Goal: Information Seeking & Learning: Find specific fact

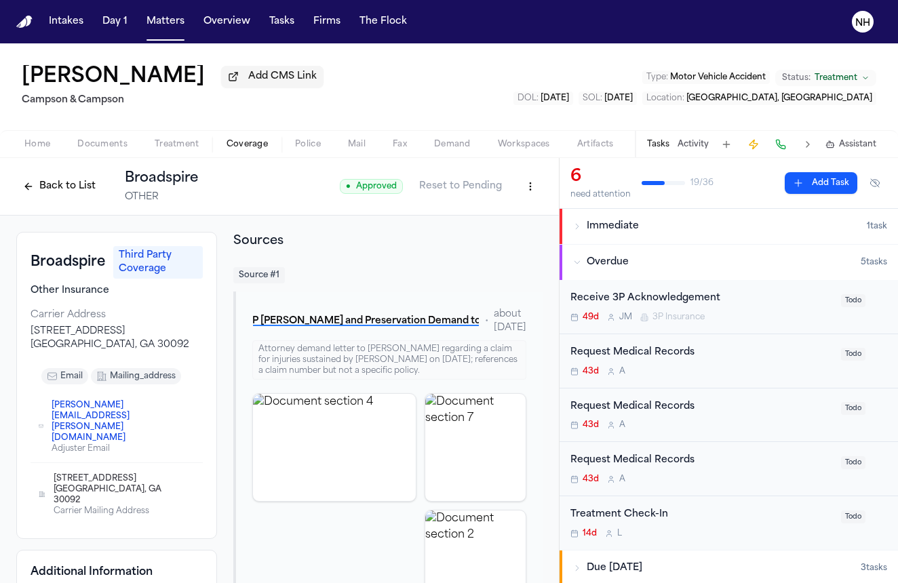
click at [31, 182] on button "Back to List" at bounding box center [59, 187] width 86 height 22
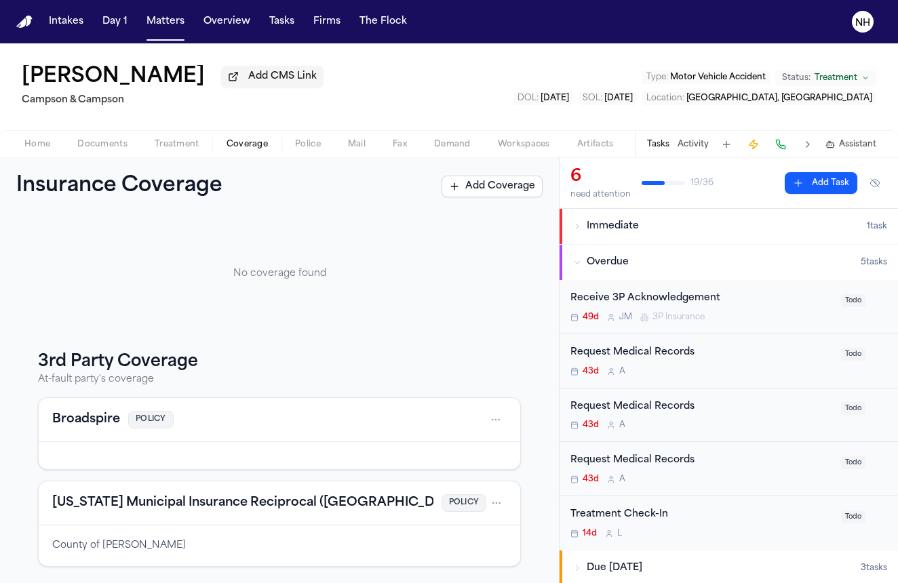
scroll to position [56, 0]
click at [108, 417] on button "Broadspire" at bounding box center [86, 419] width 68 height 19
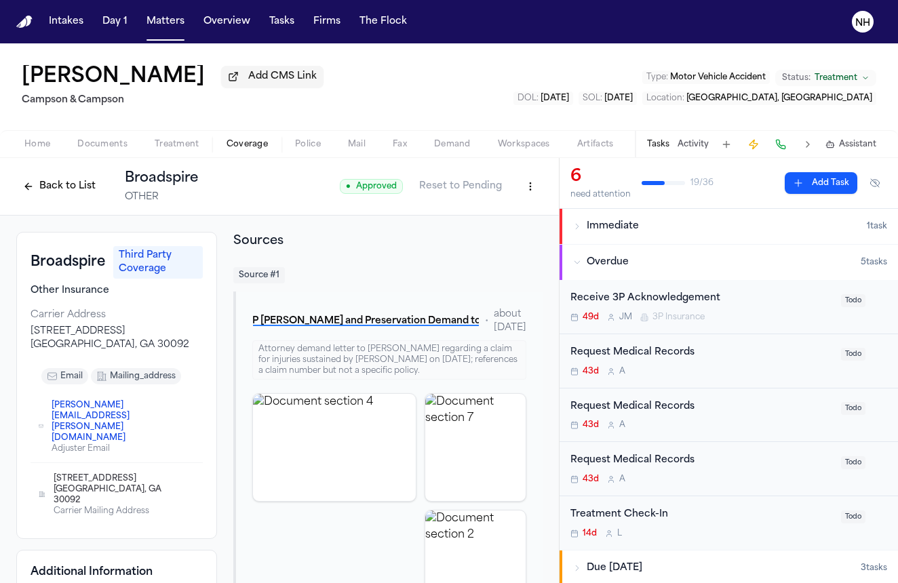
click at [661, 323] on span "3P Insurance" at bounding box center [679, 317] width 52 height 11
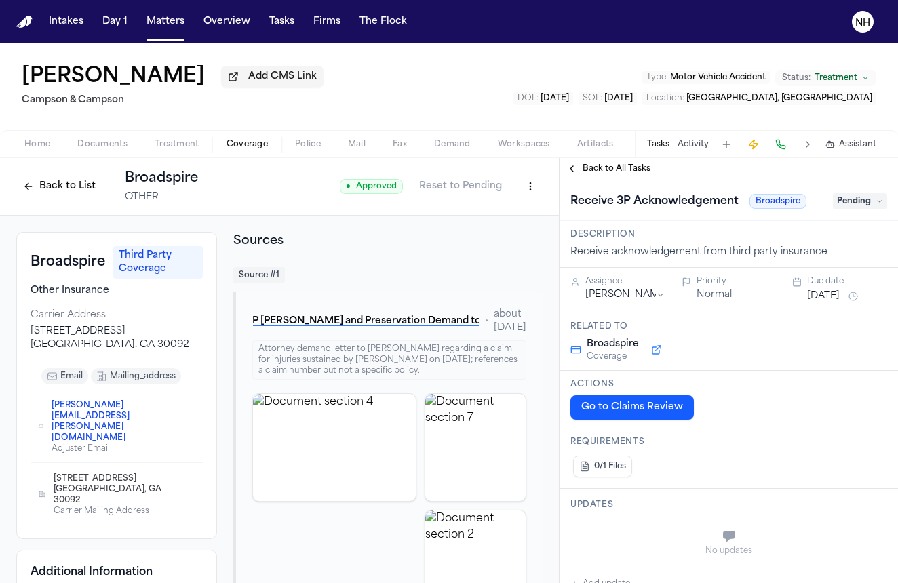
click at [572, 171] on button "Back to All Tasks" at bounding box center [609, 169] width 98 height 11
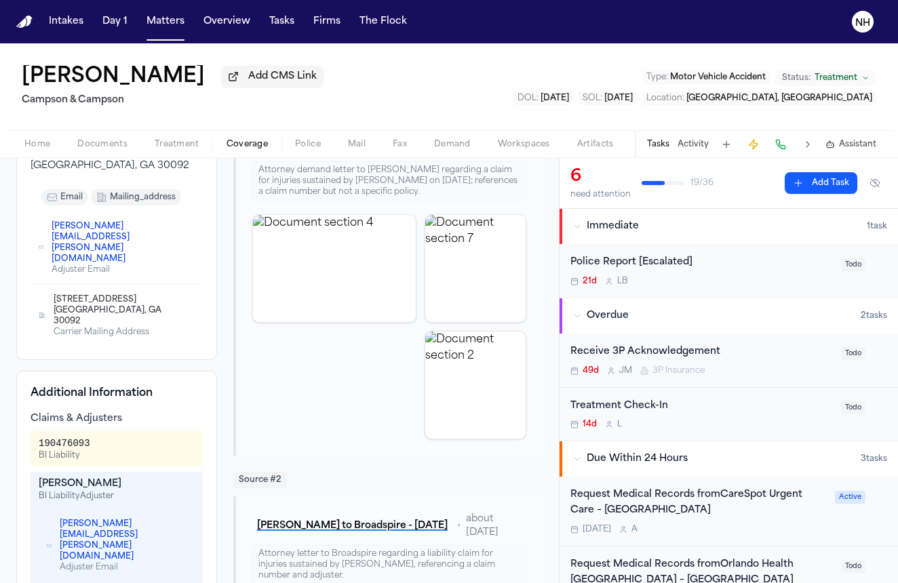
scroll to position [195, 0]
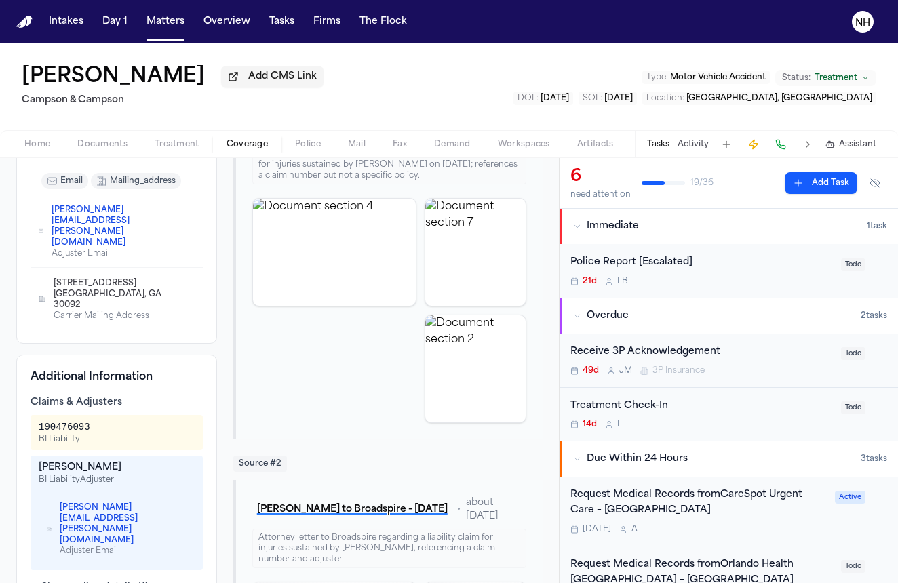
click at [90, 581] on button "Show policy details ( 1 )" at bounding box center [90, 588] width 118 height 14
click at [90, 581] on button "Hide policy details" at bounding box center [81, 588] width 100 height 14
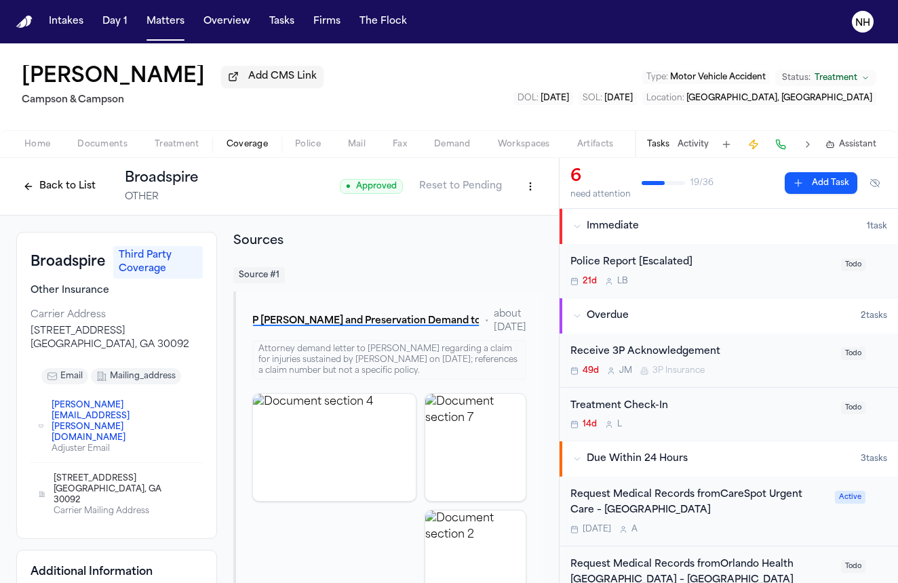
scroll to position [0, 0]
click at [18, 187] on button "Back to List" at bounding box center [59, 187] width 86 height 22
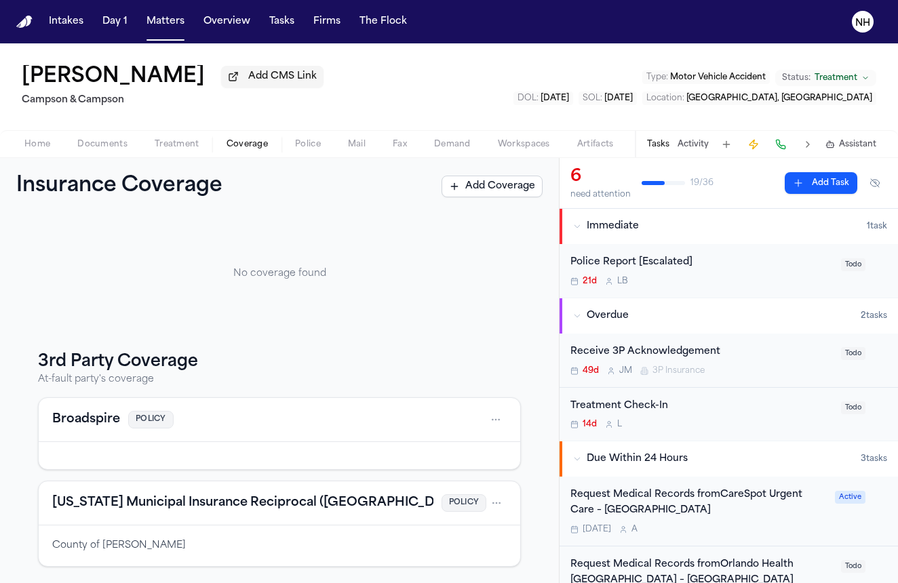
scroll to position [56, 0]
click at [197, 501] on button "New York Municipal Insurance Reciprocal (NYMIR)" at bounding box center [259, 503] width 415 height 19
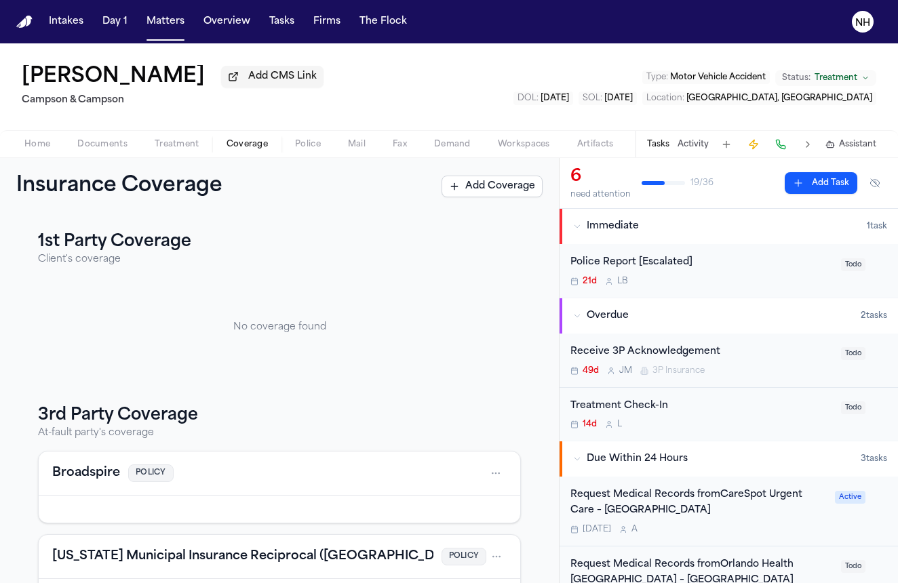
click at [102, 465] on div "Broadspire POLICY" at bounding box center [280, 474] width 482 height 44
click at [102, 480] on button "Broadspire" at bounding box center [86, 473] width 68 height 19
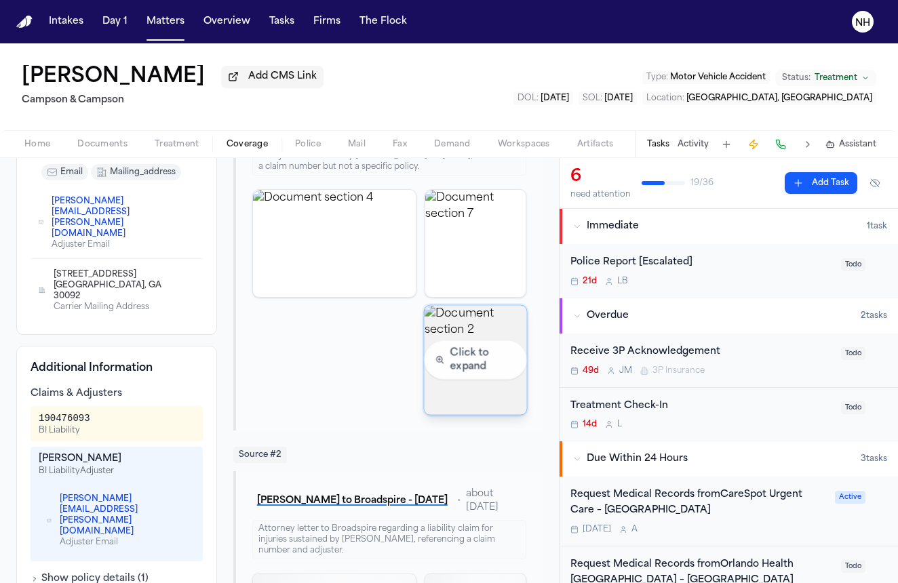
scroll to position [199, 0]
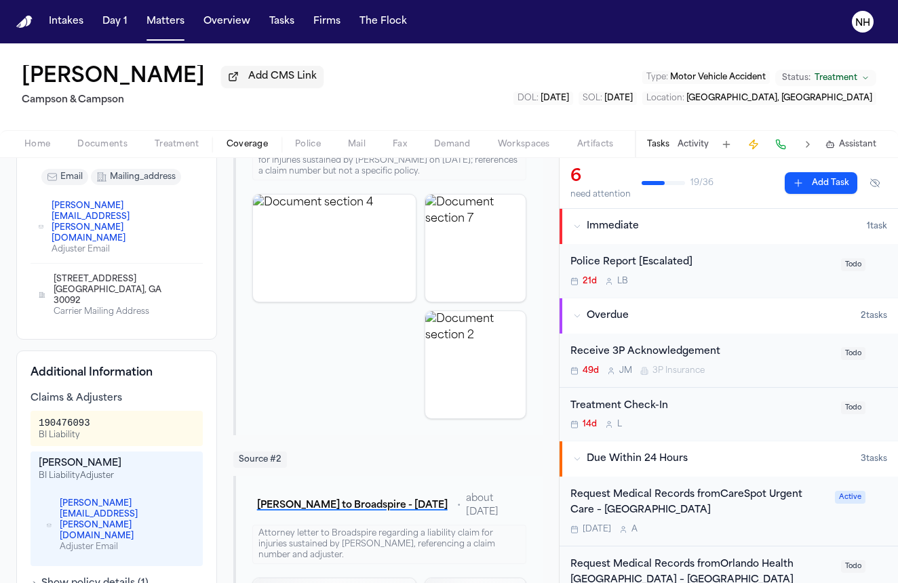
click at [858, 78] on button "Status: Treatment" at bounding box center [825, 78] width 101 height 16
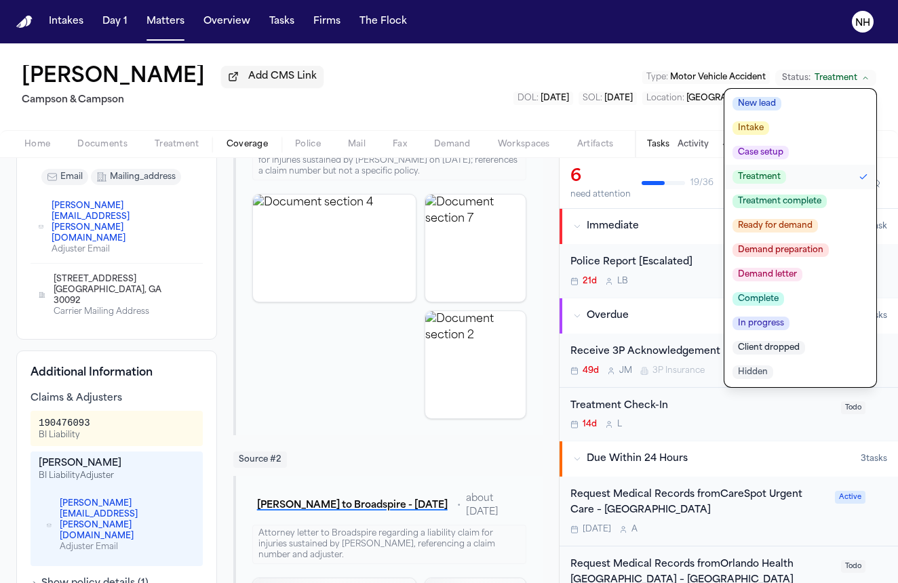
click at [577, 91] on div "Judith Faivre Add CMS Link Campson & Campson Type : Motor Vehicle Accident Stat…" at bounding box center [449, 86] width 898 height 87
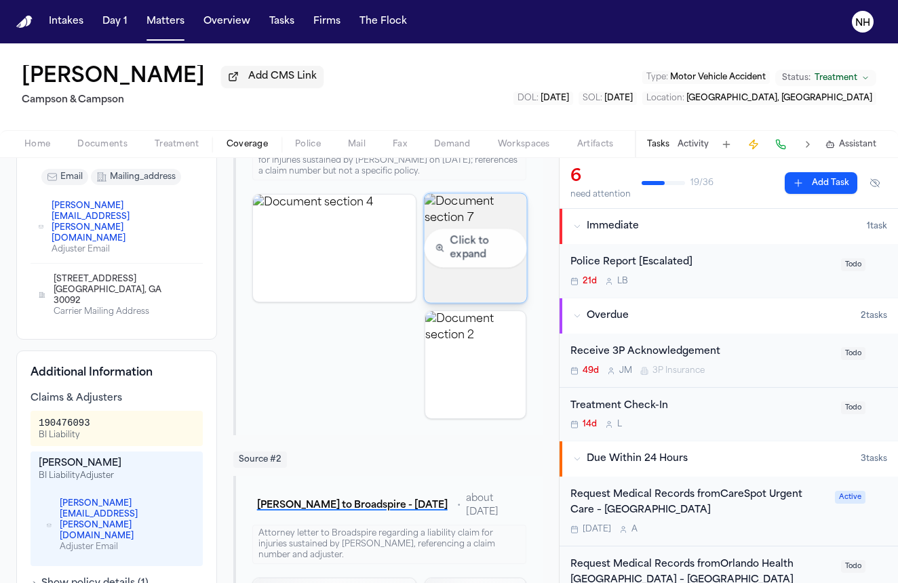
click at [488, 246] on img "View document section 7" at bounding box center [476, 247] width 102 height 109
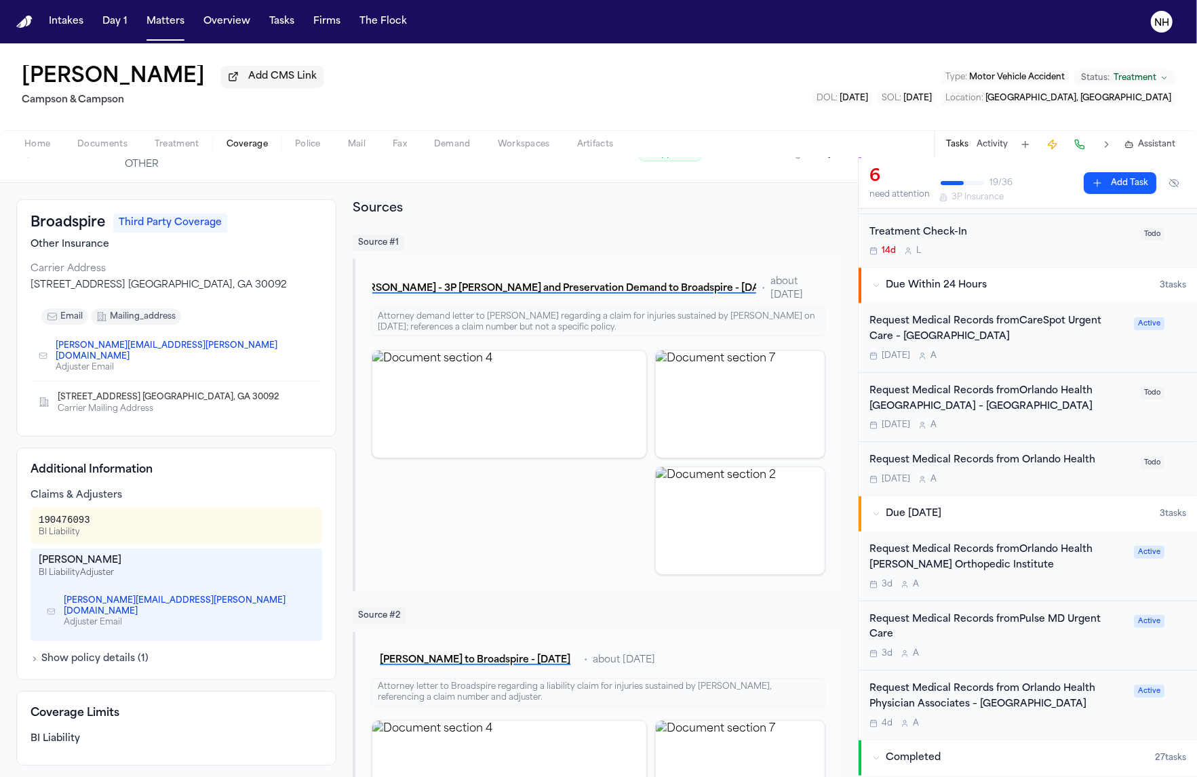
scroll to position [33, 0]
click at [115, 583] on div "Additional Information Claims & Adjusters 190476093 BI Liability Justin Stephen…" at bounding box center [176, 563] width 320 height 233
click at [123, 583] on button "Show policy details ( 1 )" at bounding box center [90, 659] width 118 height 14
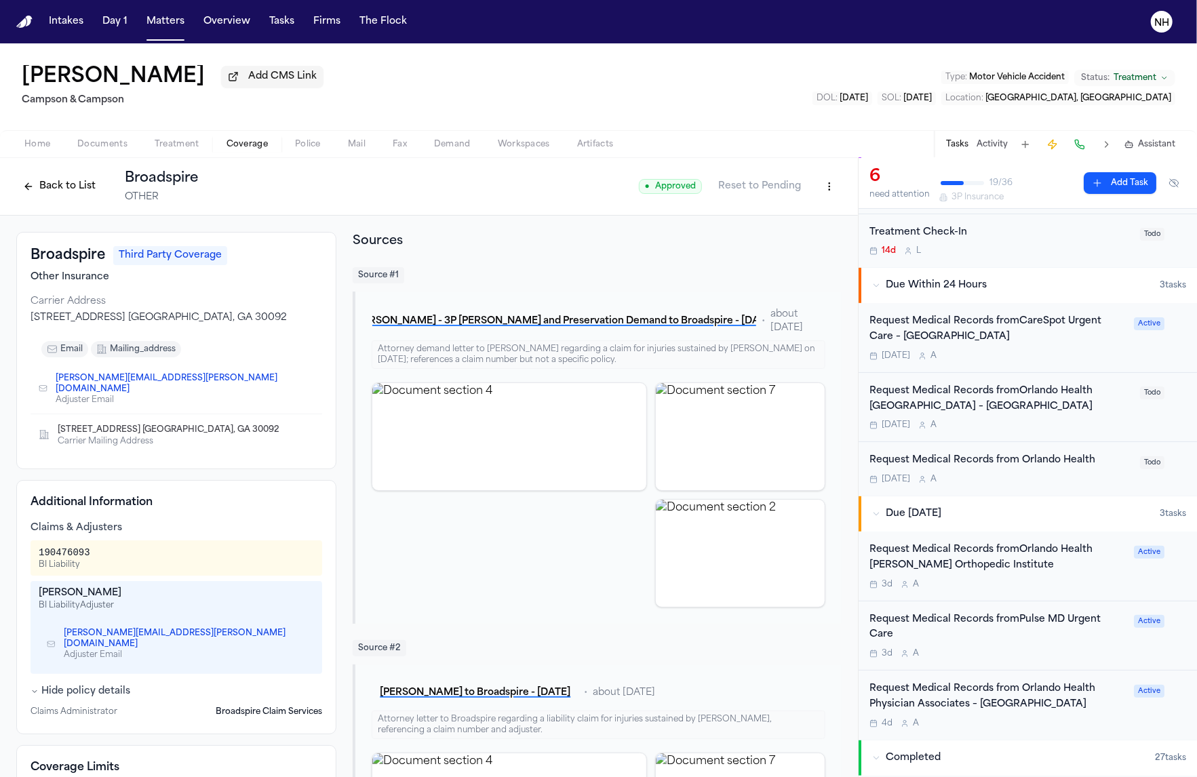
scroll to position [0, 0]
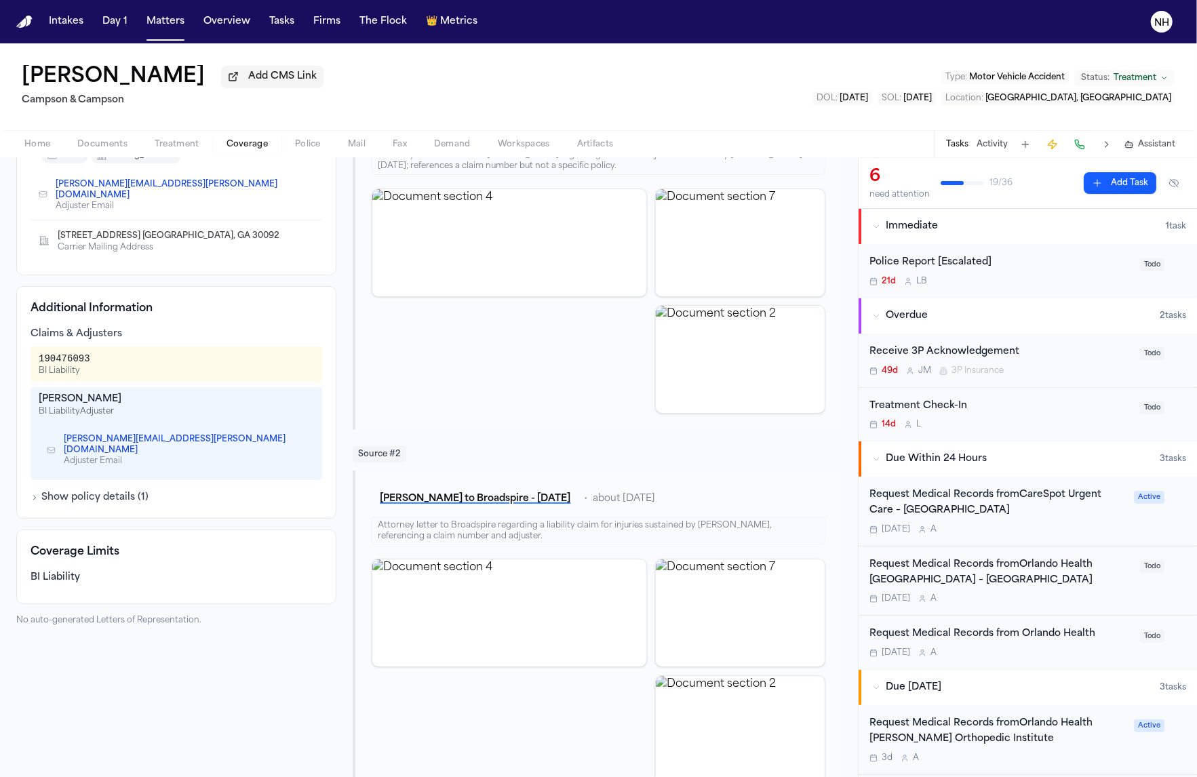
scroll to position [198, 0]
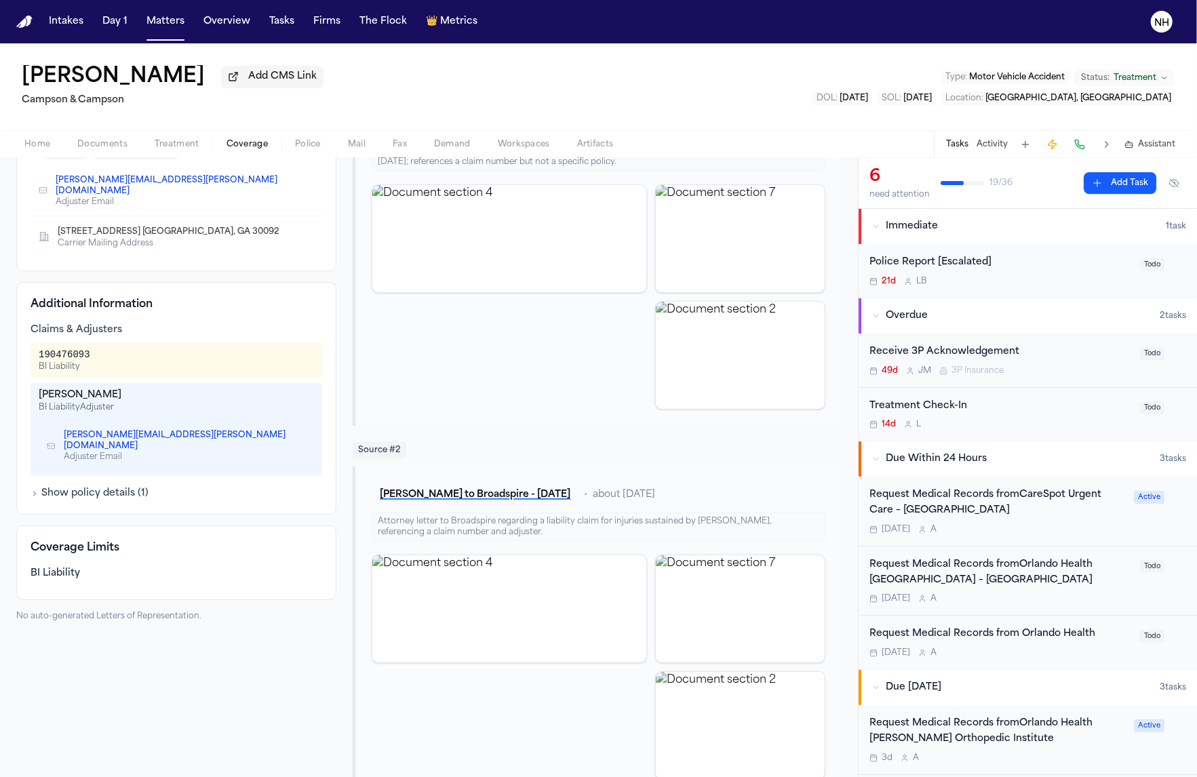
click at [126, 487] on button "Show policy details ( 1 )" at bounding box center [90, 494] width 118 height 14
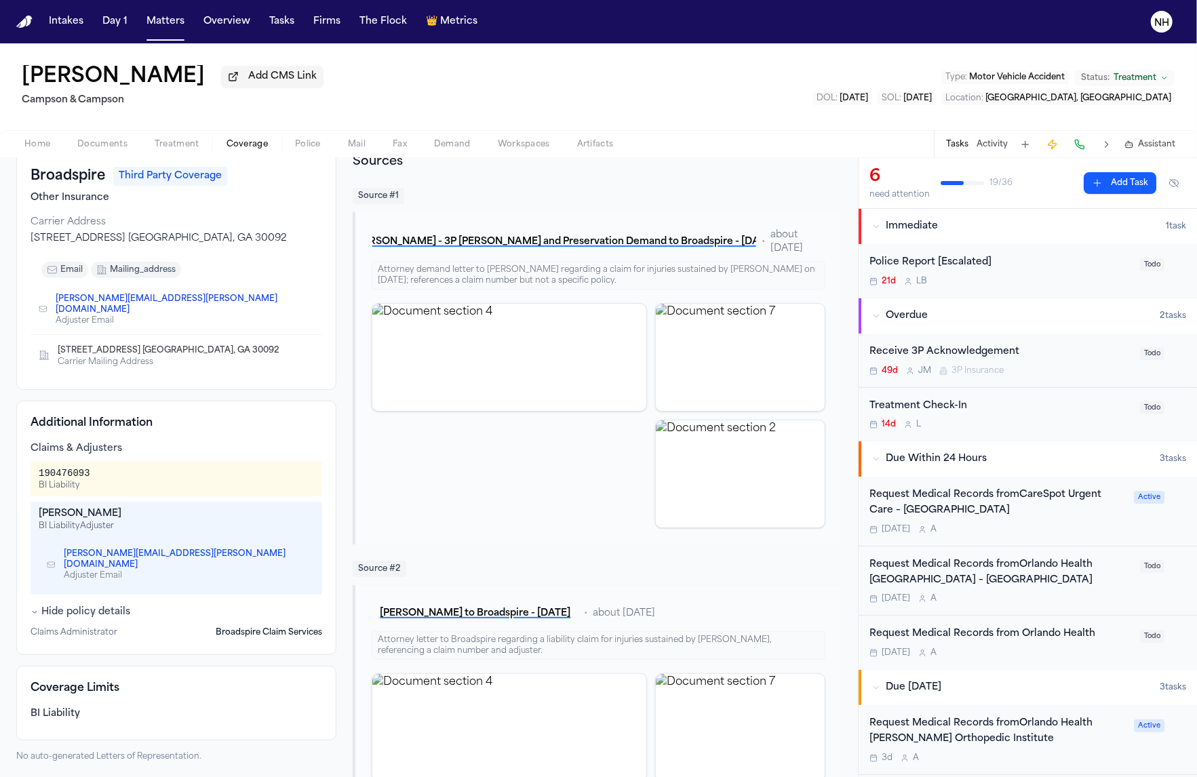
scroll to position [73, 0]
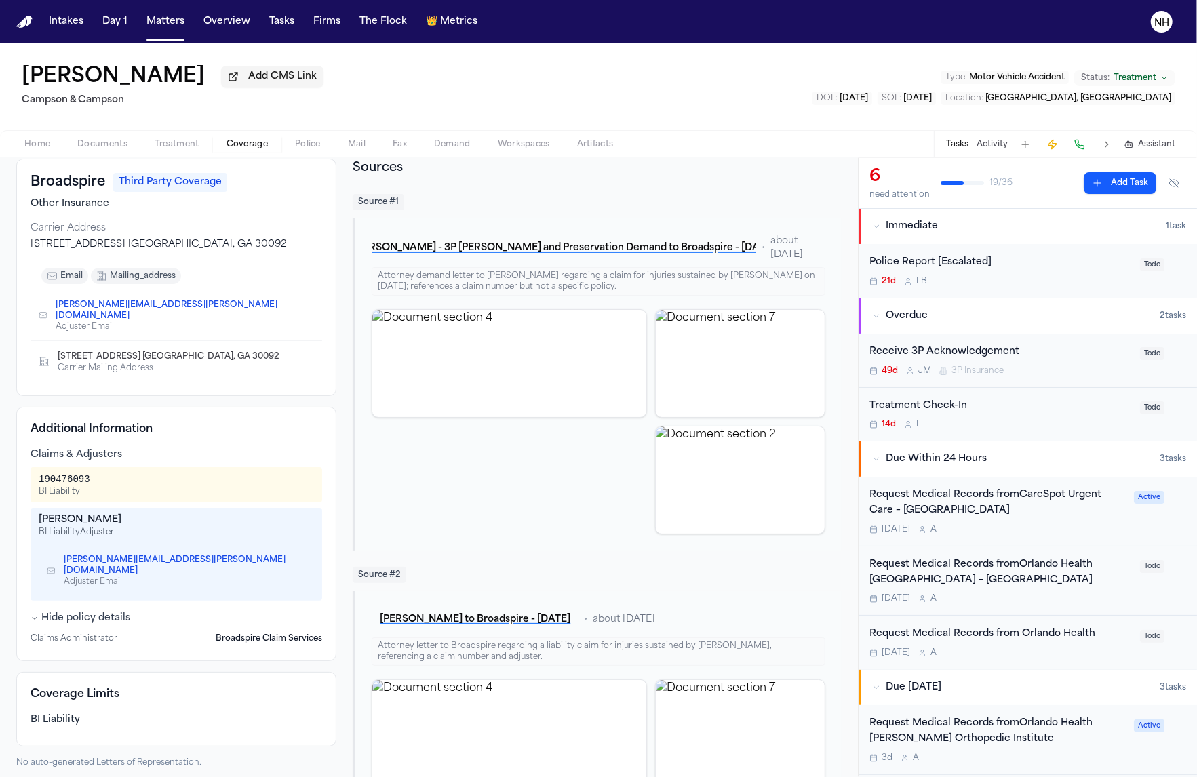
click at [65, 189] on h3 "Broadspire" at bounding box center [68, 182] width 75 height 19
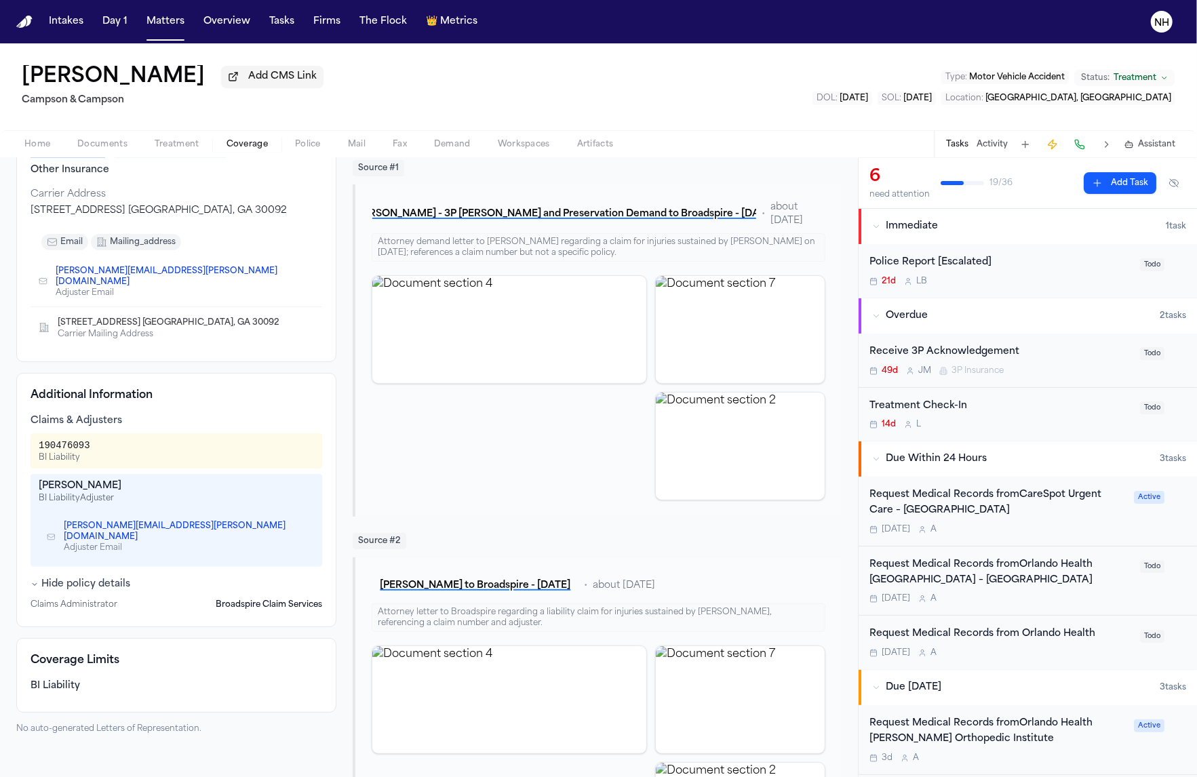
scroll to position [121, 0]
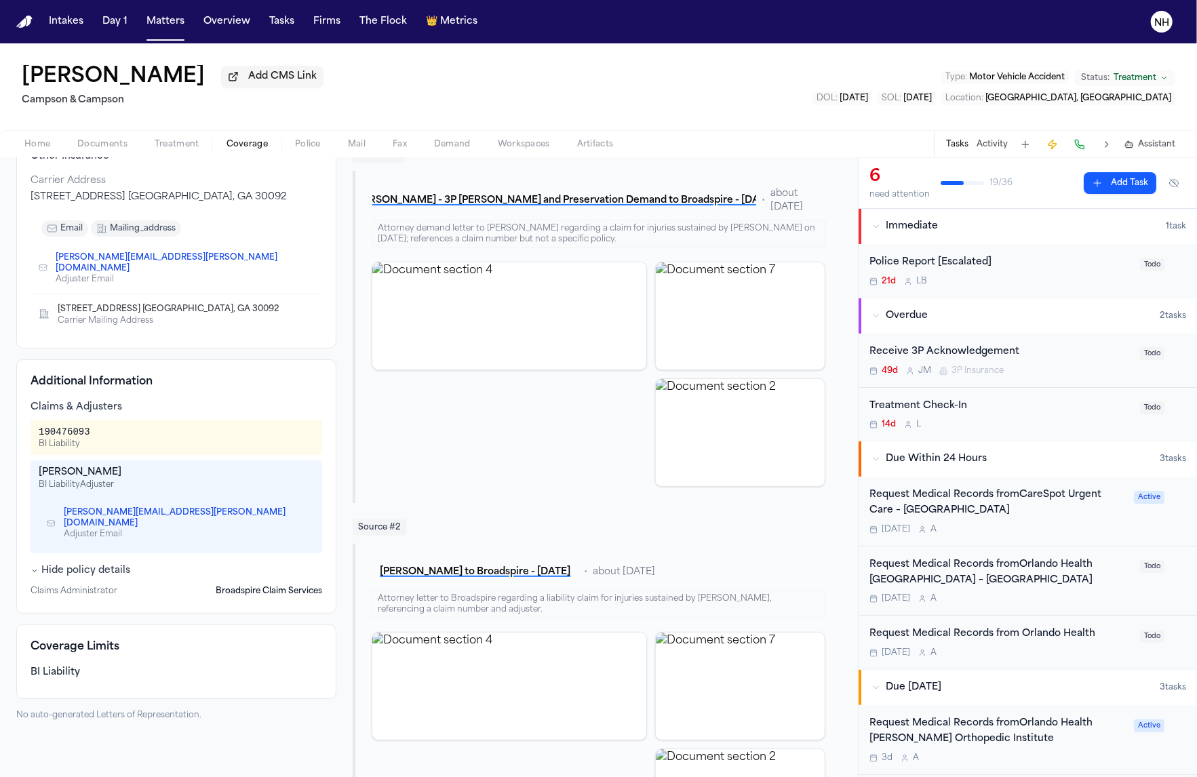
click at [100, 564] on button "Hide policy details" at bounding box center [81, 571] width 100 height 14
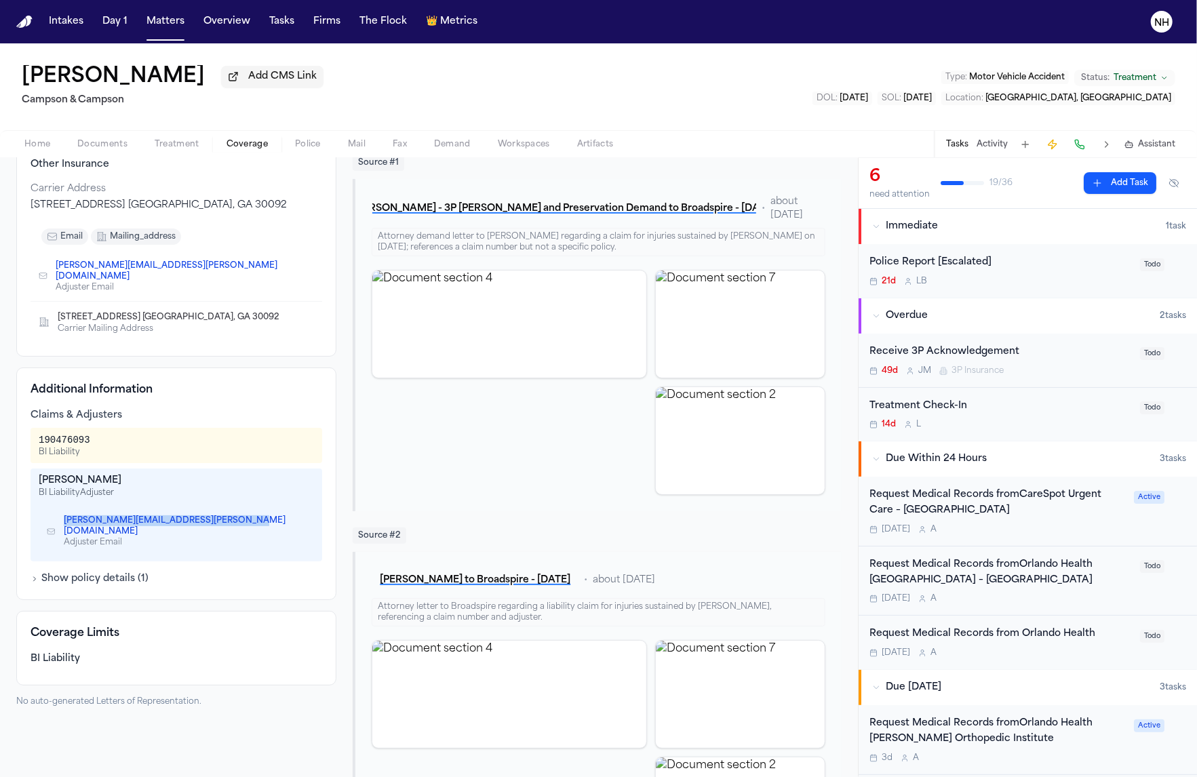
drag, startPoint x: 250, startPoint y: 514, endPoint x: 35, endPoint y: 512, distance: 215.1
click at [37, 513] on div "Justin Stephenson BI Liability Adjuster justin.stephenson@choosebroadspire.com …" at bounding box center [177, 515] width 292 height 93
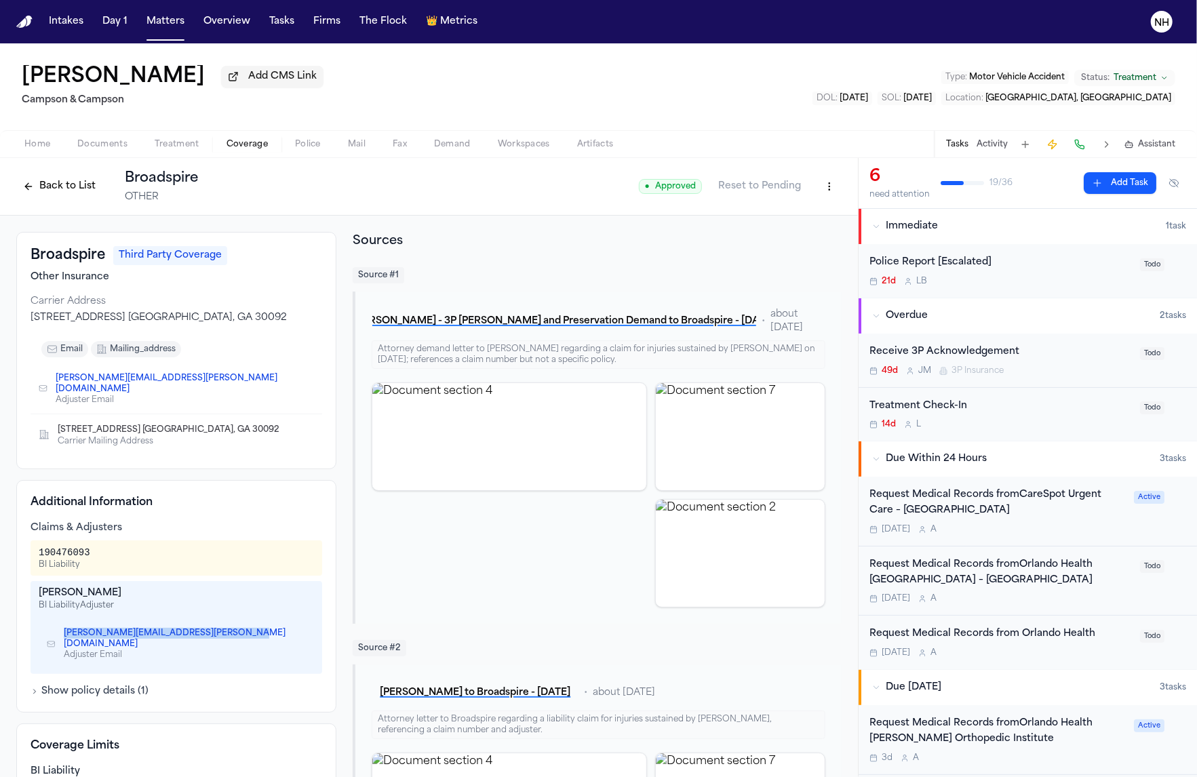
scroll to position [0, 0]
click at [275, 625] on div "justin.stephenson@choosebroadspire.com Adjuster Email" at bounding box center [176, 644] width 275 height 50
click at [299, 638] on icon "Copy to clipboard" at bounding box center [301, 640] width 5 height 5
drag, startPoint x: 1048, startPoint y: 358, endPoint x: 870, endPoint y: 355, distance: 178.4
click at [870, 355] on div "Receive 3P Acknowledgement" at bounding box center [1001, 353] width 263 height 16
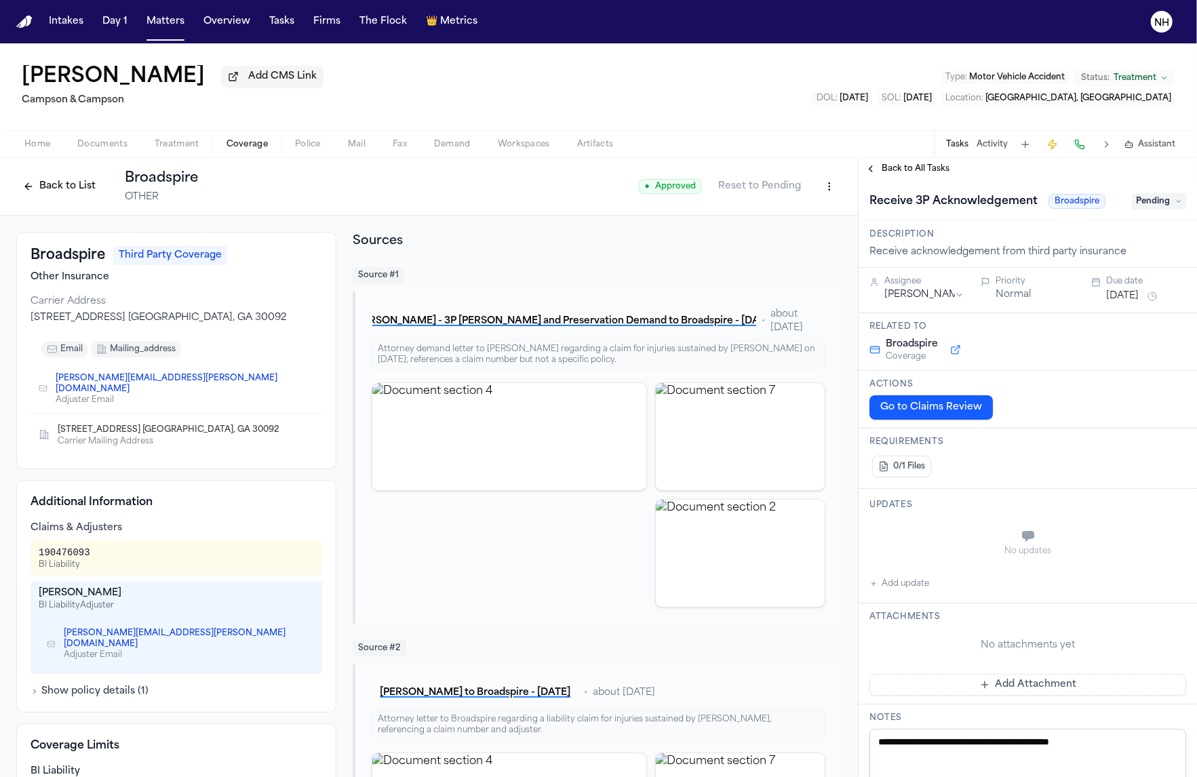
click at [866, 174] on button "Back to All Tasks" at bounding box center [908, 169] width 98 height 11
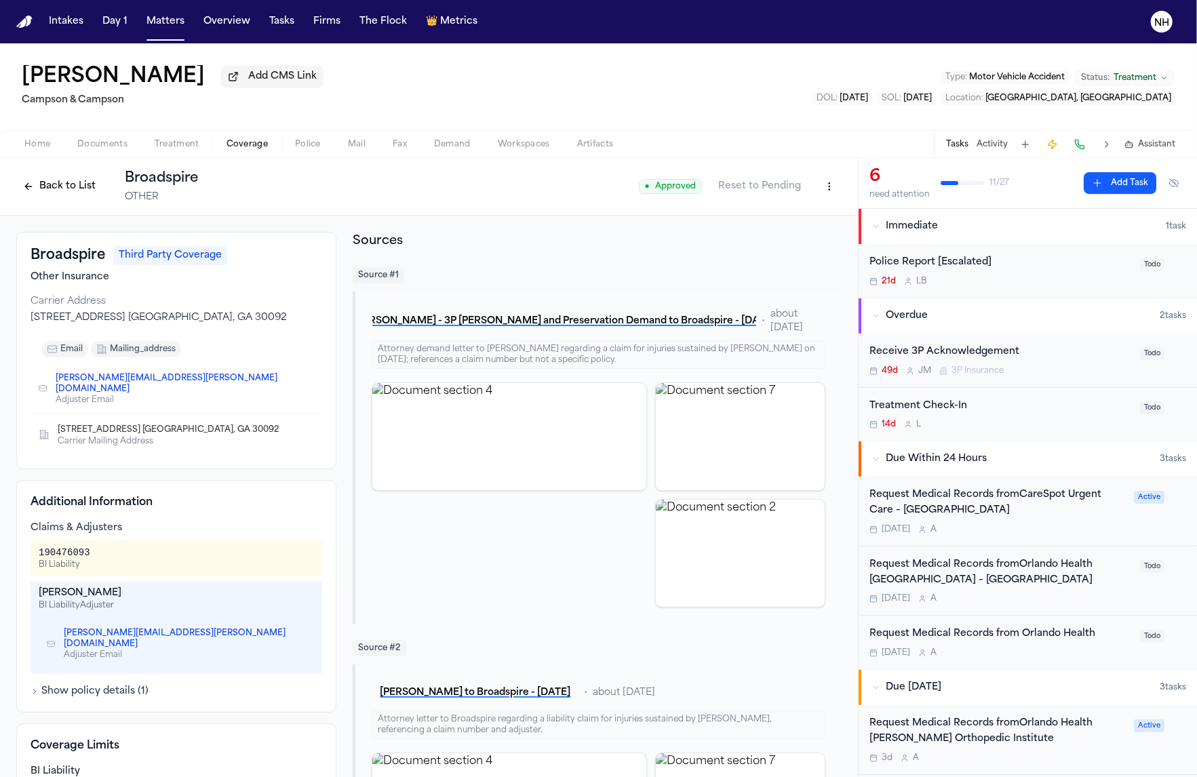
click at [1155, 359] on span "Todo" at bounding box center [1152, 353] width 24 height 13
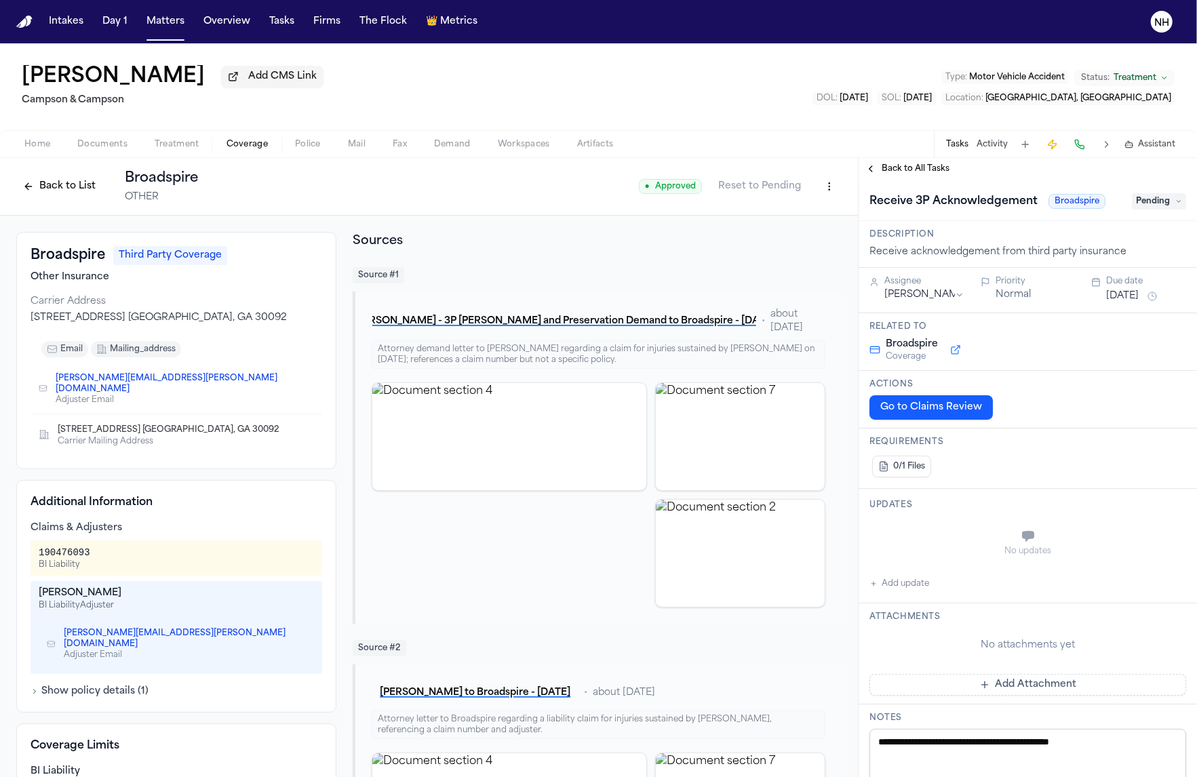
click at [867, 166] on button "Back to All Tasks" at bounding box center [908, 169] width 98 height 11
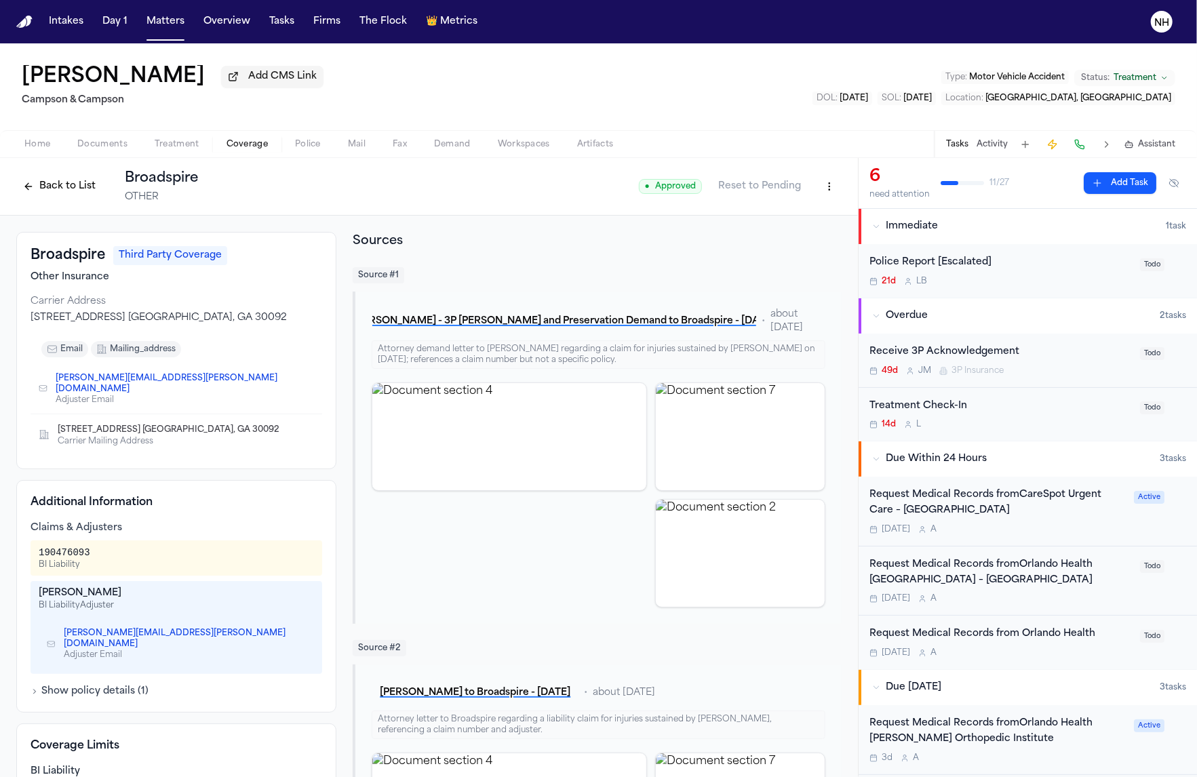
click at [104, 75] on h1 "Judith Faivre" at bounding box center [113, 77] width 183 height 24
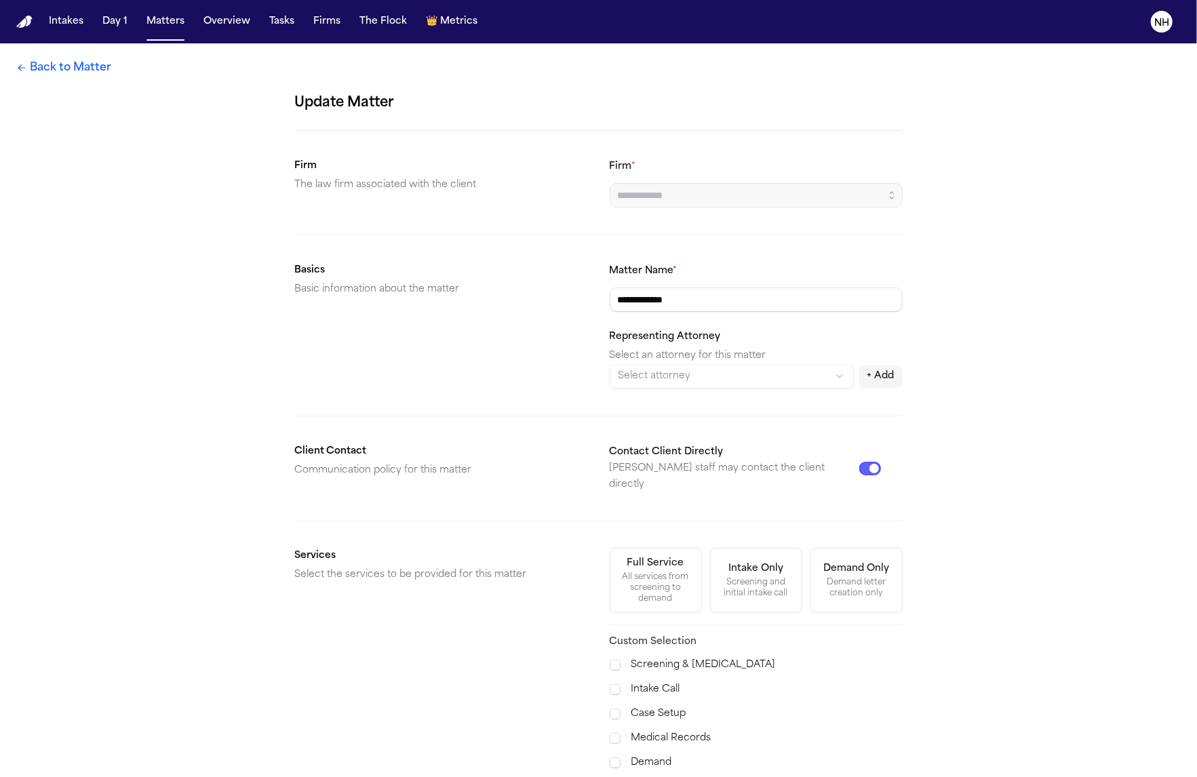
type input "**********"
click at [104, 74] on link "Back to Matter" at bounding box center [63, 68] width 95 height 16
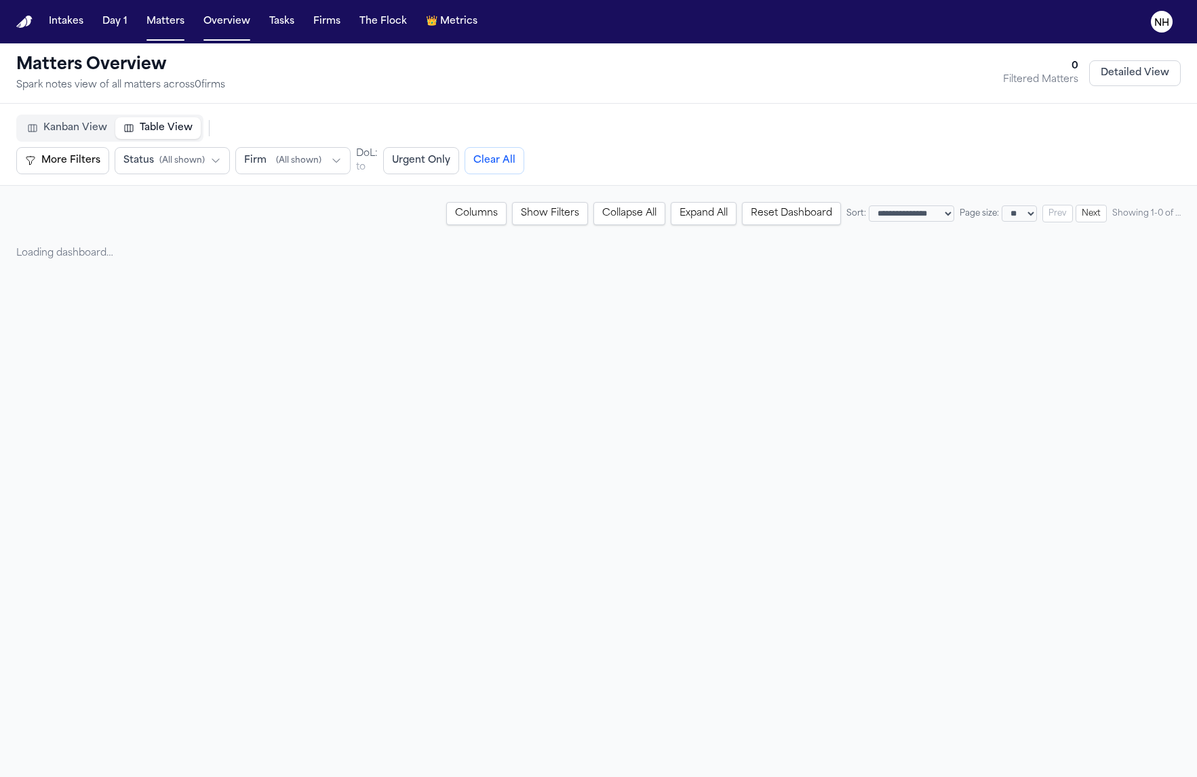
select select "**"
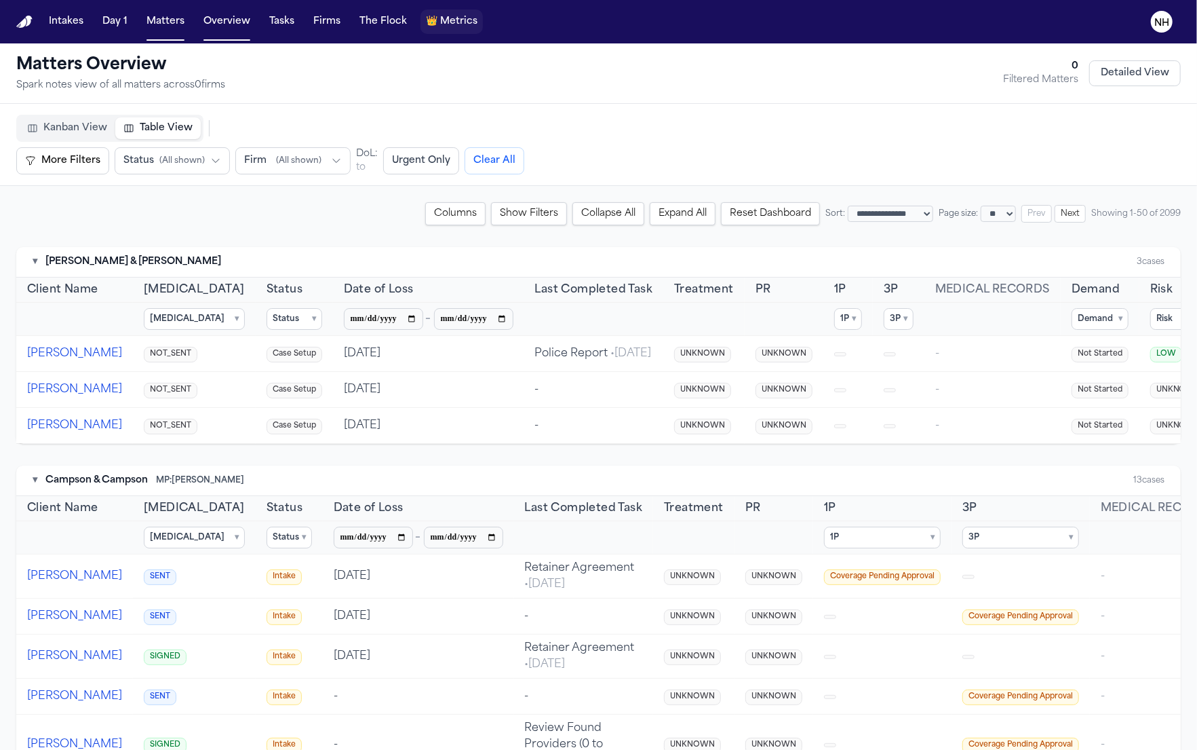
click at [444, 18] on span "Metrics" at bounding box center [458, 22] width 37 height 14
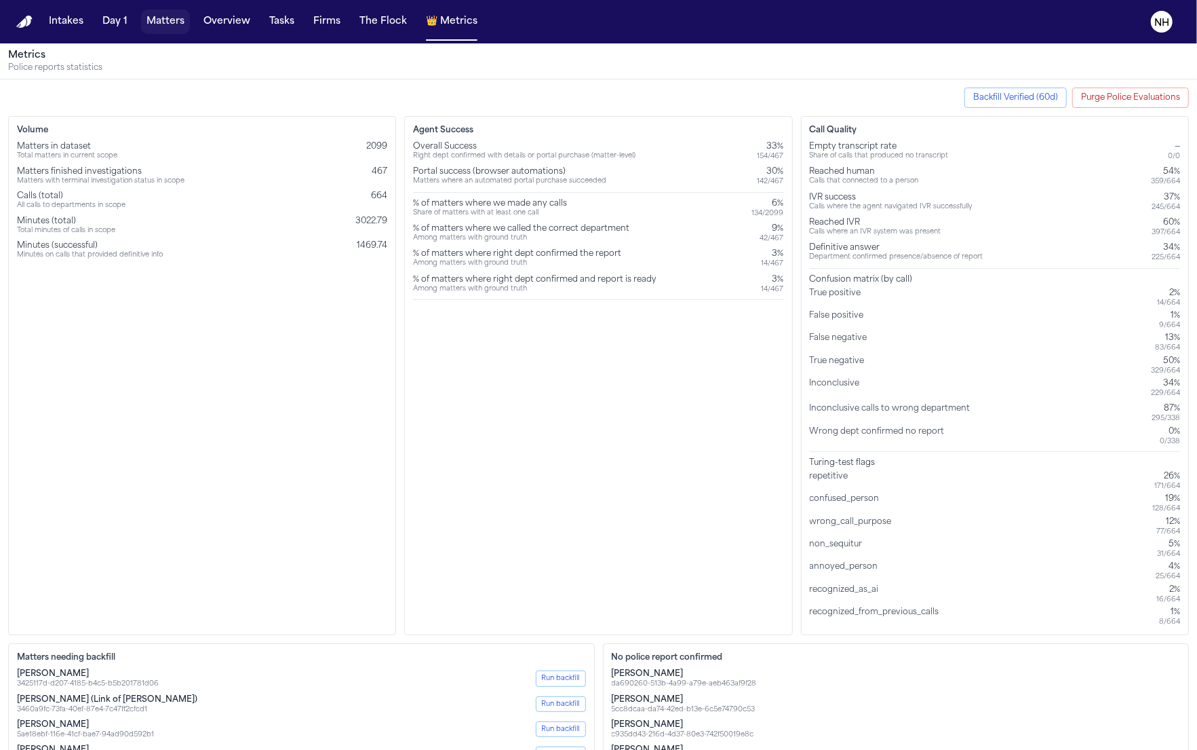
click at [158, 26] on button "Matters" at bounding box center [165, 21] width 49 height 24
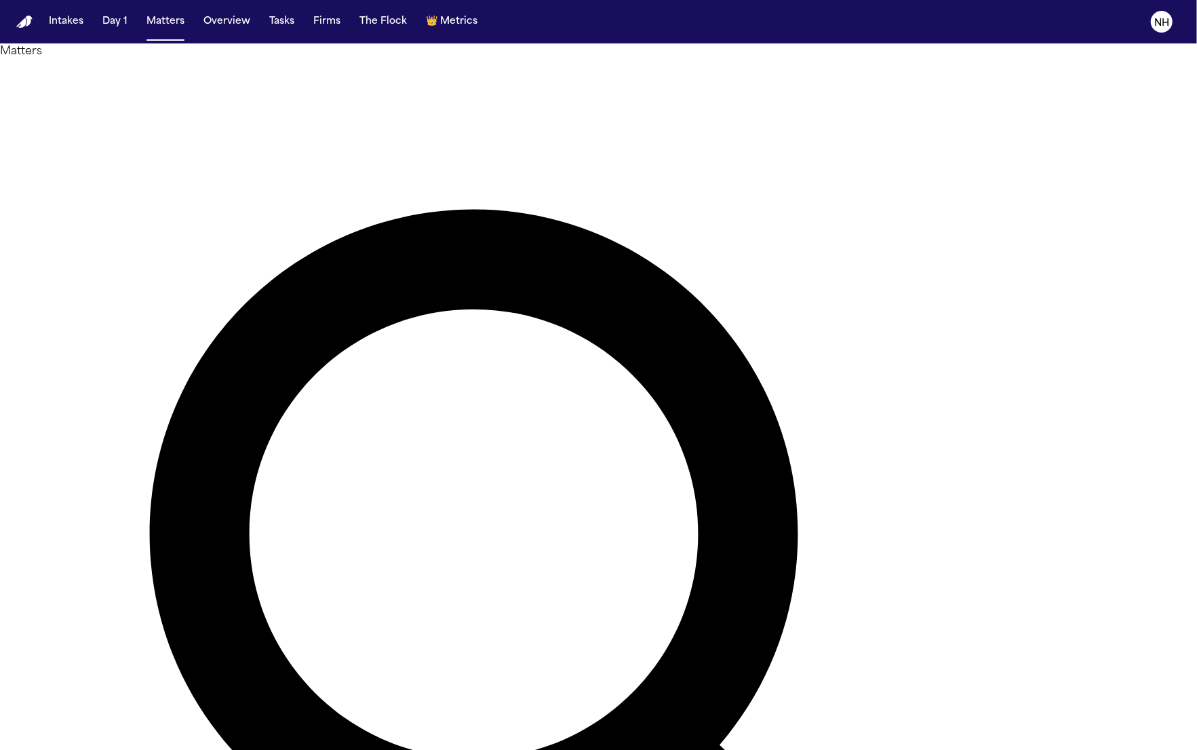
type input "********"
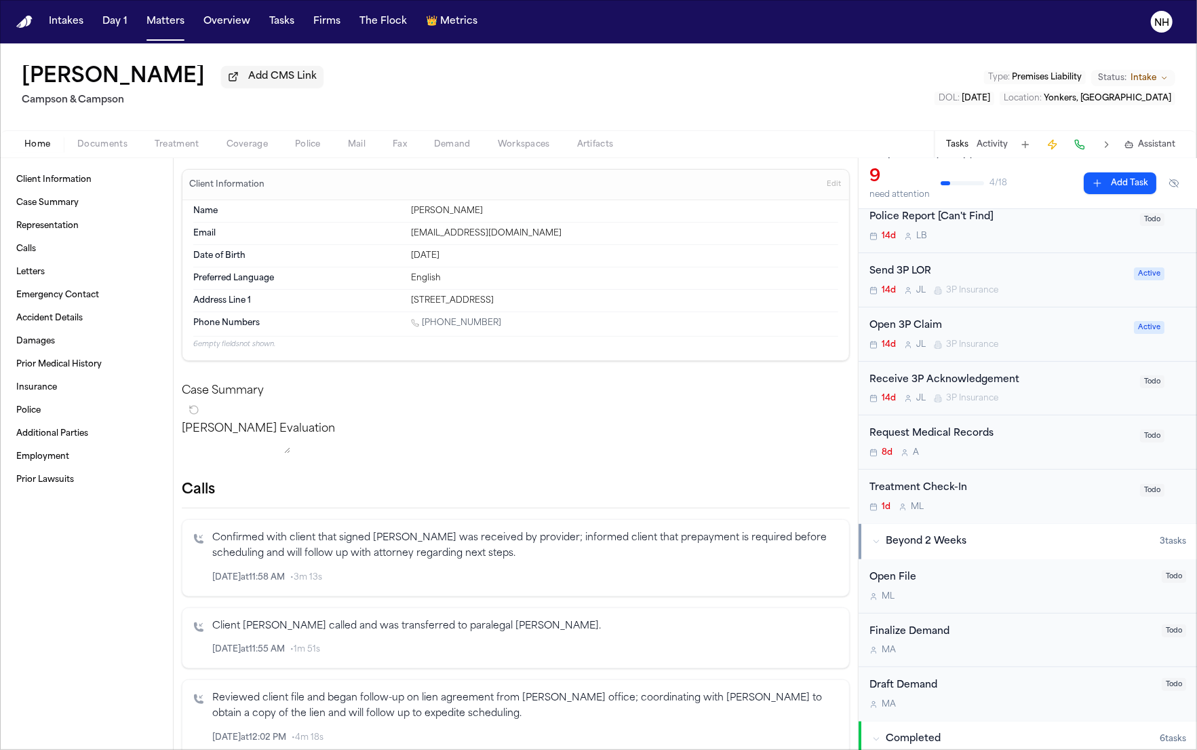
scroll to position [245, 0]
click at [1079, 386] on div "Receive 3P Acknowledgement" at bounding box center [1001, 378] width 263 height 16
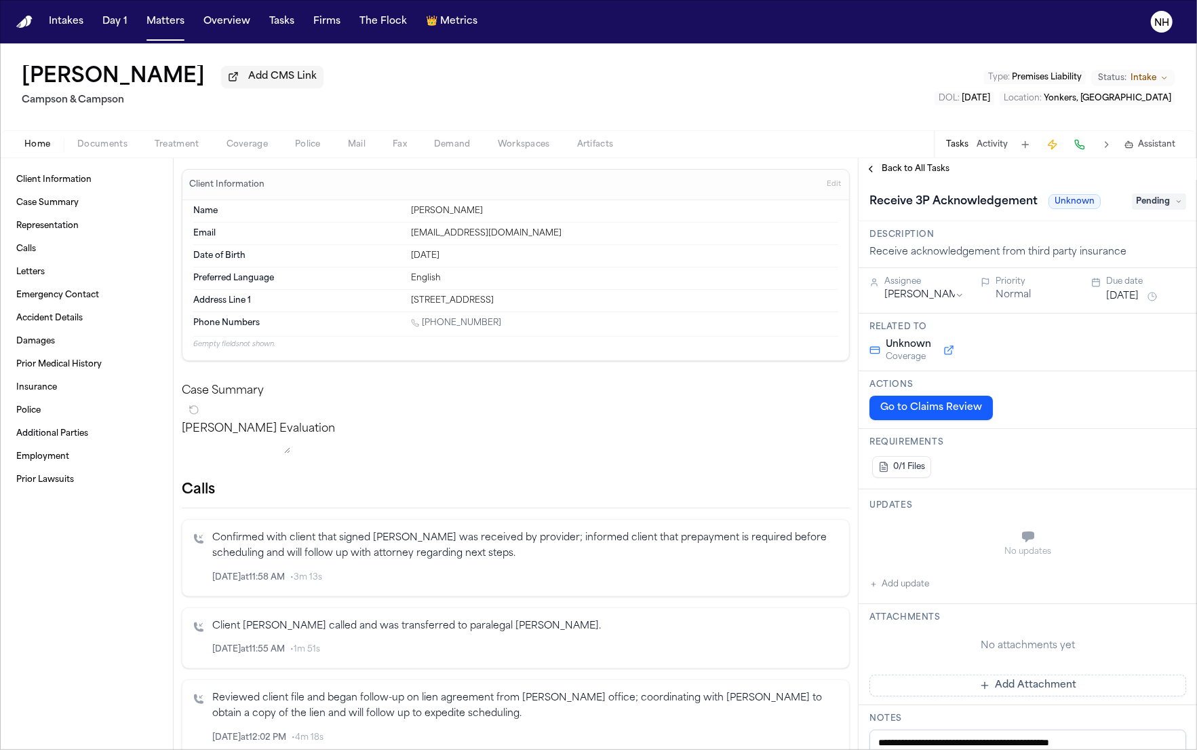
click at [871, 171] on button "Back to All Tasks" at bounding box center [908, 169] width 98 height 11
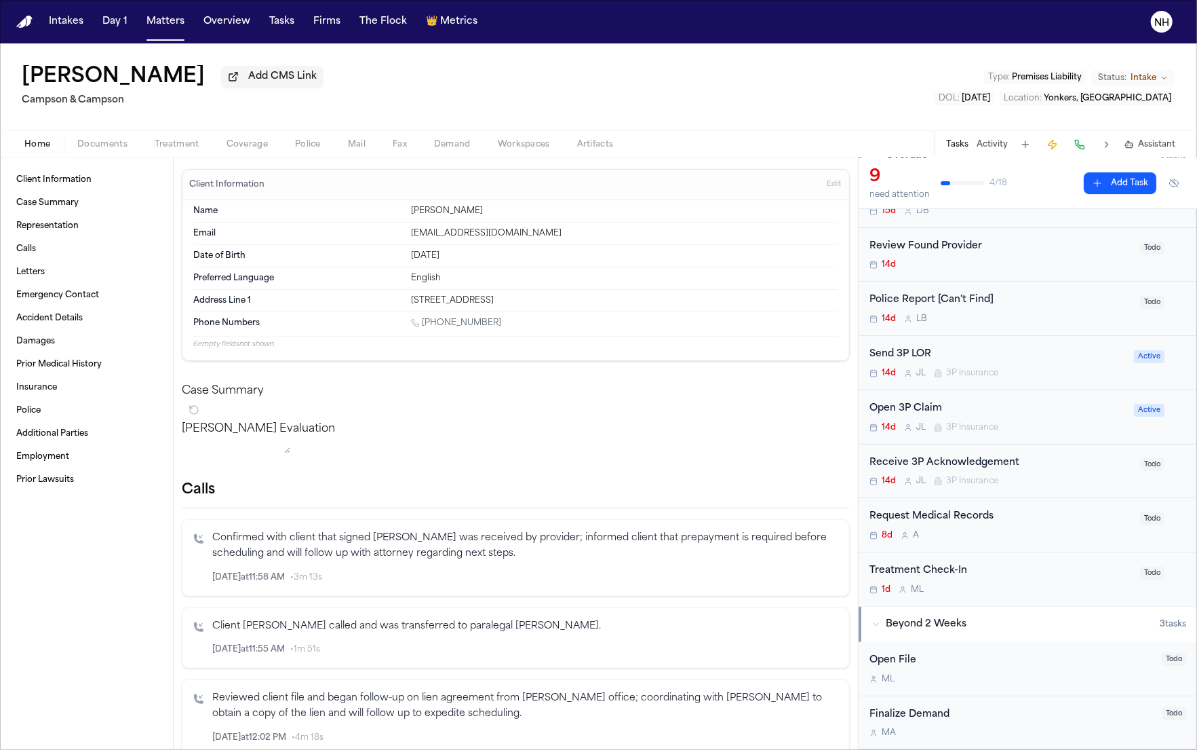
scroll to position [161, 0]
drag, startPoint x: 229, startPoint y: 82, endPoint x: 14, endPoint y: 81, distance: 214.4
click at [14, 81] on div "Mohammad Ahmed Add CMS Link Campson & Campson Type : Premises Liability Status:…" at bounding box center [598, 86] width 1197 height 87
click at [229, 33] on button "Overview" at bounding box center [227, 21] width 58 height 24
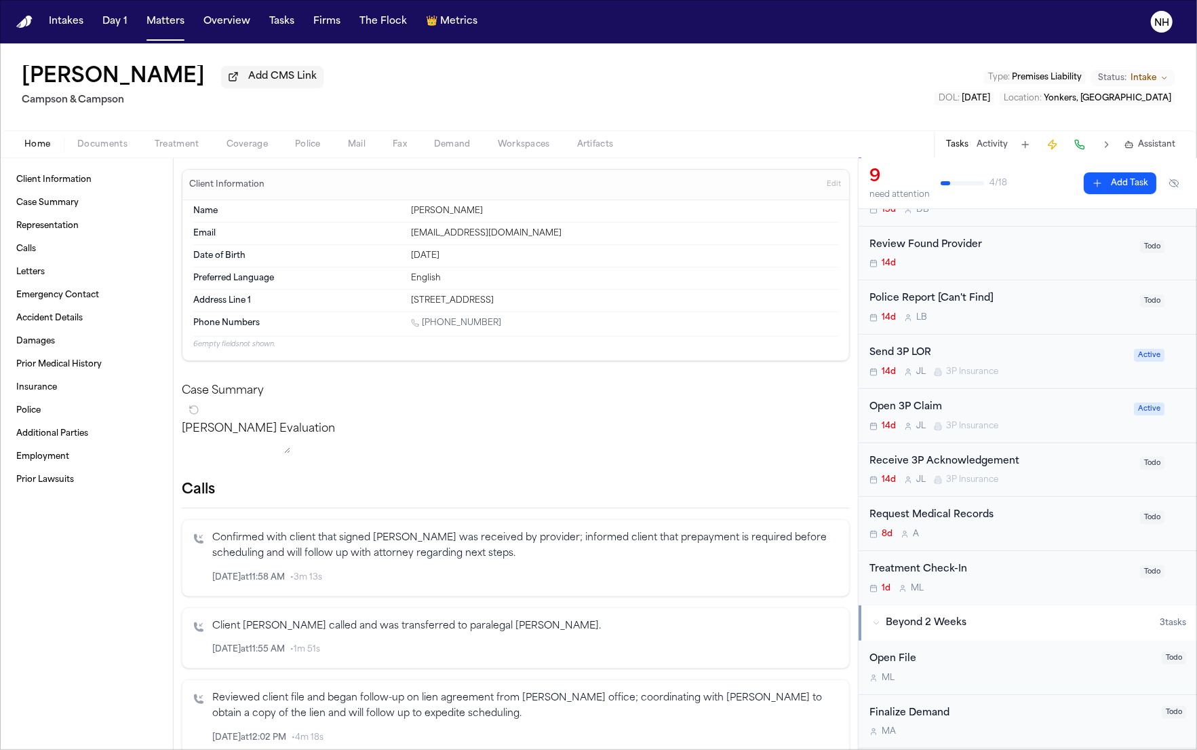
select select "**"
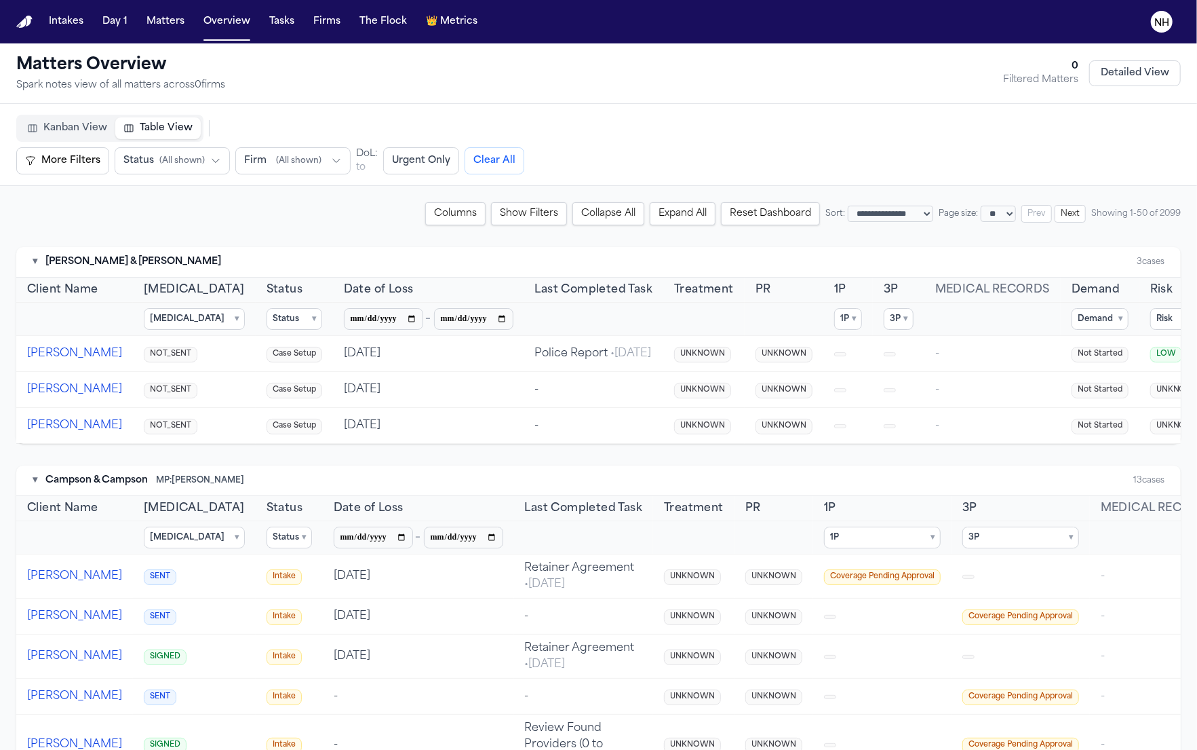
click at [308, 163] on span "( All shown )" at bounding box center [298, 160] width 45 height 11
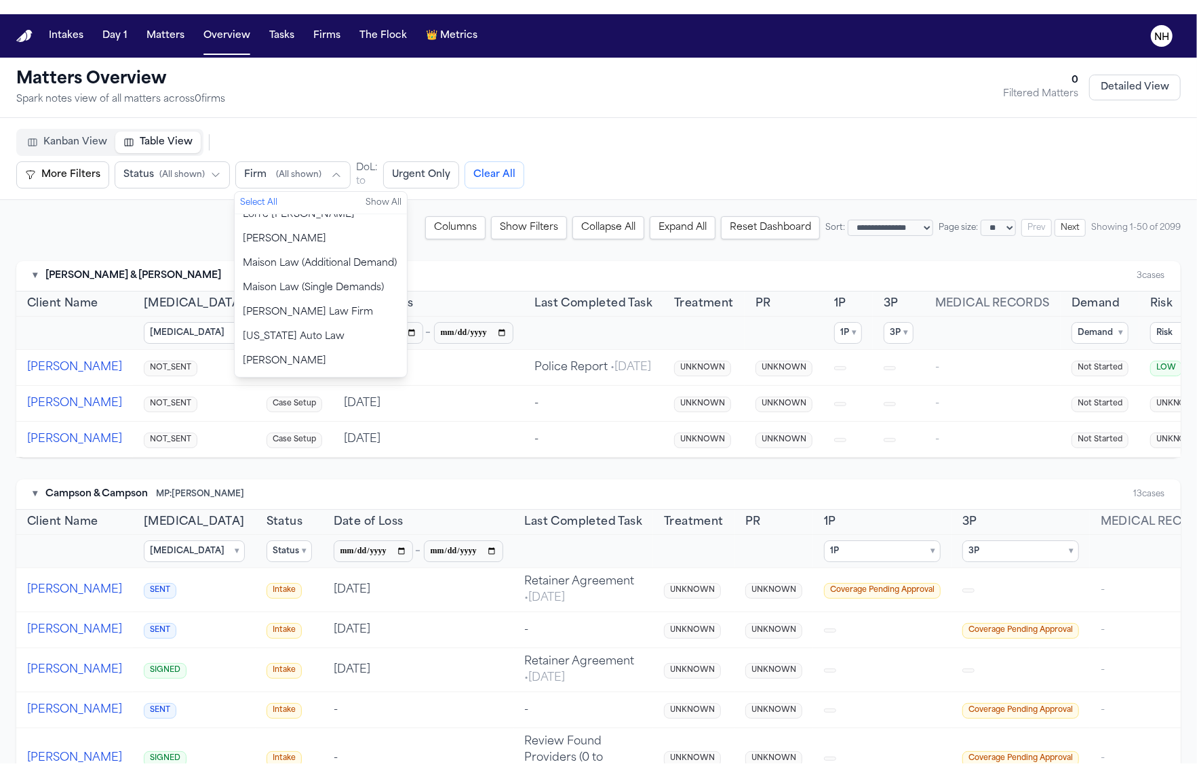
scroll to position [972, 0]
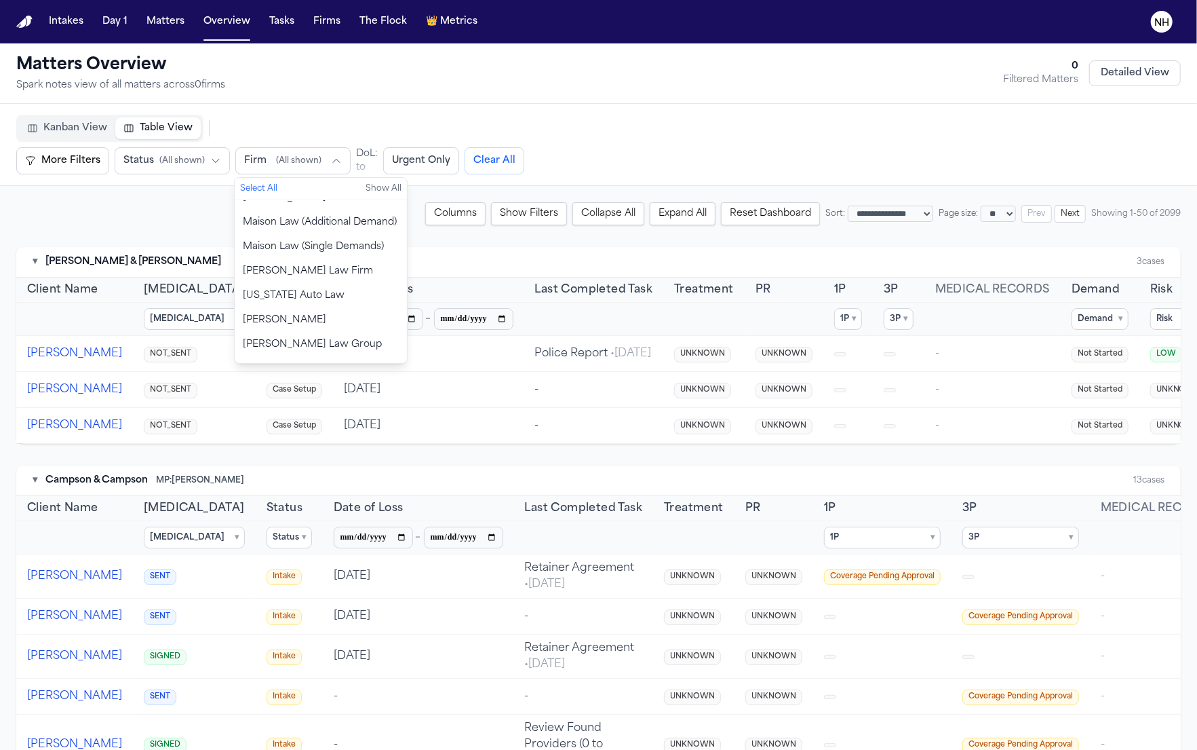
click at [358, 308] on button "[PERSON_NAME]" at bounding box center [321, 320] width 172 height 24
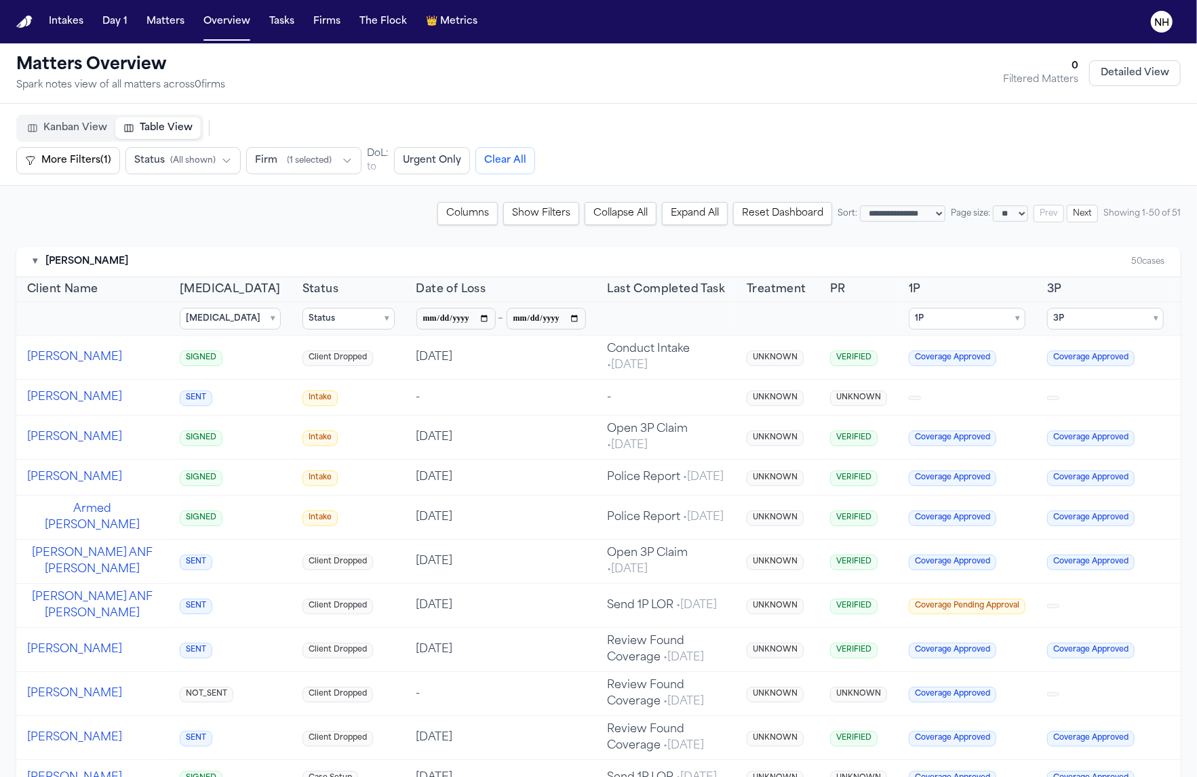
click at [611, 147] on div "Kanban View Table View More Filters (1) Urgent Only More Filters (1) Status ( A…" at bounding box center [375, 145] width 718 height 60
click at [37, 266] on button "▾" at bounding box center [35, 262] width 5 height 14
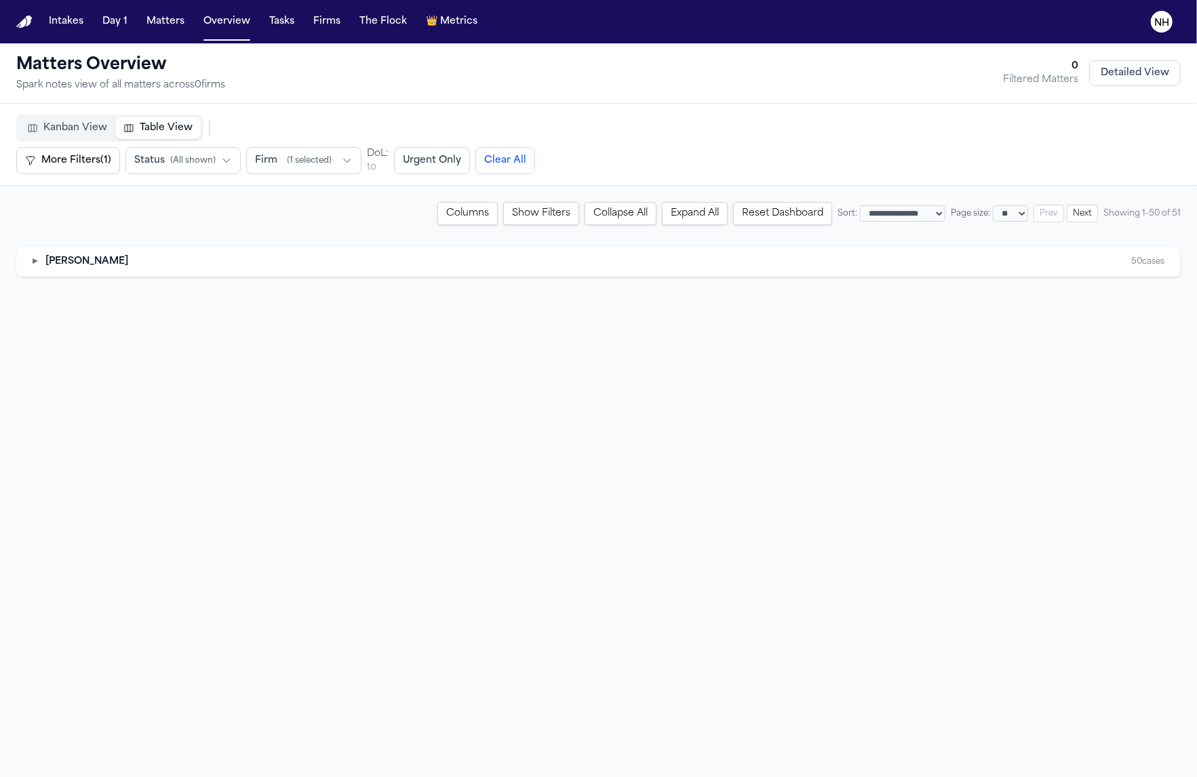
click at [37, 266] on button "▸" at bounding box center [35, 262] width 5 height 14
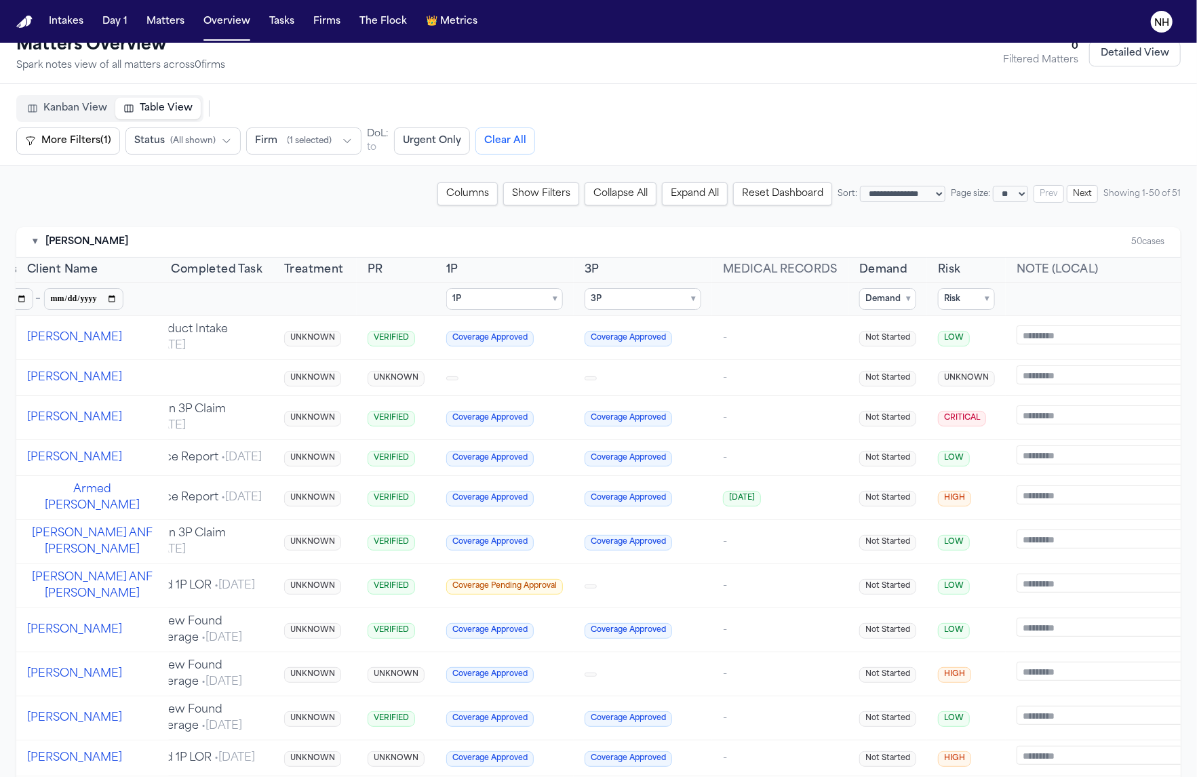
scroll to position [0, 462]
click at [939, 304] on summary "Risk ▾" at bounding box center [967, 299] width 57 height 22
click at [925, 237] on div "▾ Mohamed K Ahmed 50 cases" at bounding box center [598, 242] width 1165 height 31
click at [921, 240] on div "▾ Mohamed K Ahmed 50 cases" at bounding box center [598, 242] width 1165 height 31
click at [713, 362] on td "-" at bounding box center [781, 378] width 136 height 36
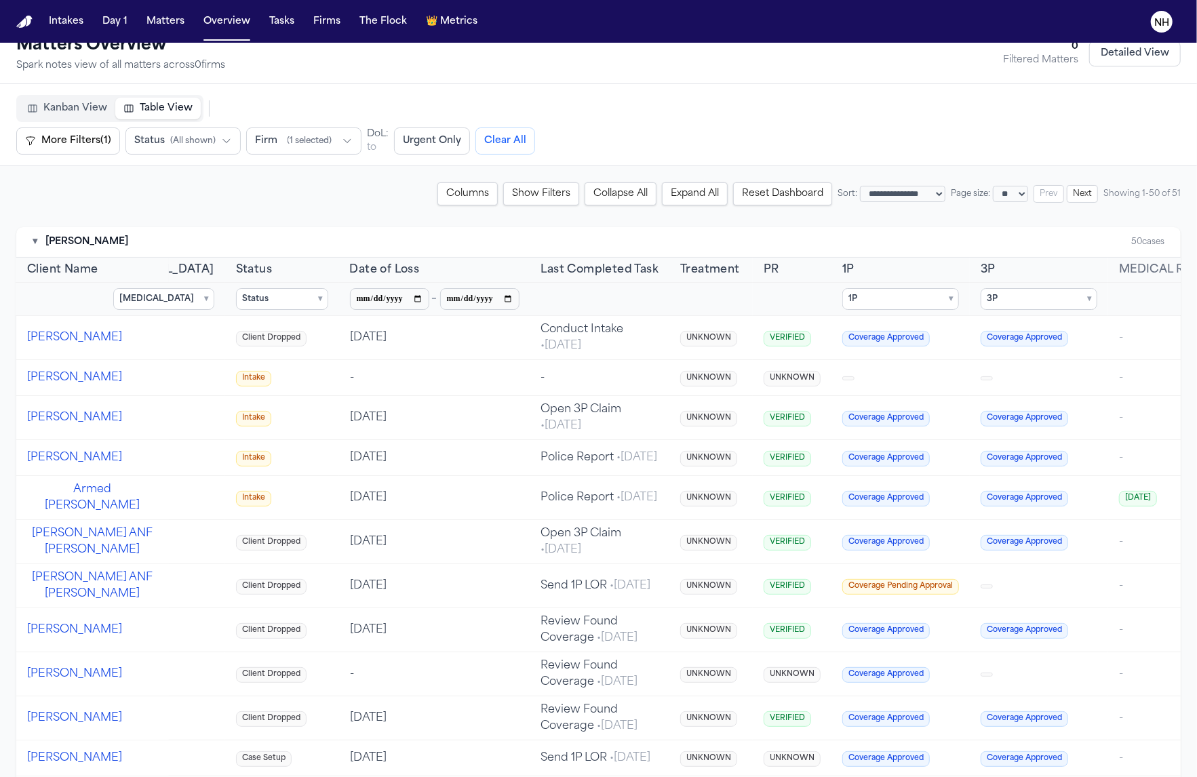
scroll to position [0, 5]
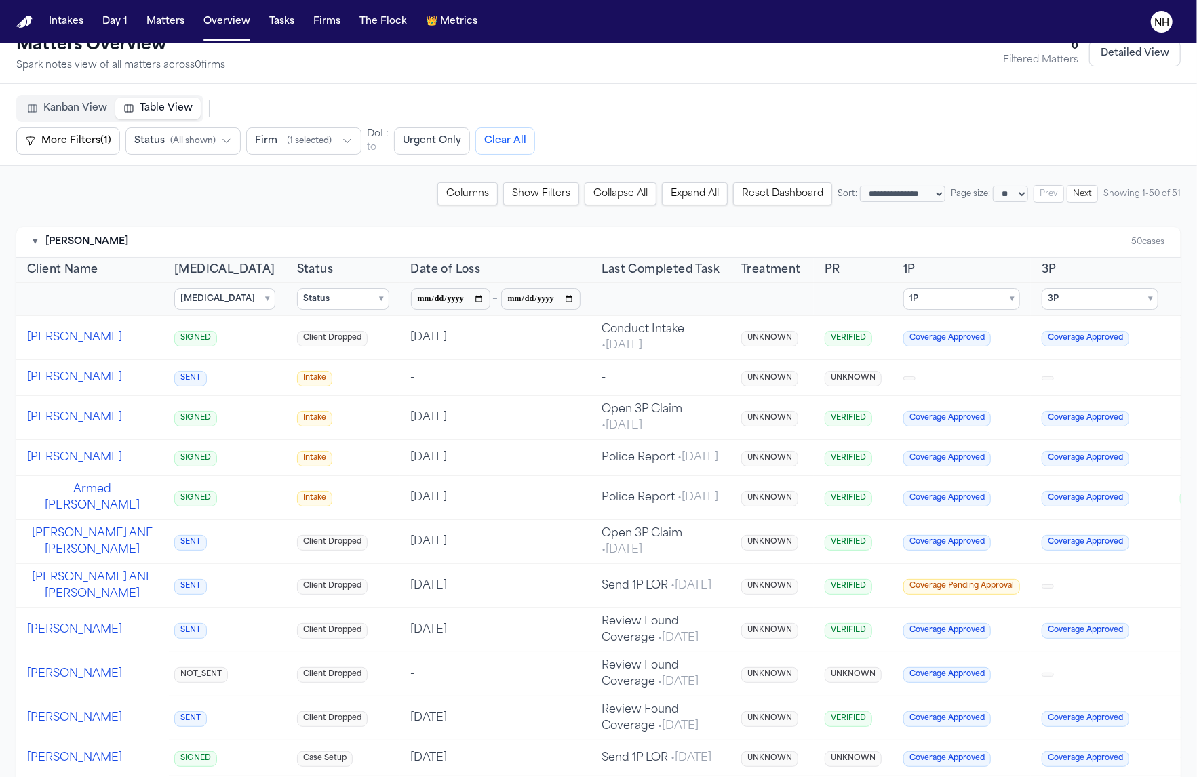
click at [431, 337] on td "Sep 1, 2025" at bounding box center [495, 338] width 191 height 44
click at [85, 343] on button "Rhodney Rivera" at bounding box center [74, 338] width 95 height 16
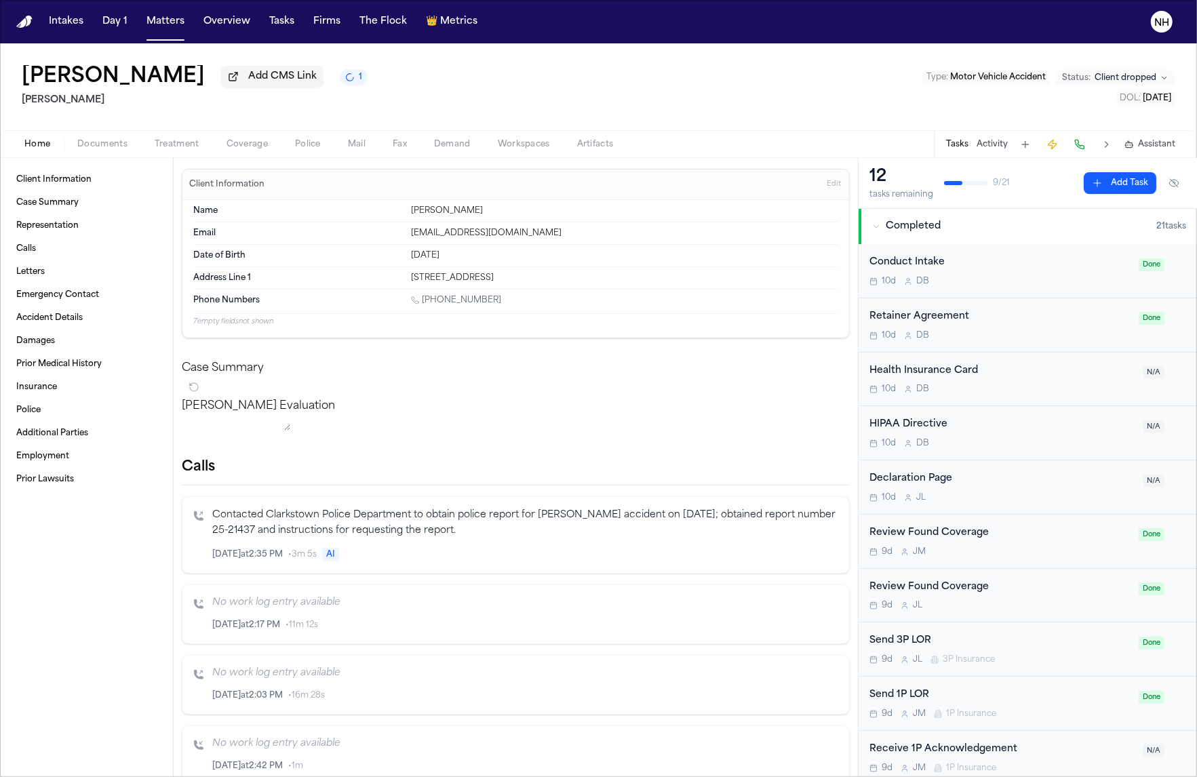
scroll to position [-1, 0]
select select "**"
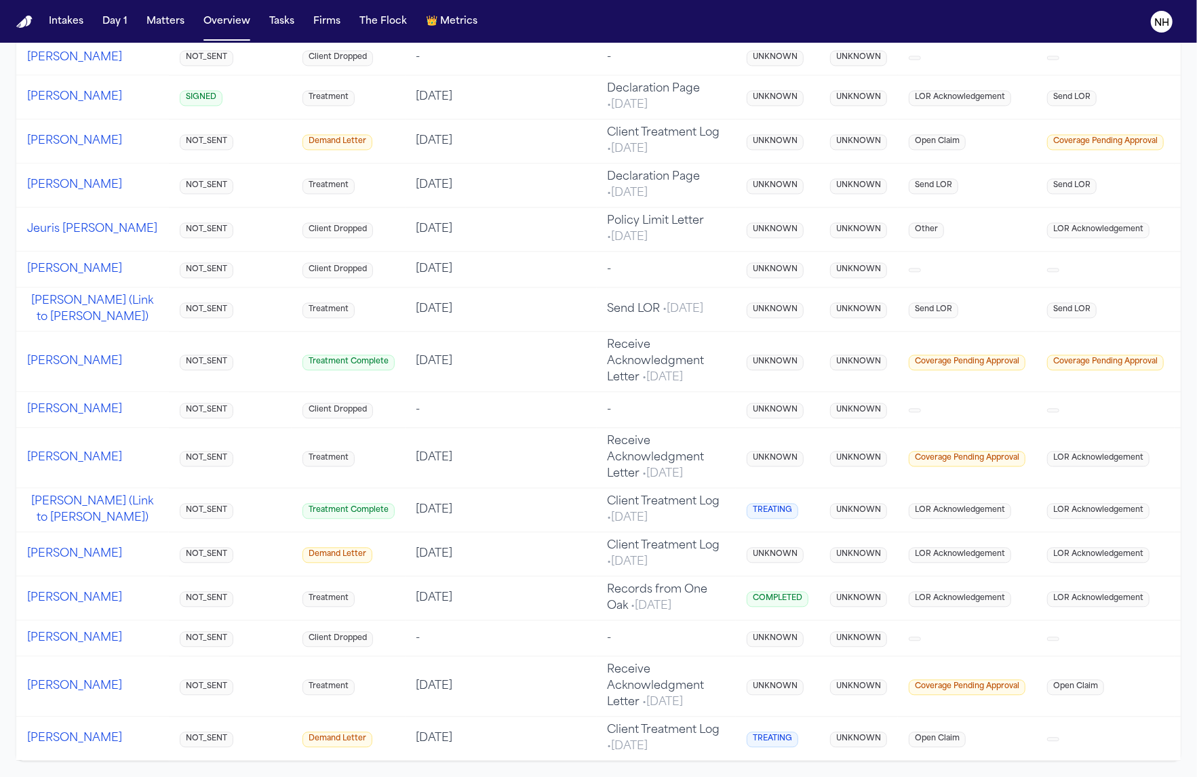
click at [61, 731] on button "Shanita Jarene Cole" at bounding box center [74, 739] width 95 height 16
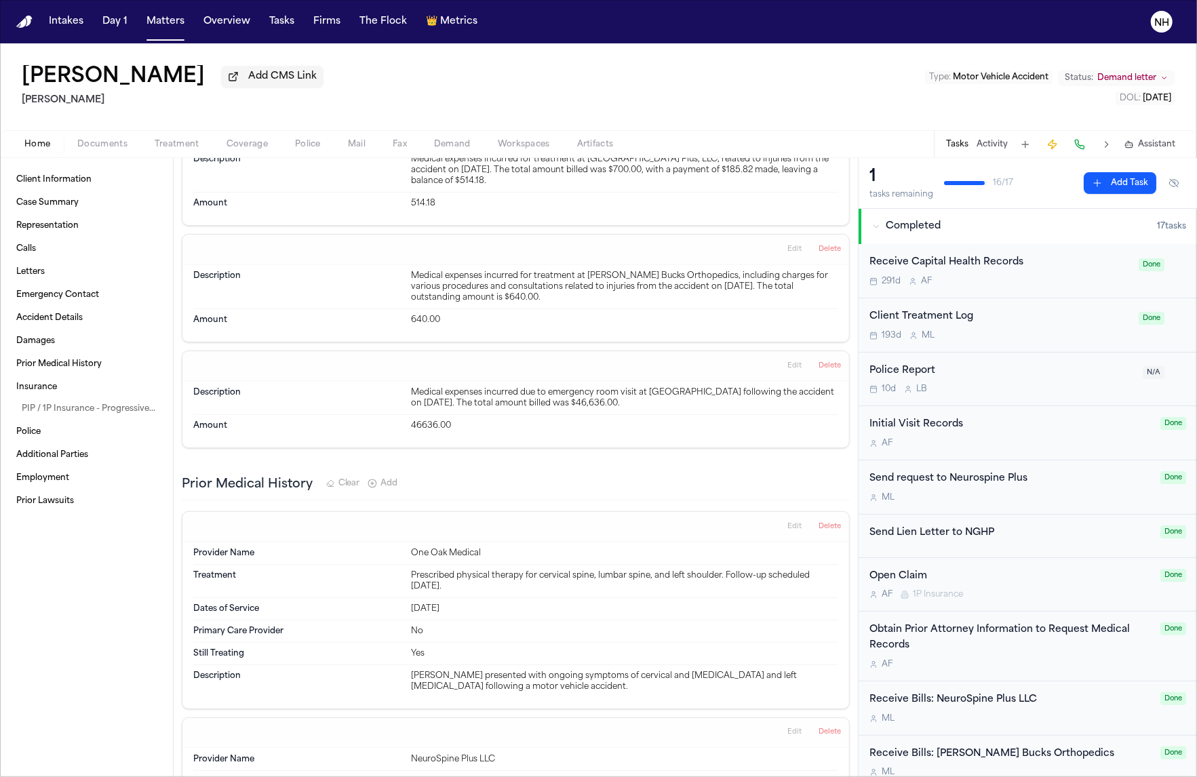
scroll to position [1292, 0]
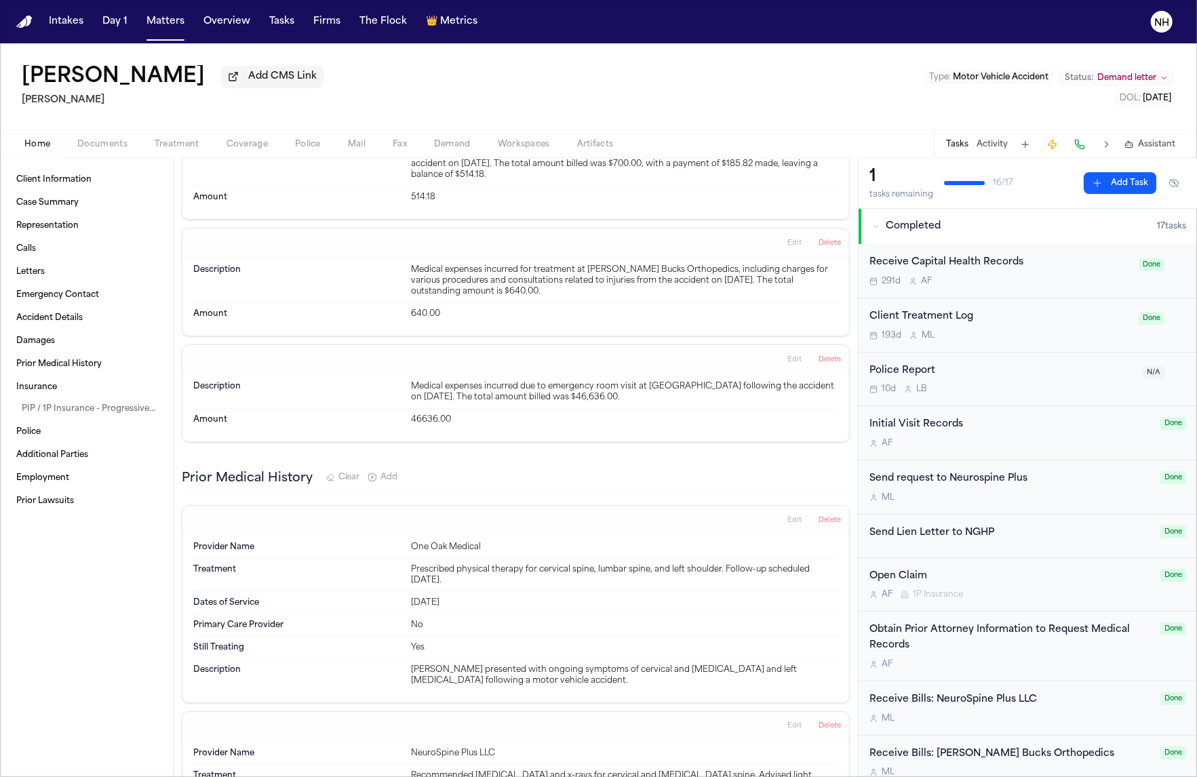
select select "**"
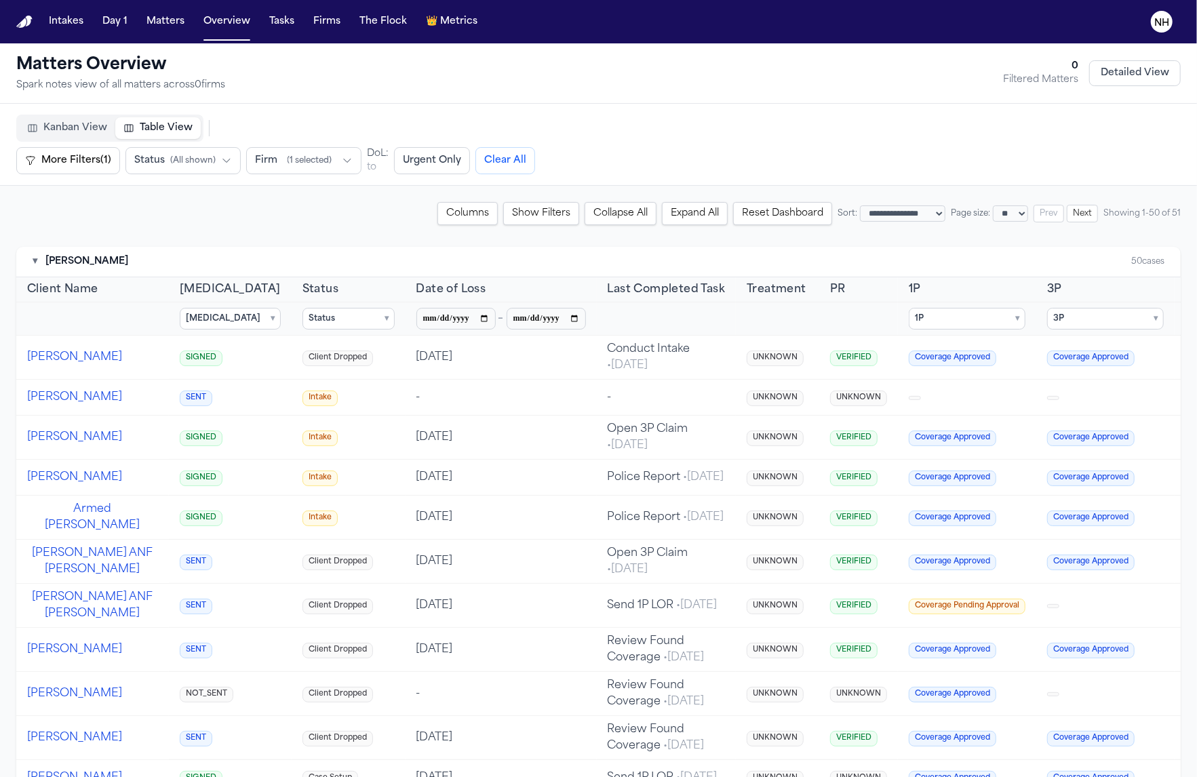
click at [720, 269] on div "▾ Mohamed K Ahmed 50 cases" at bounding box center [598, 262] width 1165 height 31
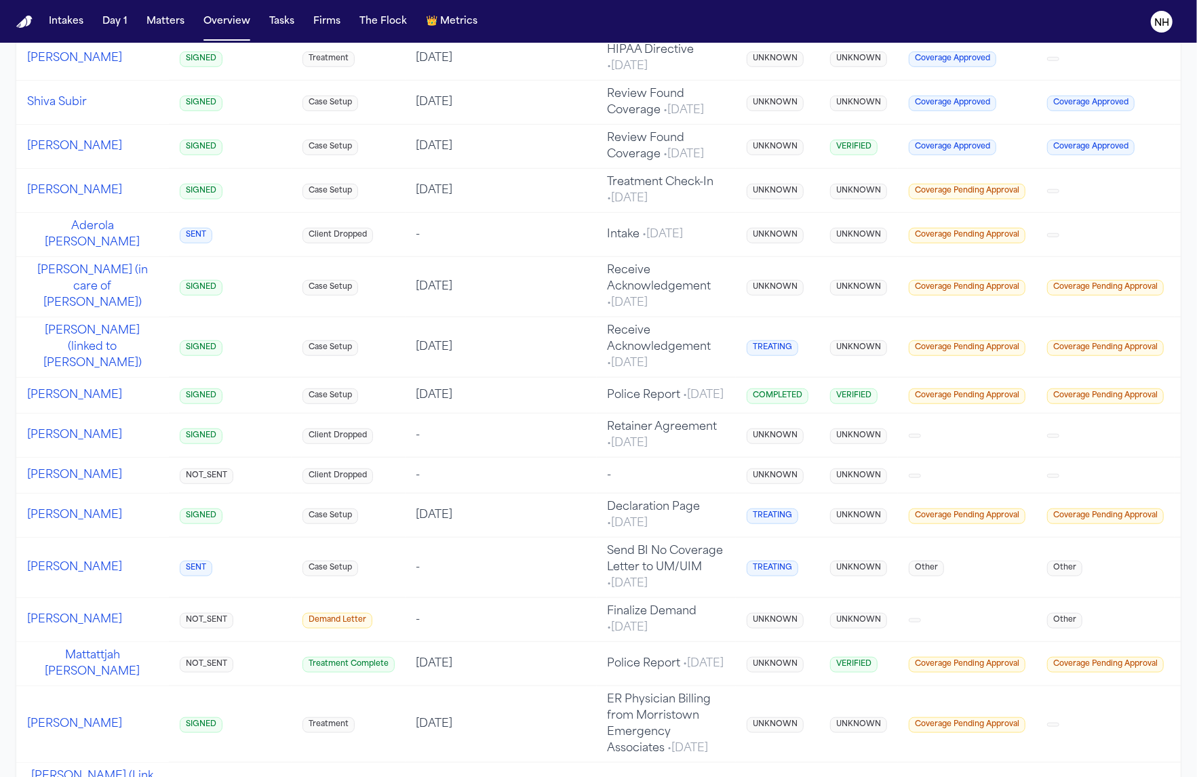
scroll to position [471, 0]
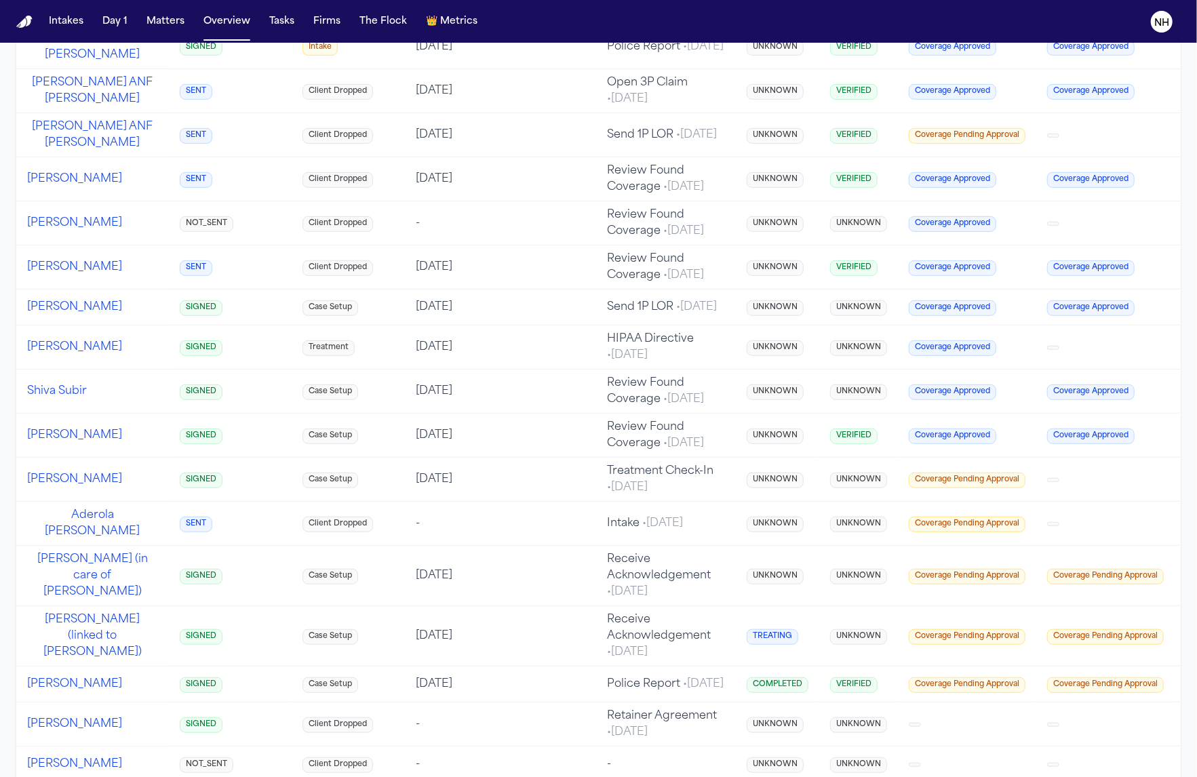
click at [71, 355] on button "Noura Elbassiouny" at bounding box center [74, 347] width 95 height 16
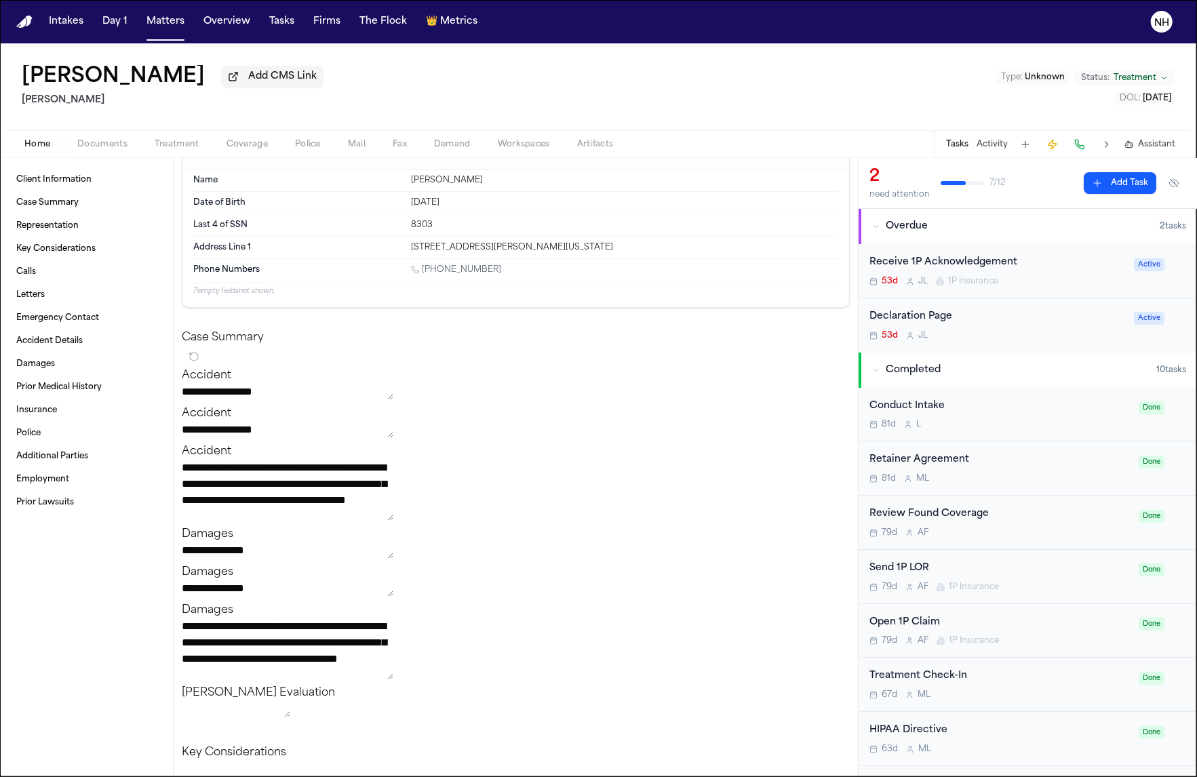
scroll to position [22, 0]
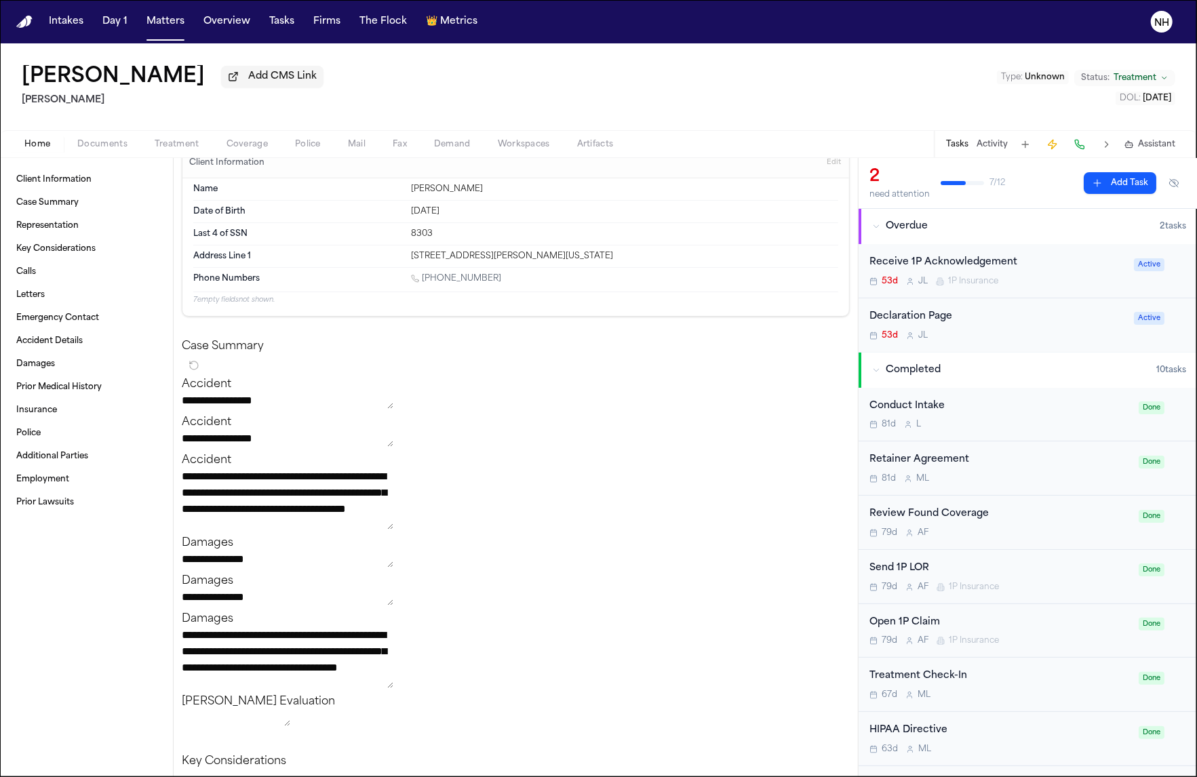
select select "**"
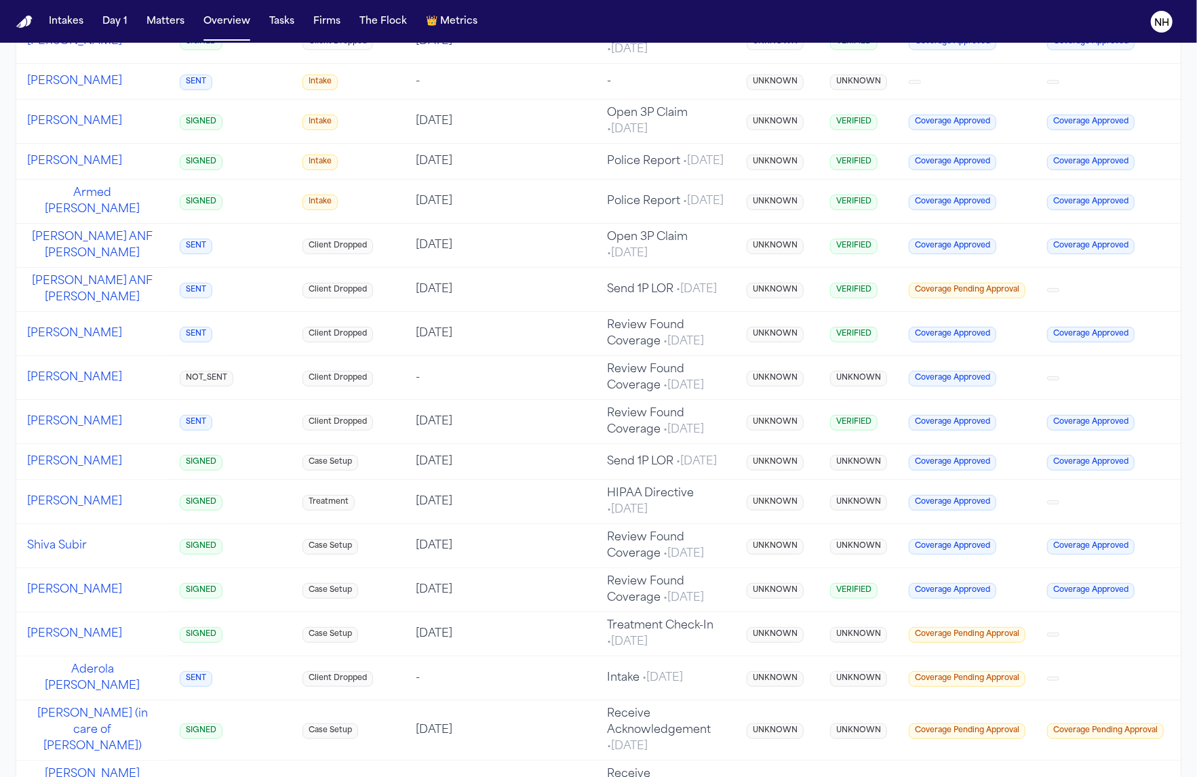
scroll to position [327, 0]
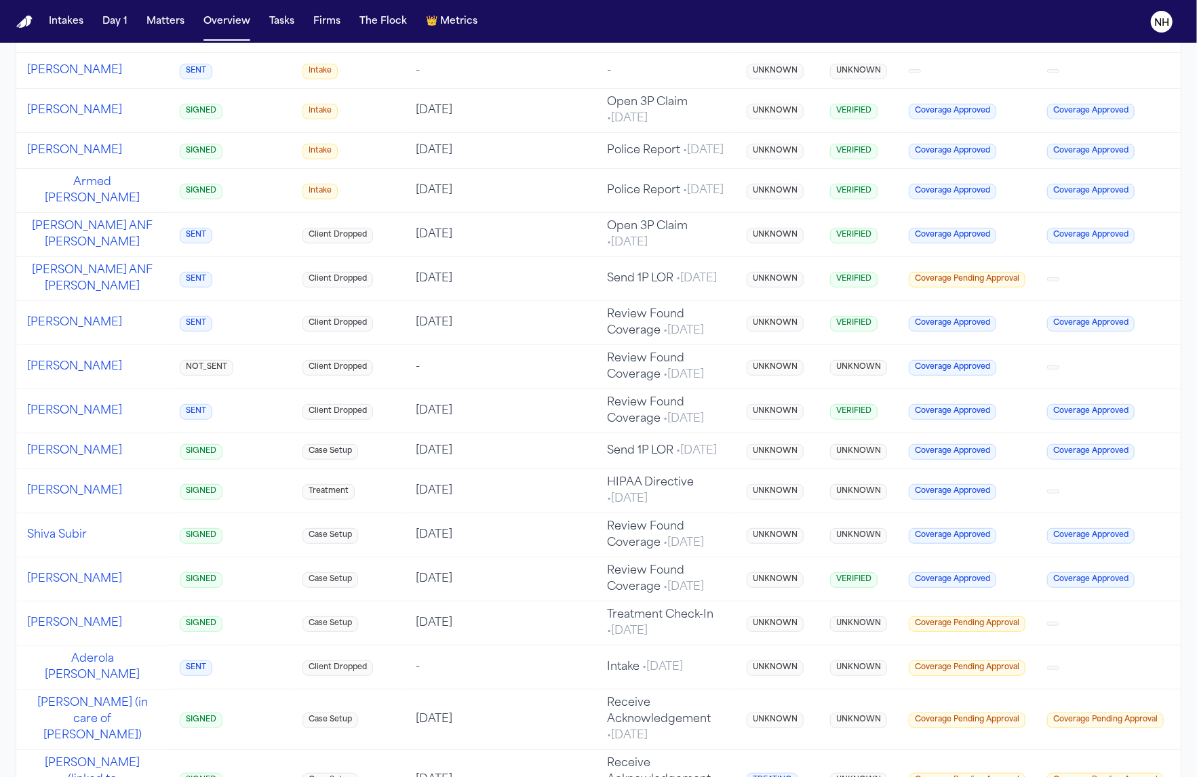
click at [77, 375] on button "Michael Rincon" at bounding box center [74, 367] width 95 height 16
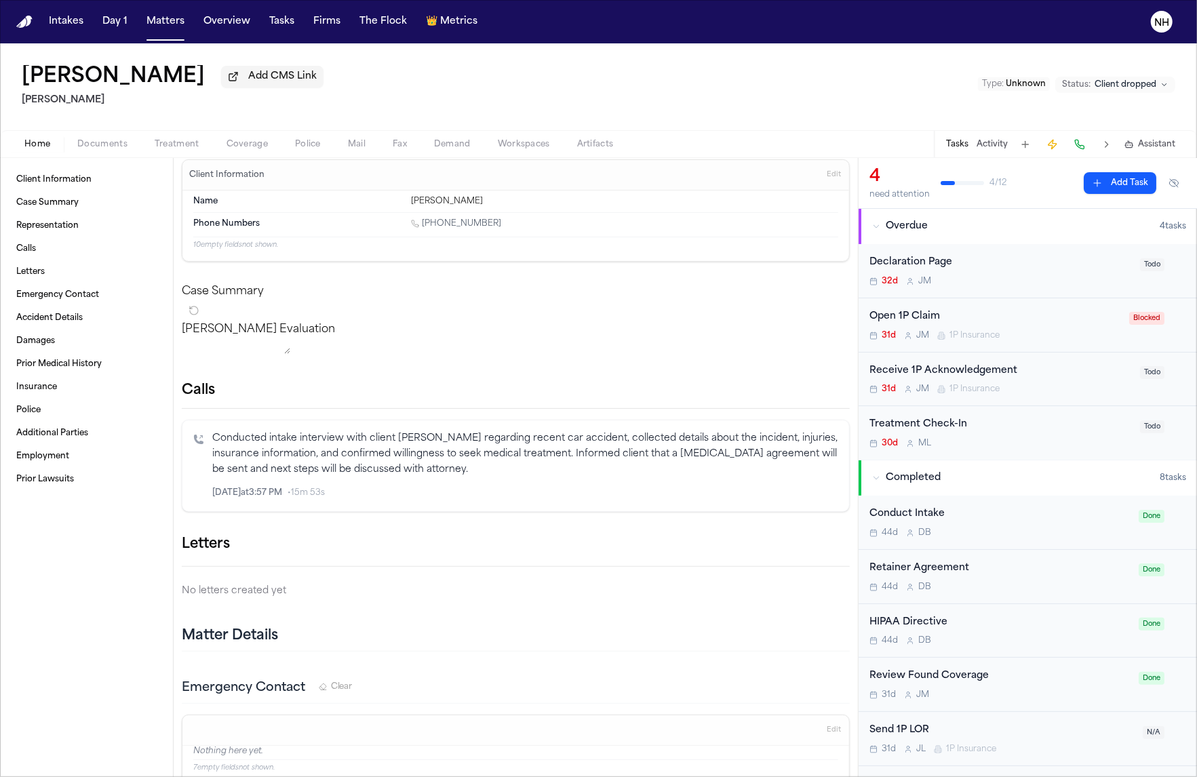
scroll to position [15, 0]
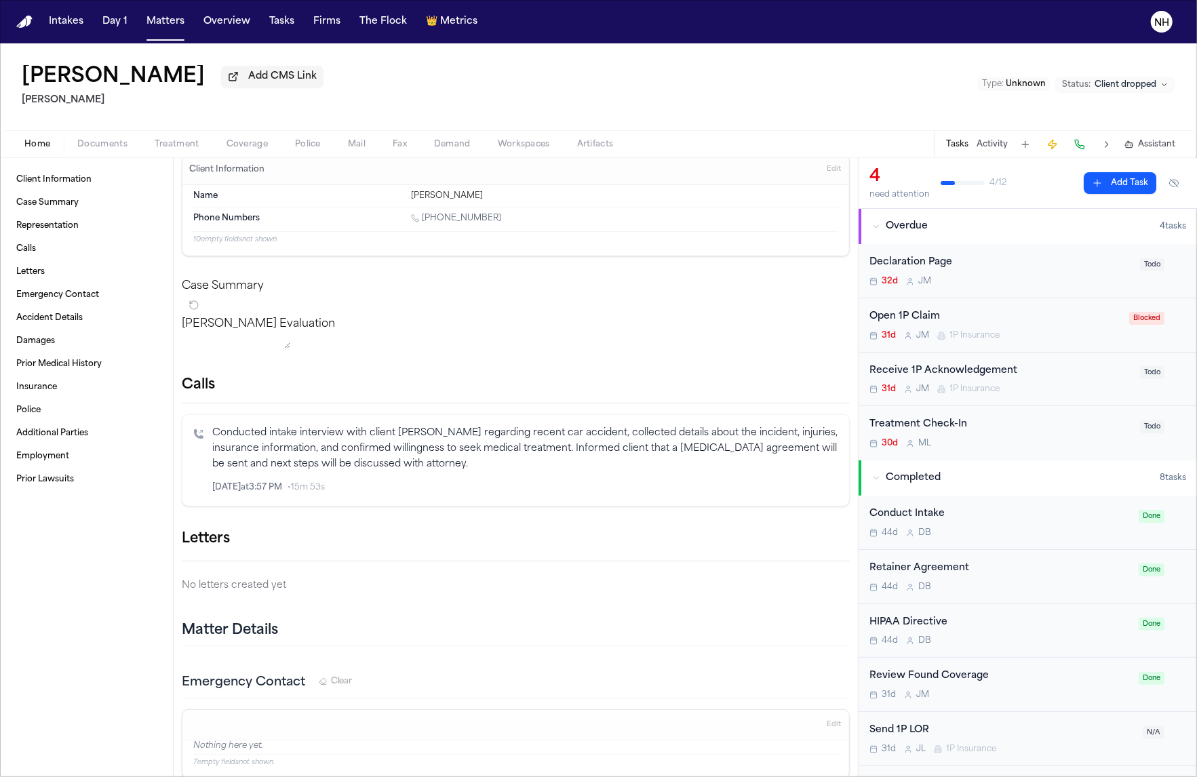
select select "**"
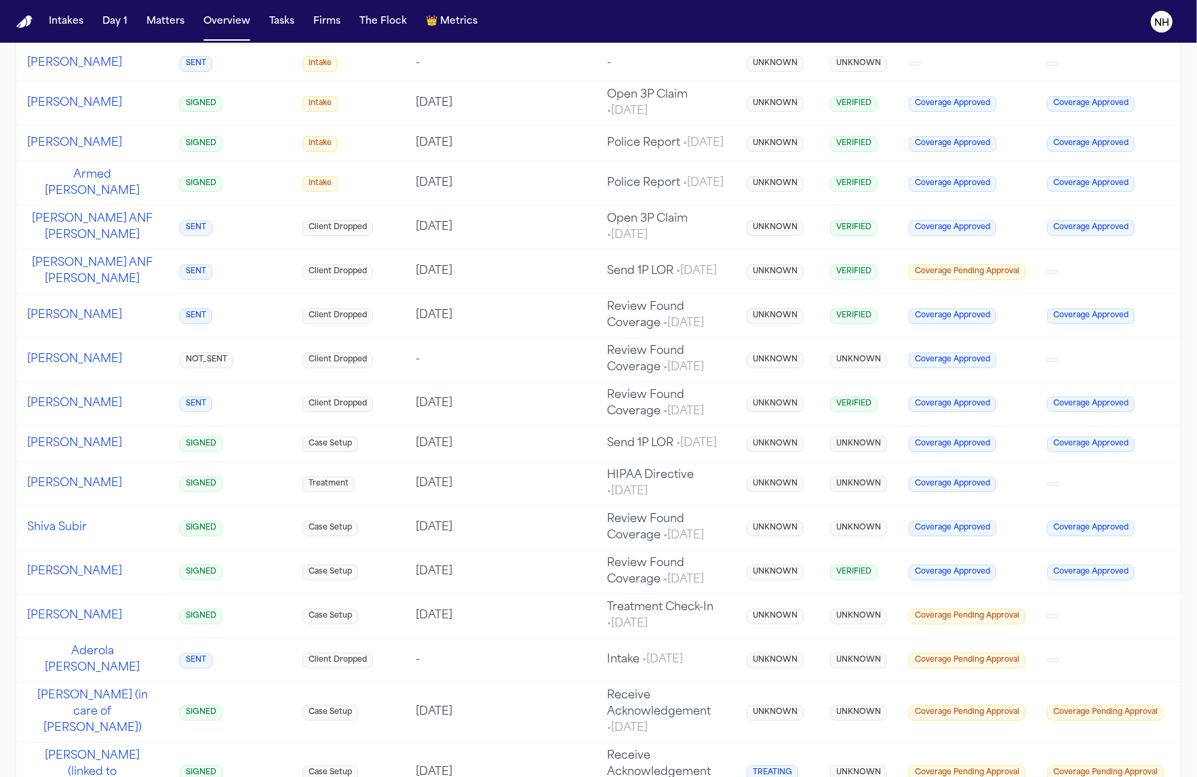
scroll to position [340, 0]
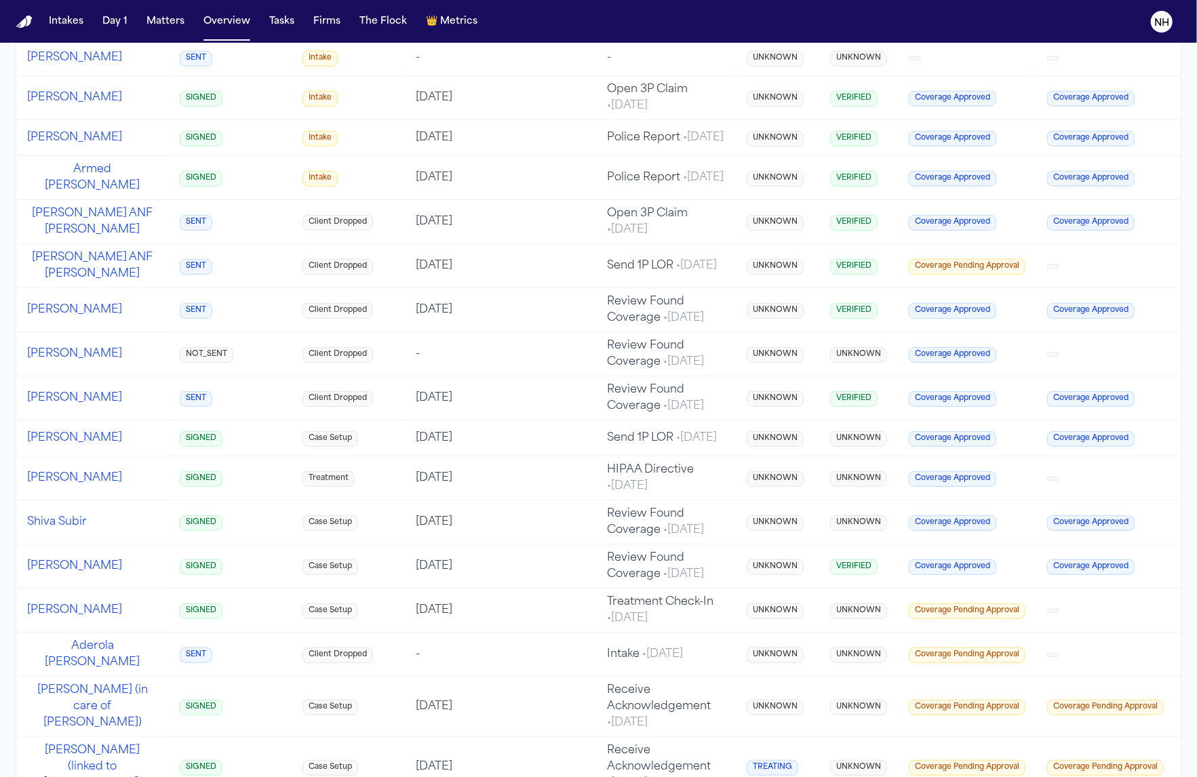
click at [65, 406] on button "Andres Agudelo" at bounding box center [74, 398] width 95 height 16
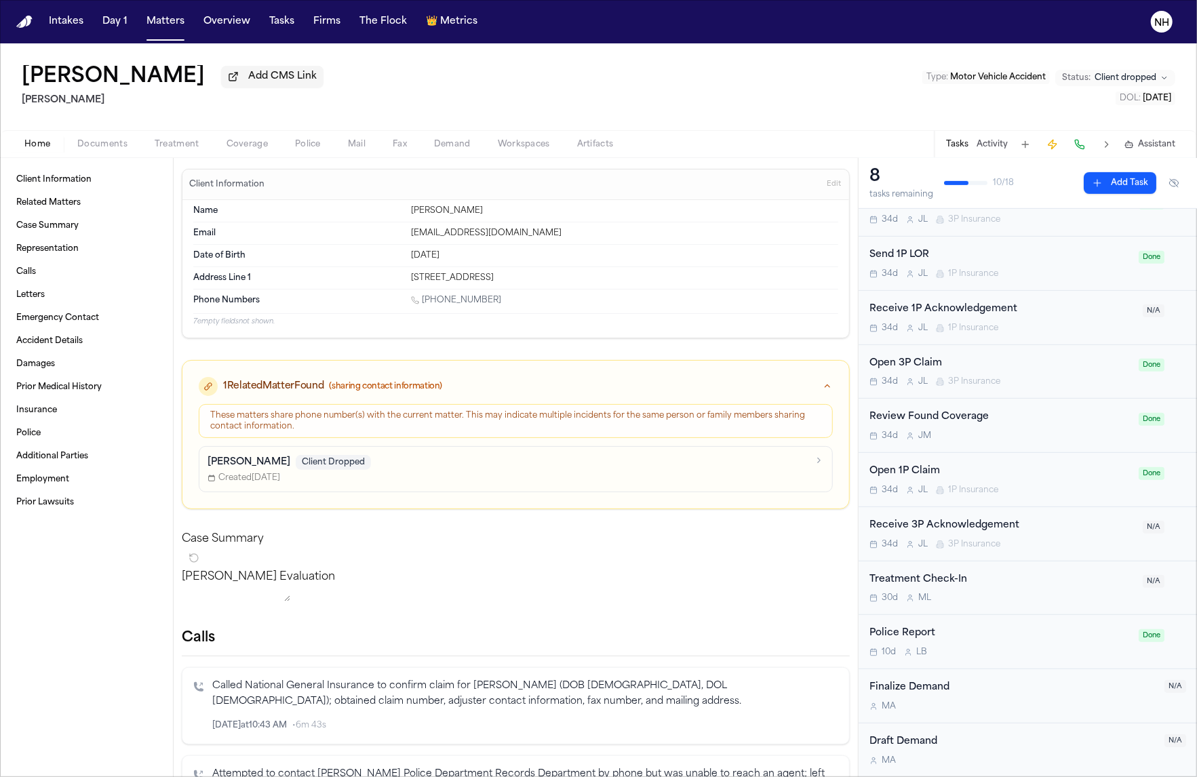
scroll to position [446, 0]
select select "**"
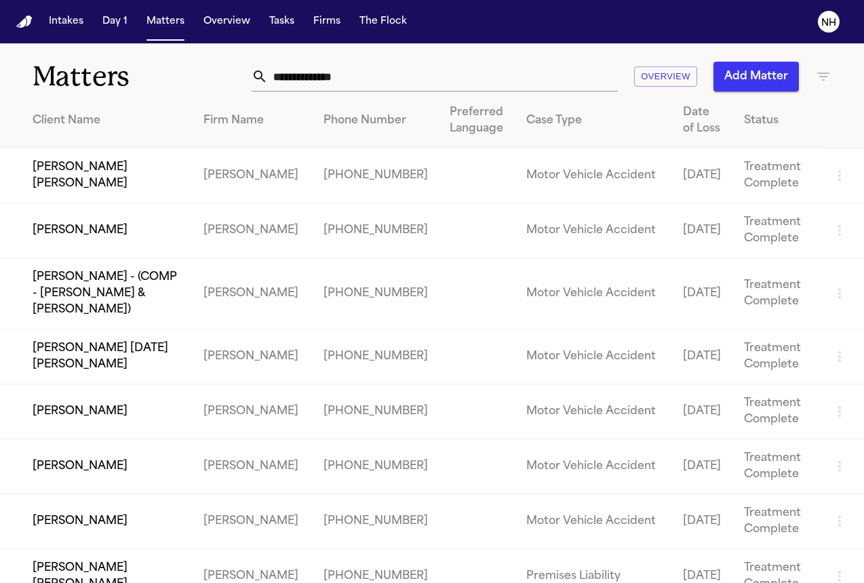
click at [49, 3] on nav "Intakes Day 1 Matters Overview Tasks Firms The Flock NH" at bounding box center [432, 21] width 864 height 43
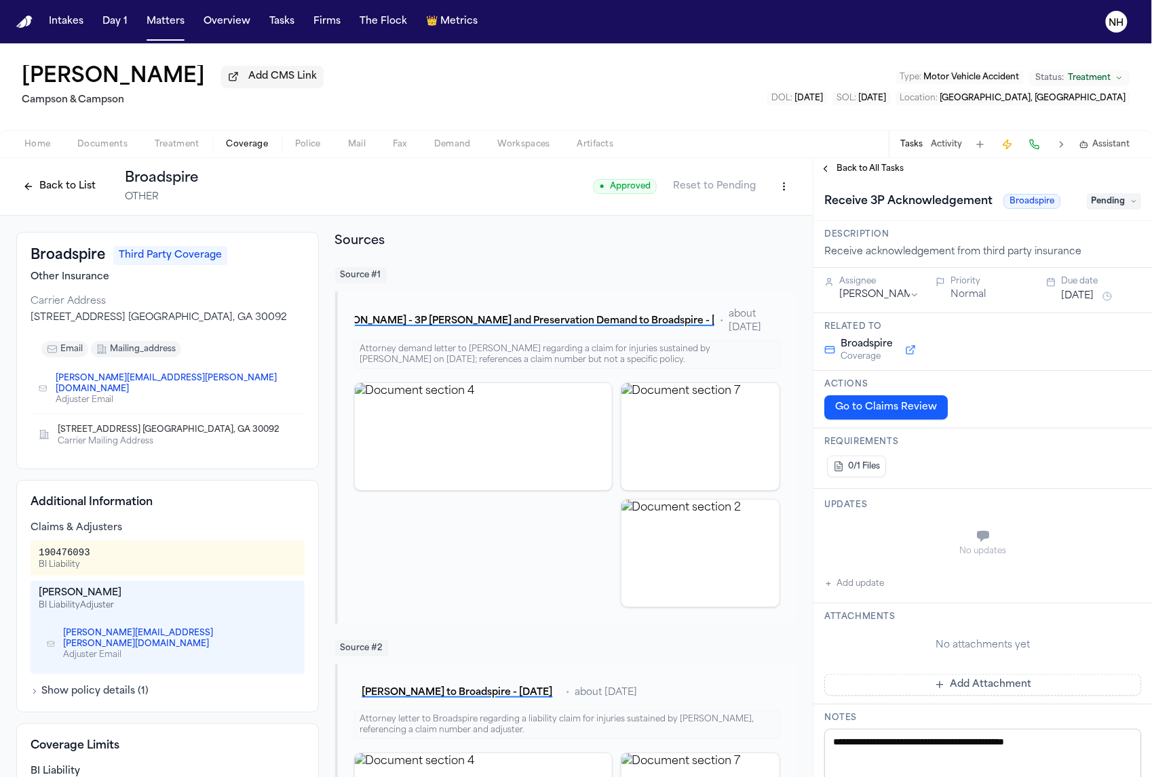
click at [978, 3] on nav "Intakes Day 1 Matters Overview Tasks Firms The Flock 👑 Metrics NH" at bounding box center [576, 21] width 1152 height 43
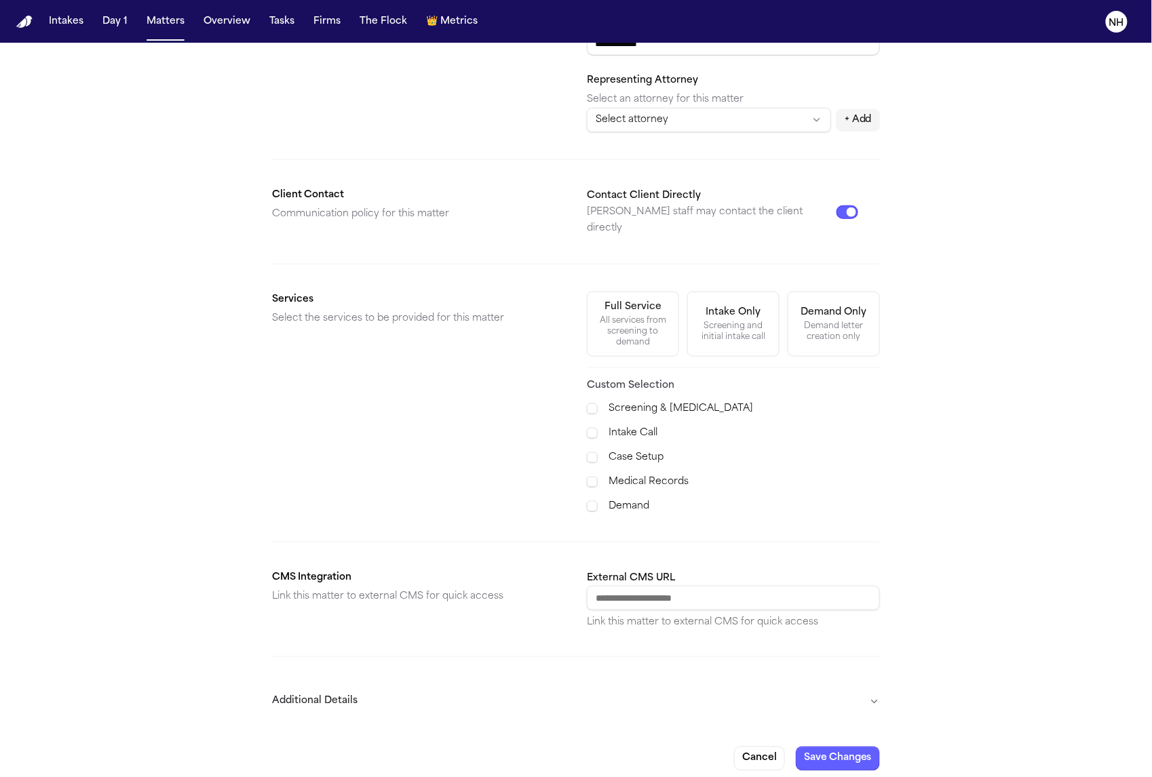
scroll to position [256, 0]
click at [767, 748] on button "Cancel" at bounding box center [759, 760] width 51 height 24
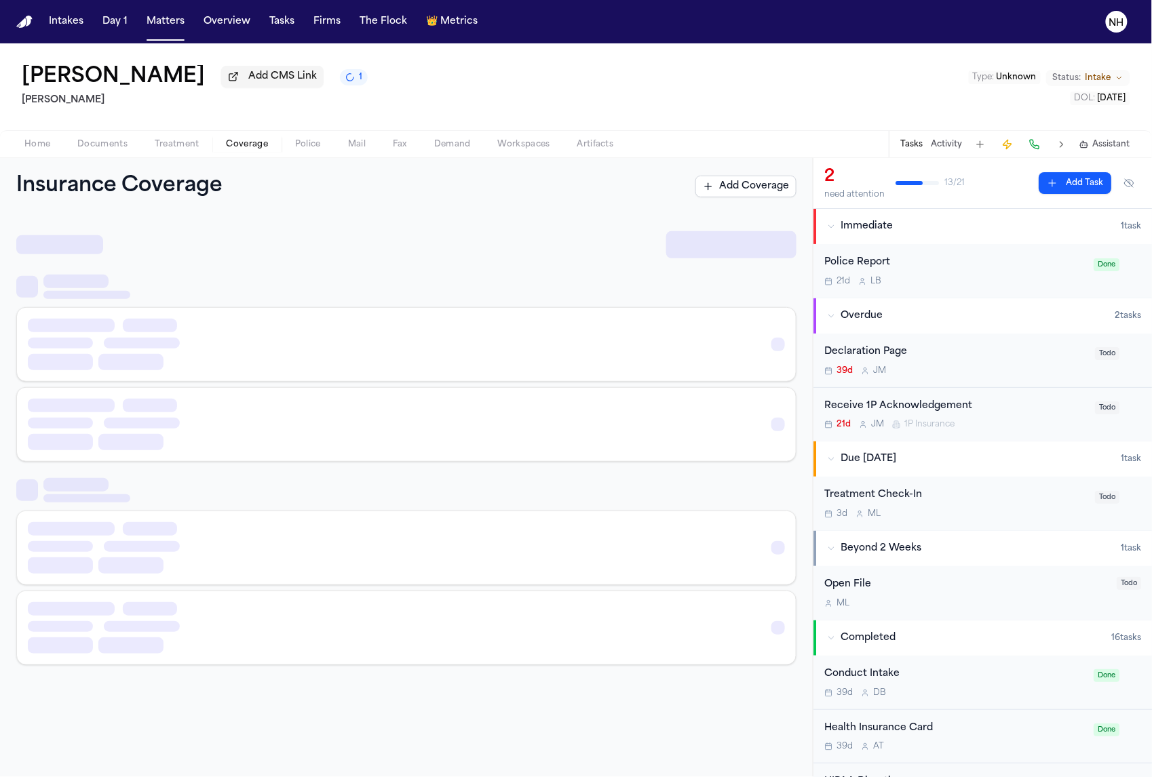
click at [258, 153] on button "Coverage" at bounding box center [247, 144] width 69 height 16
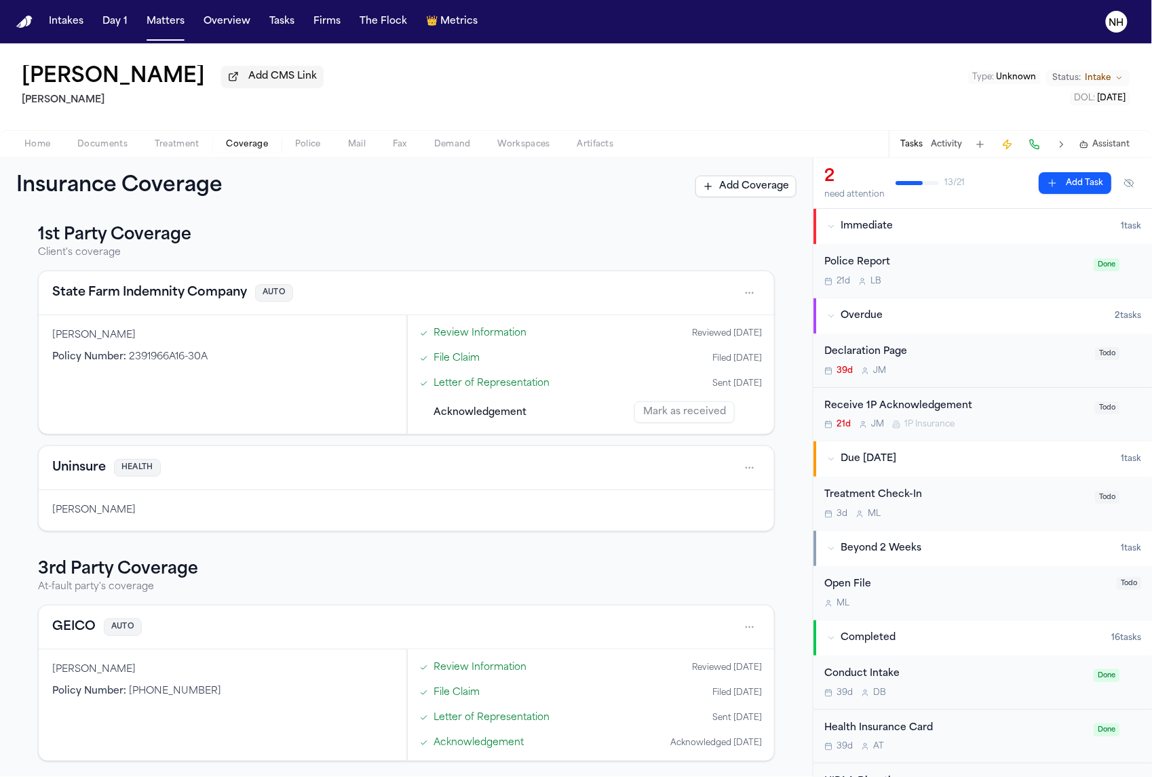
click at [163, 563] on h3 "3rd Party Coverage" at bounding box center [406, 570] width 737 height 22
click at [163, 576] on h3 "3rd Party Coverage" at bounding box center [406, 570] width 737 height 22
click at [180, 297] on button "State Farm Indemnity Company" at bounding box center [149, 293] width 195 height 19
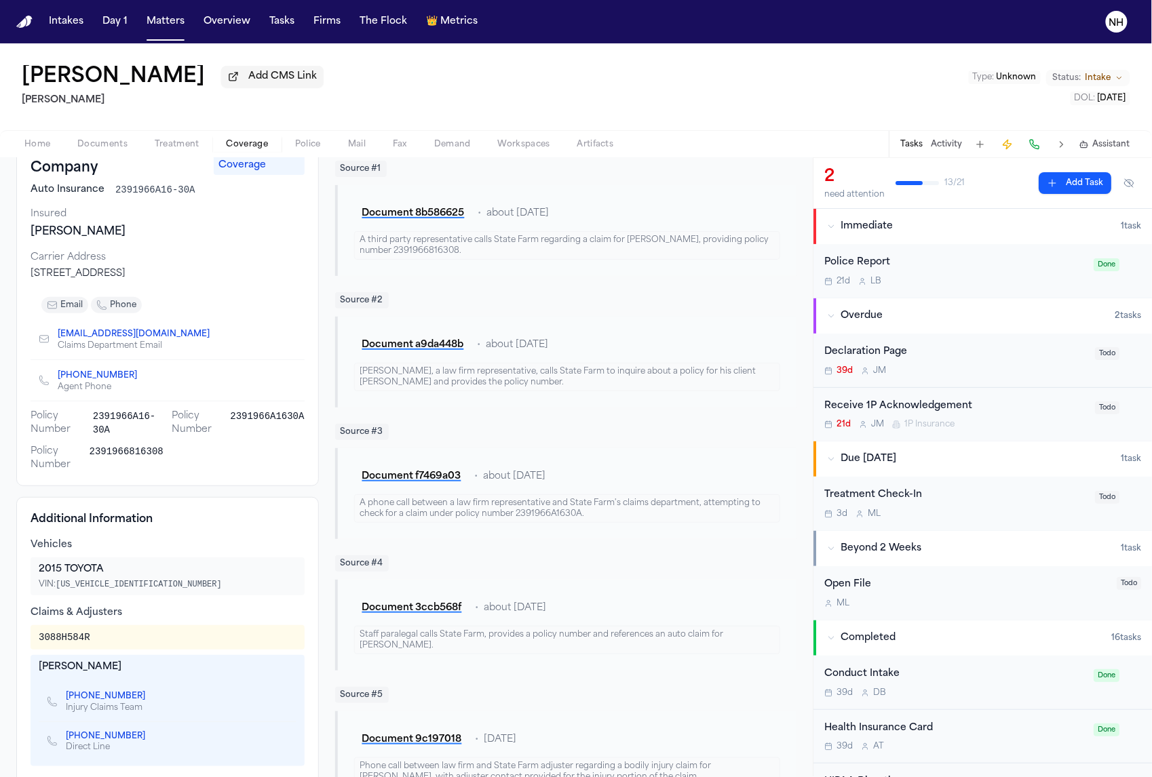
scroll to position [120, 0]
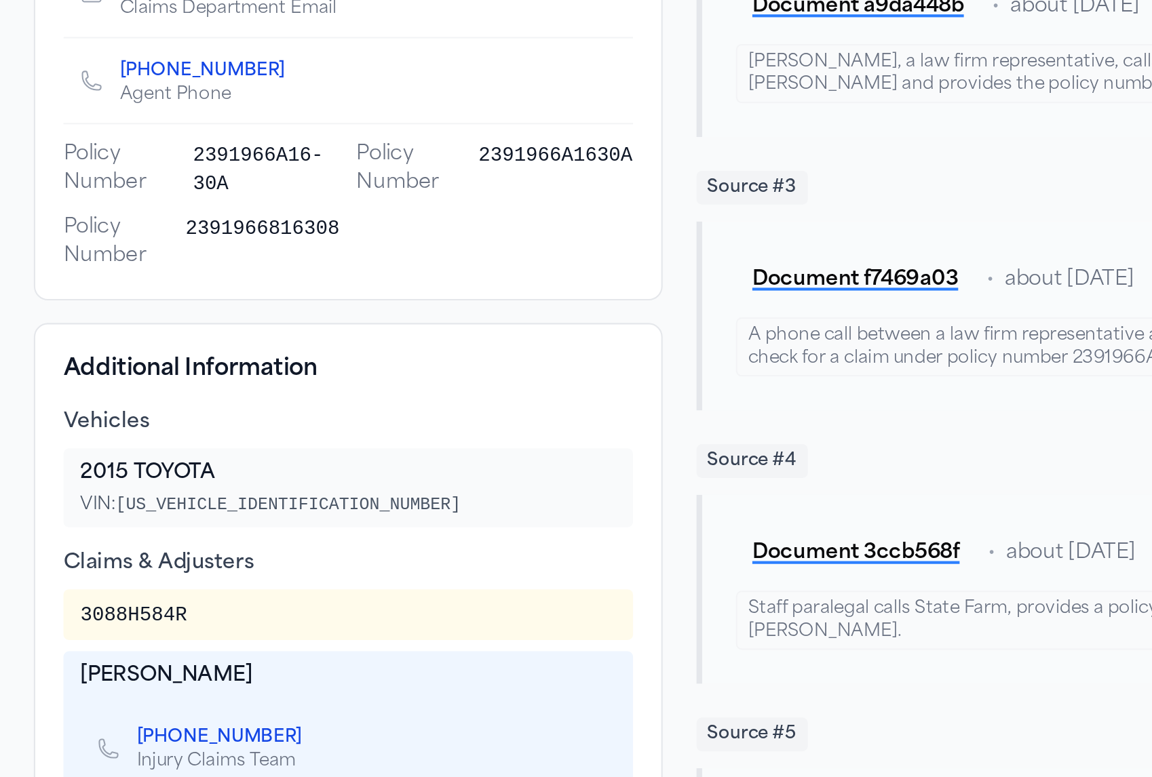
click at [63, 617] on div "3088H584R" at bounding box center [65, 624] width 52 height 14
copy div "3088H584R"
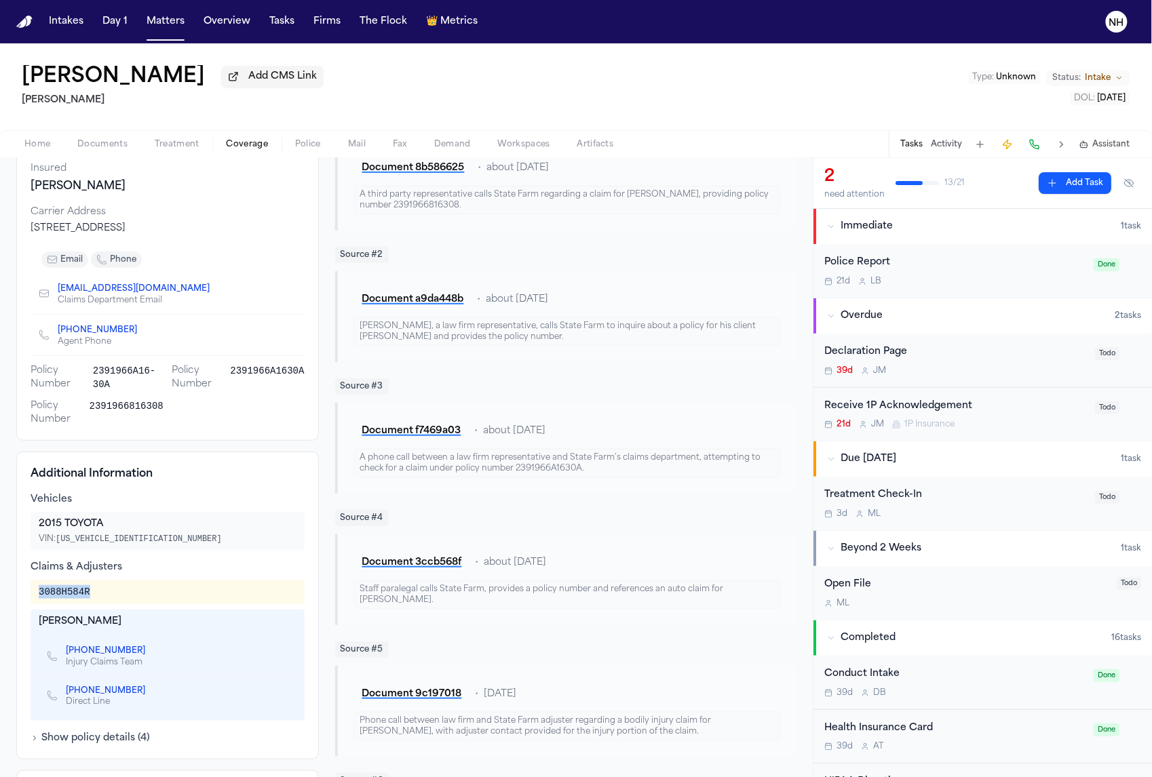
scroll to position [160, 0]
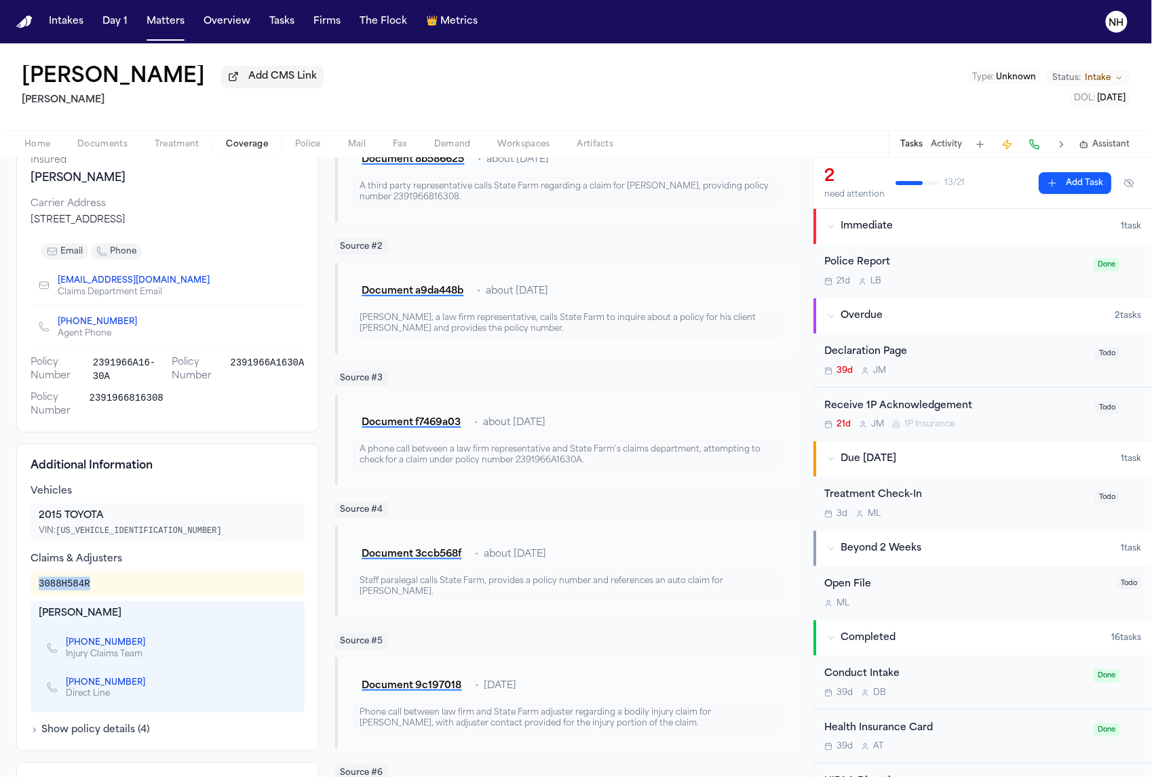
copy div "3088H584R"
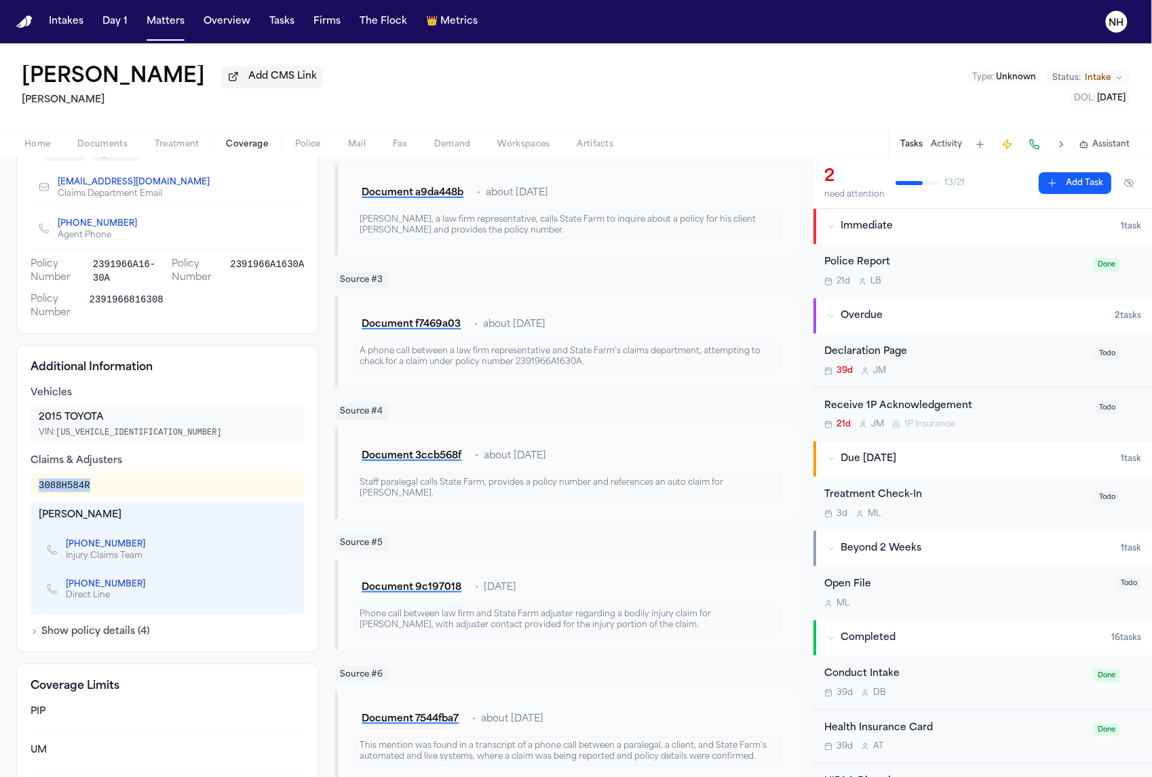
scroll to position [233, 0]
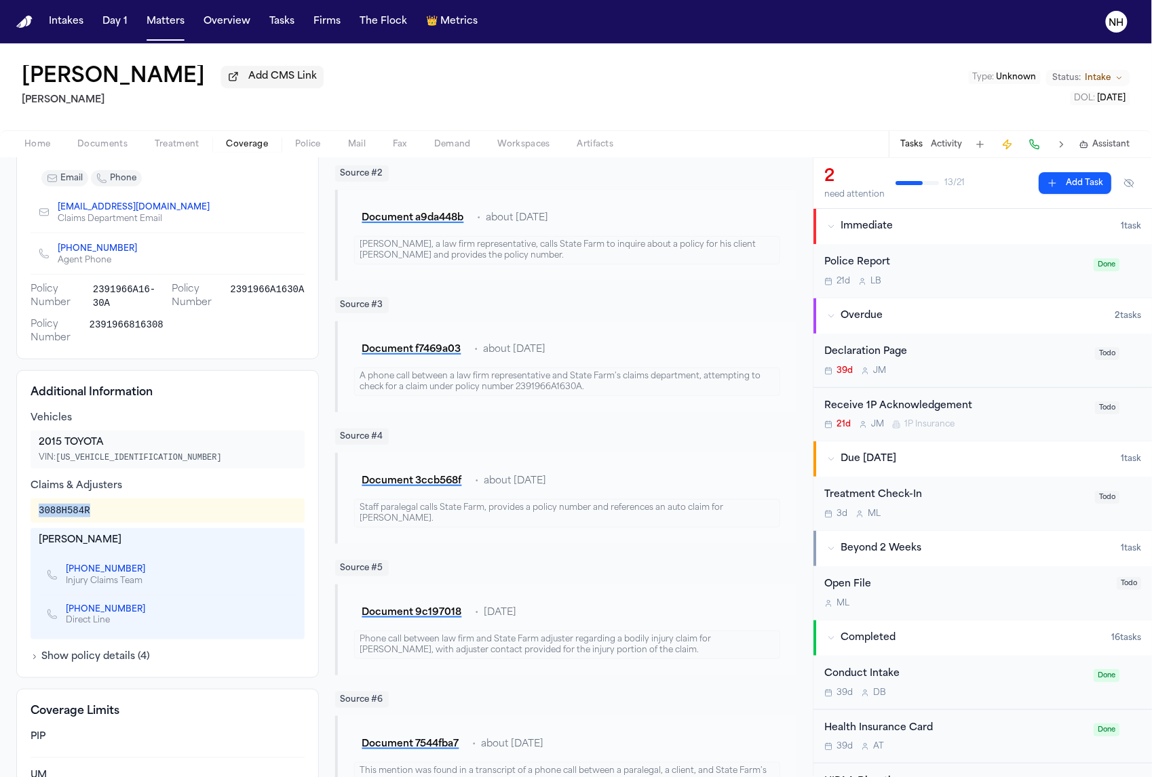
click at [121, 657] on button "Show policy details ( 4 )" at bounding box center [90, 658] width 119 height 14
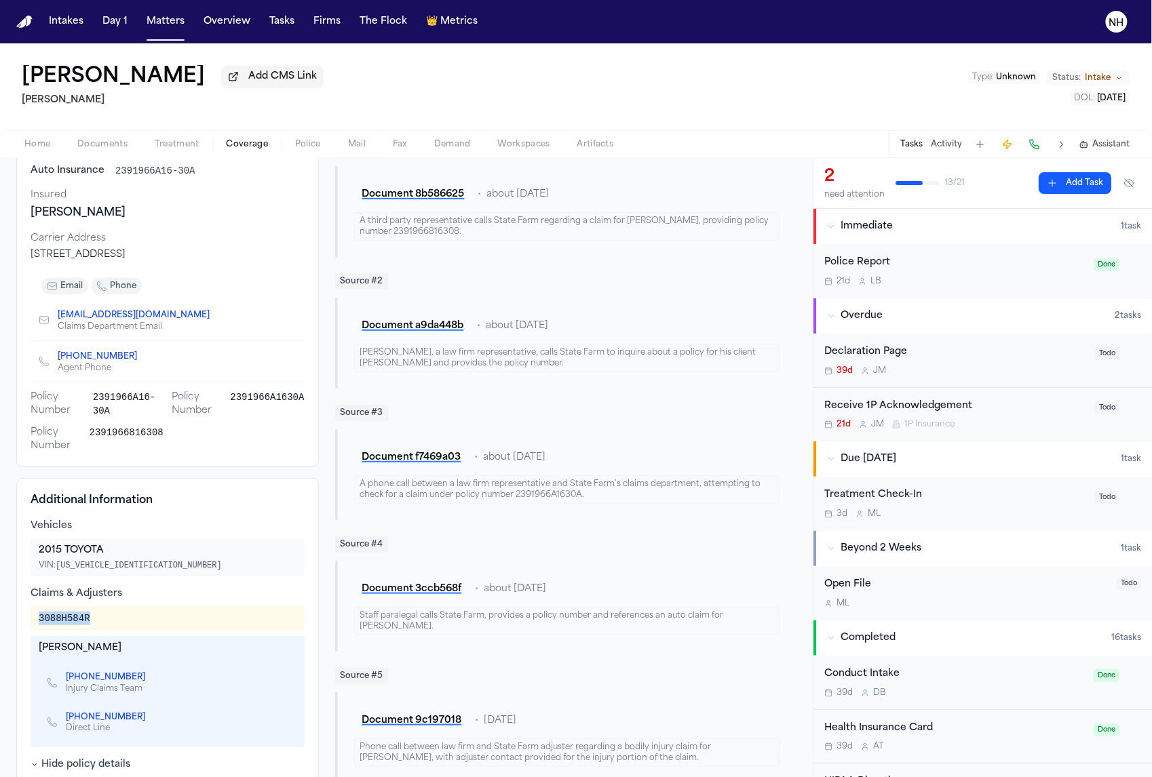
scroll to position [129, 0]
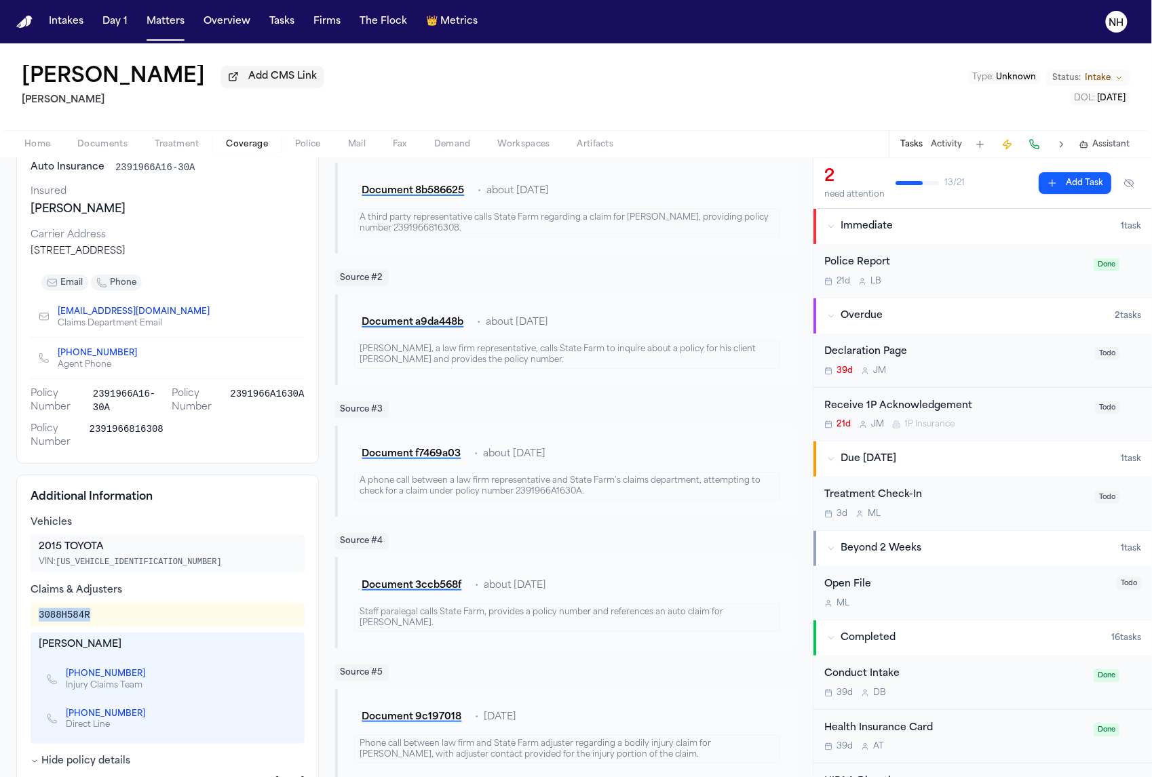
copy div "3088H584R"
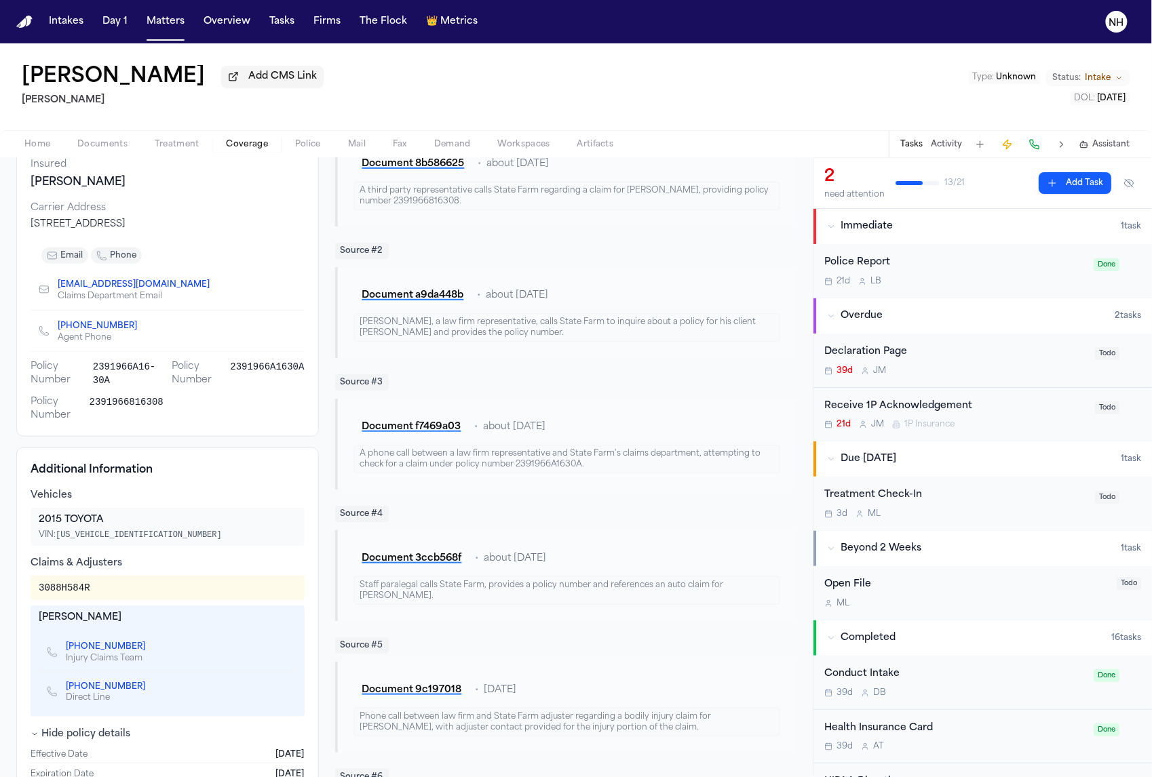
scroll to position [157, 0]
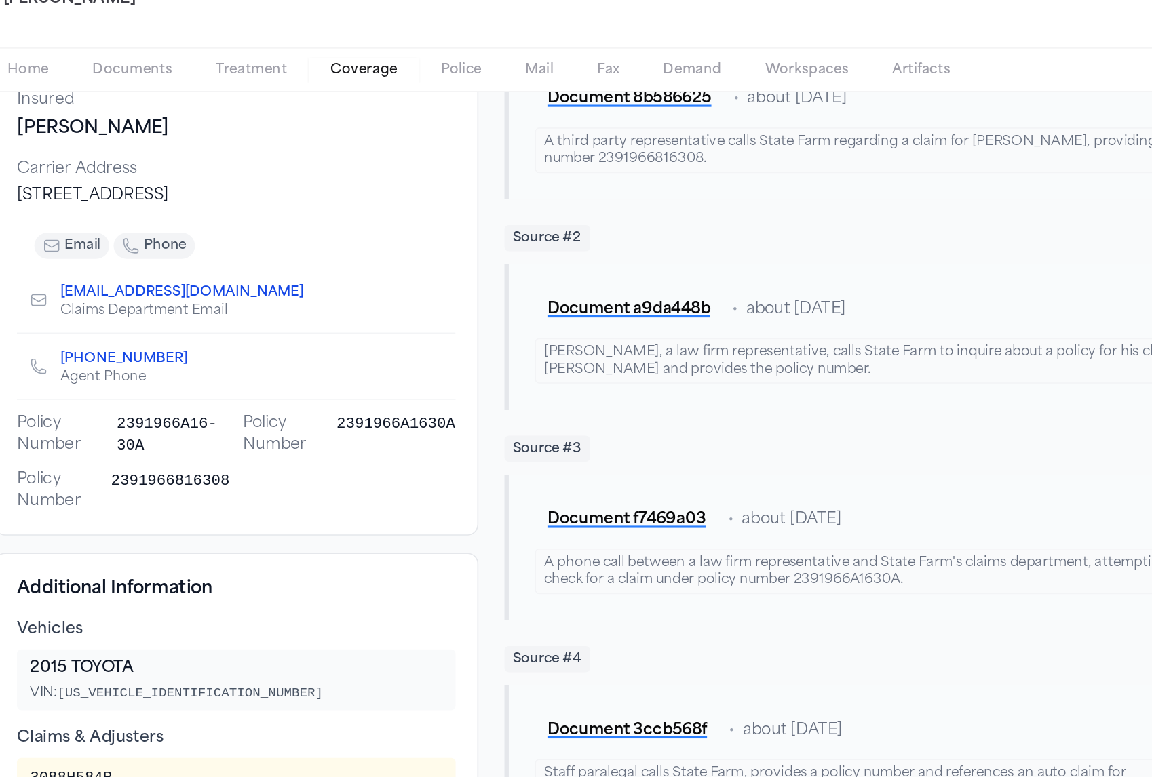
click at [214, 283] on icon "Copy to clipboard" at bounding box center [216, 285] width 5 height 5
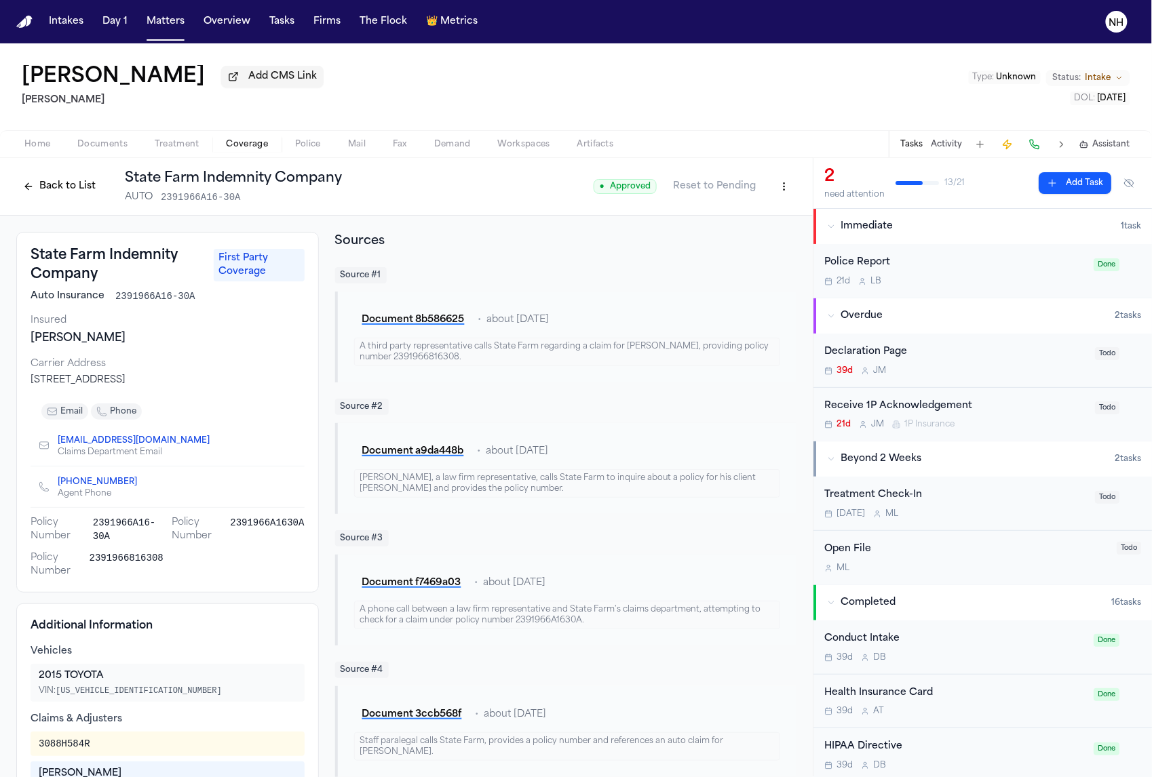
scroll to position [0, 0]
click at [214, 444] on icon "Copy to clipboard" at bounding box center [216, 441] width 5 height 6
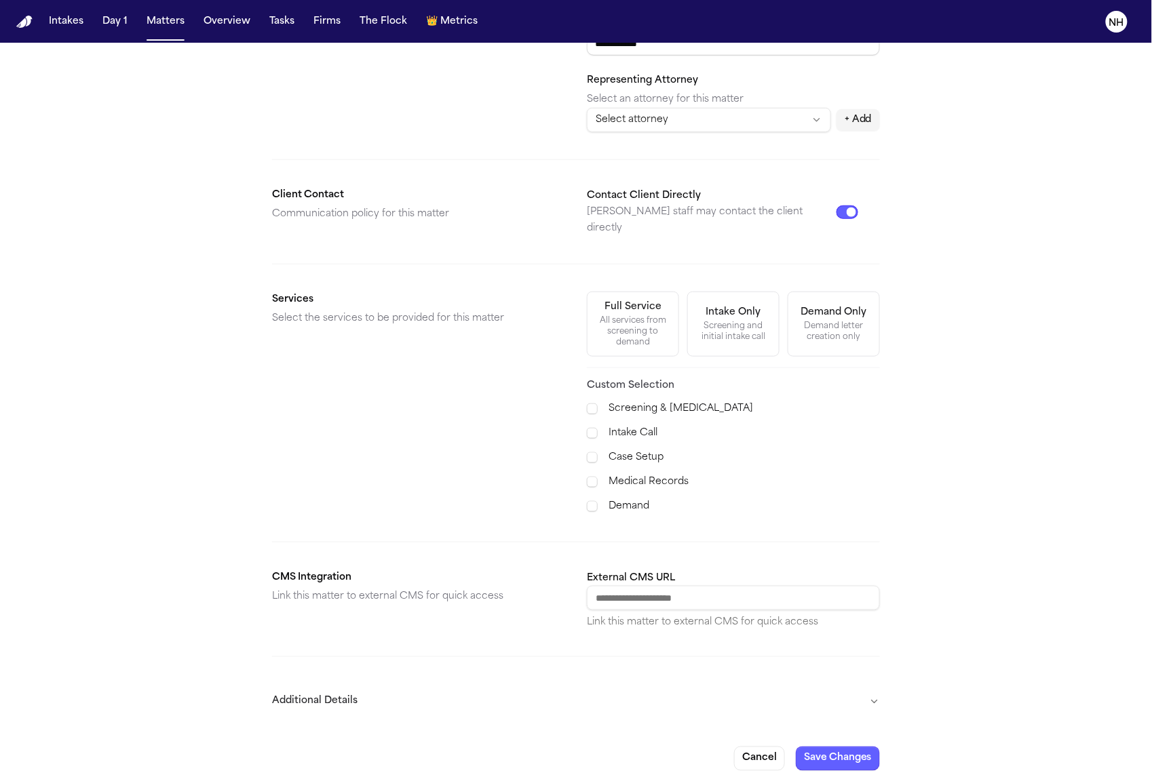
scroll to position [256, 0]
click at [745, 750] on button "Cancel" at bounding box center [759, 760] width 51 height 24
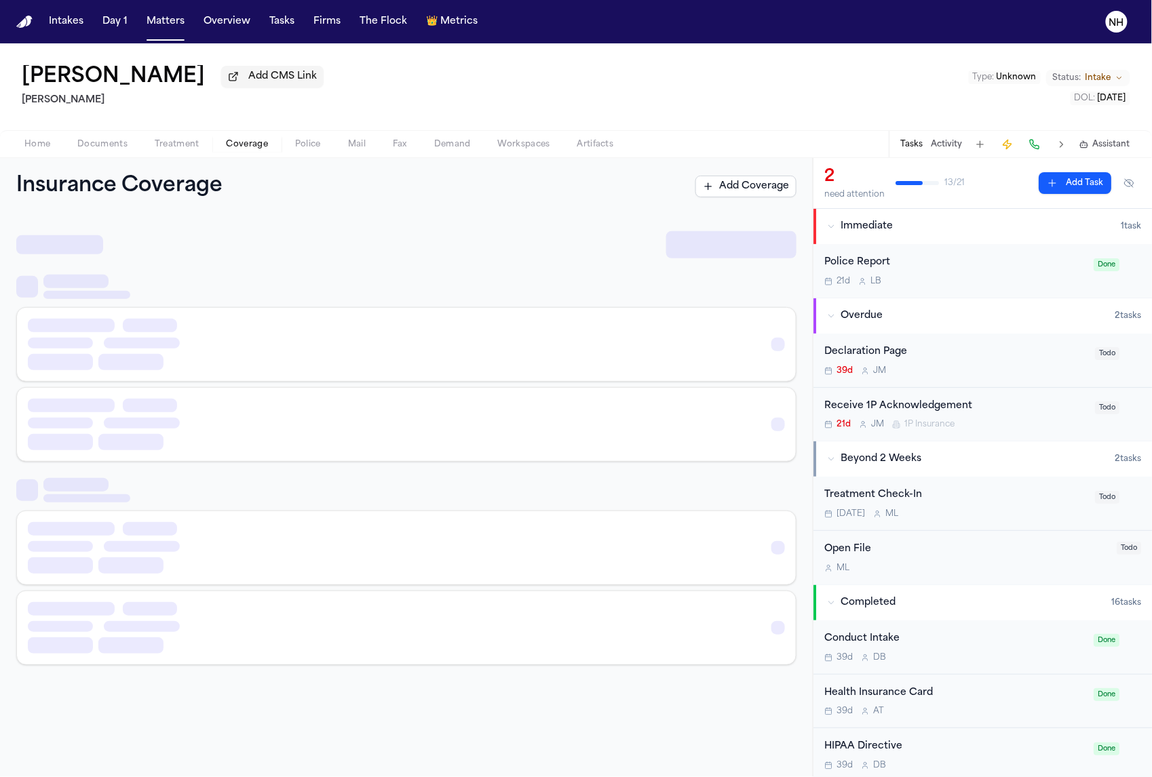
click at [236, 141] on span "Coverage" at bounding box center [247, 144] width 41 height 11
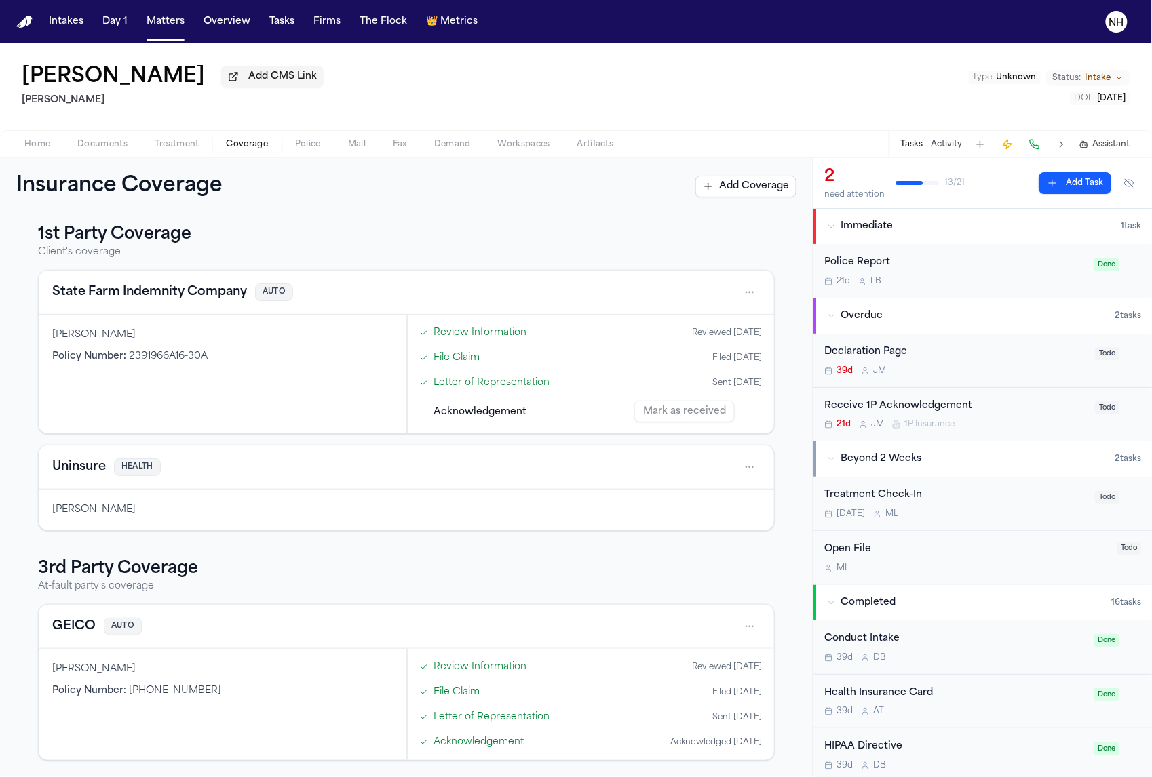
scroll to position [7, 0]
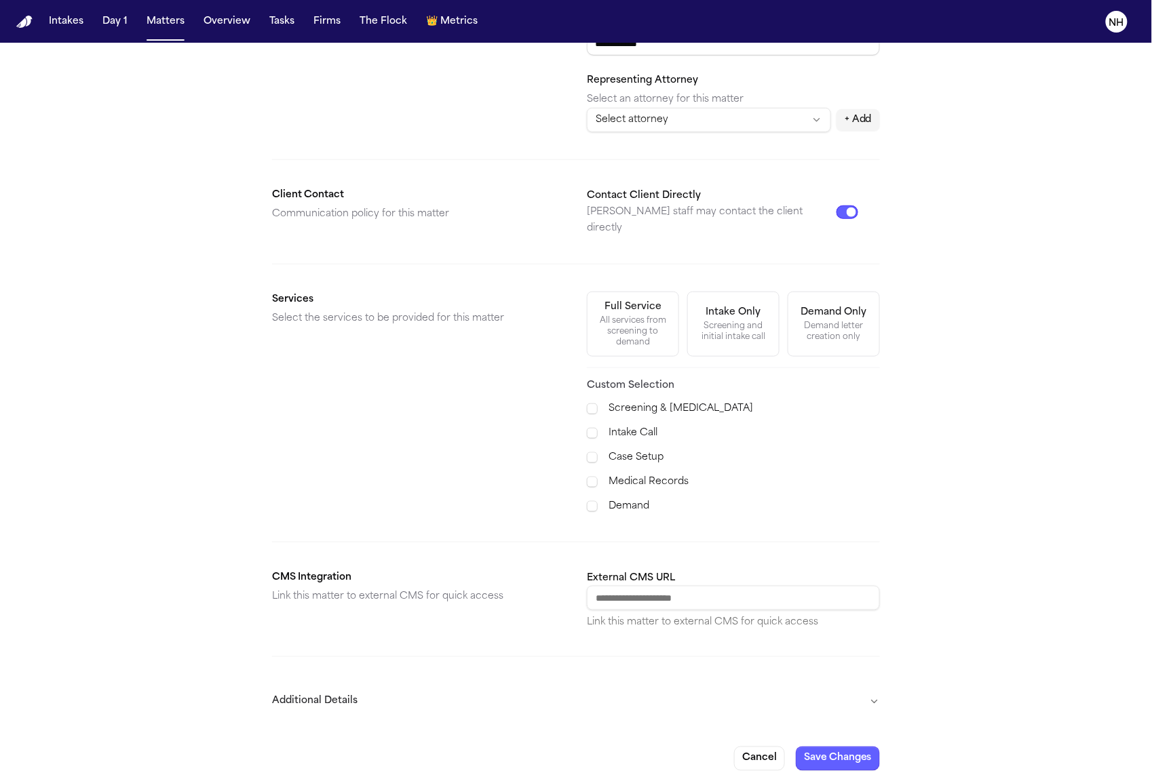
scroll to position [256, 0]
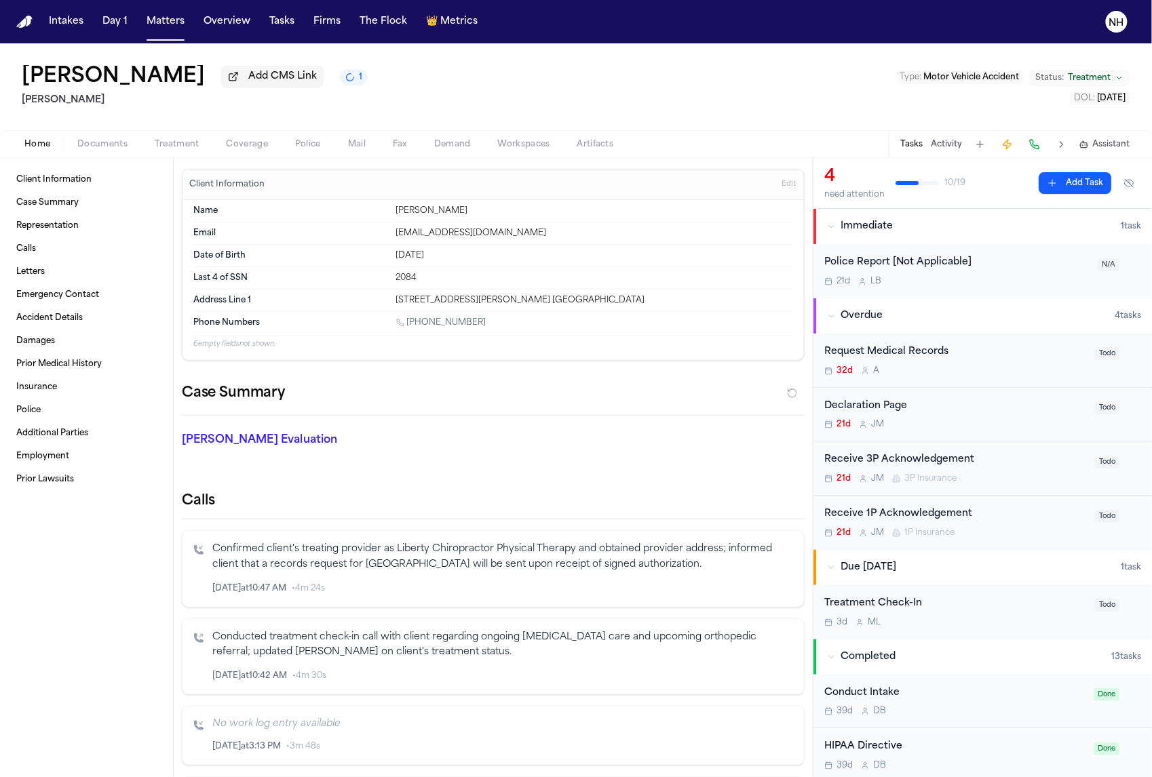
click at [253, 150] on span "Coverage" at bounding box center [247, 144] width 41 height 11
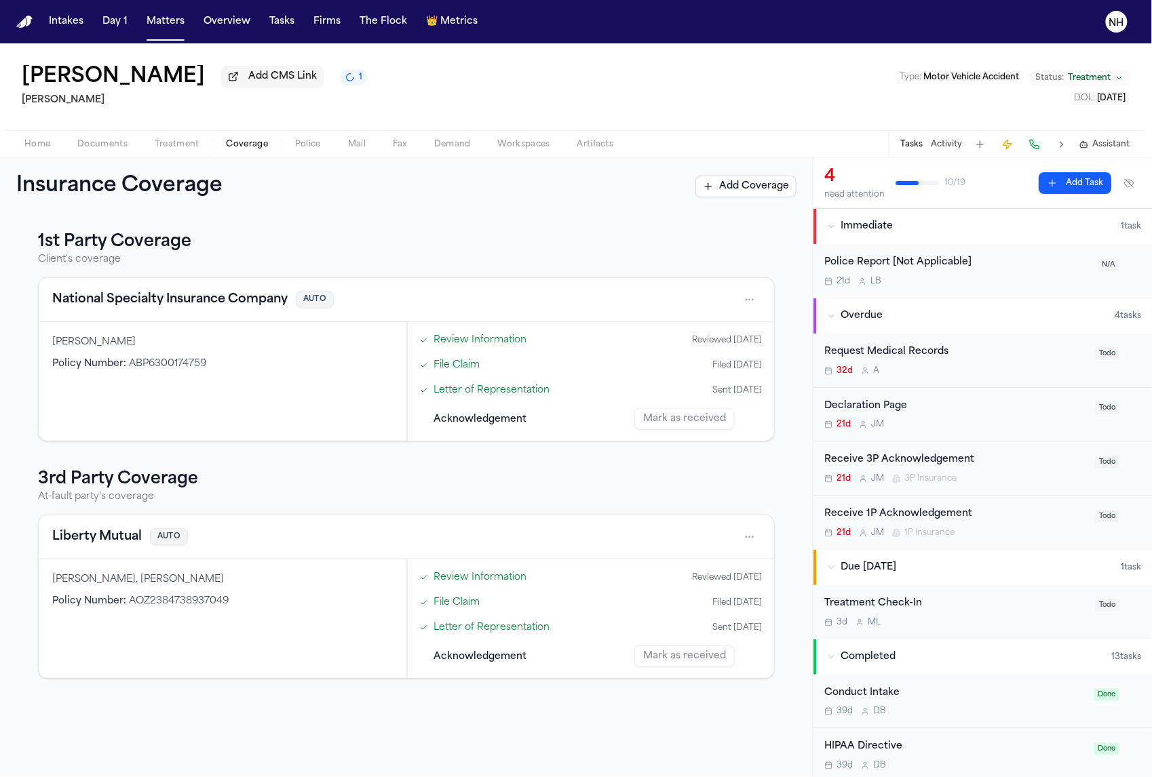
click at [717, 12] on nav "Intakes Day 1 Matters Overview Tasks Firms The Flock 👑 Metrics NH" at bounding box center [576, 21] width 1152 height 43
click at [252, 204] on div "Insurance Coverage Add Coverage" at bounding box center [406, 186] width 813 height 57
click at [223, 309] on button "National Specialty Insurance Company" at bounding box center [169, 299] width 235 height 19
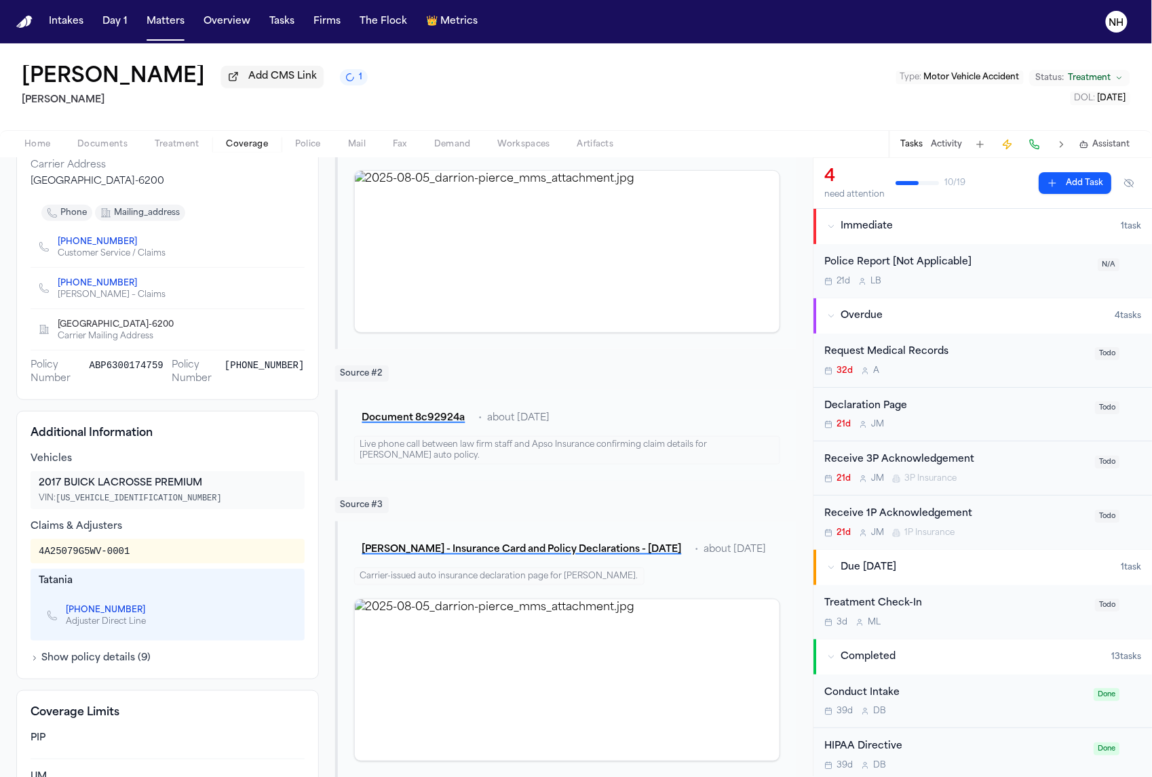
scroll to position [236, 0]
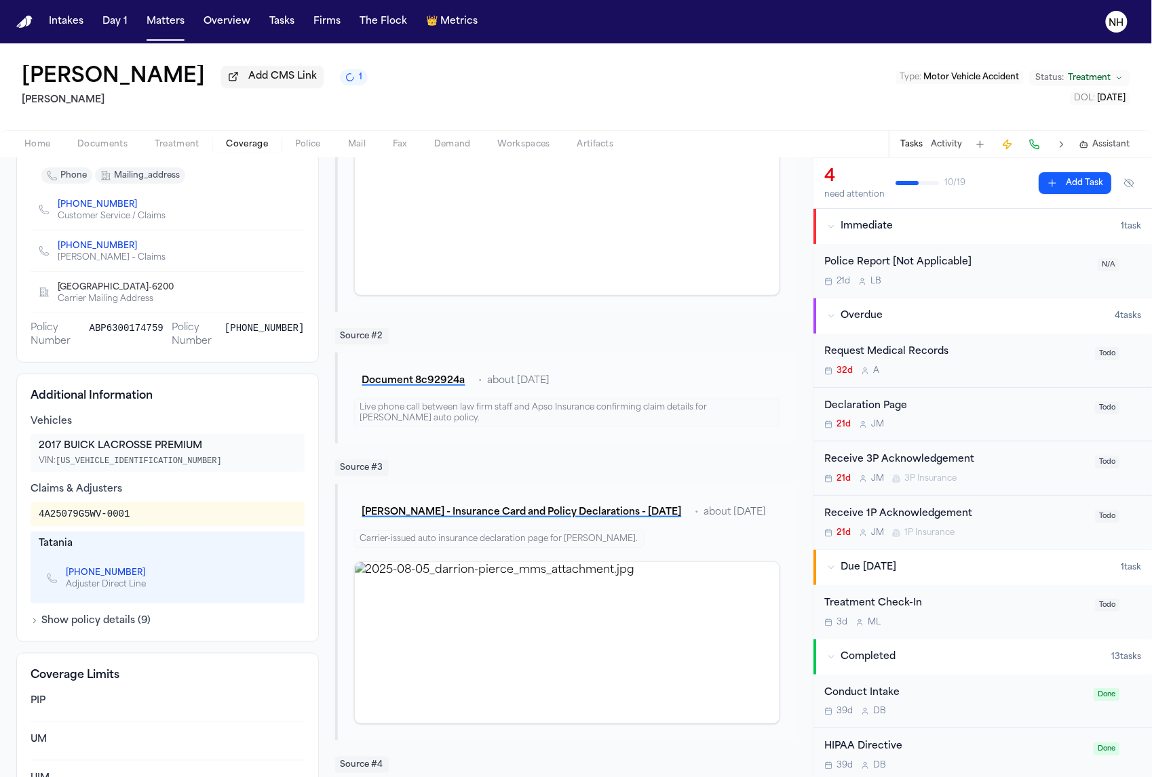
click at [123, 518] on div "4A25079G5WV-0001" at bounding box center [84, 514] width 91 height 14
copy div "4A25079G5WV-0001"
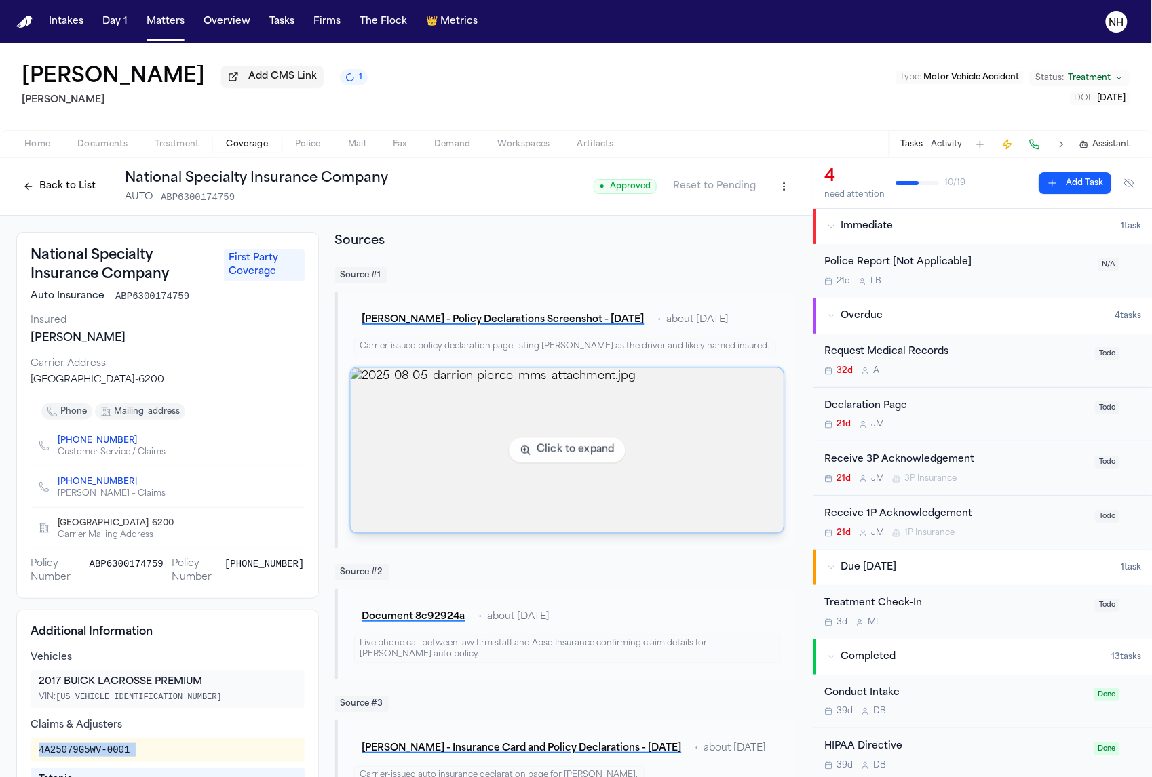
scroll to position [0, 0]
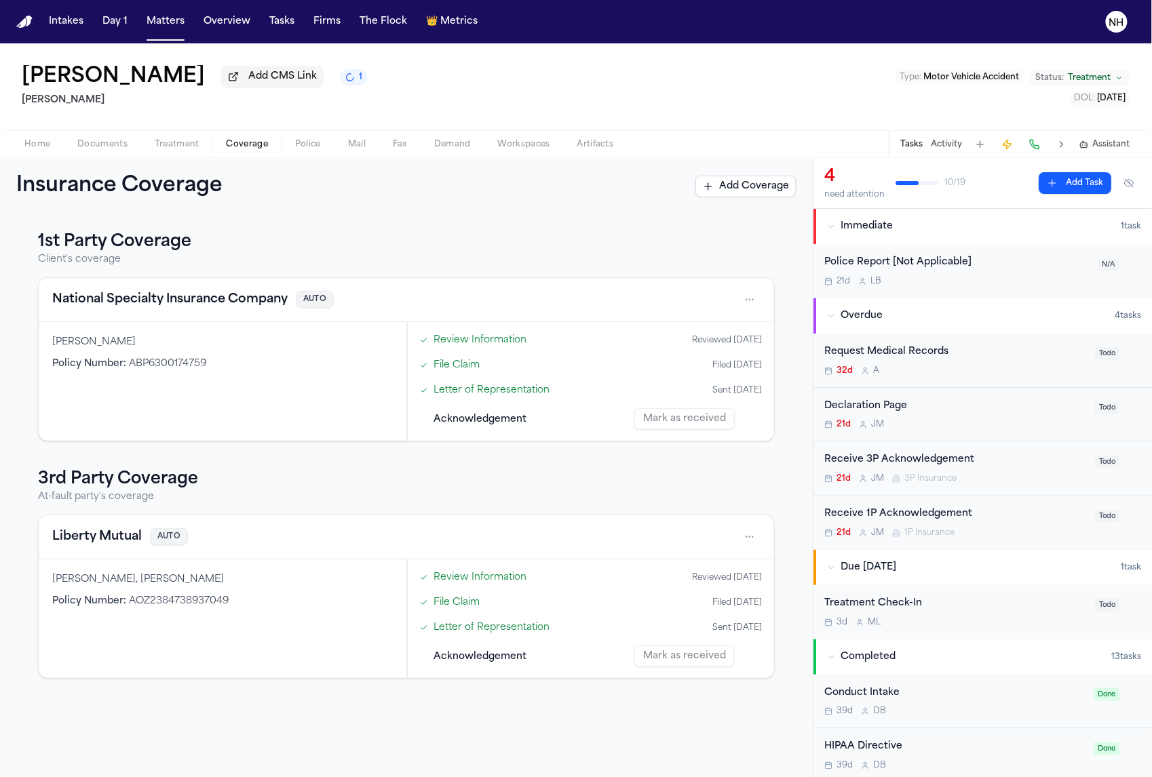
click at [261, 307] on button "National Specialty Insurance Company" at bounding box center [169, 299] width 235 height 19
click at [266, 307] on button "National Specialty Insurance Company" at bounding box center [169, 299] width 235 height 19
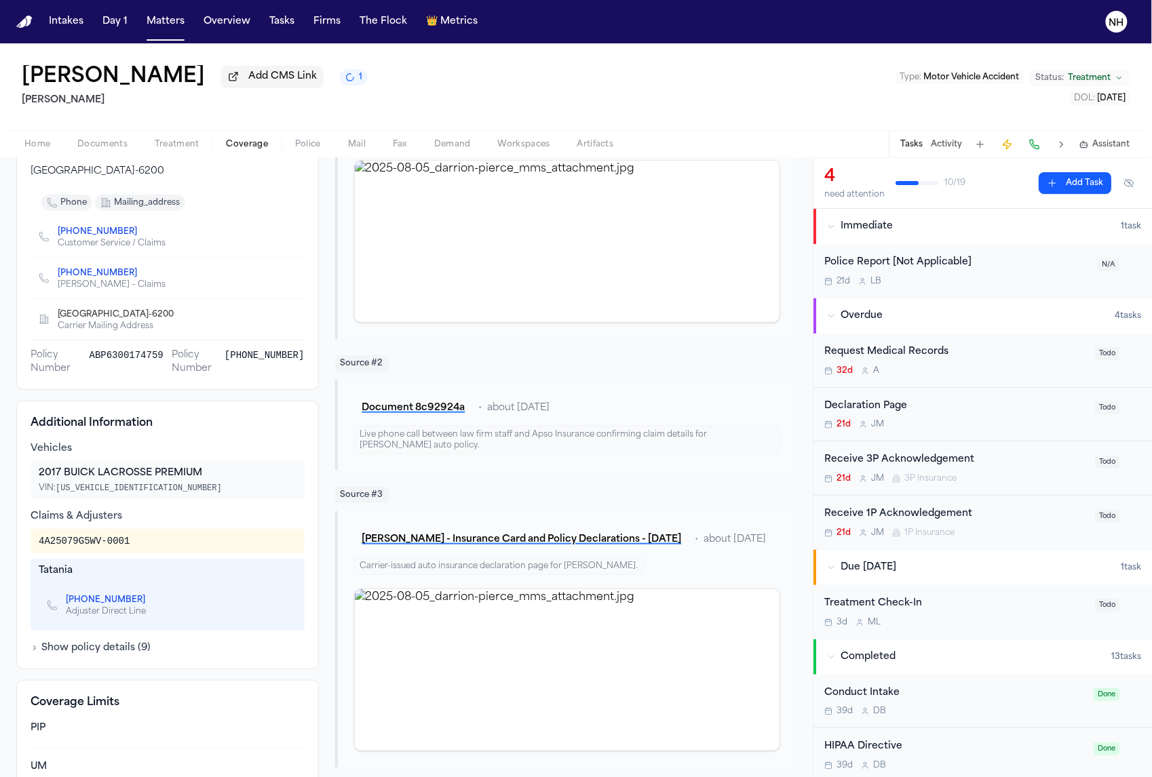
scroll to position [251, 0]
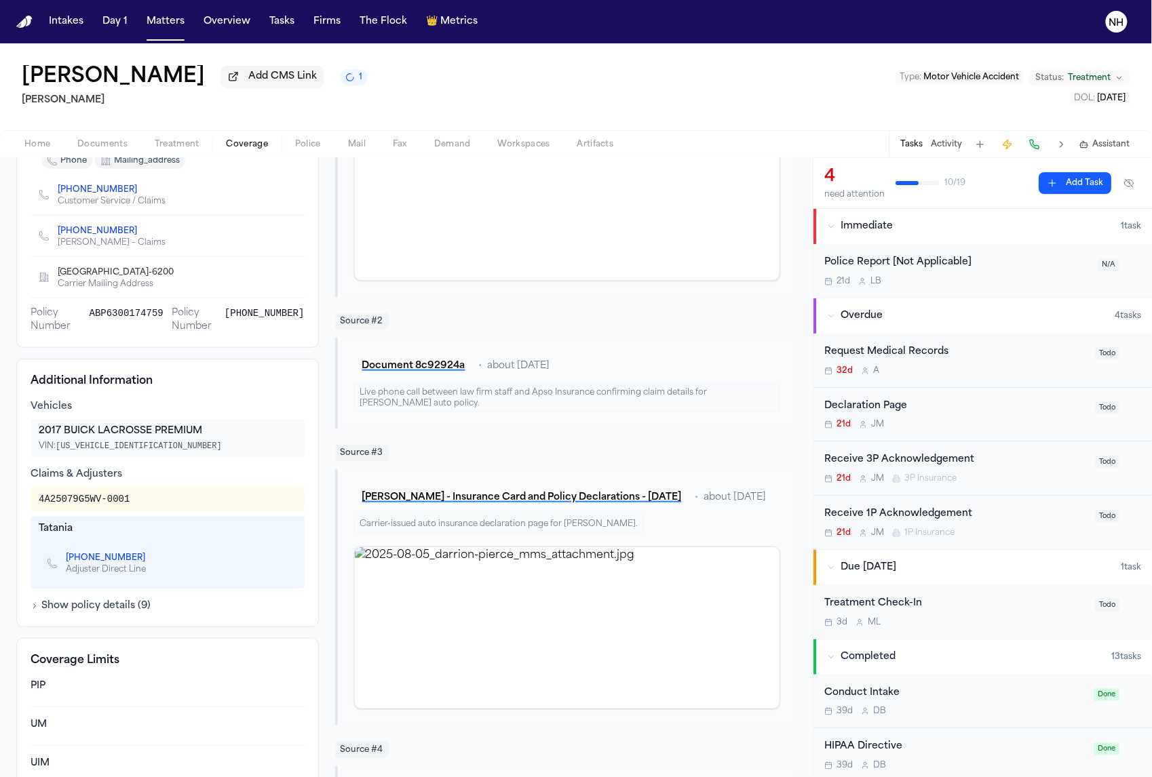
click at [126, 621] on div "Additional Information Vehicles 2017 BUICK LACROSSE PREMIUM VIN: 1G4ZR5SS6HU209…" at bounding box center [167, 493] width 303 height 269
click at [126, 602] on button "Show policy details ( 9 )" at bounding box center [91, 607] width 120 height 14
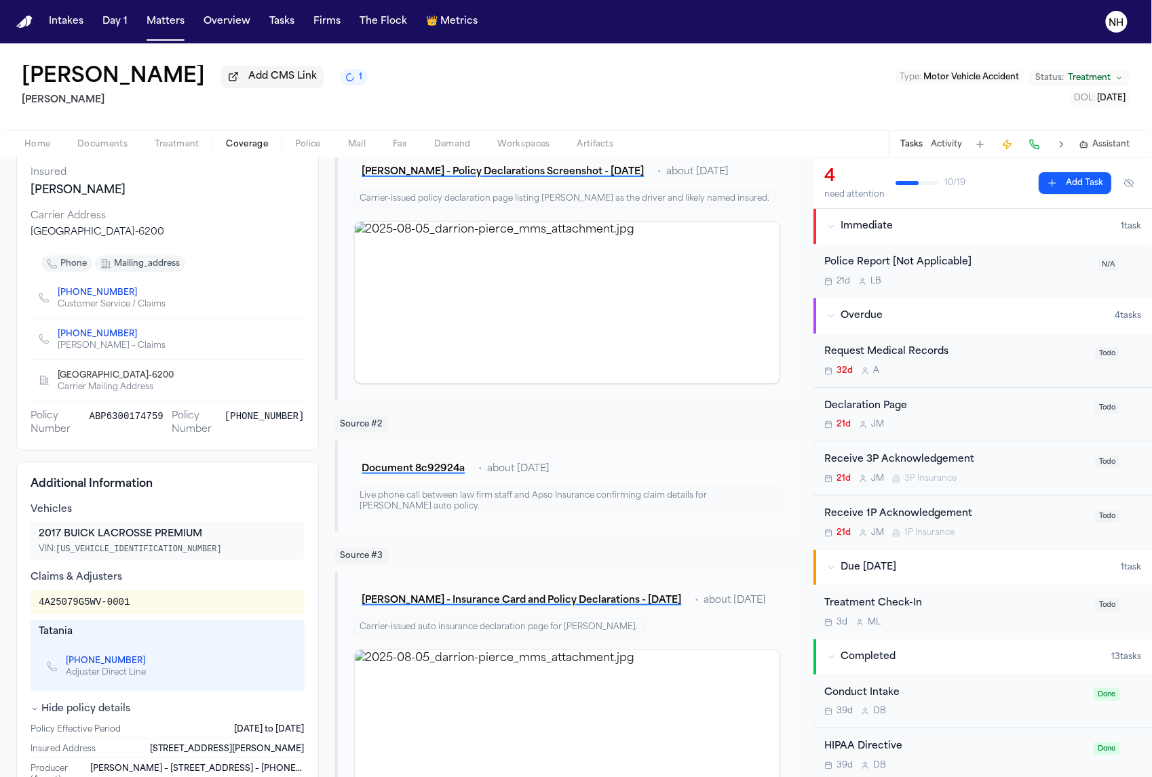
scroll to position [145, 0]
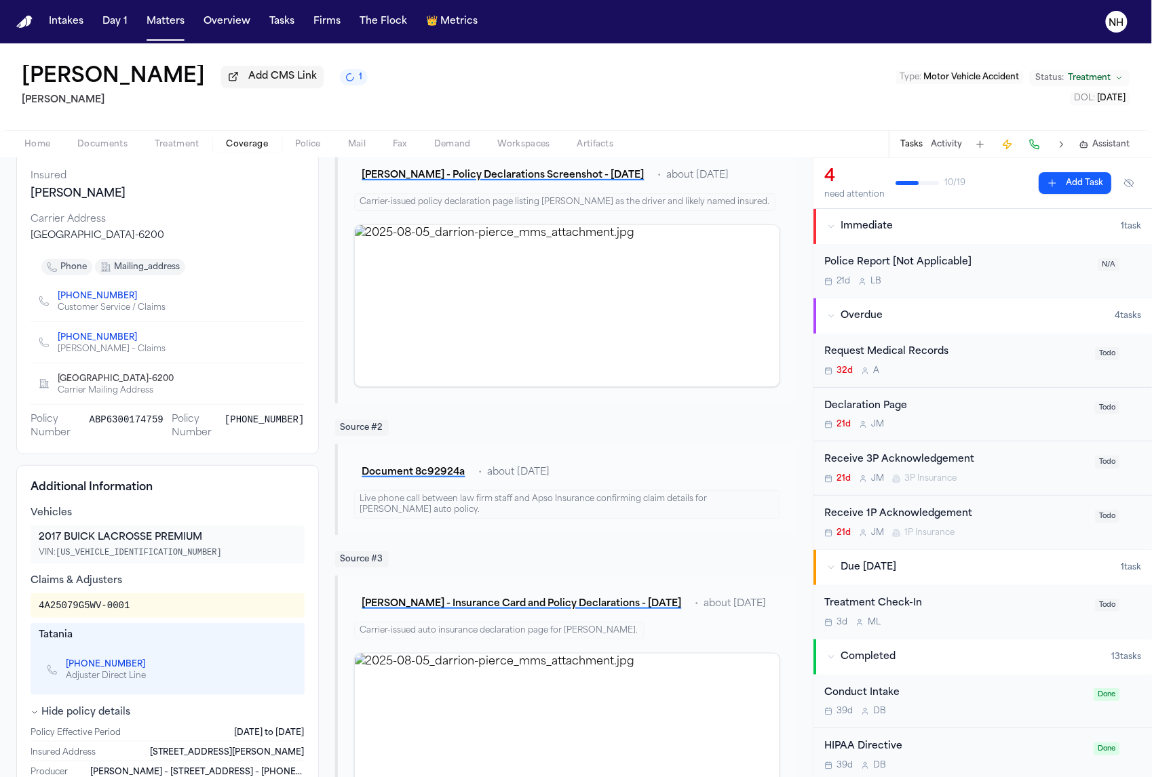
click at [138, 269] on span "mailing_address" at bounding box center [147, 267] width 66 height 11
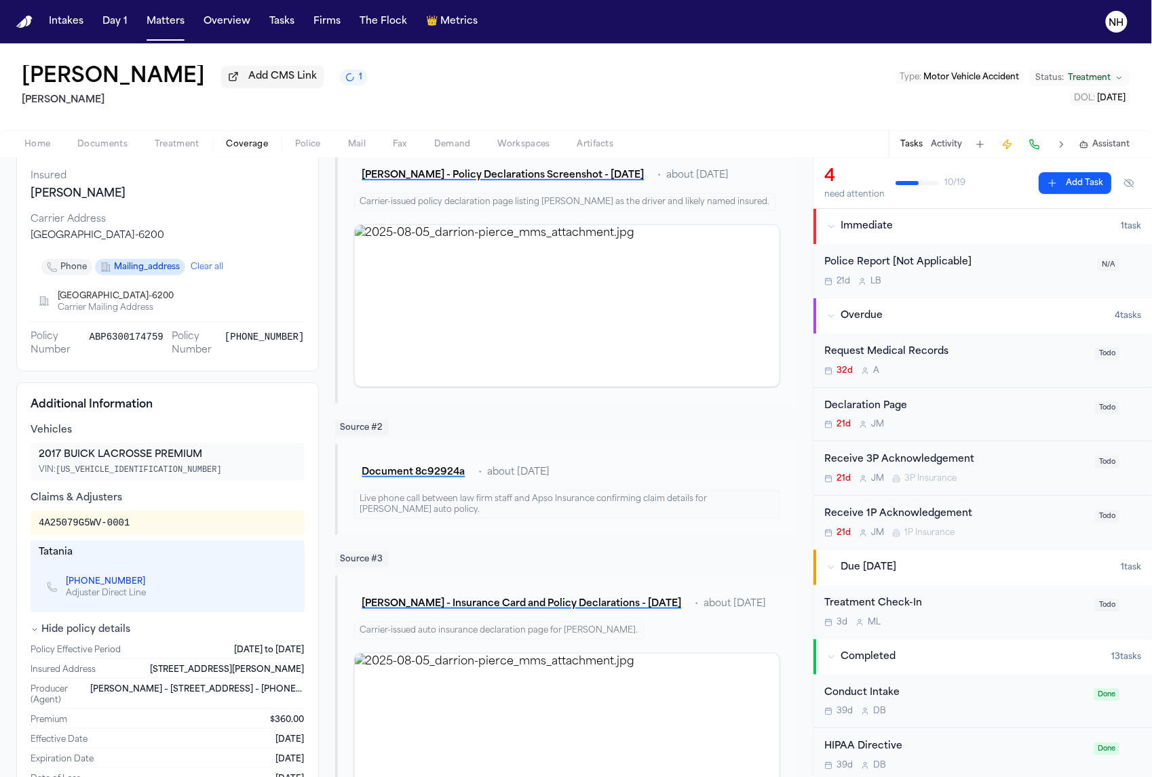
click at [161, 271] on span "mailing_address" at bounding box center [147, 267] width 66 height 11
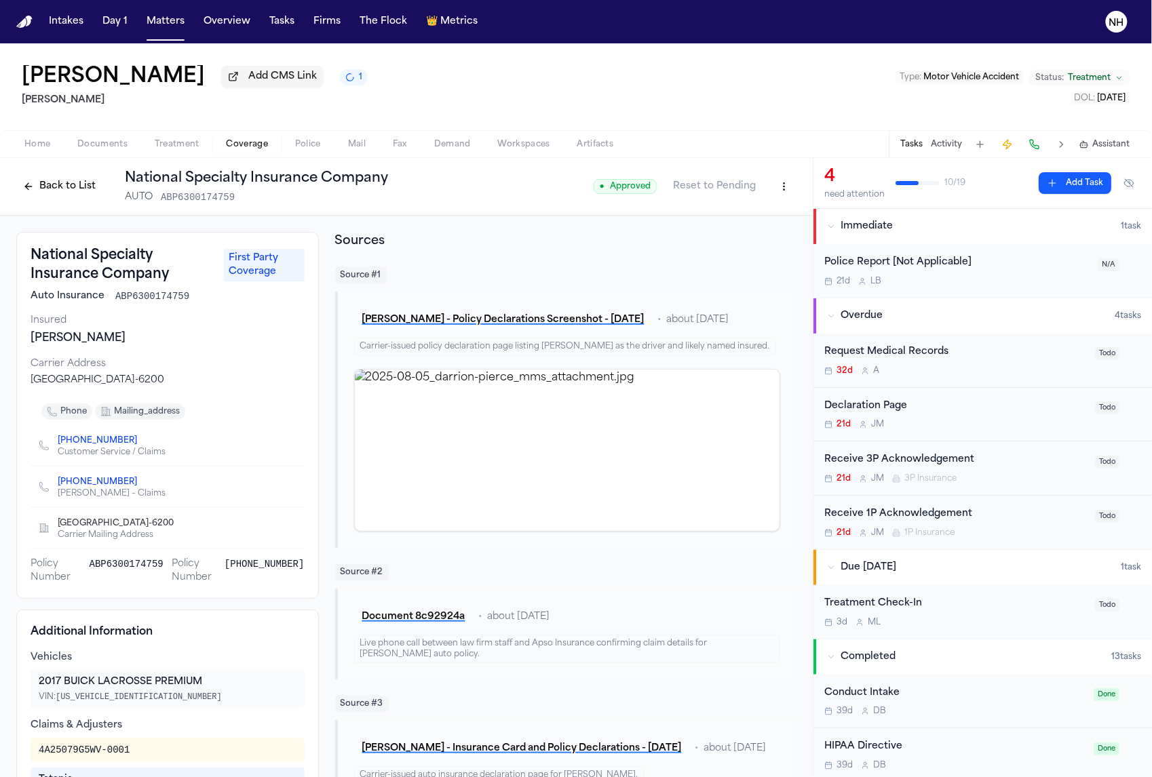
scroll to position [0, 0]
click at [299, 185] on h1 "National Specialty Insurance Company" at bounding box center [256, 178] width 263 height 19
copy h1 "National Specialty Insurance Company"
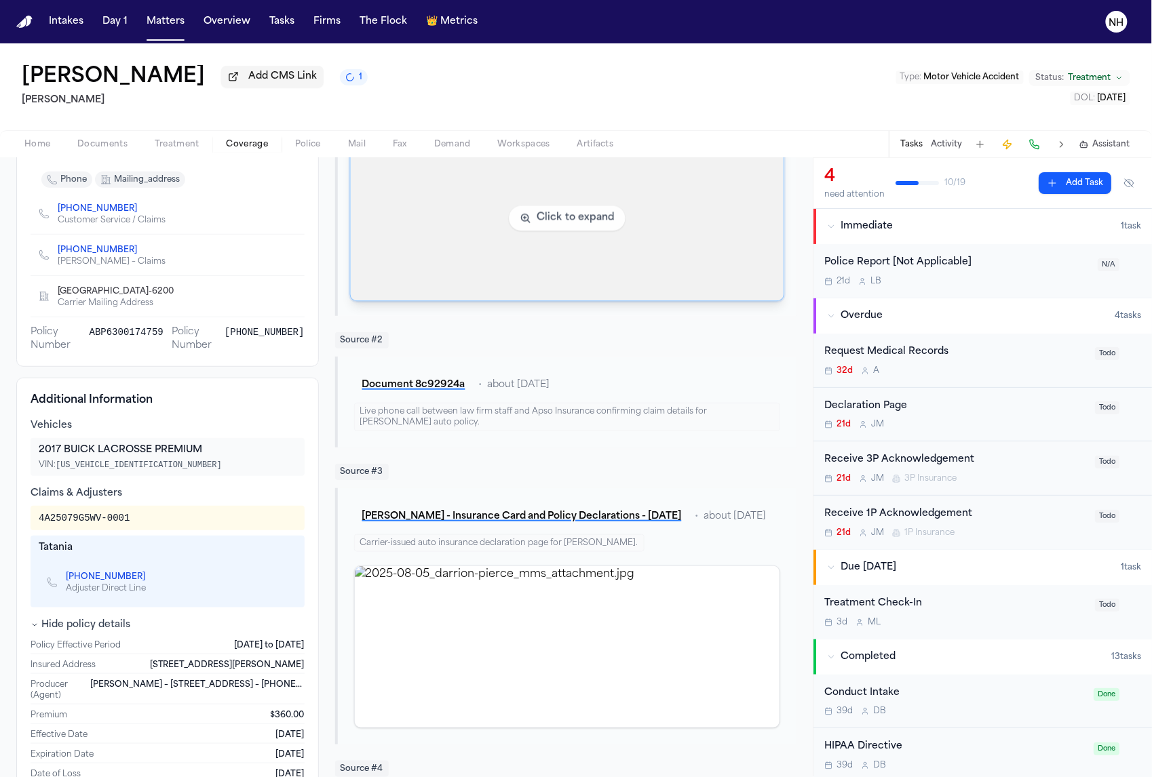
scroll to position [233, 0]
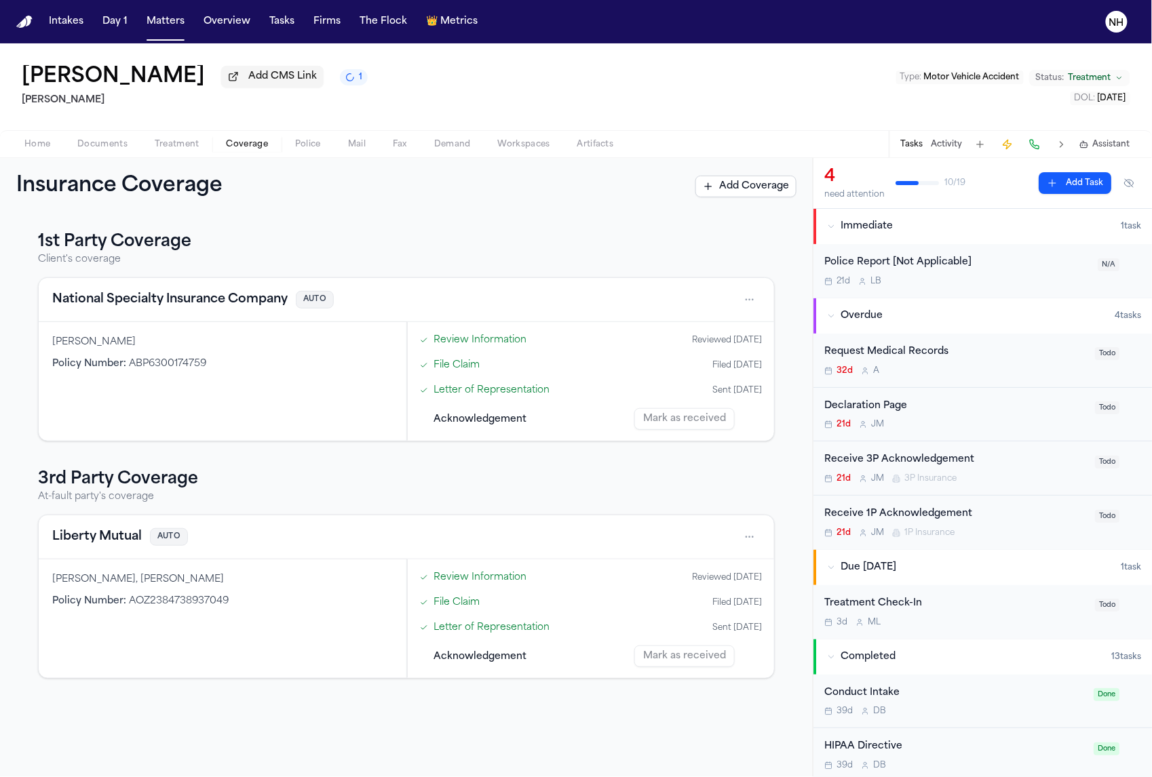
click at [100, 547] on button "Liberty Mutual" at bounding box center [97, 537] width 90 height 19
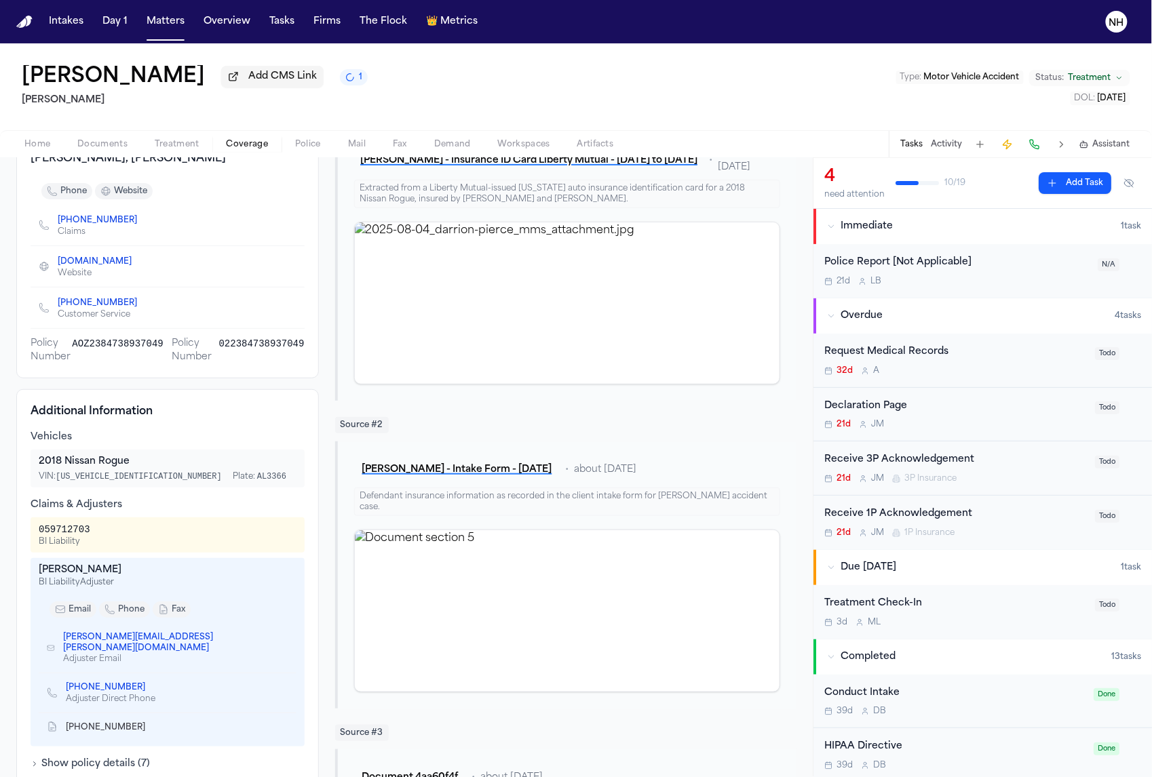
scroll to position [168, 0]
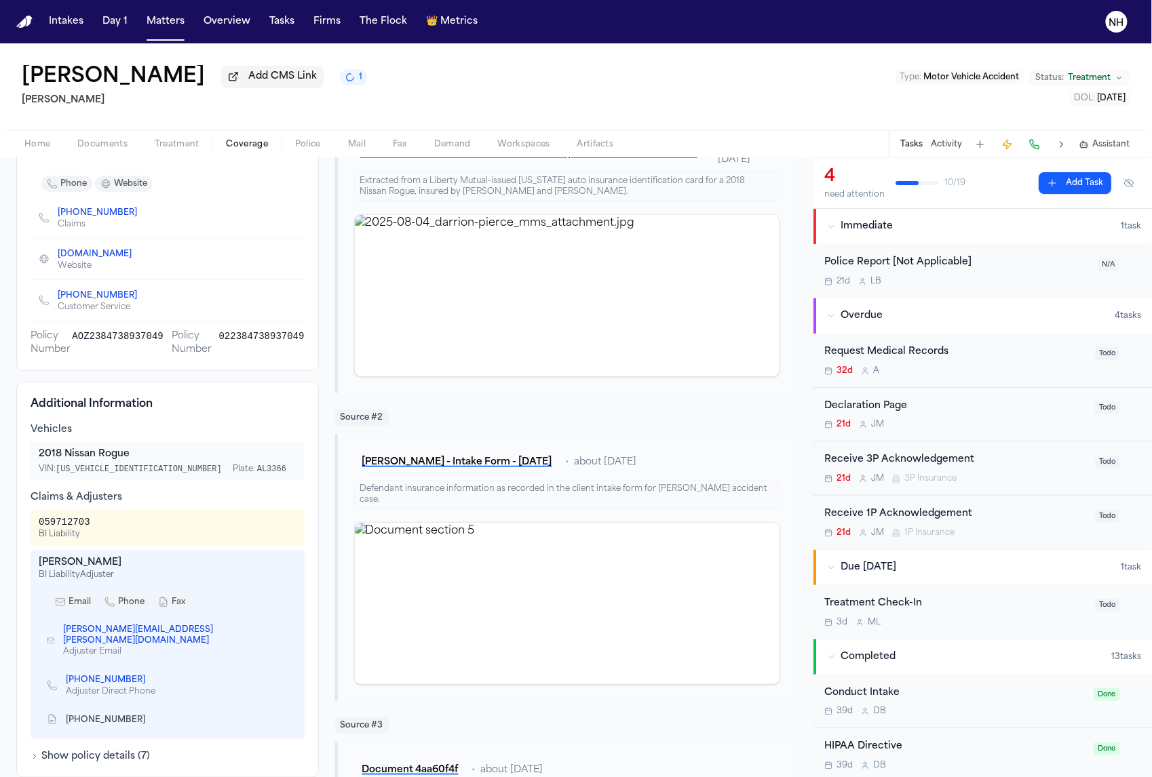
click at [69, 522] on div "059712703" at bounding box center [65, 523] width 52 height 14
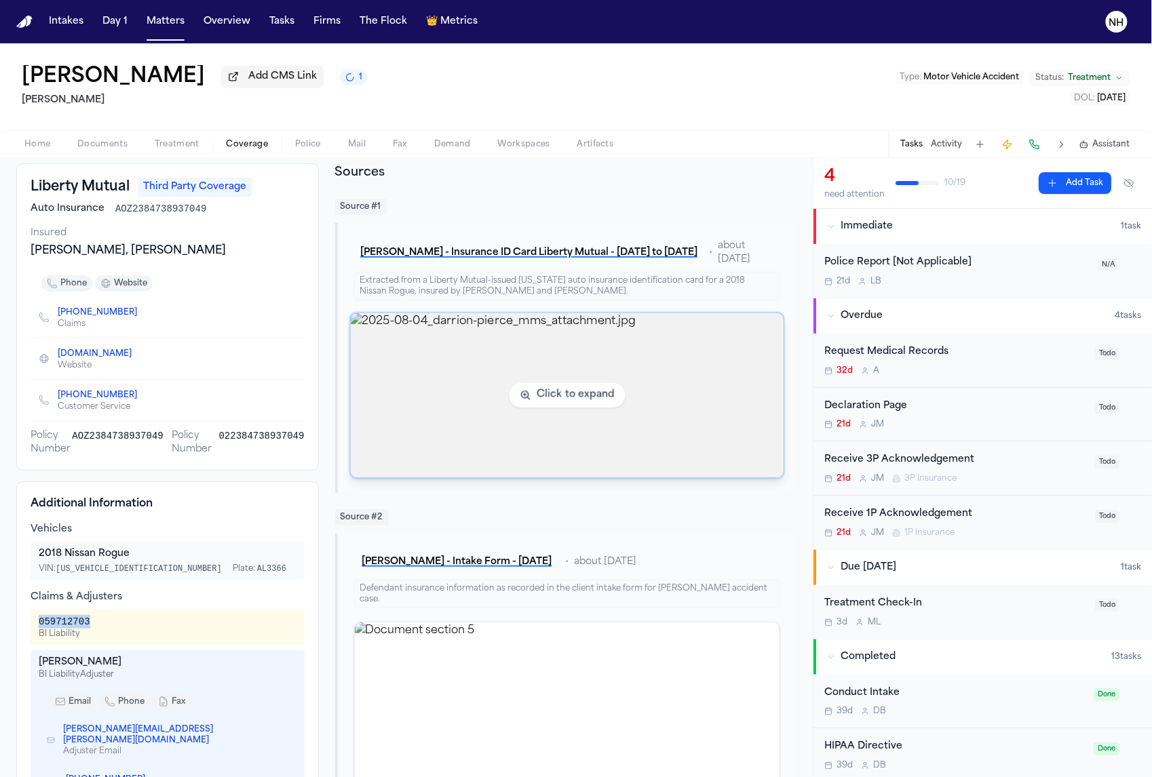
scroll to position [22, 0]
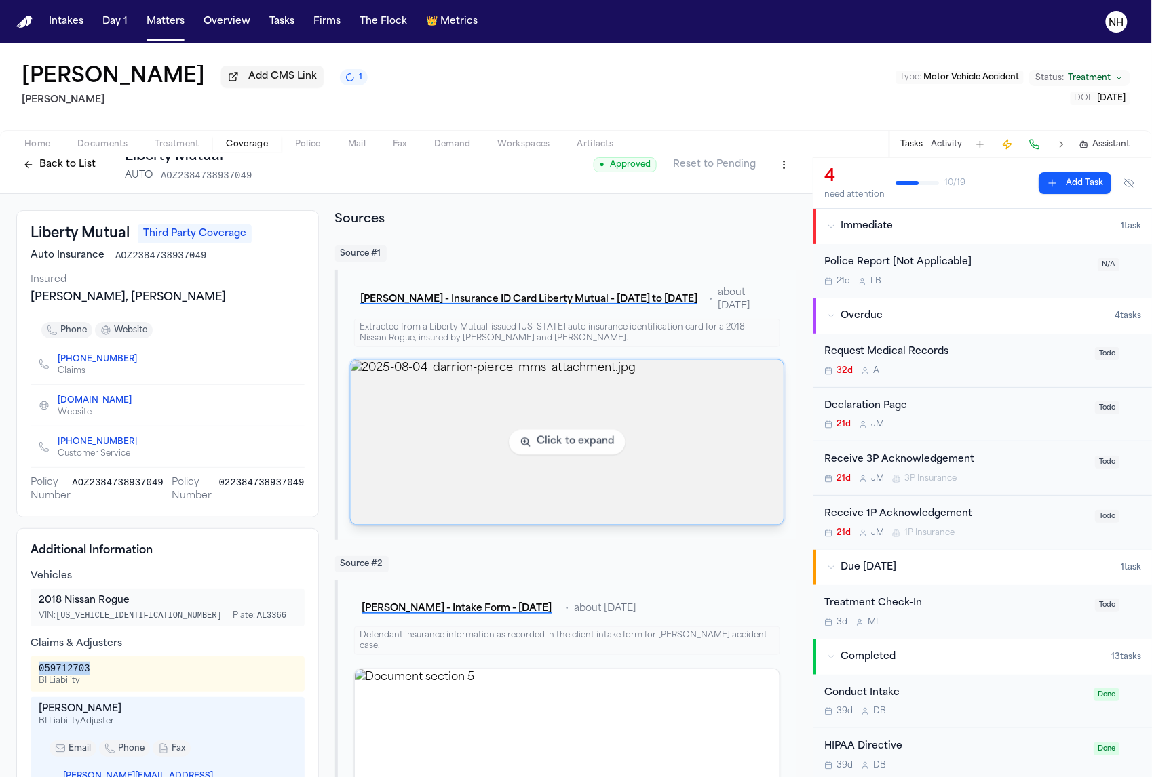
copy div "059712703"
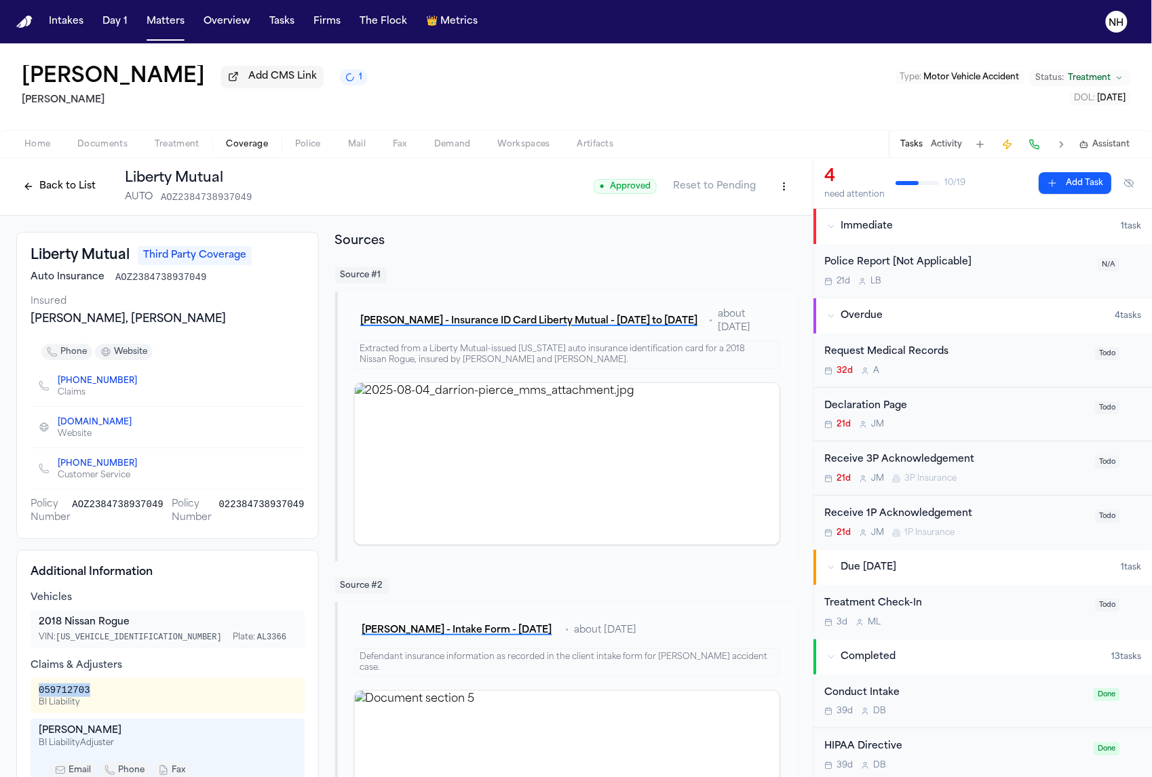
scroll to position [0, 0]
copy div "059712703"
click at [904, 408] on div "Declaration Page" at bounding box center [955, 407] width 263 height 16
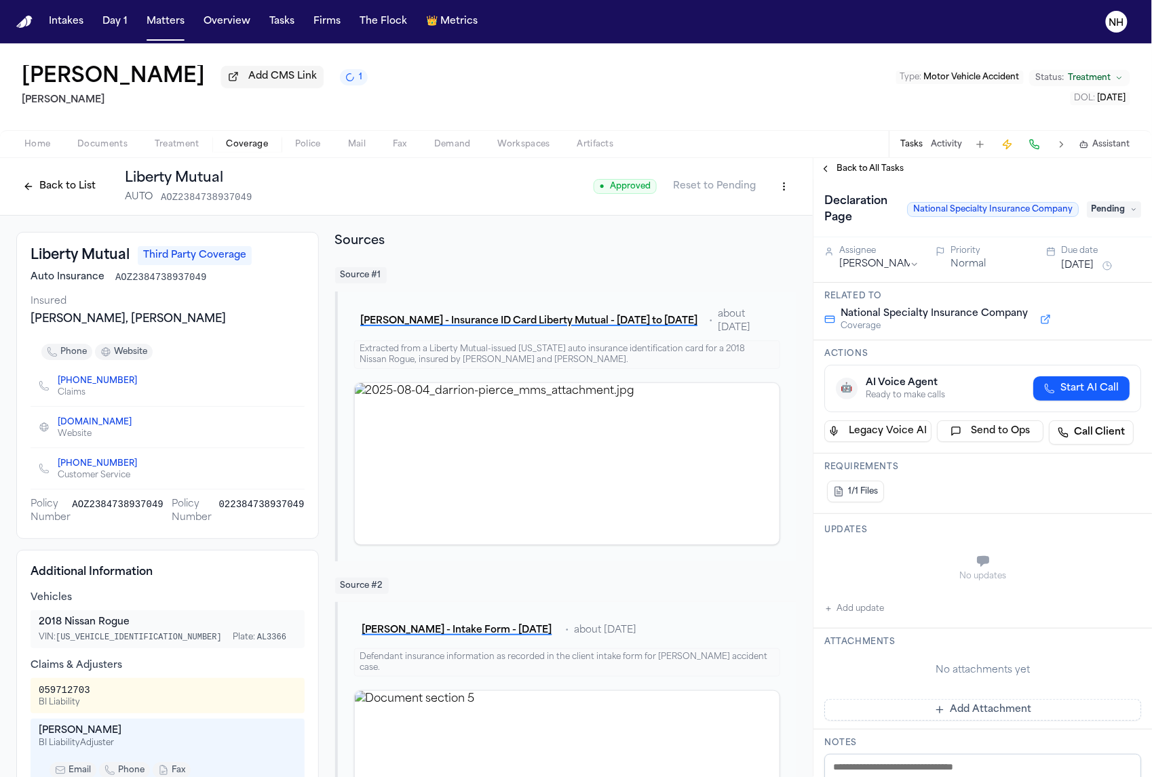
click at [826, 172] on button "Back to All Tasks" at bounding box center [862, 169] width 98 height 11
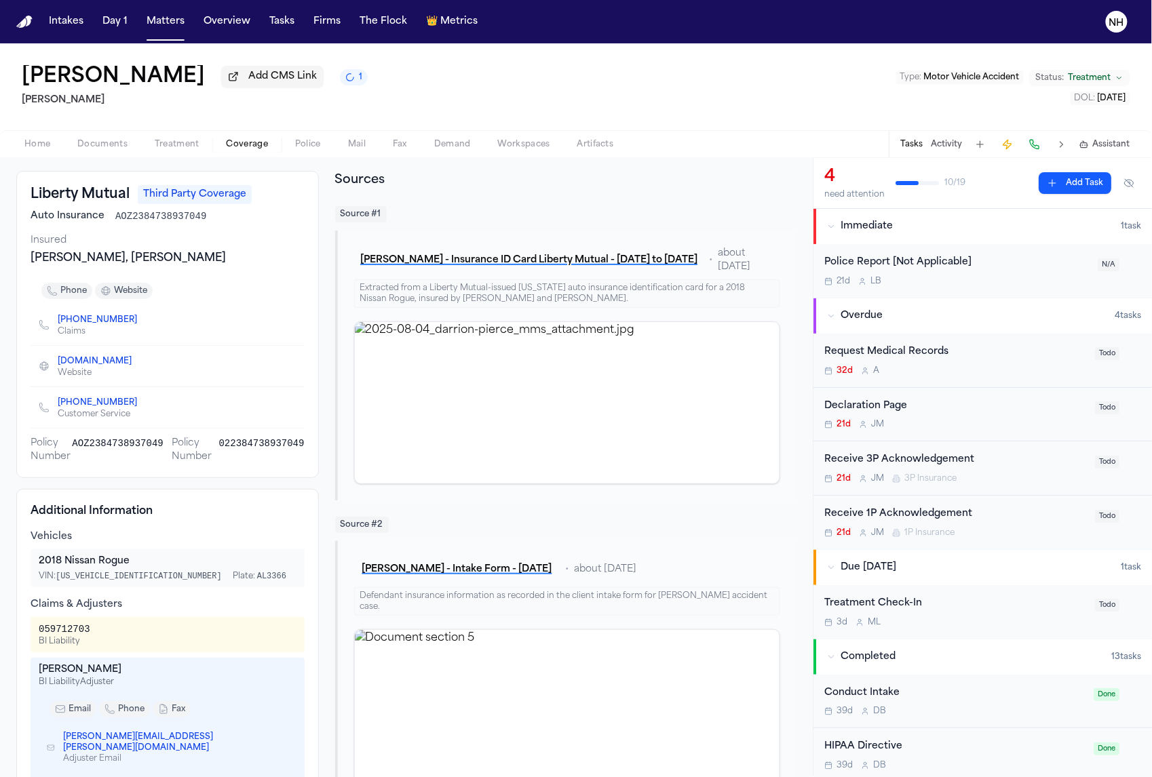
scroll to position [76, 0]
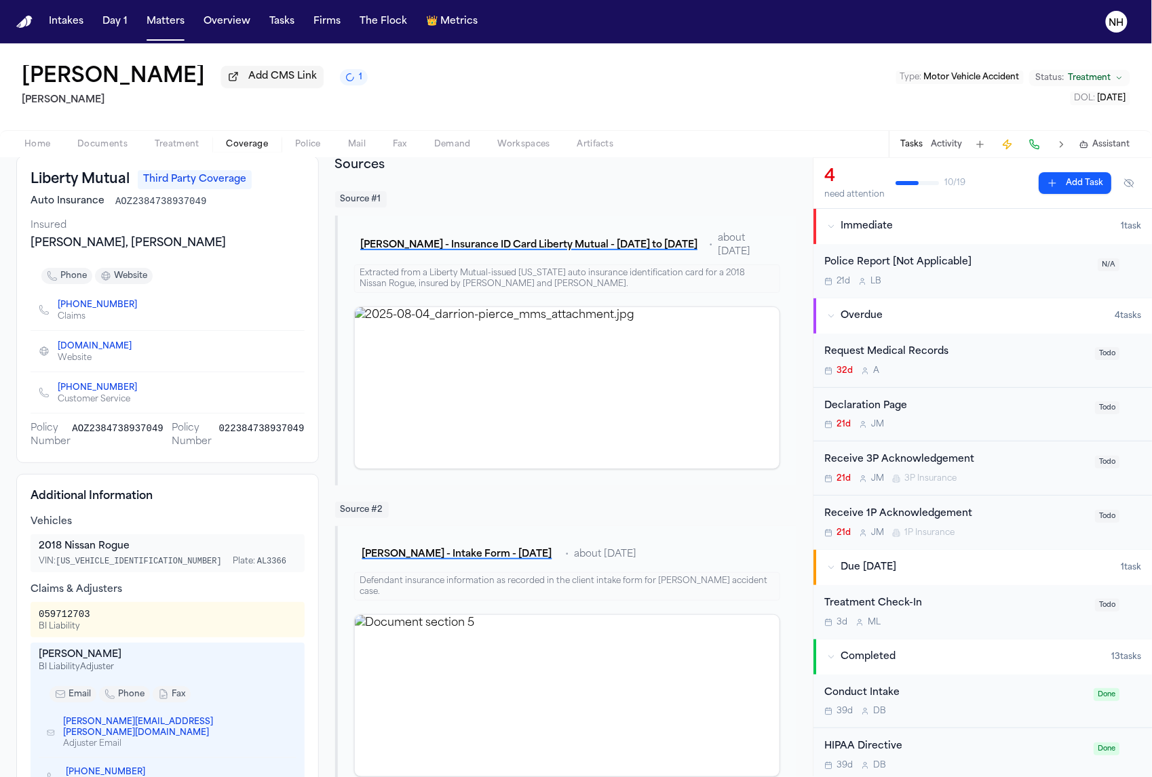
click at [280, 728] on icon "Copy to clipboard" at bounding box center [284, 728] width 8 height 8
click at [969, 468] on div "Receive 3P Acknowledgement" at bounding box center [955, 461] width 263 height 16
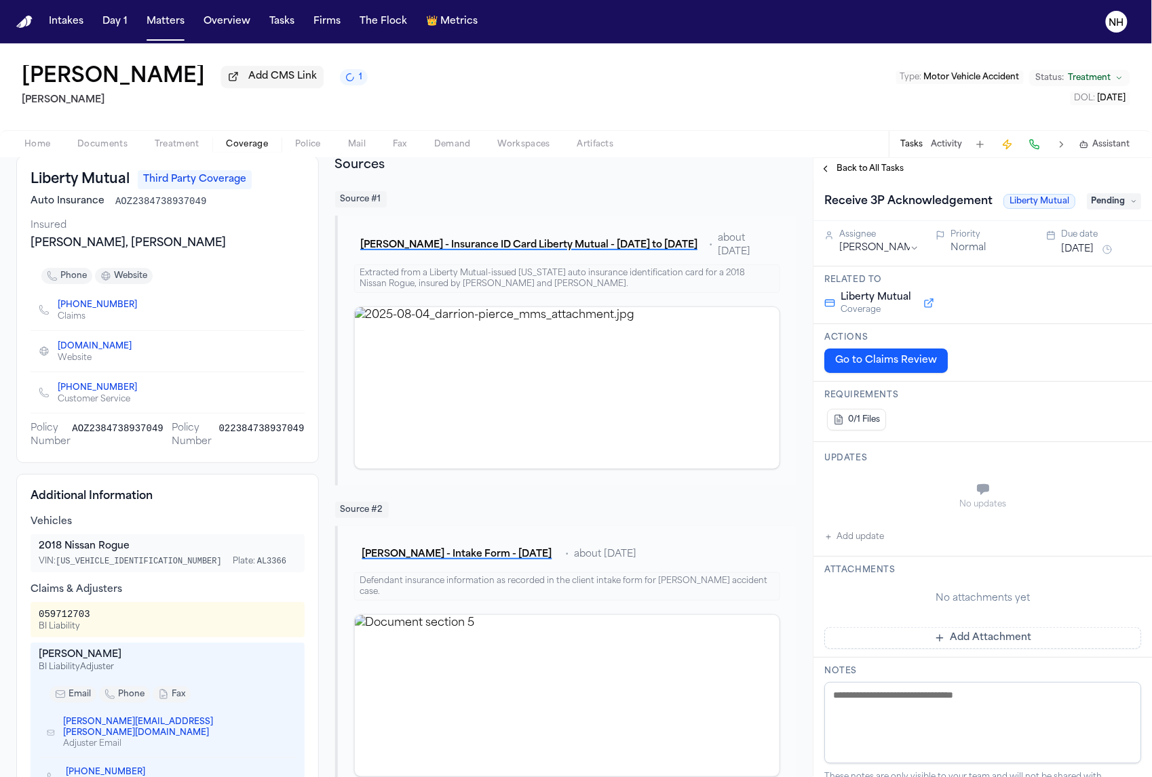
click at [953, 723] on textarea at bounding box center [982, 723] width 317 height 81
type textarea "**********"
click at [833, 172] on button "Back to All Tasks" at bounding box center [862, 169] width 98 height 11
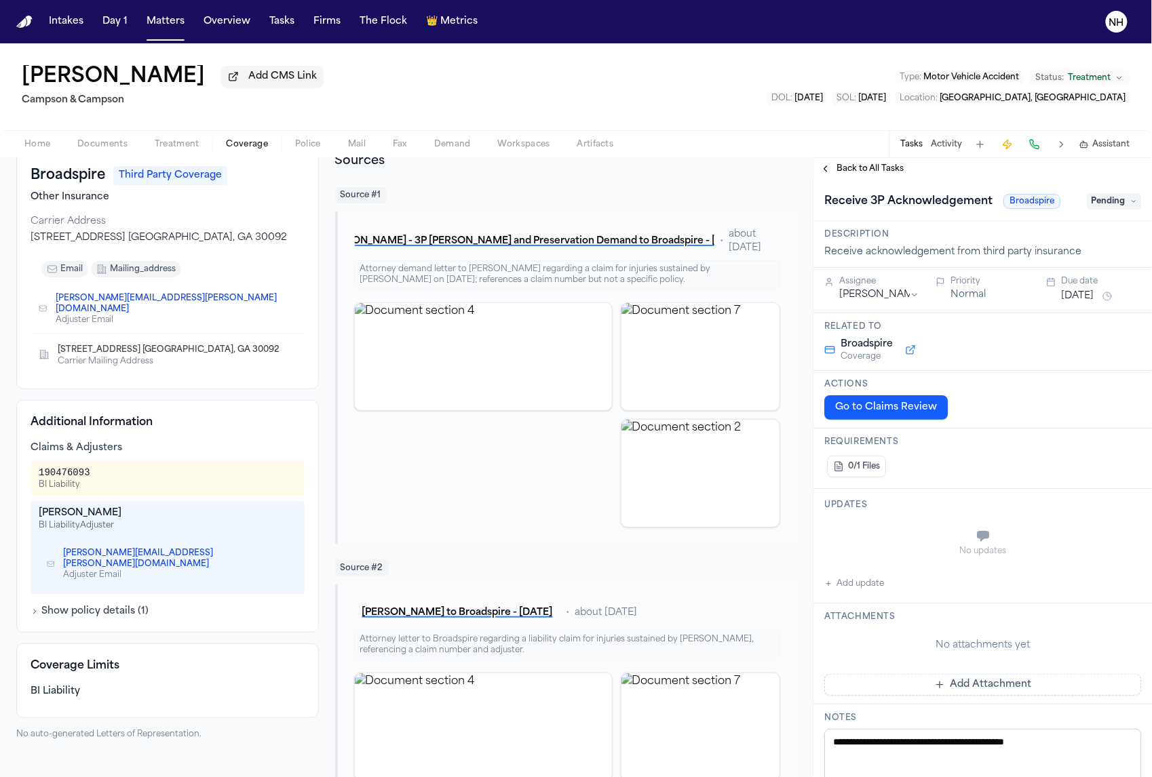
click at [826, 0] on nav "Intakes Day 1 Matters Overview Tasks Firms The Flock 👑 Metrics NH" at bounding box center [576, 21] width 1152 height 43
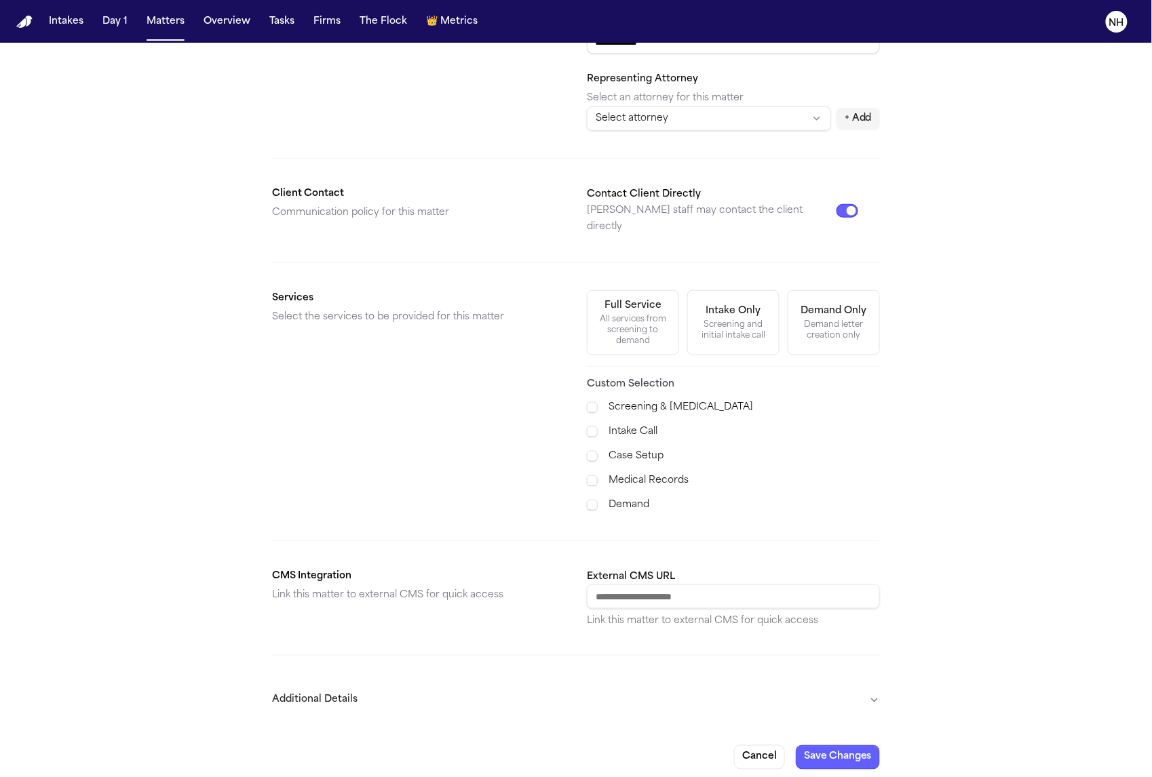
scroll to position [256, 0]
click at [764, 763] on div "**********" at bounding box center [576, 288] width 1152 height 1001
click at [767, 750] on button "Cancel" at bounding box center [759, 760] width 51 height 24
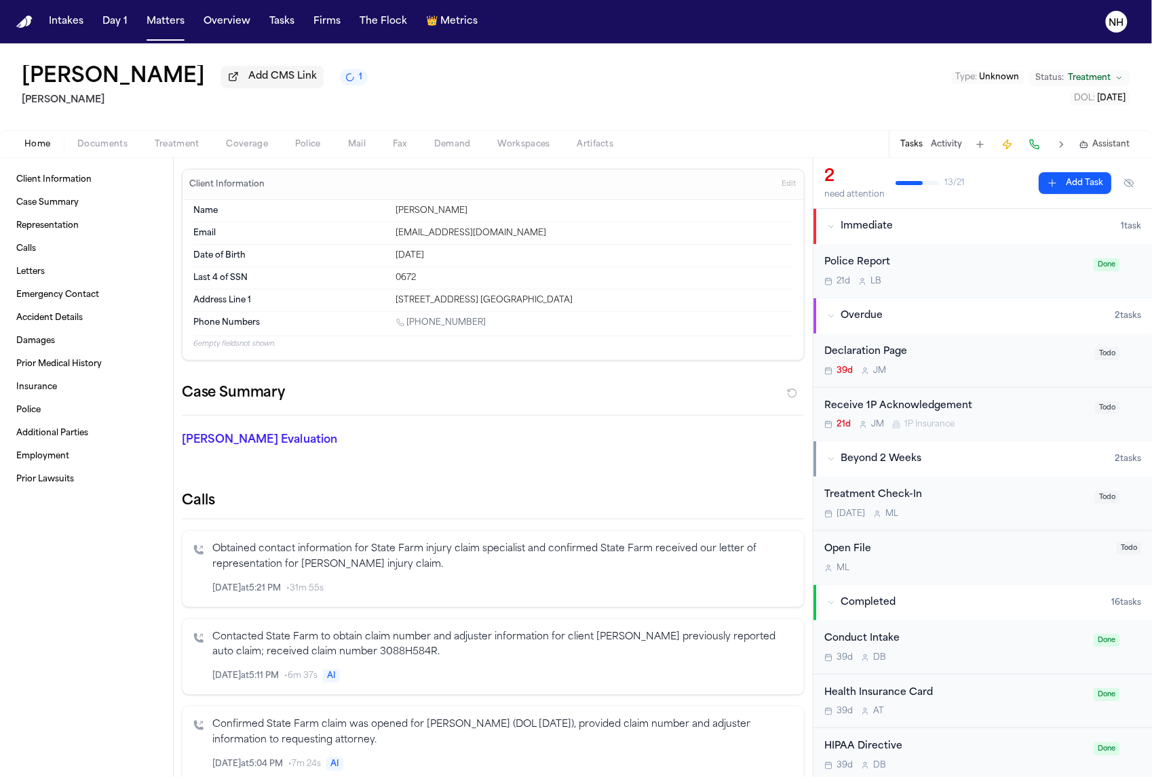
click at [959, 370] on div "39d J M" at bounding box center [955, 371] width 263 height 11
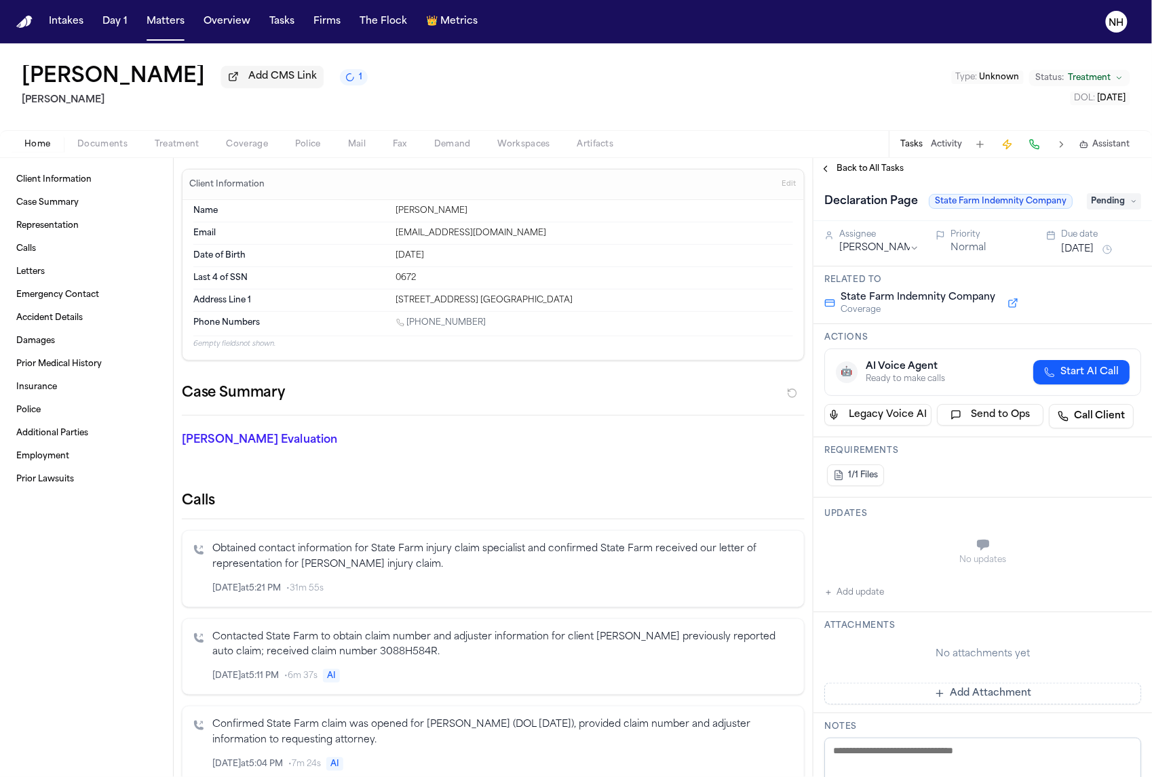
click at [928, 760] on textarea at bounding box center [982, 778] width 317 height 81
type textarea "**********"
click at [824, 172] on button "Back to All Tasks" at bounding box center [862, 169] width 98 height 11
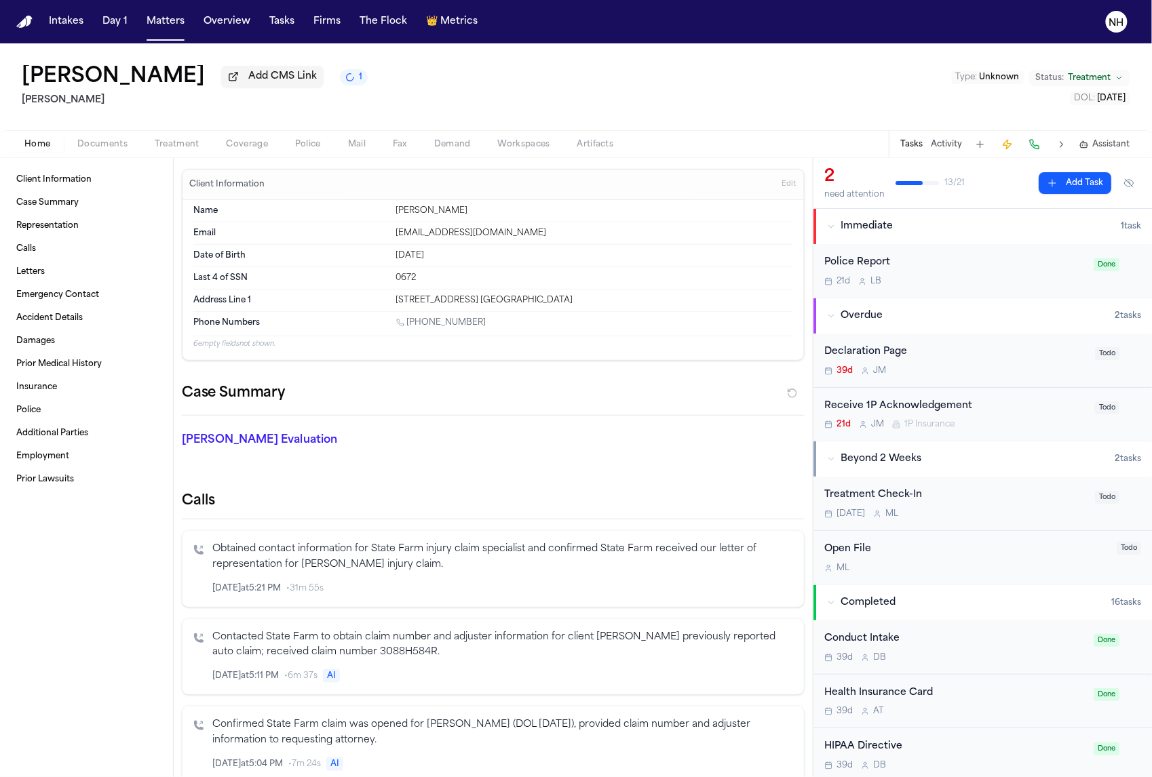
click at [959, 415] on div "Receive 1P Acknowledgement" at bounding box center [955, 407] width 263 height 16
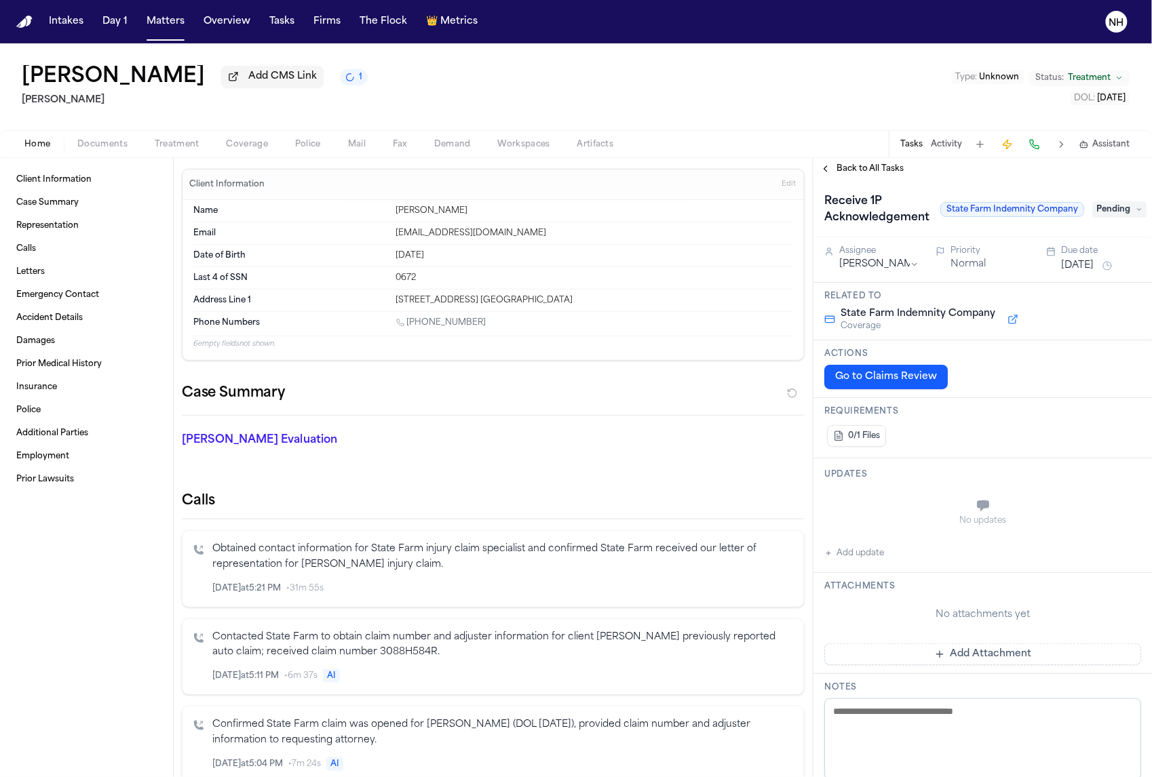
click at [905, 722] on textarea at bounding box center [982, 739] width 317 height 81
type textarea "**********"
click at [823, 164] on div "Back to All Tasks" at bounding box center [982, 169] width 339 height 22
click at [825, 174] on button "Back to All Tasks" at bounding box center [862, 169] width 98 height 11
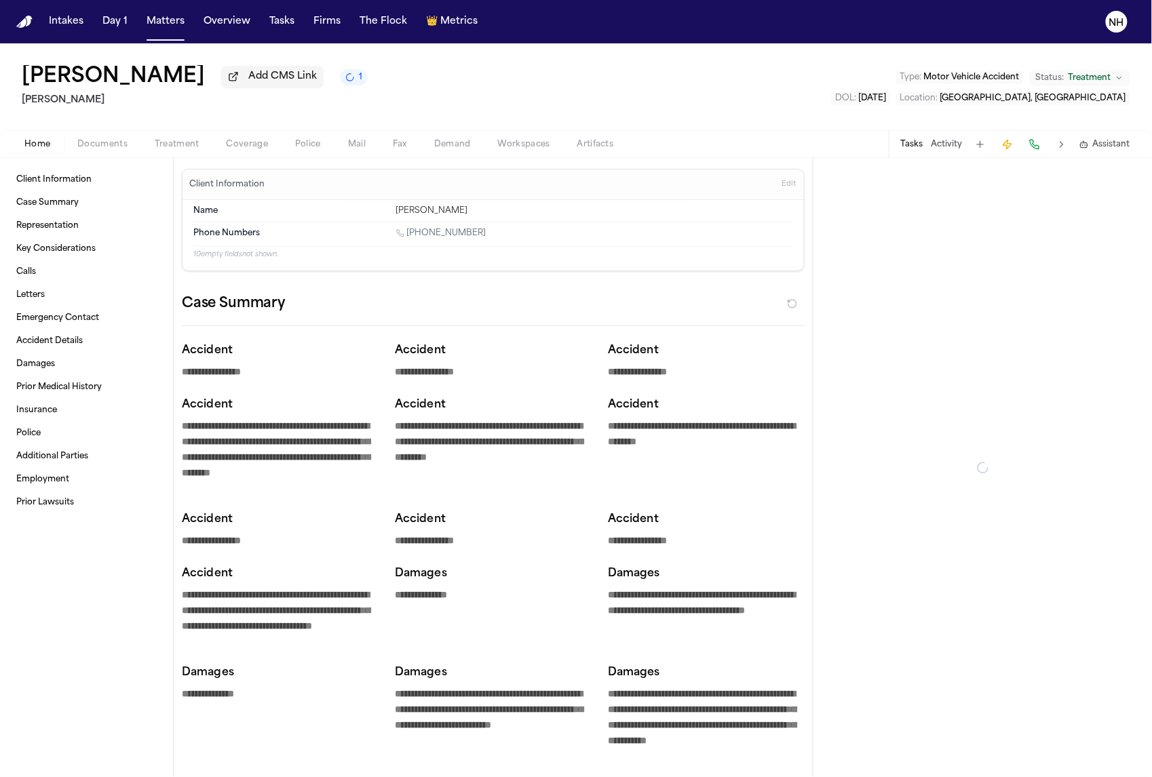
type textarea "*"
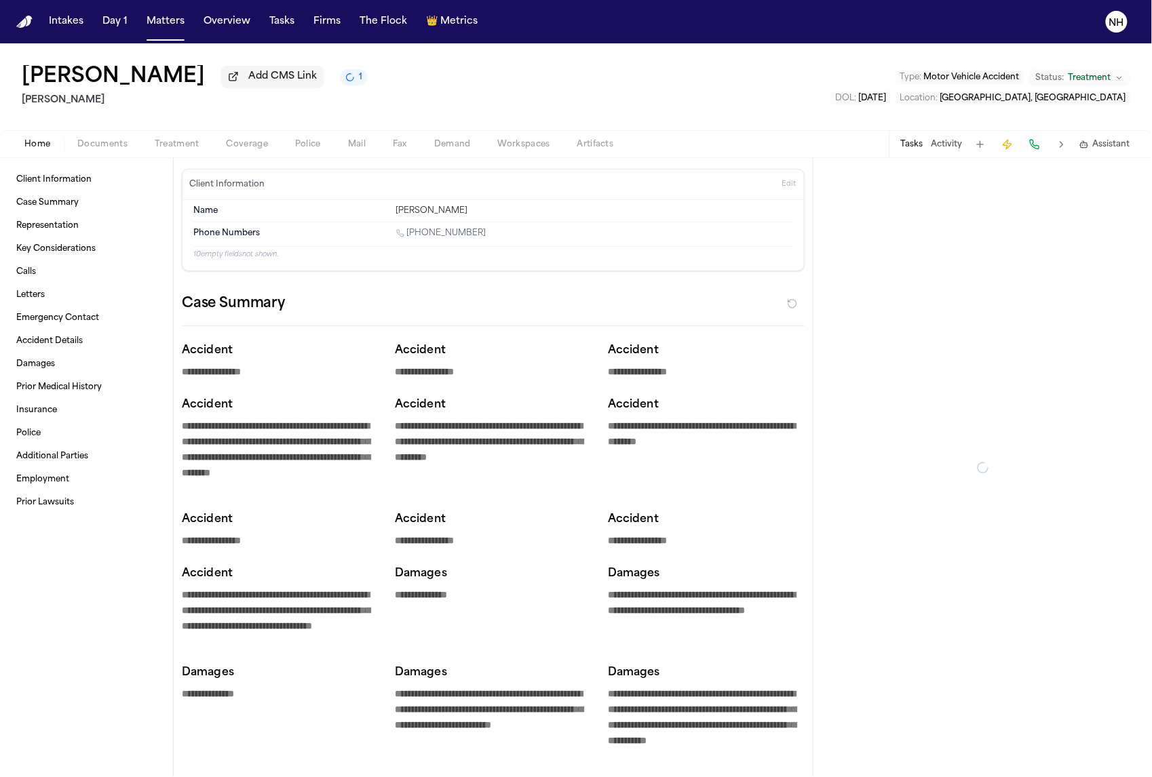
type textarea "*"
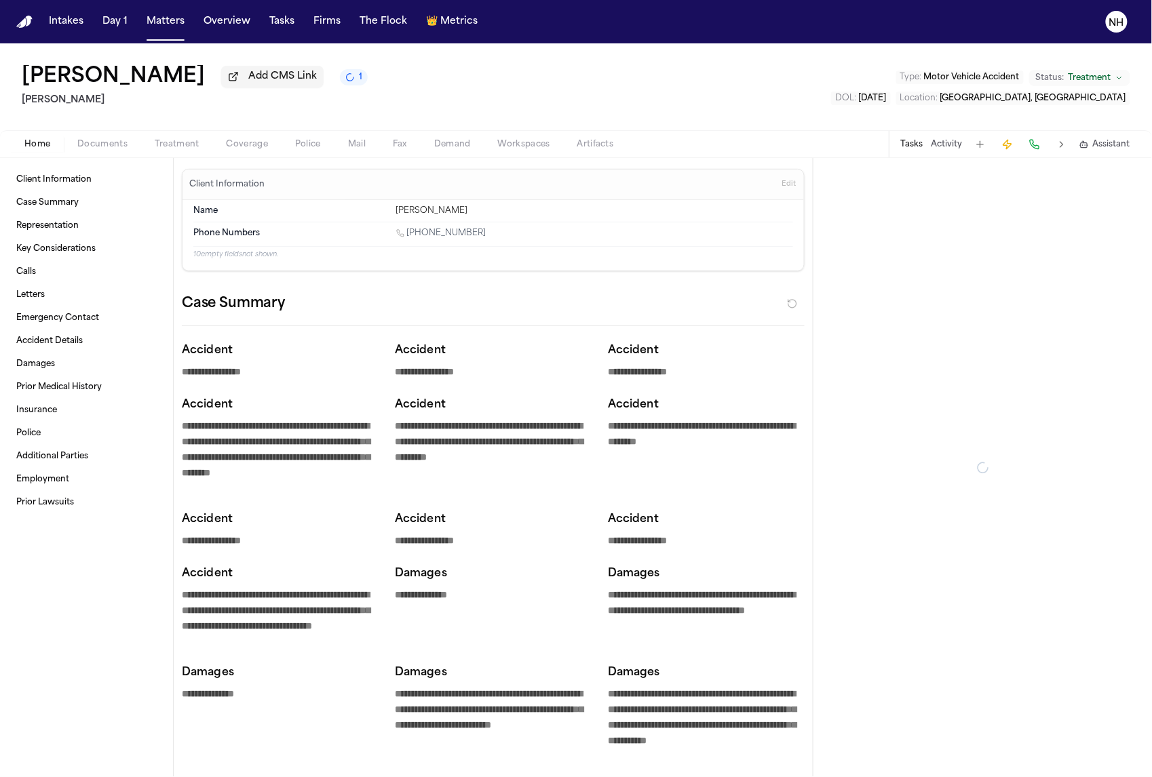
type textarea "*"
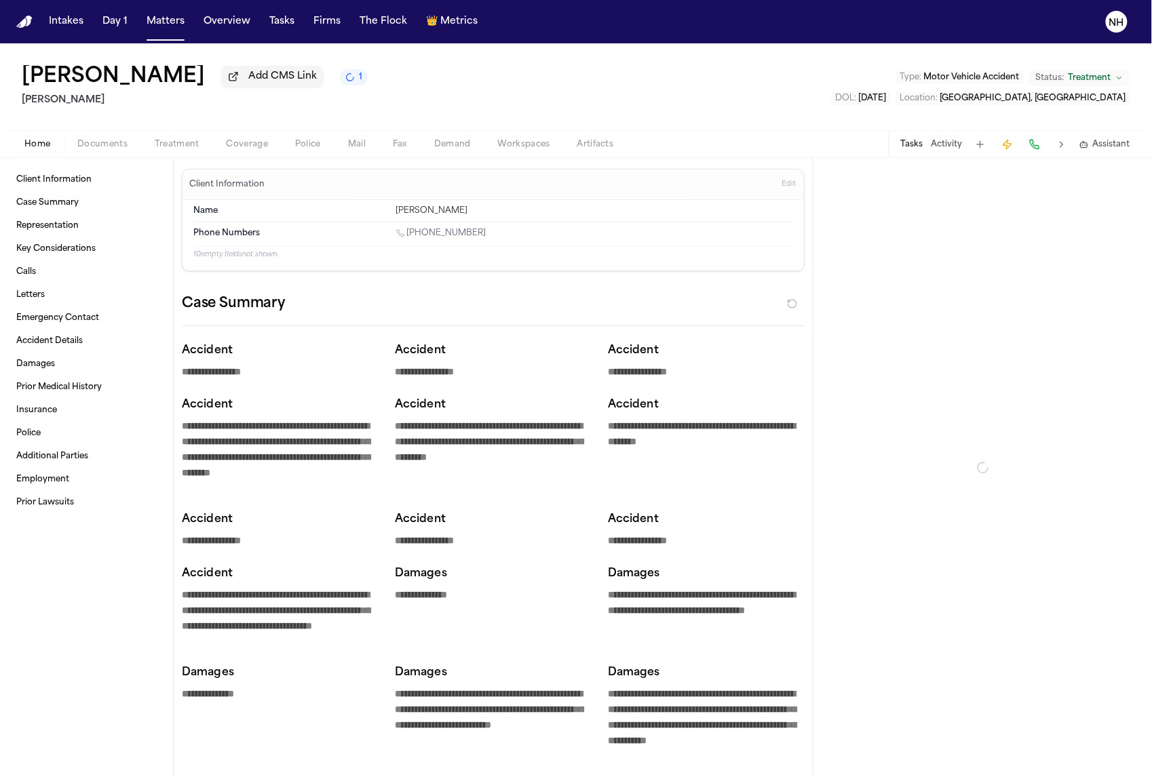
type textarea "*"
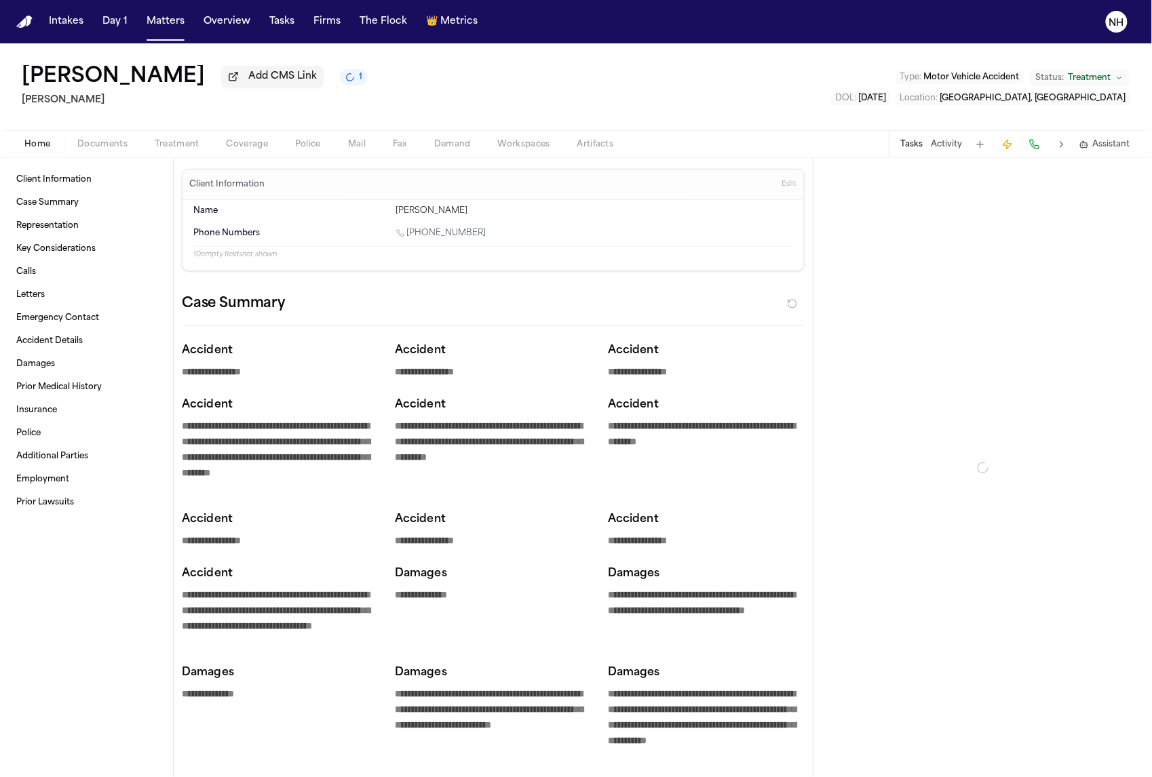
type textarea "*"
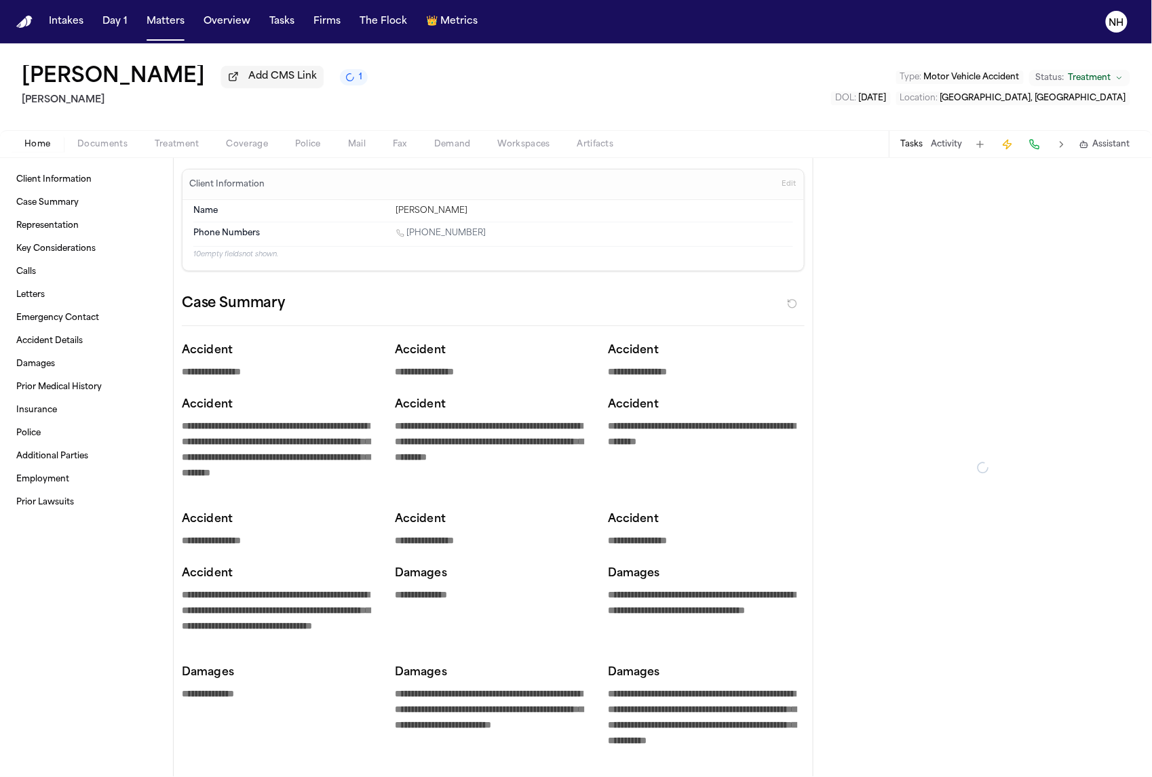
type textarea "*"
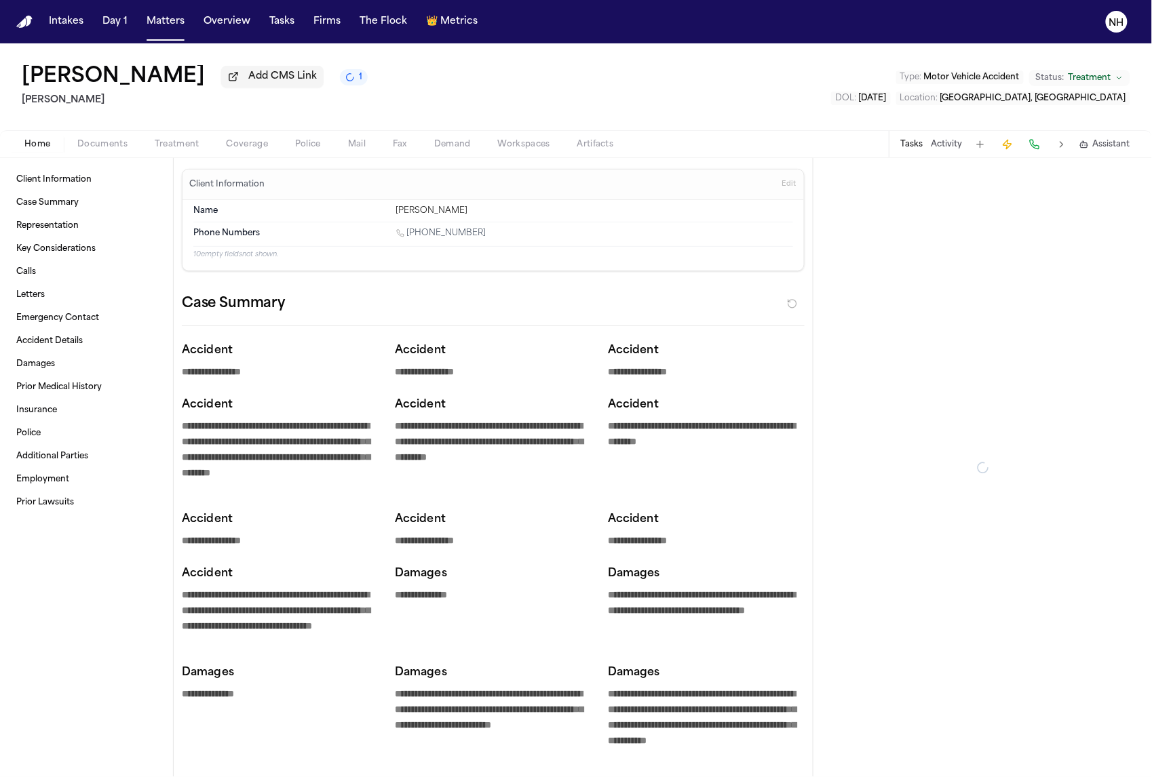
type textarea "*"
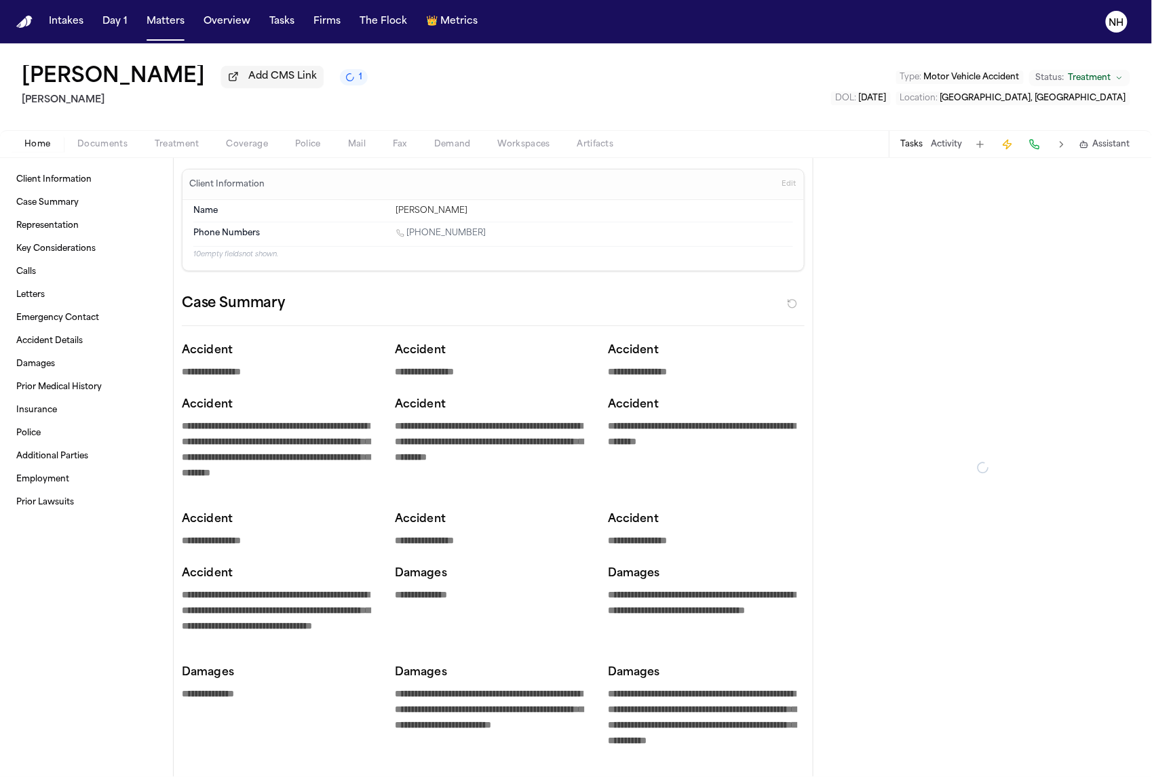
type textarea "*"
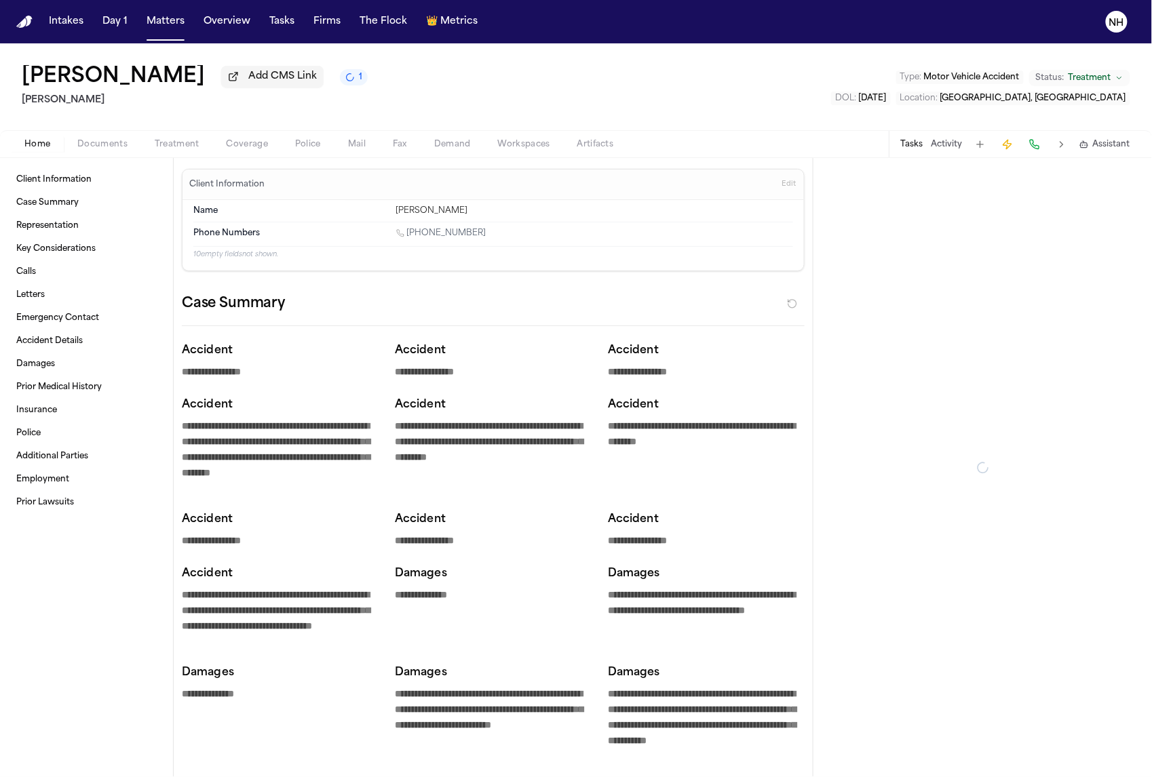
type textarea "*"
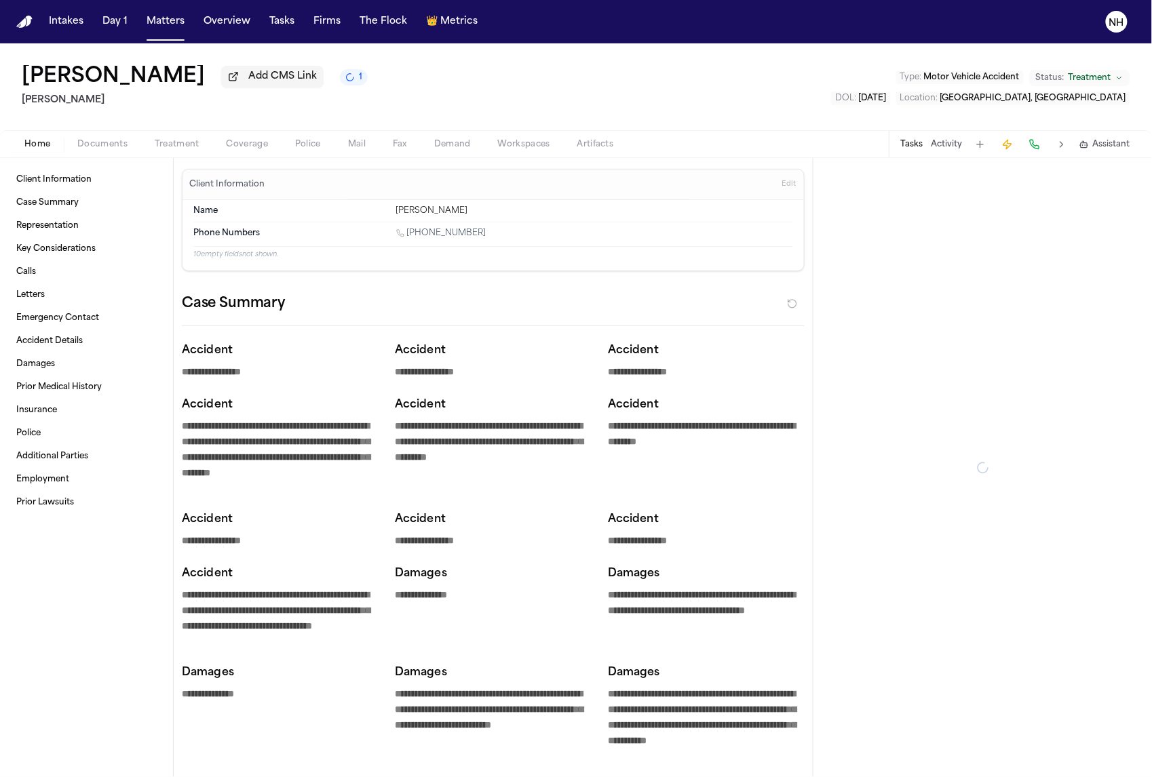
type textarea "*"
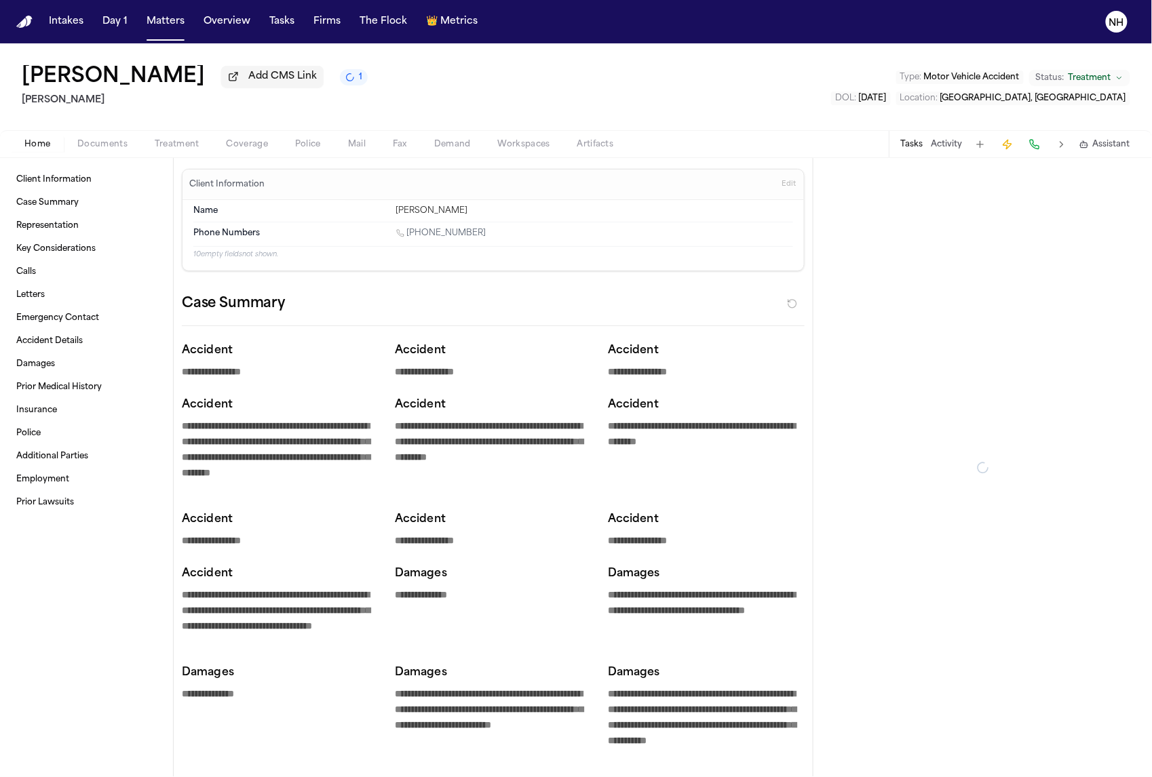
type textarea "*"
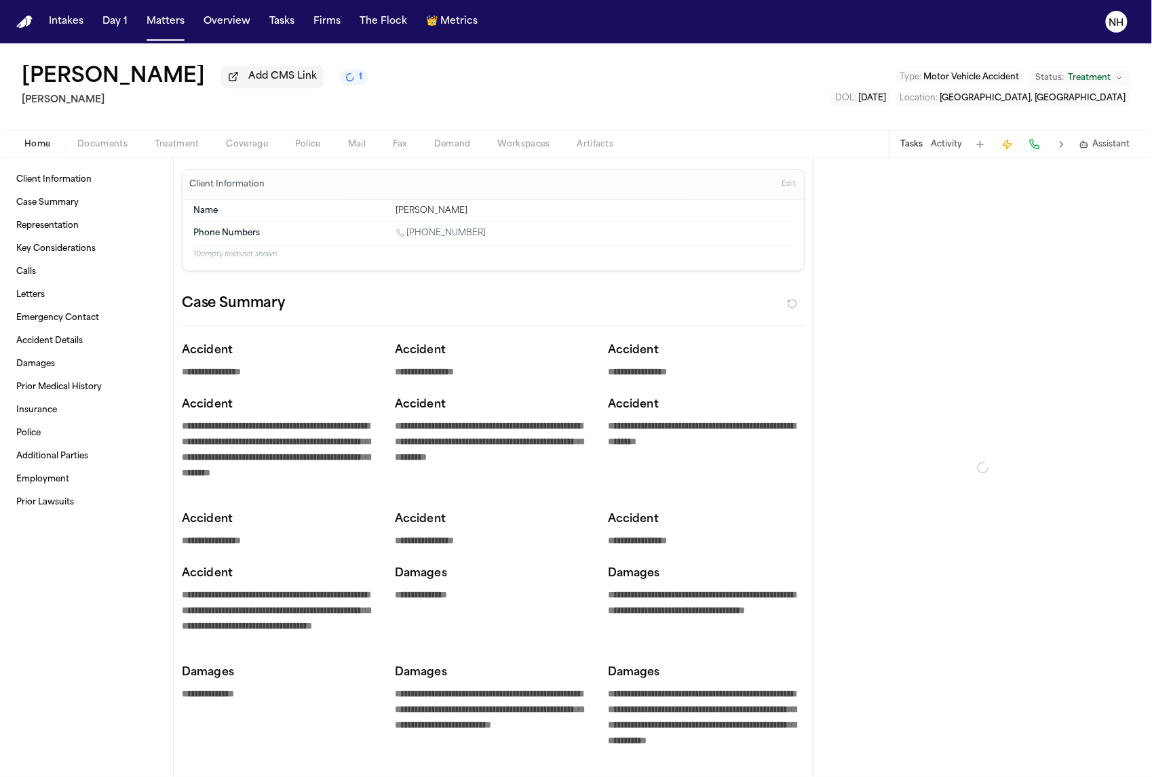
type textarea "*"
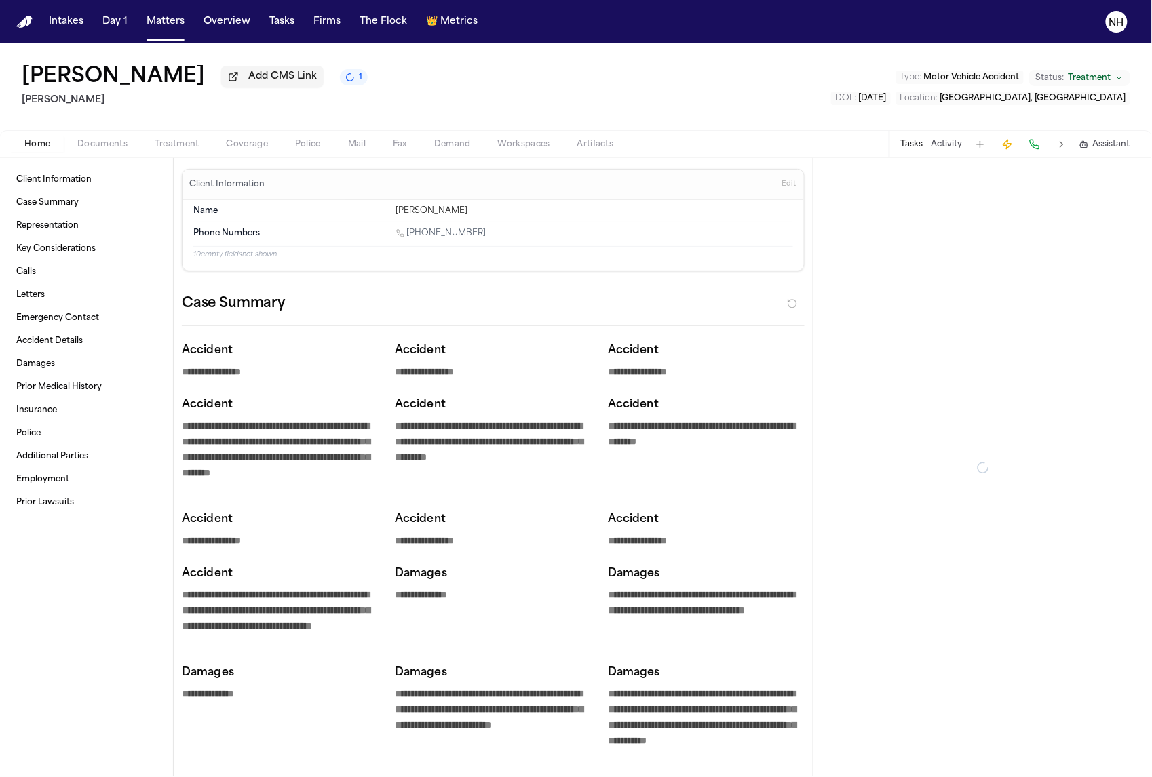
type textarea "*"
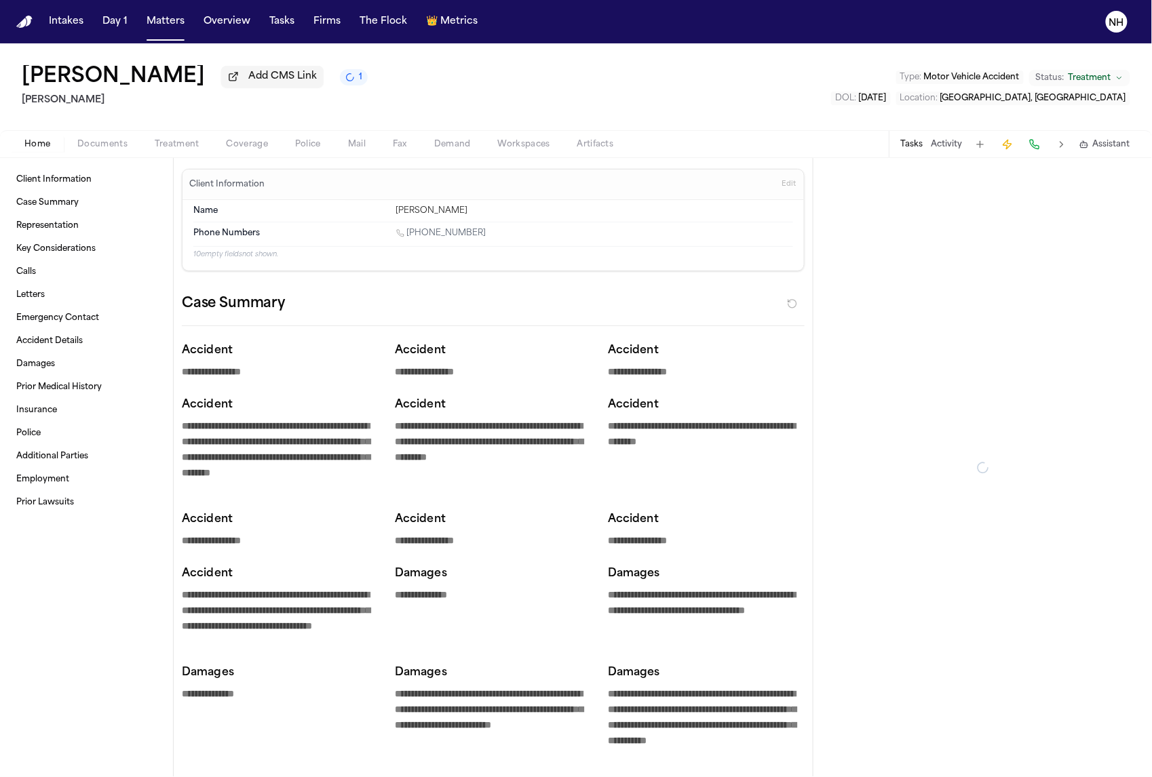
type textarea "*"
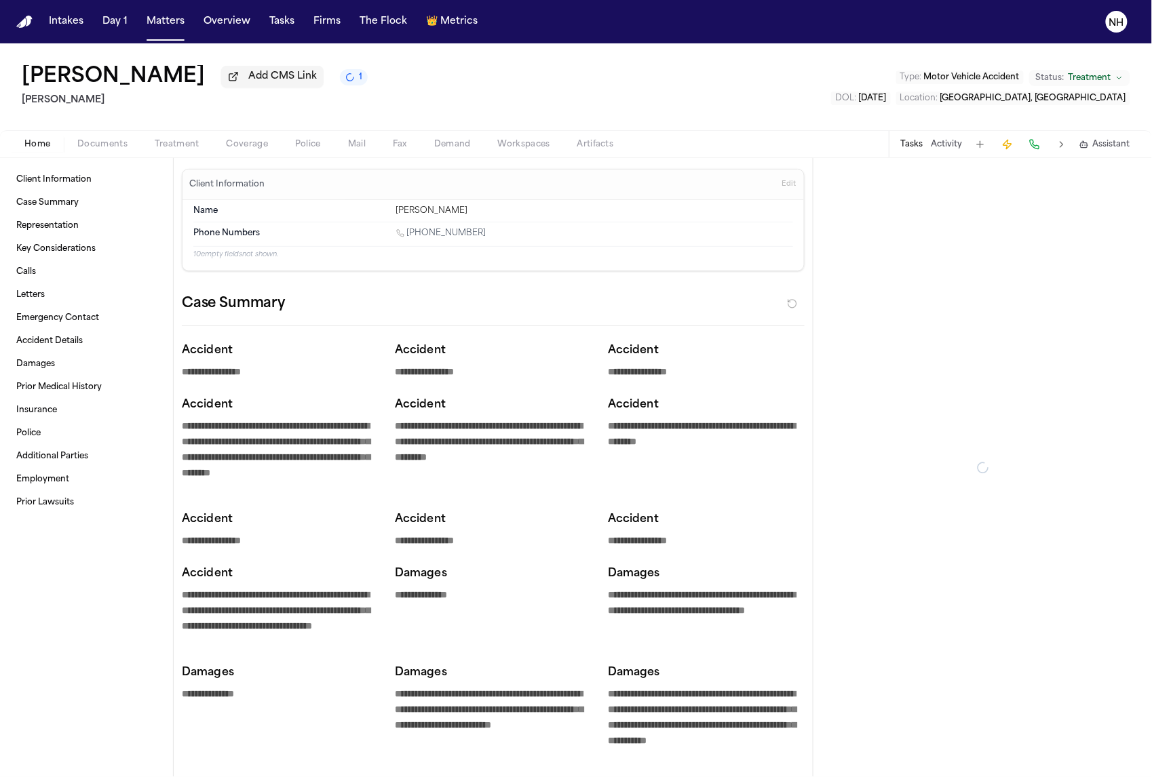
type textarea "*"
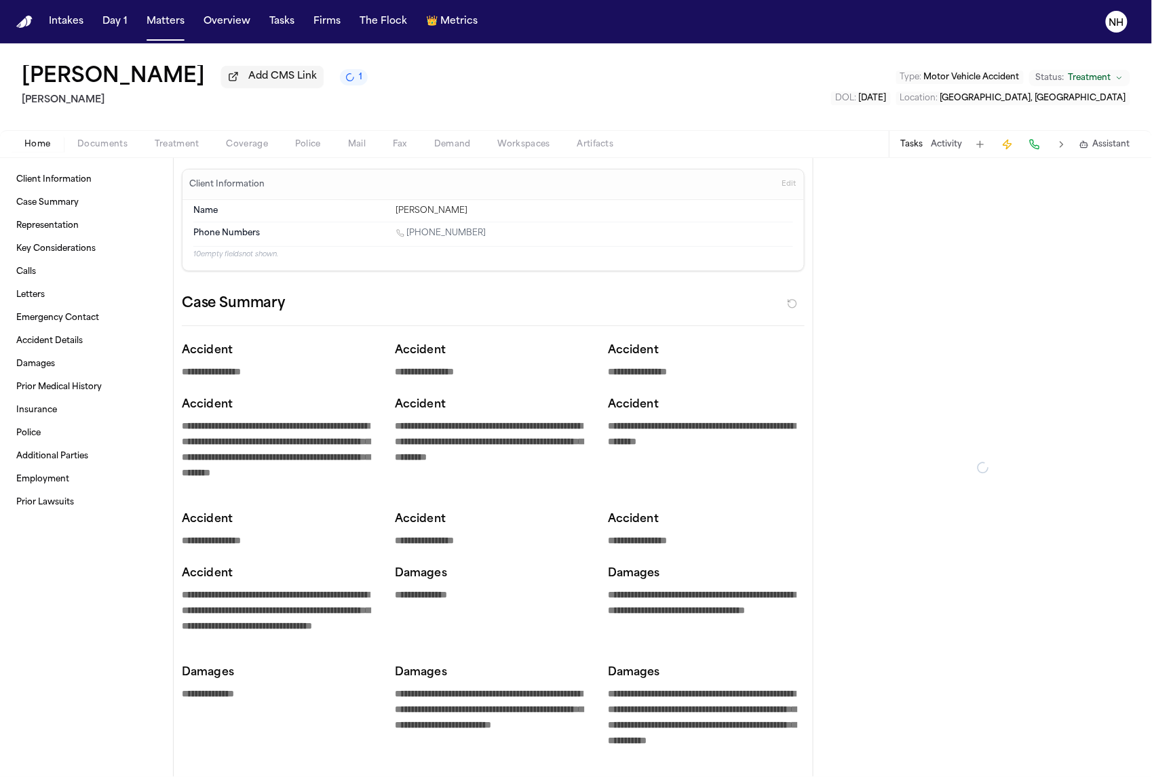
type textarea "*"
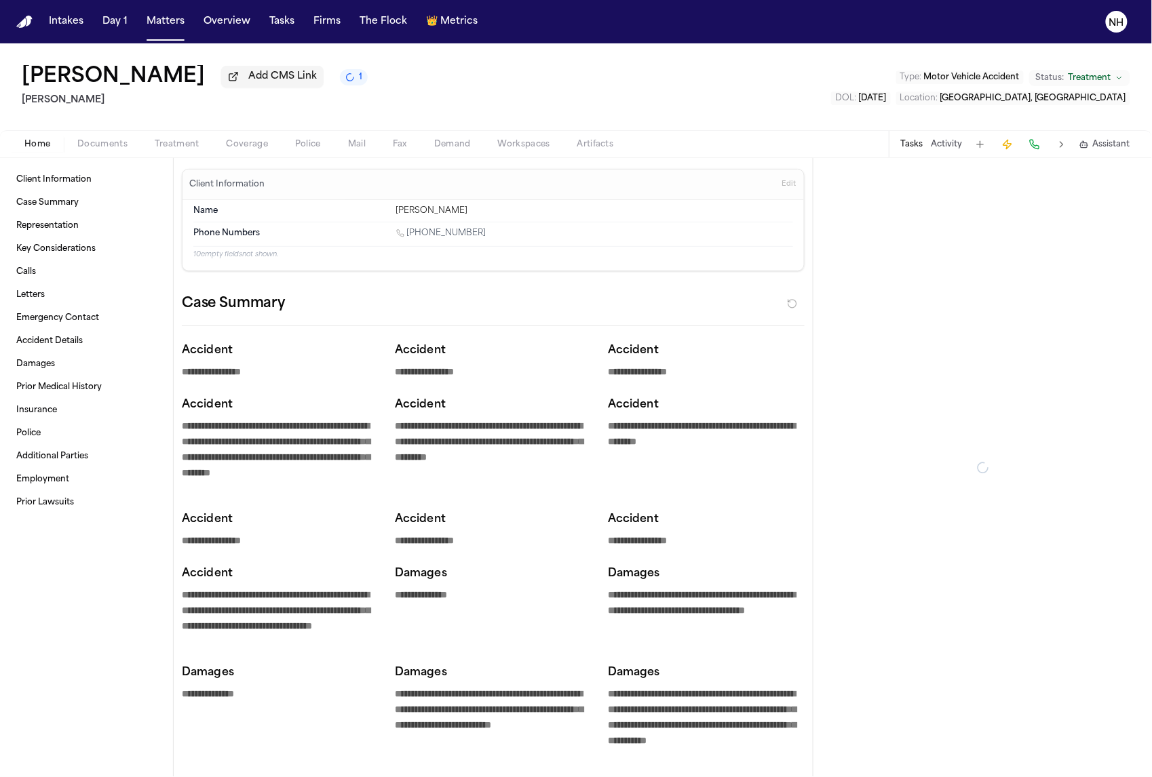
type textarea "*"
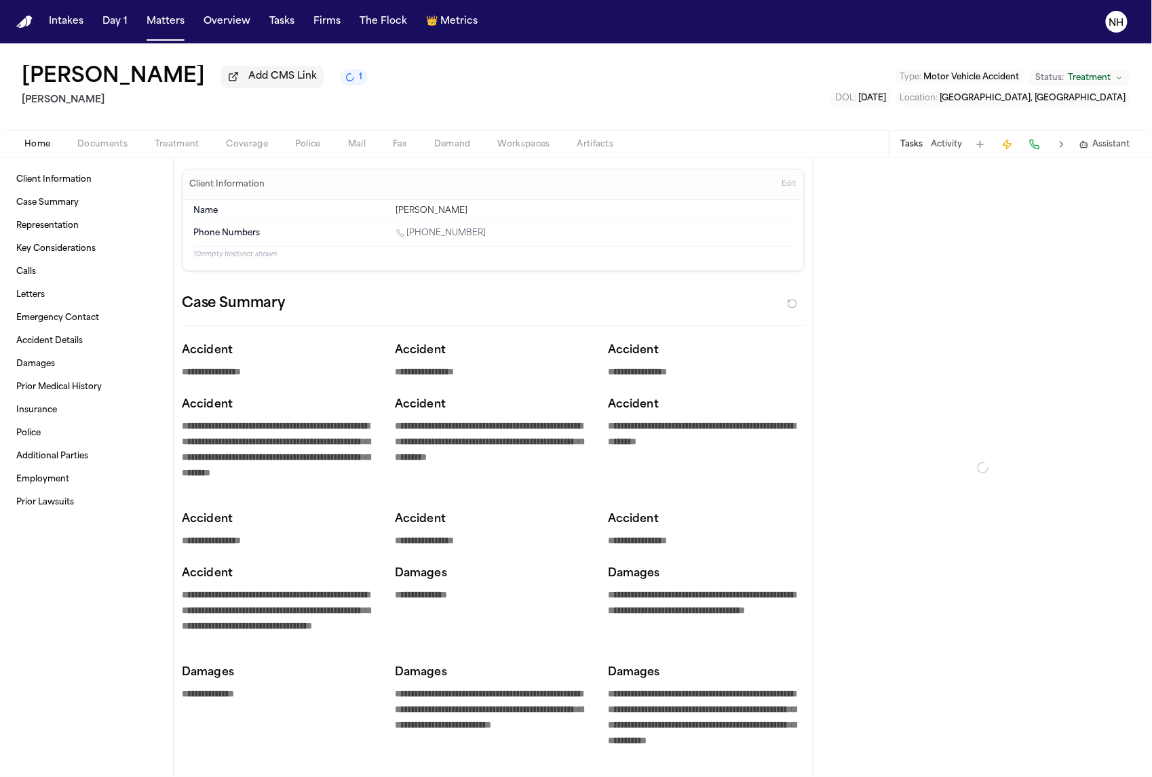
type textarea "*"
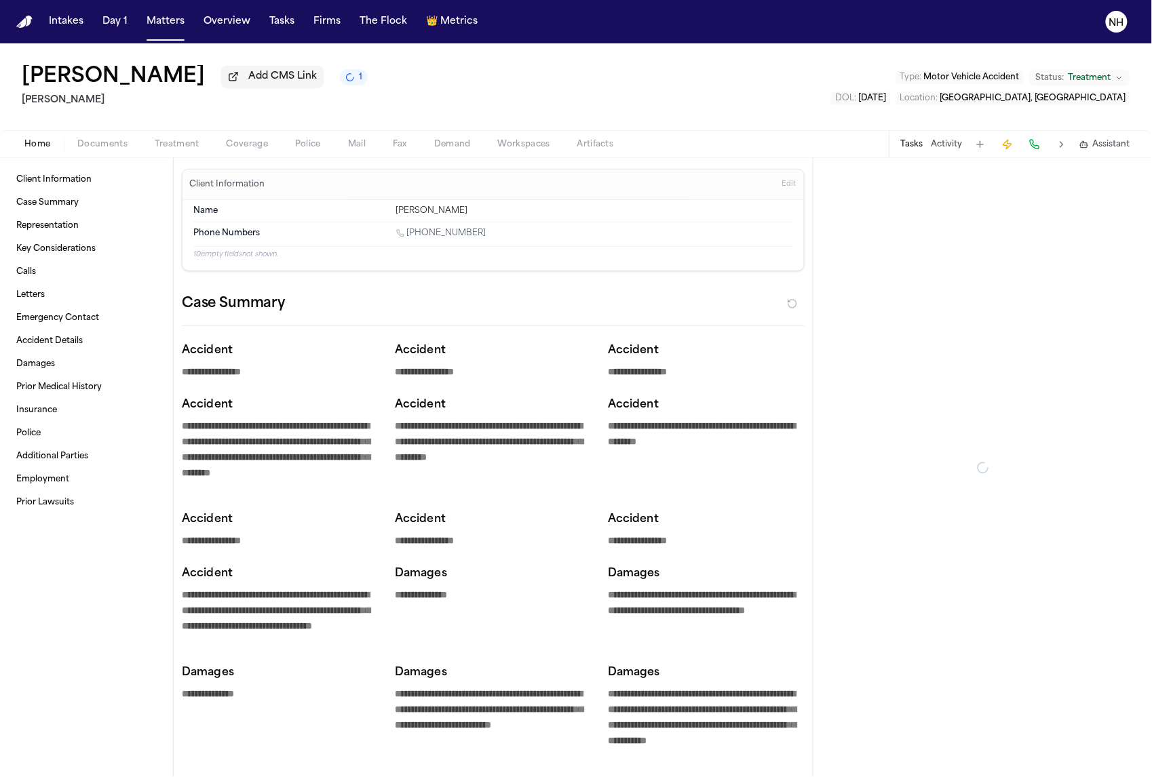
type textarea "*"
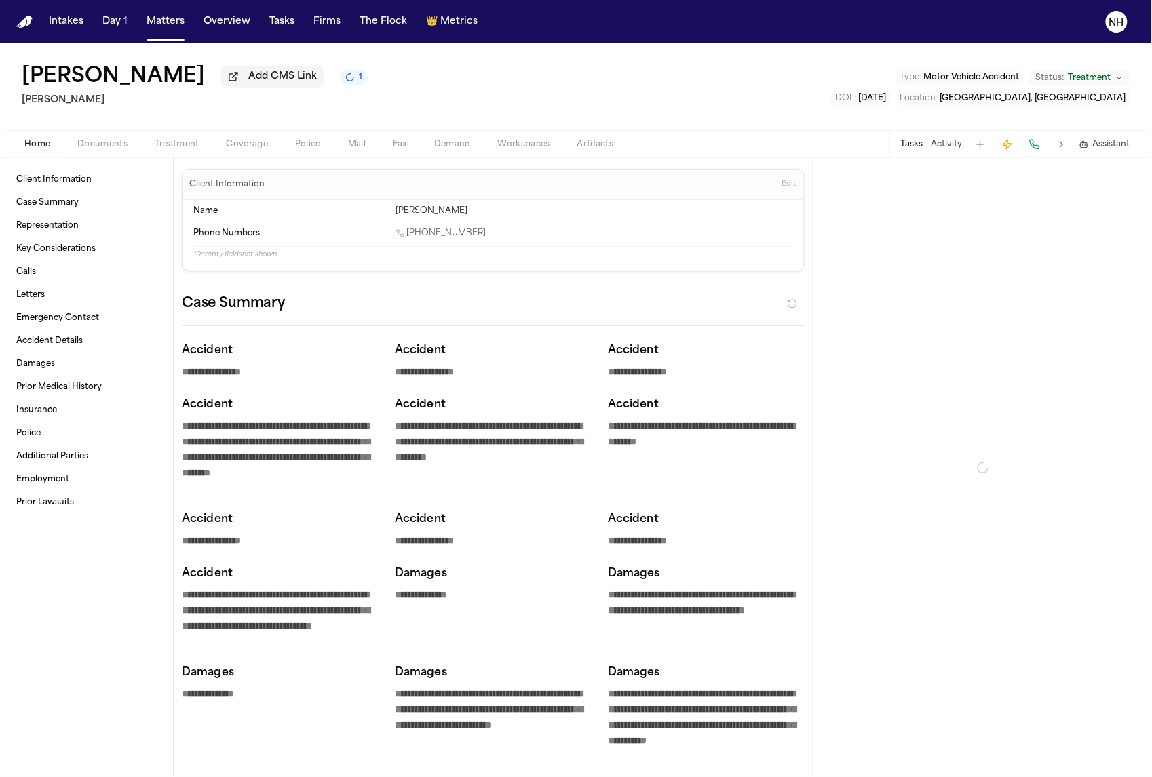
type textarea "*"
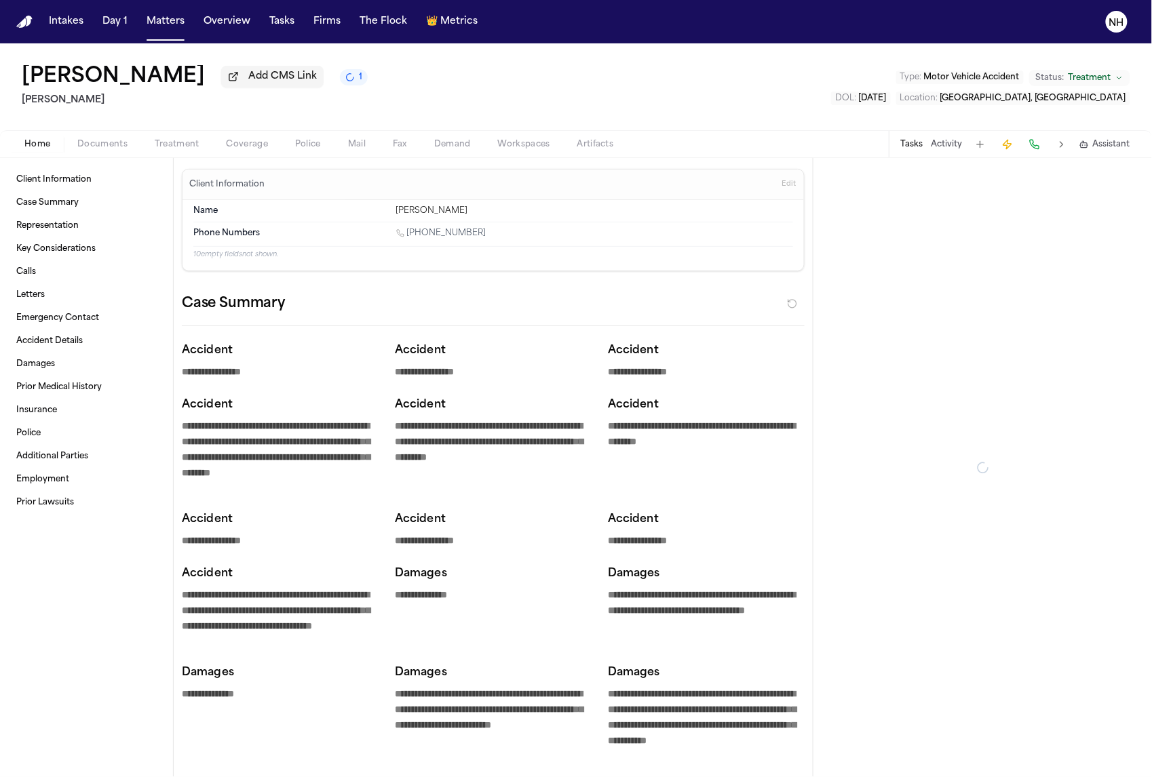
type textarea "*"
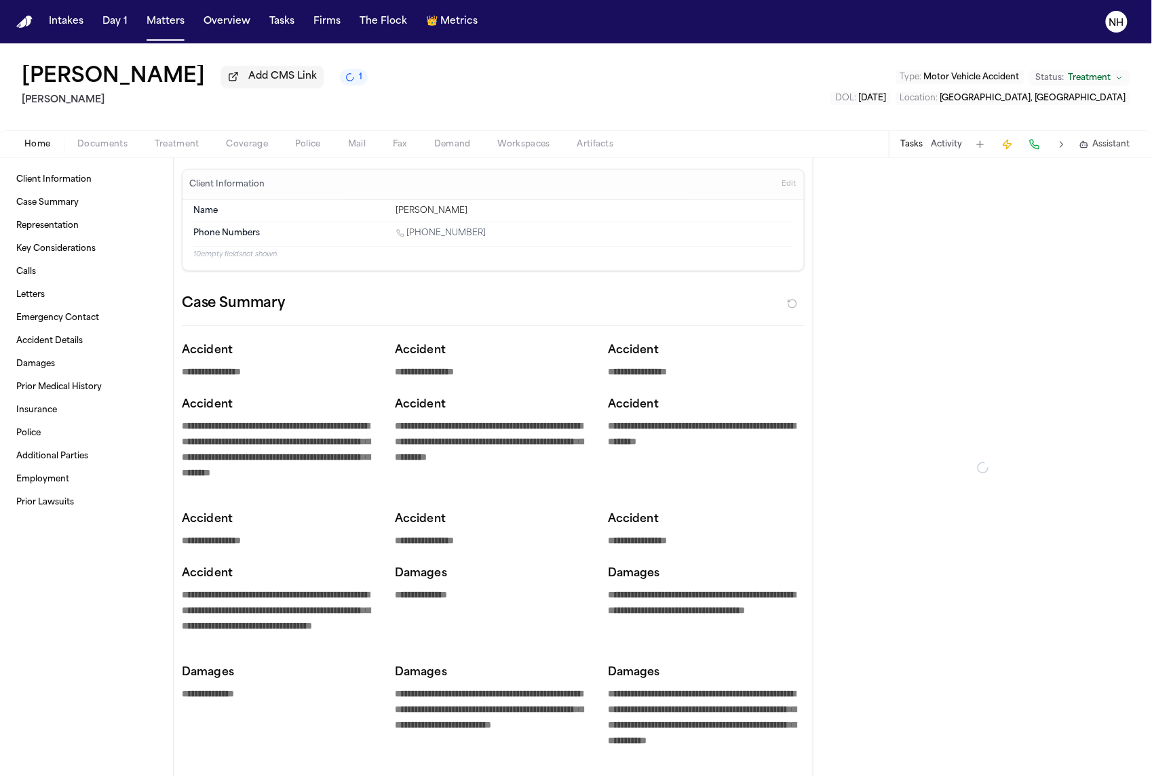
type textarea "*"
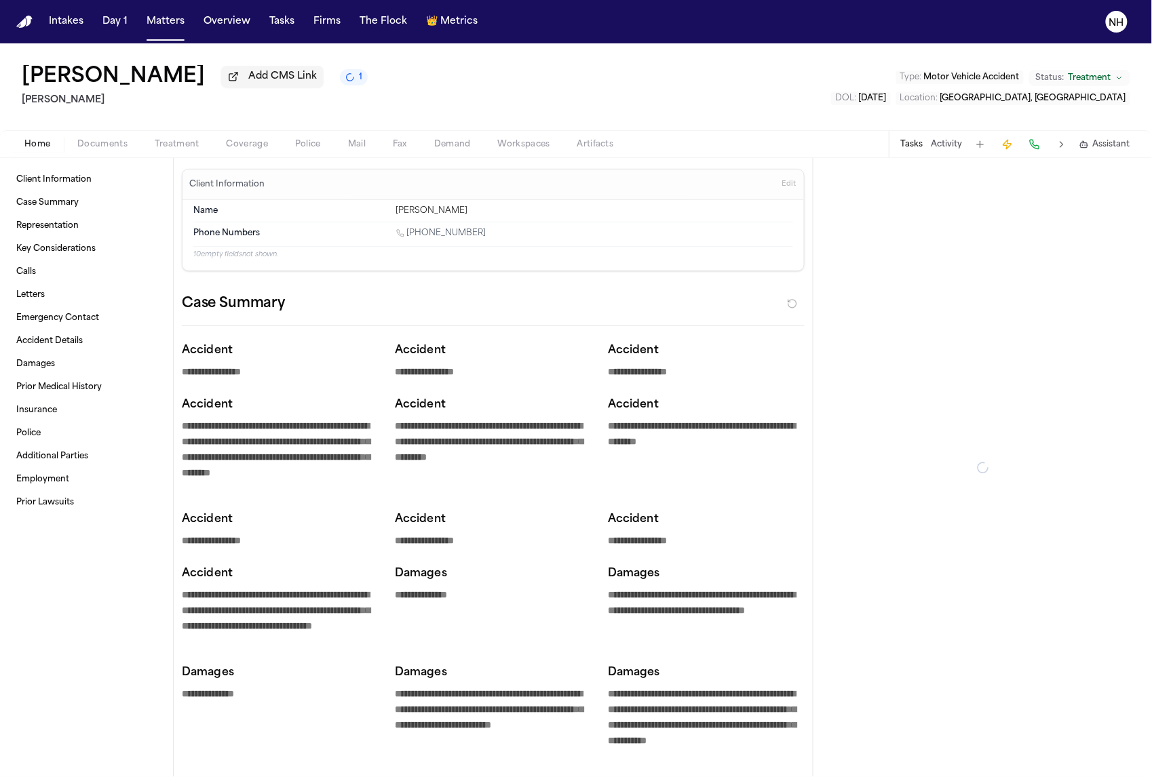
type textarea "*"
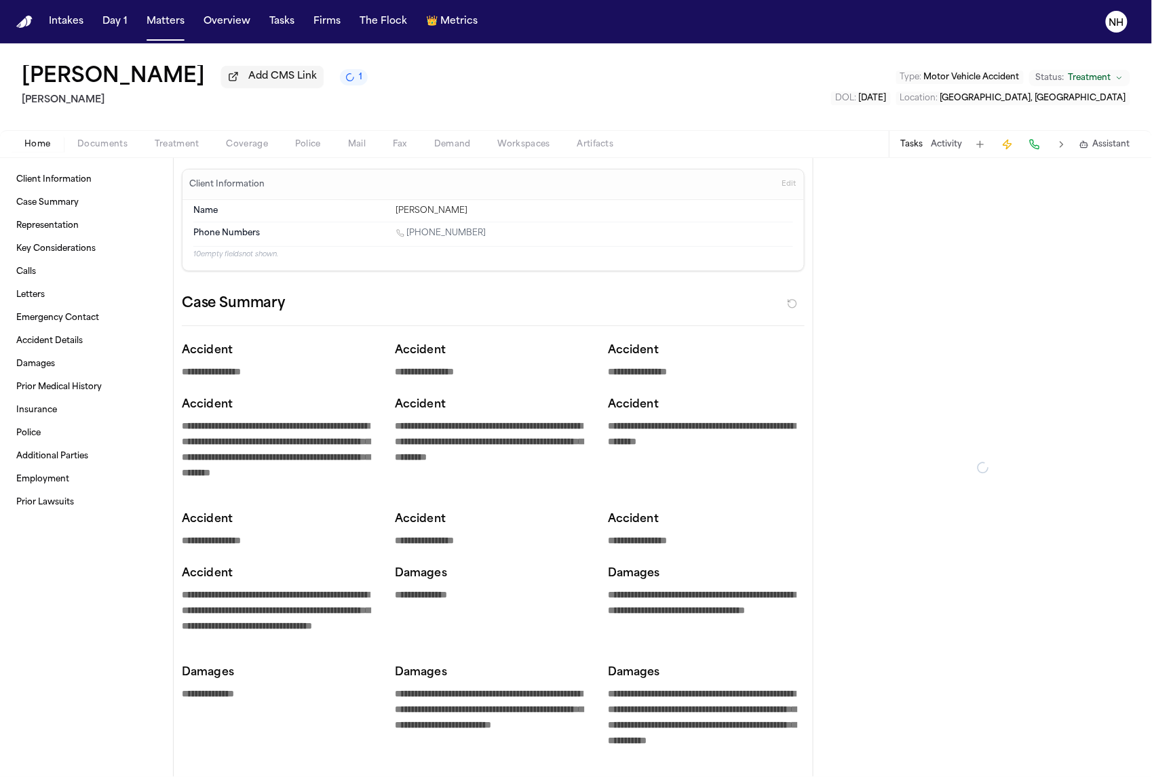
type textarea "*"
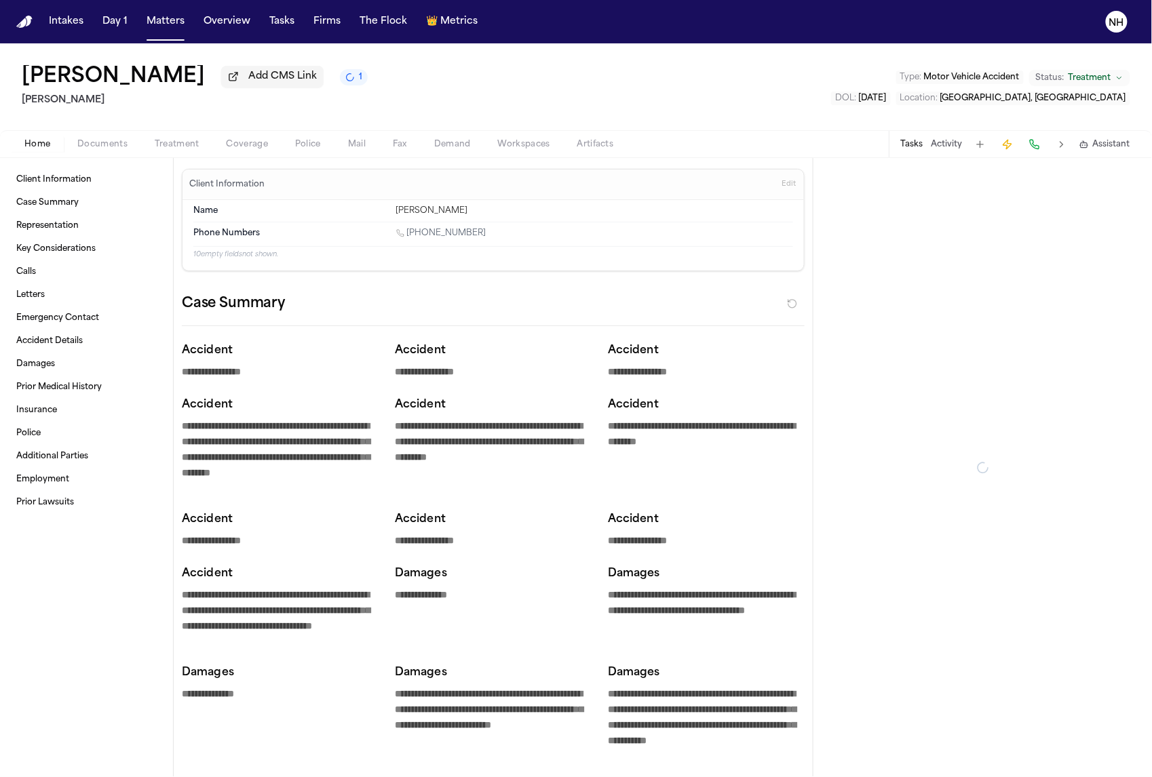
type textarea "*"
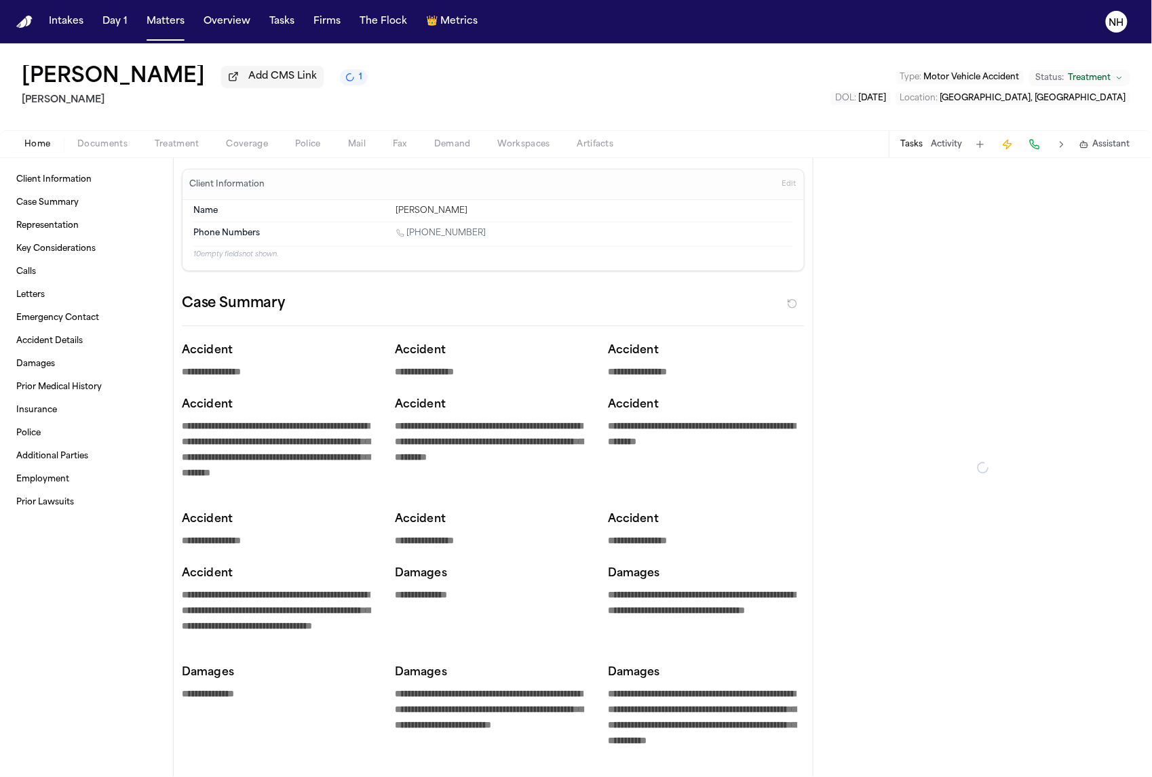
type textarea "*"
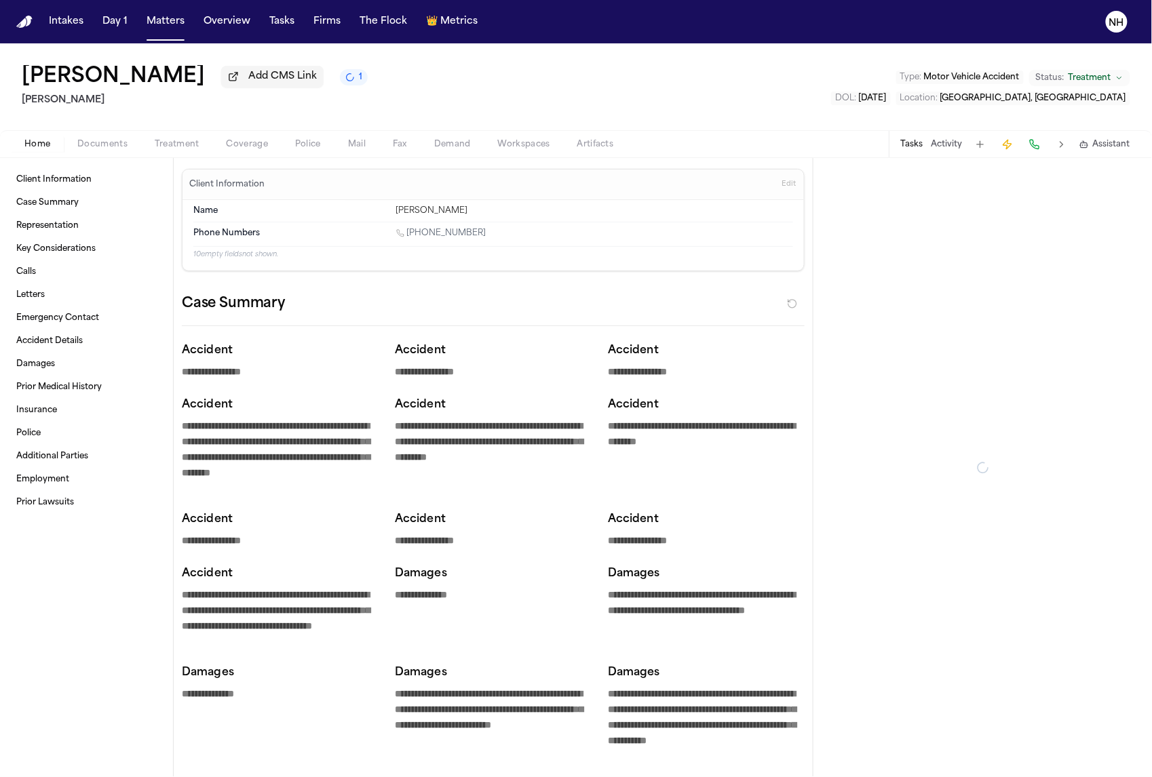
type textarea "*"
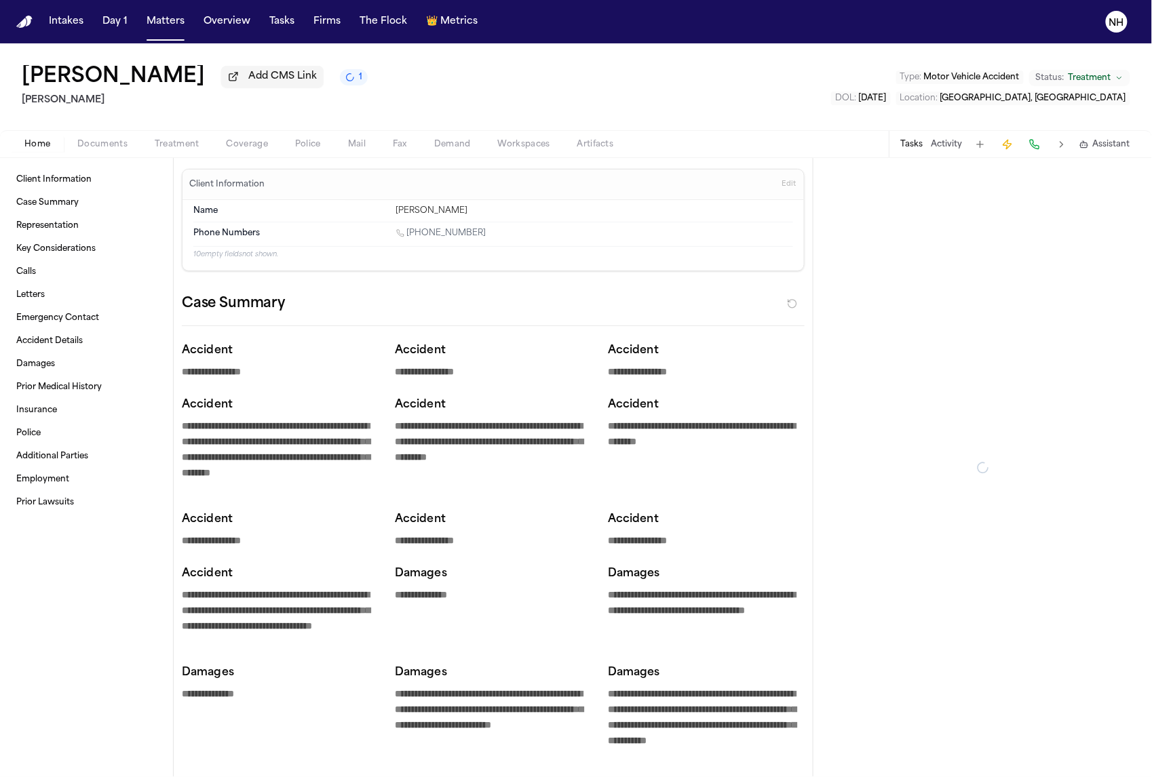
type textarea "*"
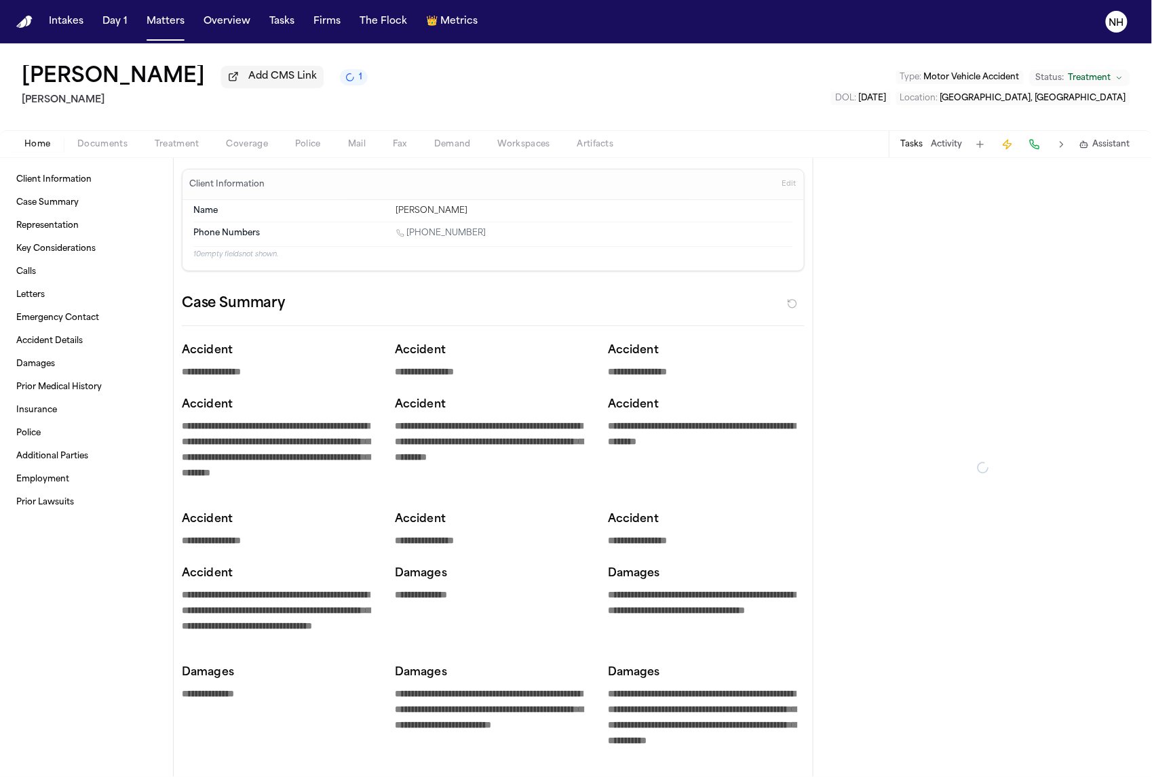
type textarea "*"
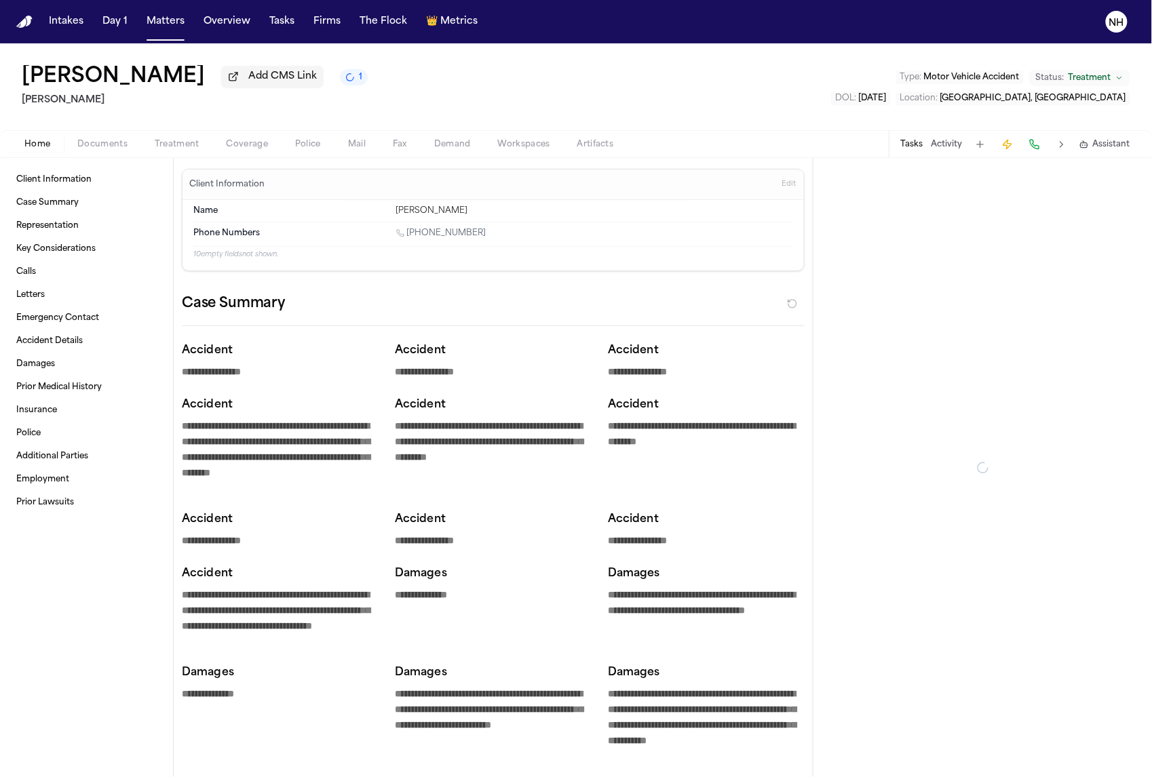
type textarea "*"
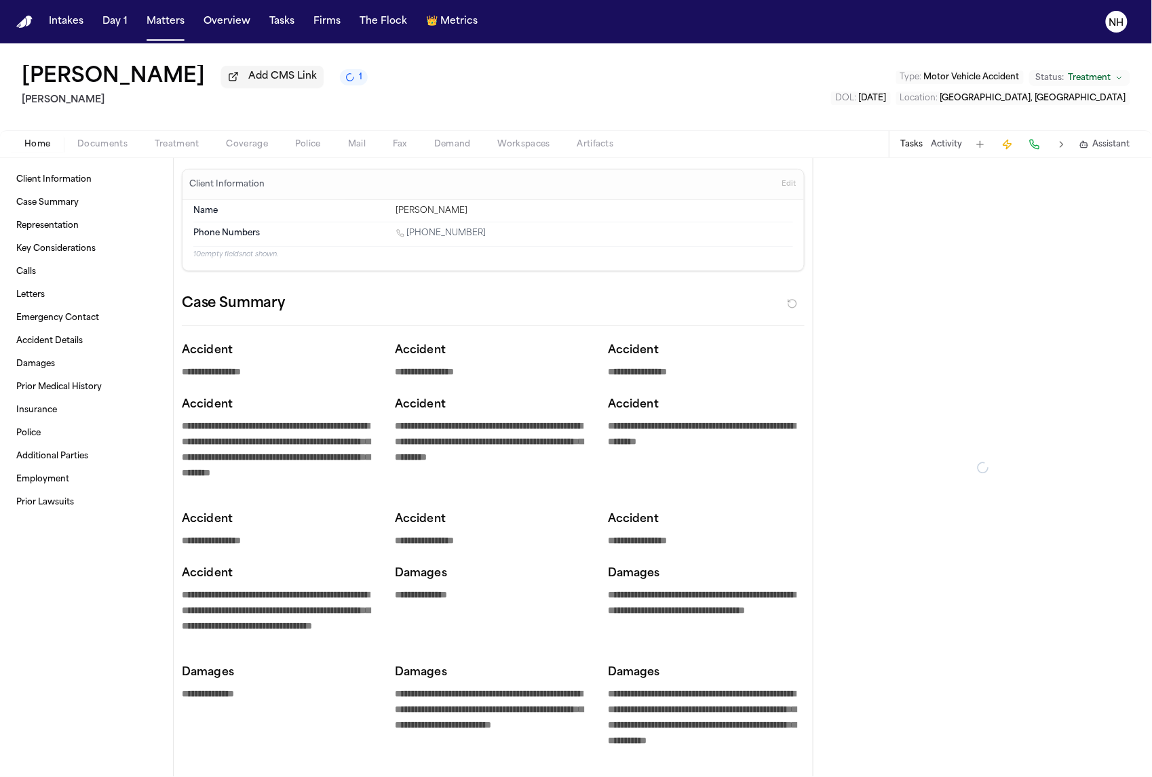
type textarea "*"
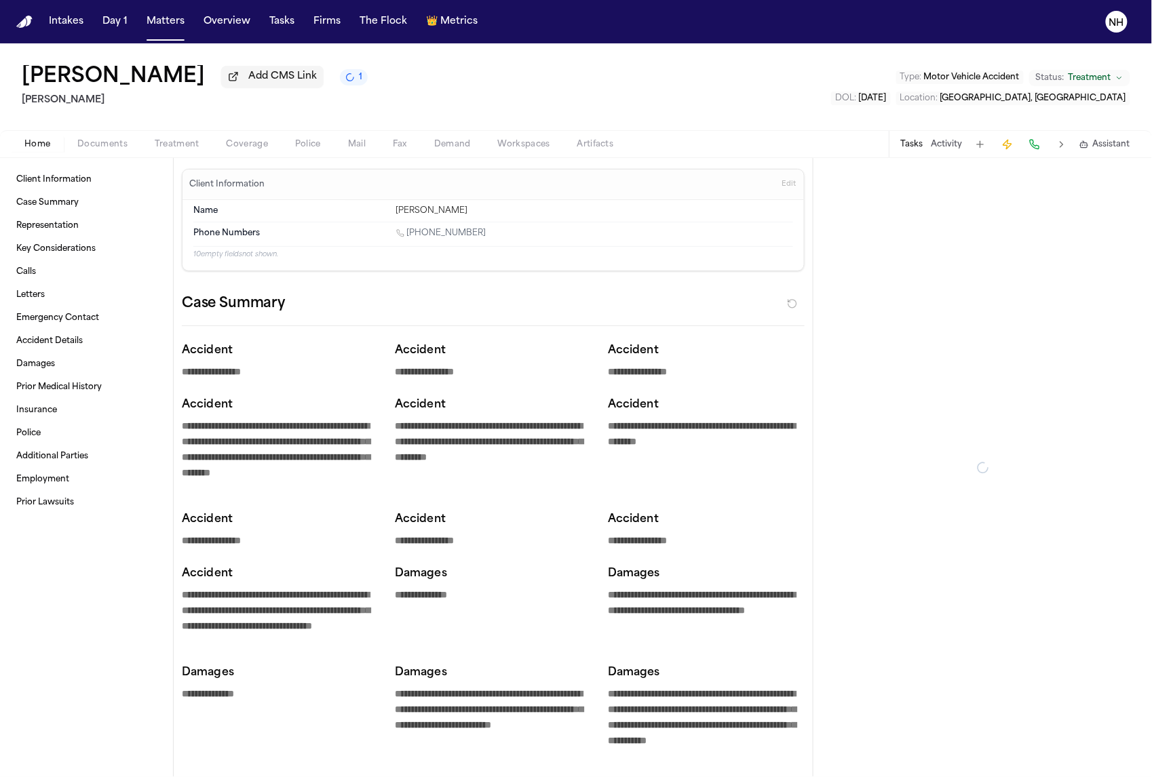
type textarea "*"
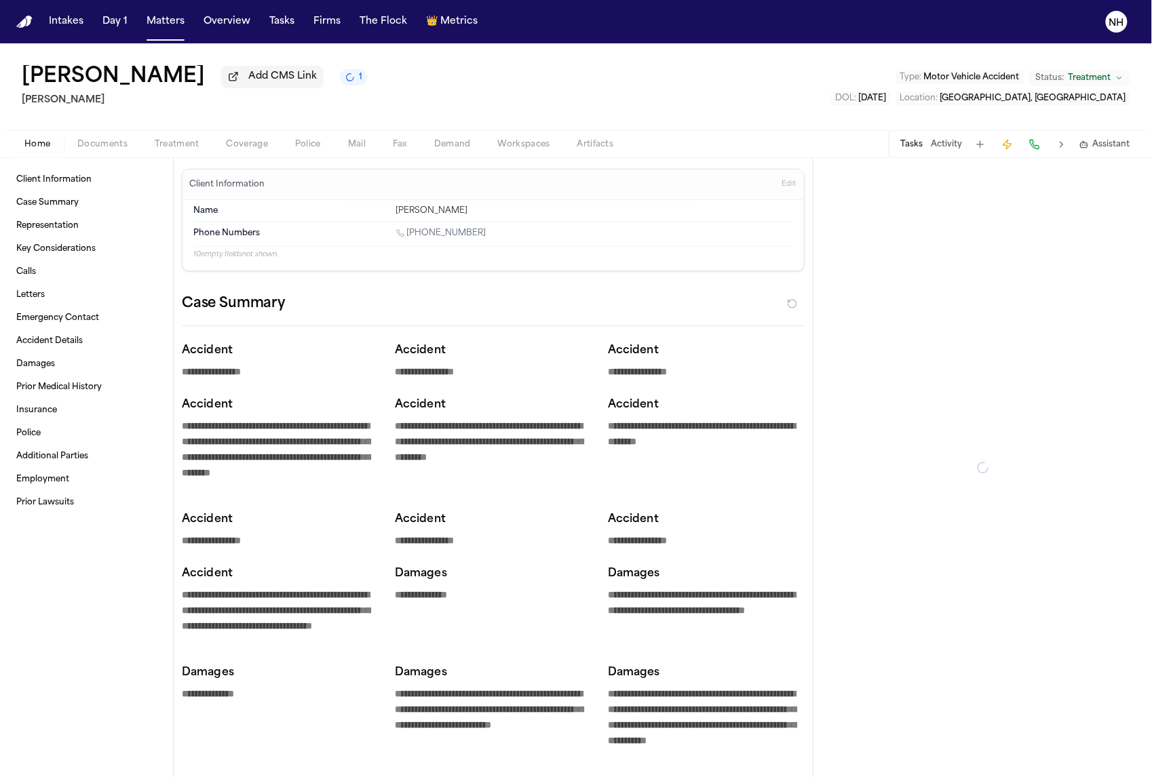
type textarea "*"
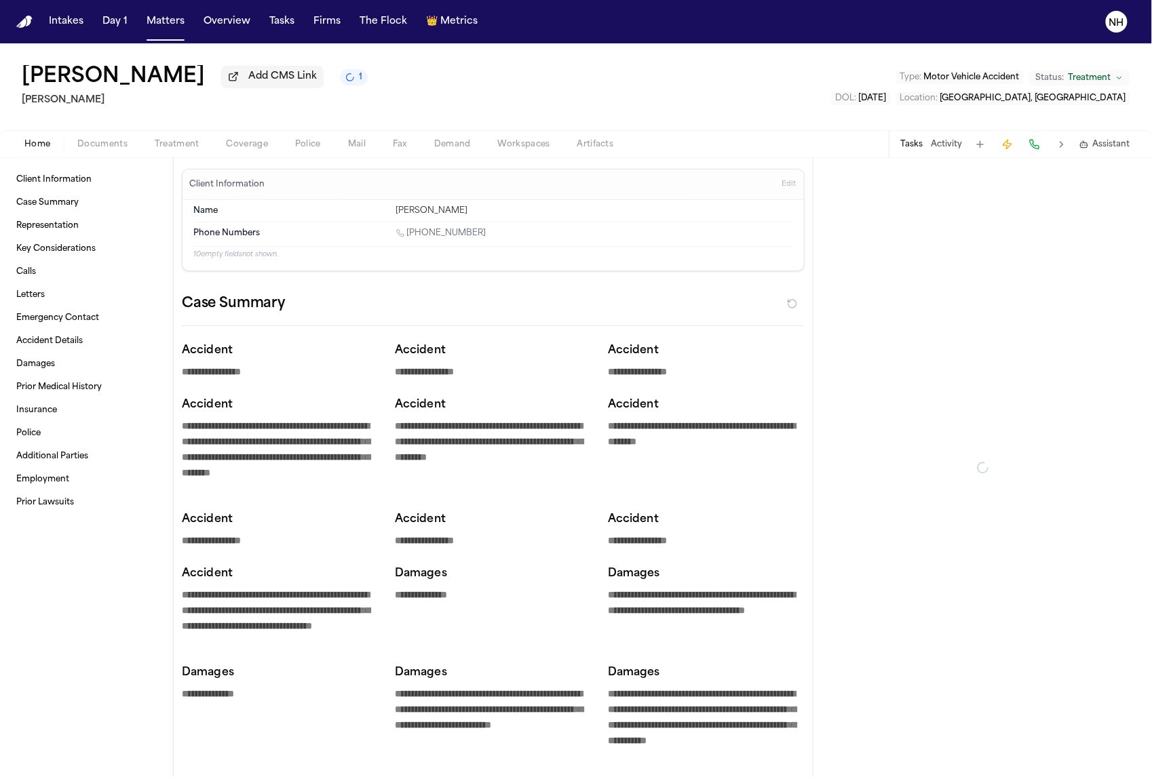
type textarea "*"
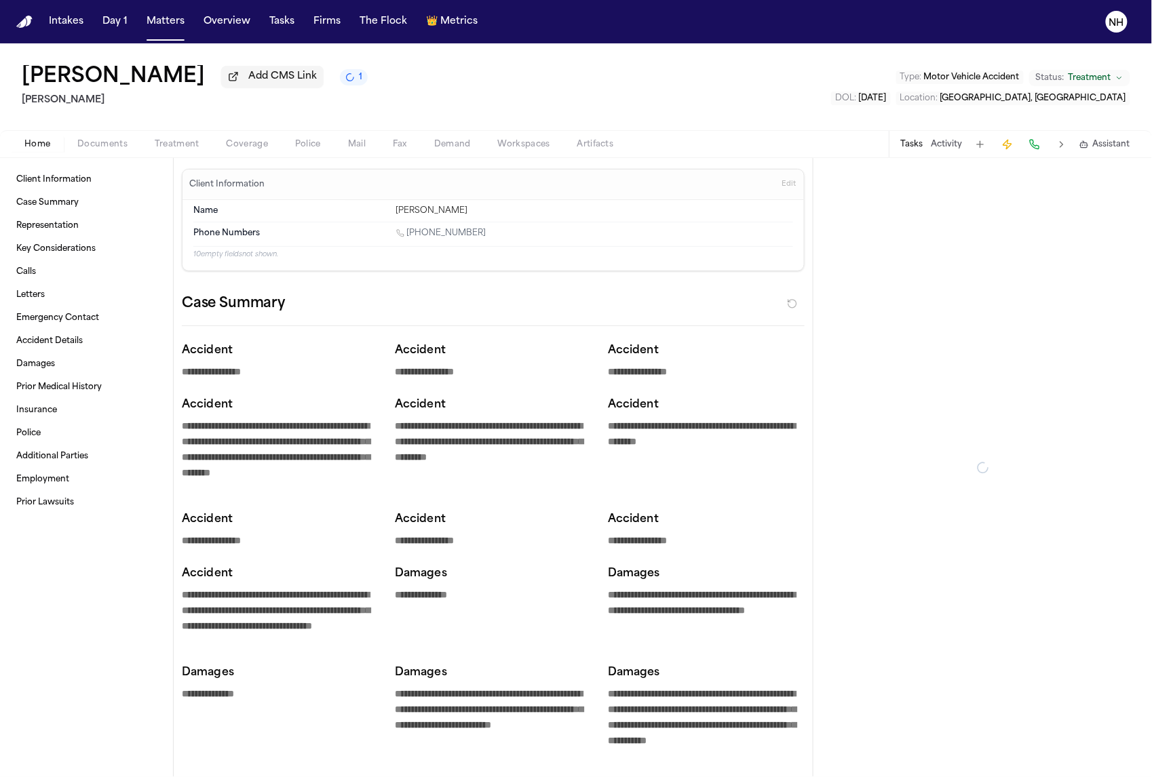
type textarea "*"
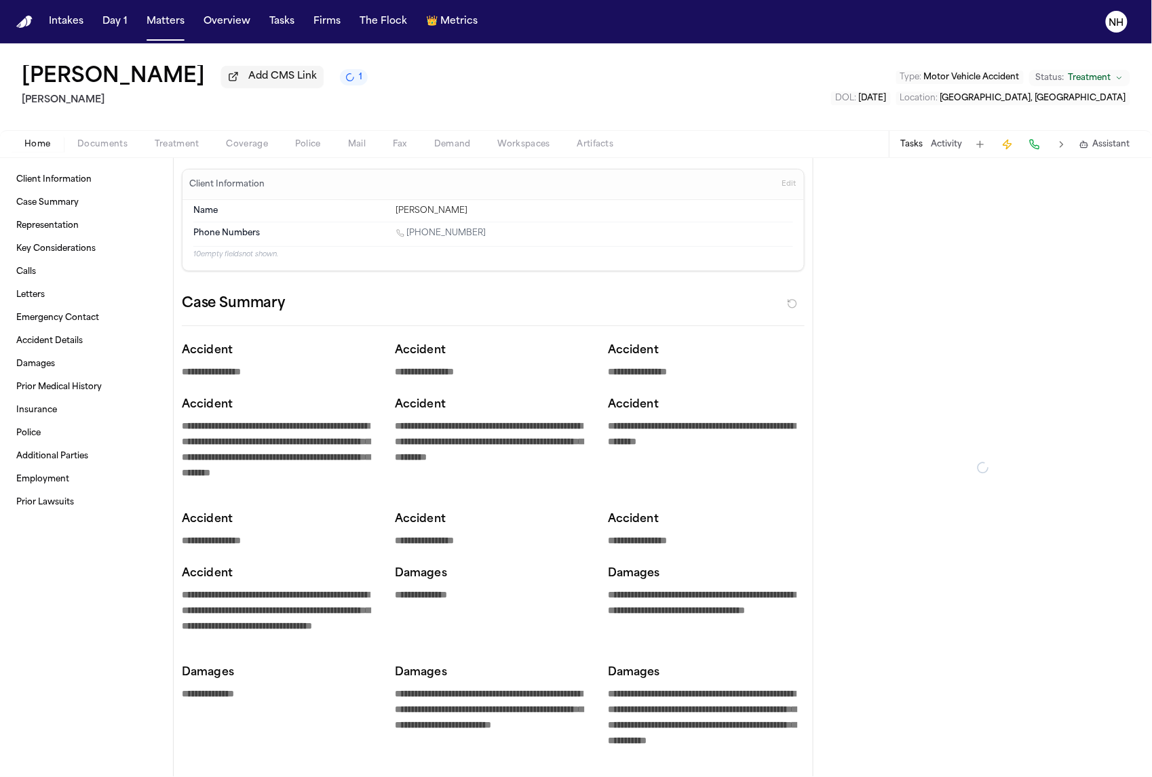
type textarea "*"
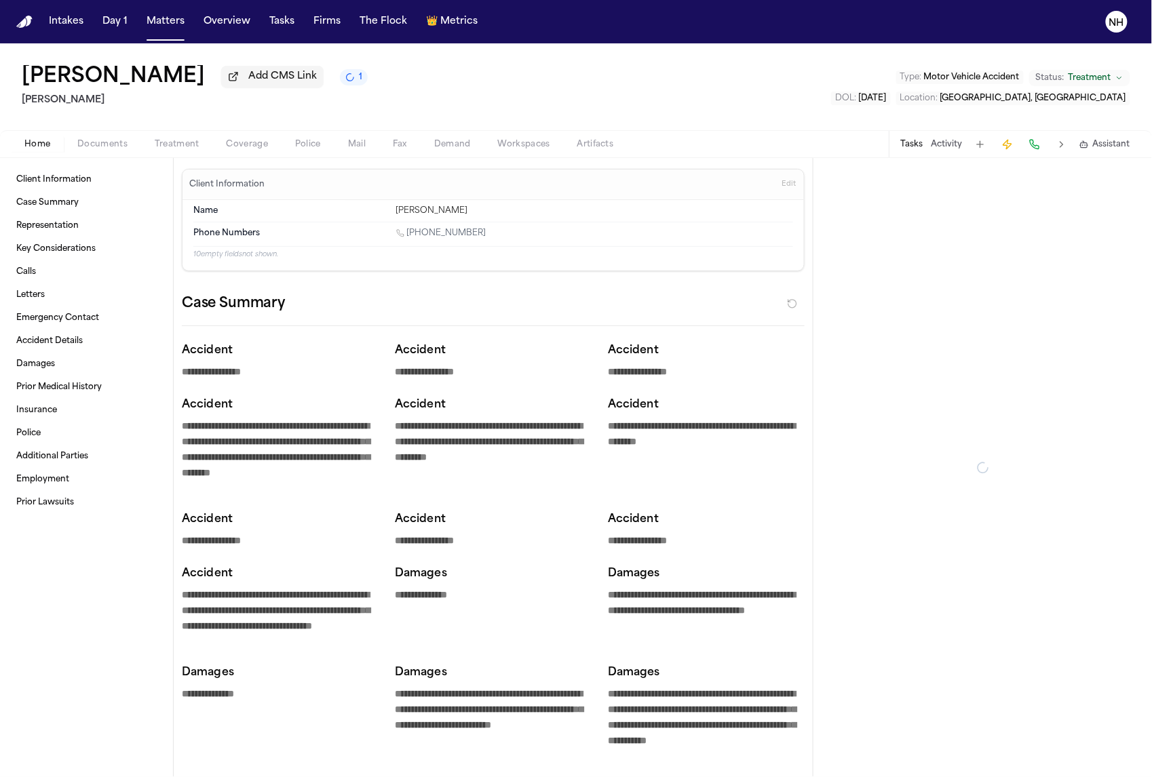
type textarea "*"
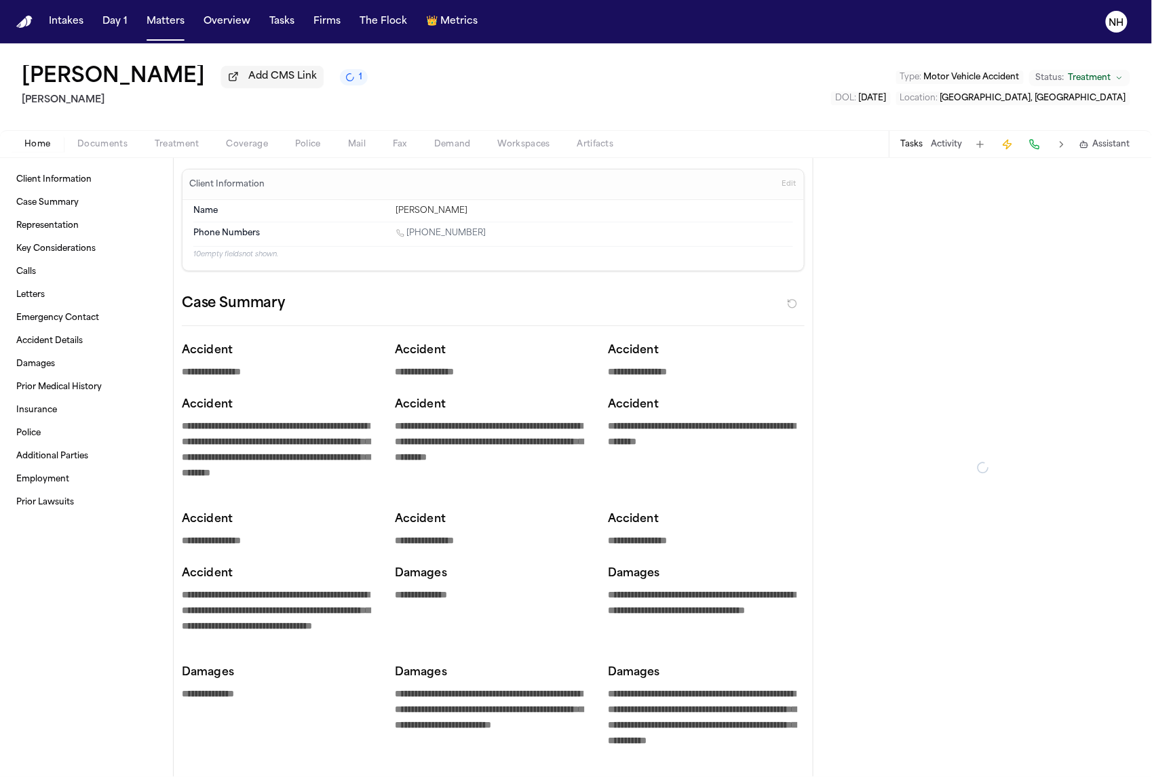
type textarea "*"
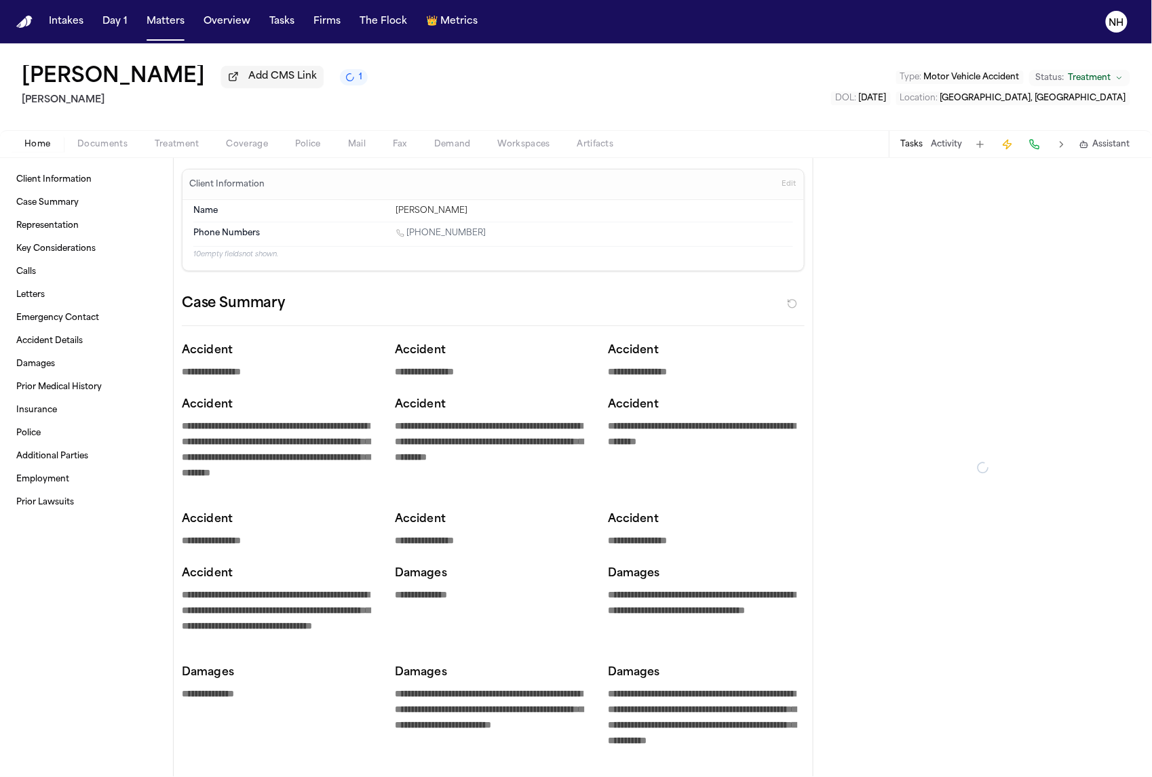
type textarea "*"
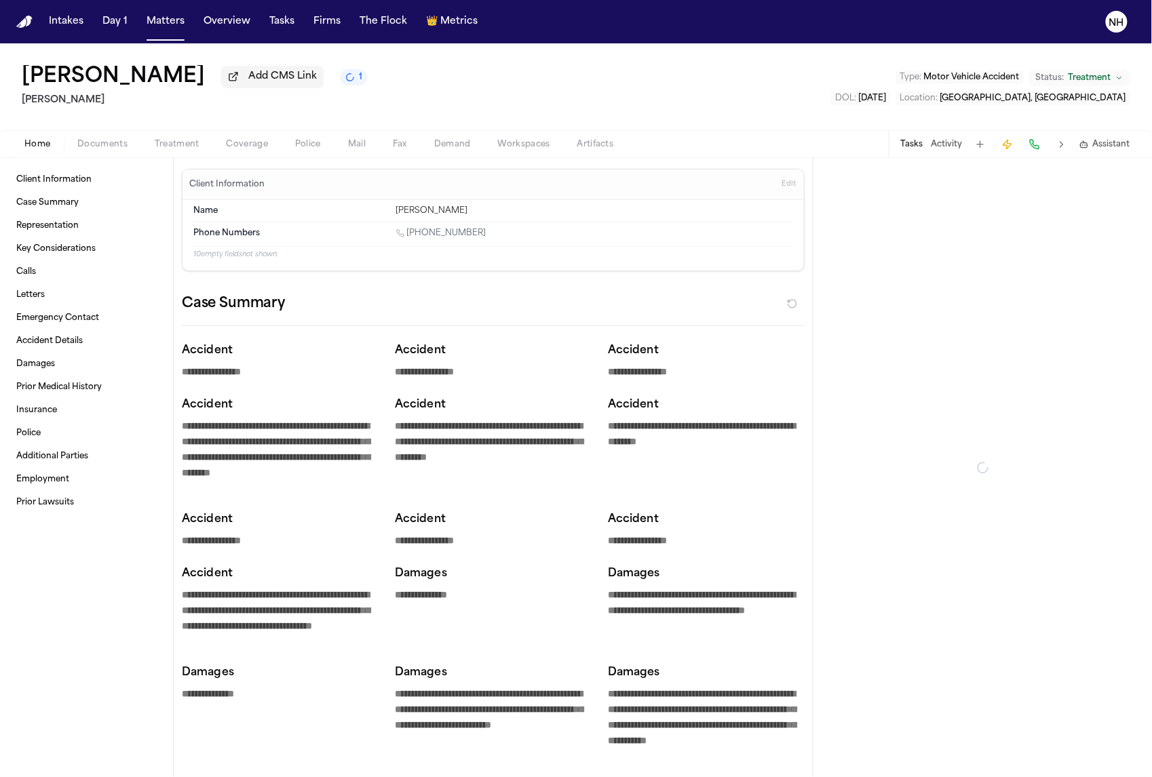
type textarea "*"
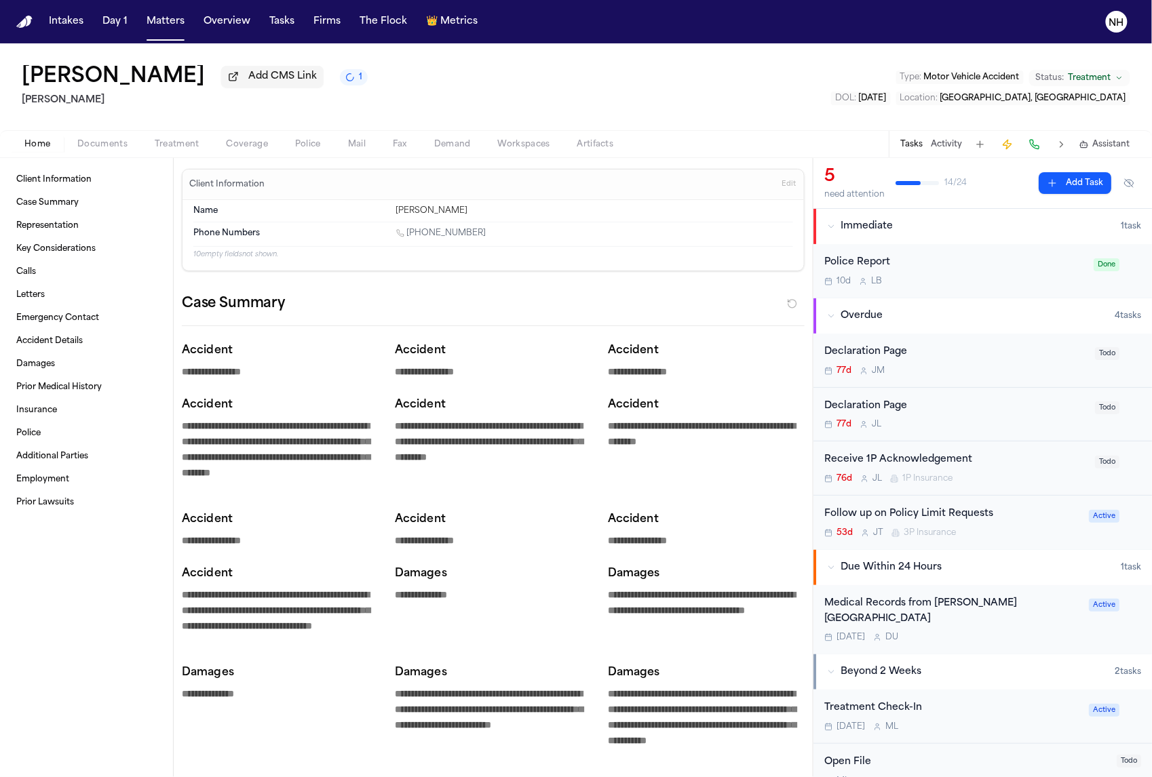
click at [275, 152] on button "Coverage" at bounding box center [247, 144] width 69 height 16
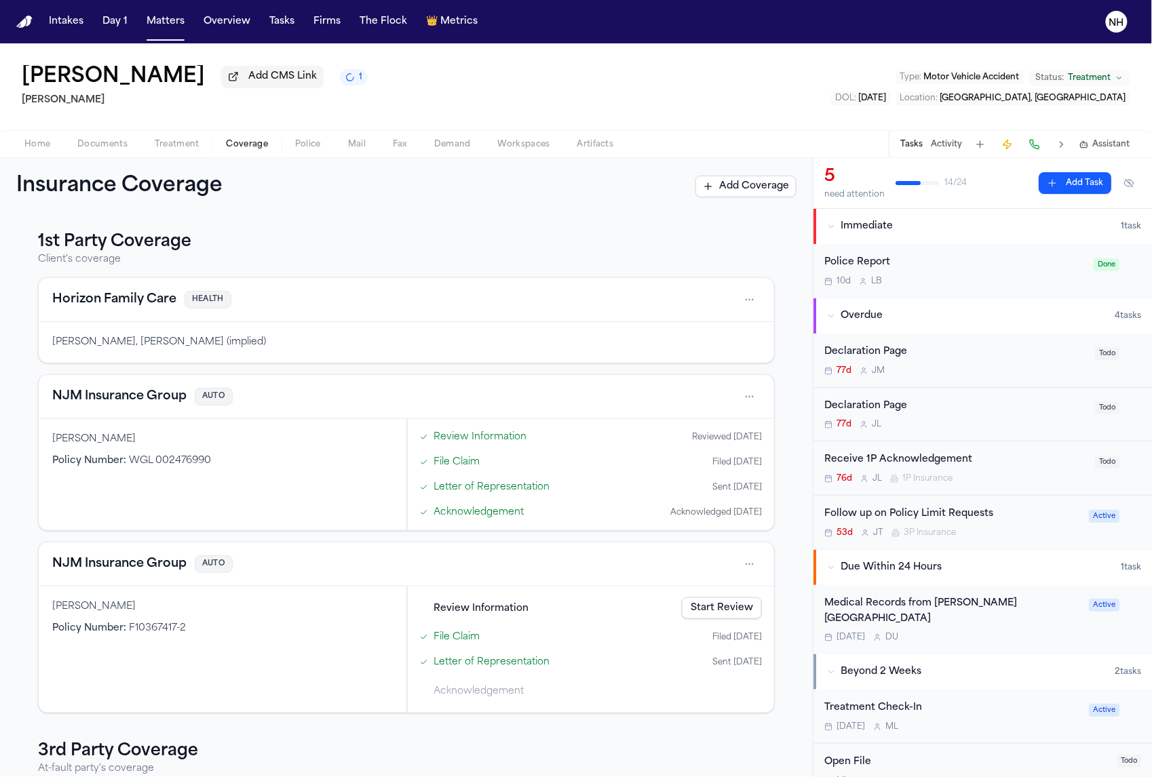
click at [600, 0] on nav "Intakes Day 1 Matters Overview Tasks Firms The Flock 👑 Metrics NH" at bounding box center [576, 21] width 1152 height 43
click at [155, 244] on h3 "1st Party Coverage" at bounding box center [406, 242] width 737 height 22
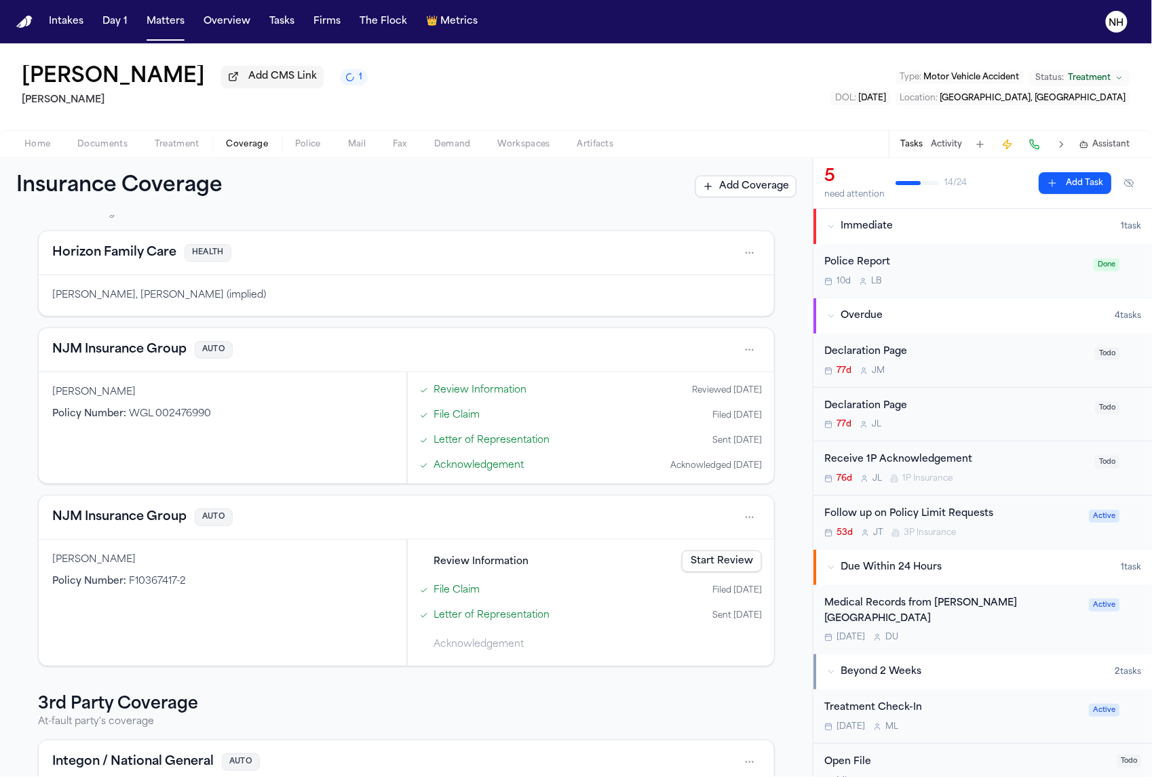
scroll to position [38, 0]
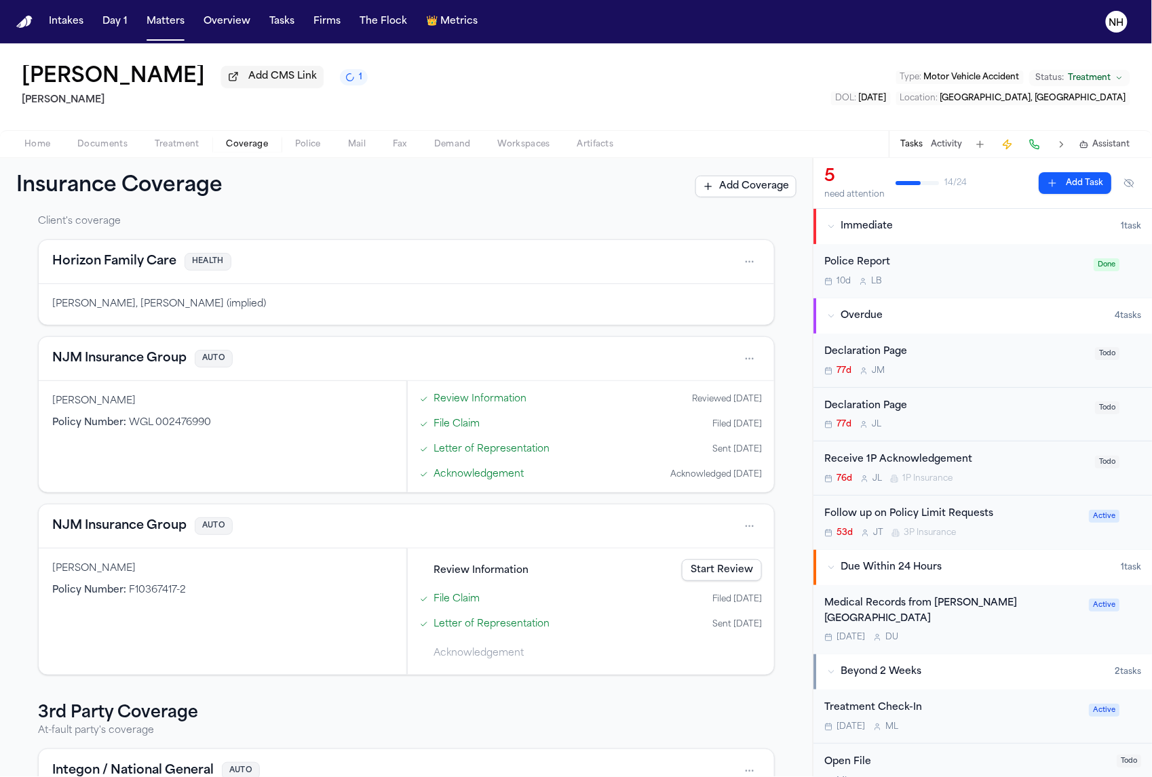
click at [917, 464] on div "Receive 1P Acknowledgement" at bounding box center [955, 461] width 263 height 16
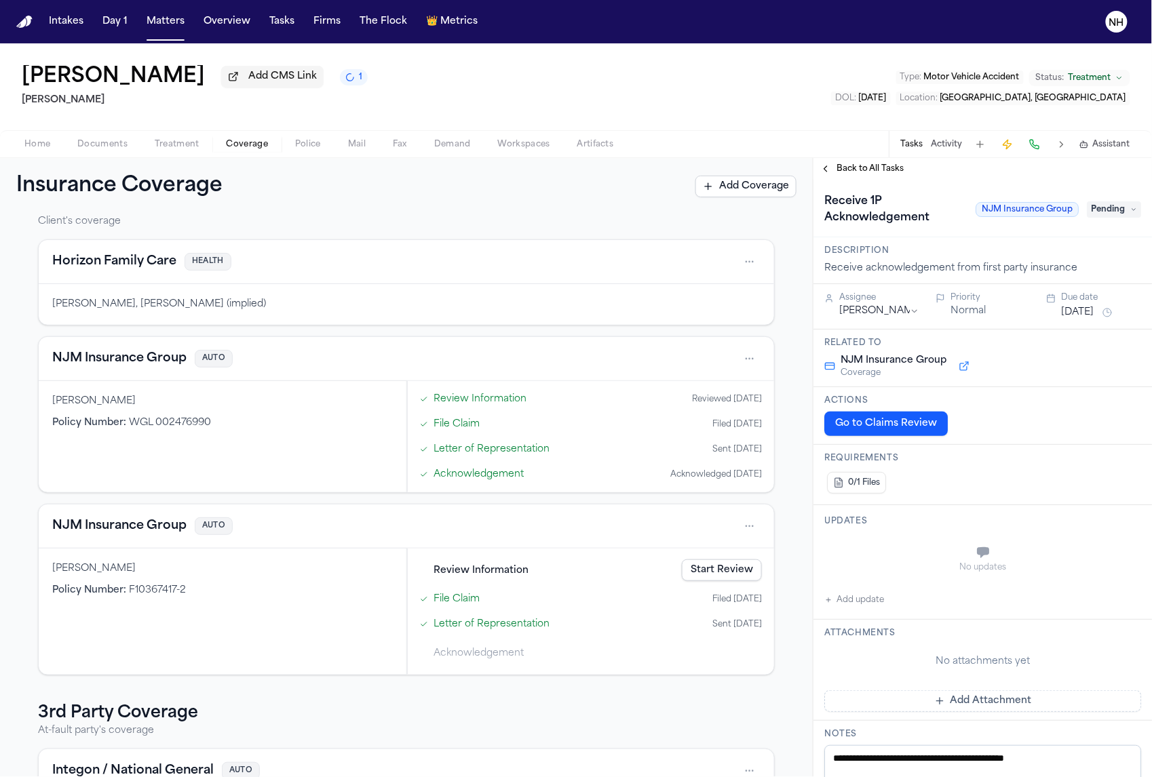
click at [826, 180] on div "Back to All Tasks" at bounding box center [982, 169] width 339 height 22
click at [826, 174] on button "Back to All Tasks" at bounding box center [862, 169] width 98 height 11
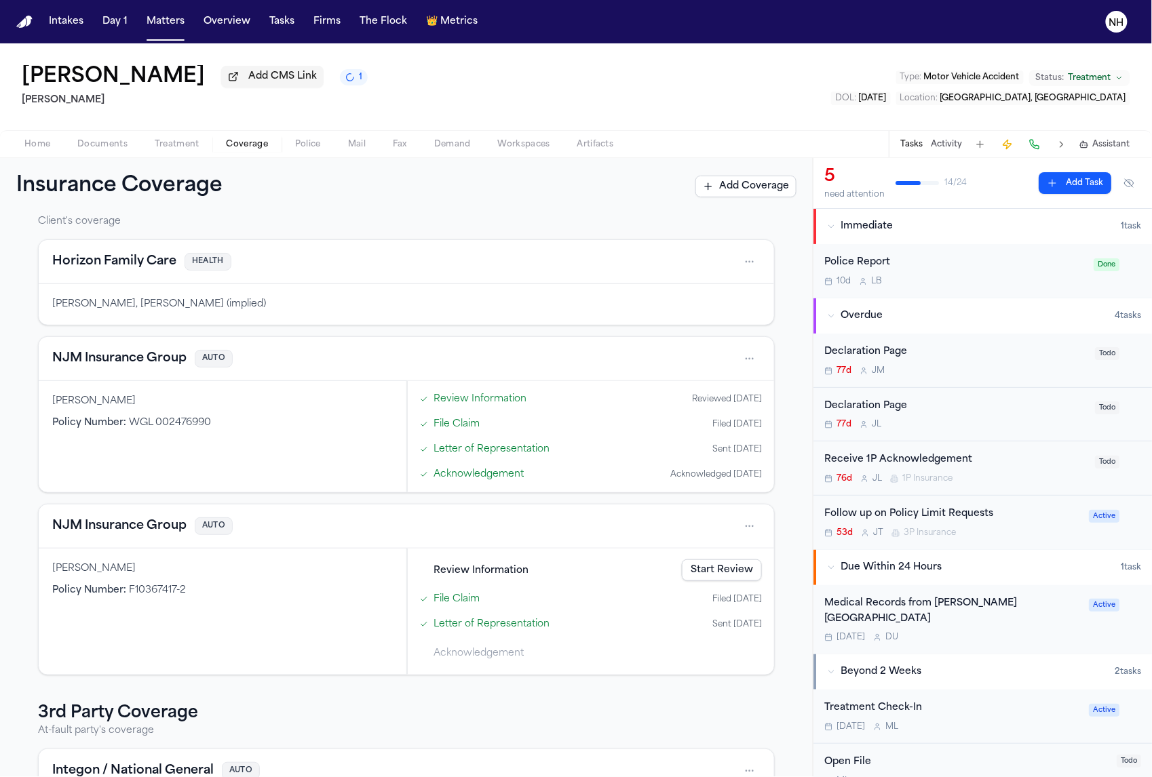
click at [174, 358] on button "NJM Insurance Group" at bounding box center [119, 358] width 134 height 19
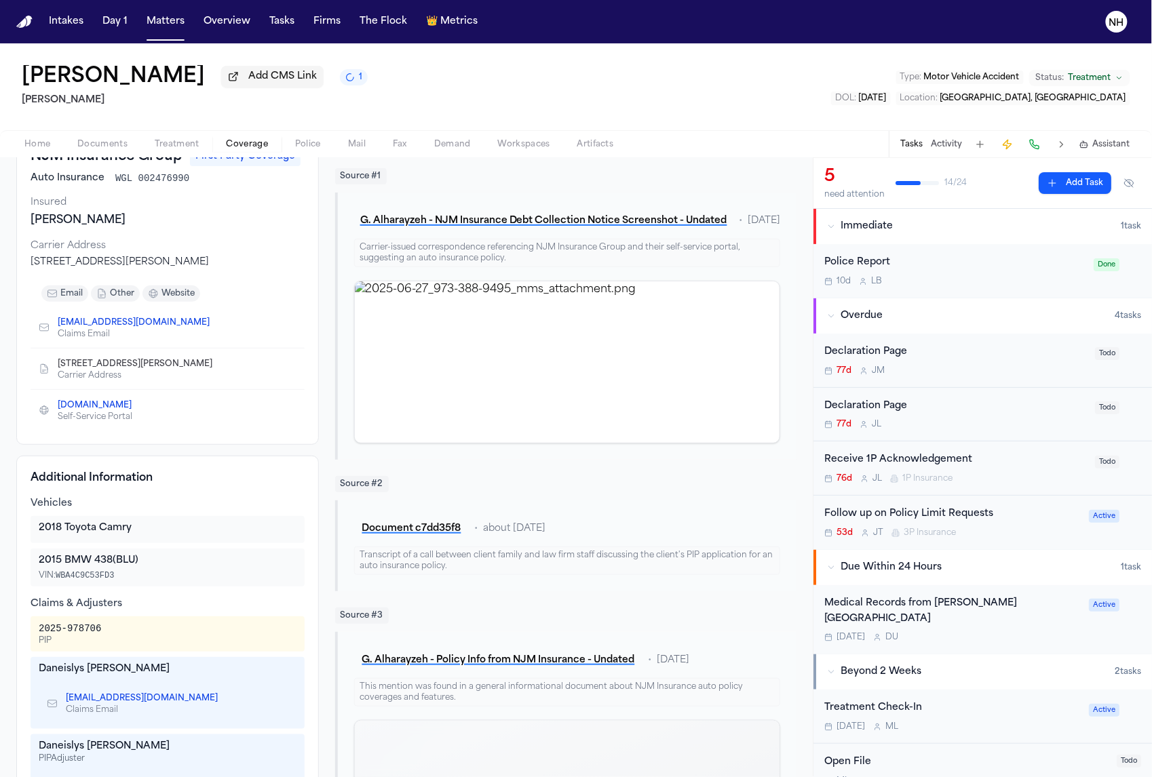
scroll to position [112, 0]
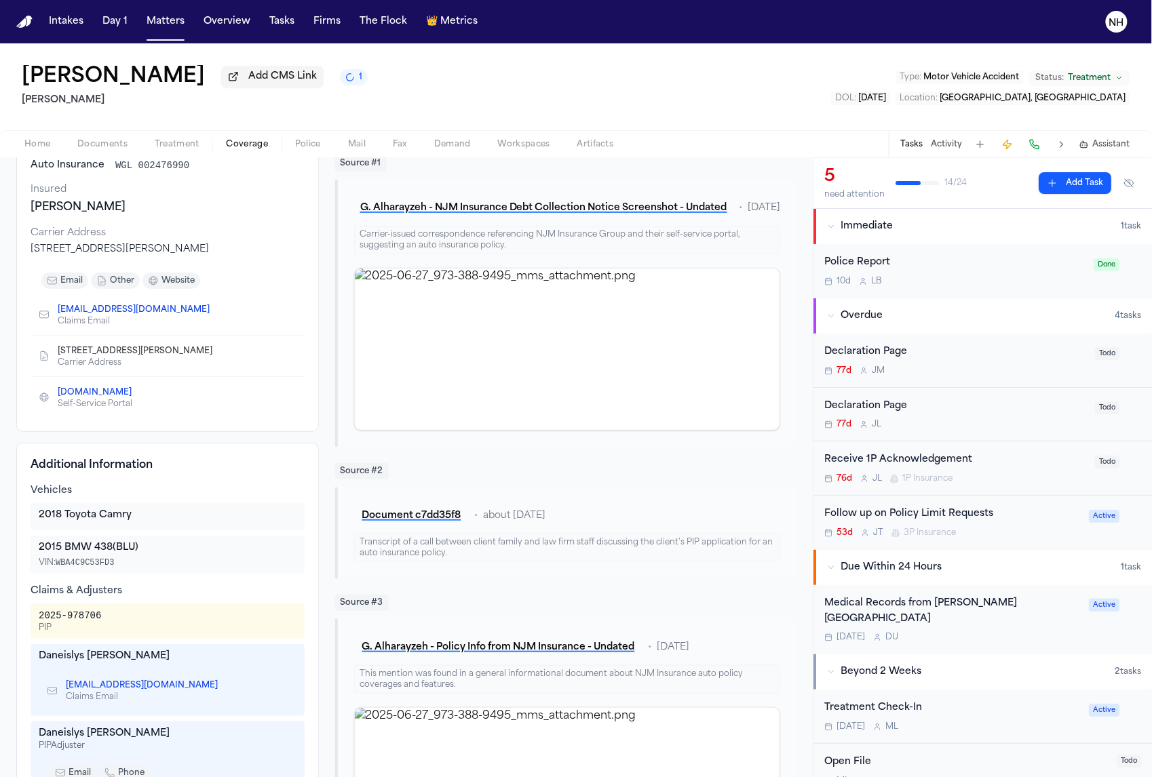
click at [93, 620] on div "2025-978706" at bounding box center [70, 616] width 62 height 14
copy div "2025-978706"
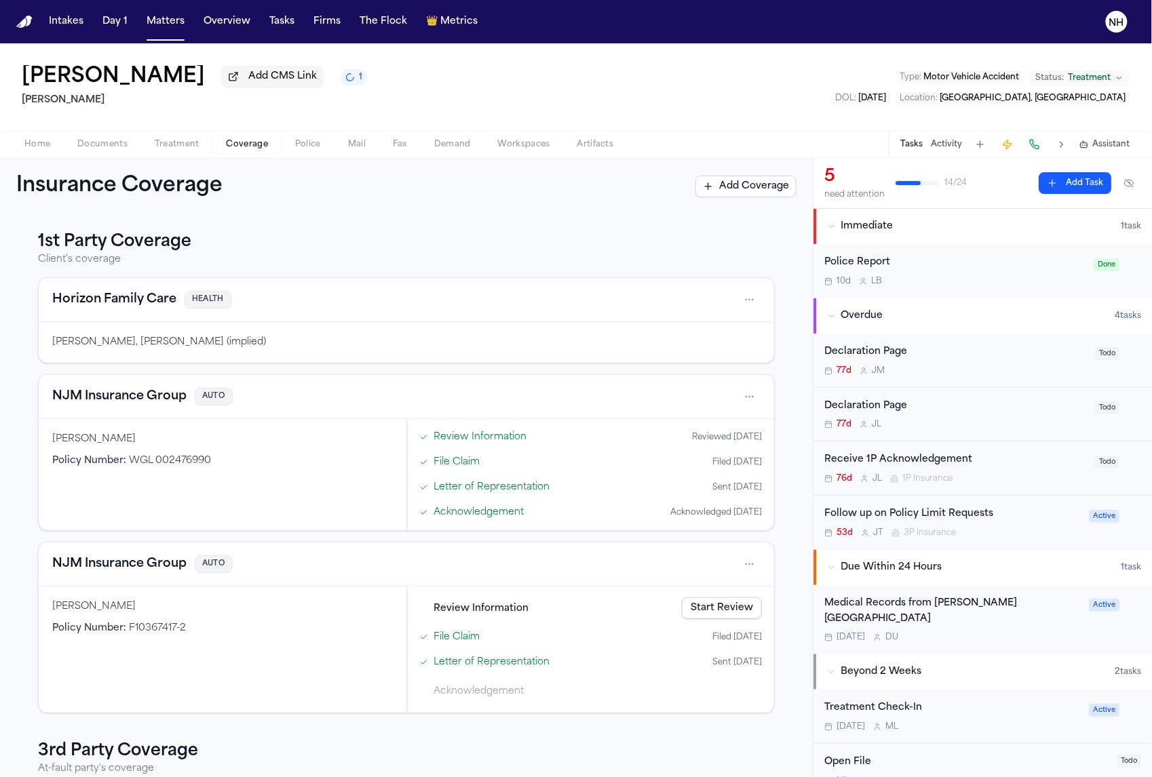
click at [134, 587] on div "NJM Insurance Group AUTO" at bounding box center [406, 565] width 735 height 44
click at [136, 573] on button "NJM Insurance Group" at bounding box center [119, 564] width 134 height 19
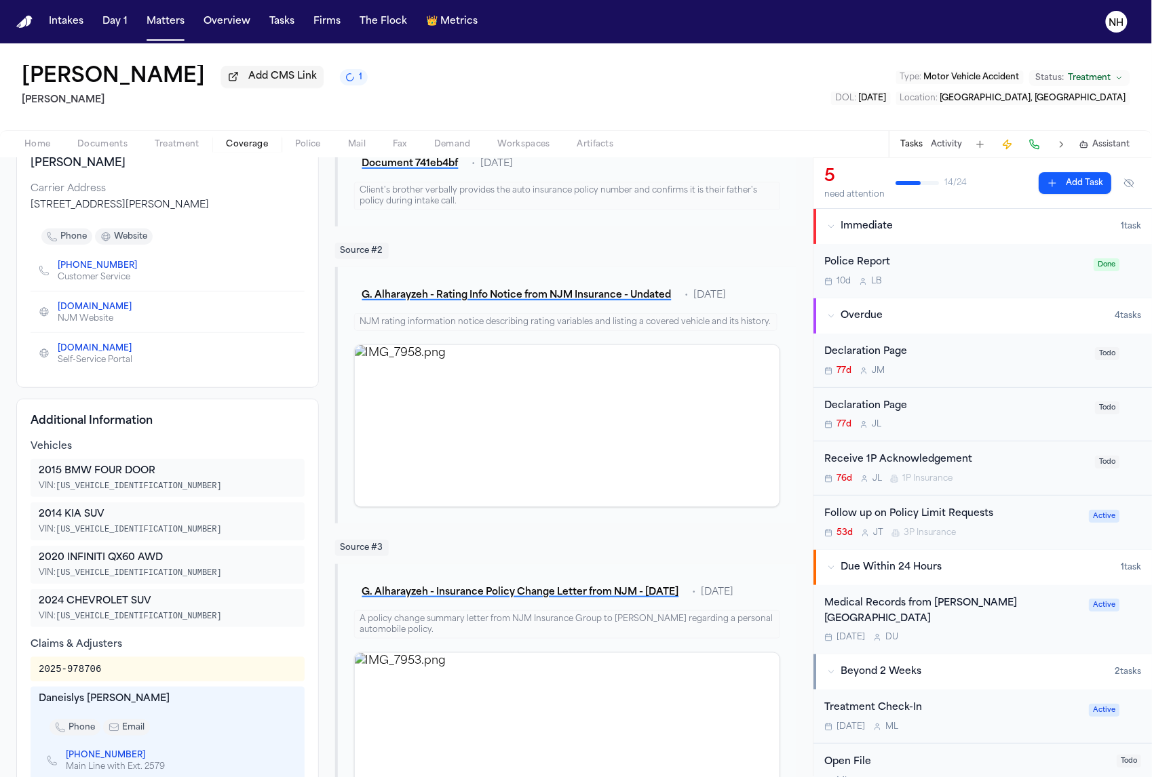
scroll to position [168, 0]
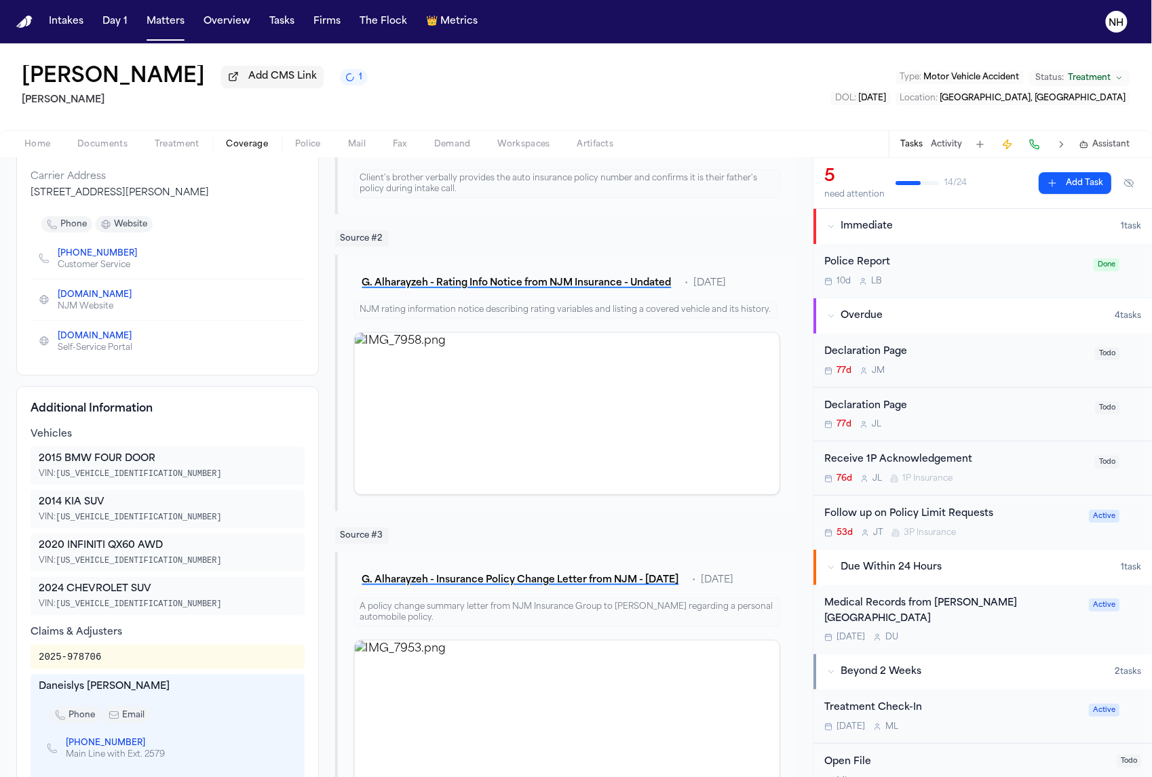
drag, startPoint x: 202, startPoint y: 72, endPoint x: 22, endPoint y: 73, distance: 180.5
click at [22, 73] on div "Ghazi Alharayzeh Add CMS Link 1" at bounding box center [195, 77] width 346 height 24
copy h1 "Ghazi Alharayzeh"
click at [710, 6] on nav "Intakes Day 1 Matters Overview Tasks Firms The Flock 👑 Metrics NH" at bounding box center [576, 21] width 1152 height 43
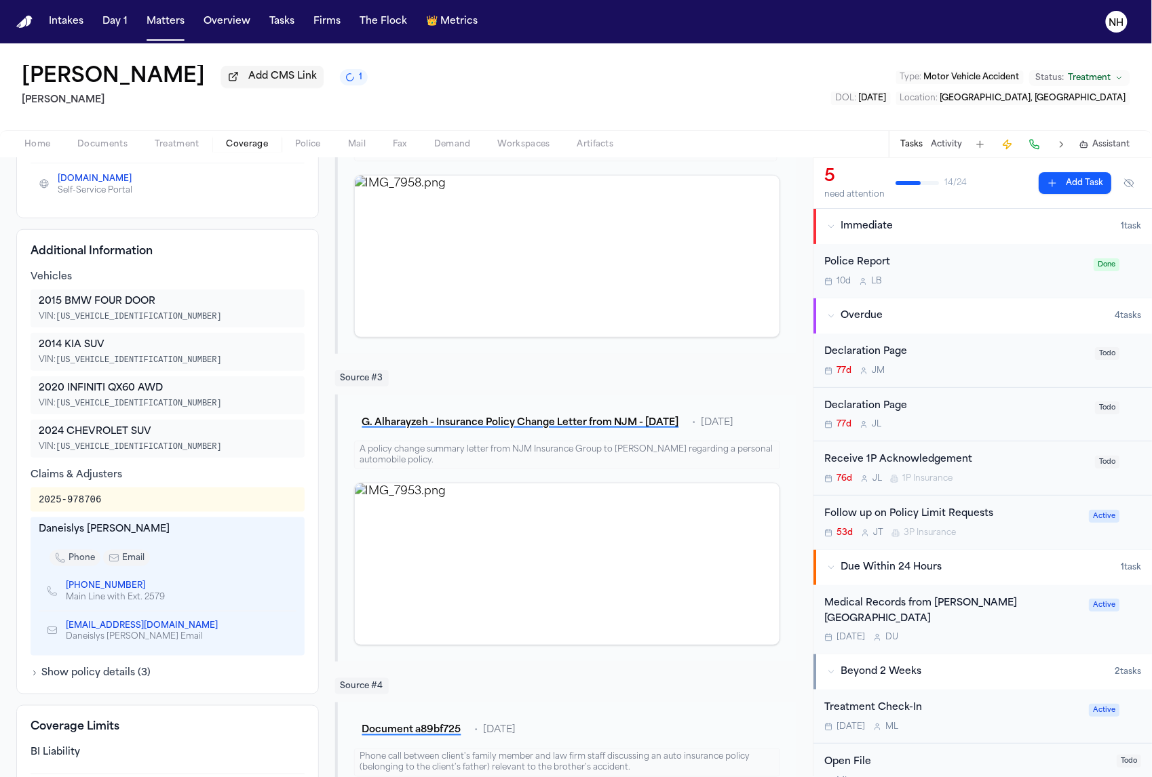
scroll to position [334, 0]
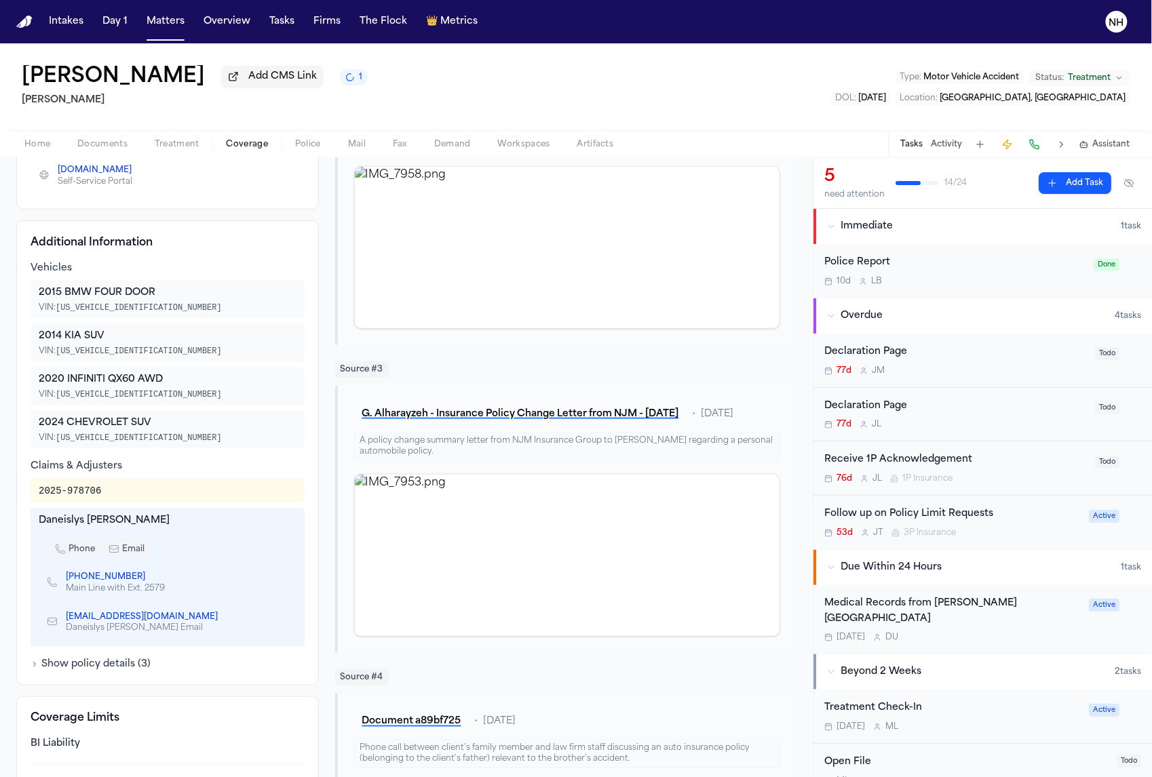
click at [222, 621] on icon "Copy to clipboard" at bounding box center [224, 618] width 5 height 5
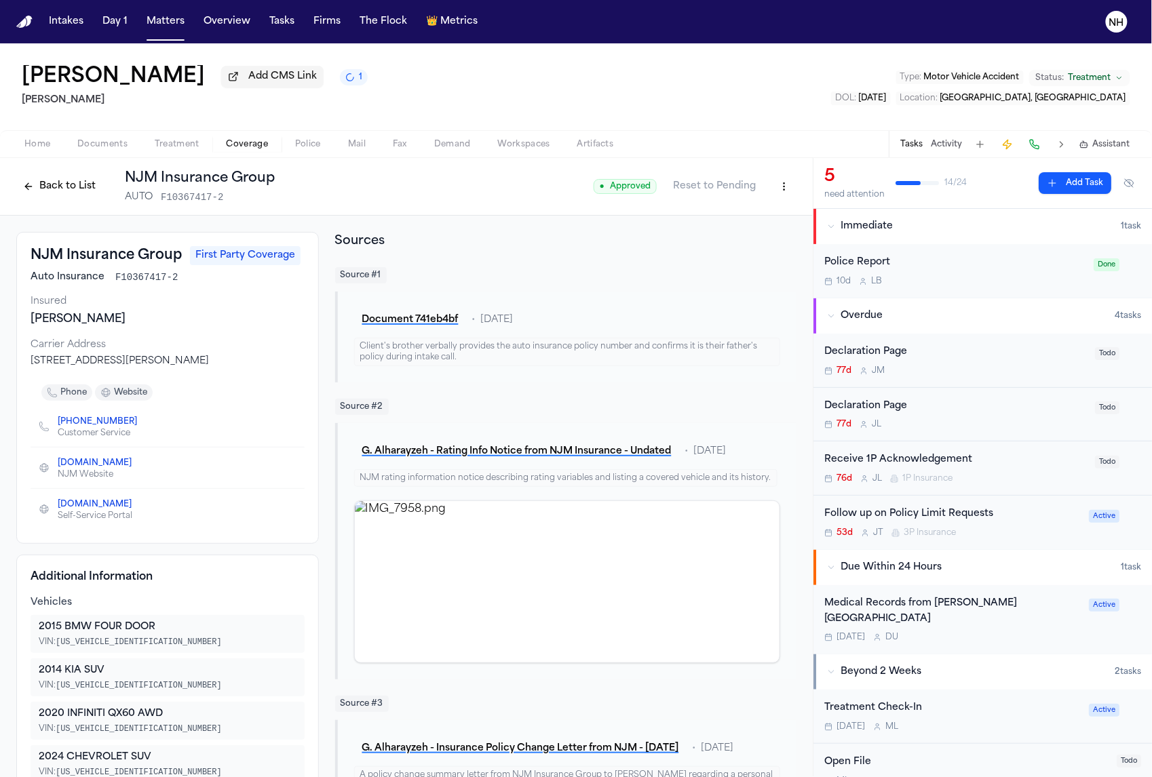
scroll to position [0, 0]
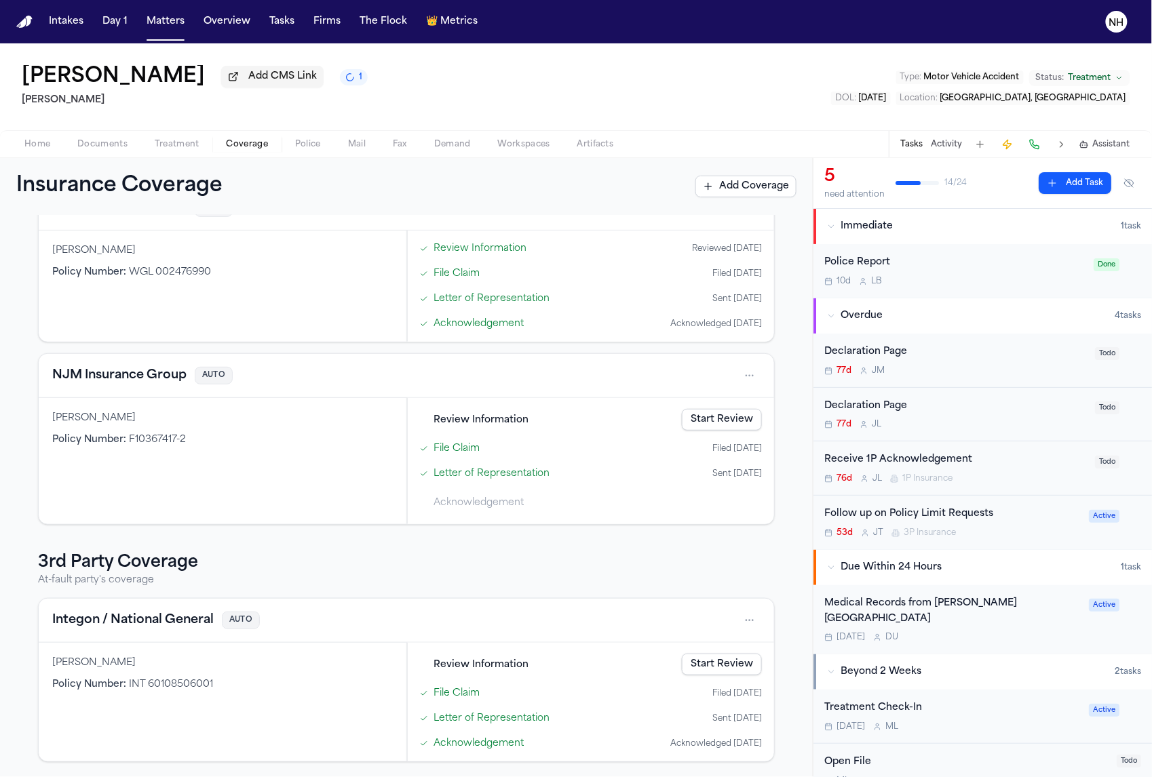
click at [191, 616] on button "Integon / National General" at bounding box center [132, 620] width 161 height 19
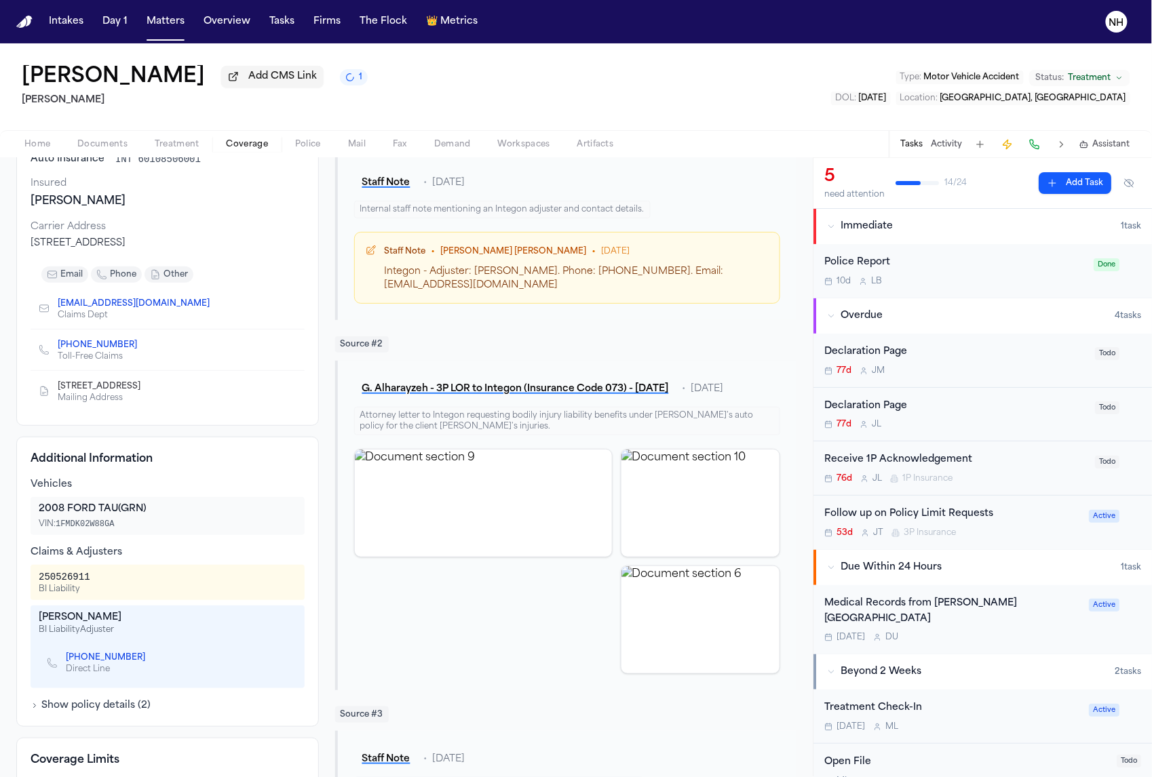
scroll to position [180, 0]
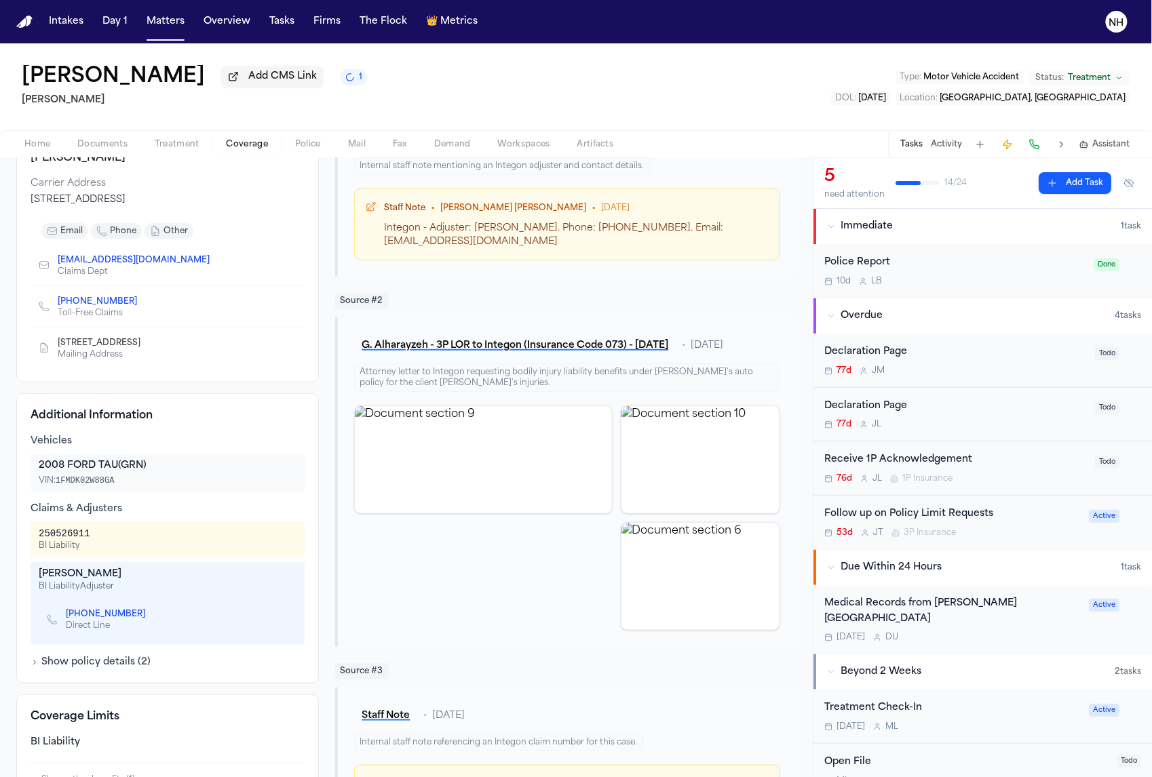
click at [136, 668] on button "Show policy details ( 2 )" at bounding box center [91, 663] width 120 height 14
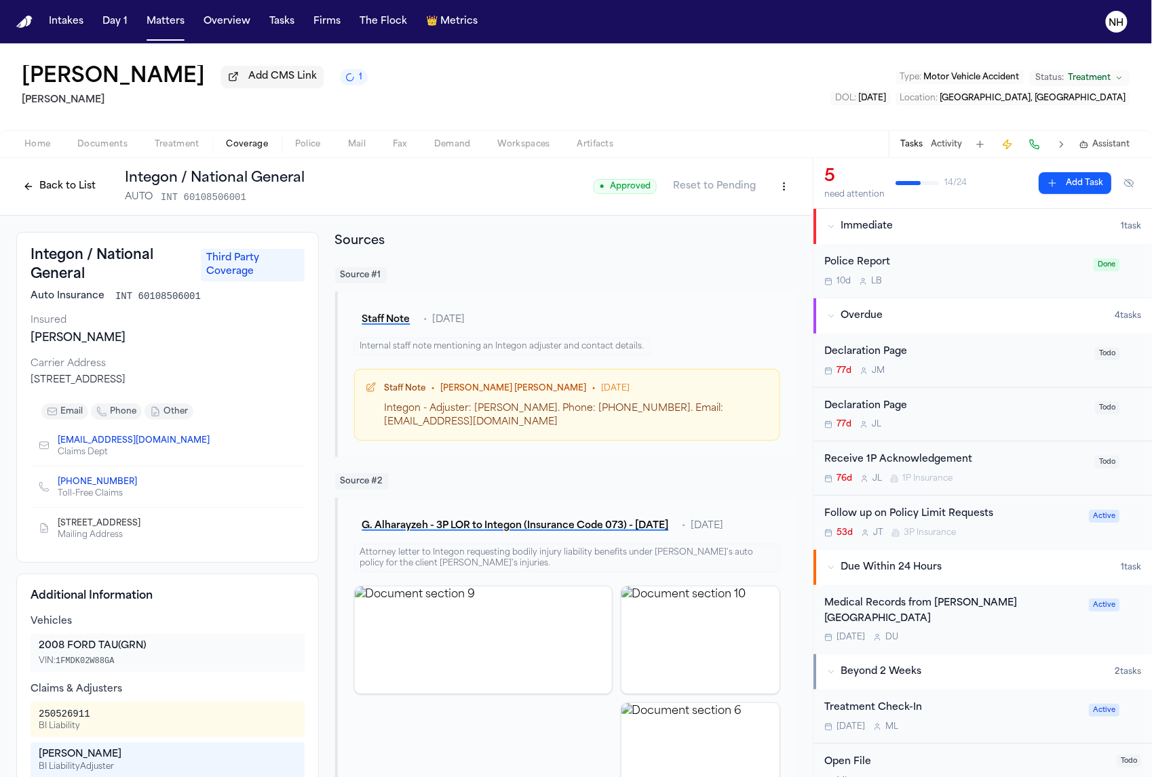
scroll to position [-12, 0]
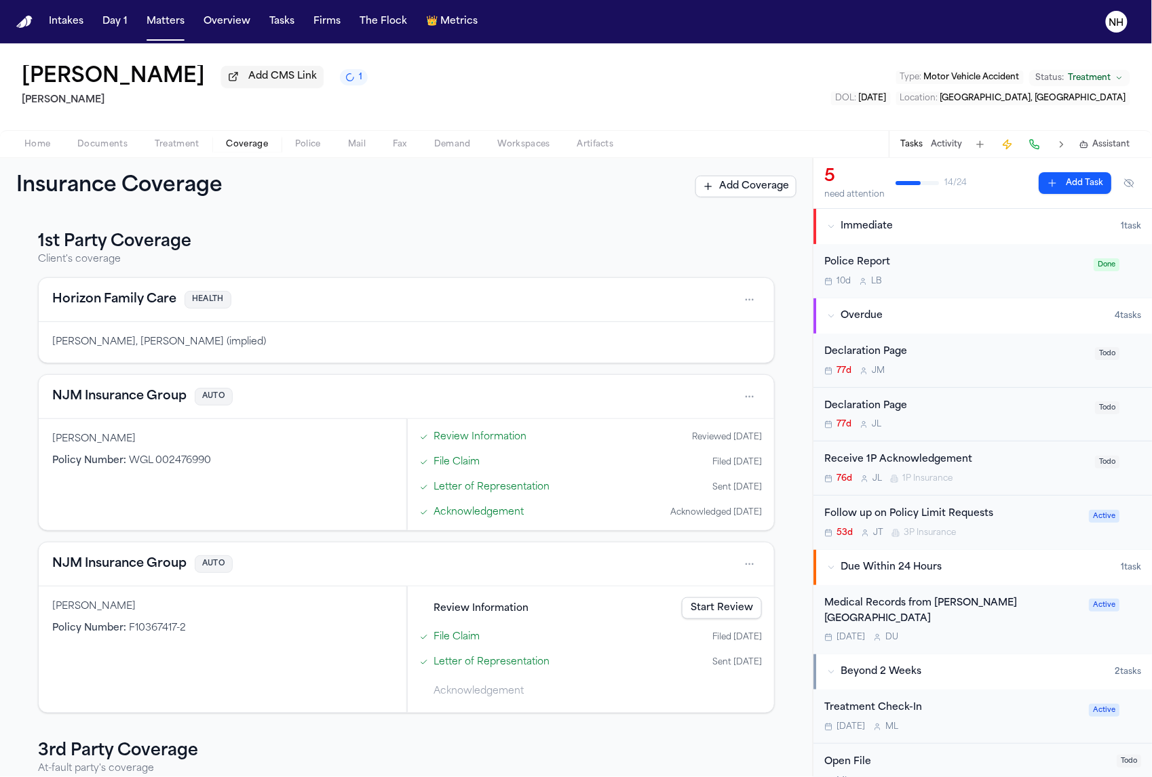
click at [168, 406] on button "NJM Insurance Group" at bounding box center [119, 396] width 134 height 19
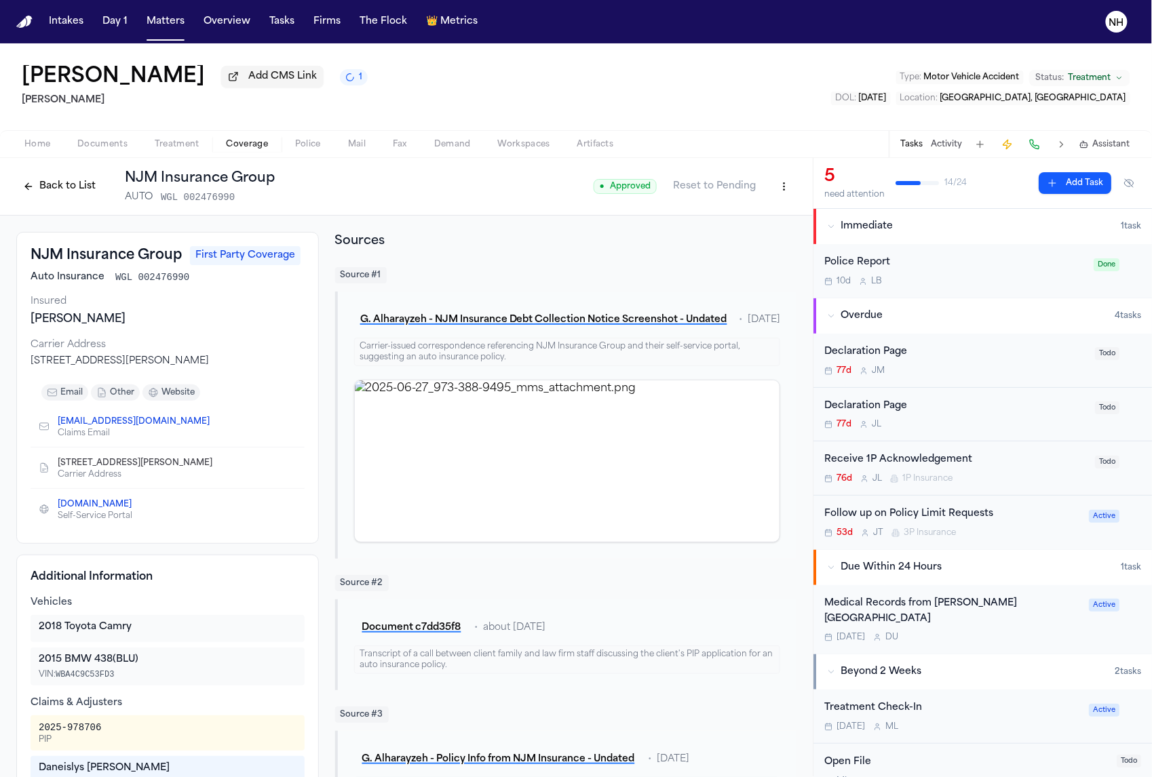
click at [214, 426] on icon "Copy to clipboard" at bounding box center [216, 423] width 5 height 5
click at [904, 372] on div "77d J M" at bounding box center [955, 371] width 263 height 11
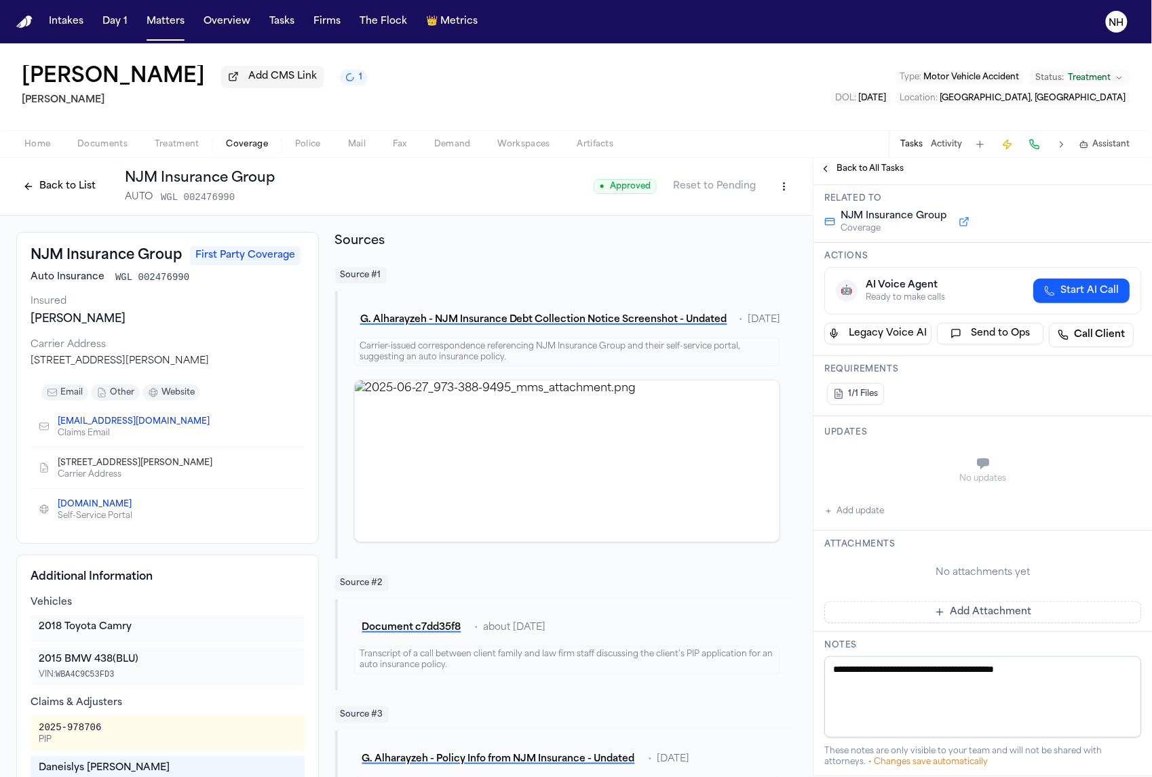
scroll to position [126, 0]
click at [878, 681] on textarea "**********" at bounding box center [982, 699] width 317 height 81
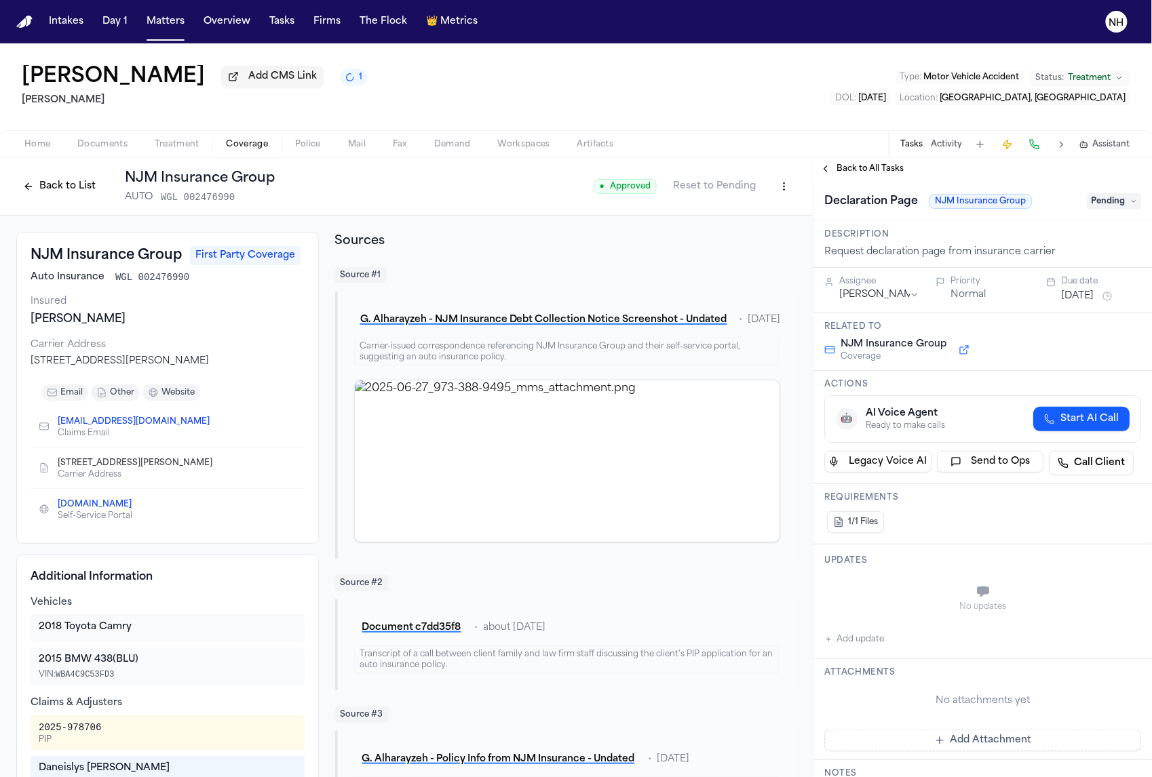
scroll to position [323, 0]
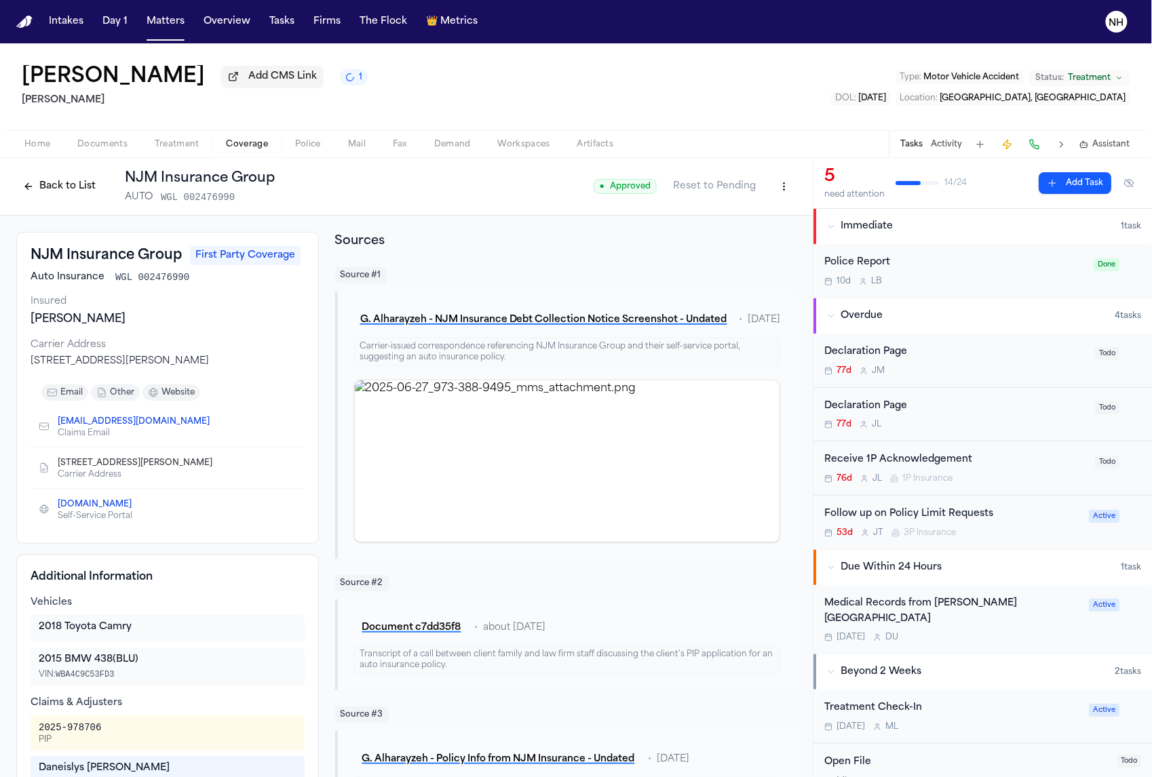
click at [912, 464] on div "Receive 1P Acknowledgement" at bounding box center [955, 461] width 263 height 16
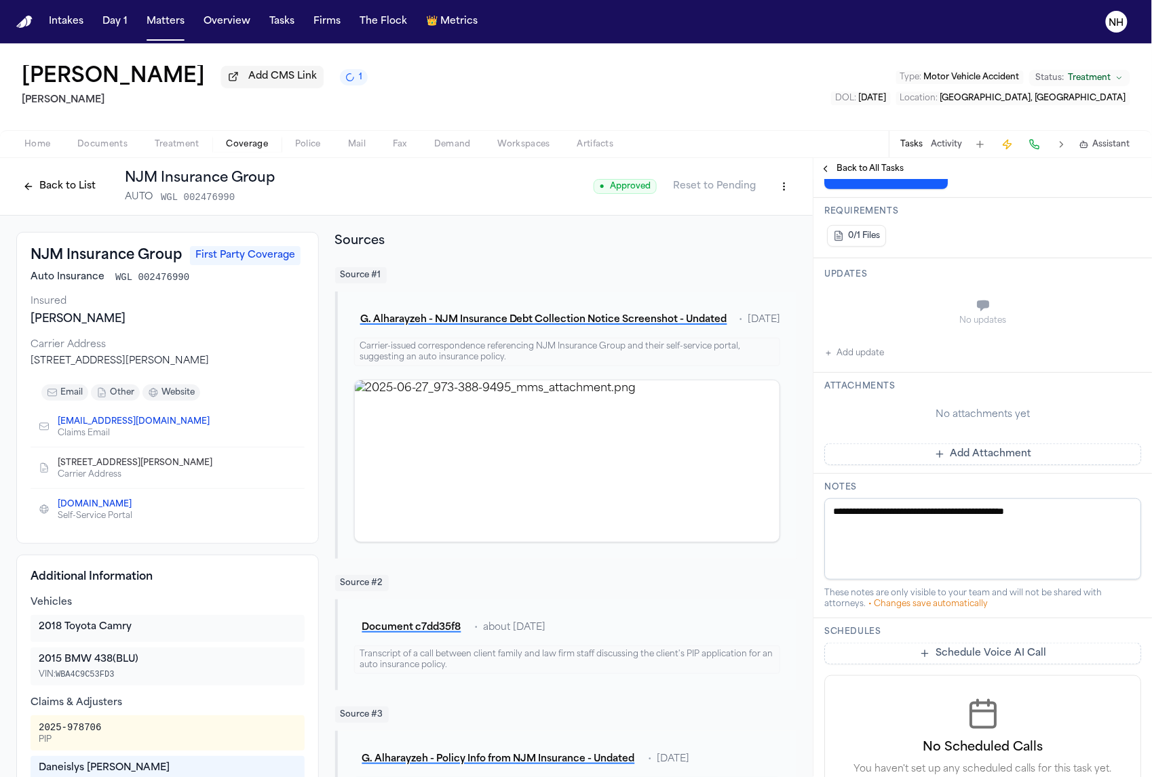
scroll to position [277, 0]
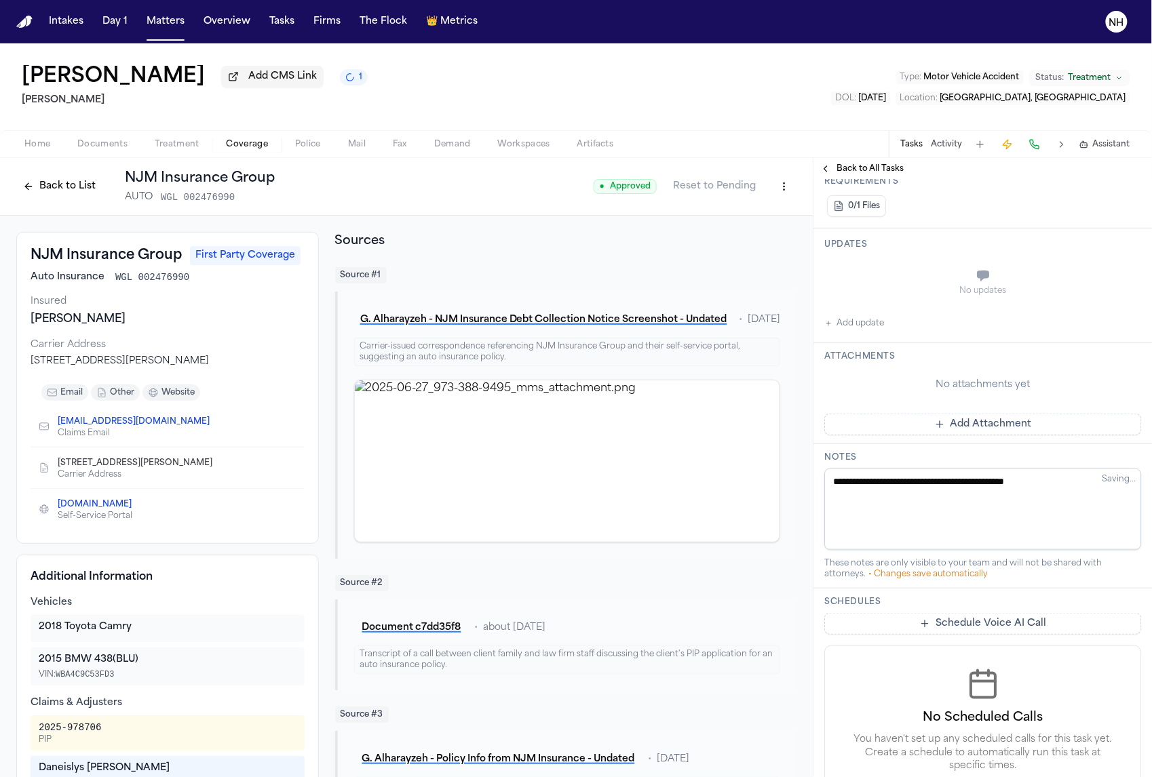
click at [983, 436] on button "Add Attachment" at bounding box center [982, 425] width 317 height 22
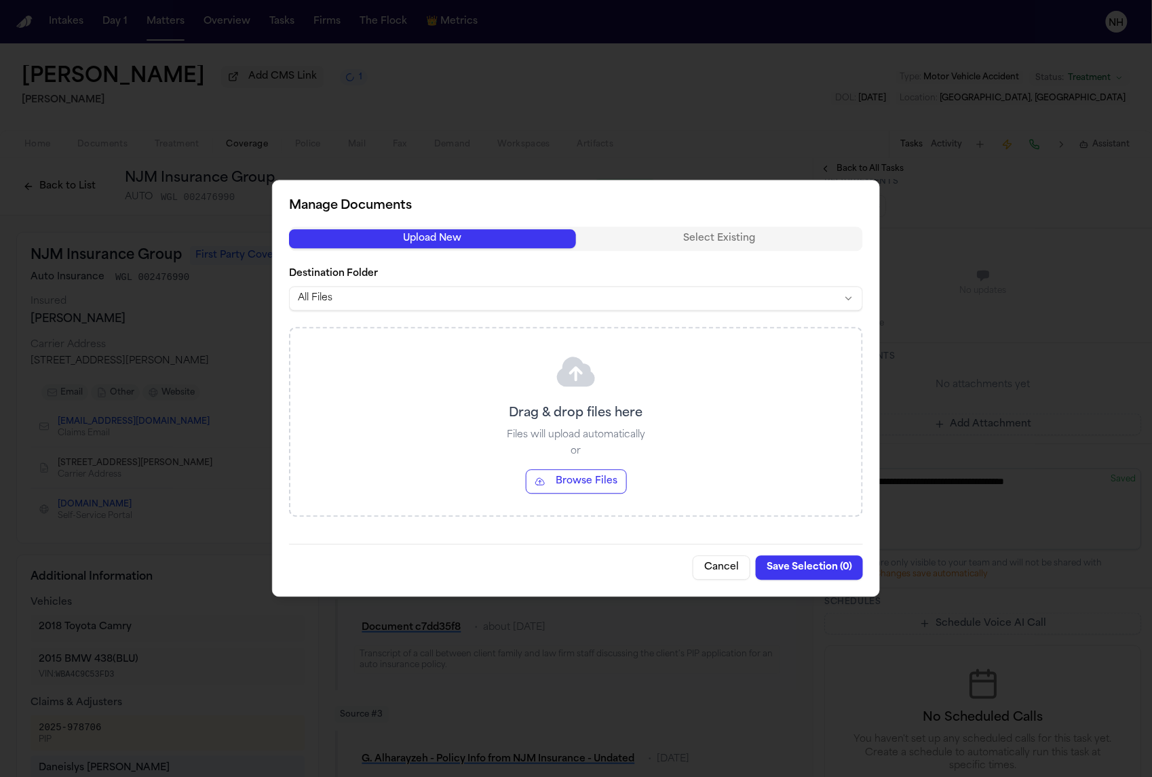
click at [715, 570] on button "Cancel" at bounding box center [722, 568] width 58 height 24
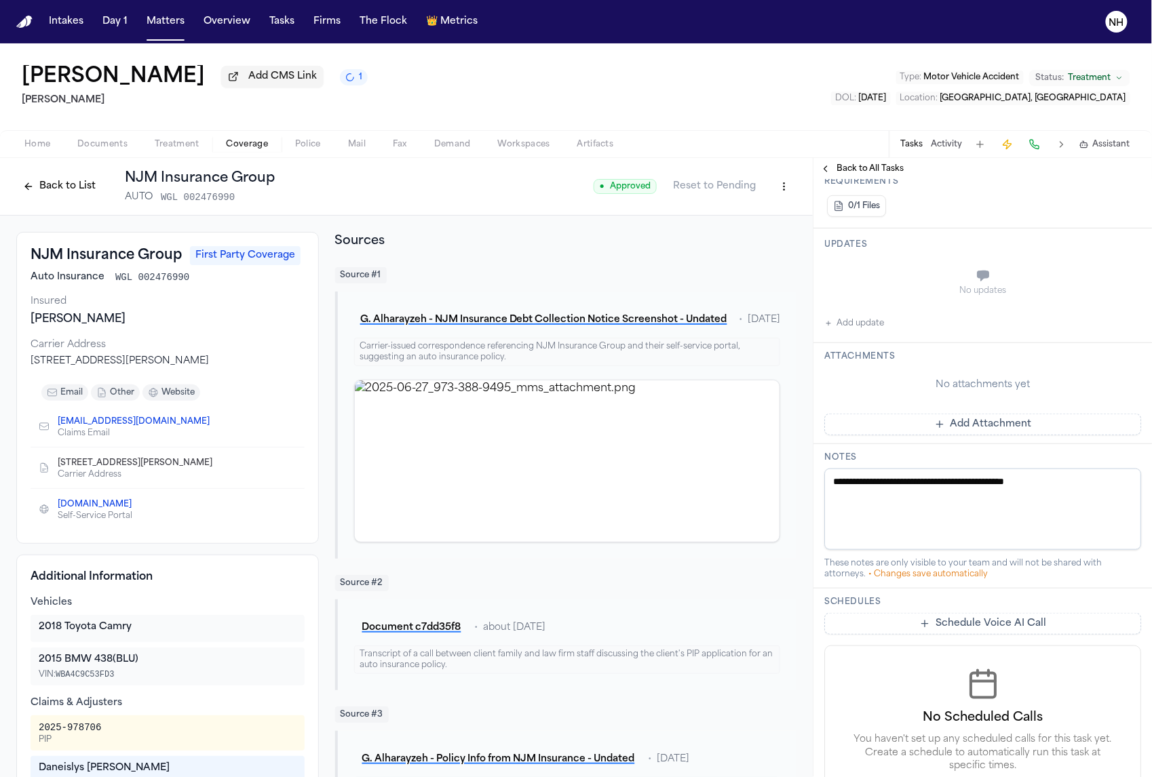
click at [974, 498] on textarea "**********" at bounding box center [982, 509] width 317 height 81
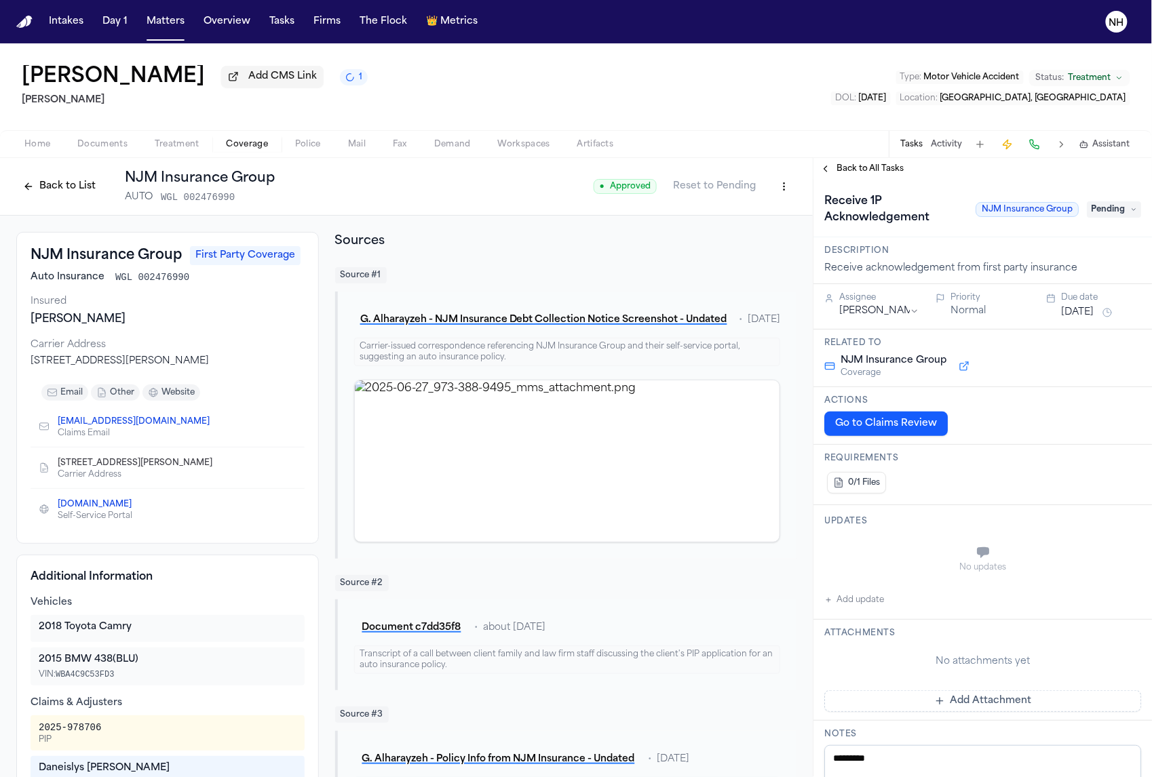
scroll to position [0, 0]
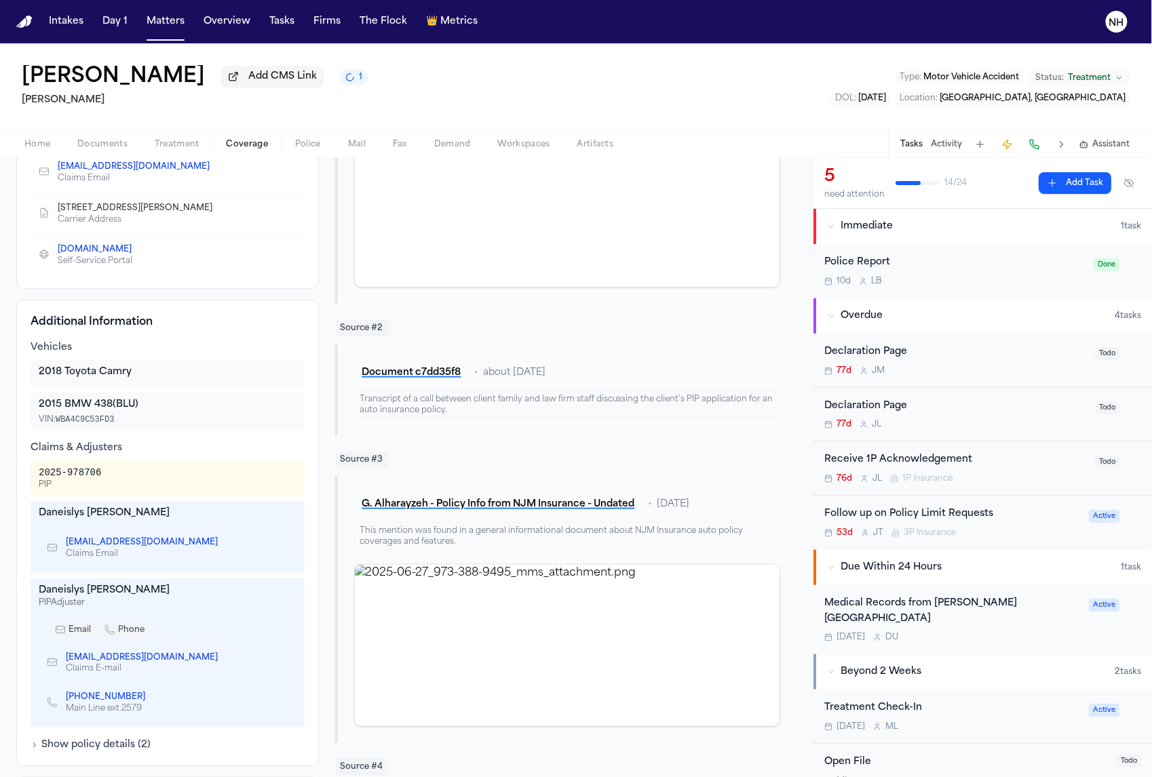
scroll to position [282, 0]
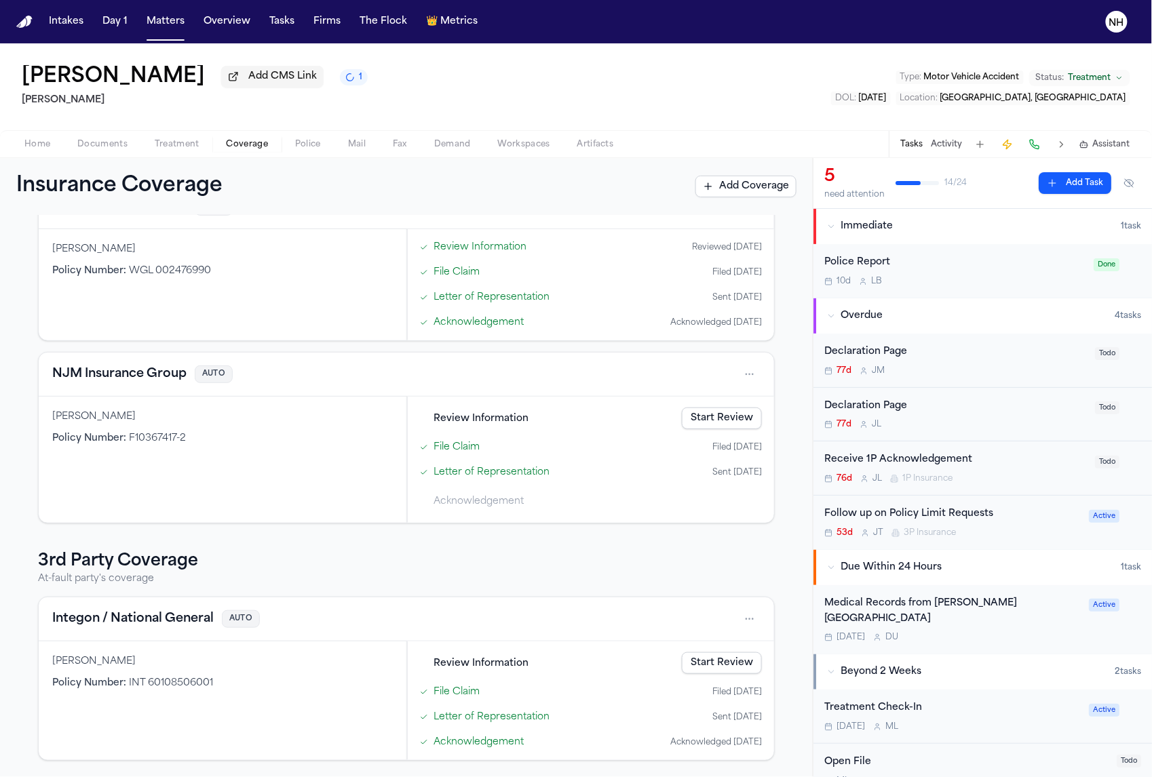
scroll to position [189, 0]
click at [161, 623] on button "Integon / National General" at bounding box center [132, 620] width 161 height 19
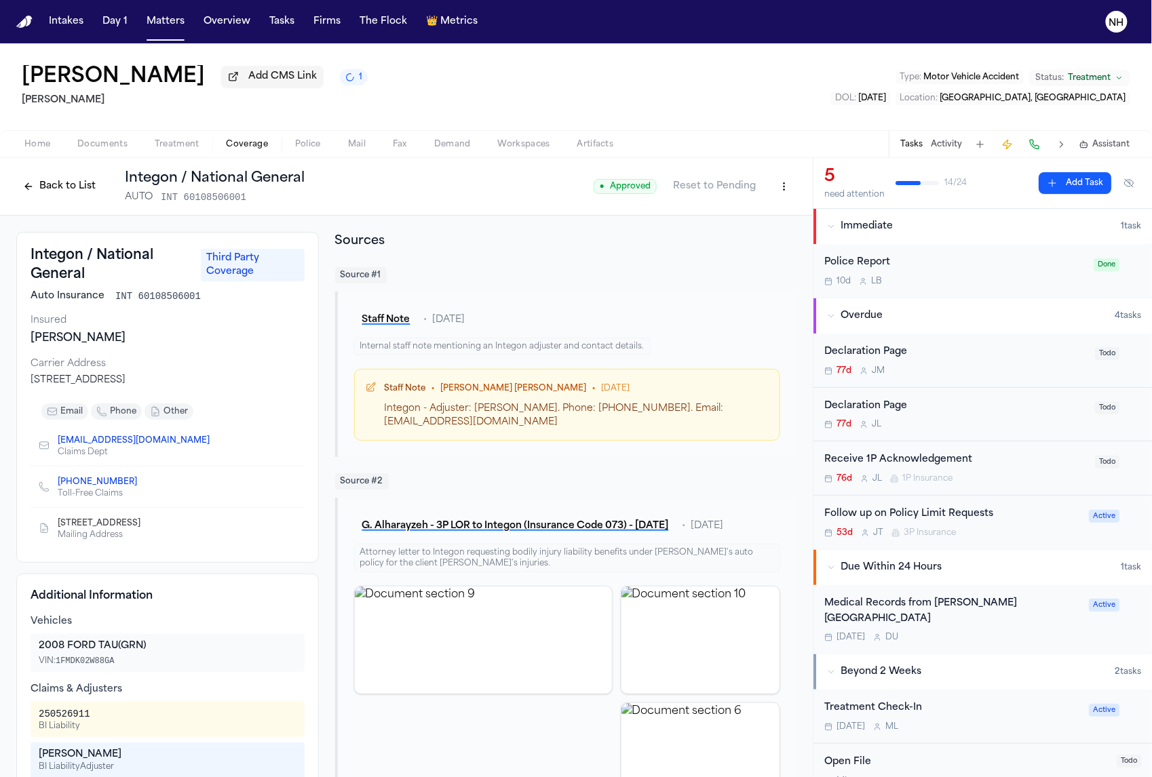
scroll to position [50, 0]
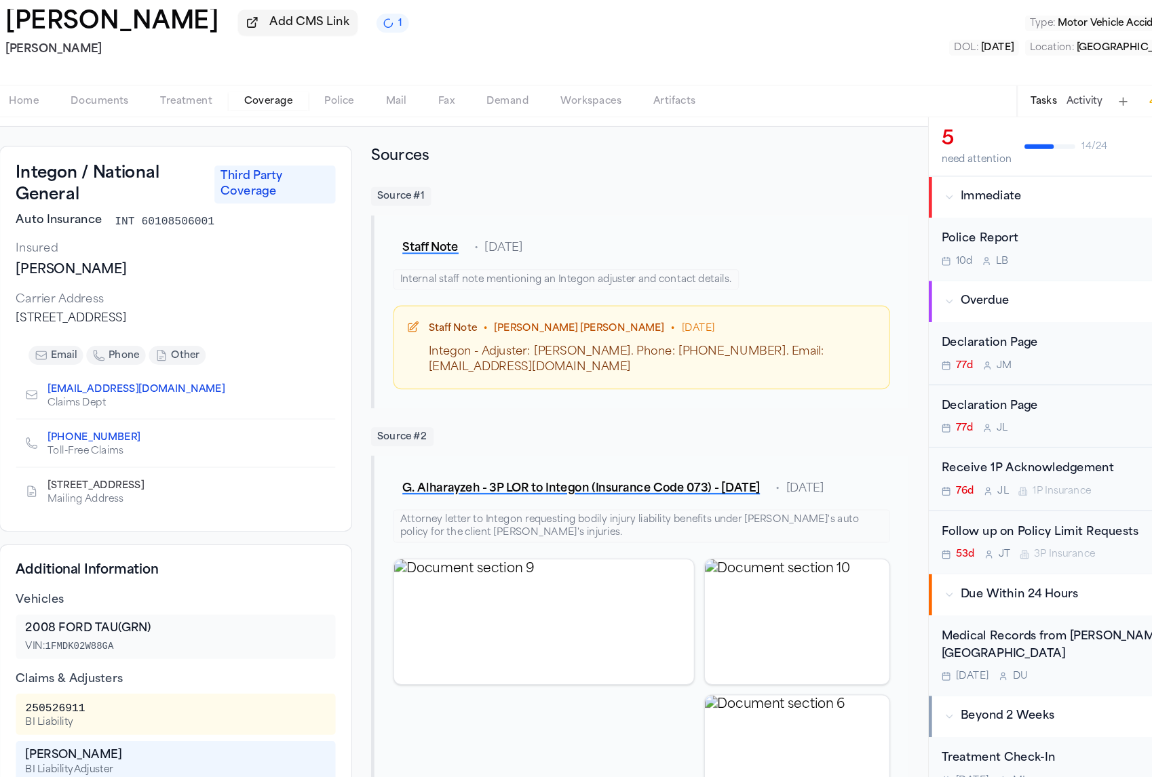
click at [214, 391] on icon "Copy to clipboard" at bounding box center [216, 393] width 5 height 5
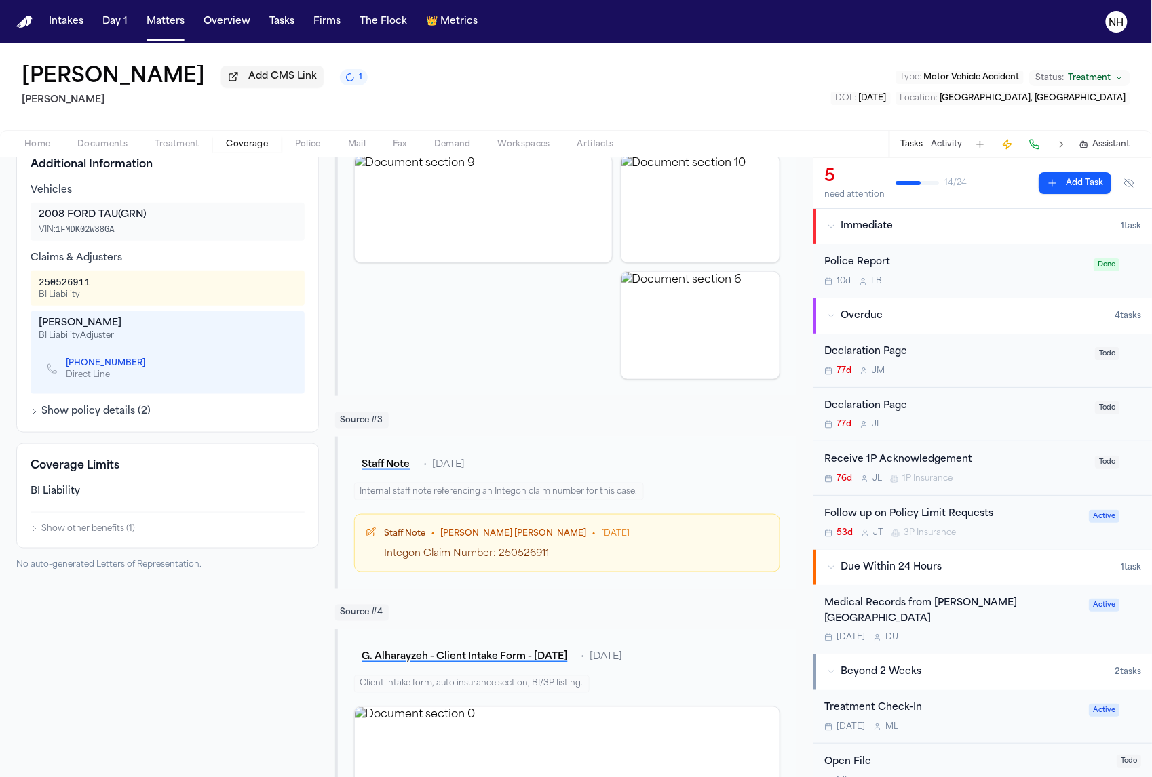
scroll to position [0, 0]
click at [71, 288] on div "250526911" at bounding box center [65, 283] width 52 height 14
copy div "250526911"
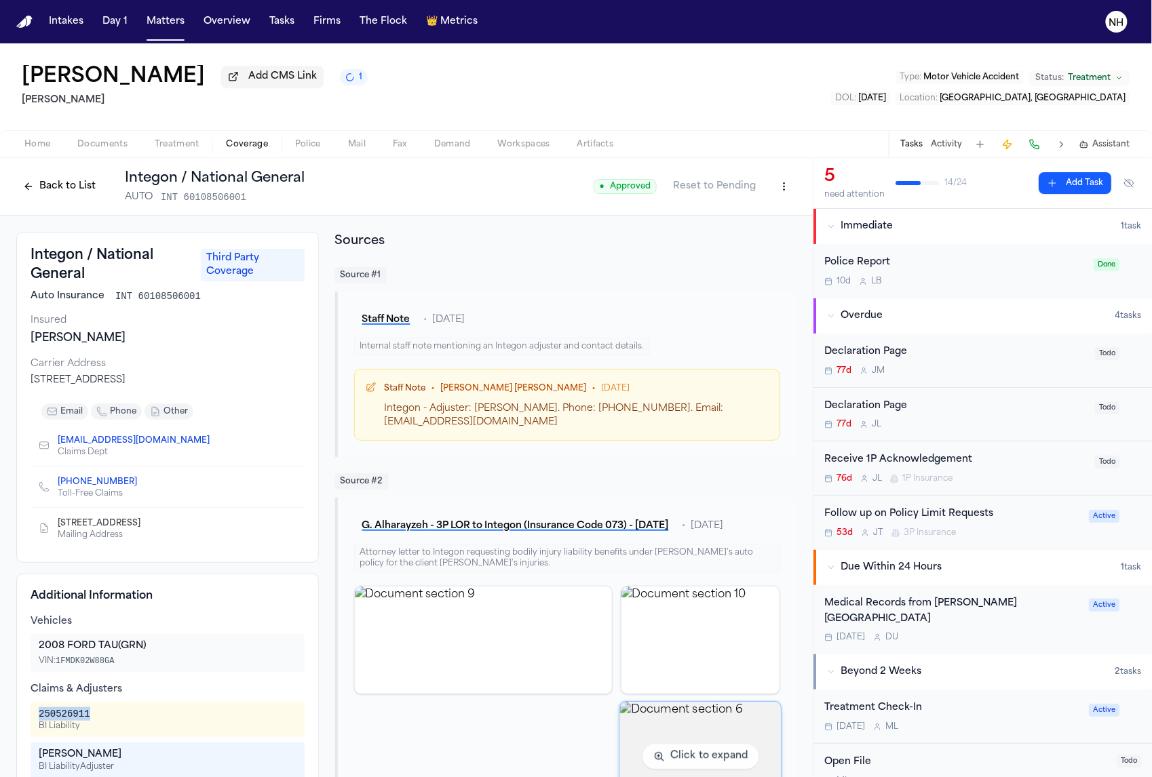
copy div "250526911"
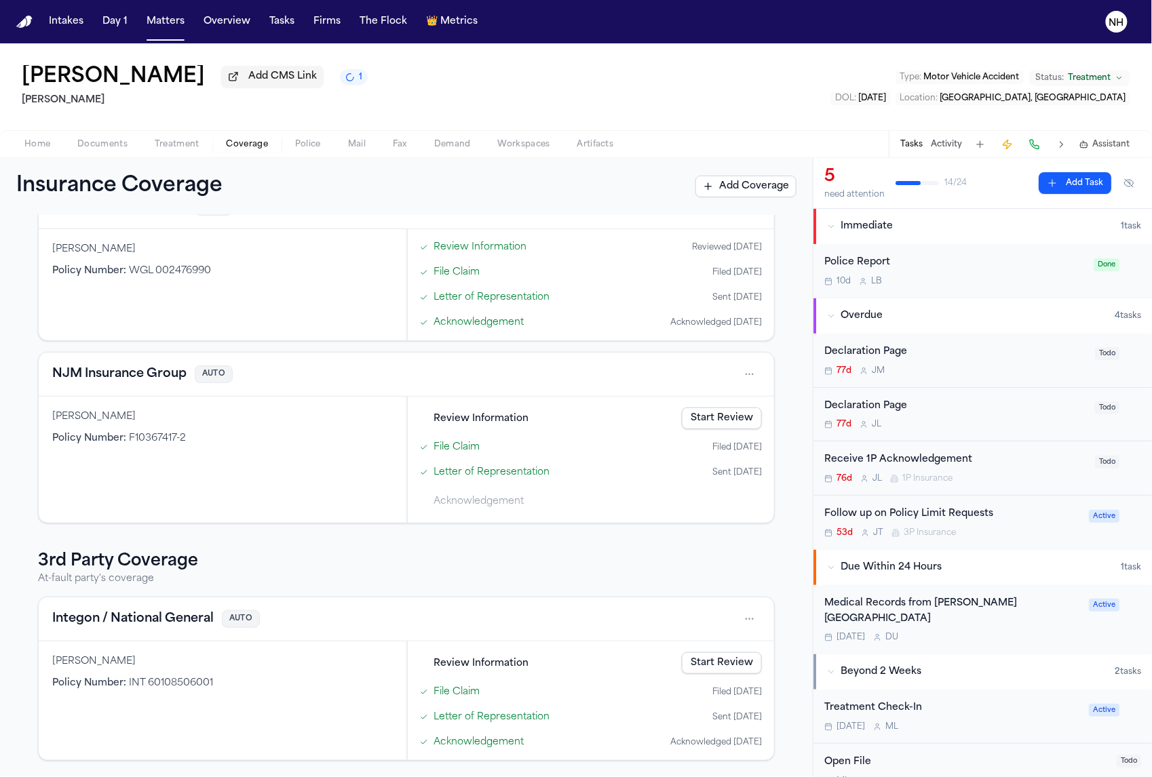
scroll to position [189, 0]
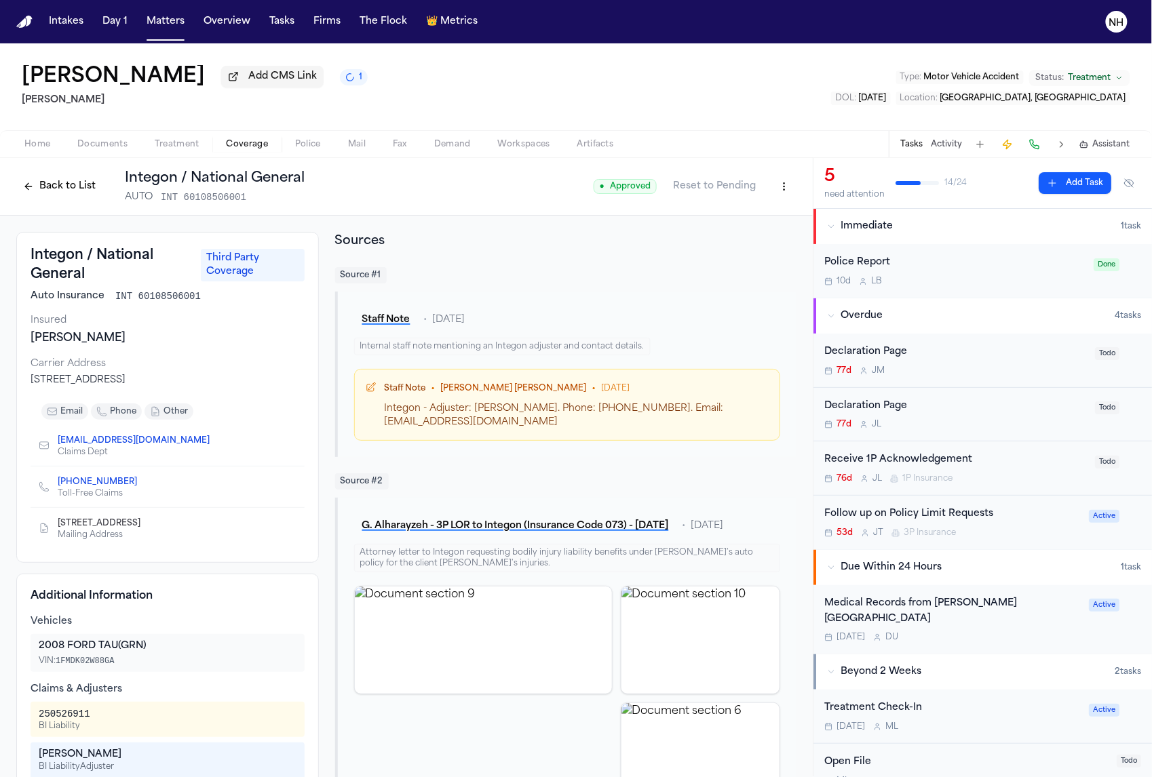
click at [730, 5] on nav "Intakes Day 1 Matters Overview Tasks Firms The Flock 👑 Metrics NH" at bounding box center [576, 21] width 1152 height 43
click at [71, 718] on div "250526911" at bounding box center [65, 715] width 52 height 14
copy div "250526911"
click at [977, 522] on div "Follow up on Policy Limit Requests" at bounding box center [952, 515] width 256 height 16
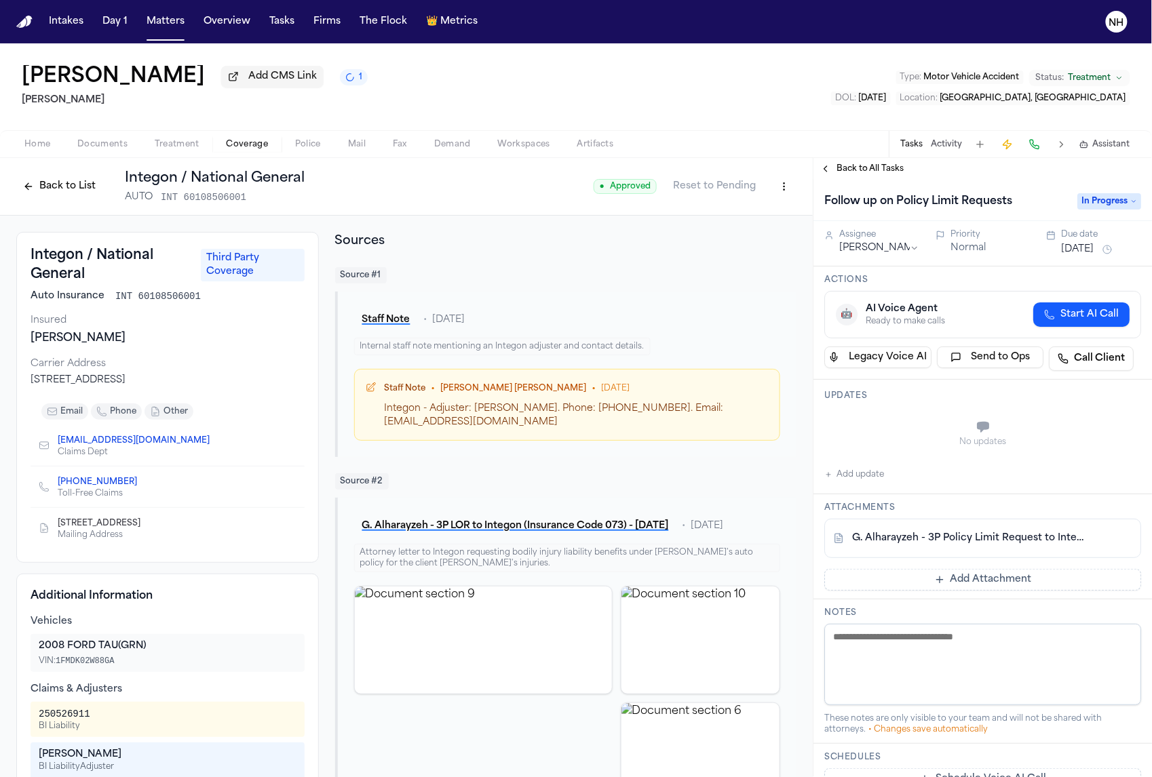
click at [214, 443] on icon "Copy to clipboard" at bounding box center [216, 441] width 5 height 6
click at [988, 687] on textarea at bounding box center [982, 664] width 317 height 81
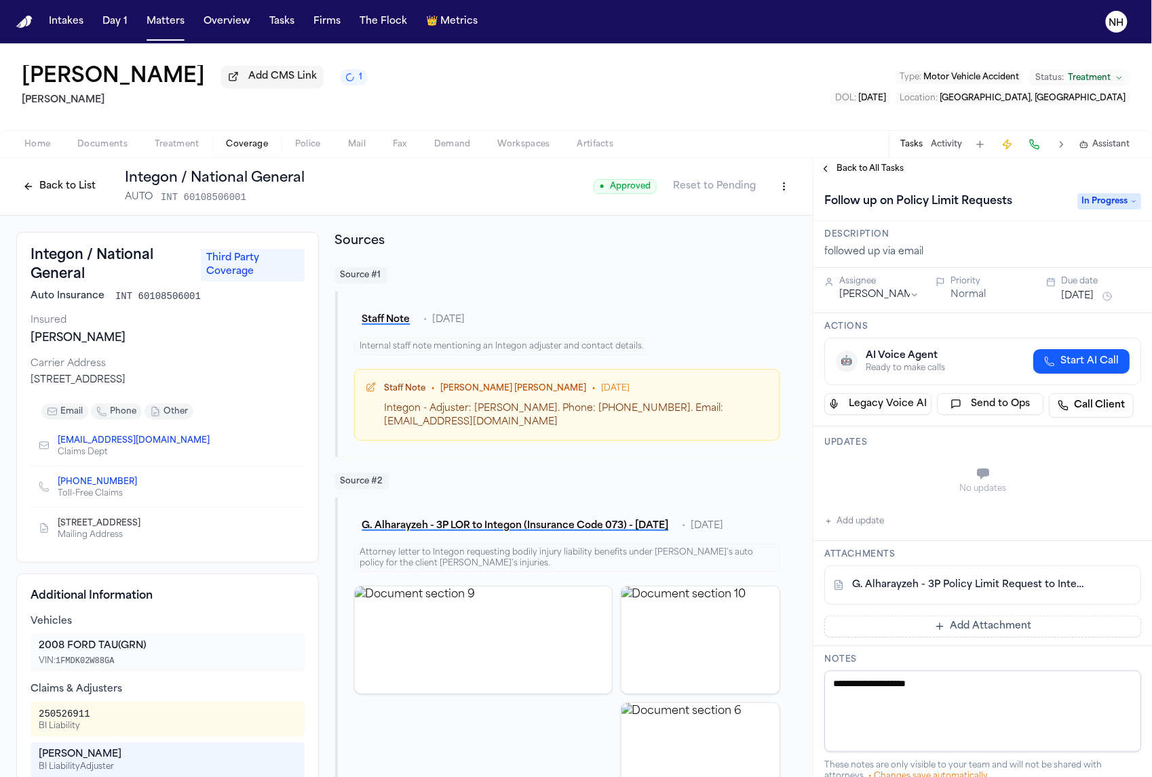
scroll to position [1, 0]
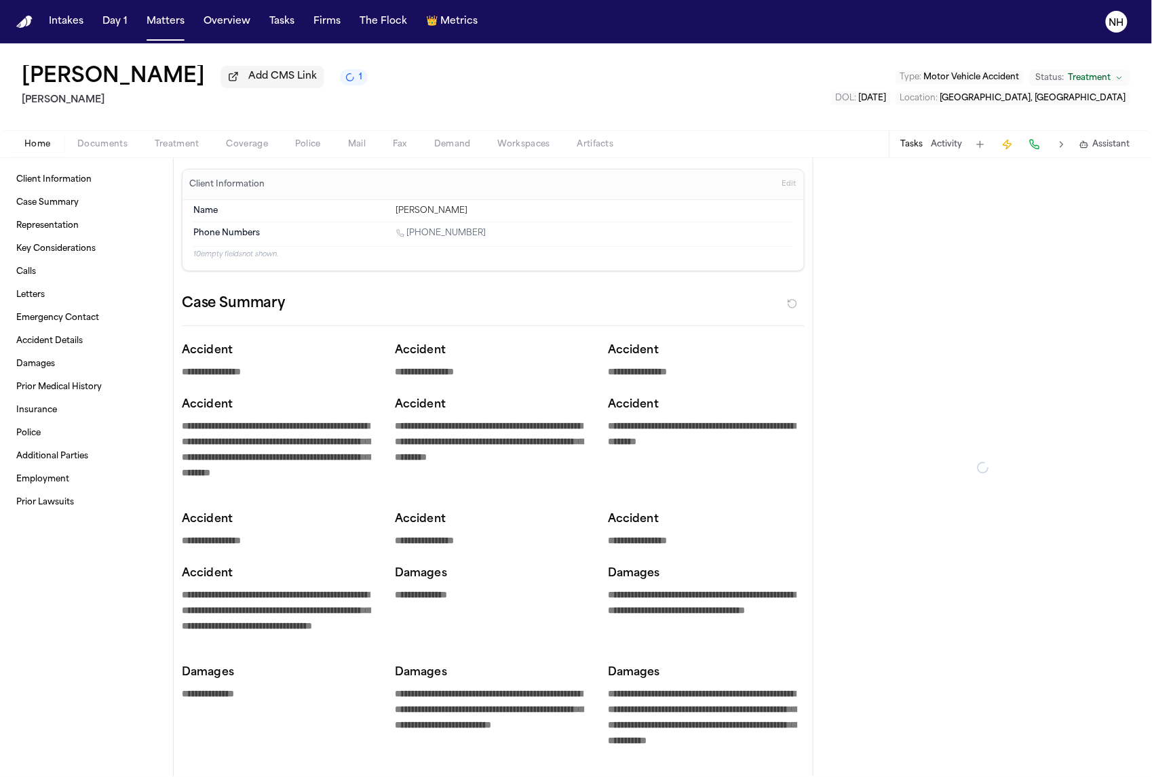
type textarea "*"
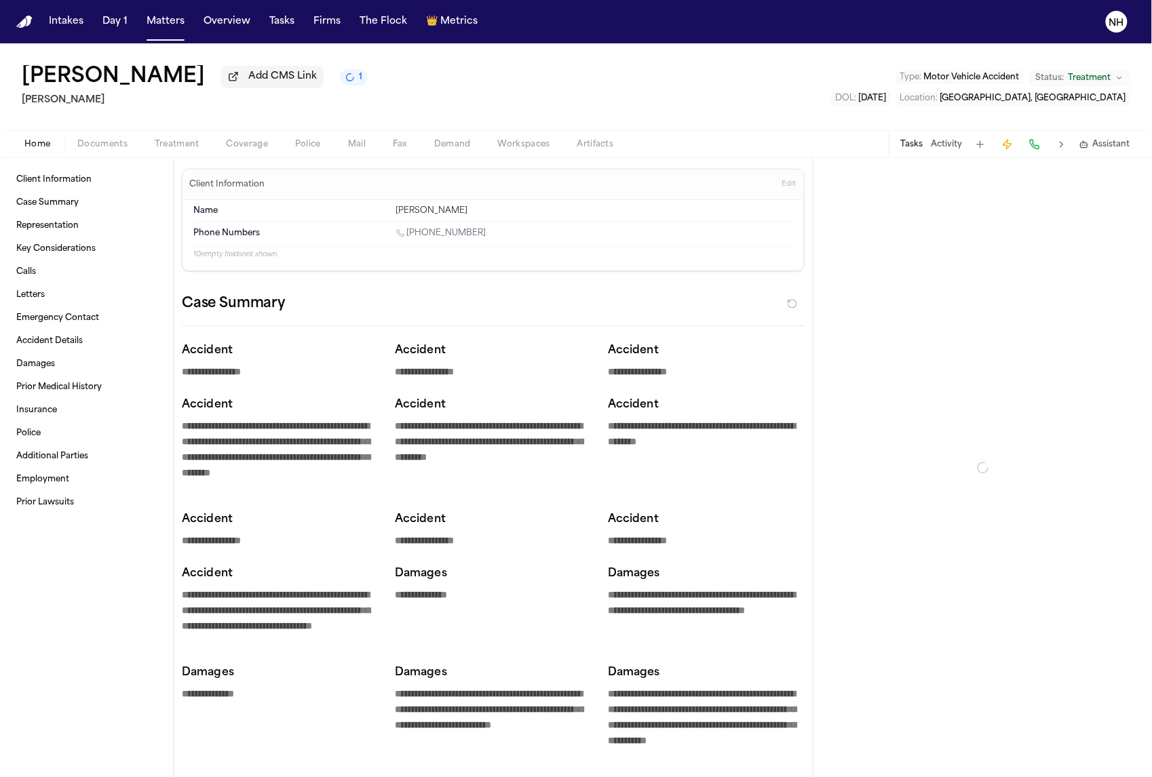
type textarea "*"
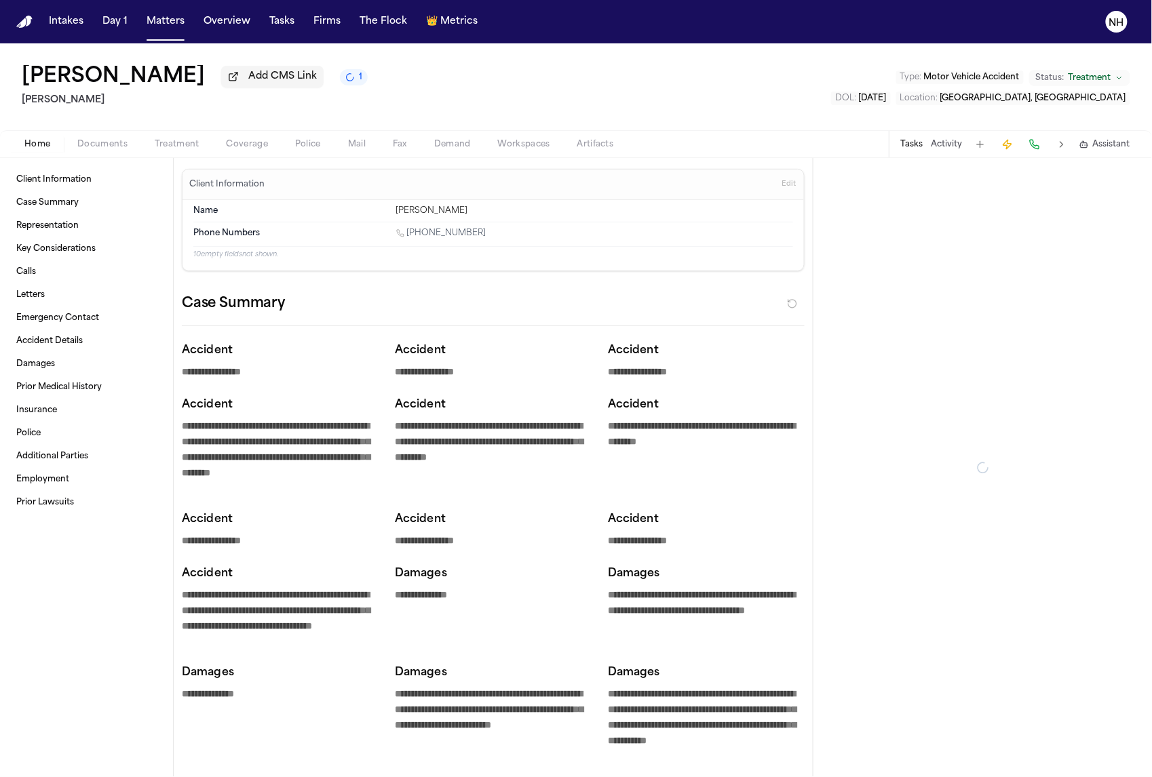
type textarea "*"
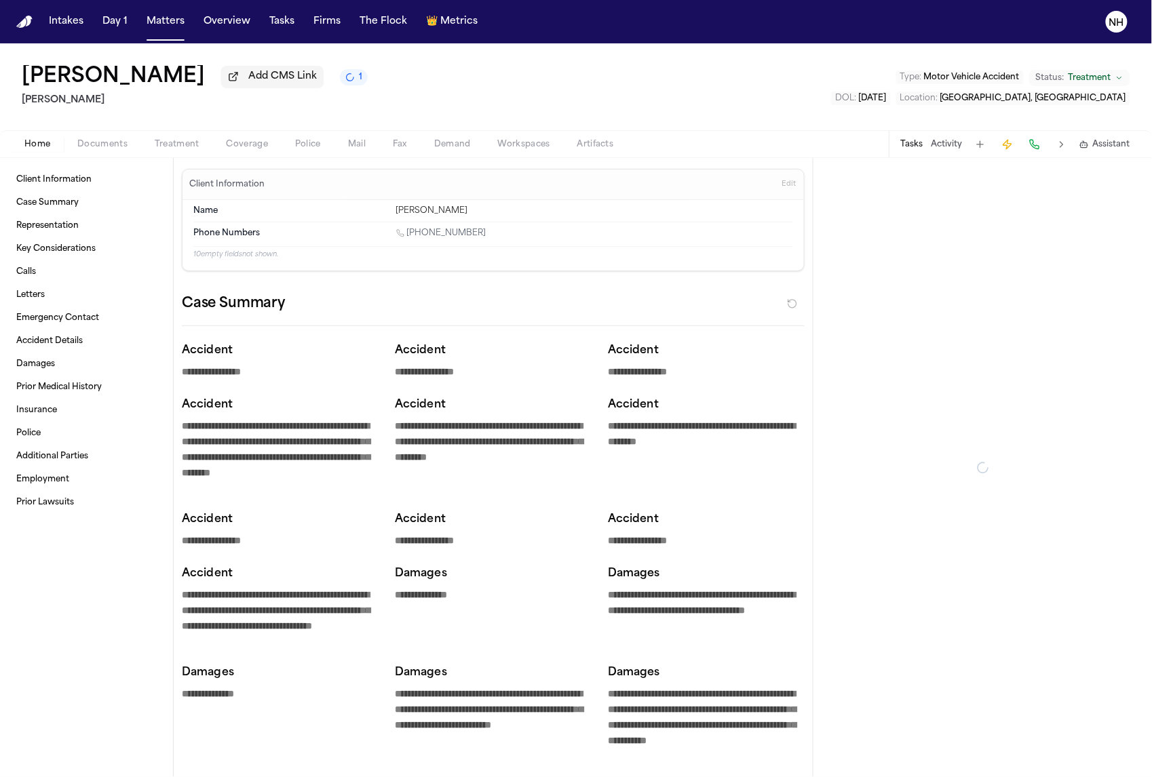
type textarea "*"
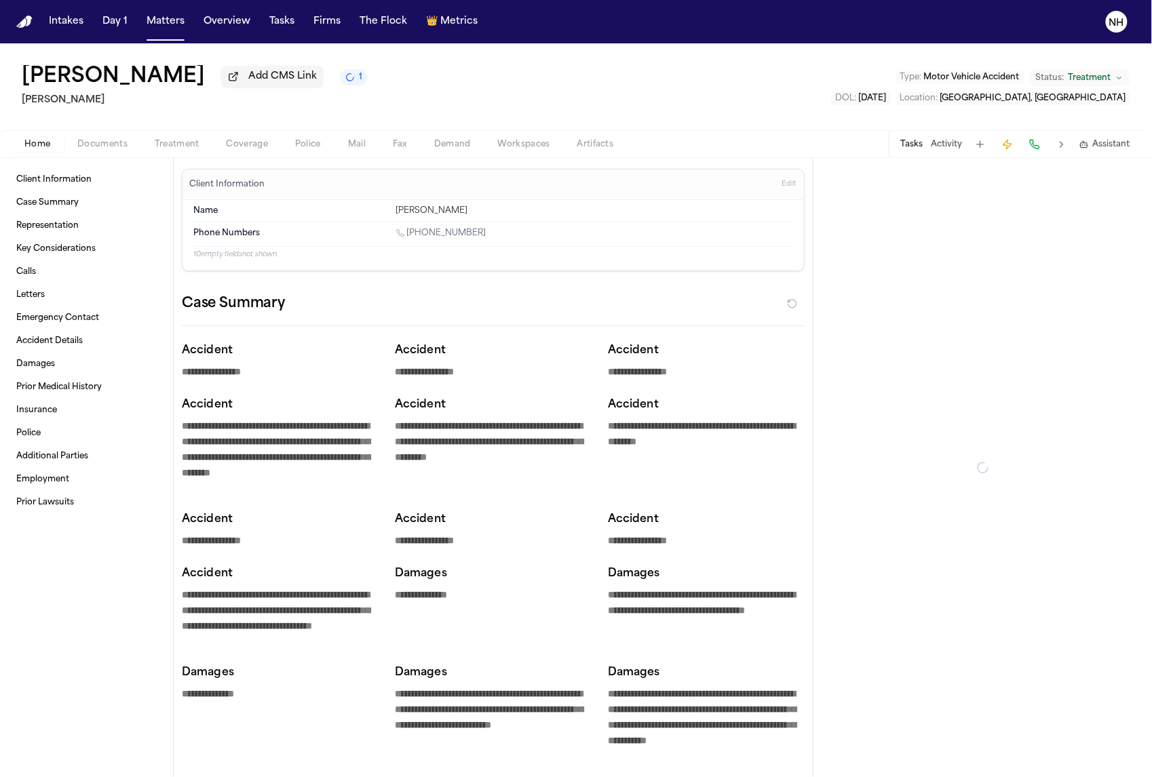
type textarea "*"
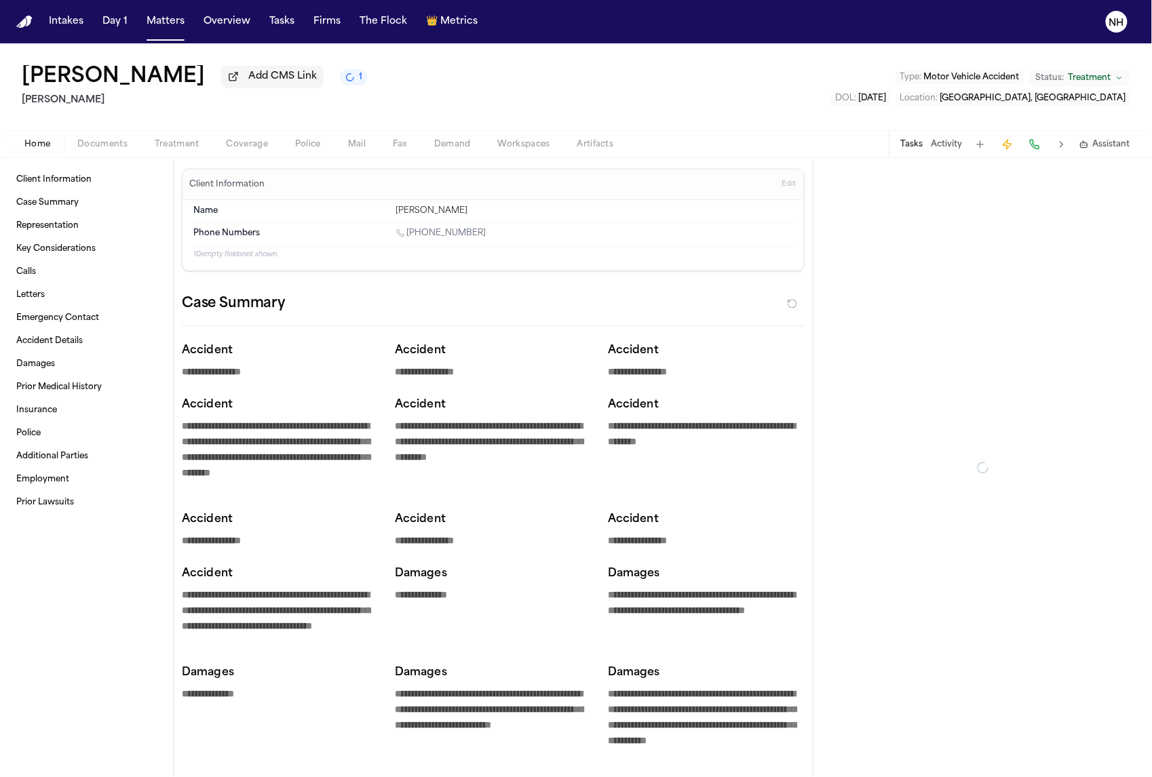
type textarea "*"
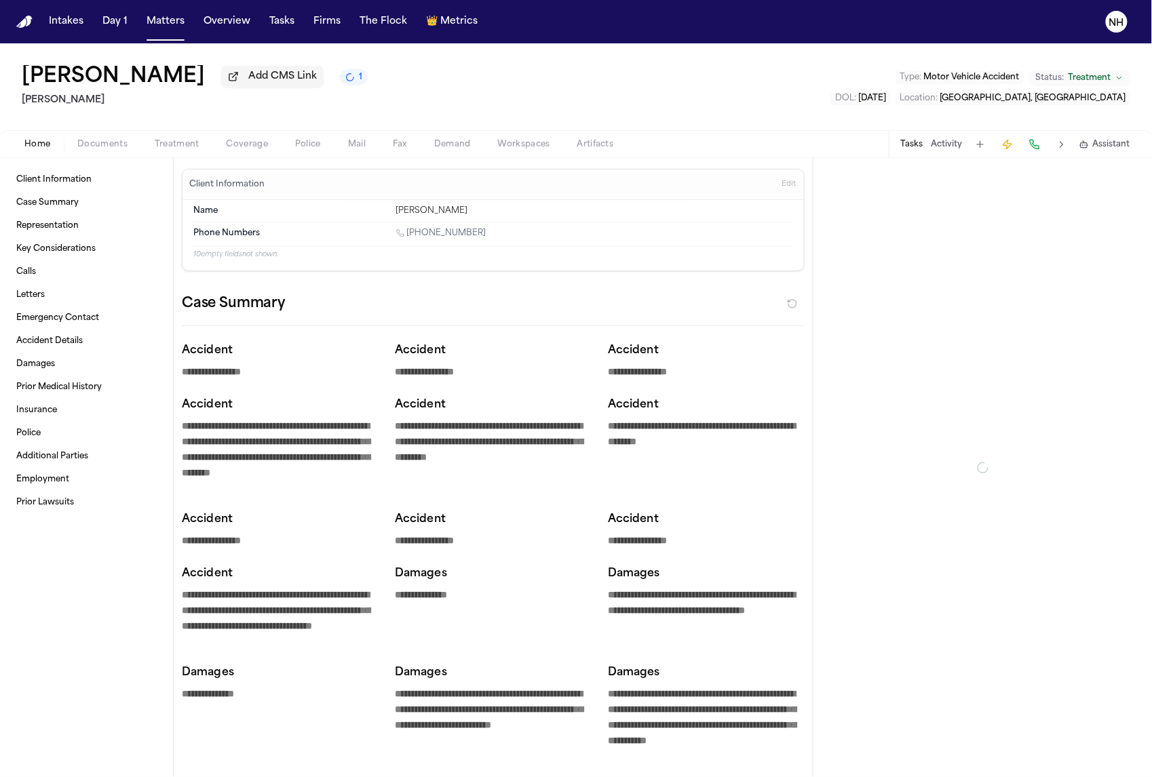
type textarea "*"
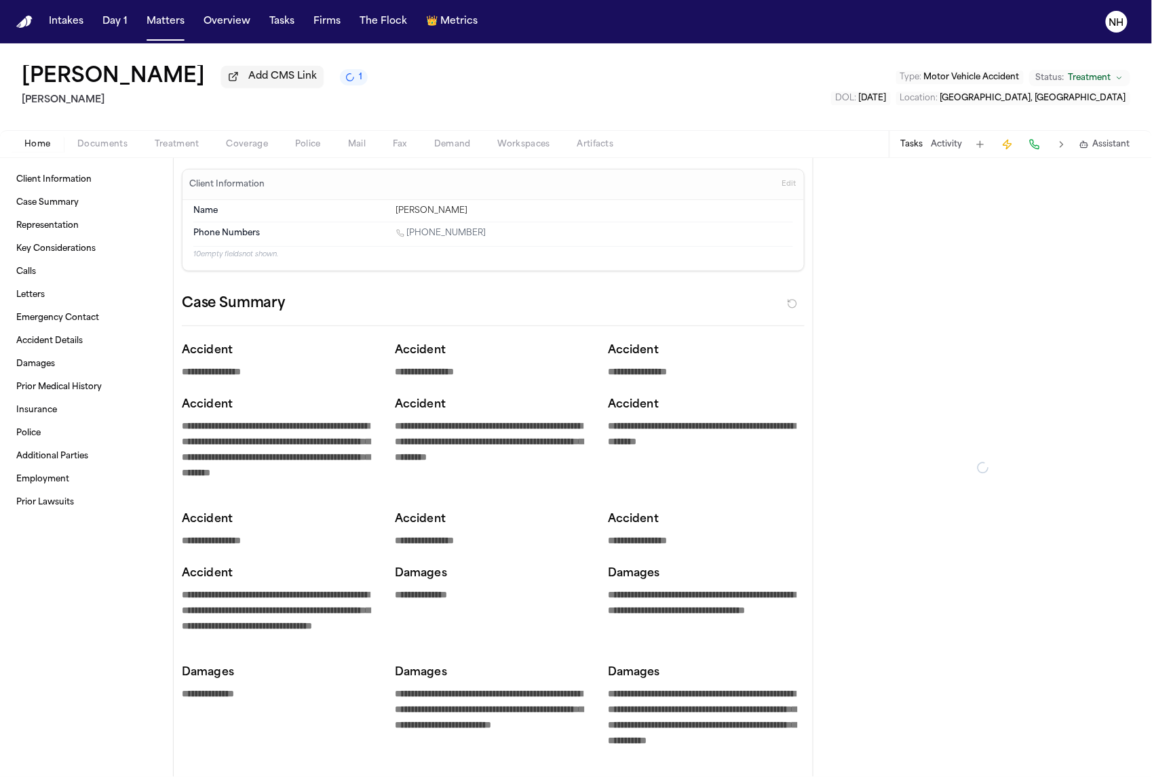
type textarea "*"
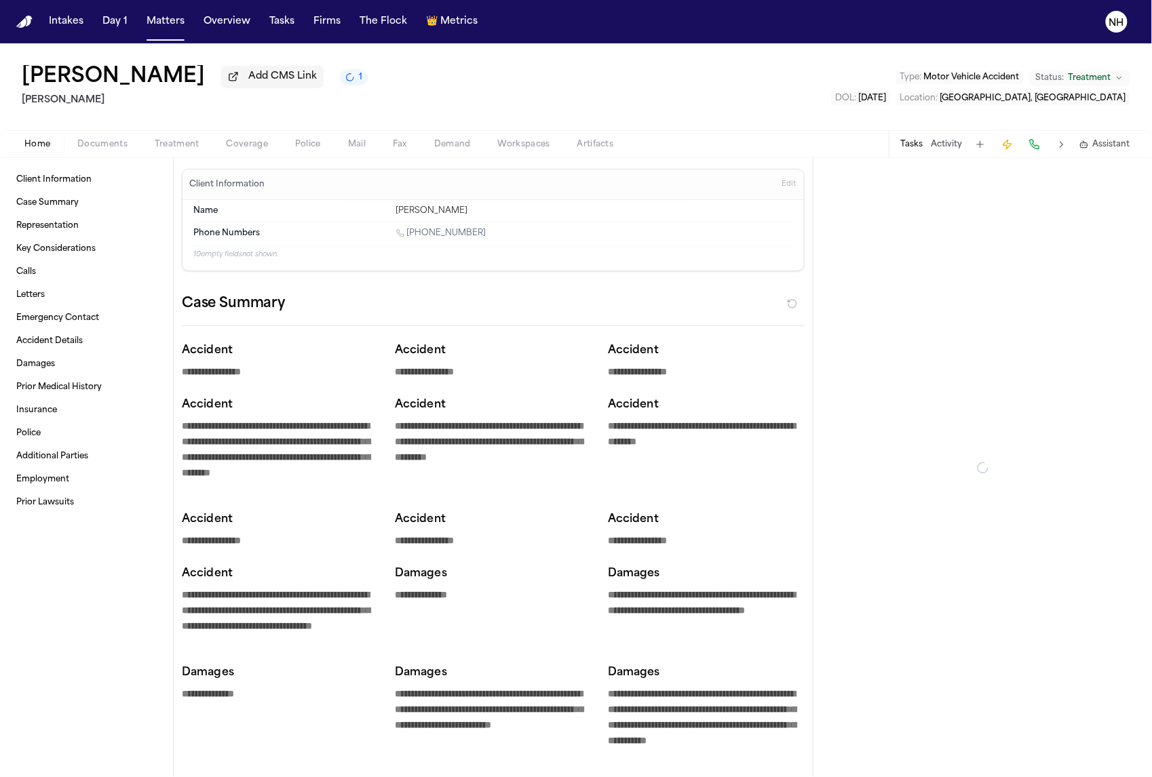
type textarea "*"
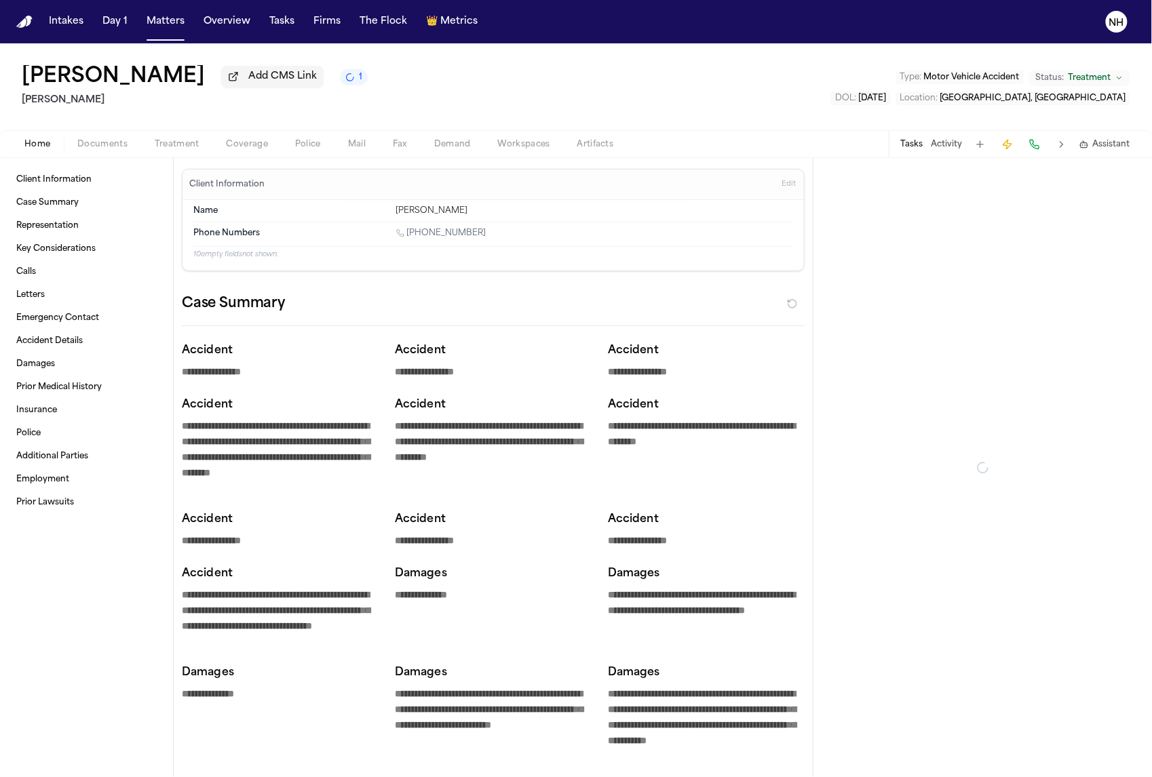
type textarea "*"
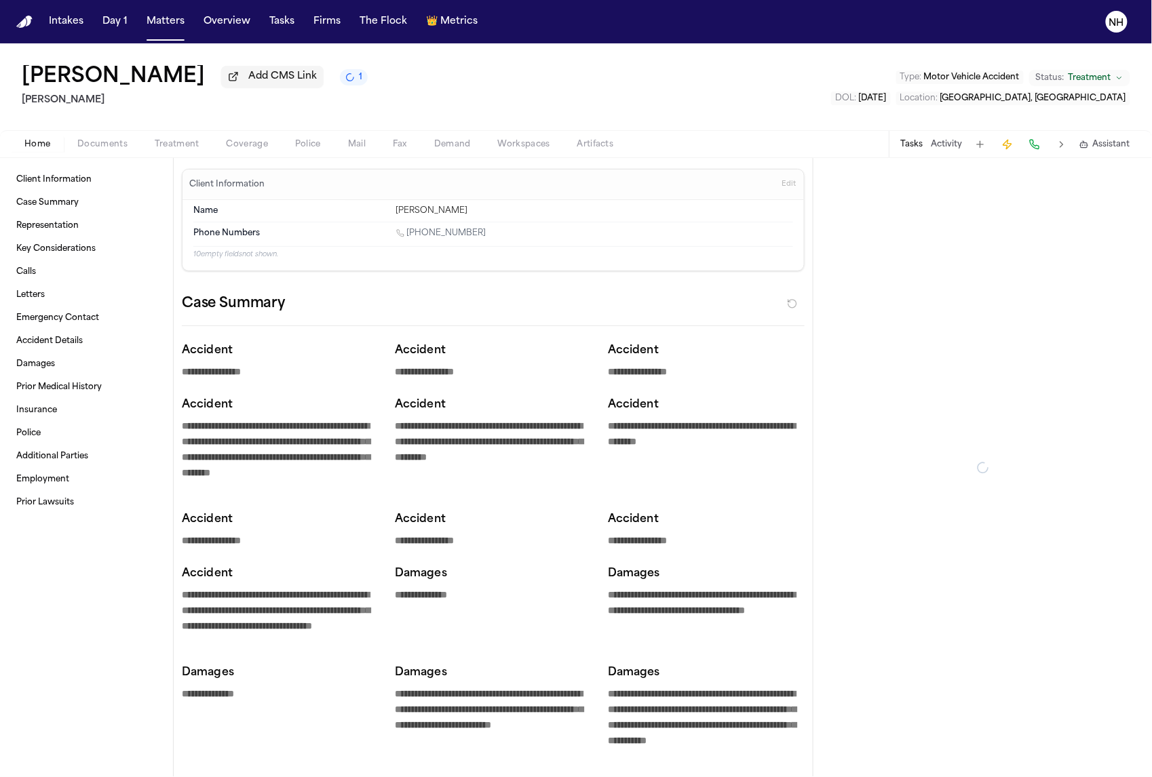
type textarea "*"
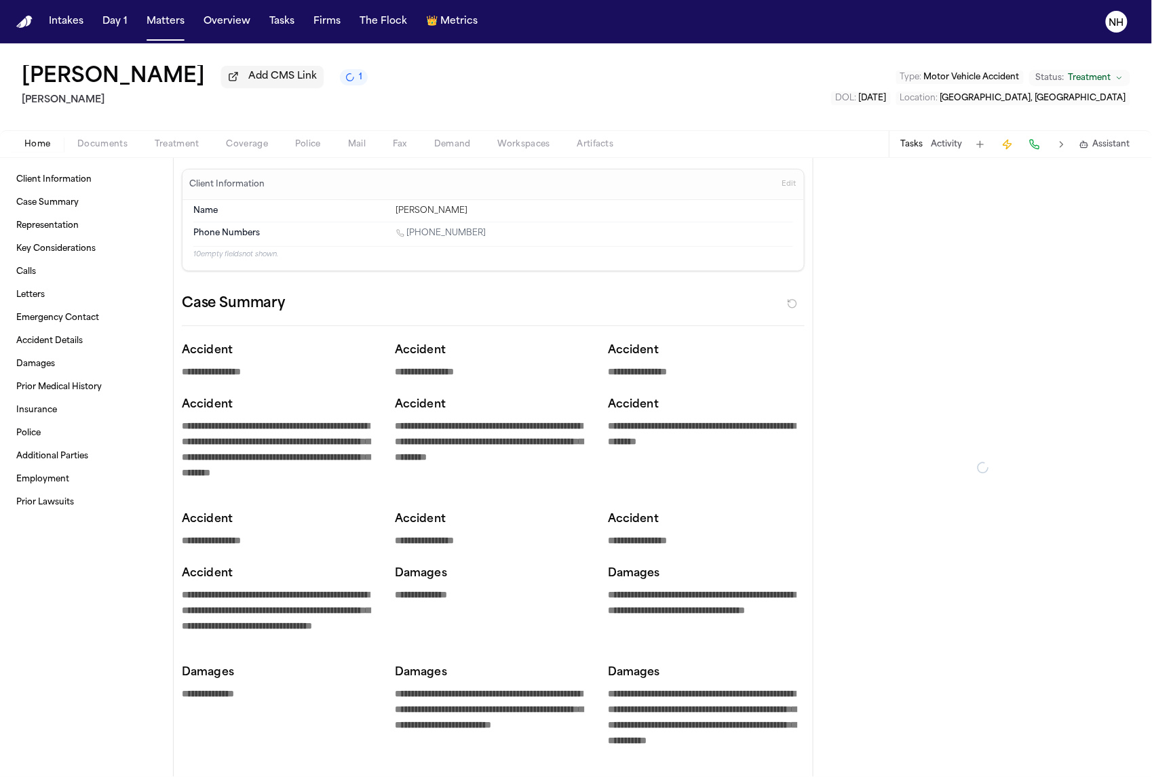
type textarea "*"
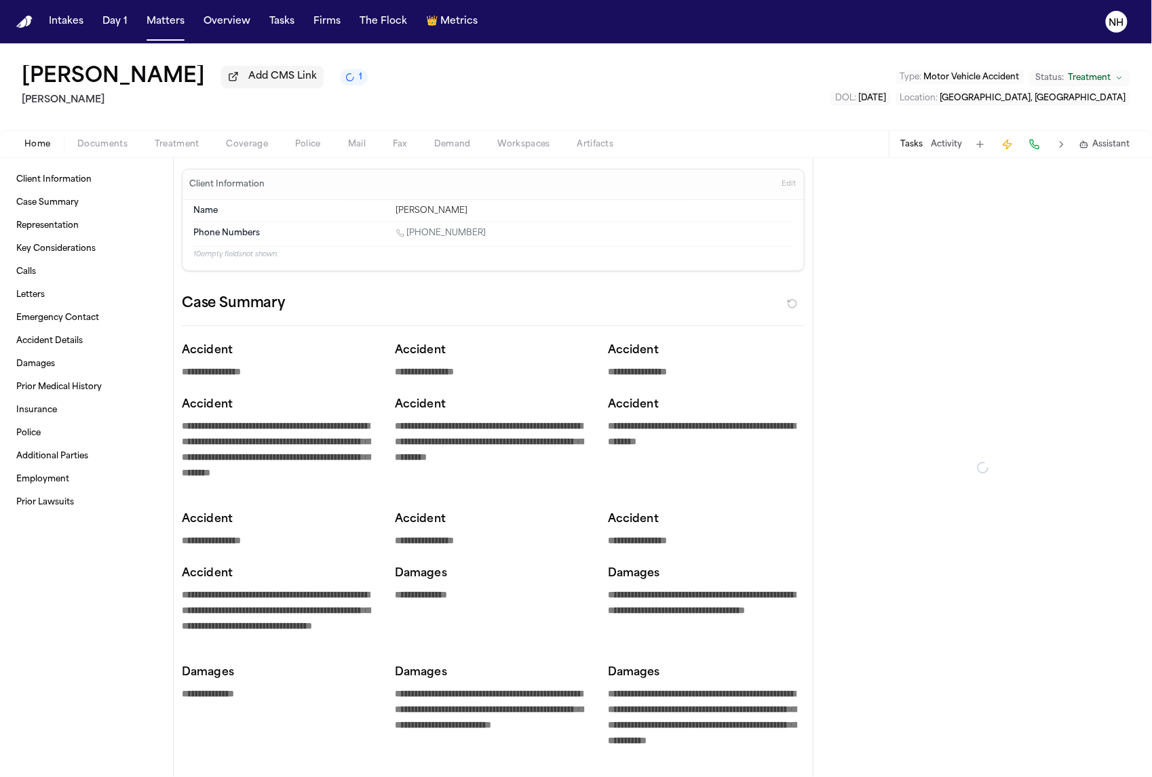
type textarea "*"
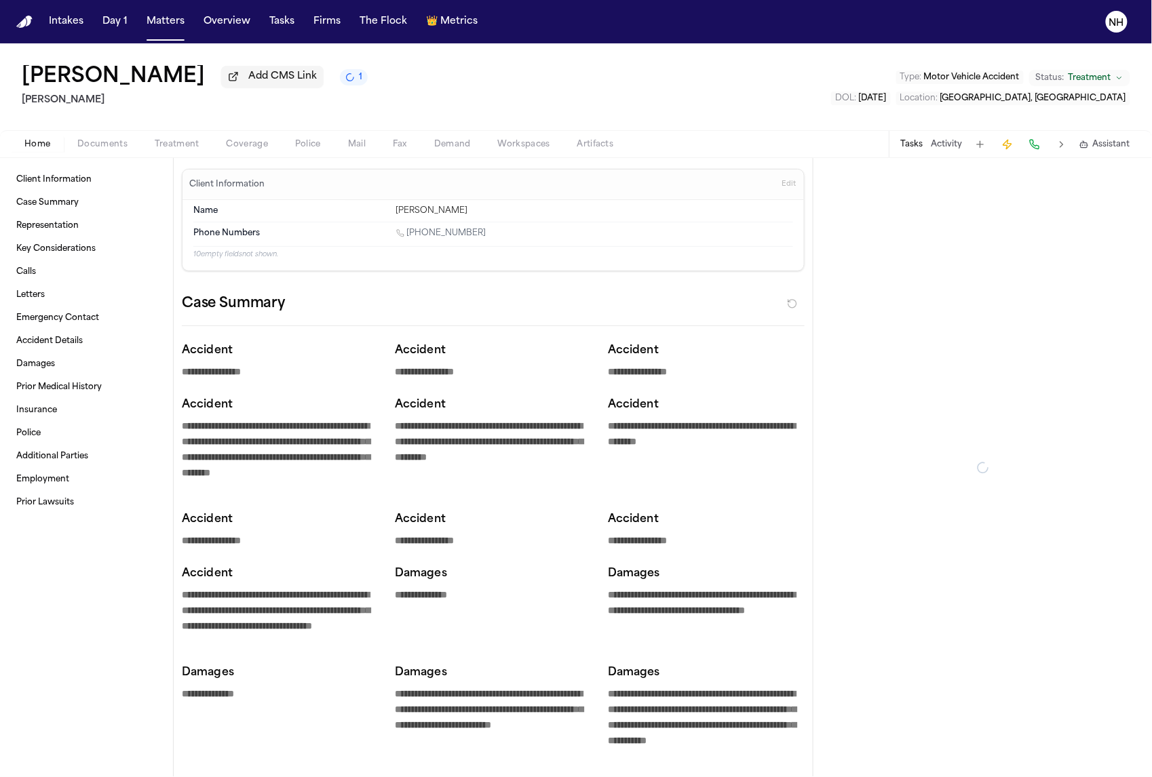
type textarea "*"
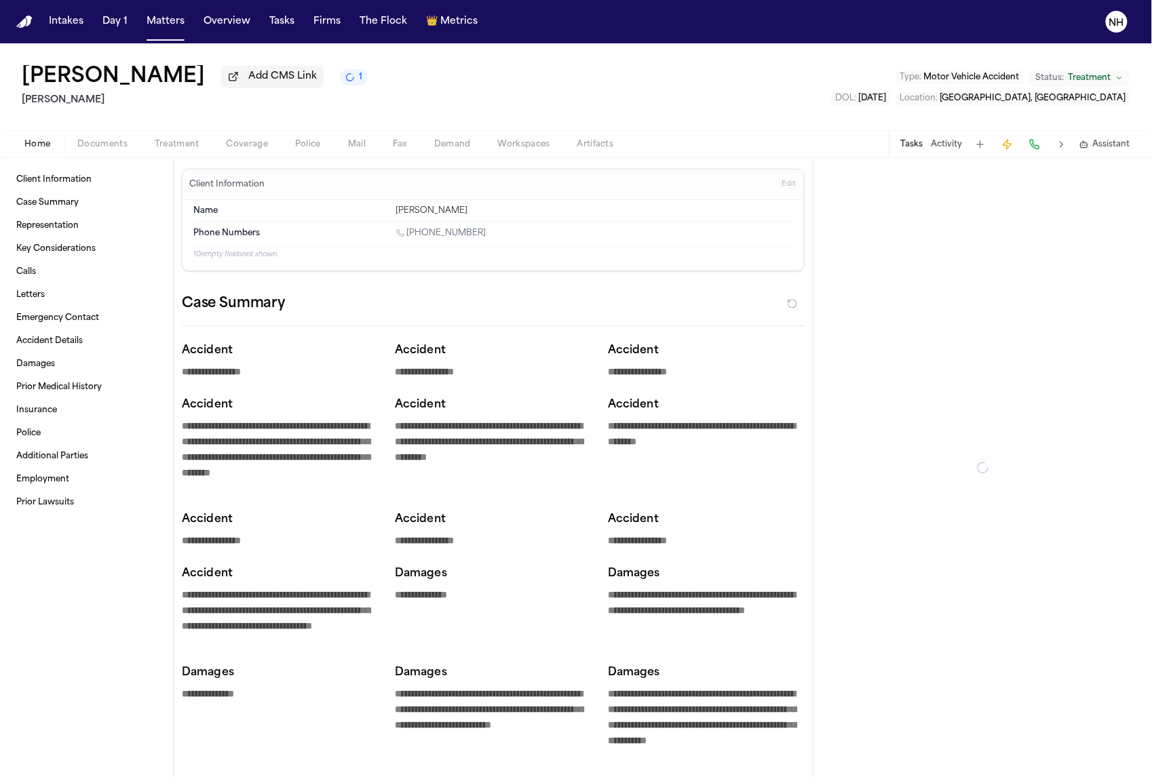
type textarea "*"
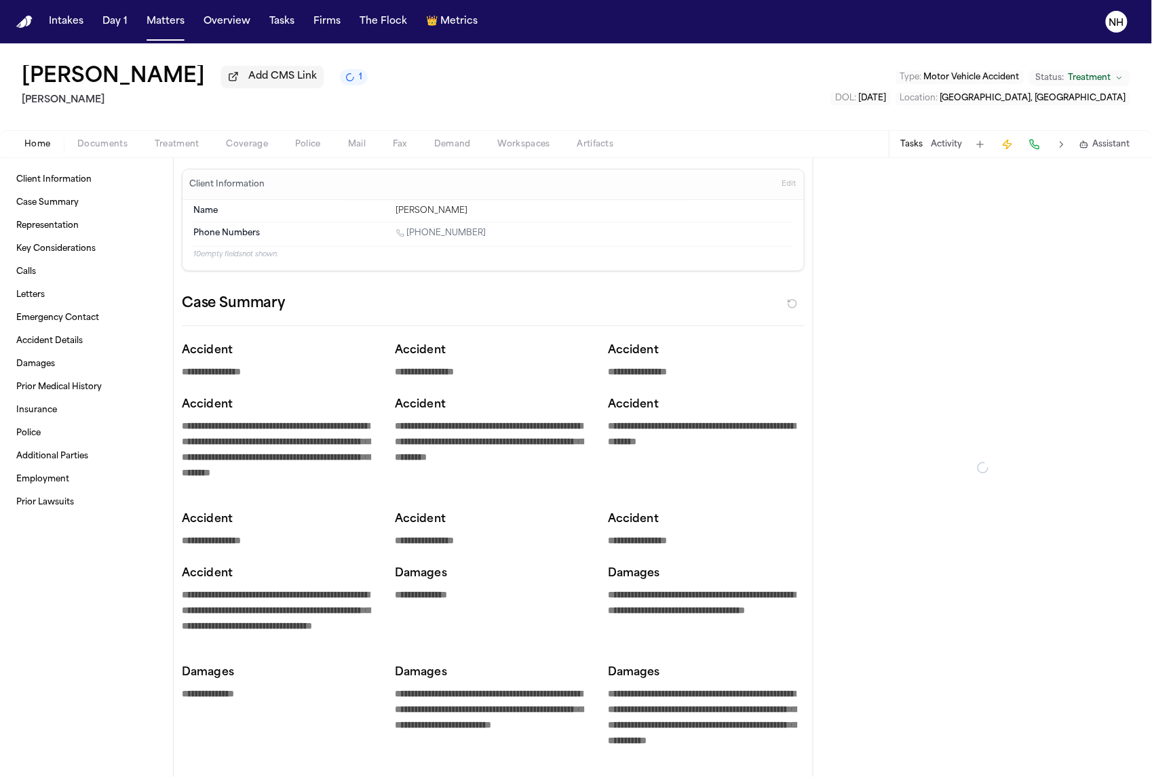
type textarea "*"
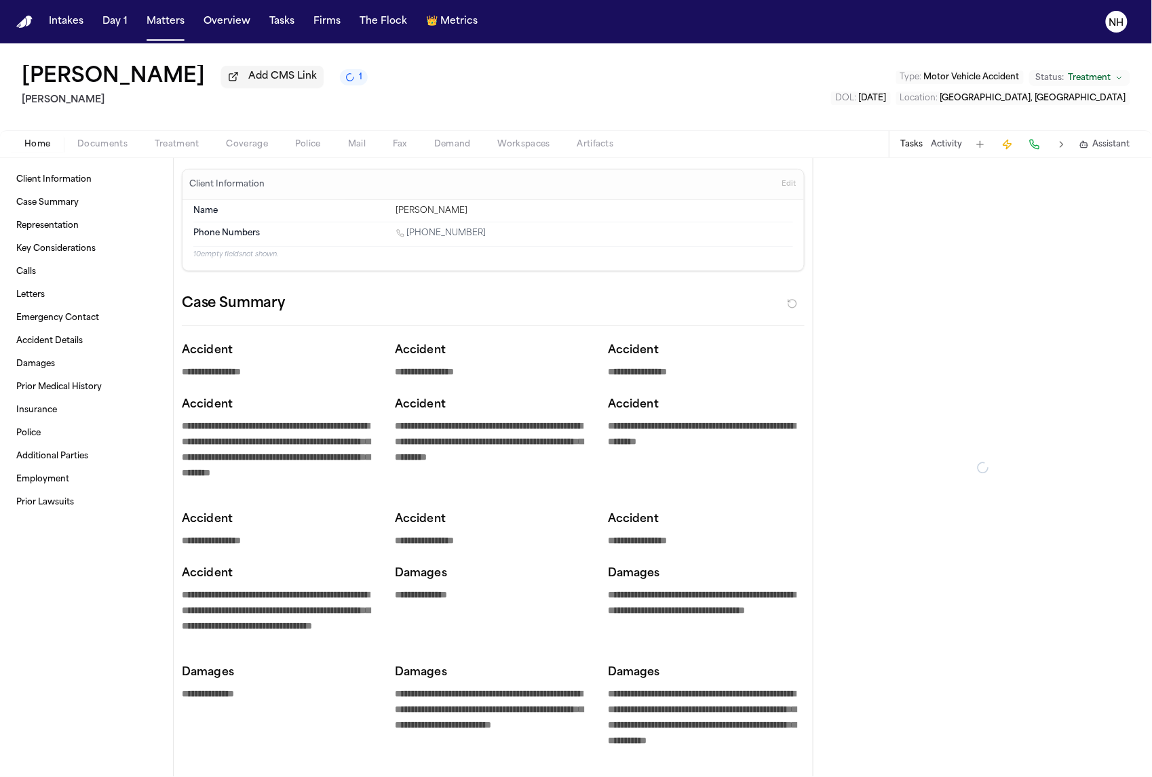
type textarea "*"
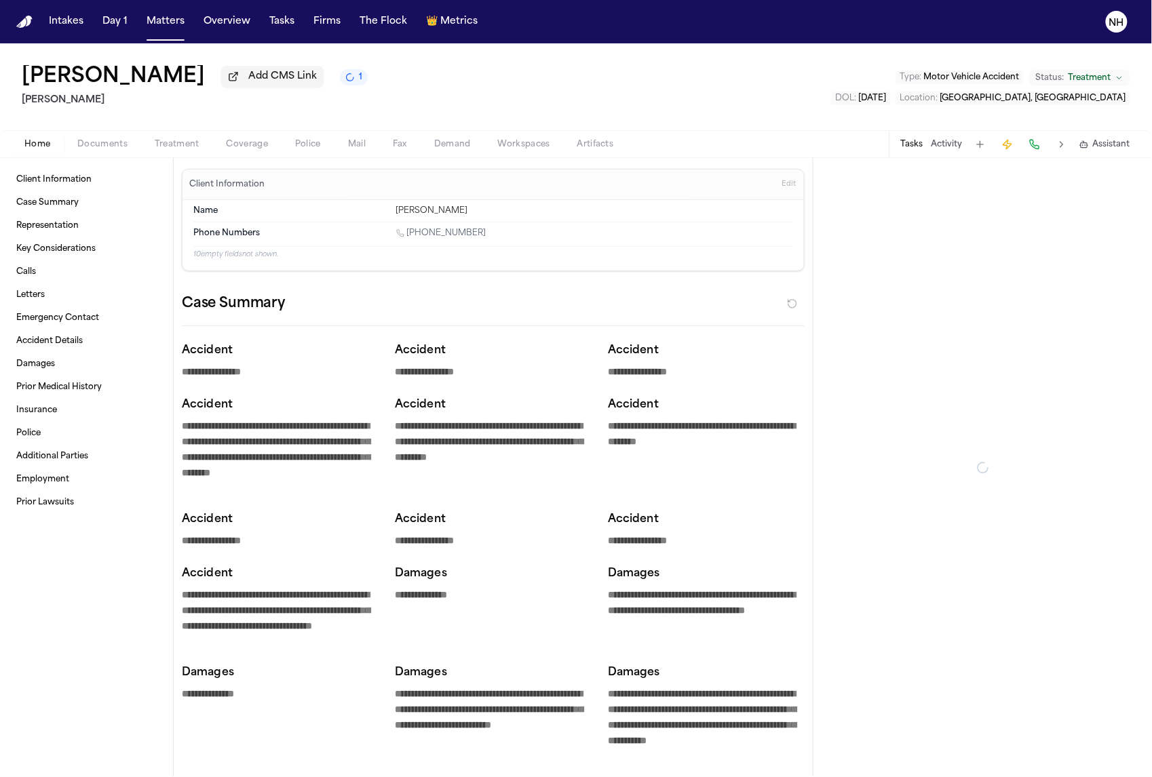
type textarea "*"
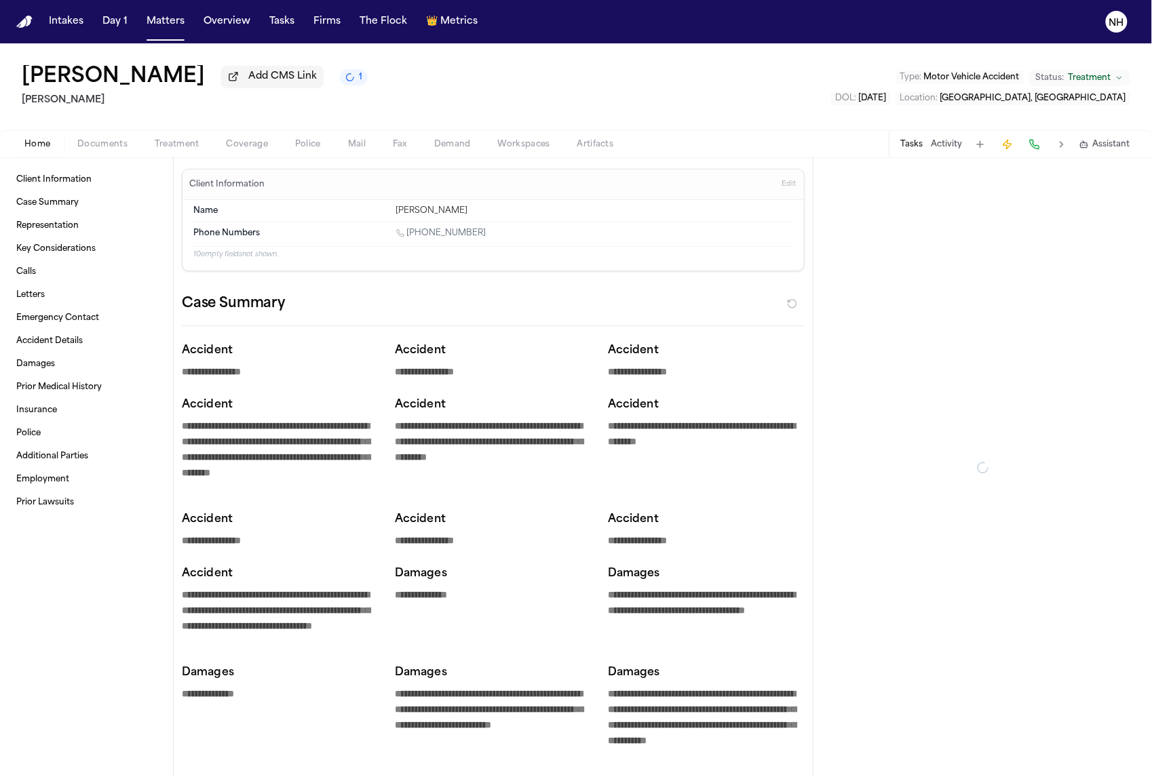
type textarea "*"
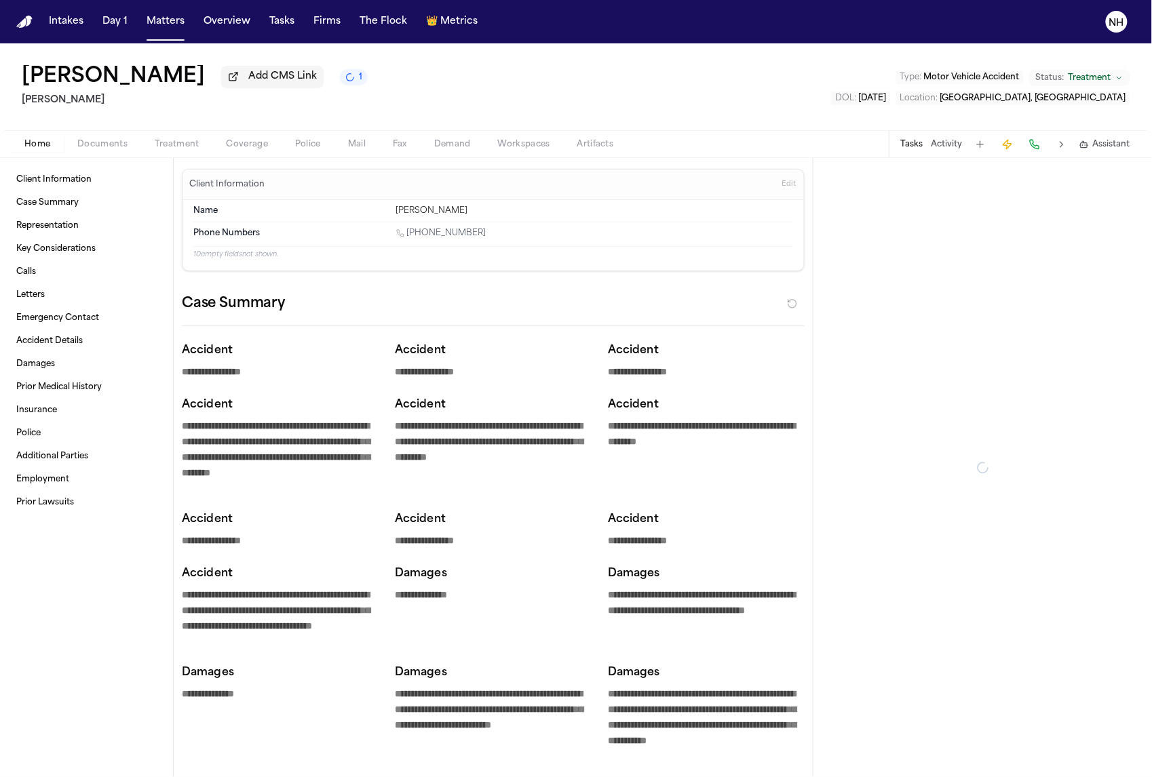
type textarea "*"
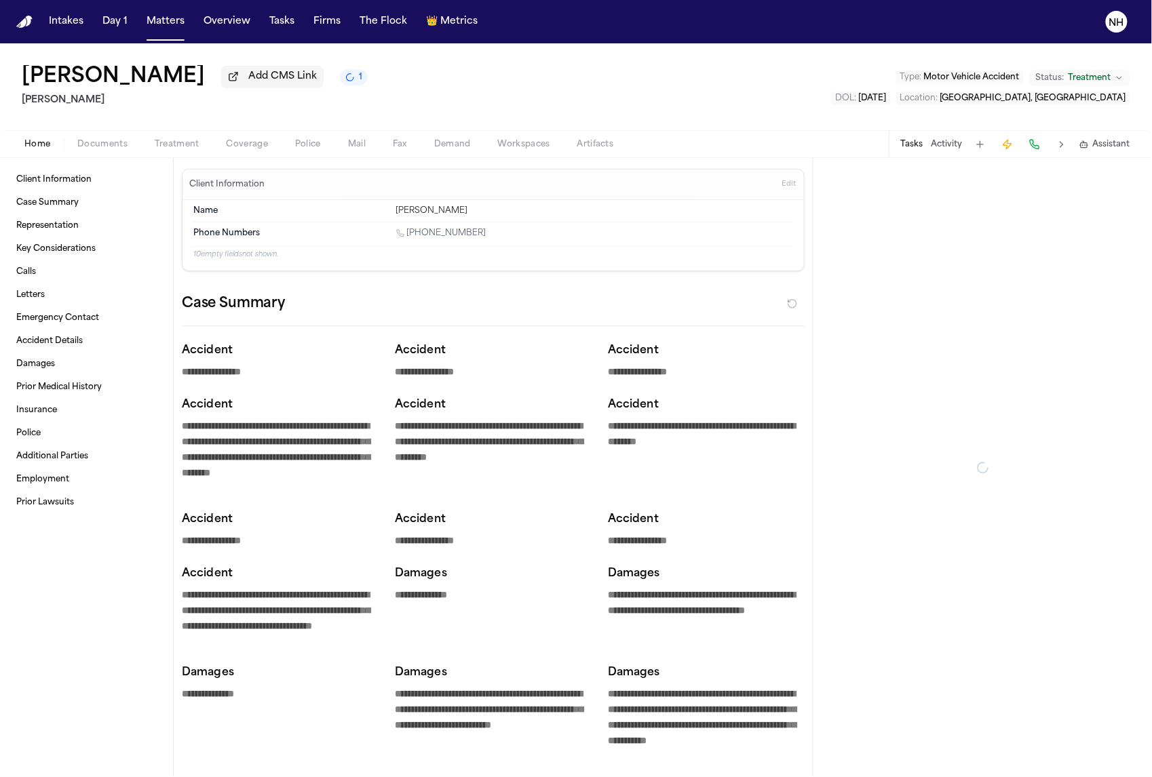
type textarea "*"
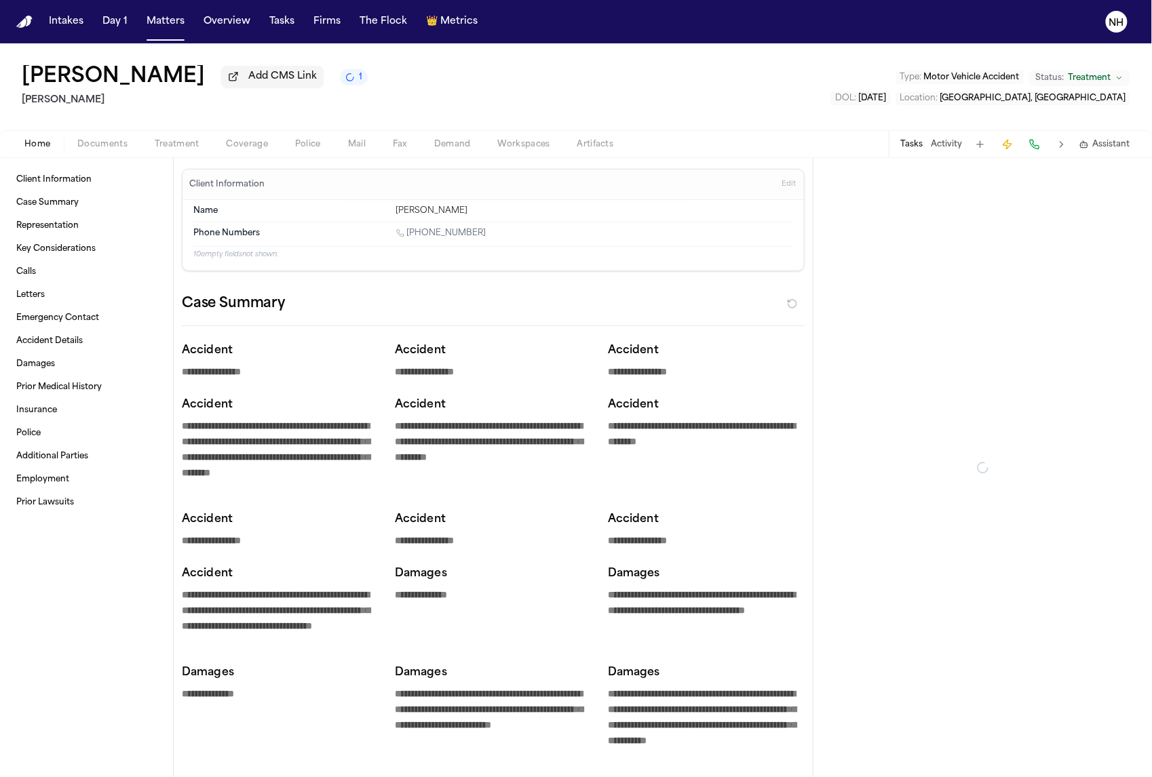
type textarea "*"
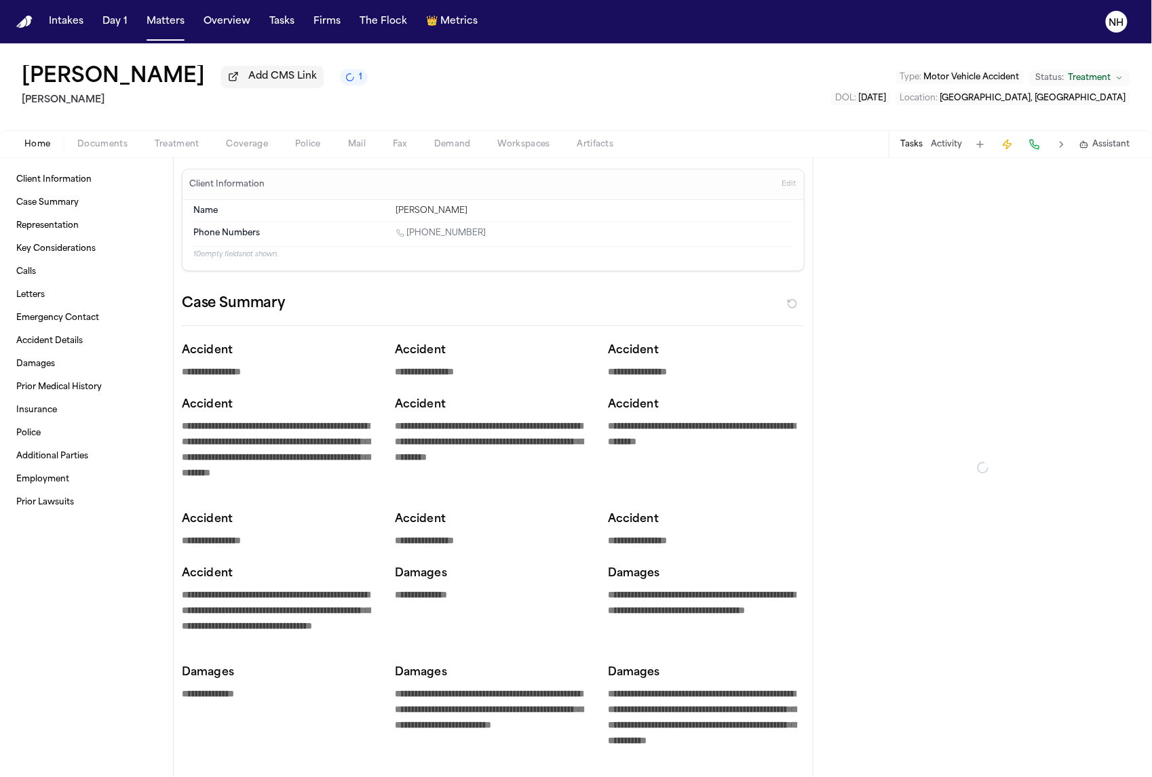
type textarea "*"
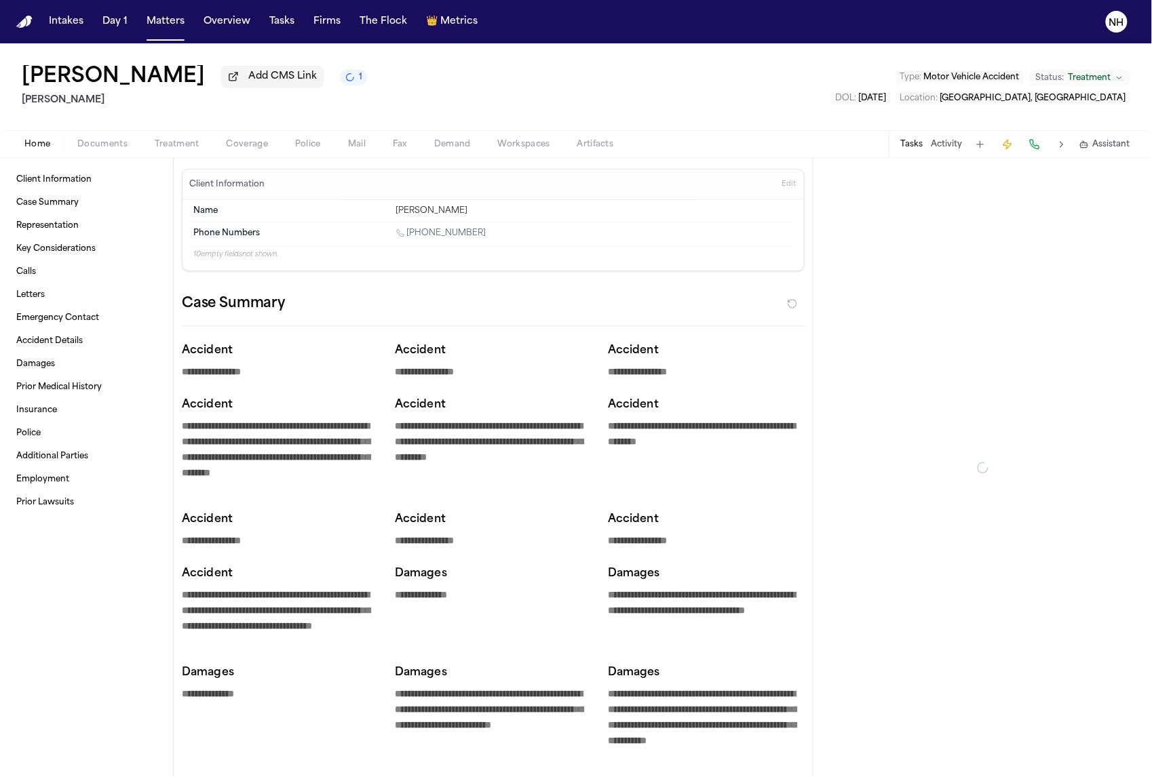
type textarea "*"
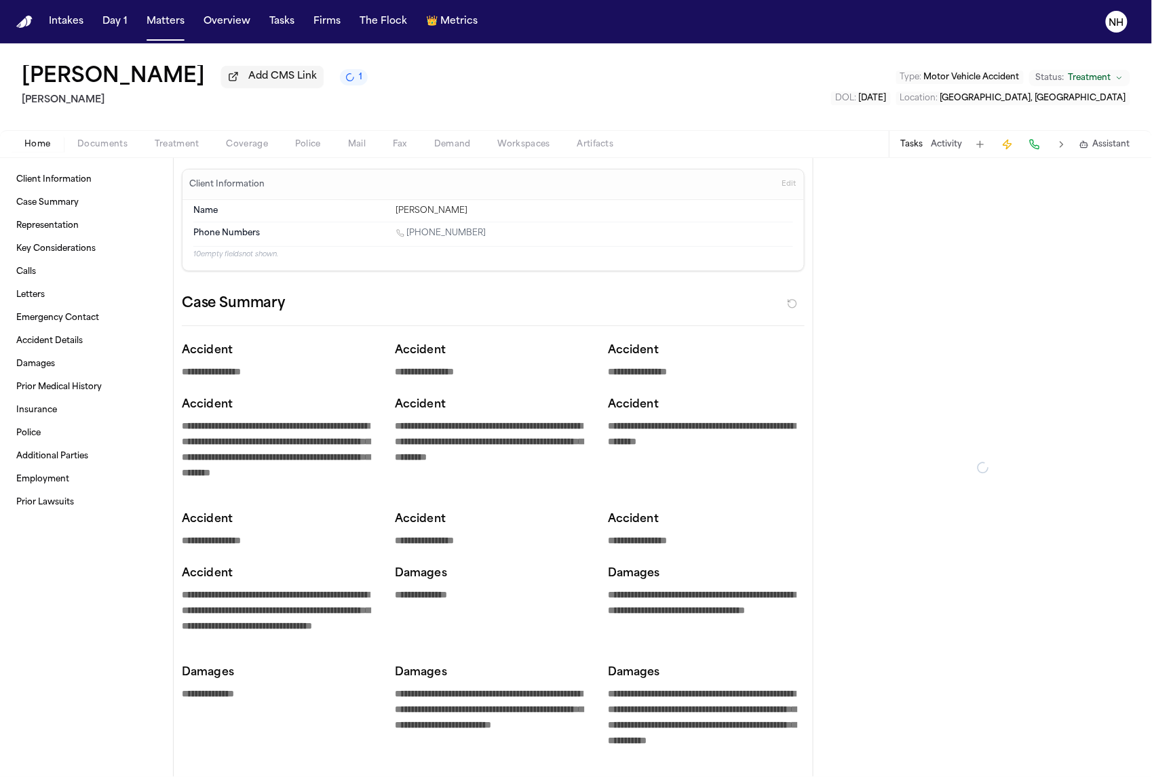
type textarea "*"
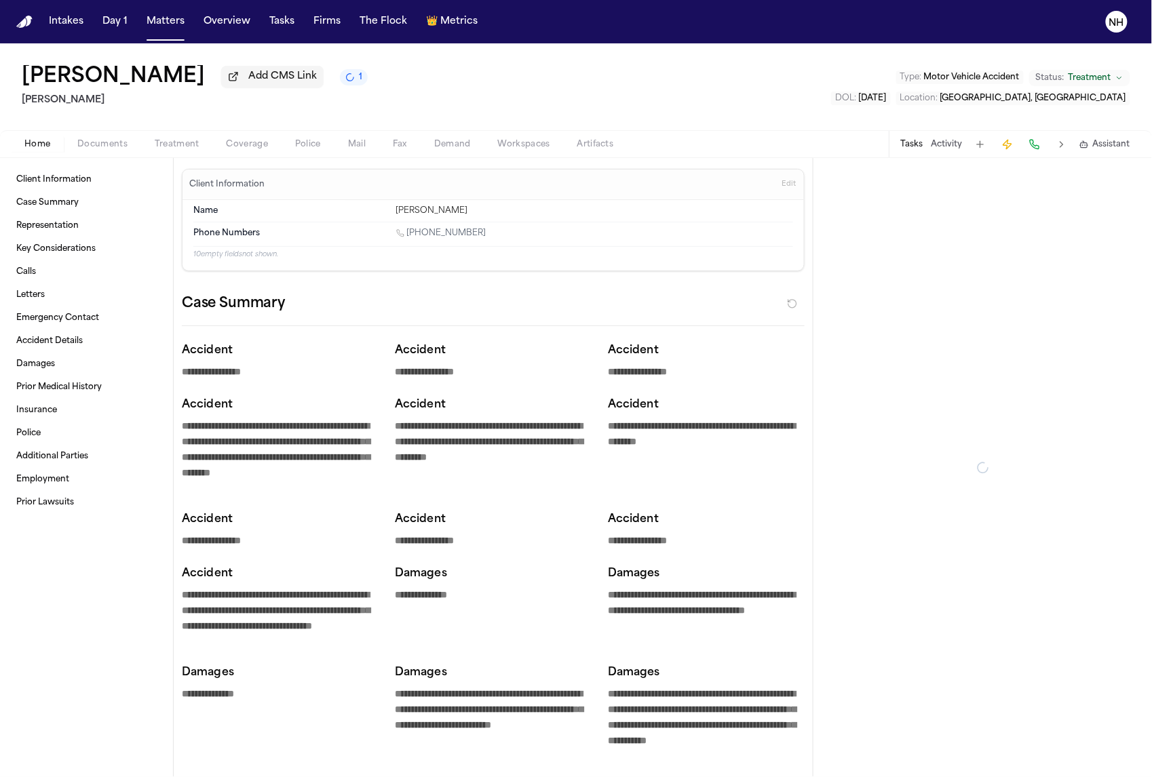
type textarea "*"
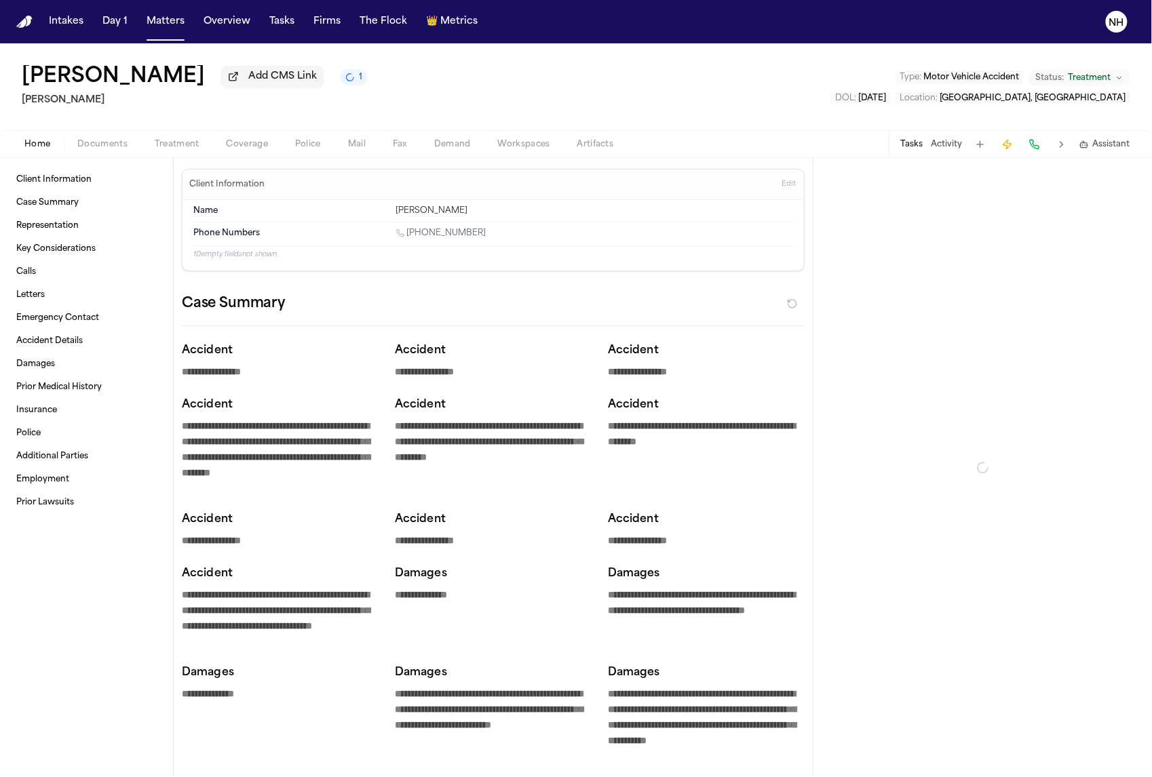
type textarea "*"
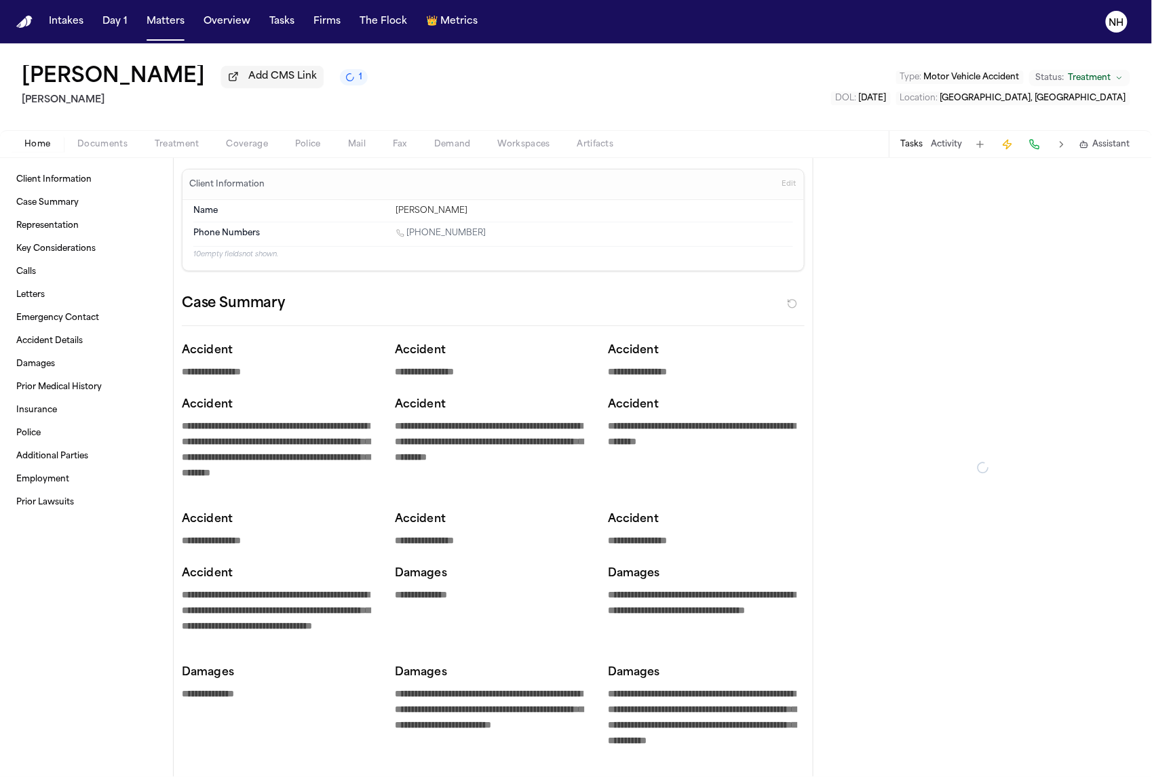
type textarea "*"
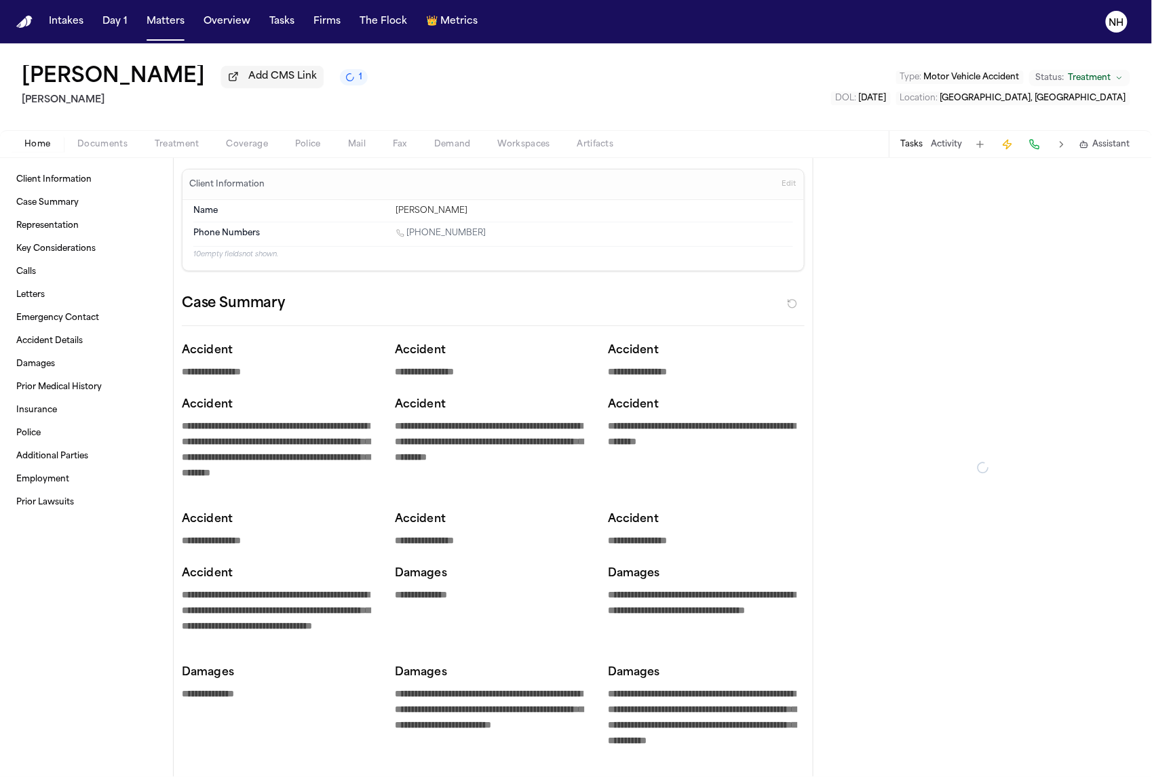
type textarea "*"
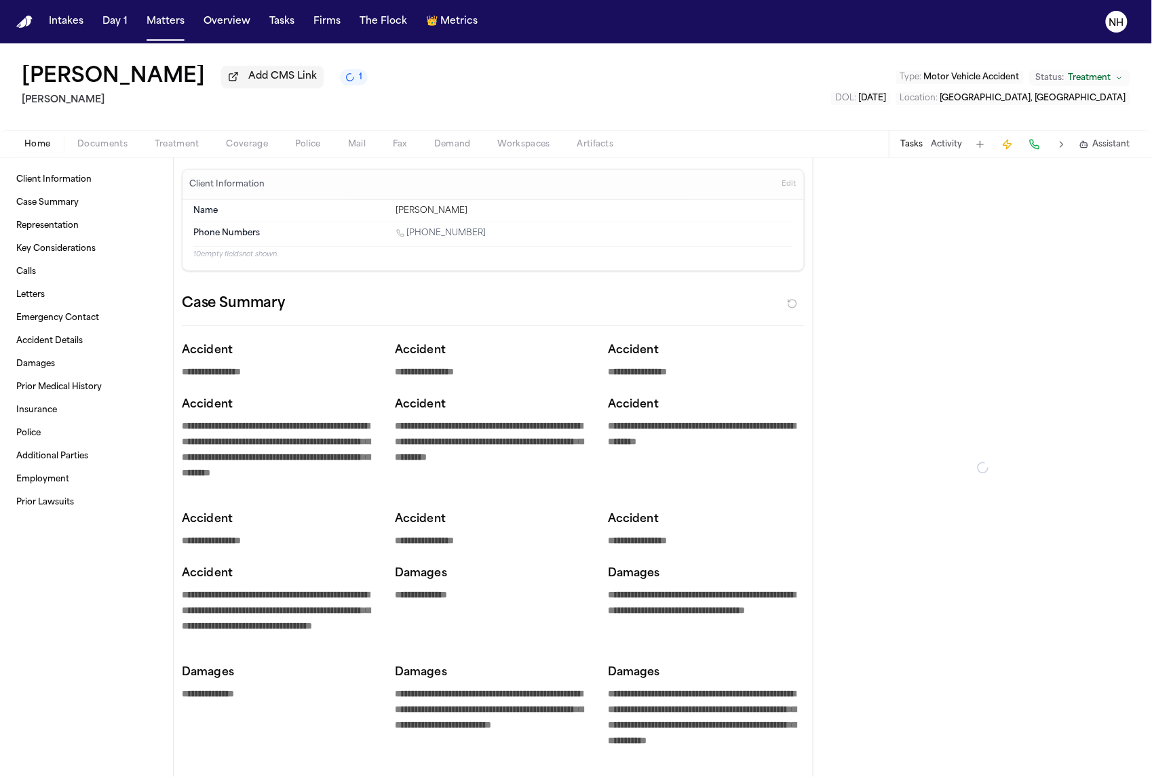
type textarea "*"
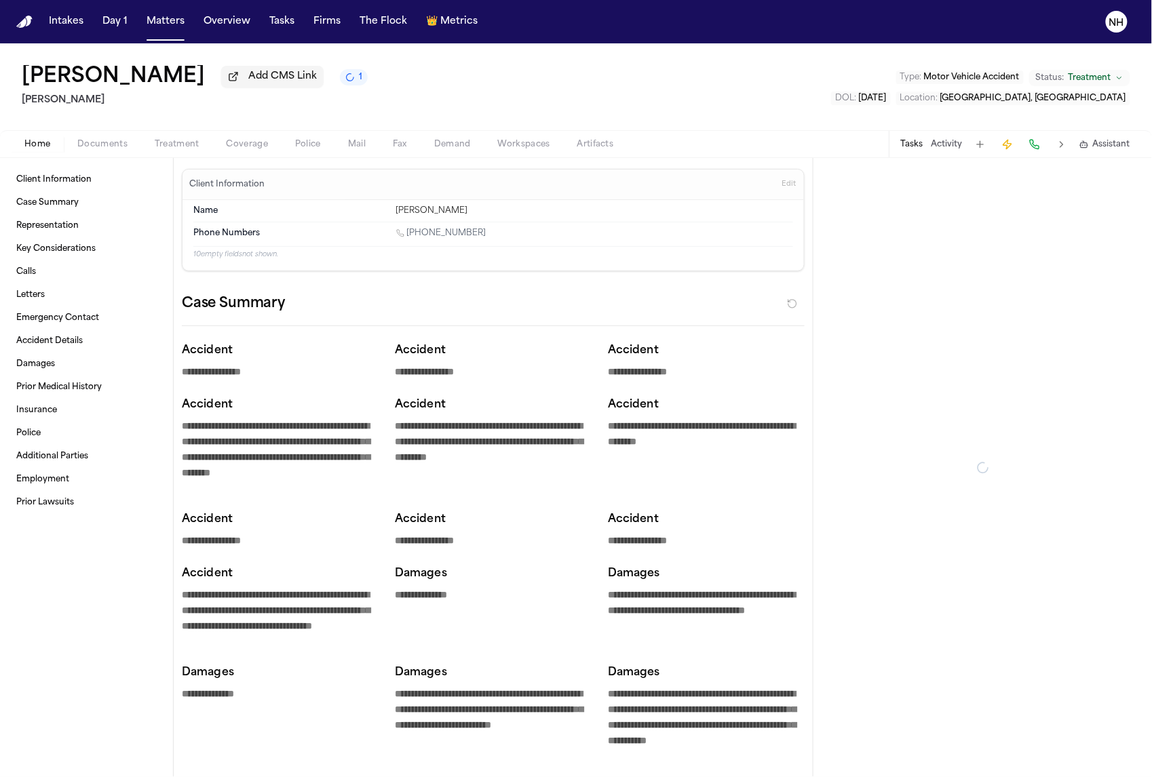
type textarea "*"
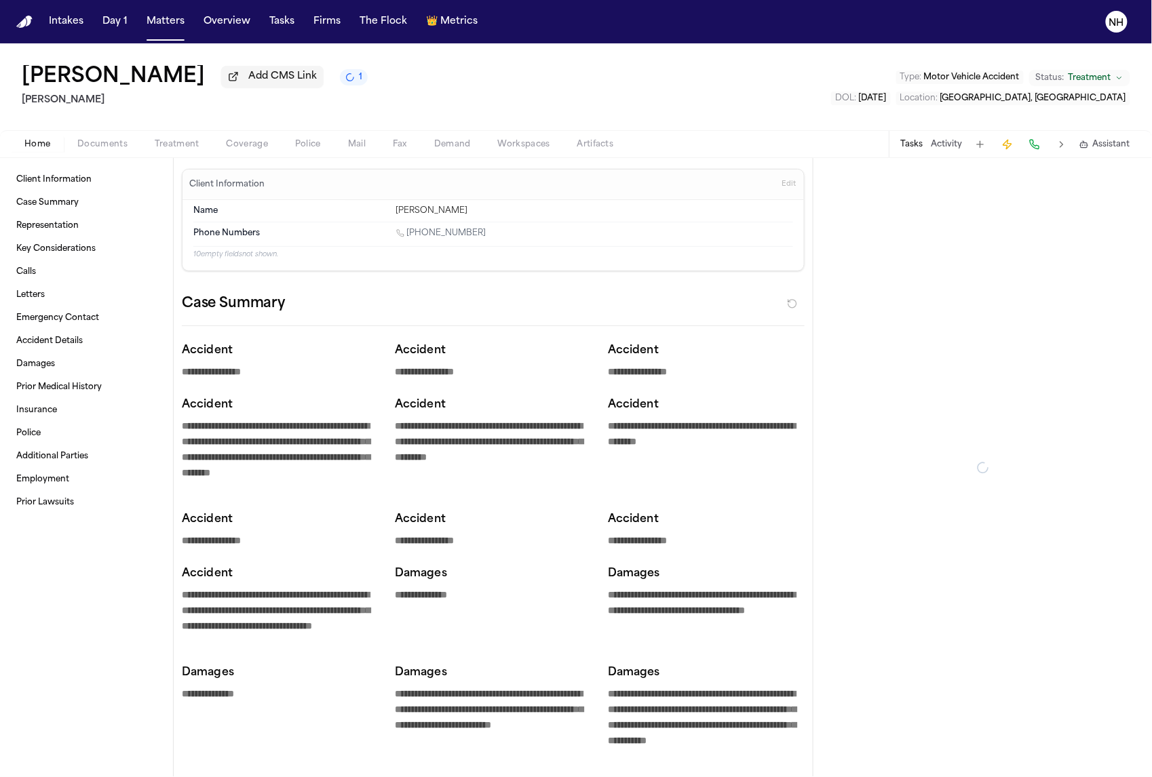
type textarea "*"
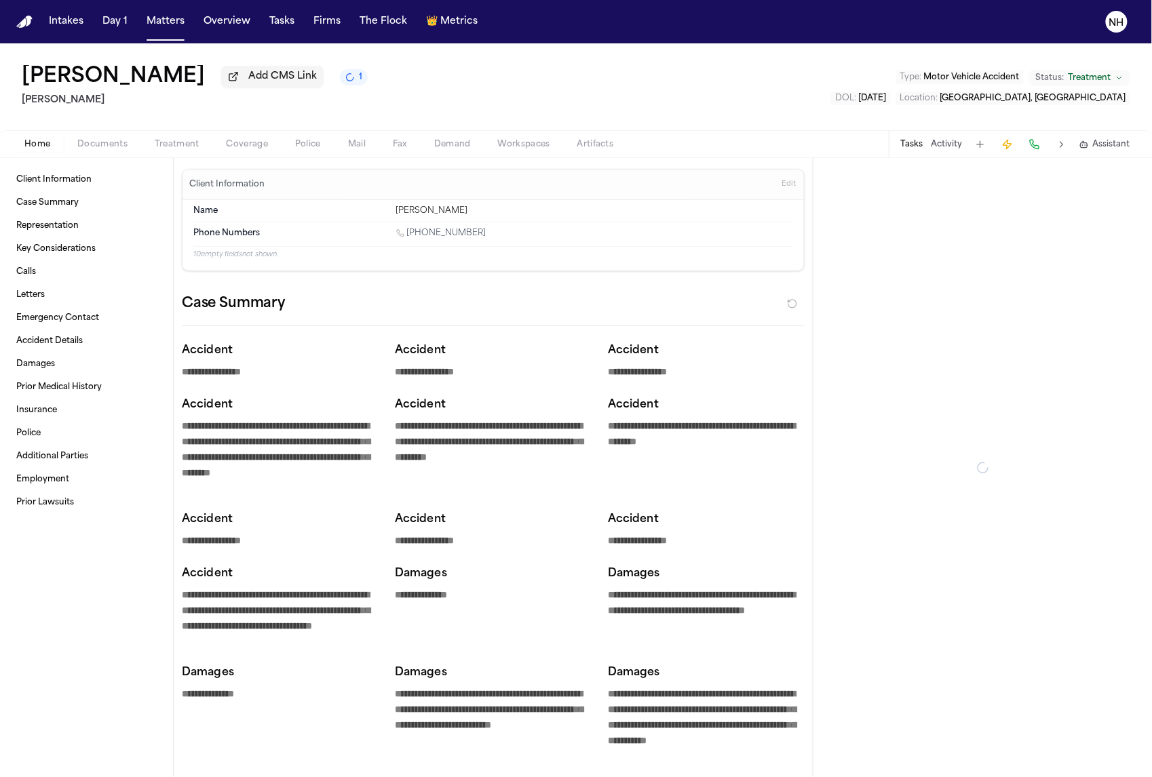
type textarea "*"
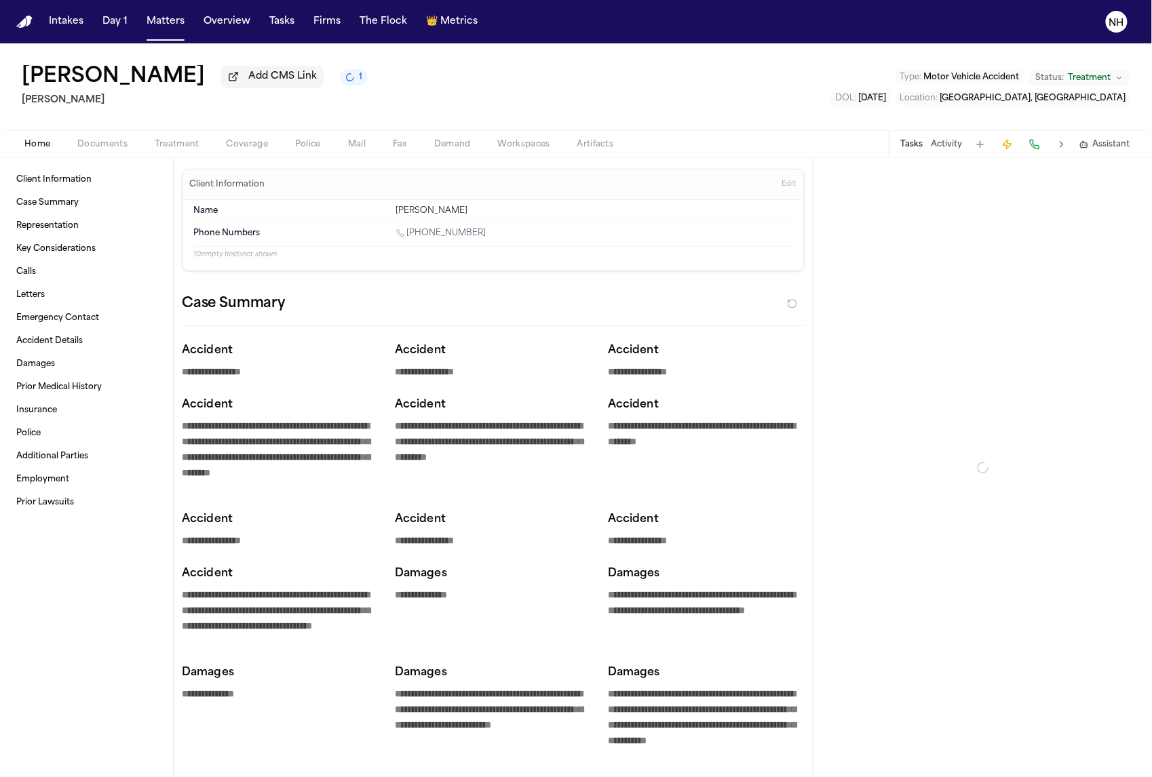
type textarea "*"
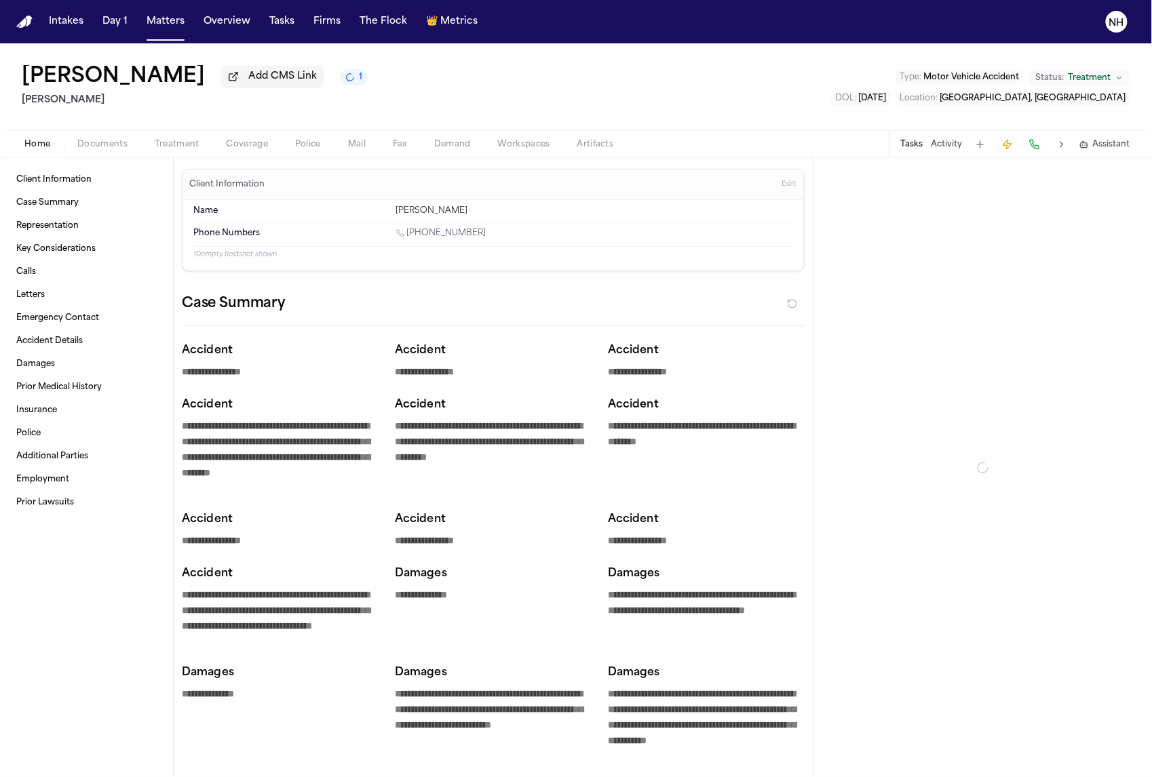
type textarea "*"
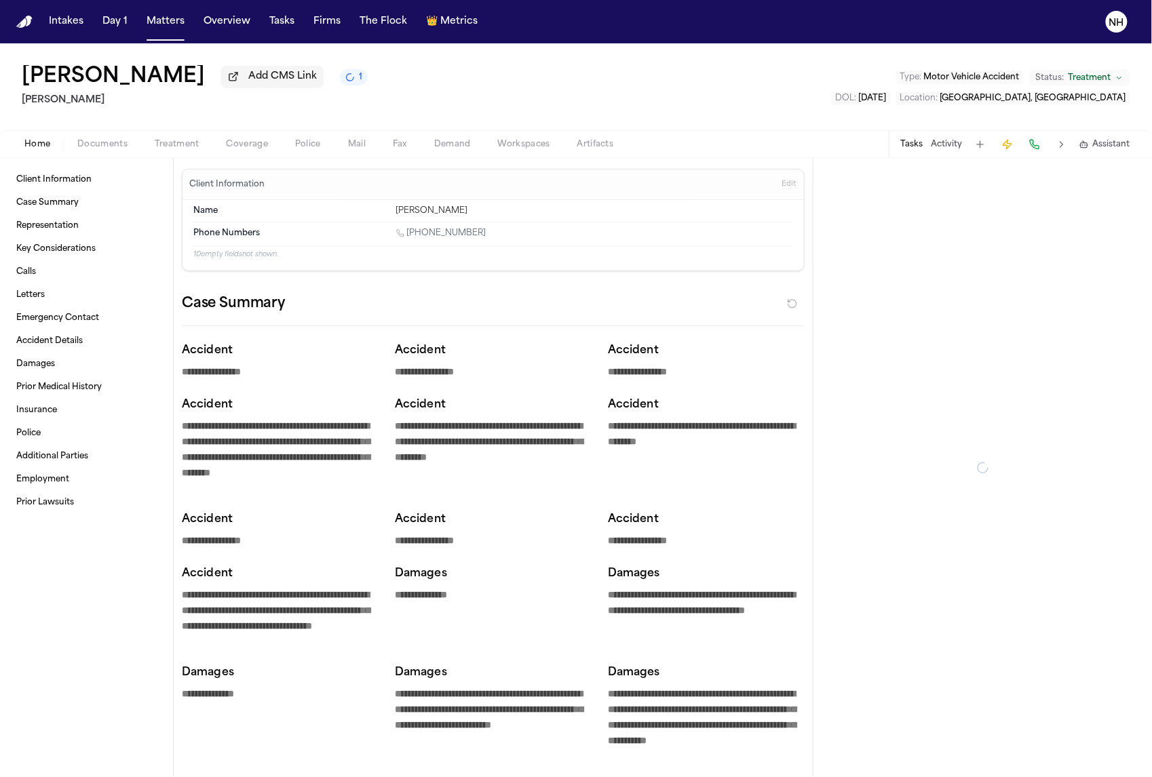
type textarea "*"
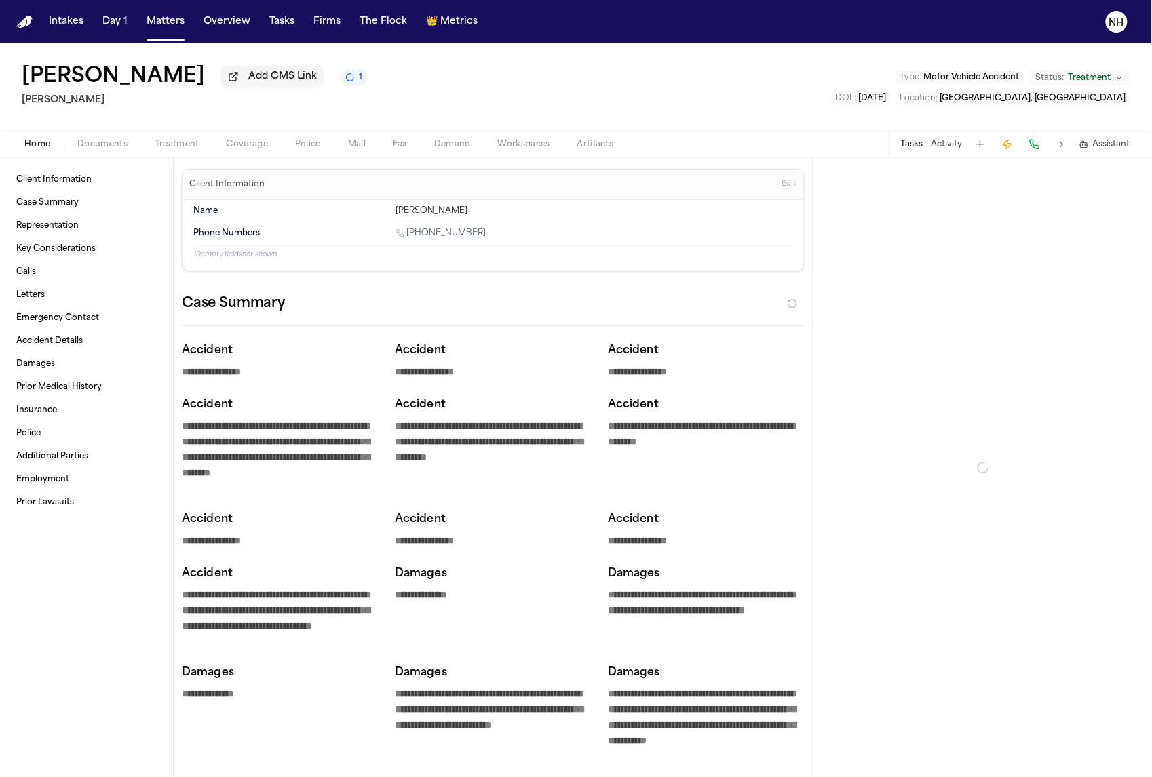
type textarea "*"
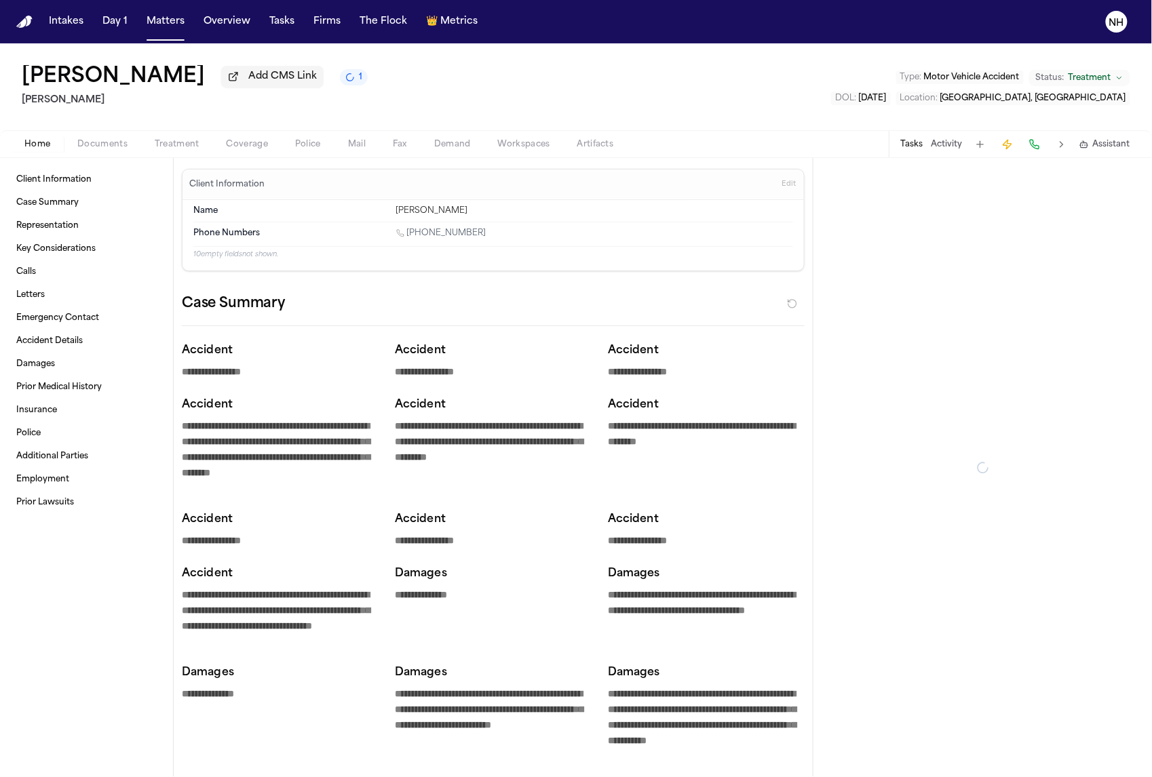
type textarea "*"
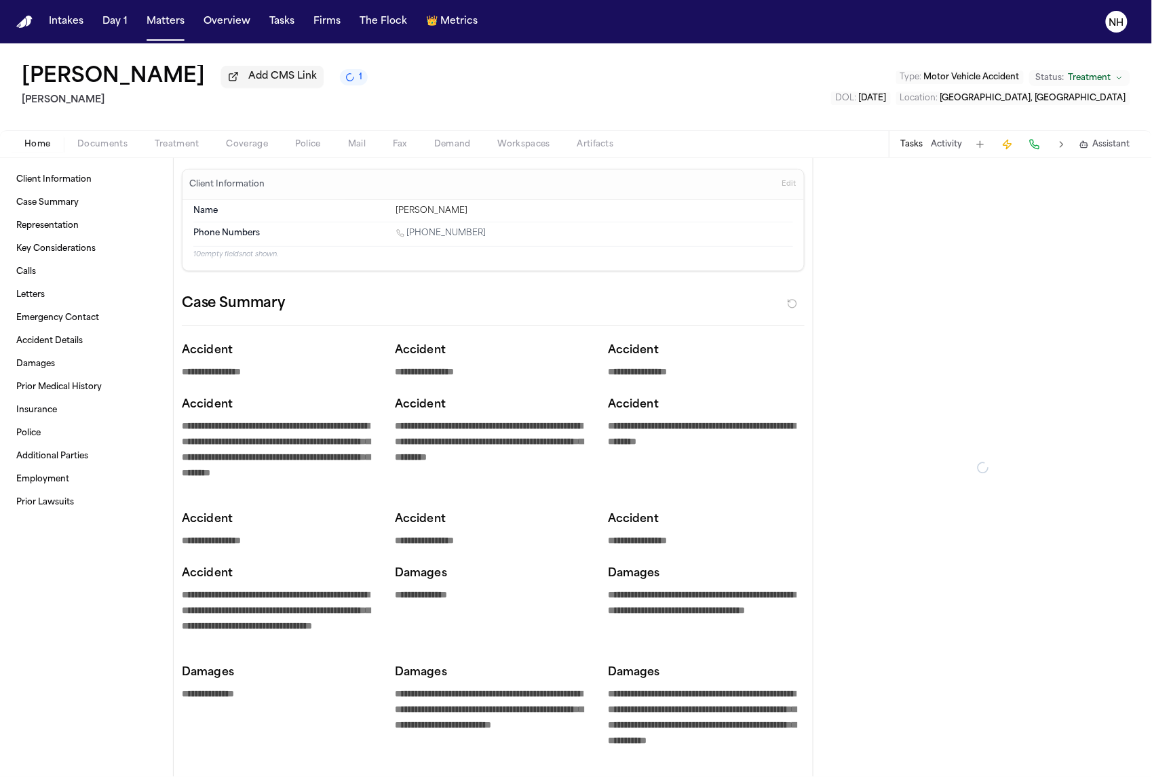
type textarea "*"
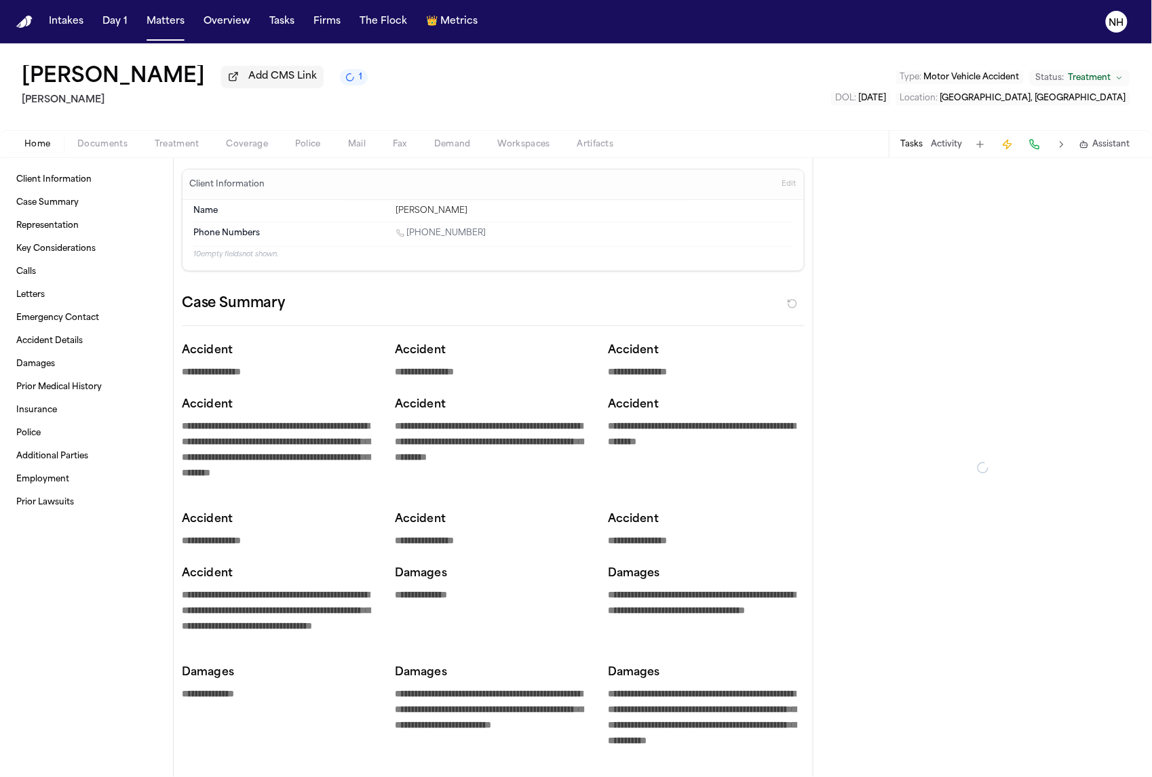
type textarea "*"
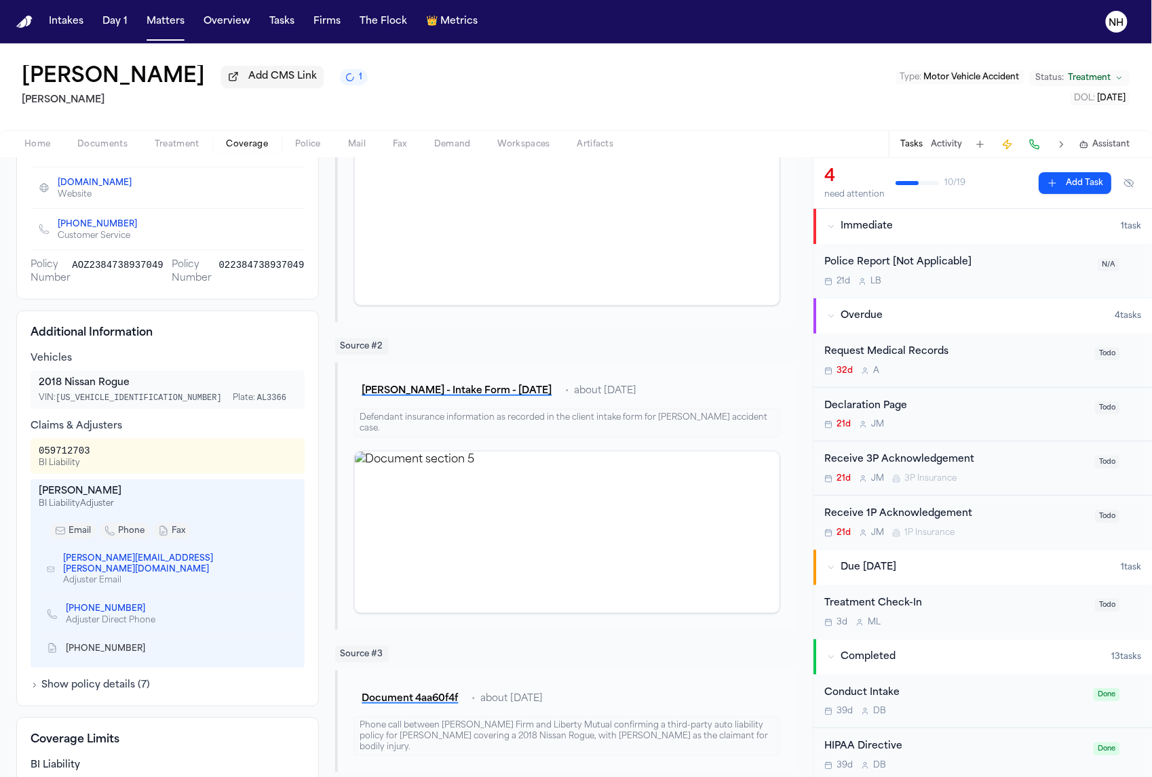
scroll to position [244, 0]
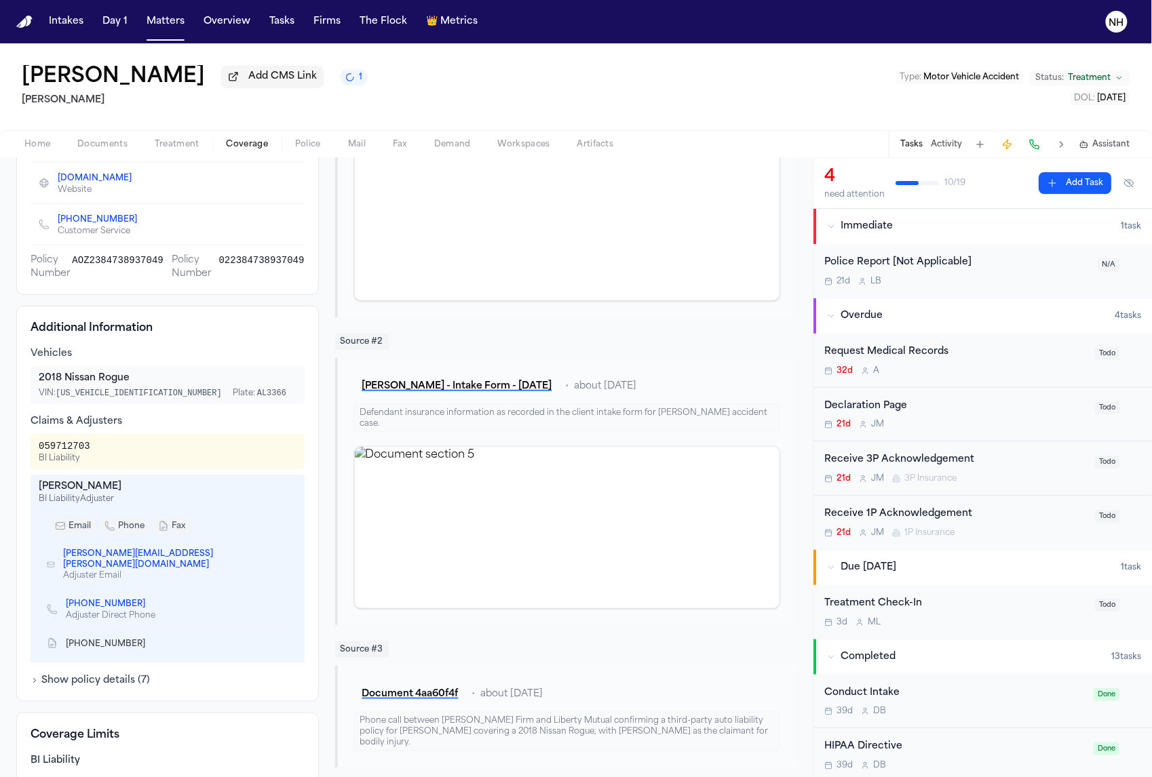
click at [134, 676] on button "Show policy details ( 7 )" at bounding box center [90, 681] width 119 height 14
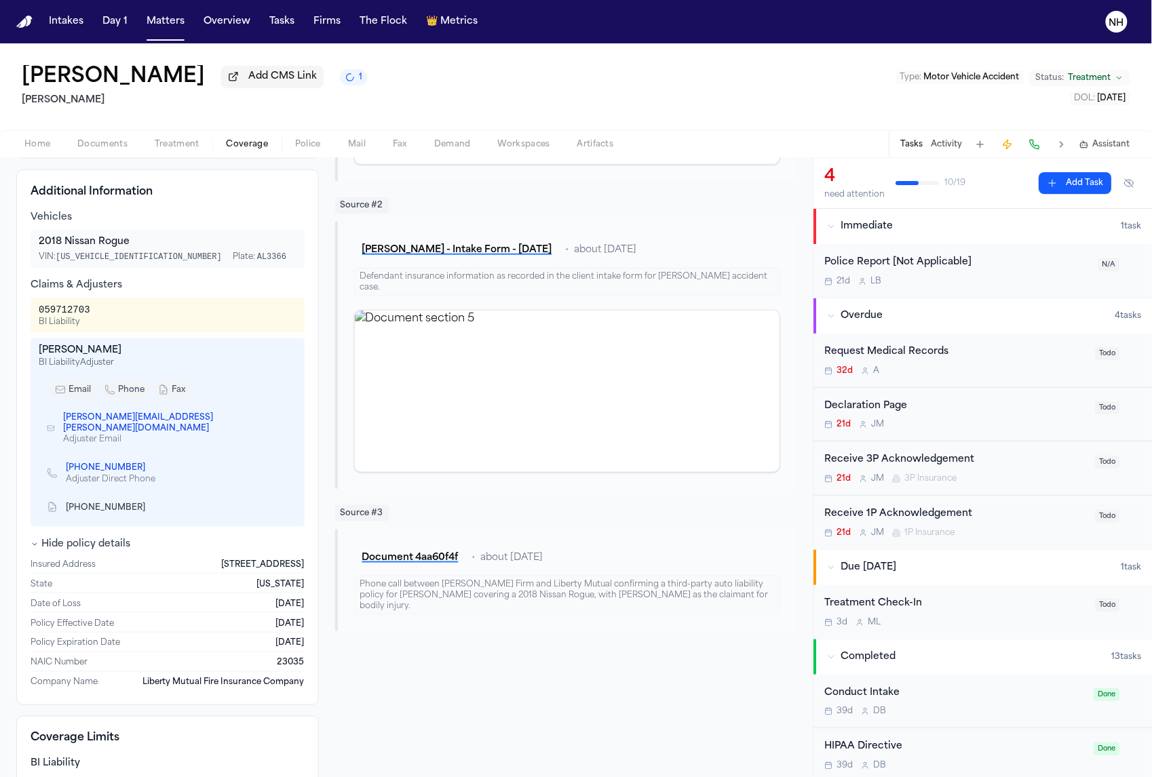
scroll to position [383, 0]
click at [104, 528] on div "Vehicles 2018 Nissan Rogue VIN: [US_VEHICLE_IDENTIFICATION_NUMBER] Plate: AL336…" at bounding box center [168, 449] width 274 height 480
click at [104, 539] on button "Hide policy details" at bounding box center [81, 543] width 100 height 14
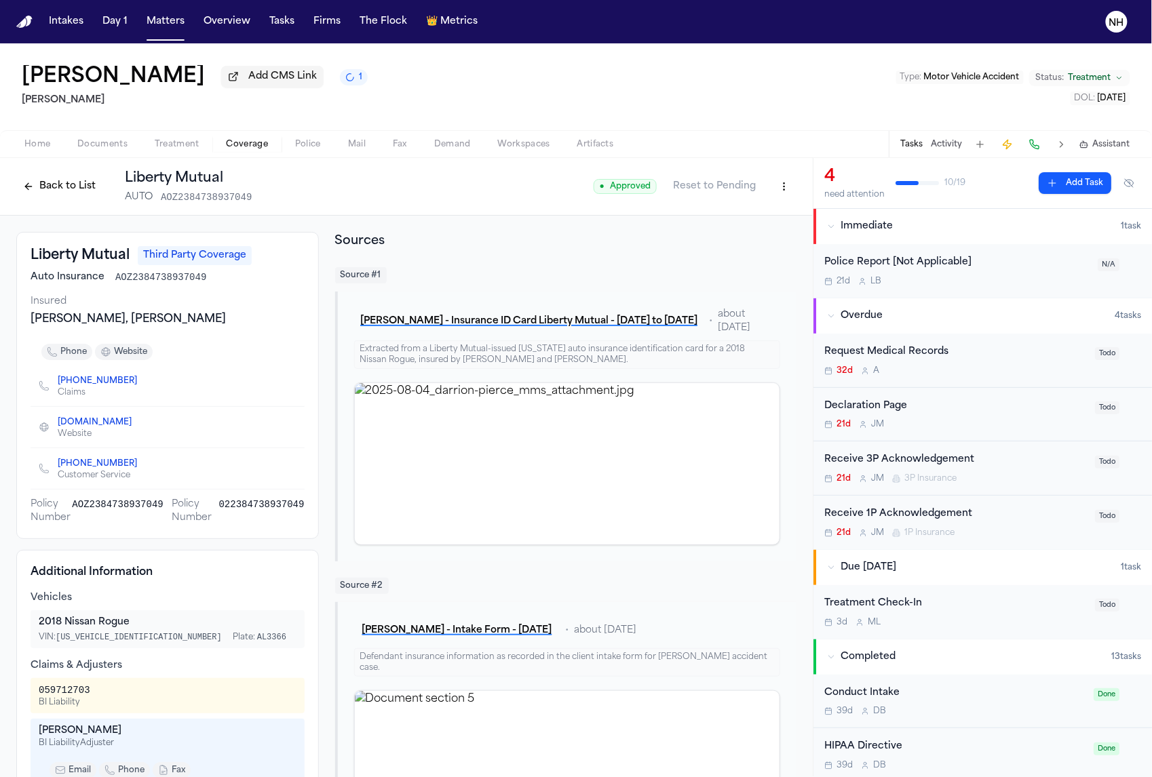
scroll to position [0, 0]
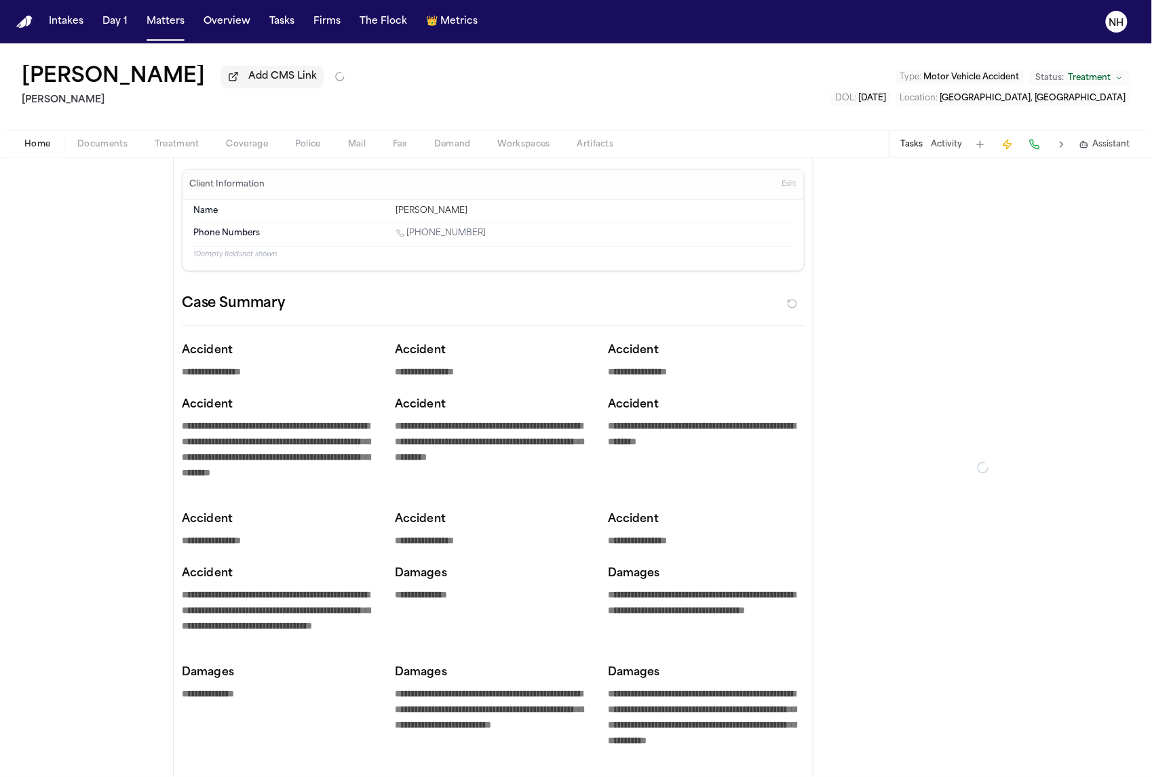
type textarea "*"
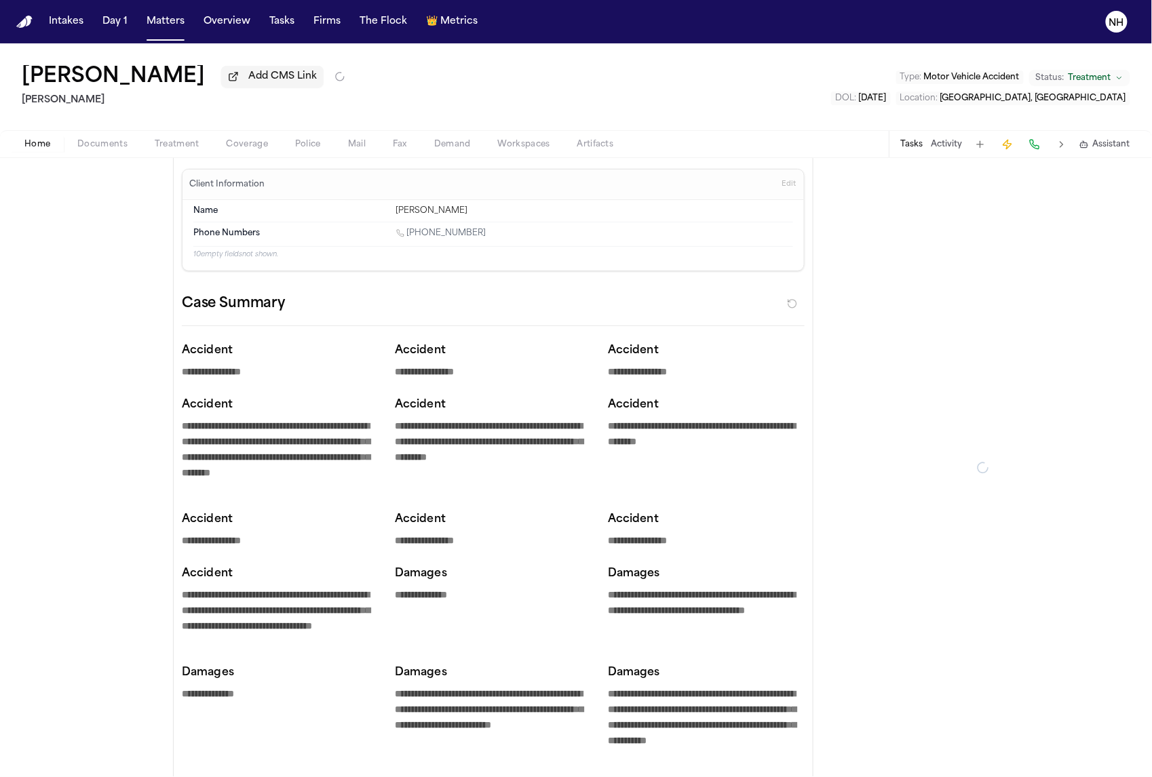
type textarea "*"
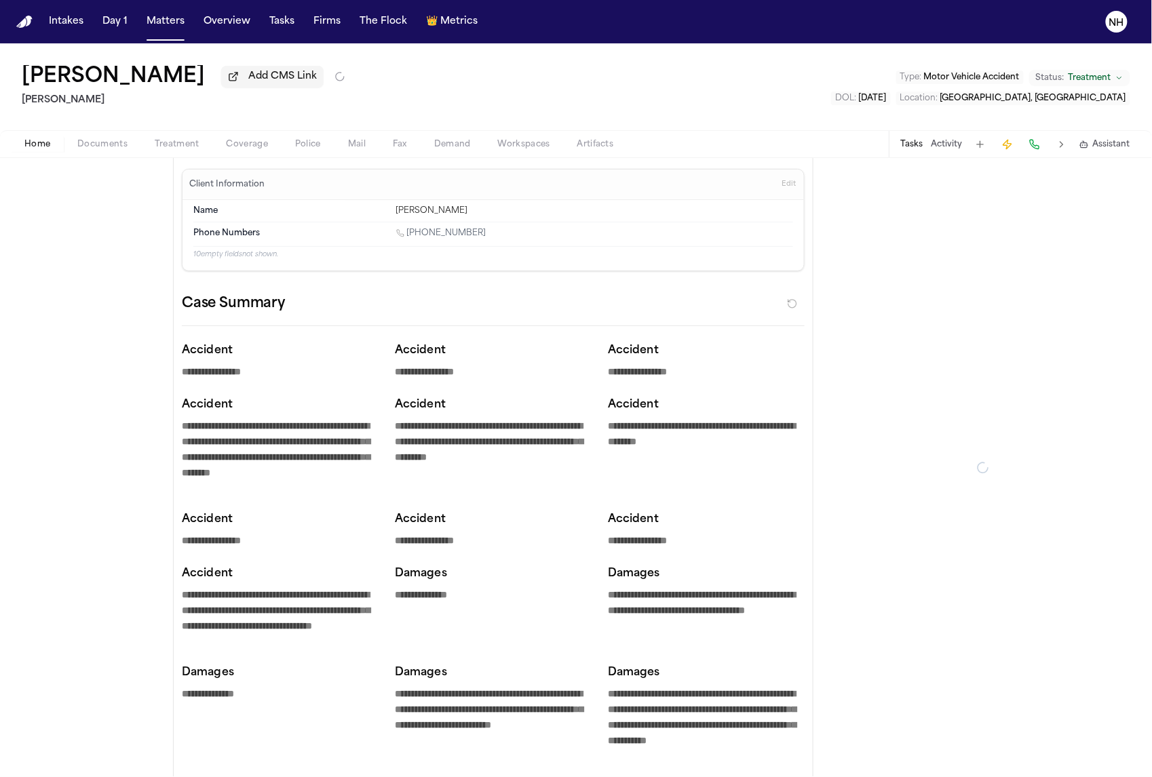
type textarea "*"
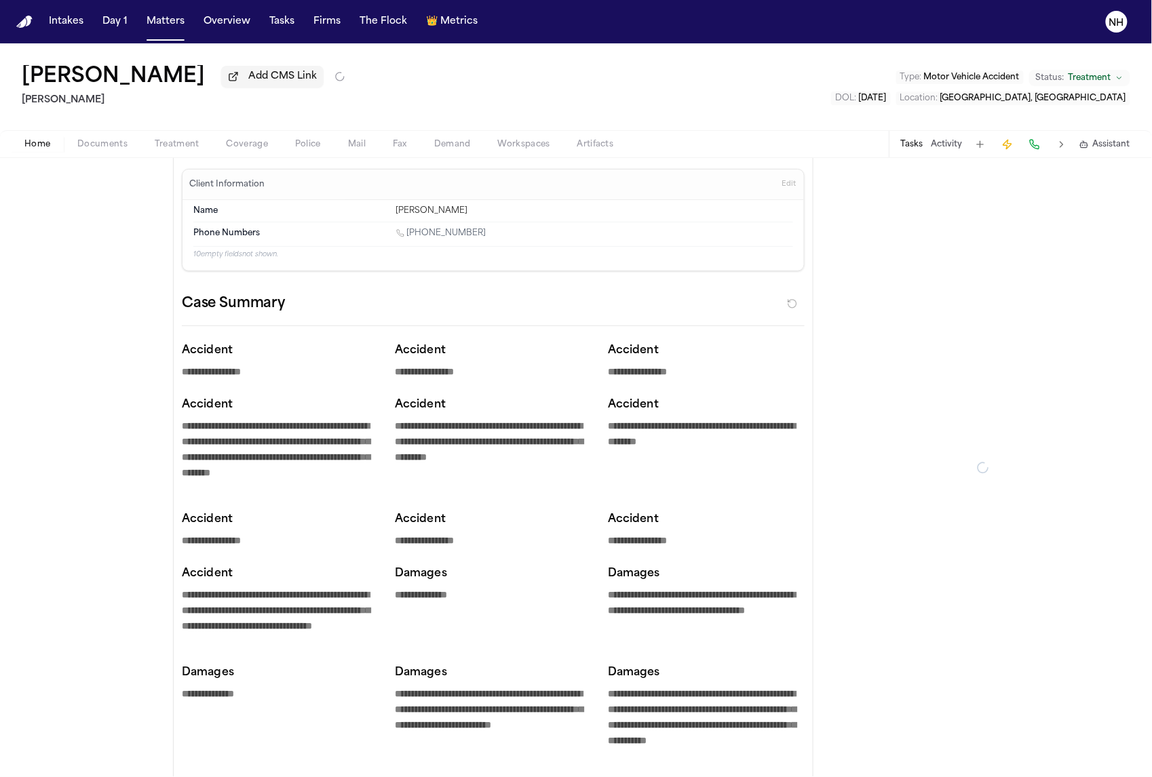
type textarea "*"
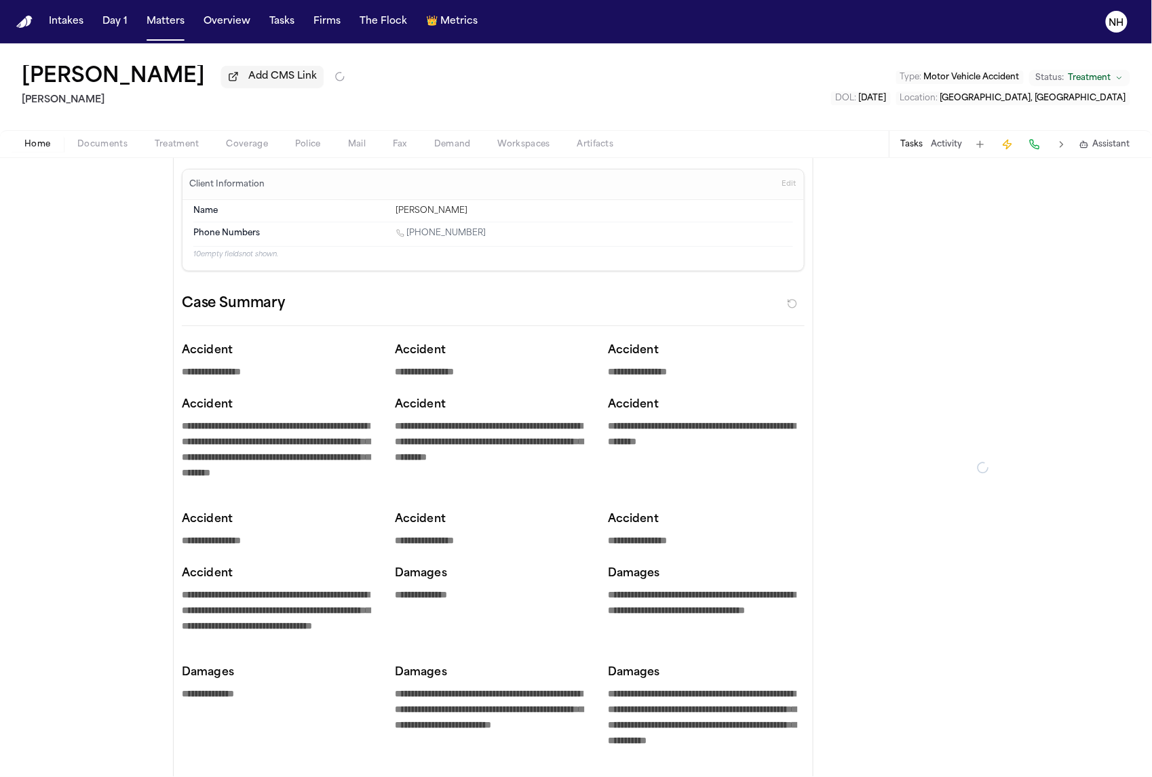
type textarea "*"
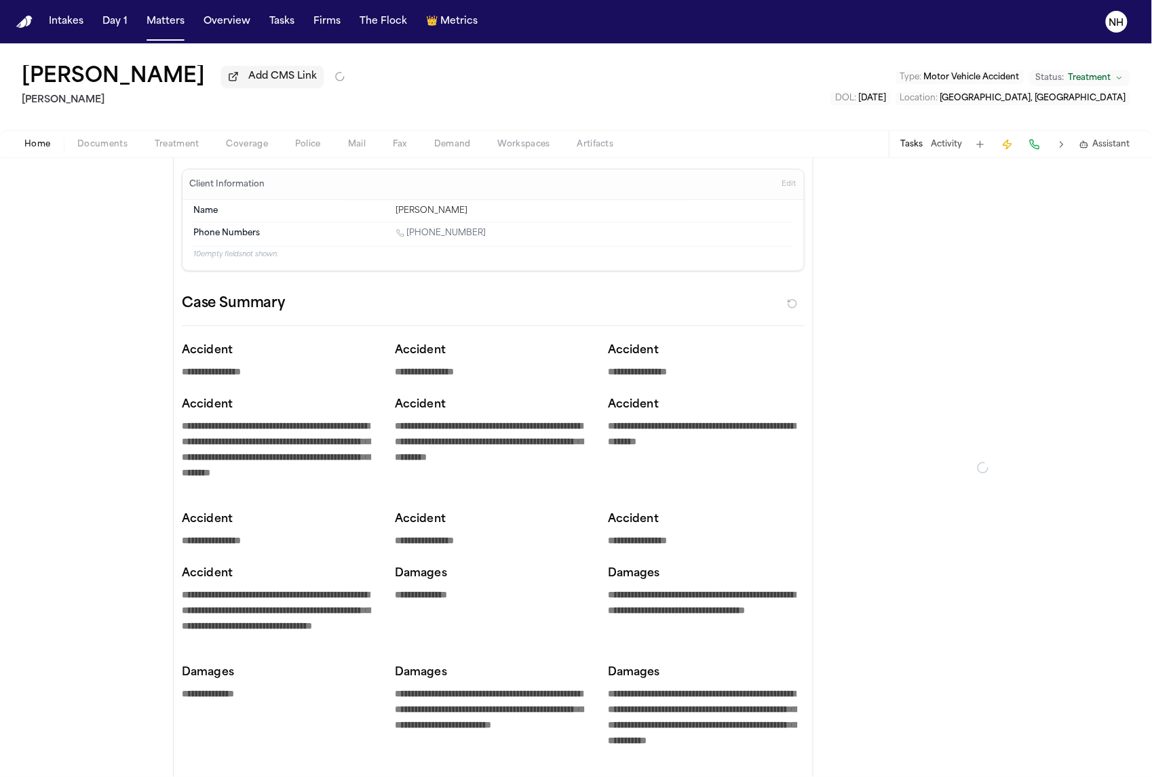
type textarea "*"
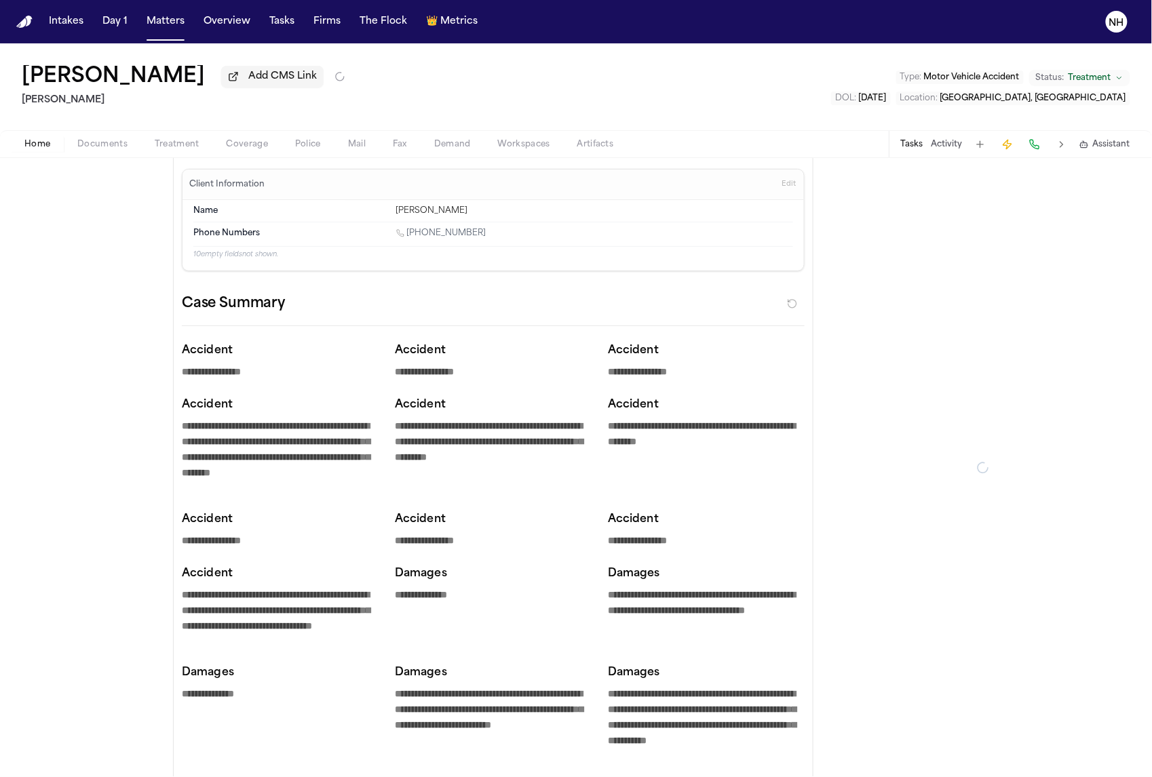
type textarea "*"
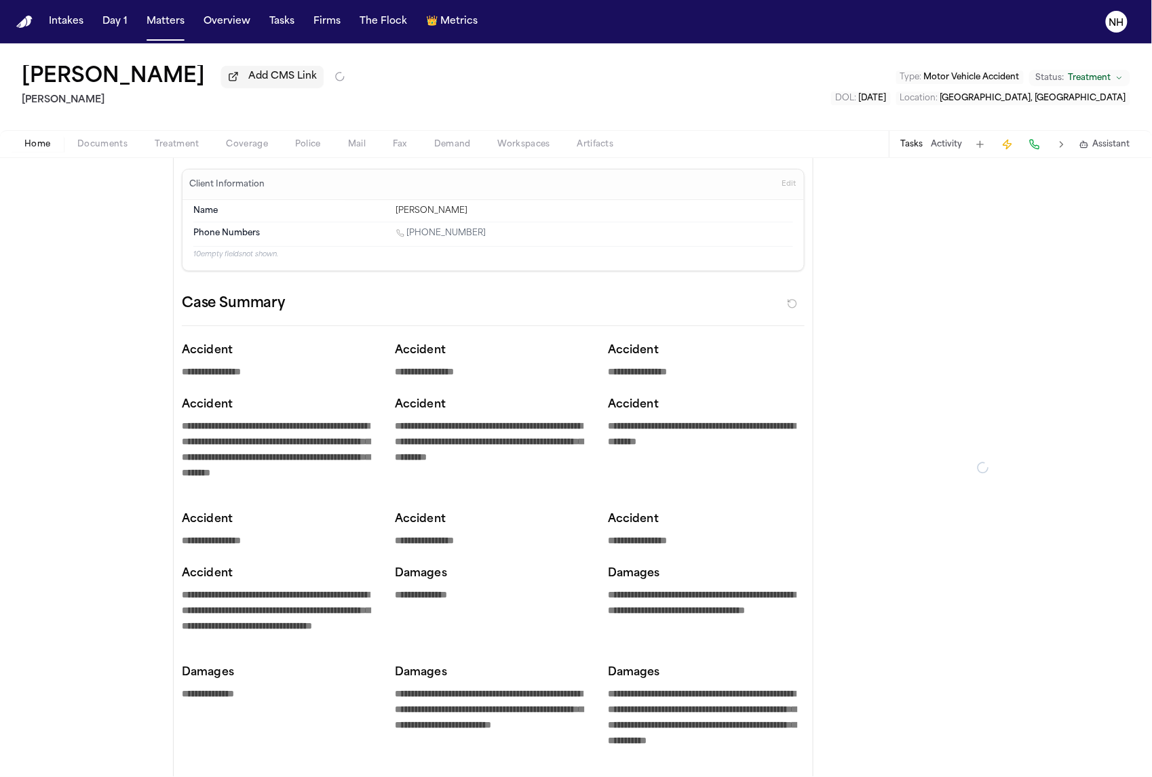
type textarea "*"
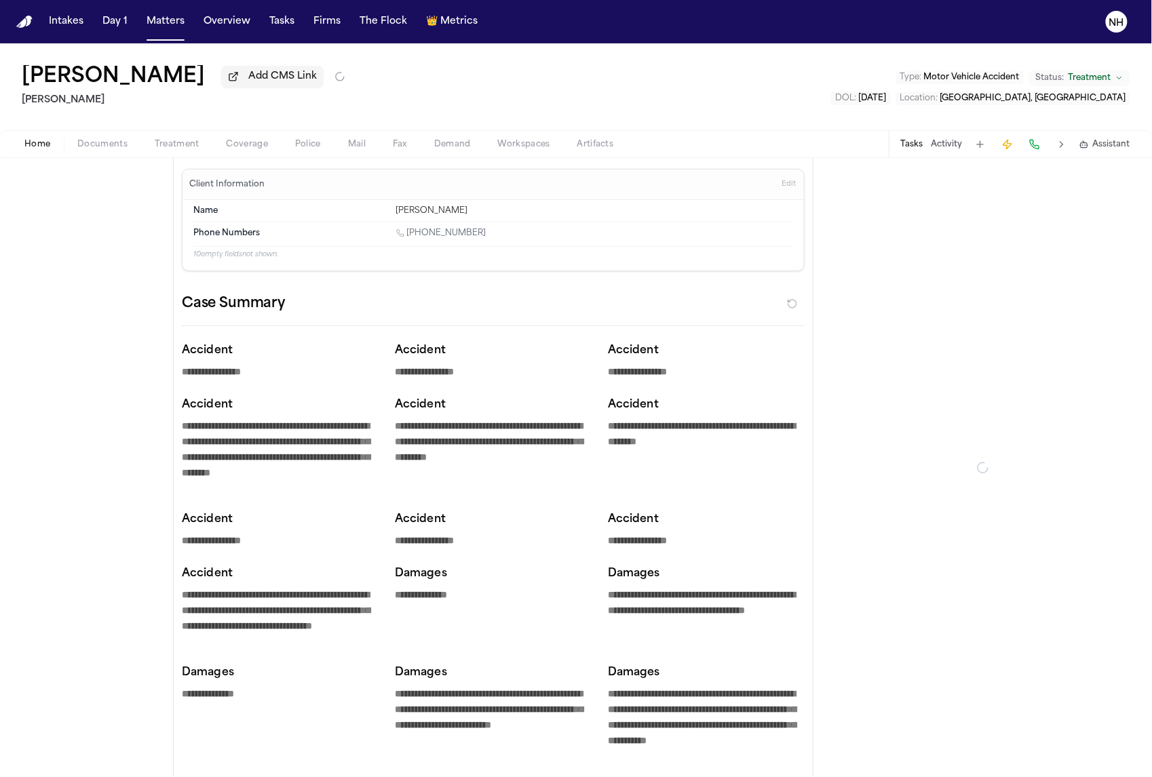
type textarea "*"
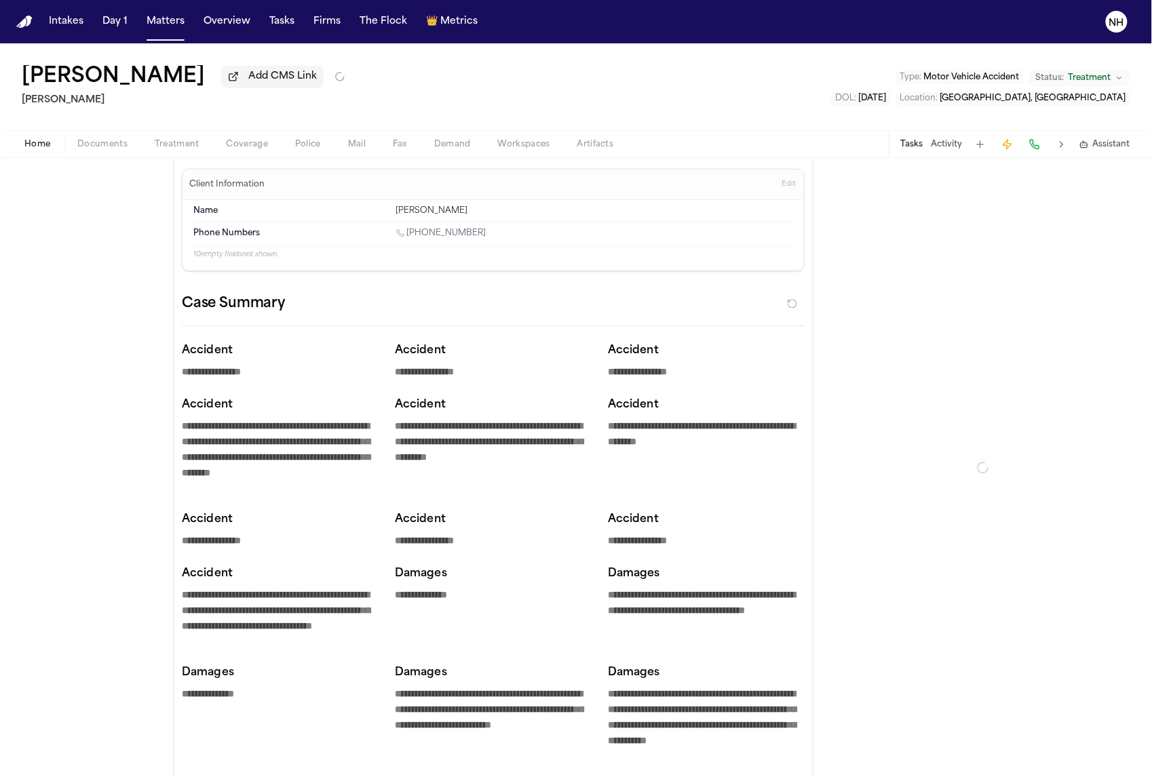
type textarea "*"
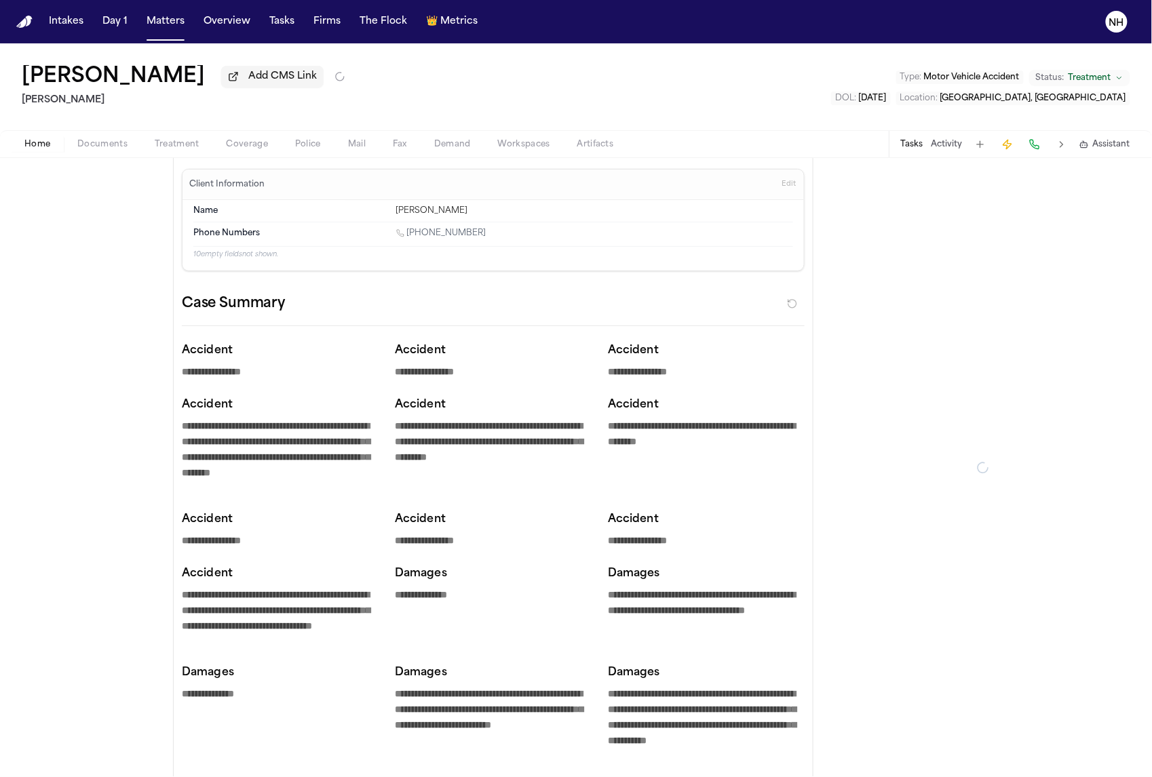
type textarea "*"
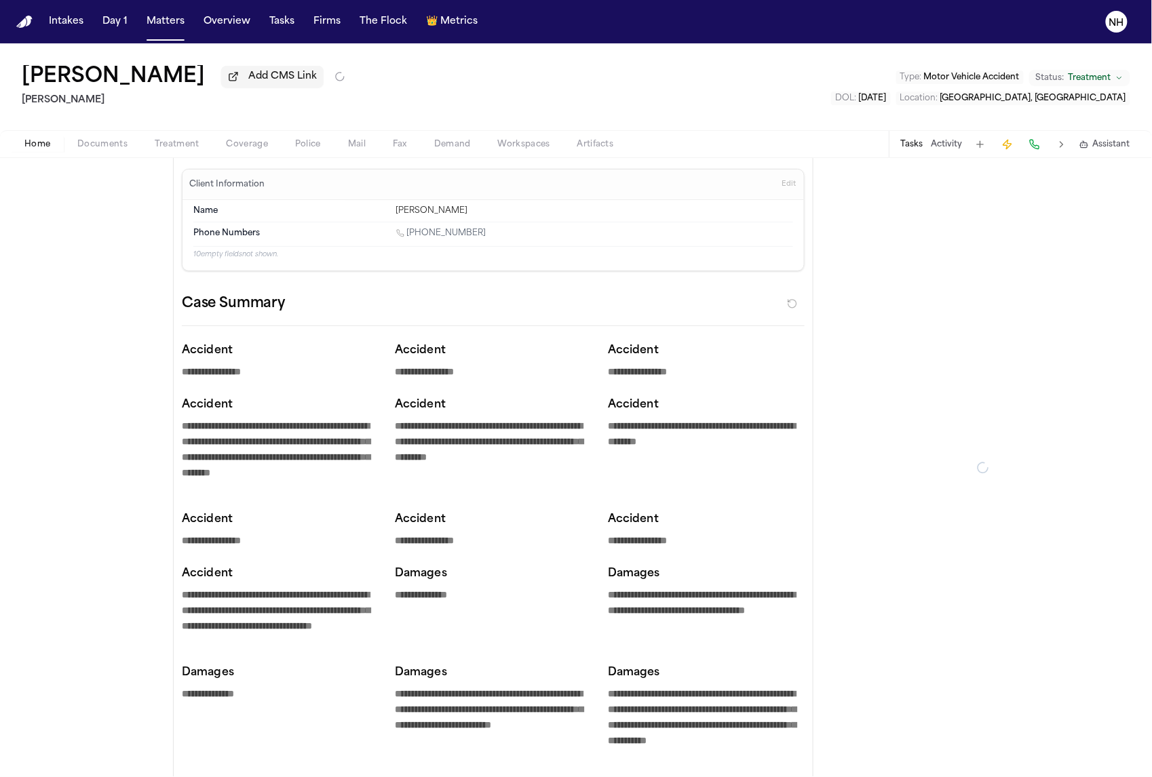
type textarea "*"
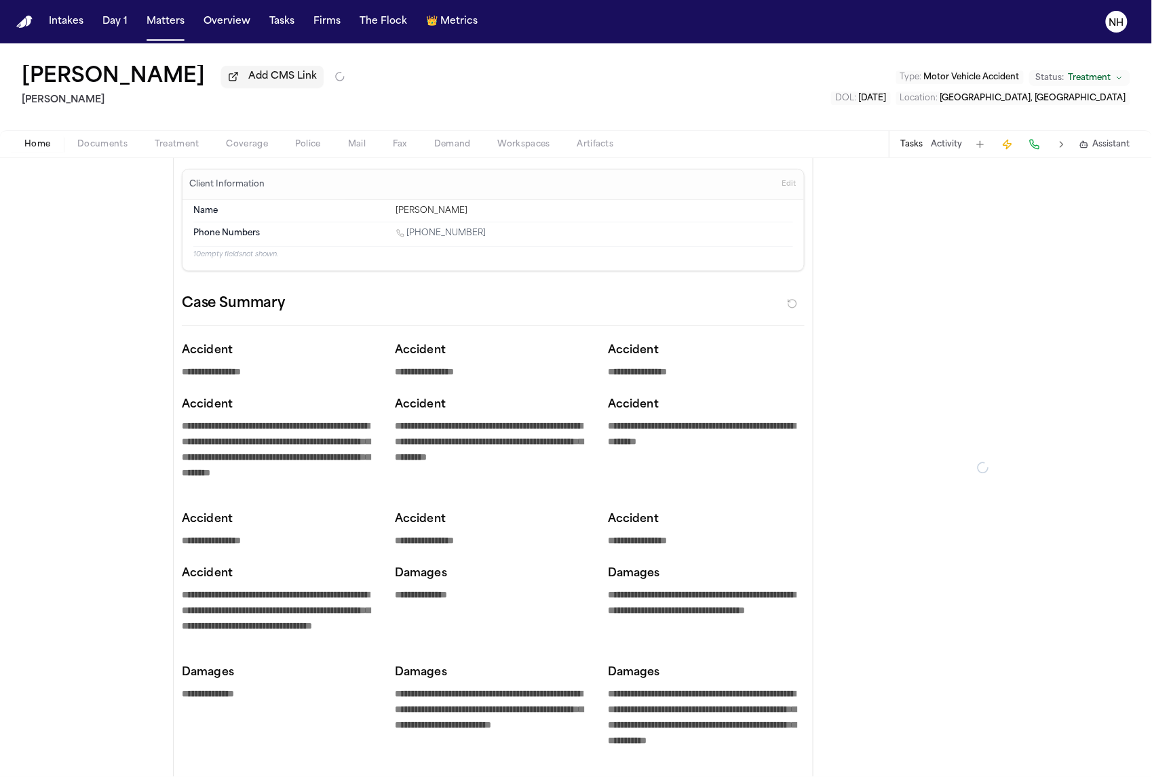
type textarea "*"
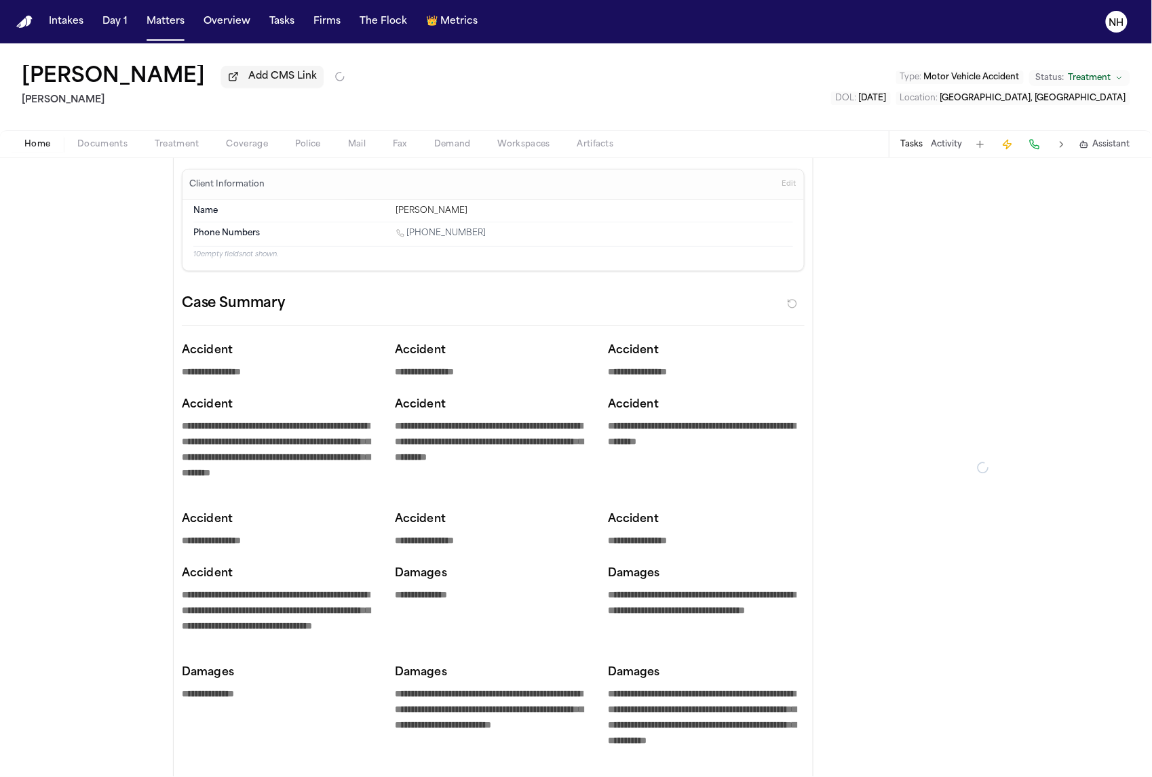
type textarea "*"
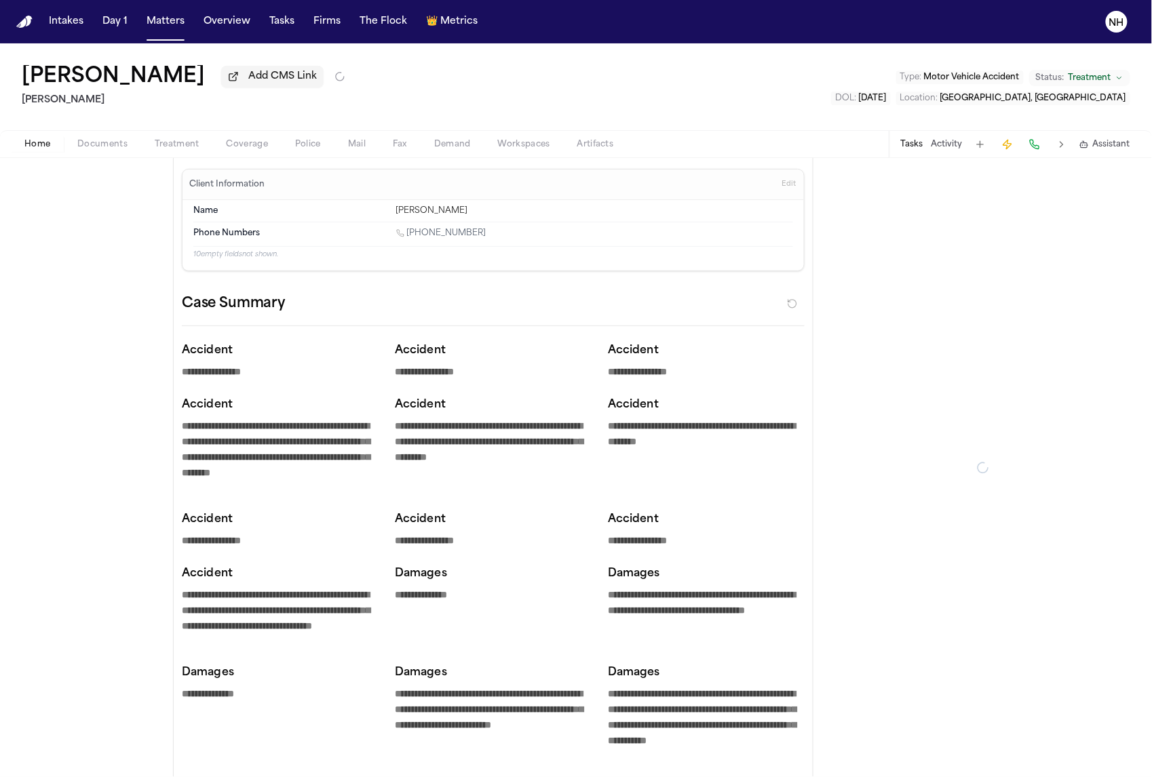
type textarea "*"
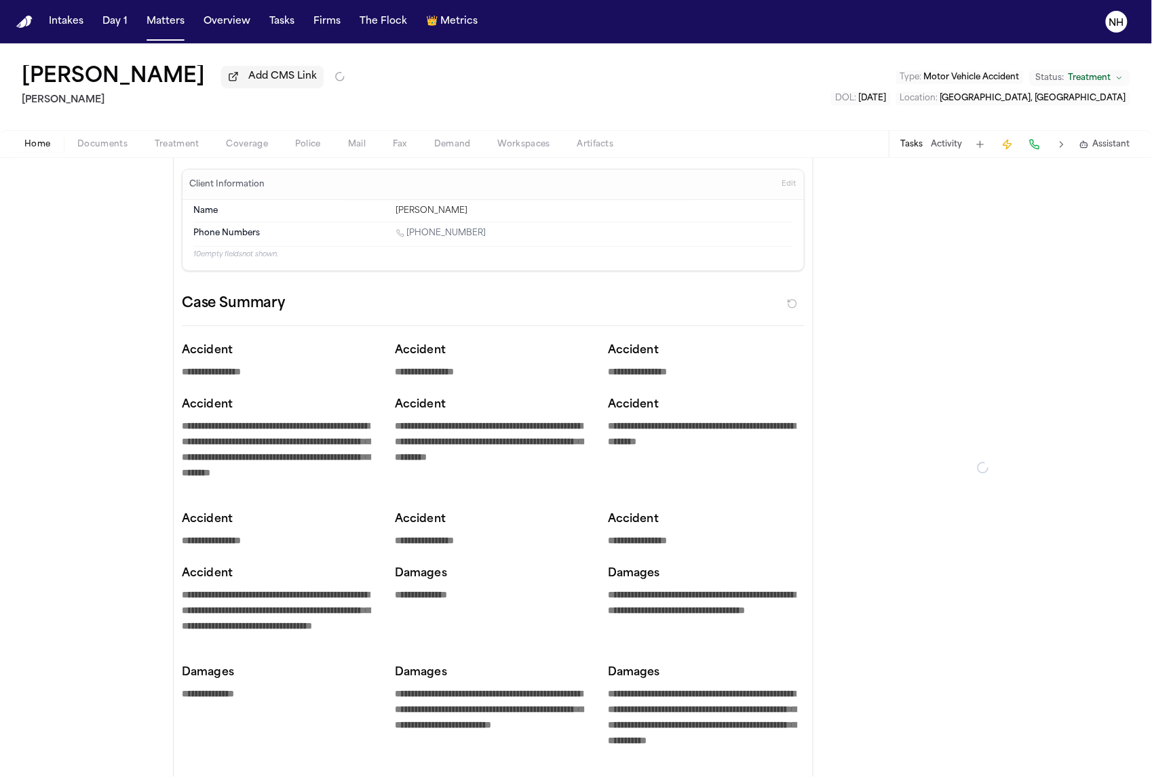
type textarea "*"
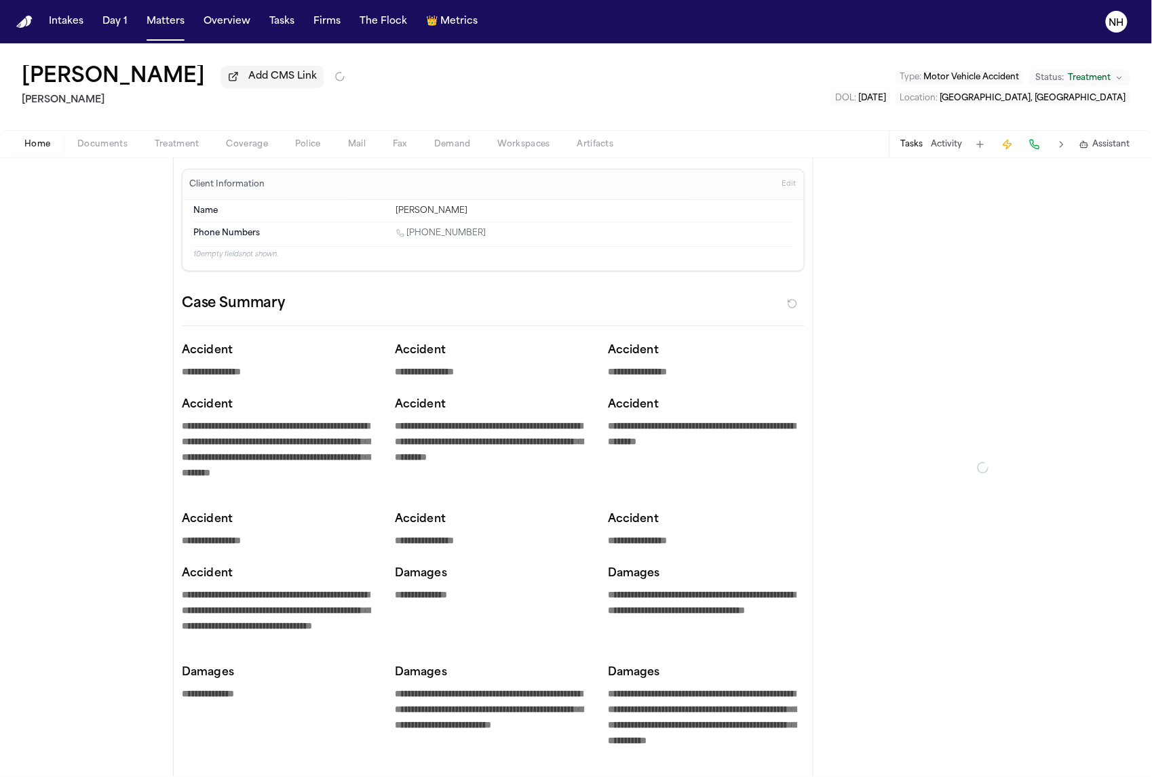
type textarea "*"
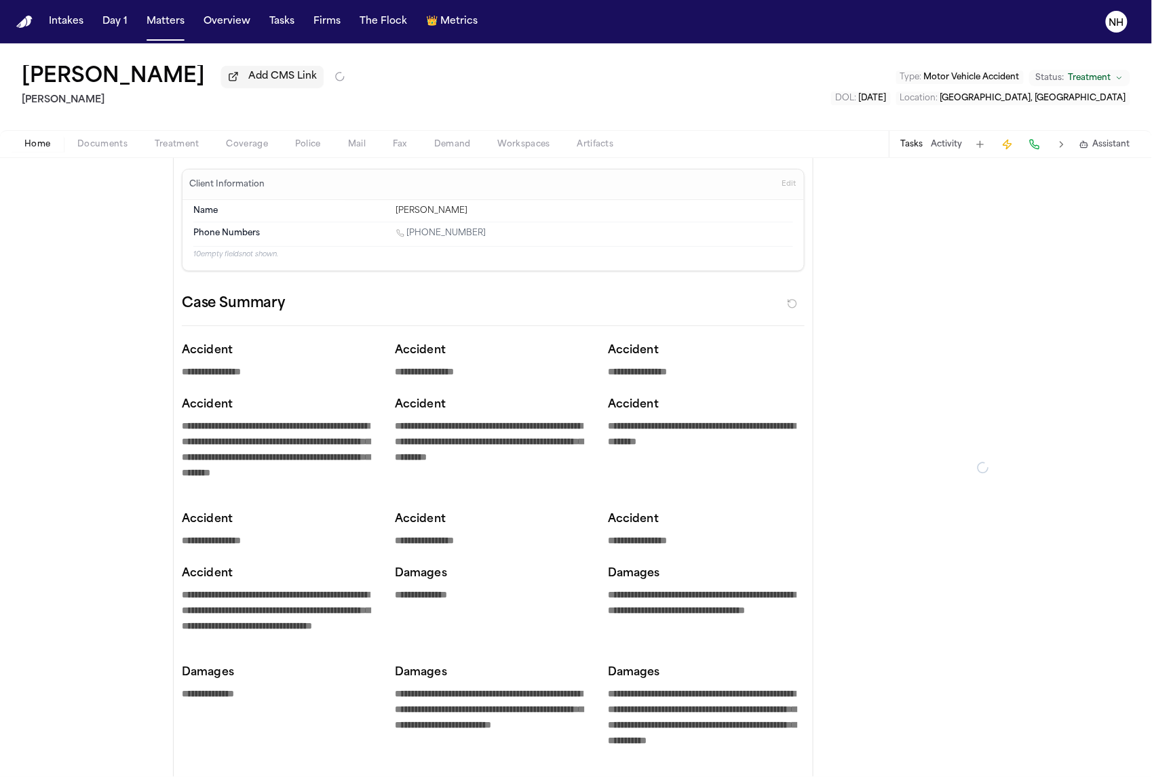
type textarea "*"
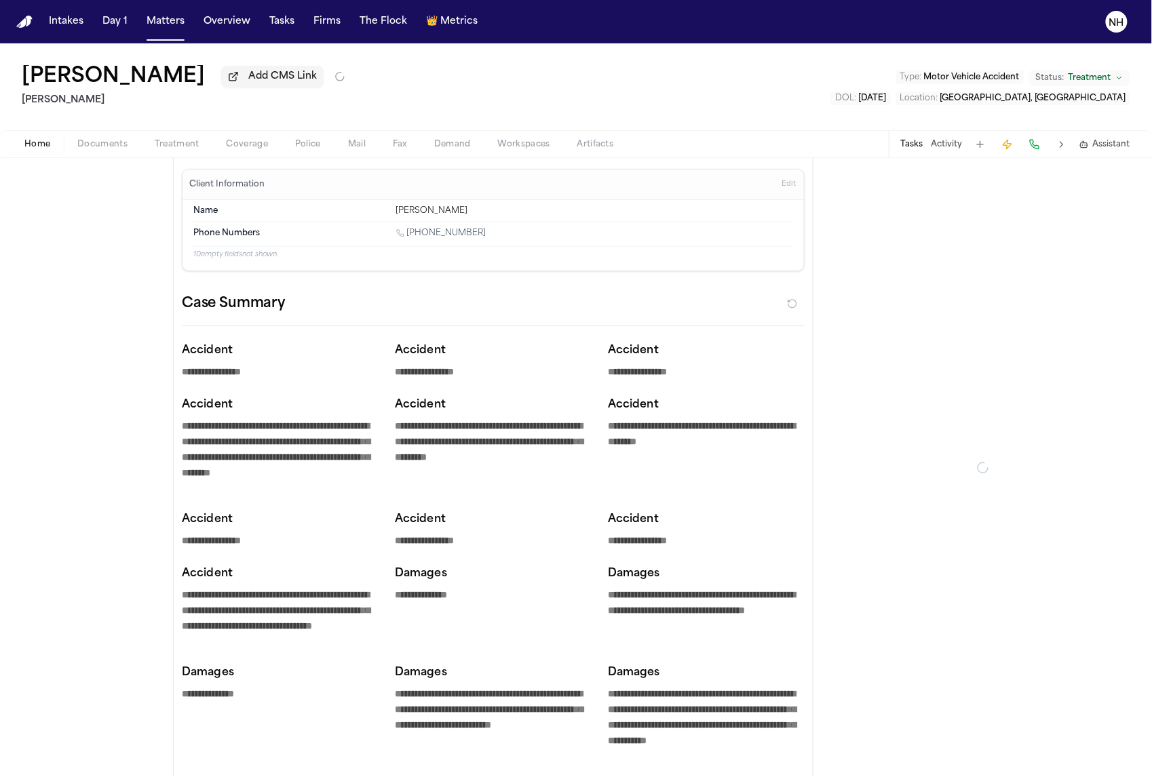
type textarea "*"
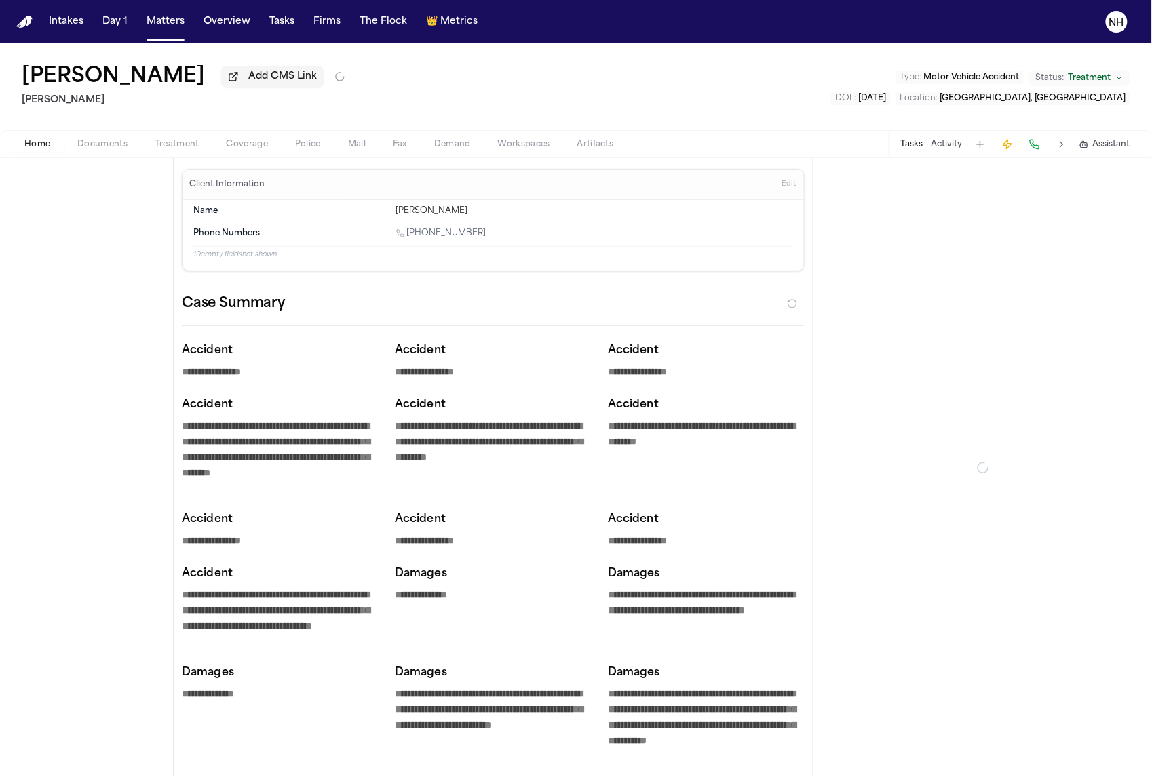
type textarea "*"
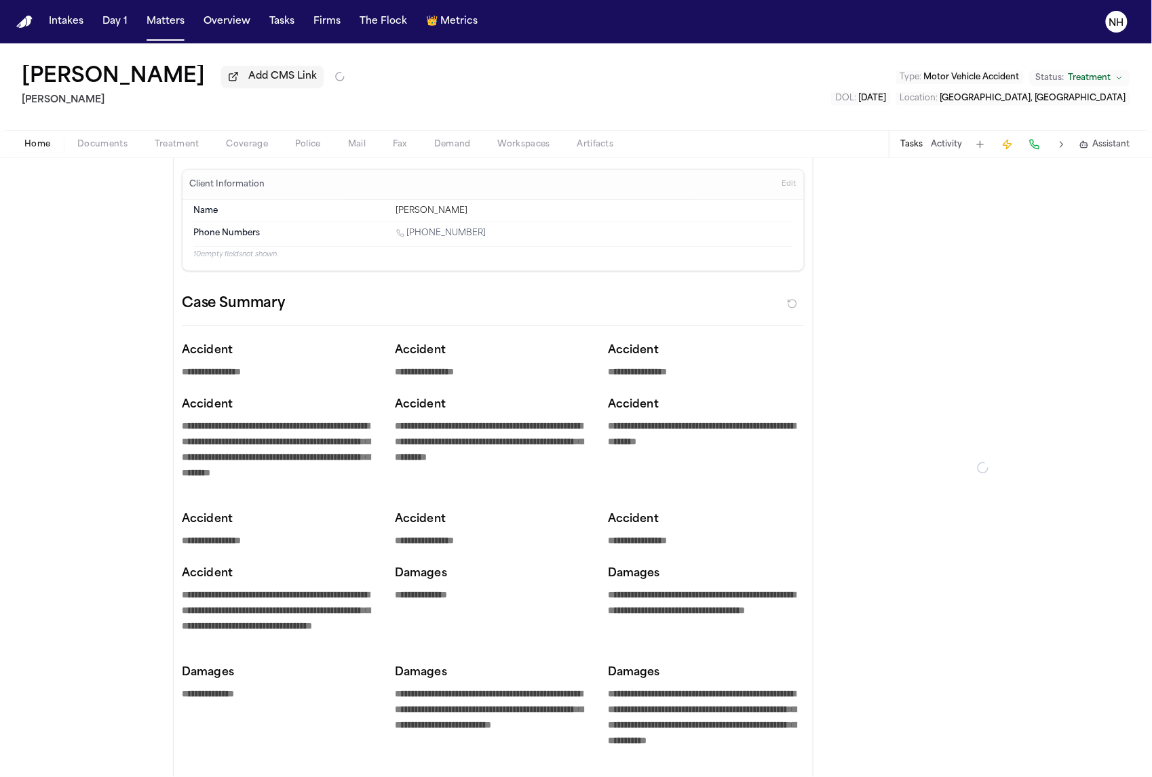
type textarea "*"
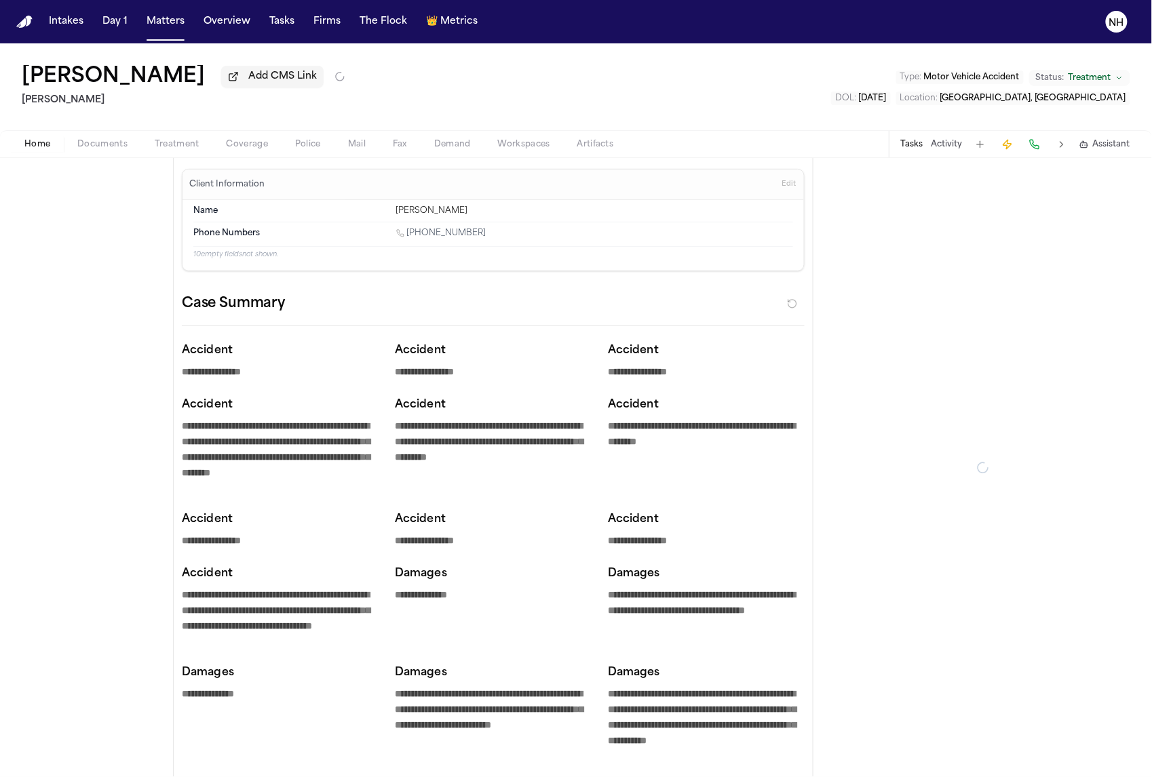
type textarea "*"
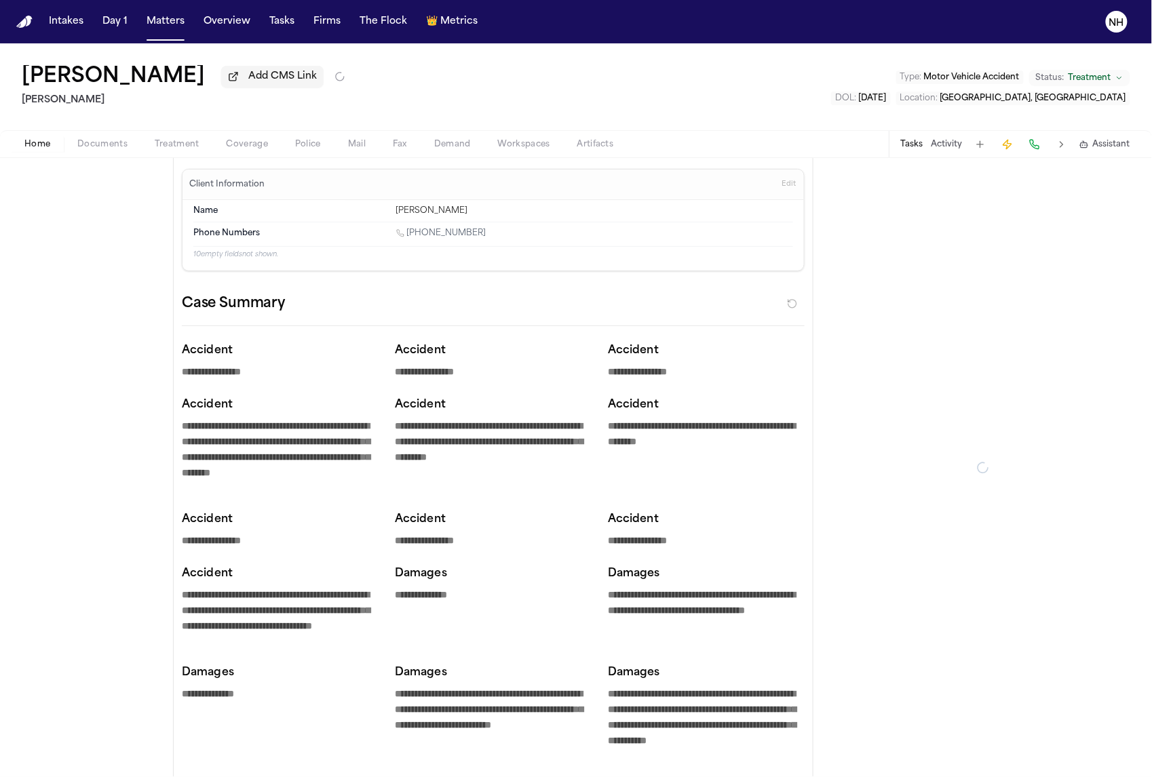
type textarea "*"
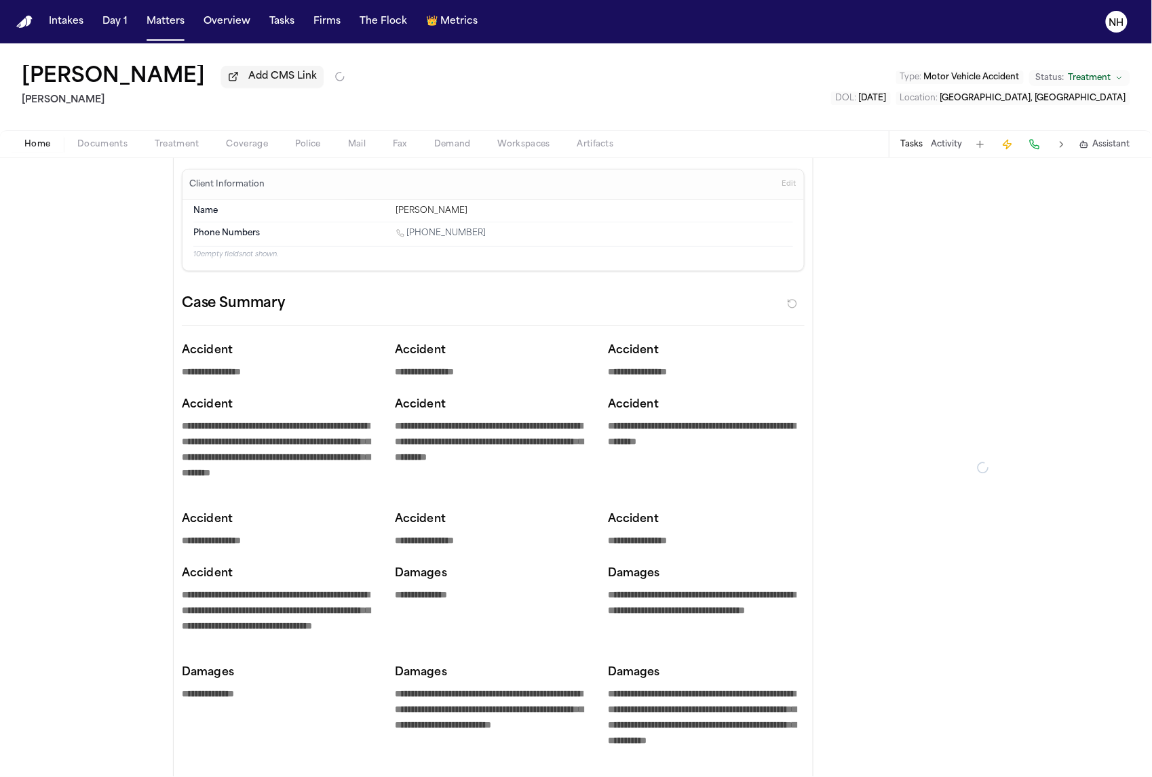
type textarea "*"
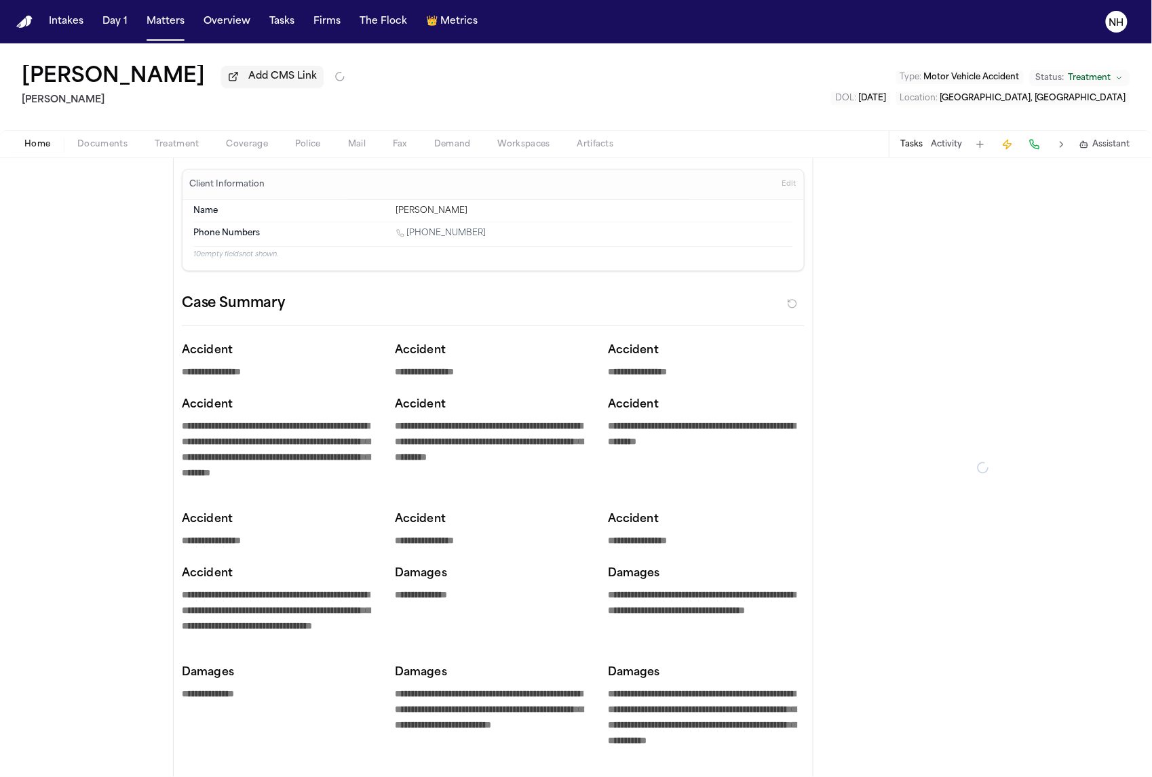
type textarea "*"
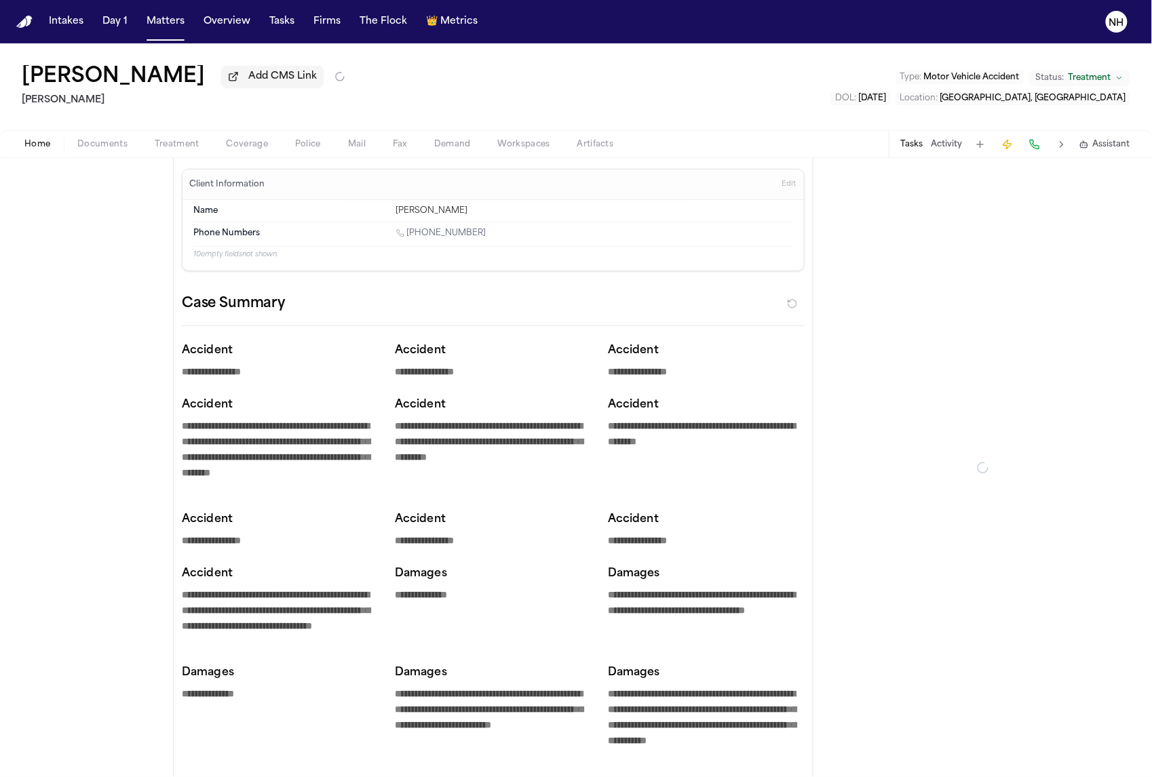
type textarea "*"
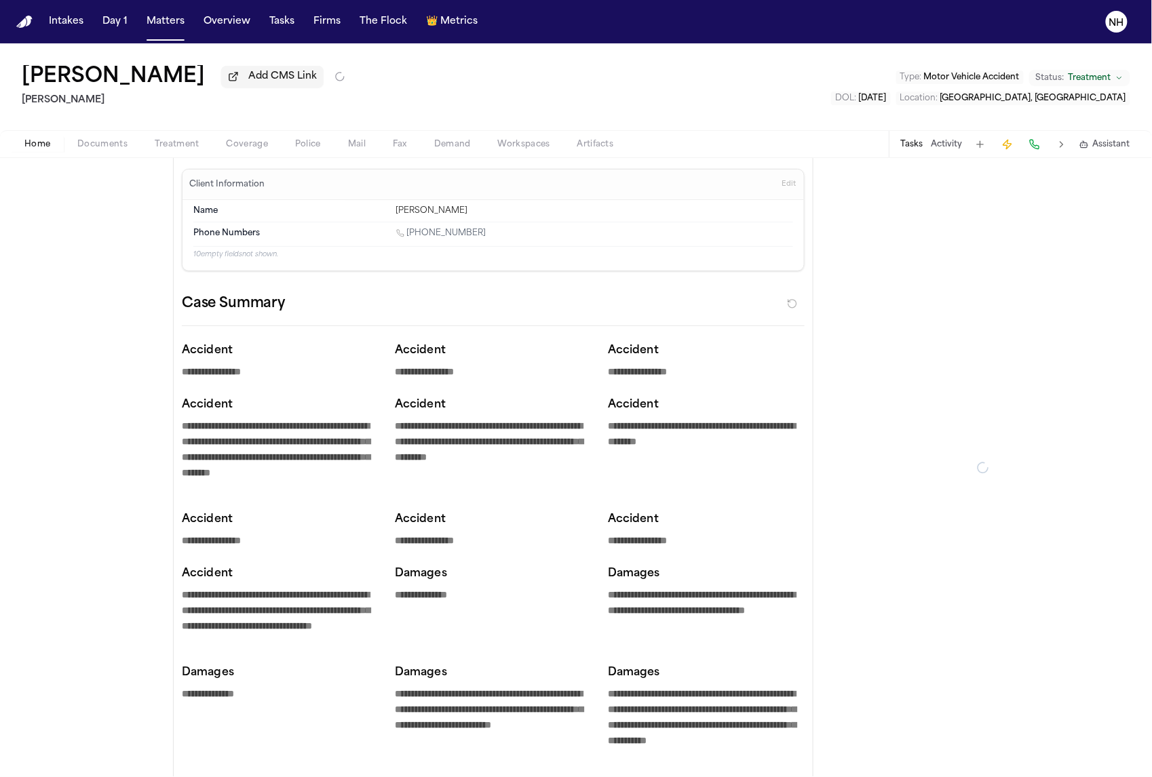
type textarea "*"
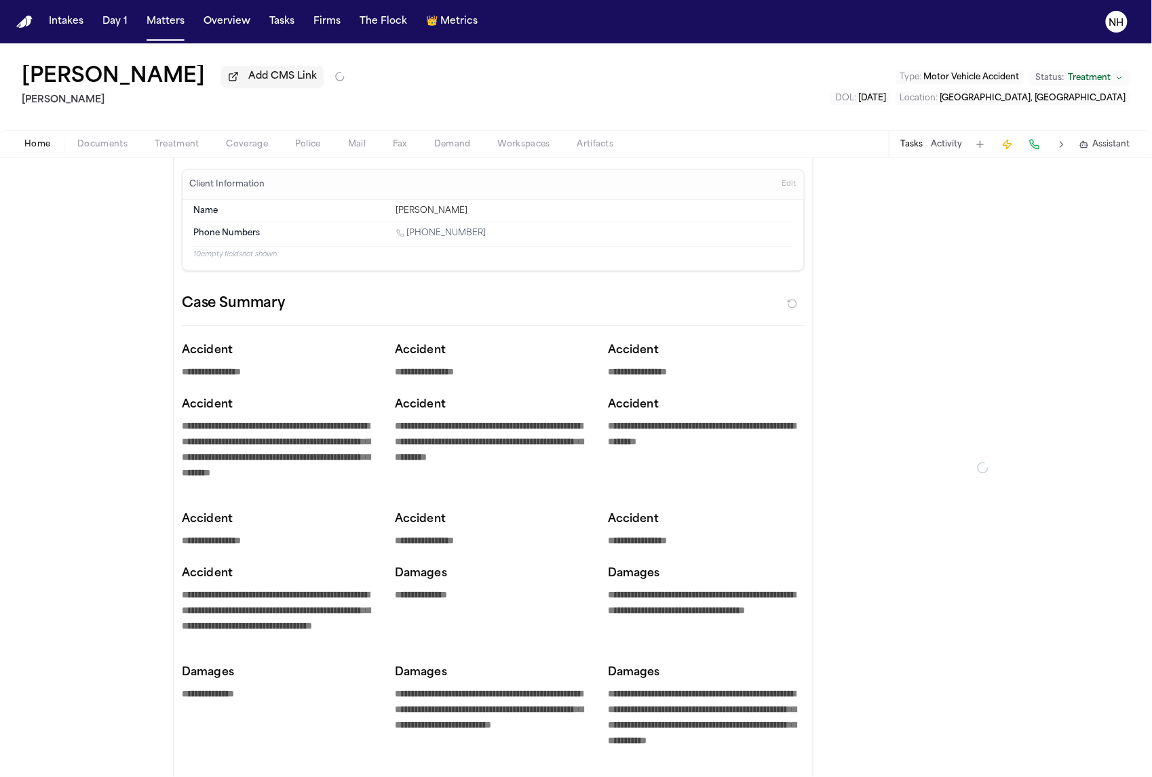
type textarea "*"
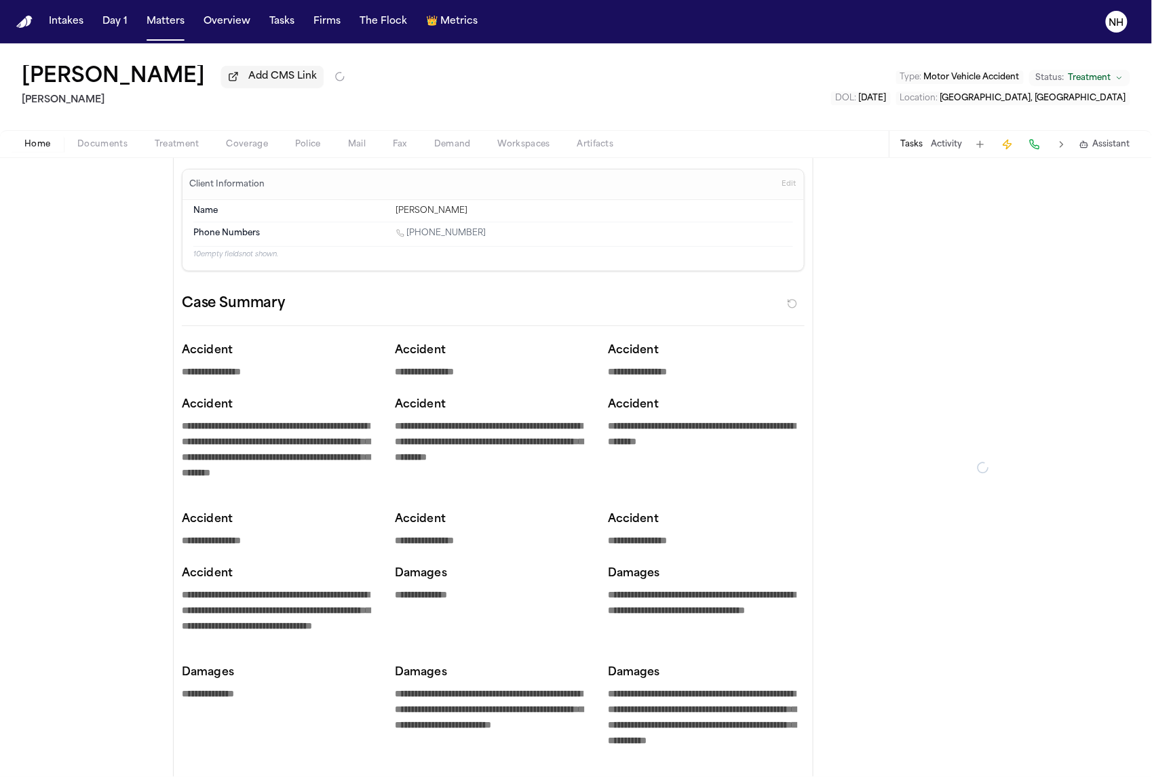
type textarea "*"
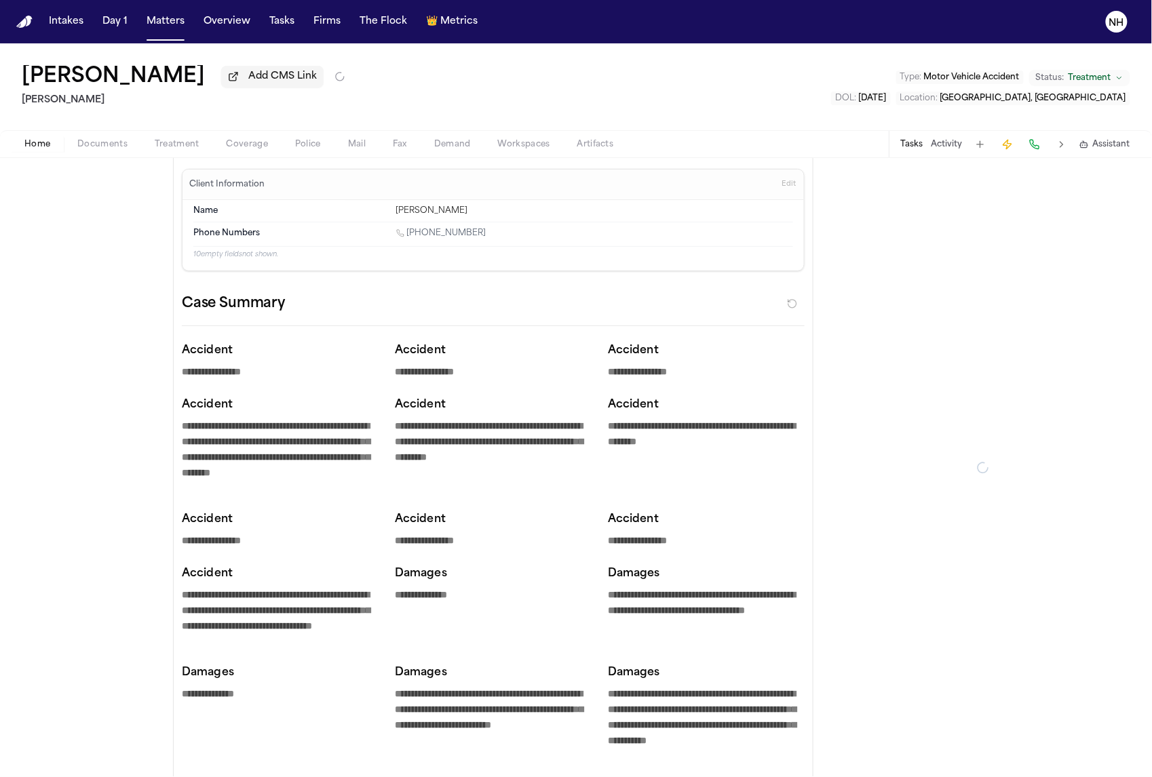
type textarea "*"
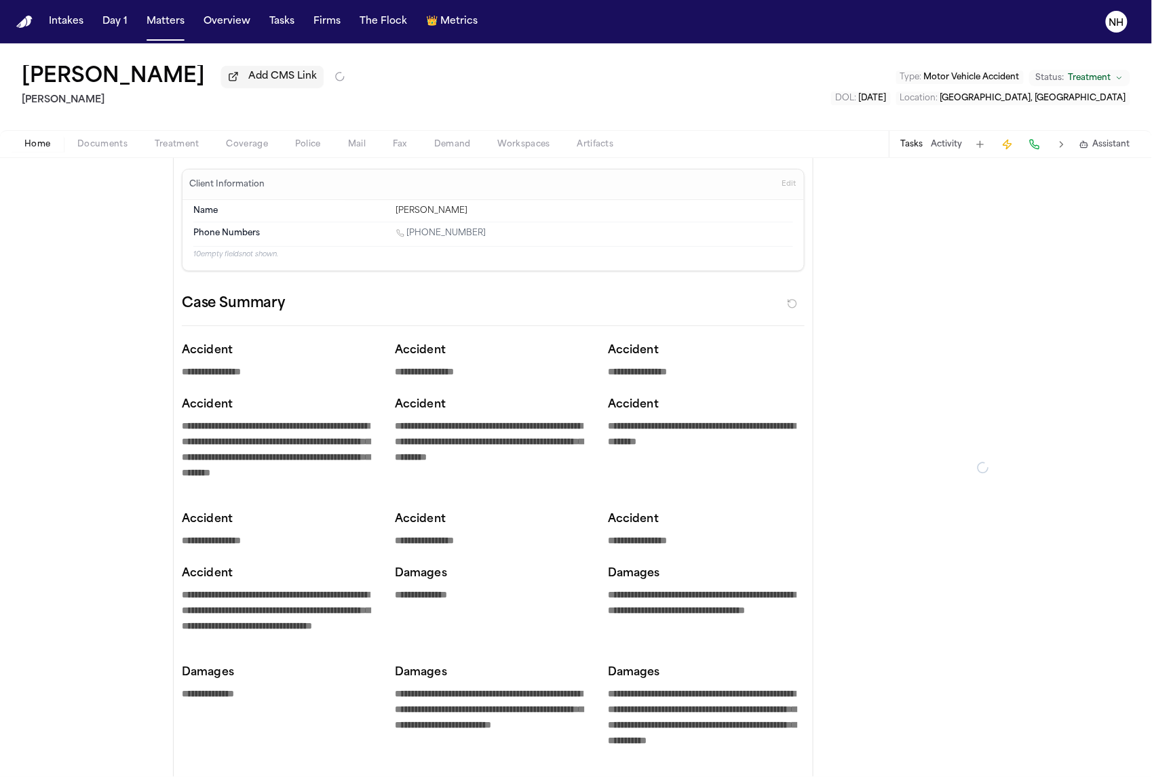
type textarea "*"
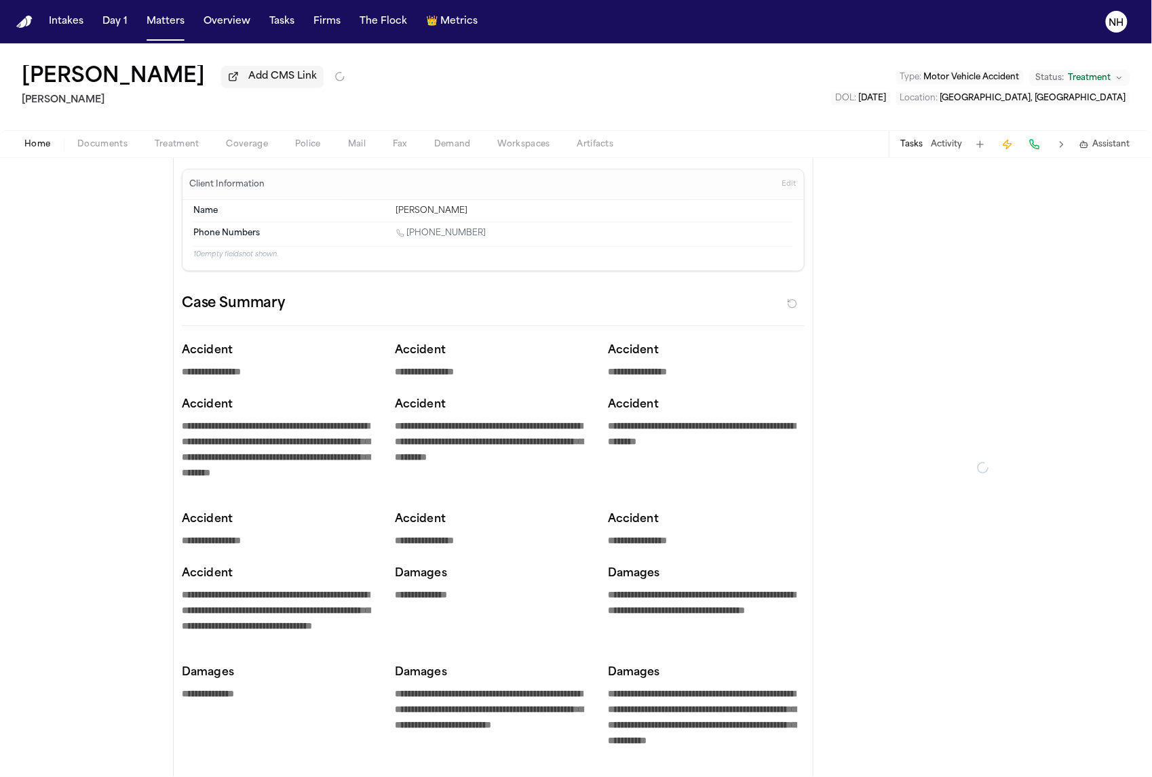
type textarea "*"
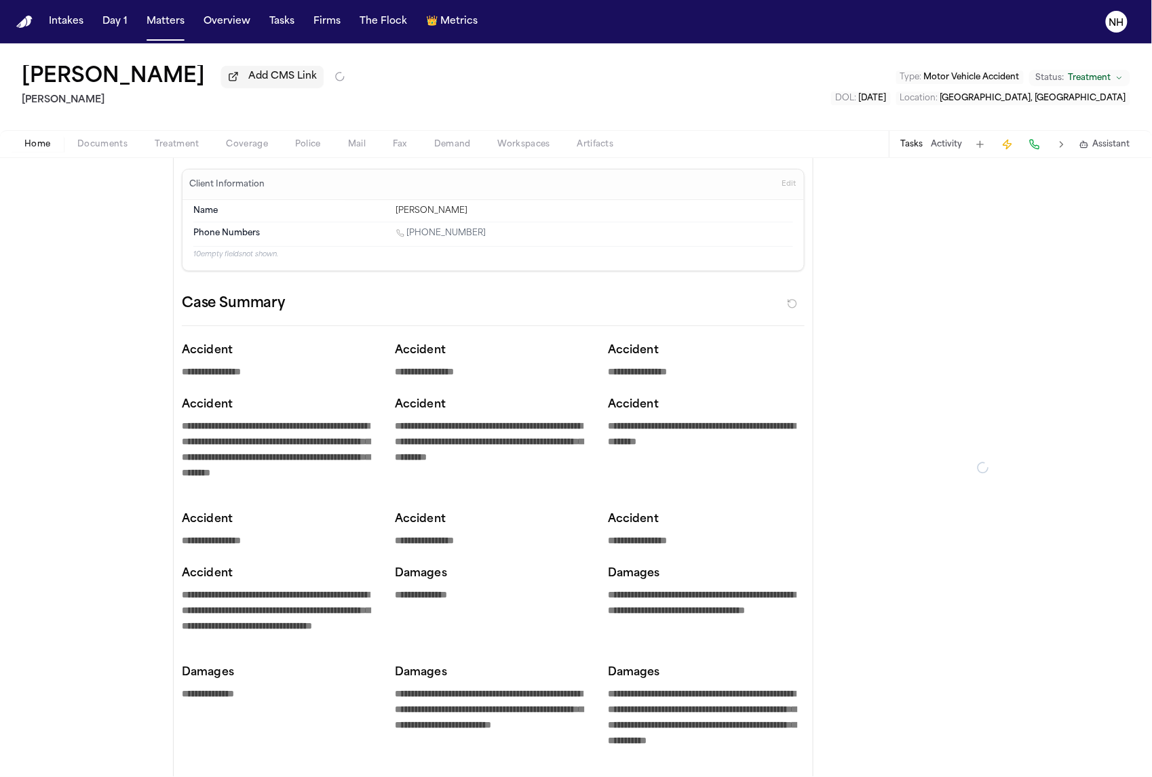
type textarea "*"
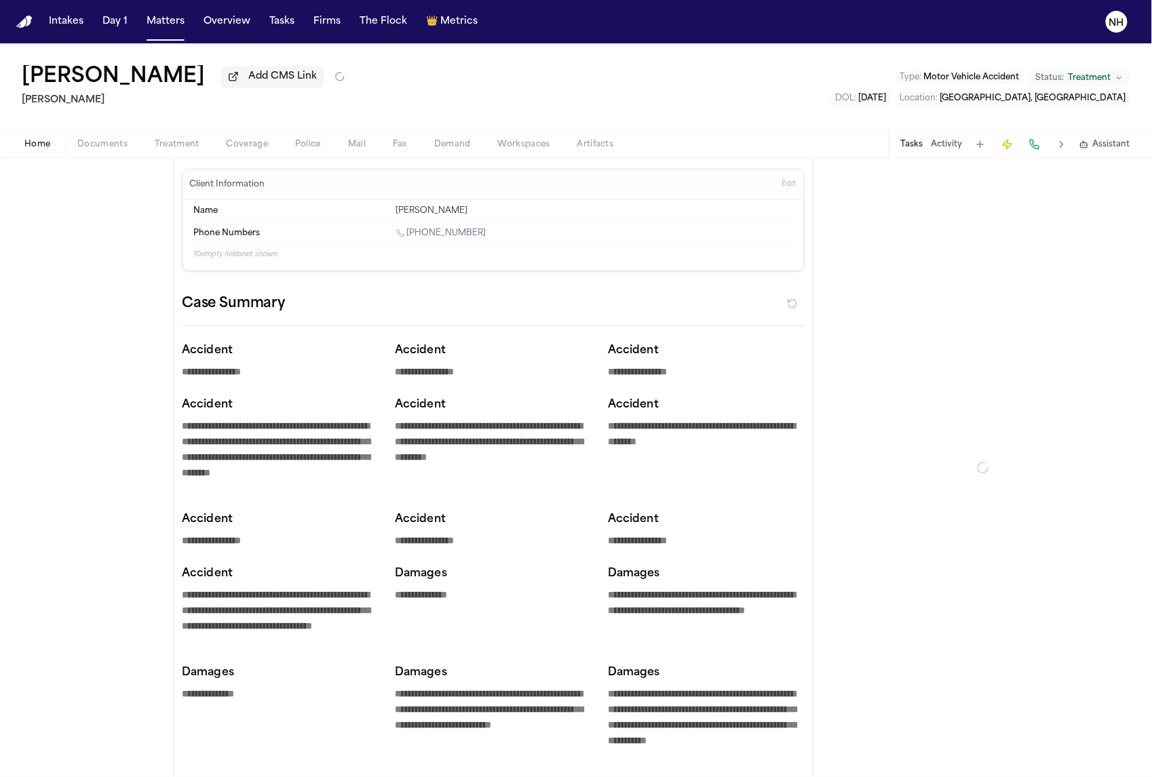
type textarea "*"
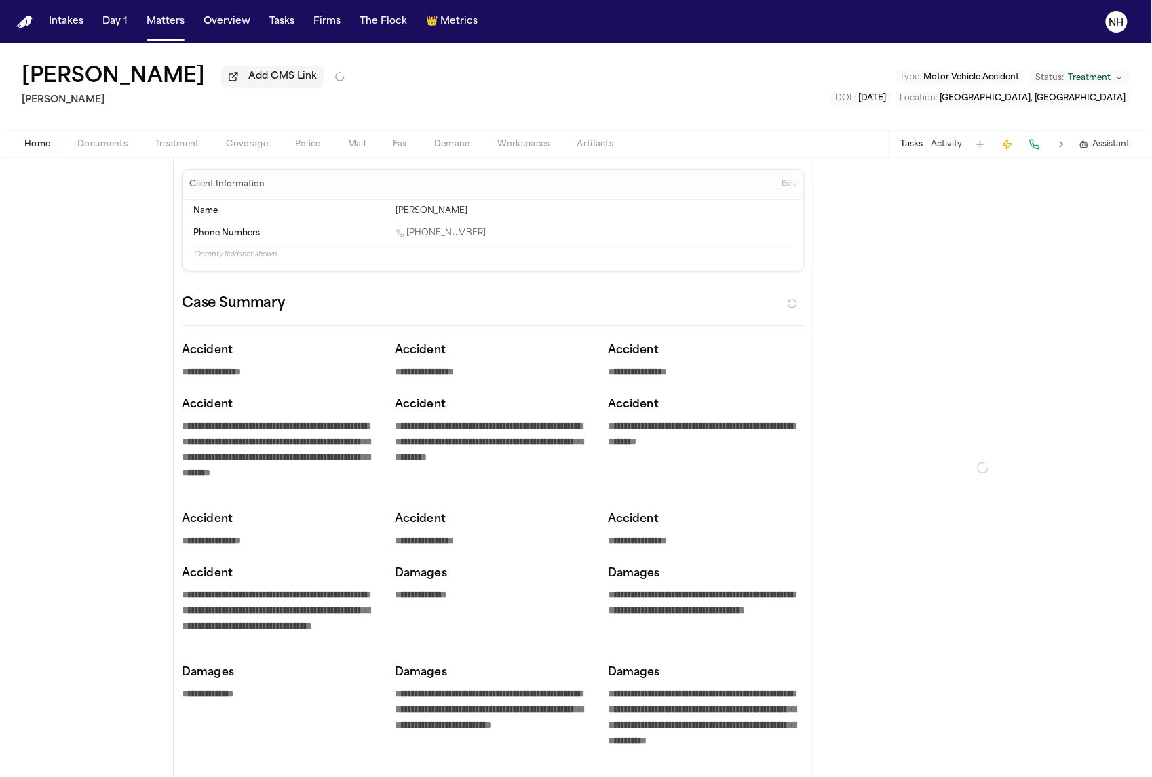
type textarea "*"
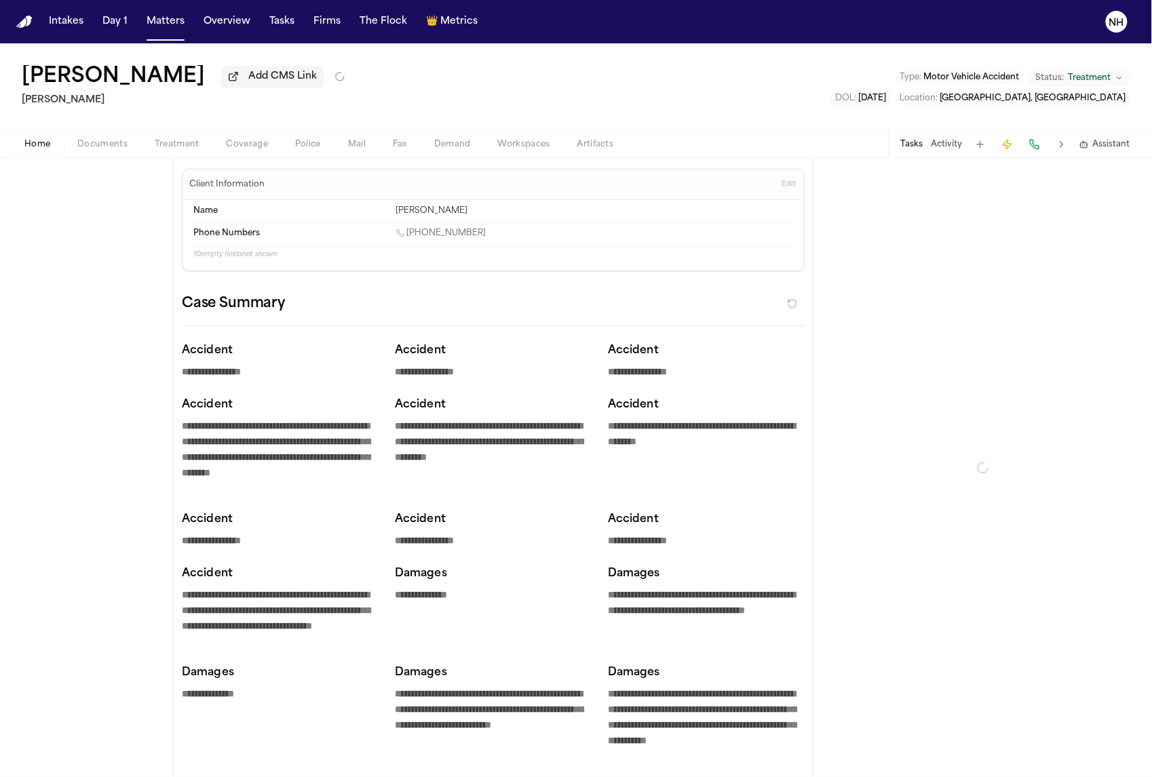
type textarea "*"
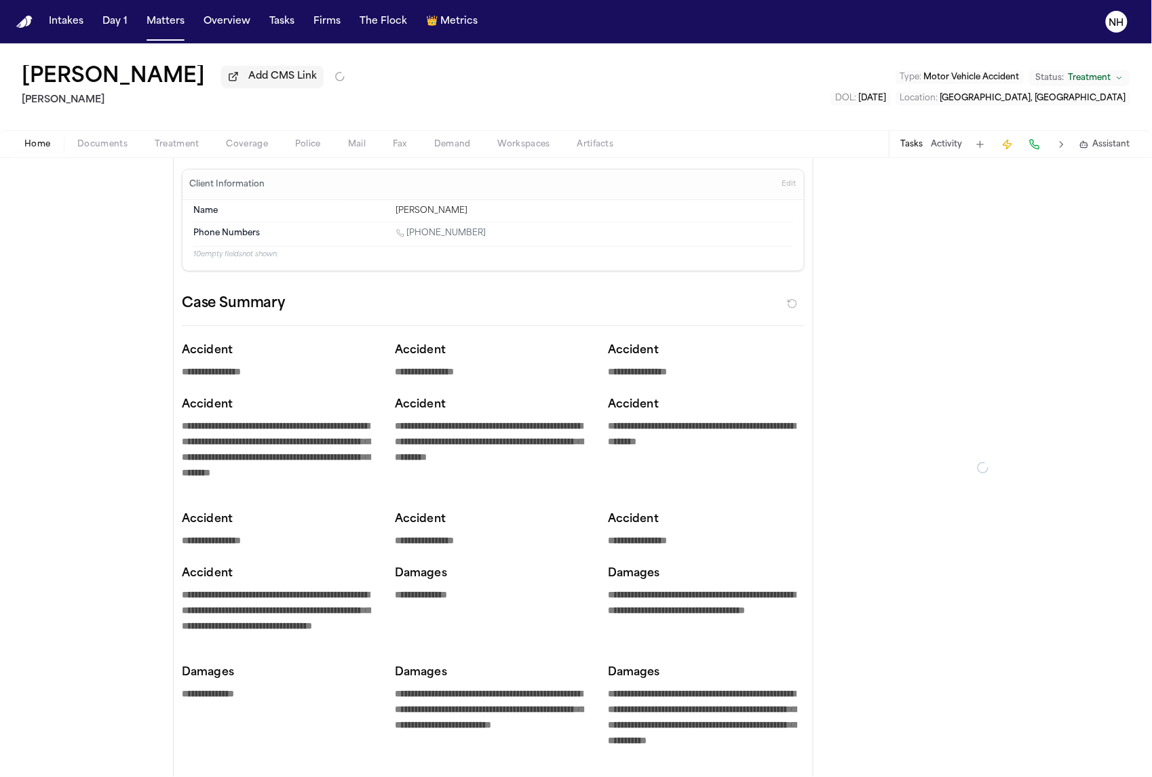
type textarea "*"
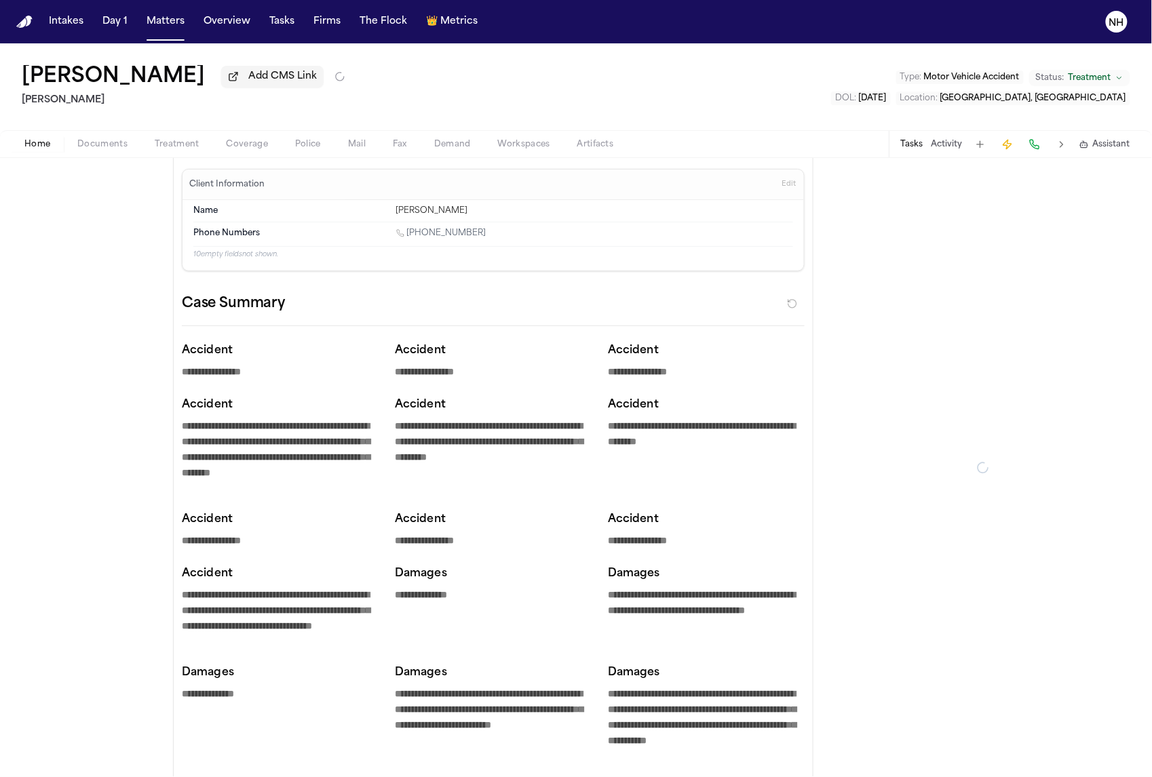
type textarea "*"
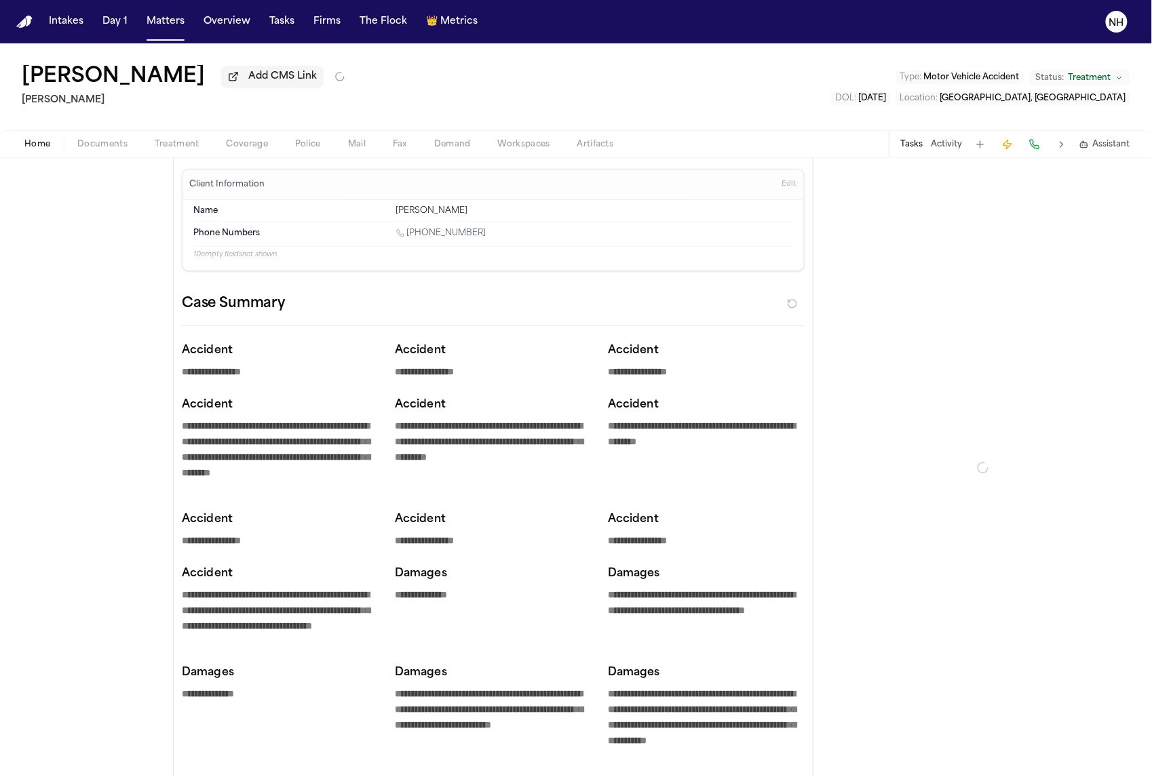
type textarea "*"
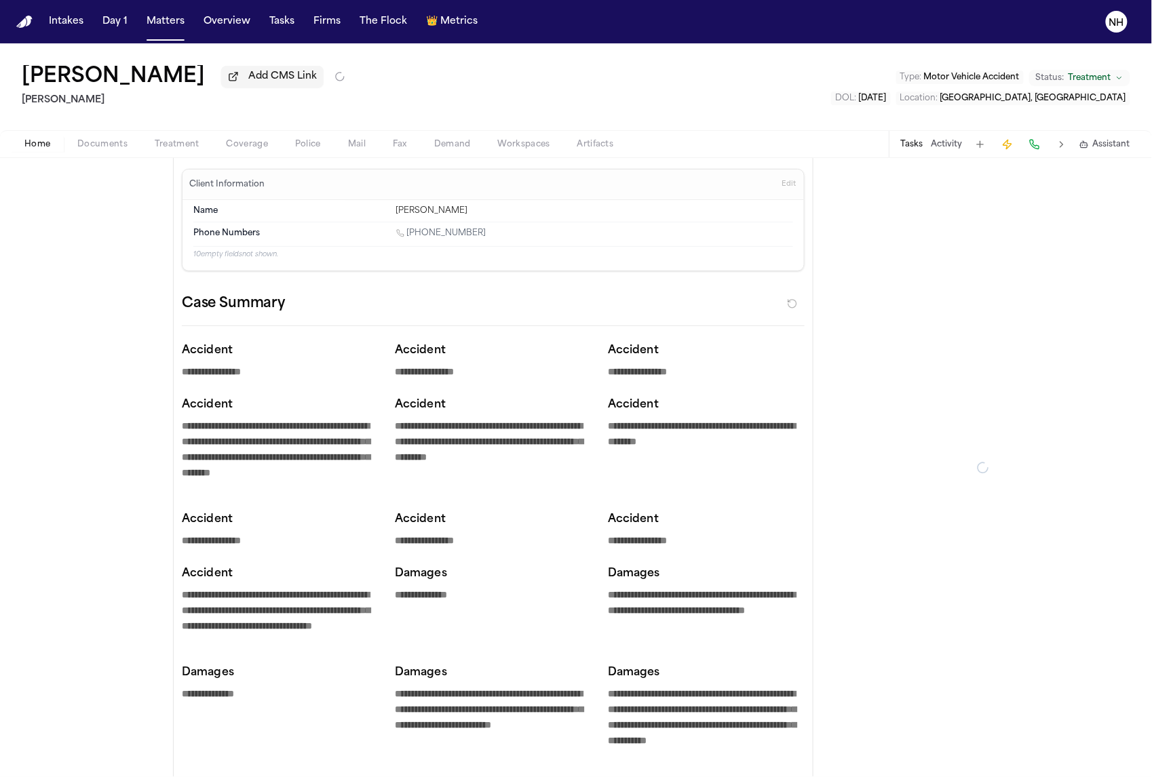
type textarea "*"
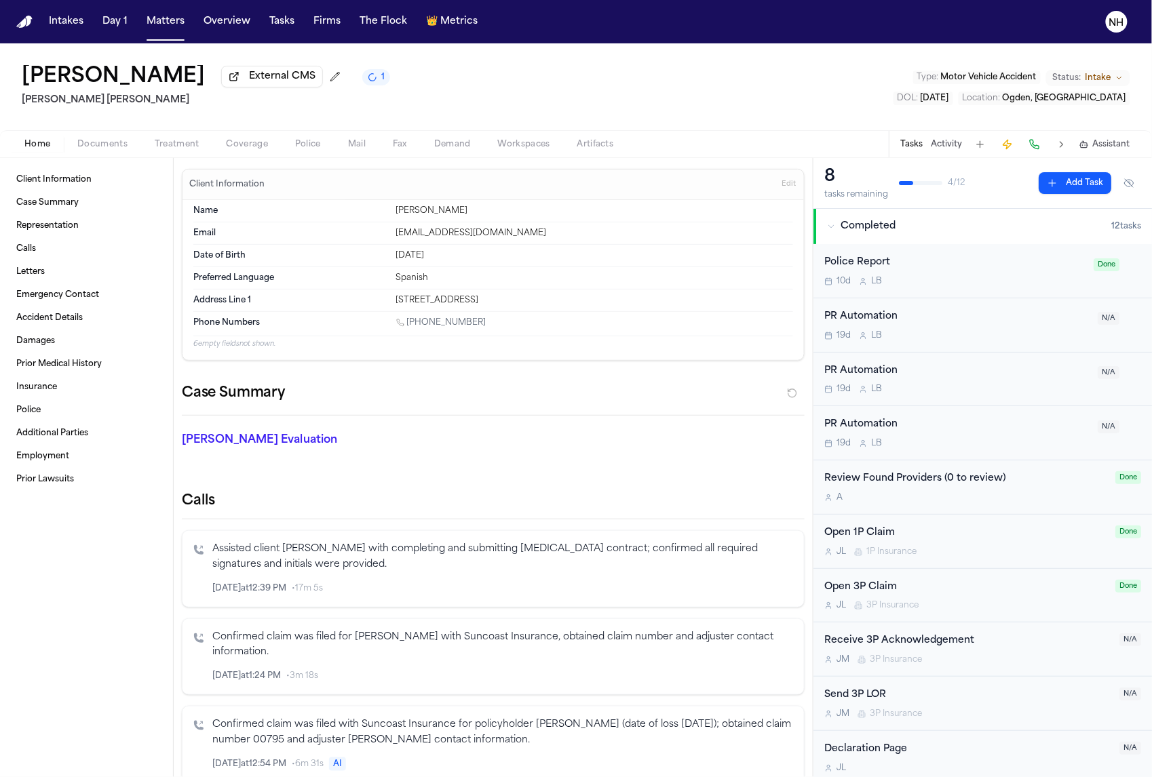
click at [236, 141] on span "Coverage" at bounding box center [247, 144] width 41 height 11
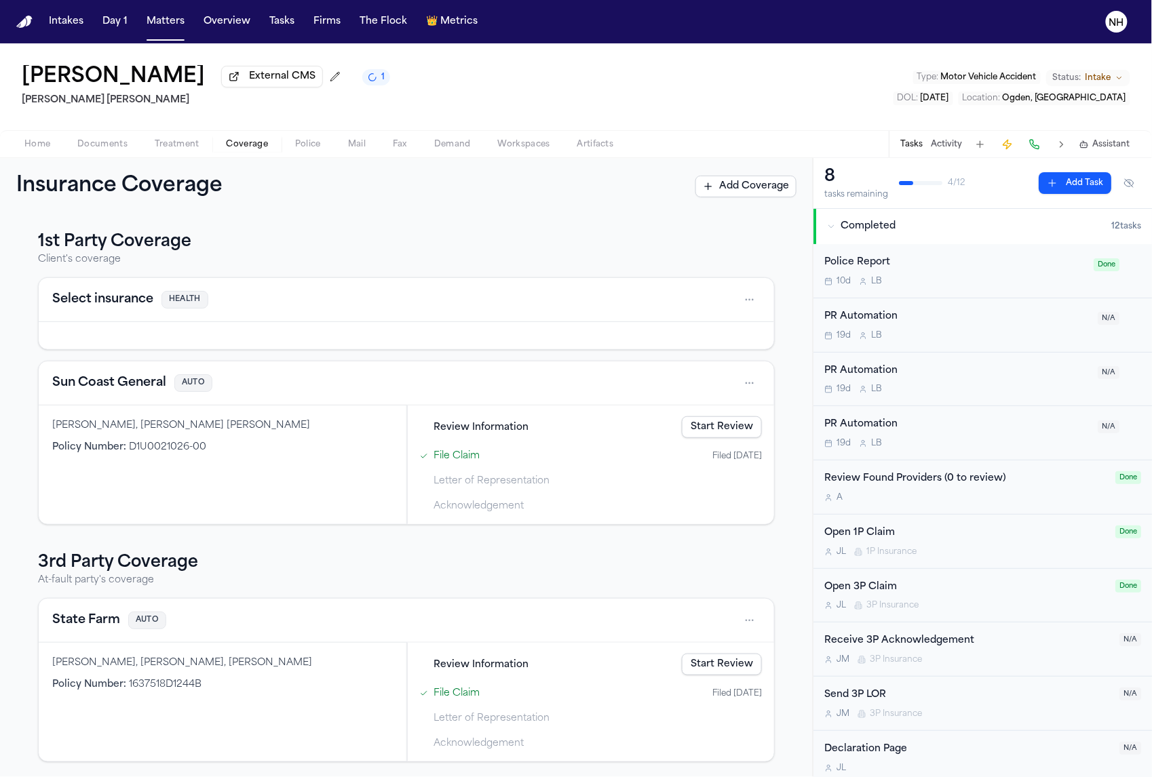
click at [123, 388] on button "Sun Coast General" at bounding box center [109, 383] width 114 height 19
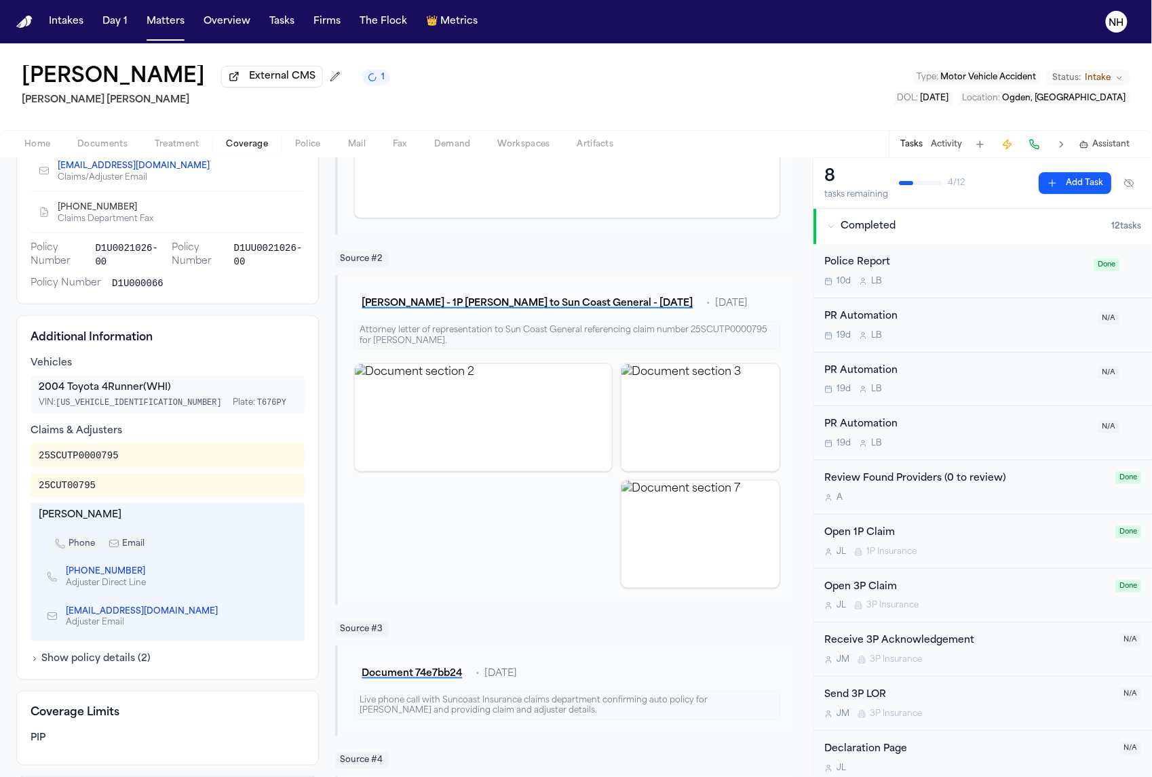
scroll to position [315, 0]
click at [229, 607] on icon "Copy to clipboard" at bounding box center [224, 611] width 8 height 8
click at [812, 1] on nav "Intakes Day 1 Matters Overview Tasks Firms The Flock 👑 Metrics NH" at bounding box center [576, 21] width 1152 height 43
click at [98, 448] on div "25SCUTP0000795" at bounding box center [79, 455] width 80 height 14
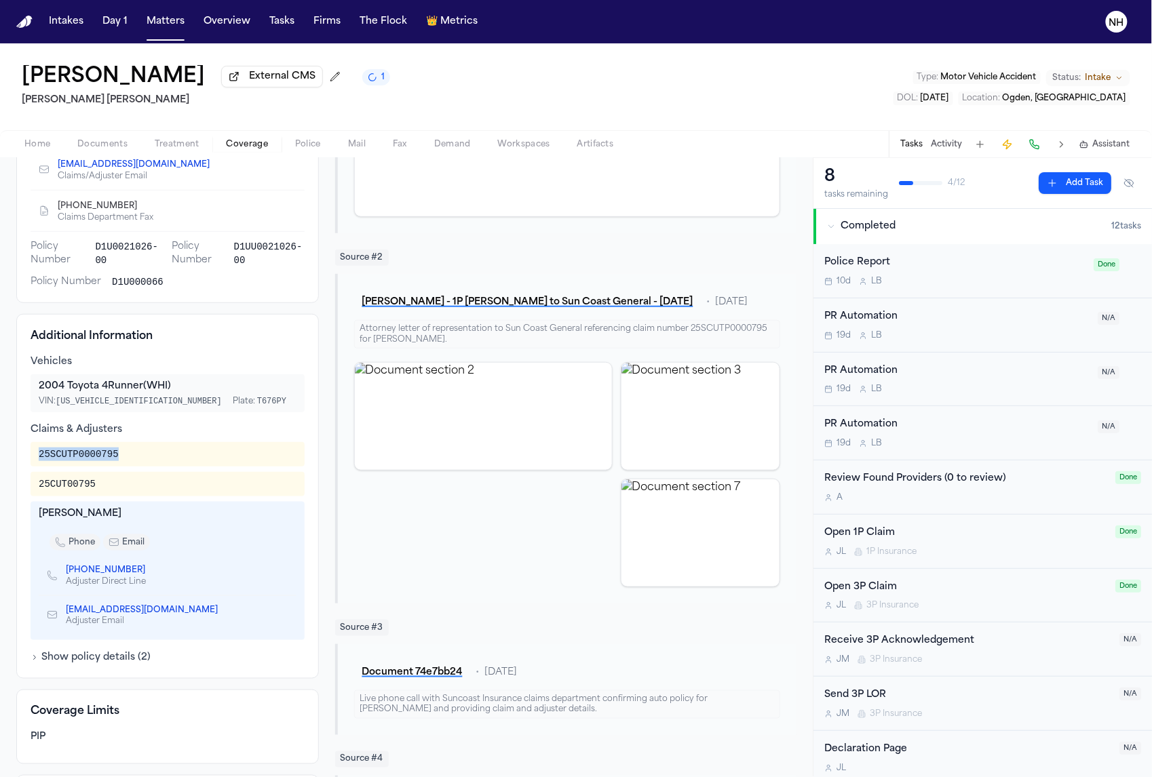
copy div "25SCUTP0000795"
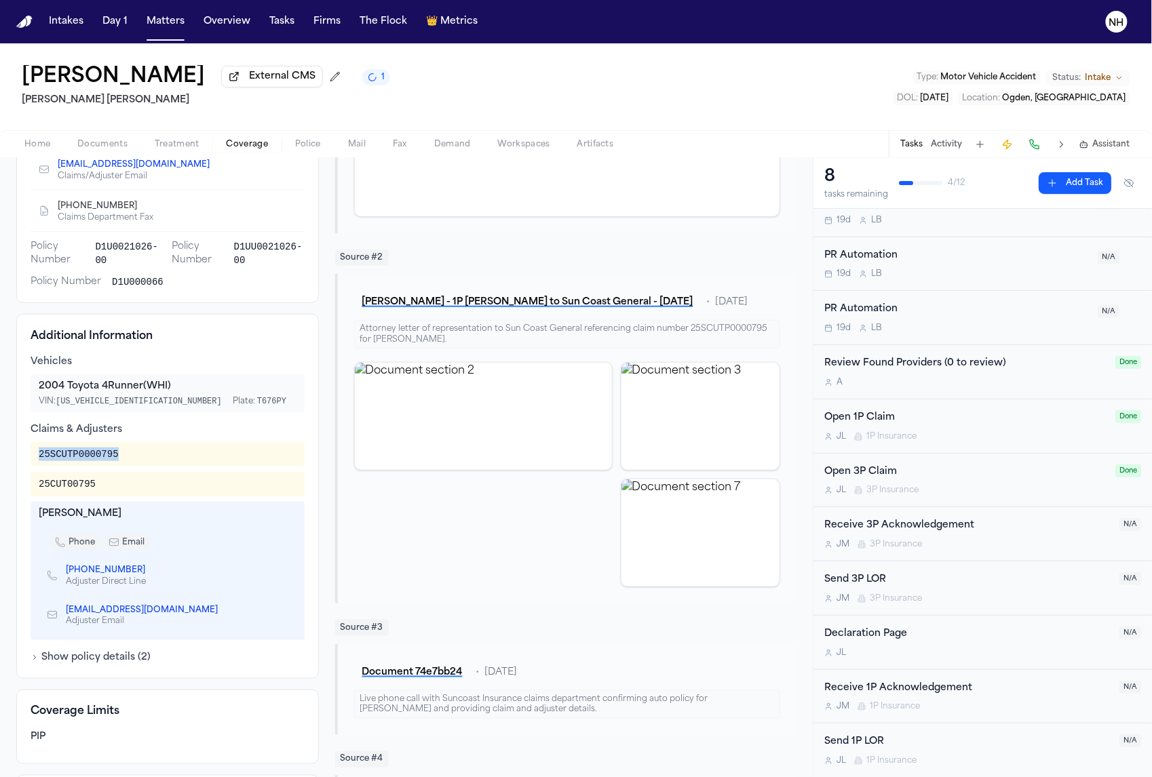
scroll to position [120, 0]
click at [966, 631] on div "Declaration Page" at bounding box center [967, 635] width 287 height 16
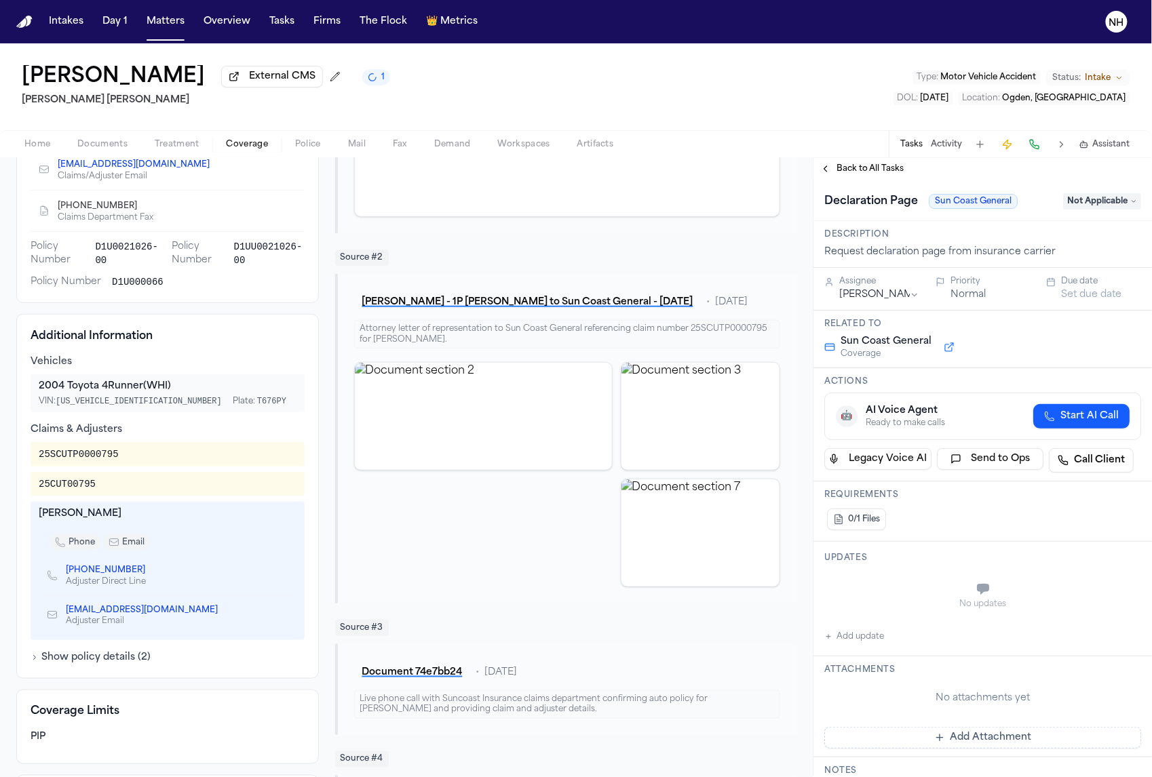
click at [856, 640] on button "Add update" at bounding box center [854, 637] width 60 height 16
click at [906, 589] on textarea "Add your update" at bounding box center [991, 590] width 290 height 27
click at [856, 623] on button "Private" at bounding box center [851, 623] width 11 height 11
click at [862, 622] on label "Private" at bounding box center [875, 623] width 28 height 11
click at [857, 622] on button "Private" at bounding box center [851, 623] width 11 height 11
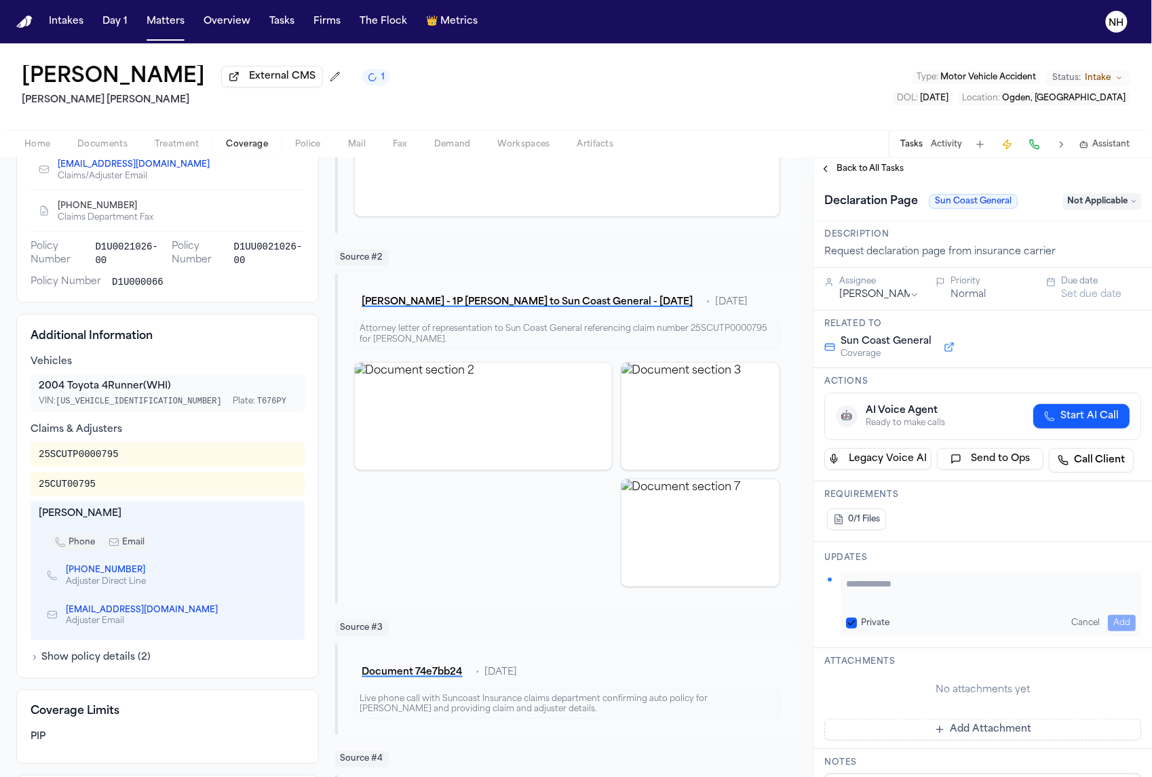
click at [900, 589] on textarea "Add your update" at bounding box center [991, 590] width 290 height 27
type textarea "**********"
click at [1125, 620] on button "Add" at bounding box center [1122, 623] width 28 height 16
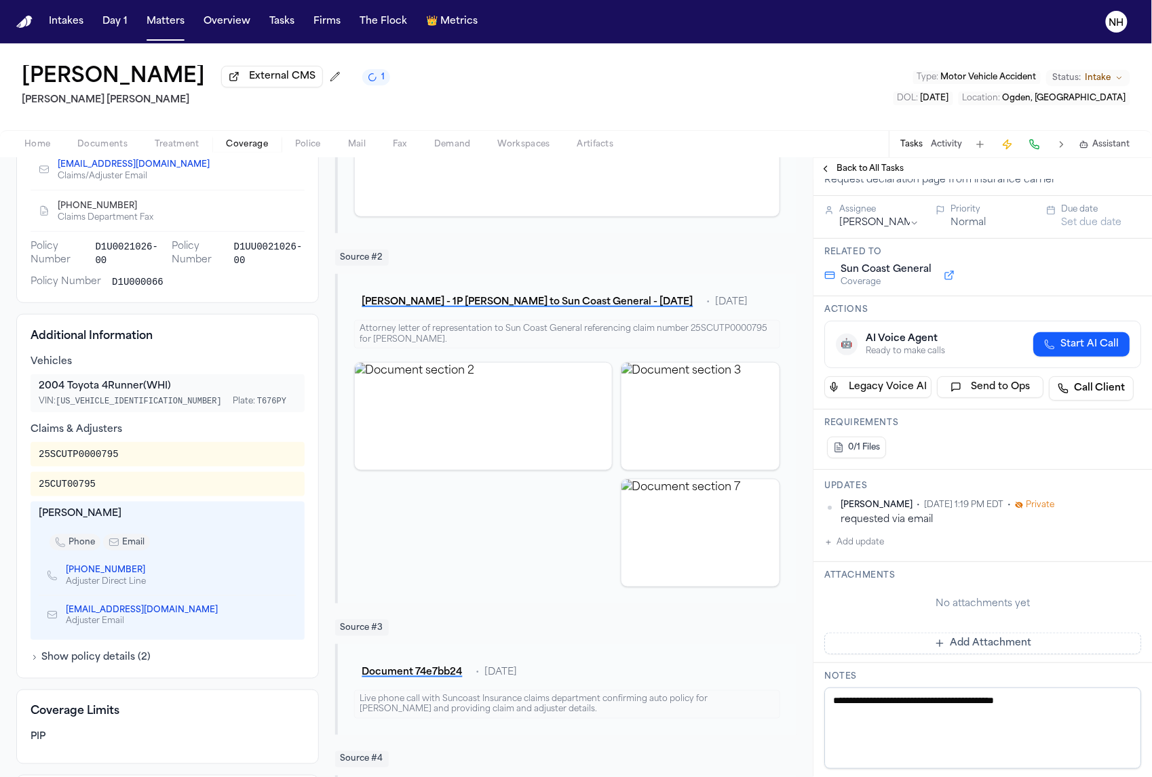
scroll to position [79, 0]
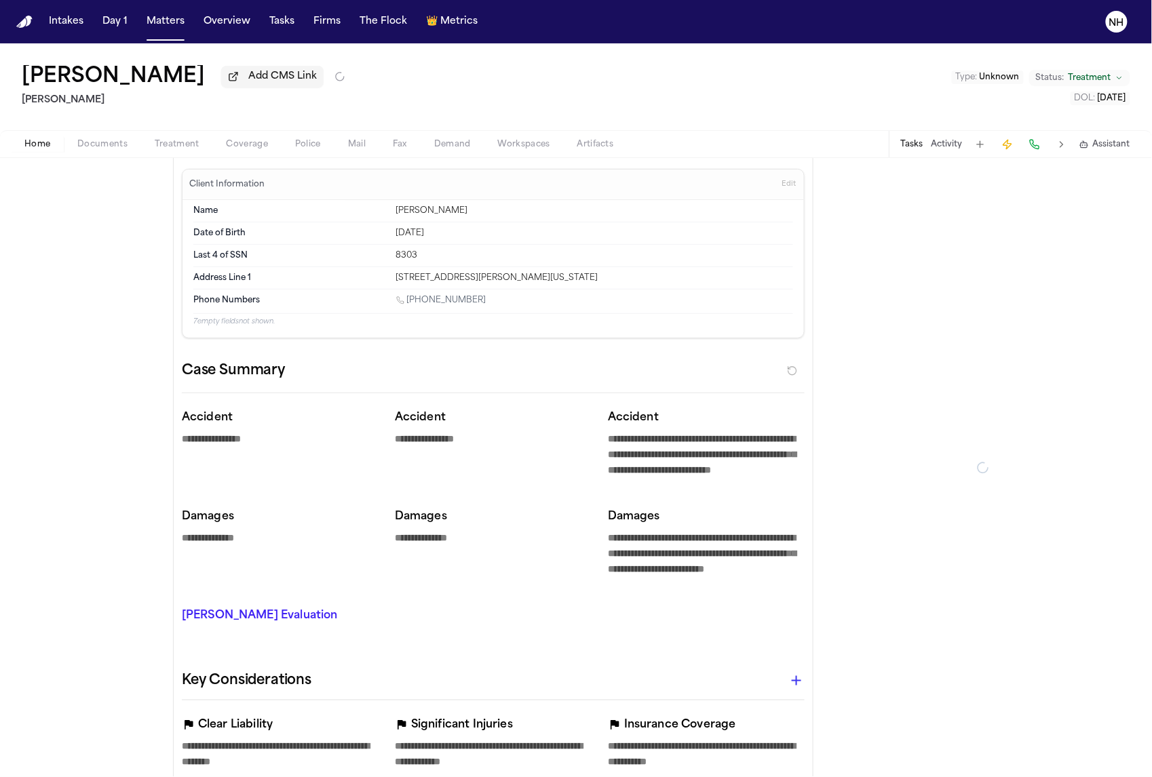
type textarea "*"
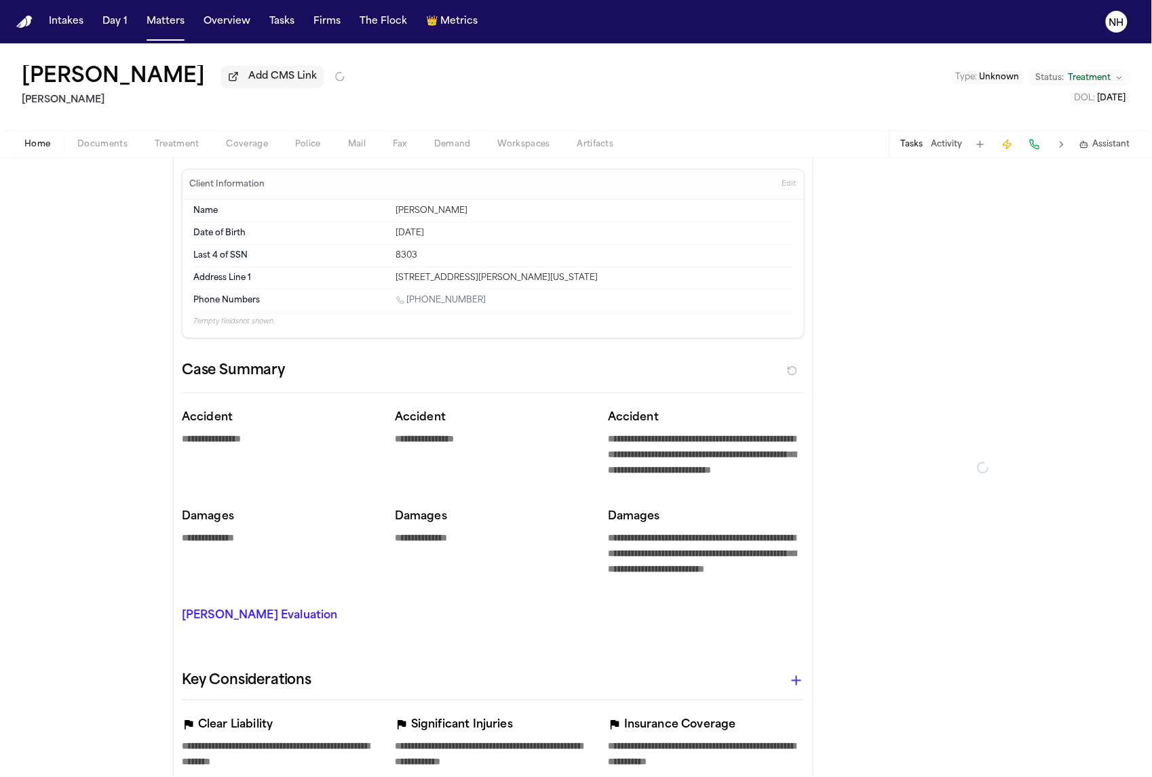
type textarea "*"
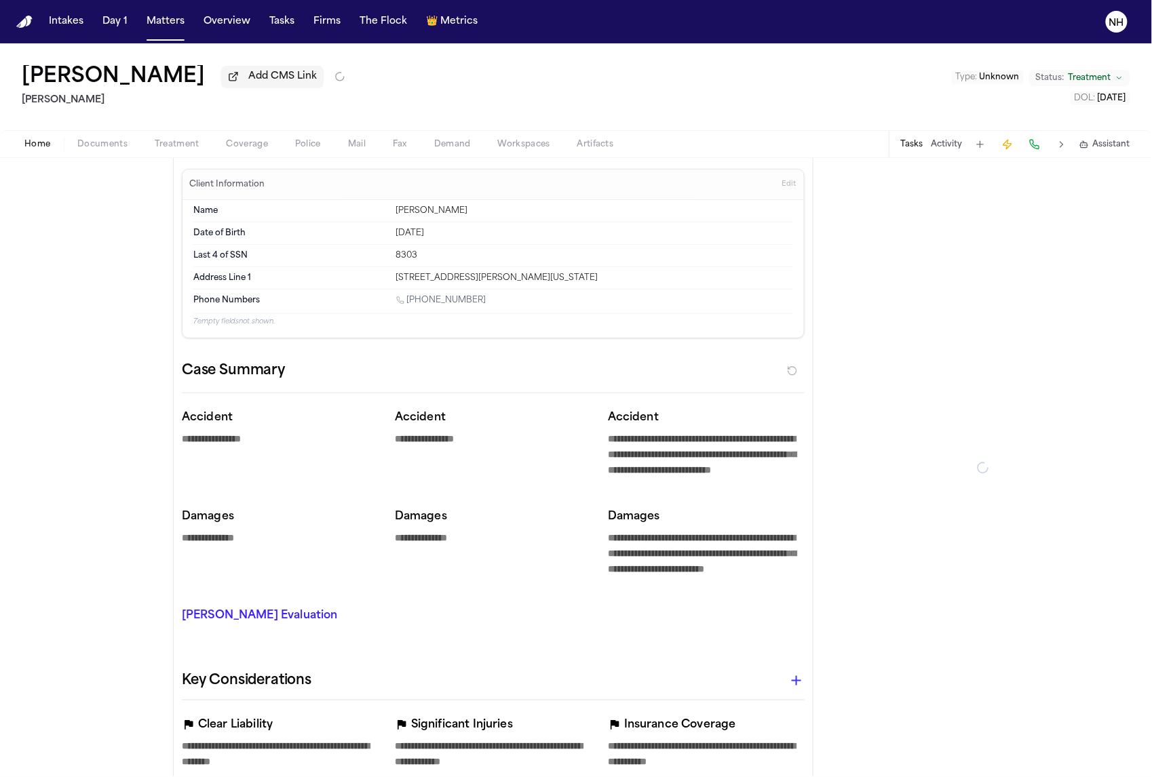
type textarea "*"
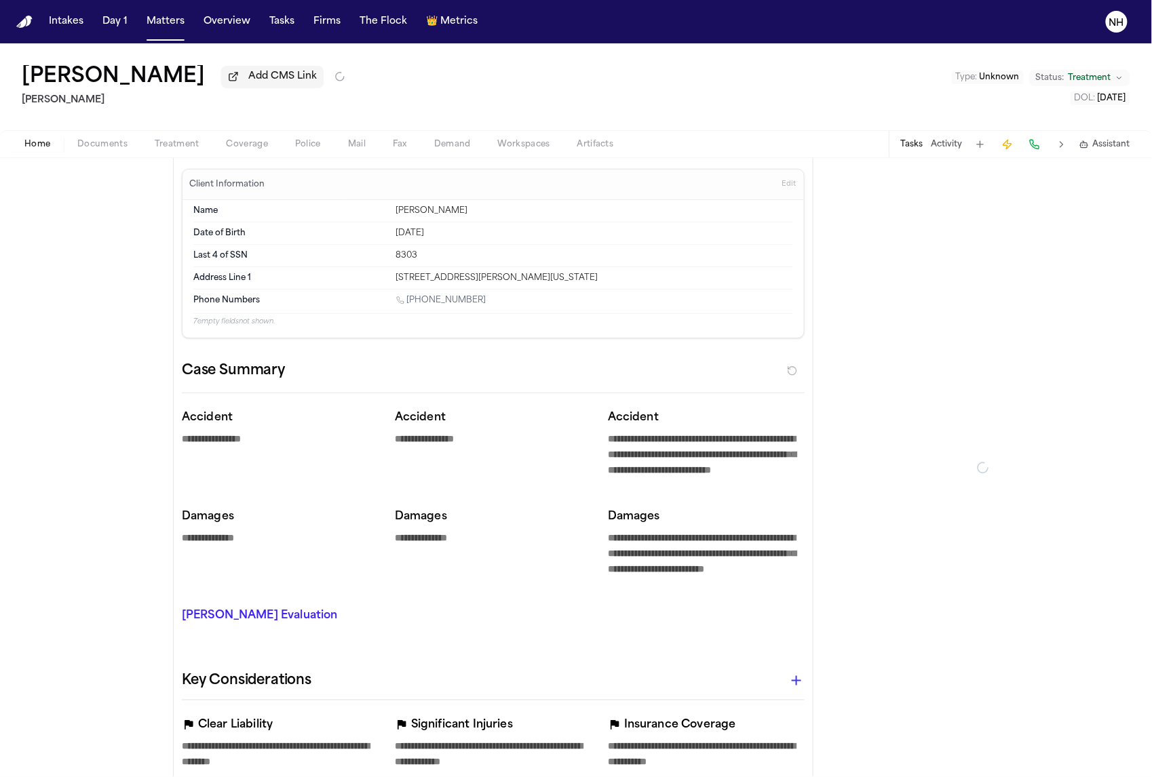
type textarea "*"
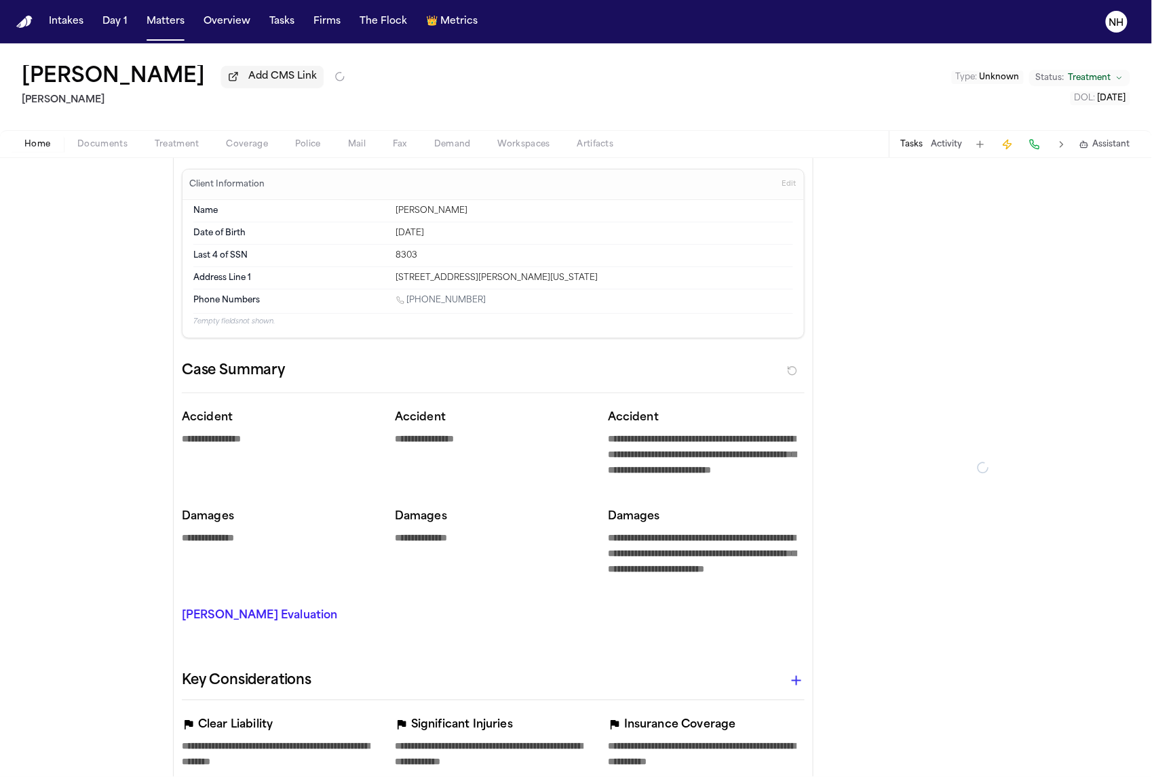
type textarea "*"
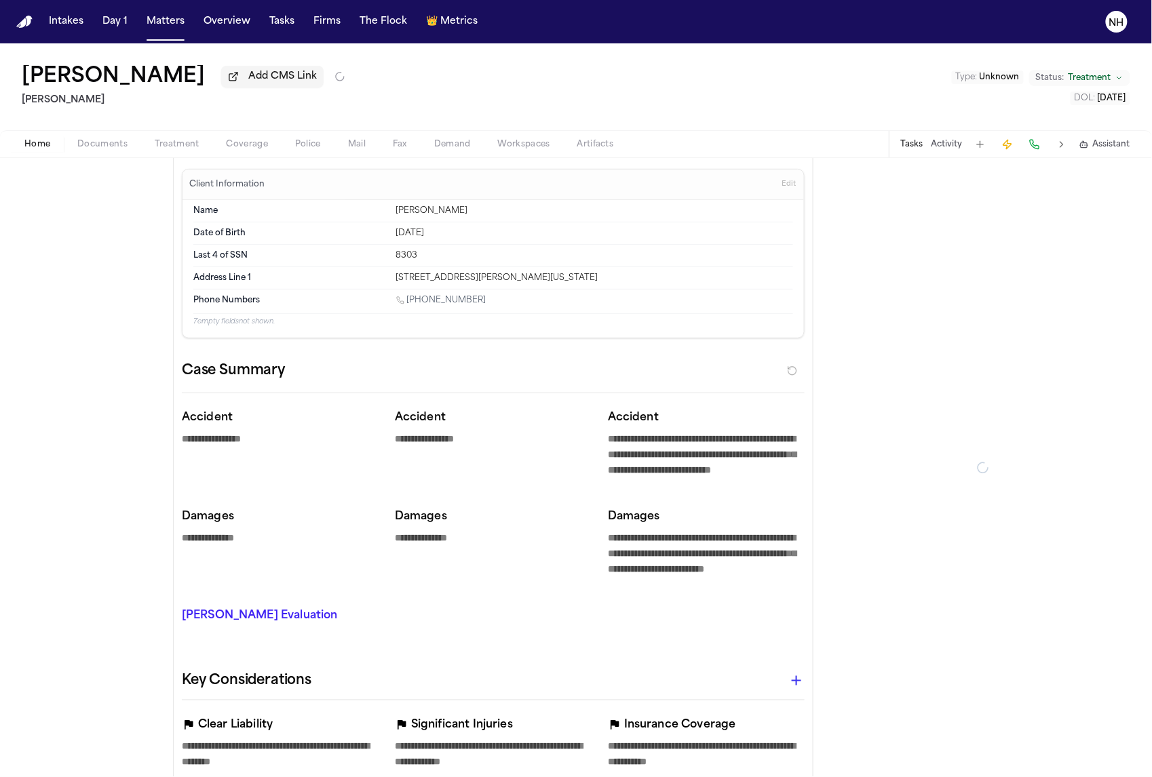
type textarea "*"
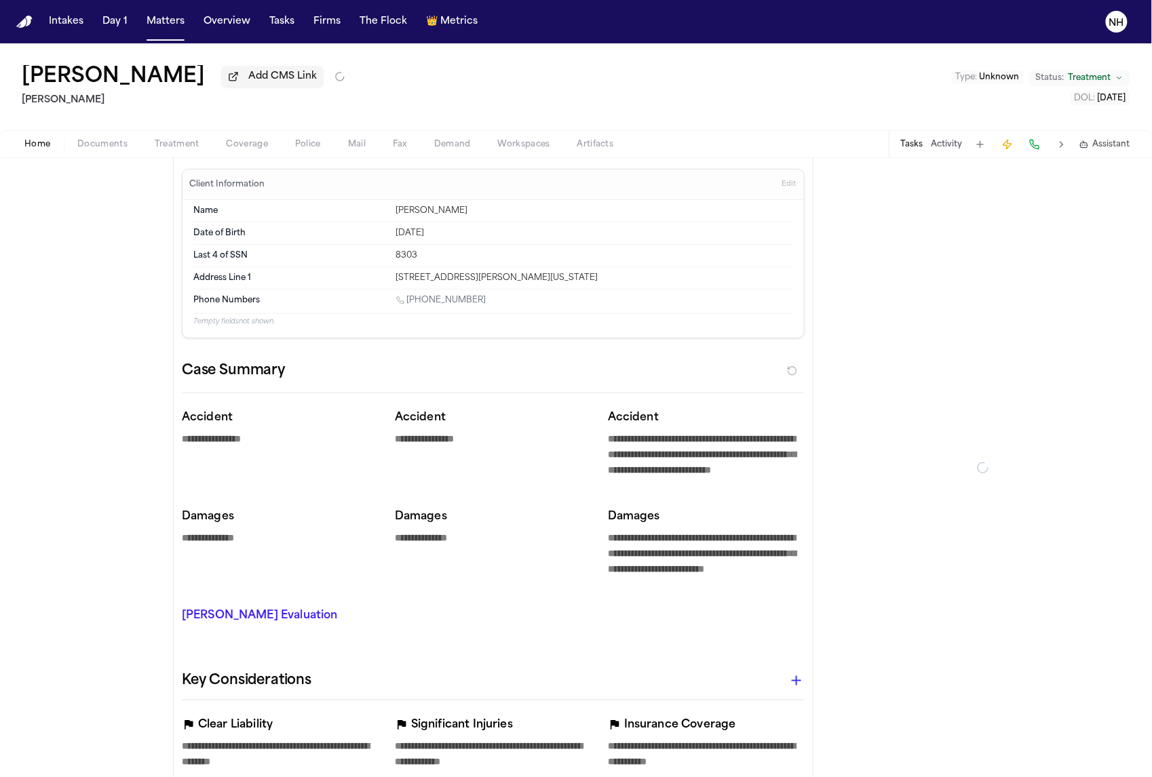
type textarea "*"
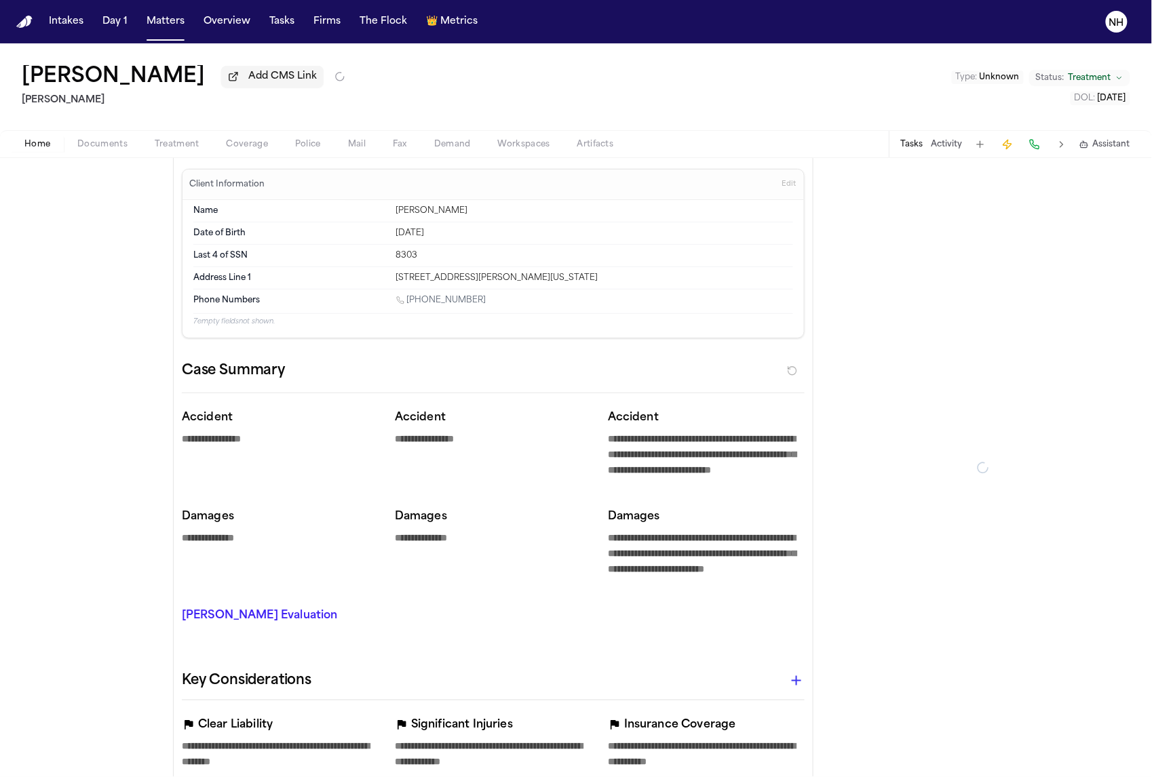
type textarea "*"
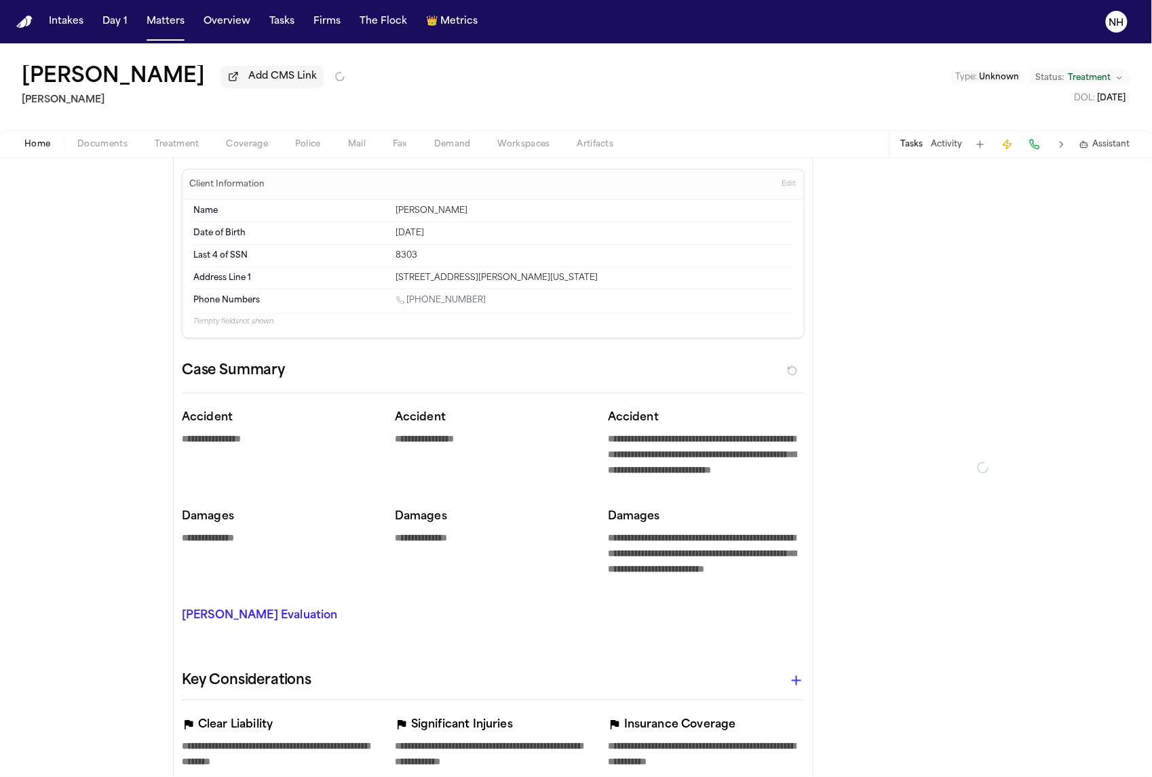
type textarea "*"
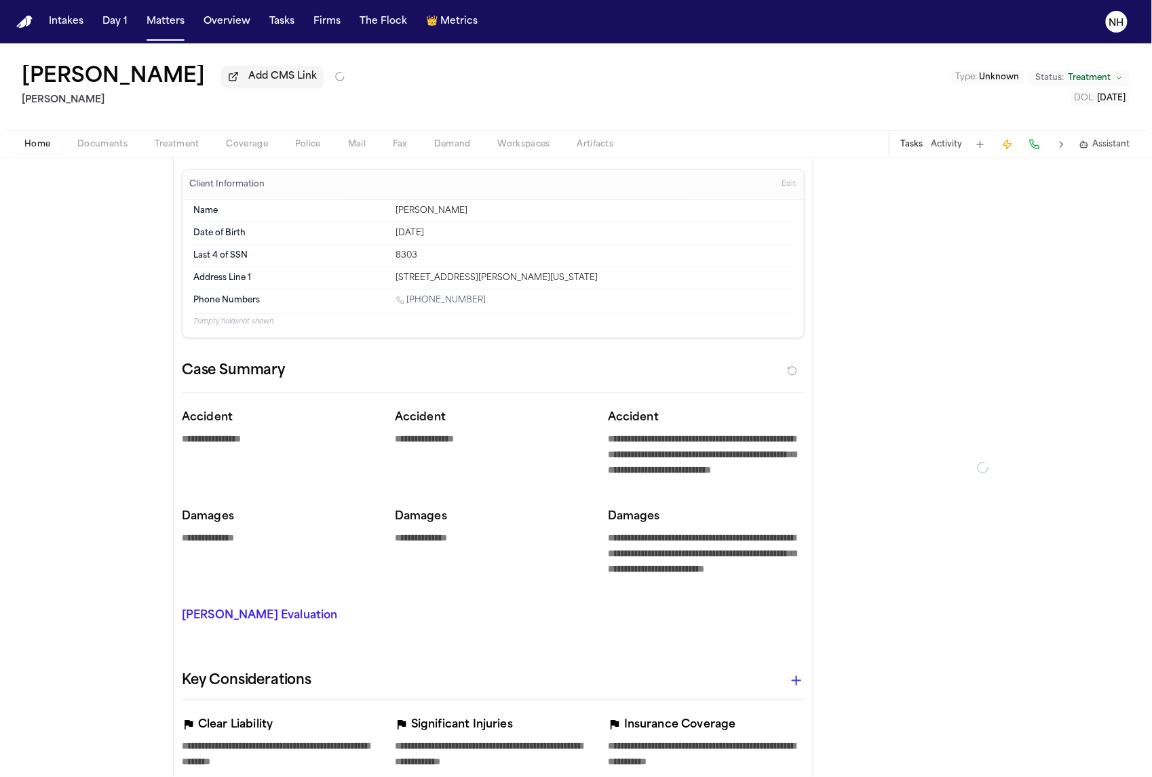
type textarea "*"
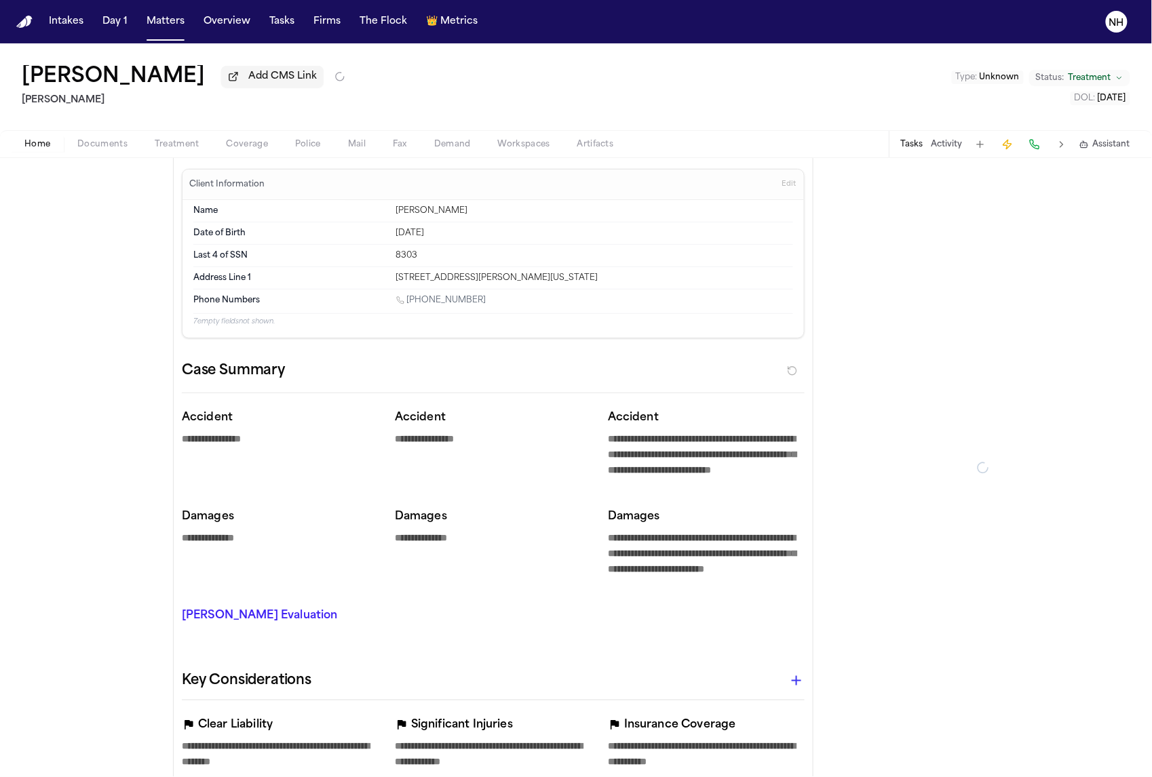
type textarea "*"
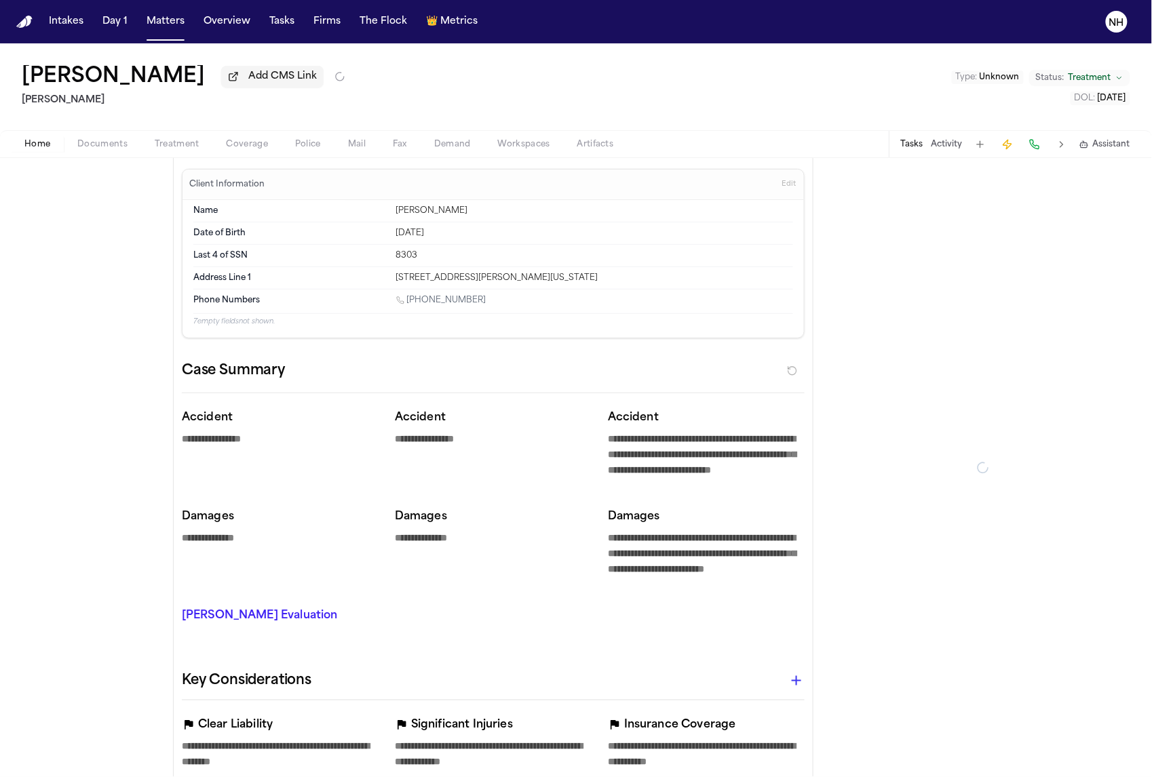
type textarea "*"
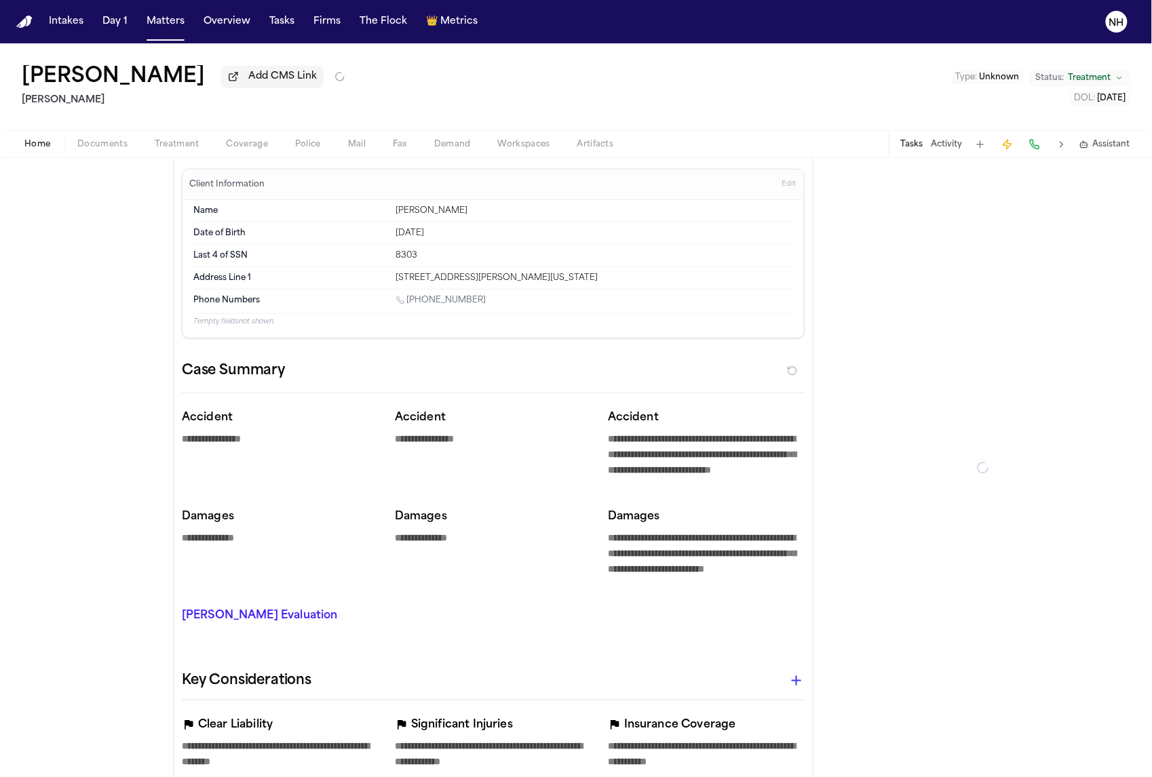
type textarea "*"
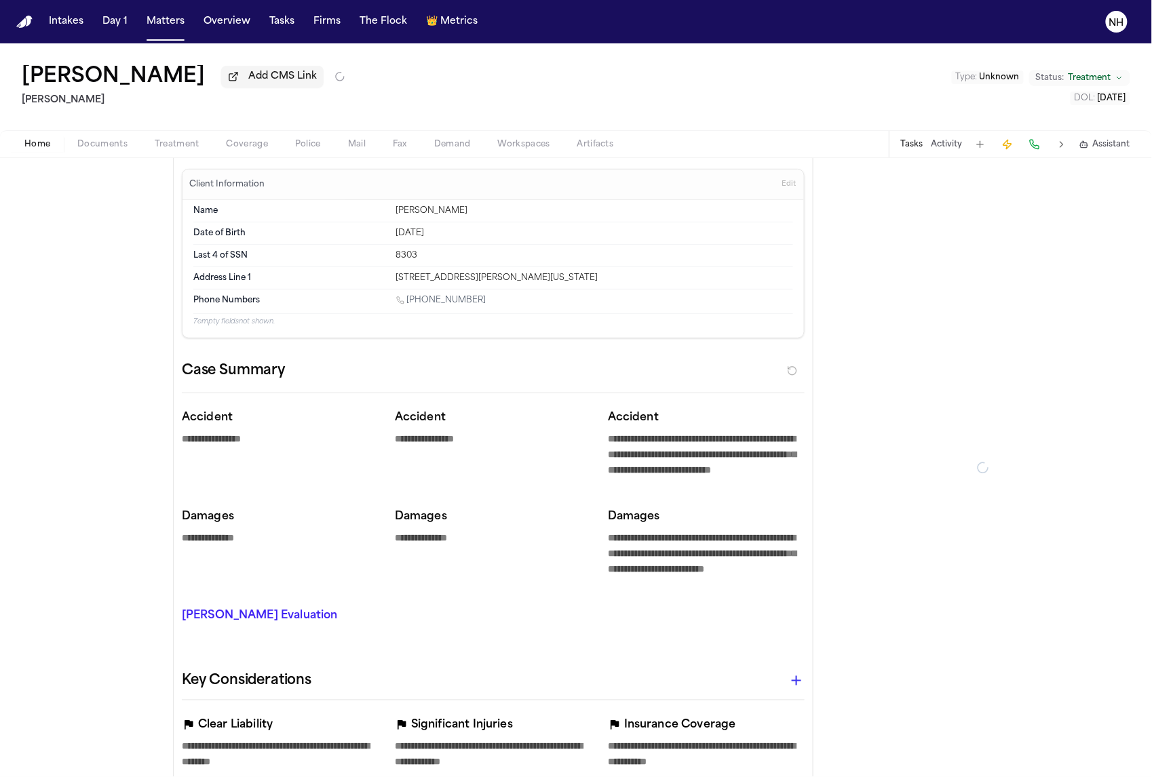
type textarea "*"
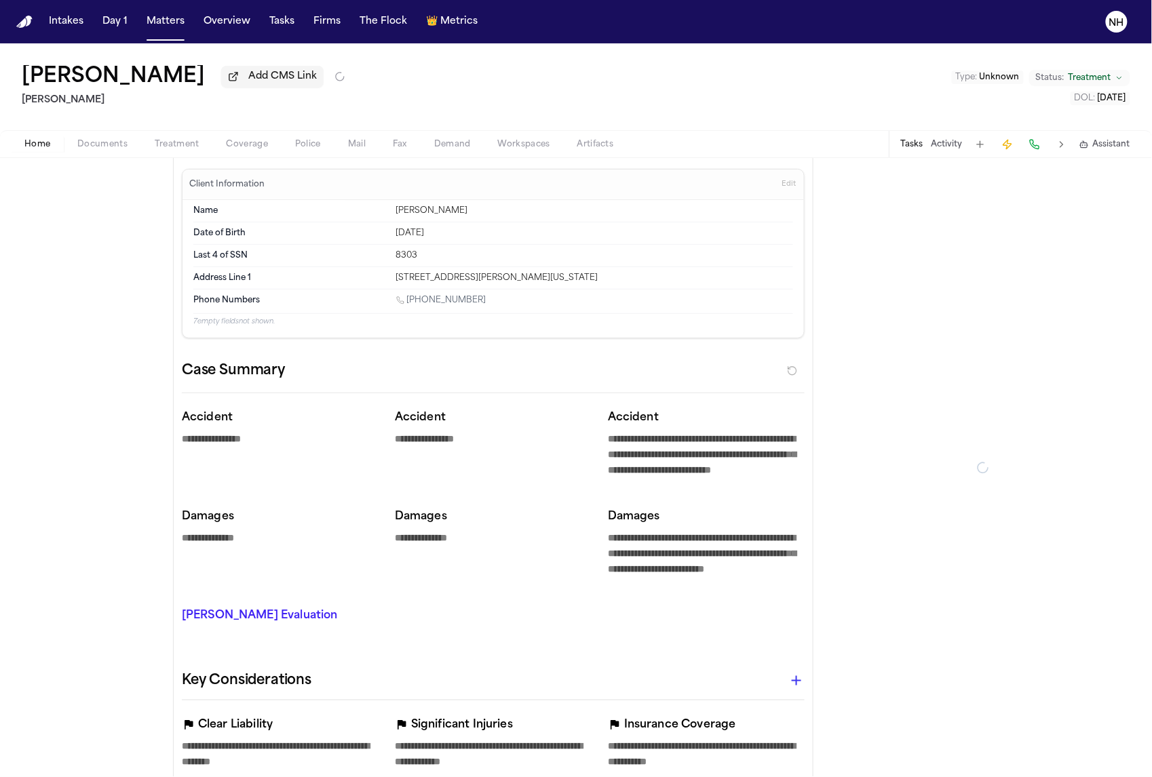
type textarea "*"
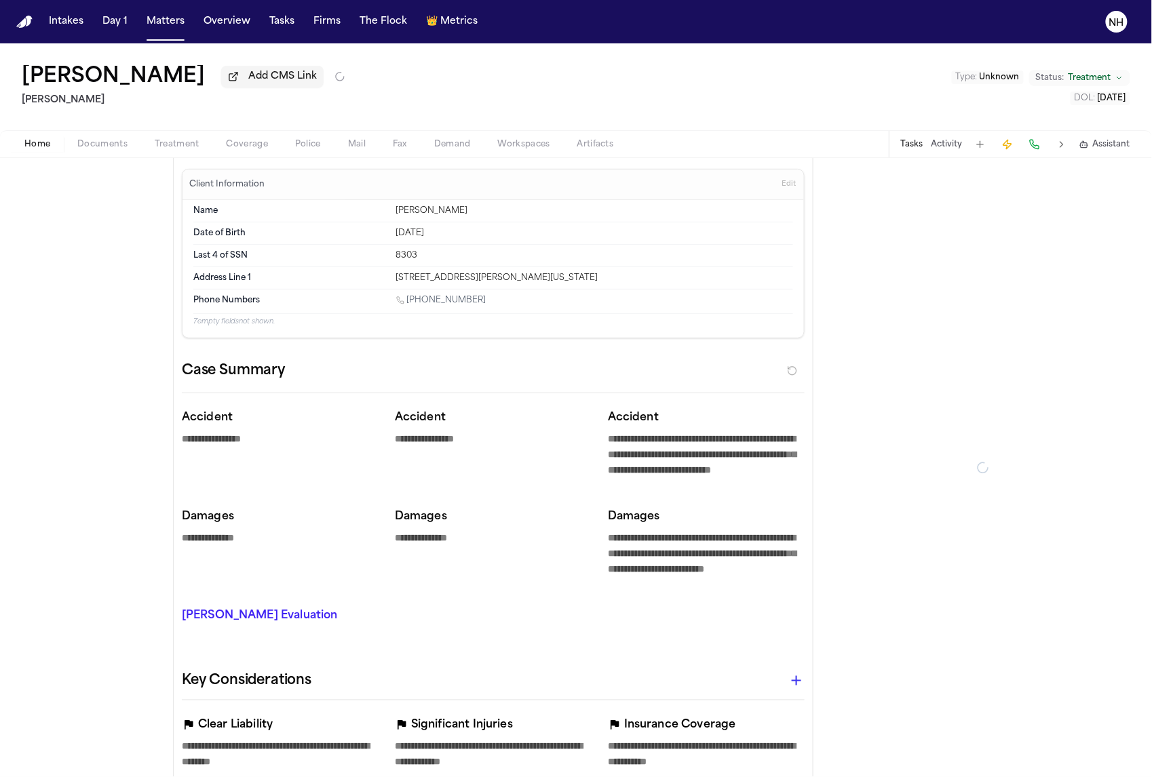
type textarea "*"
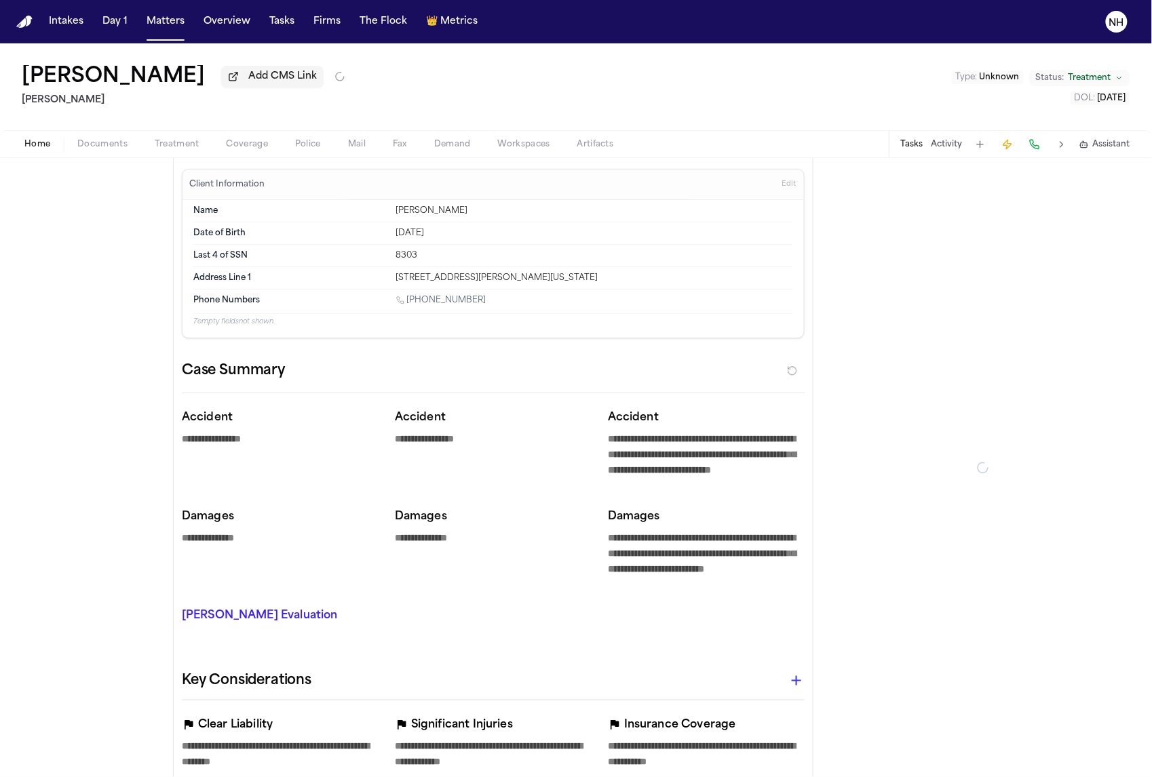
type textarea "*"
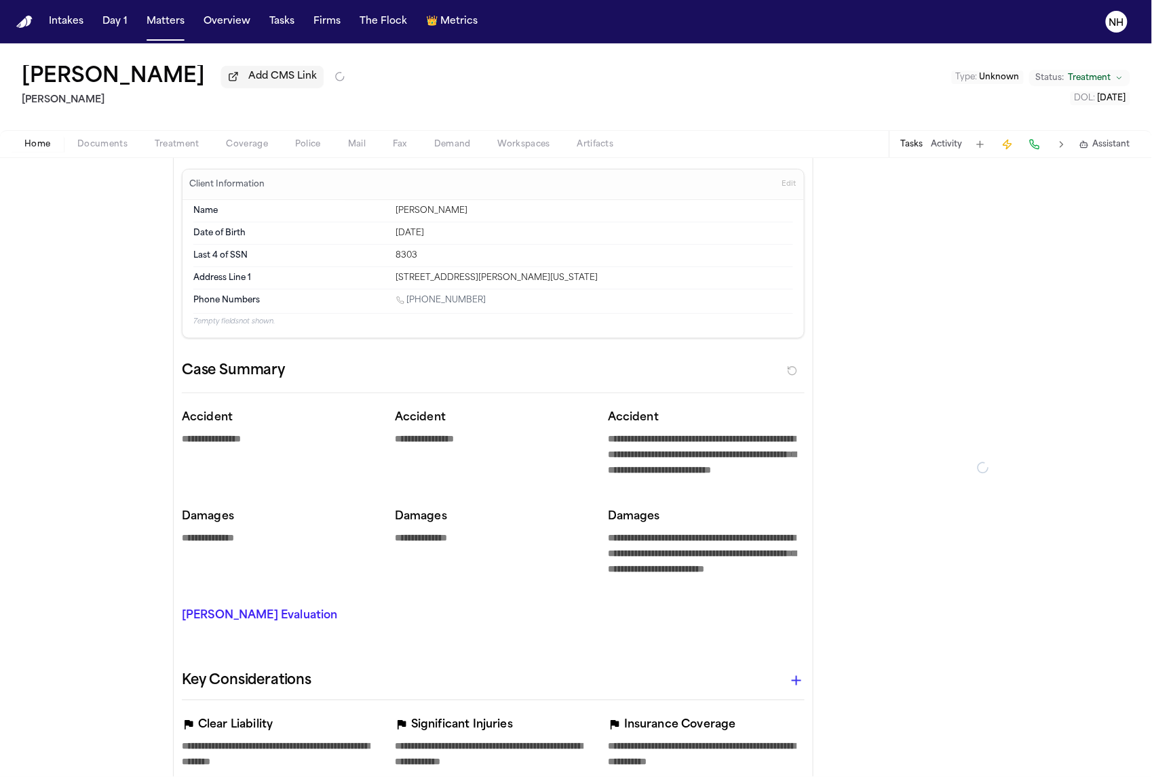
type textarea "*"
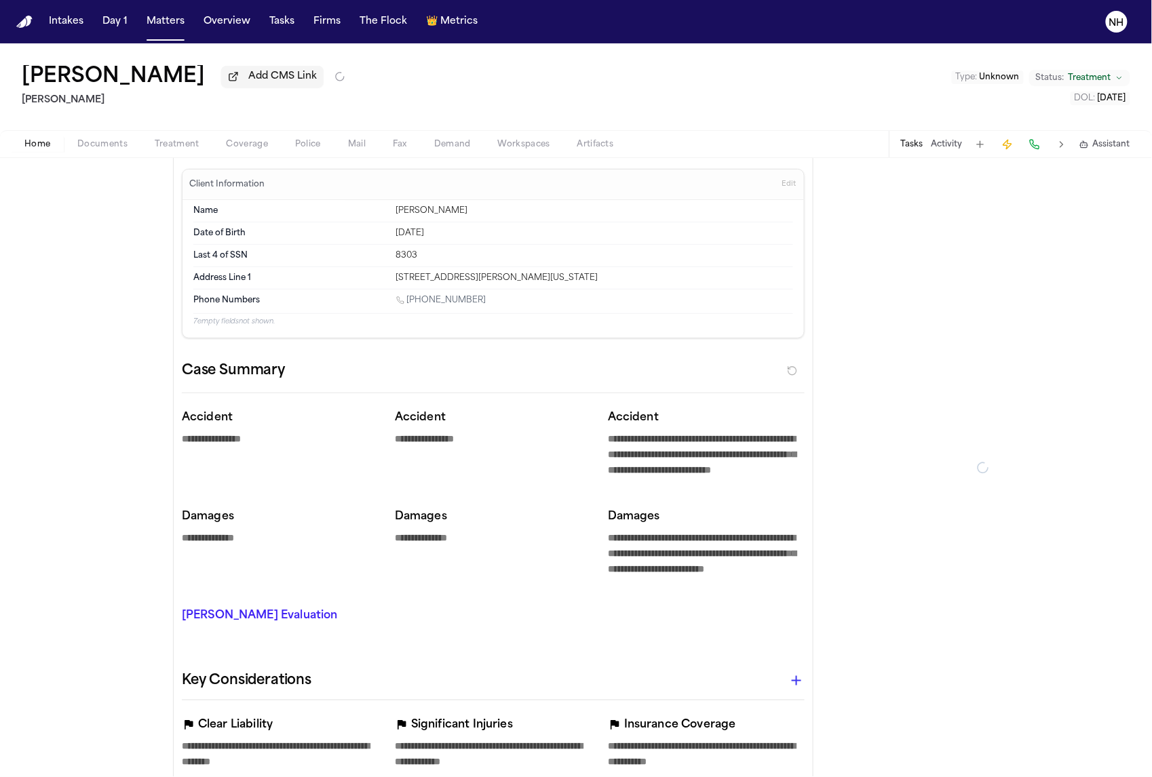
type textarea "*"
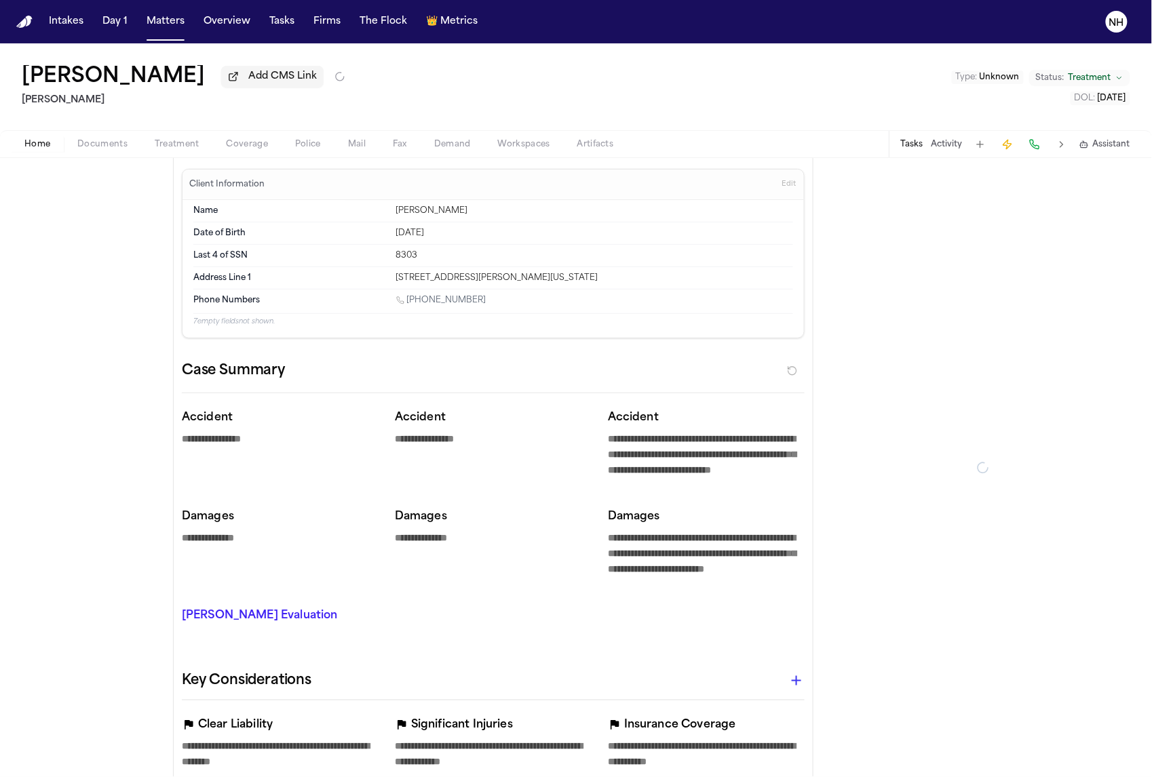
type textarea "*"
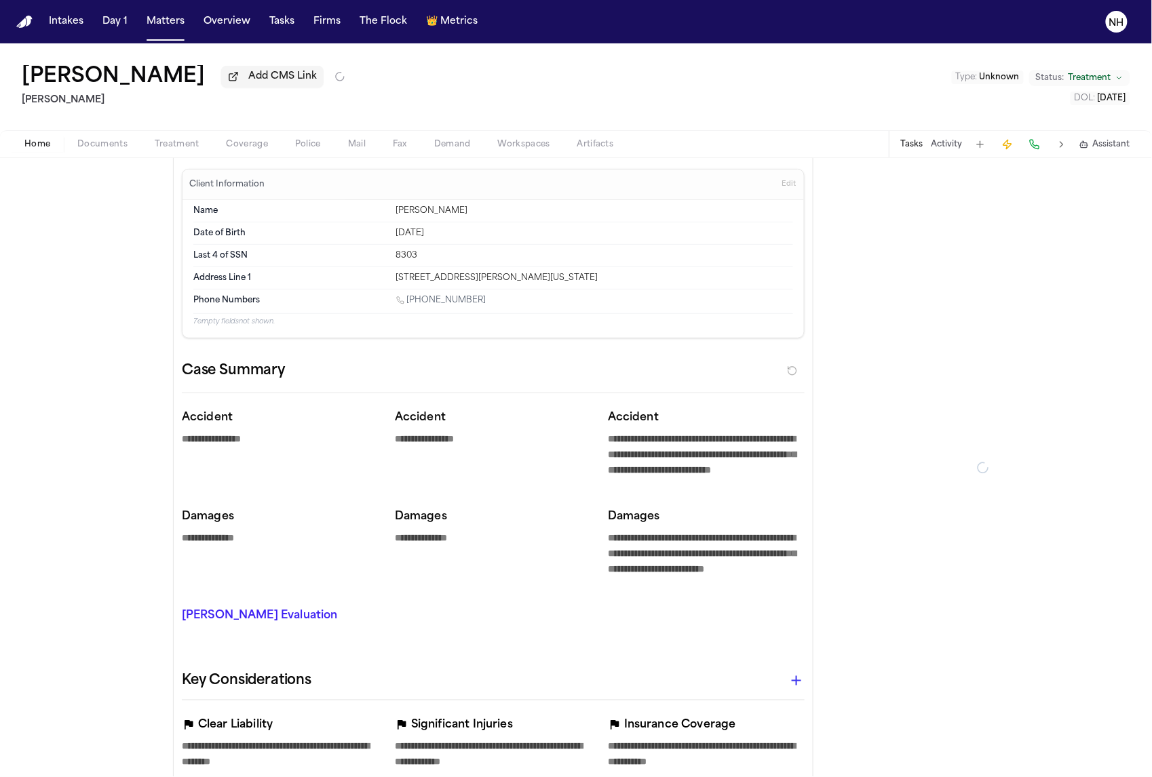
type textarea "*"
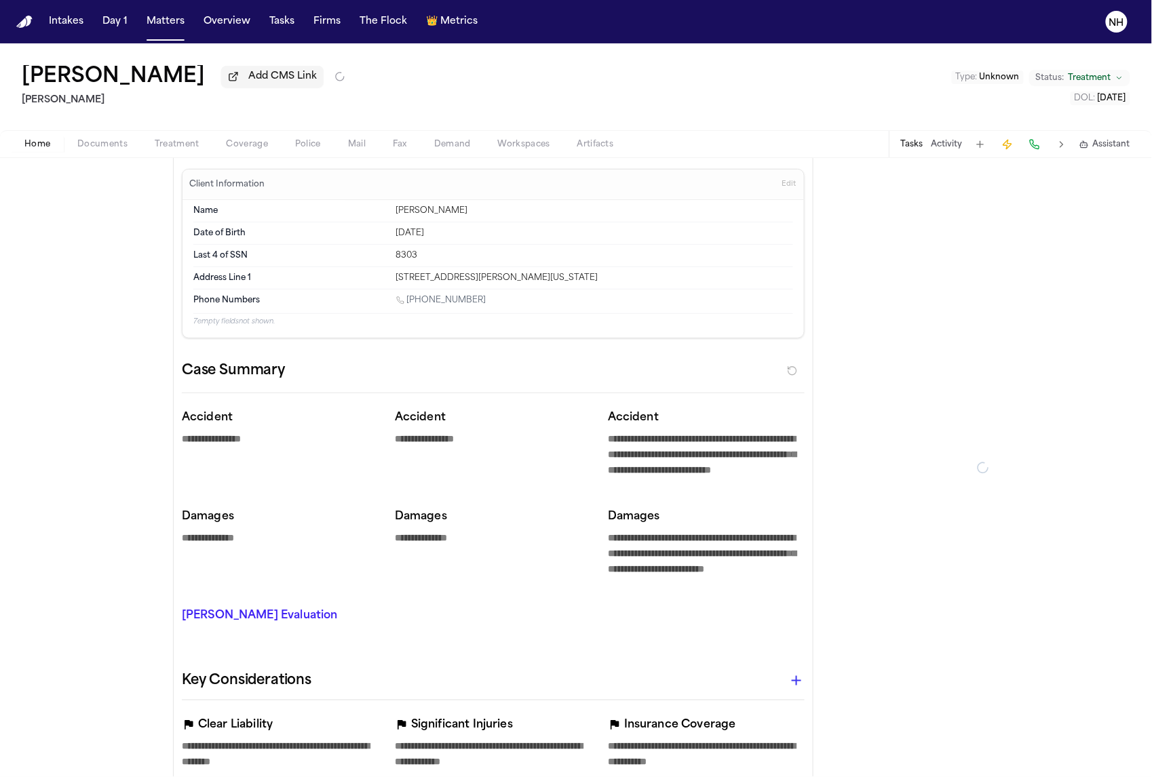
type textarea "*"
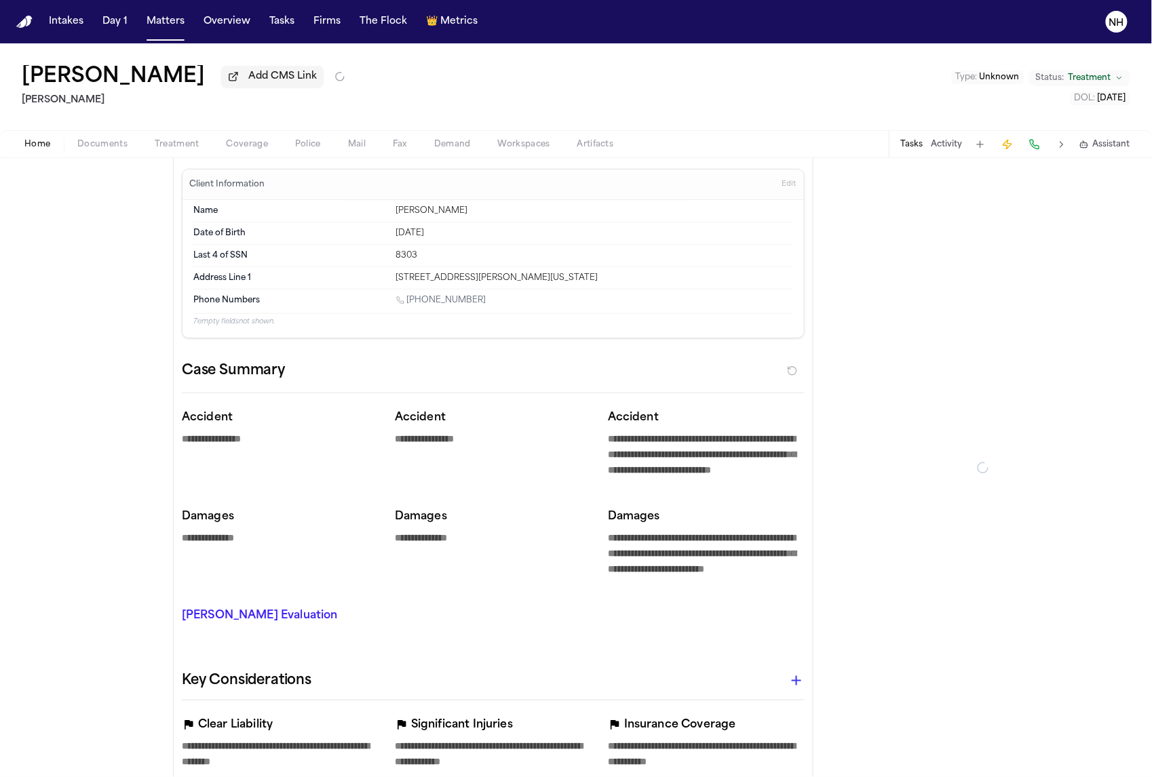
type textarea "*"
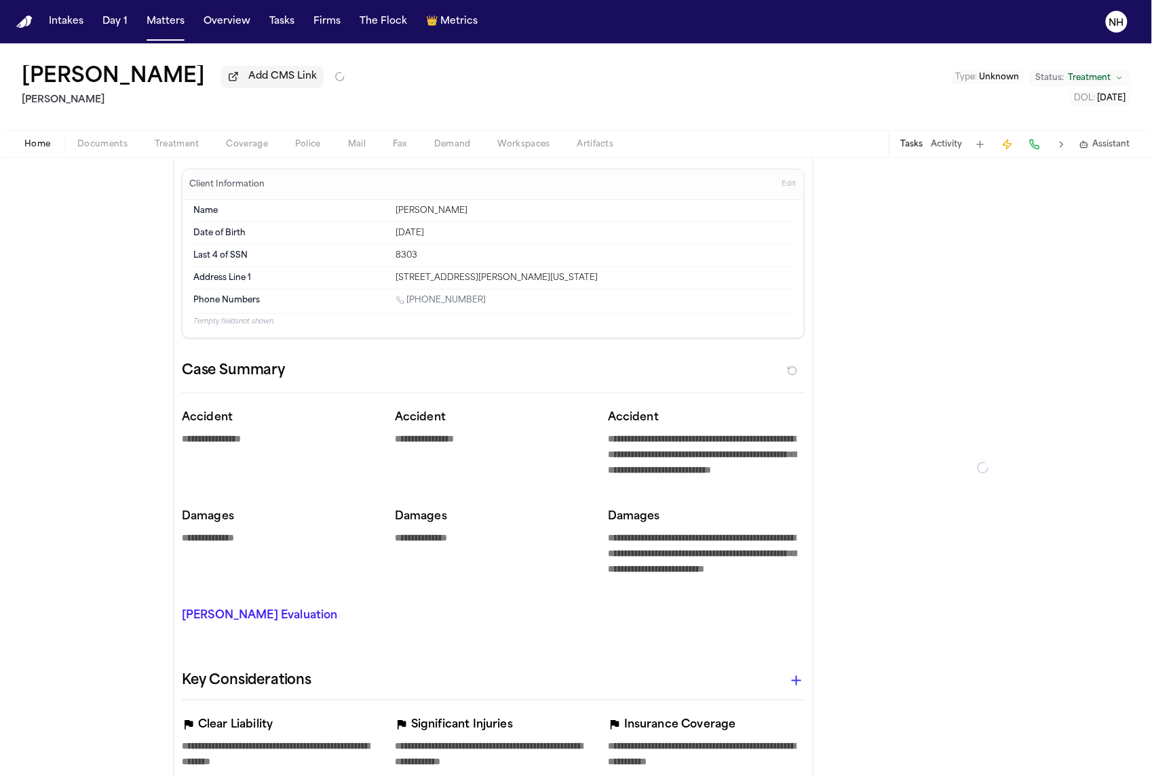
type textarea "*"
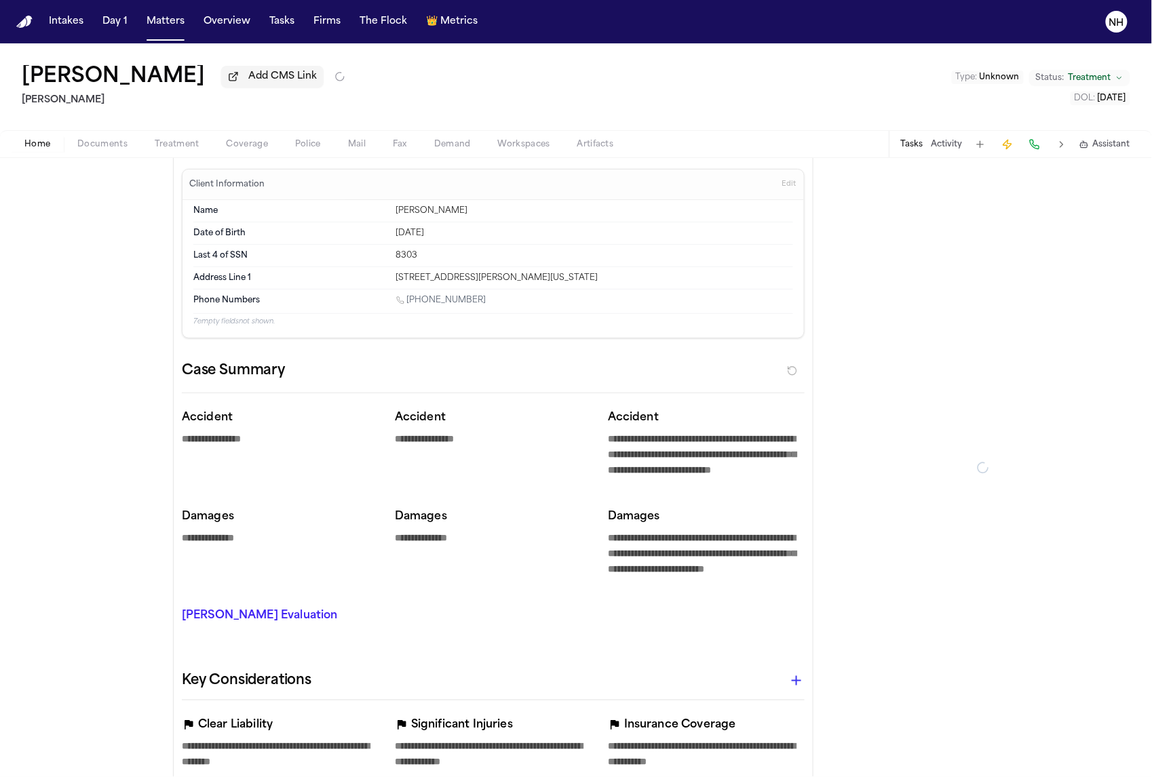
type textarea "*"
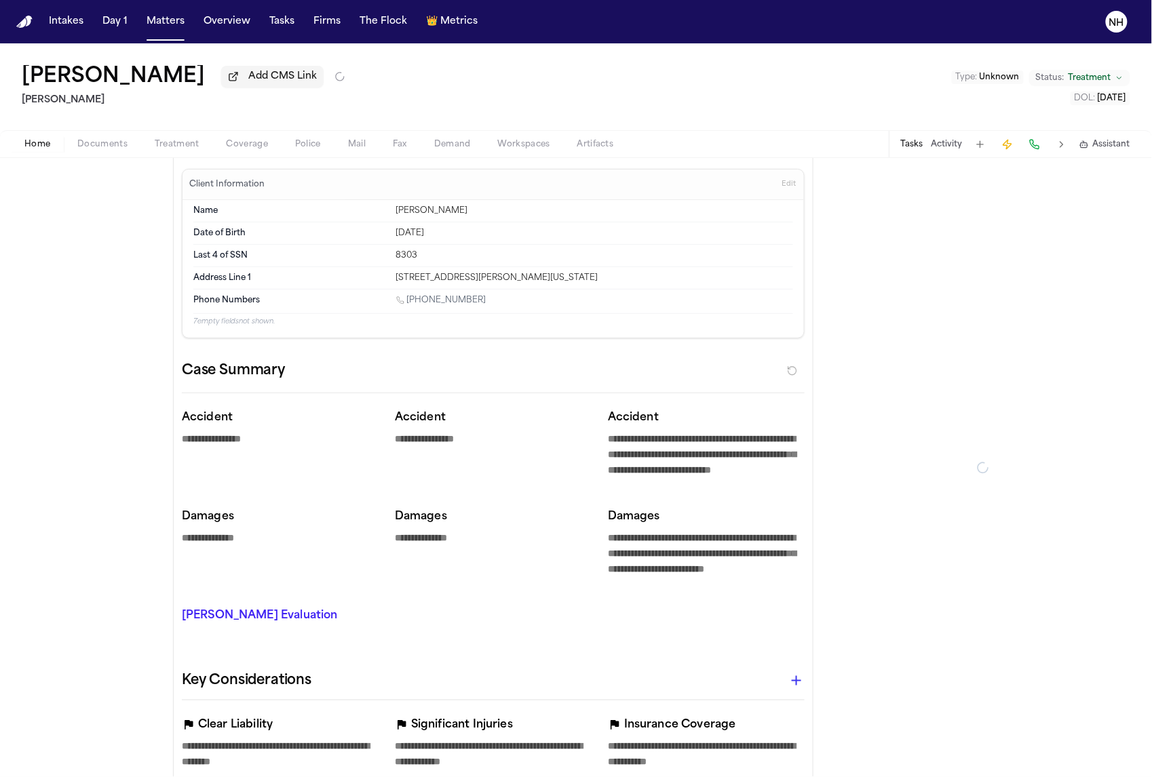
type textarea "*"
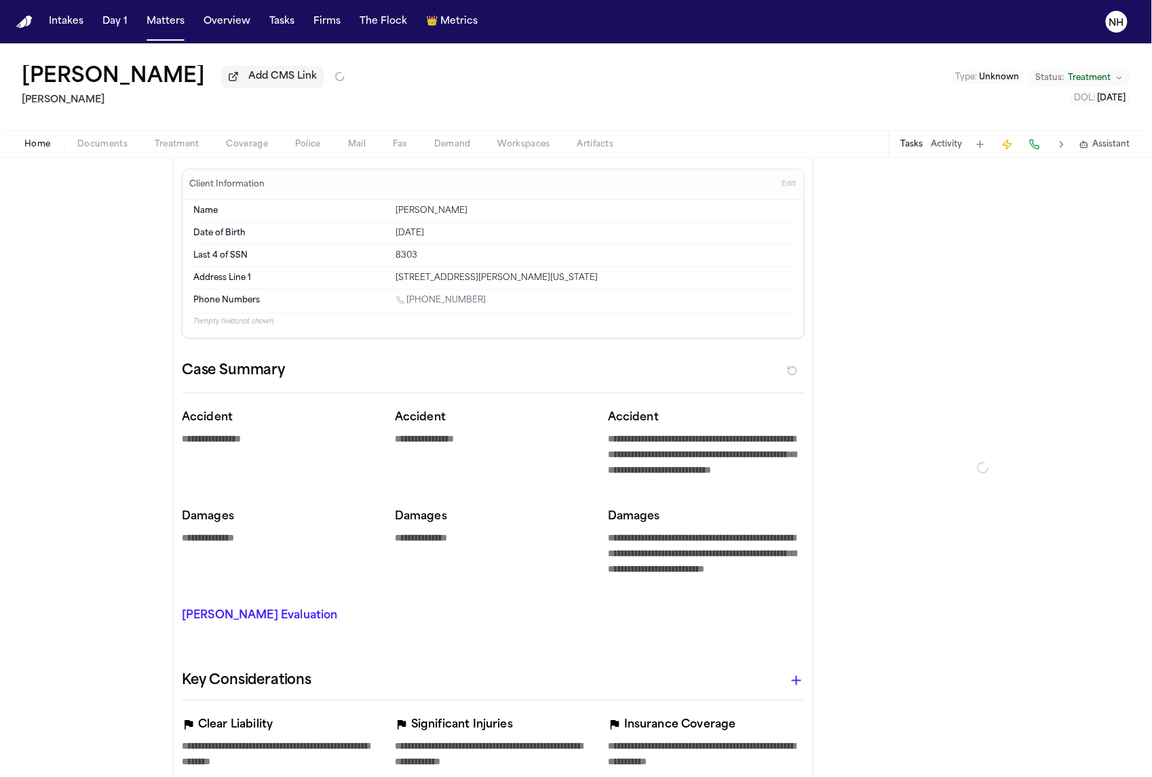
type textarea "*"
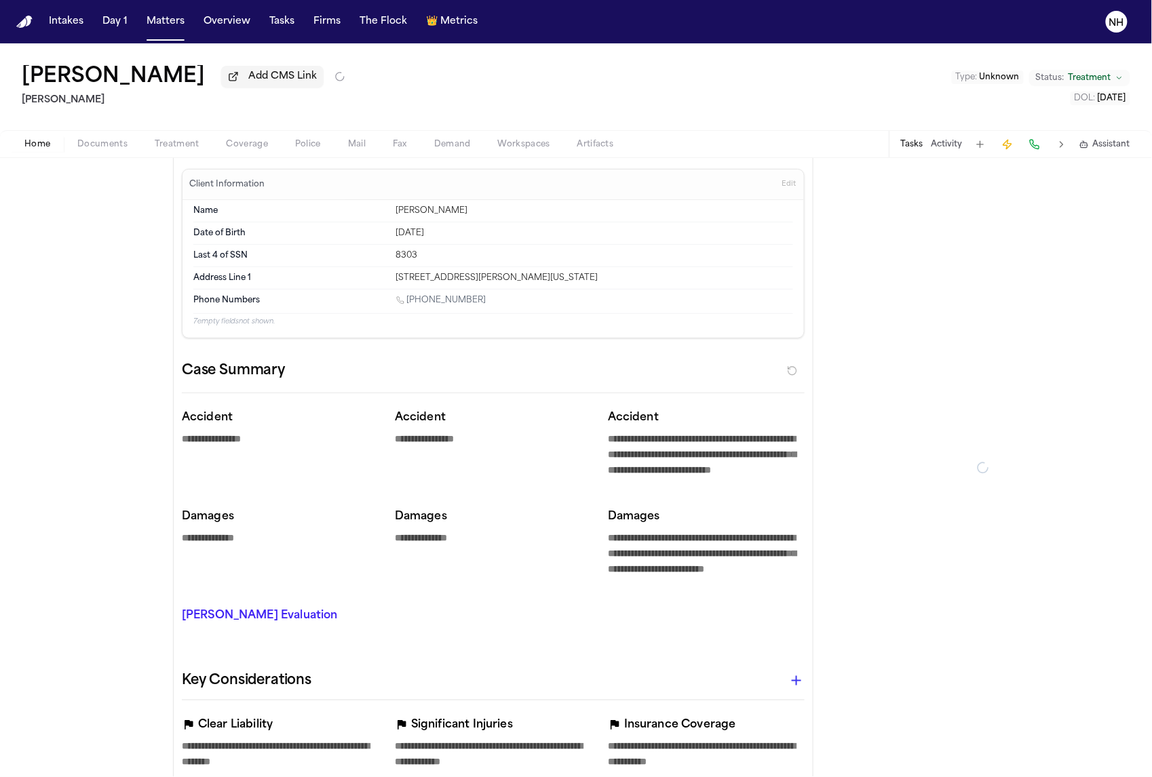
type textarea "*"
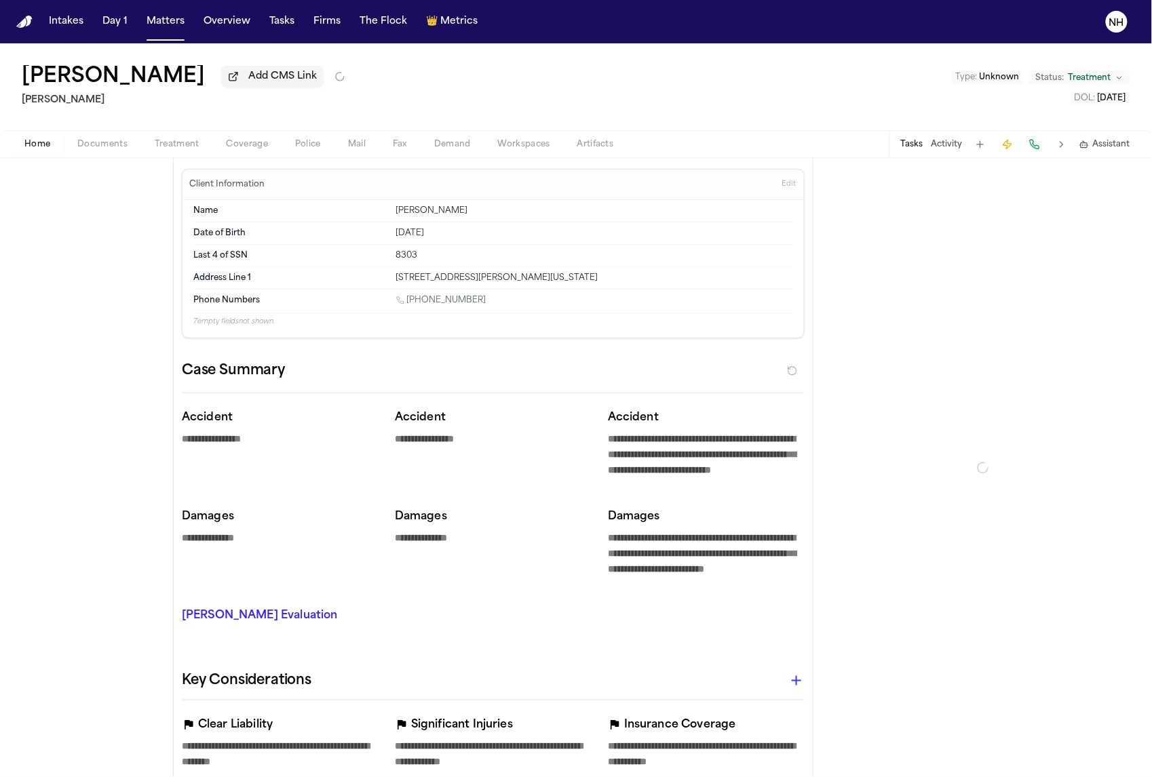
type textarea "*"
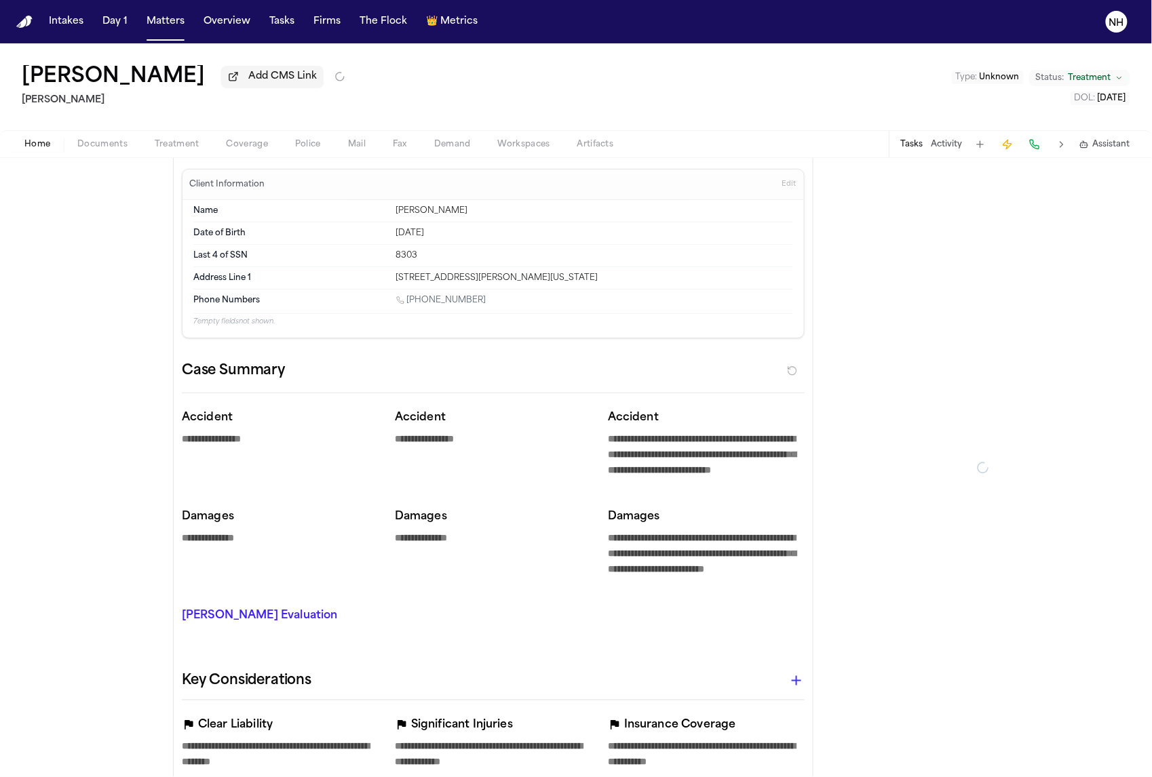
type textarea "*"
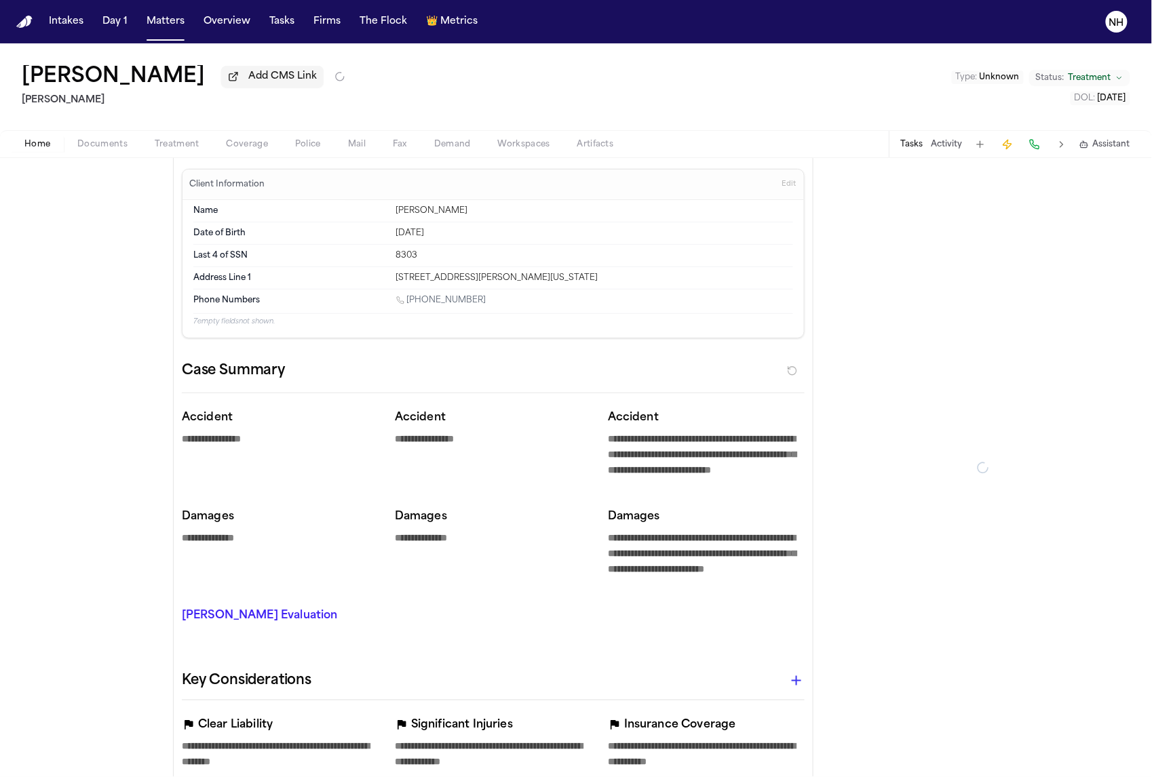
type textarea "*"
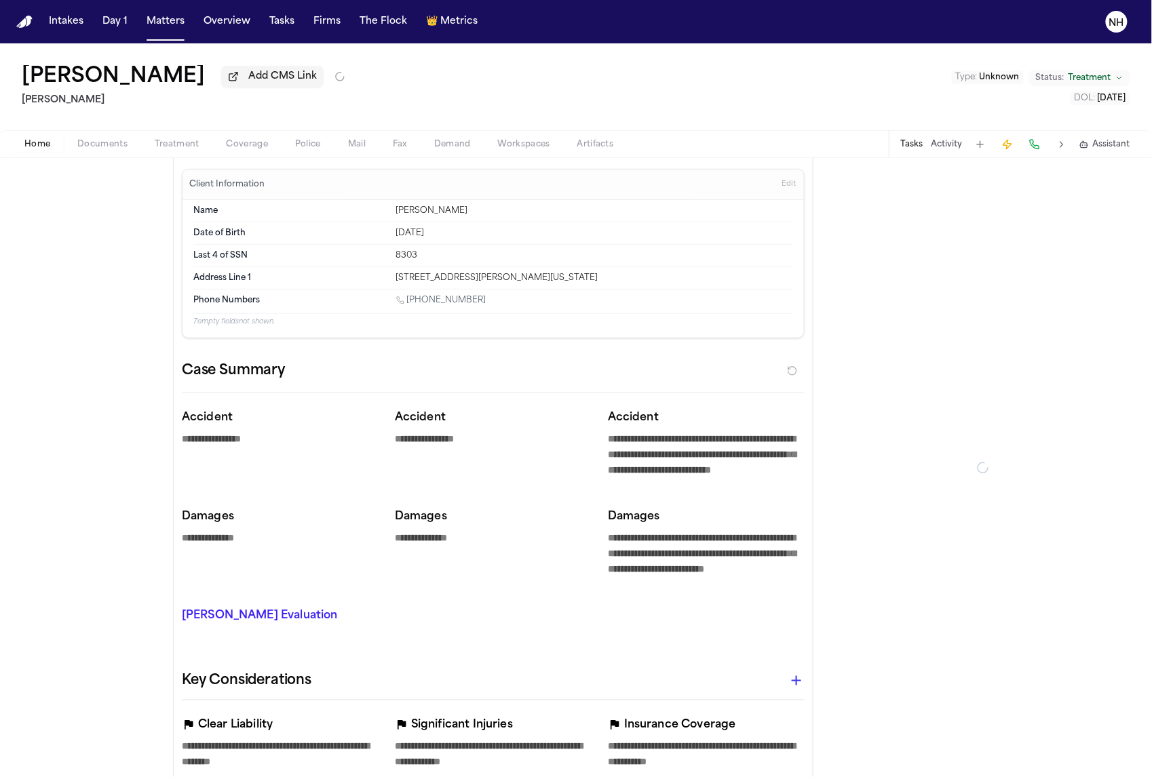
type textarea "*"
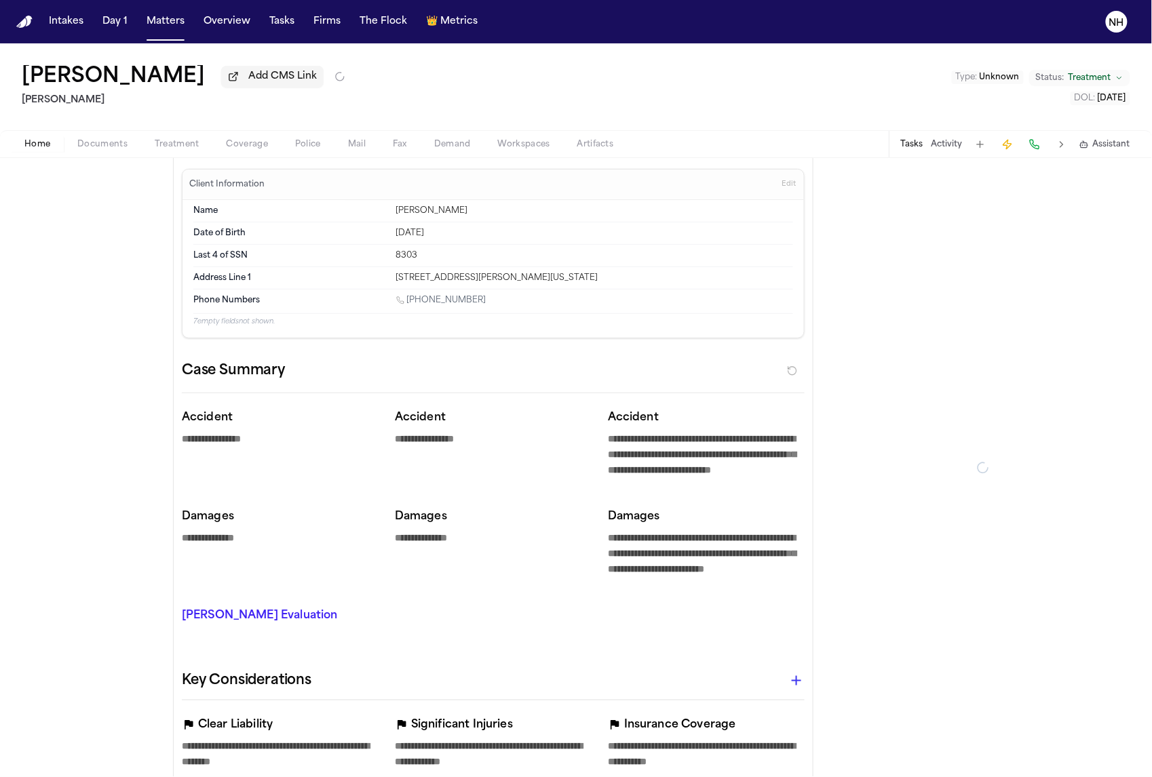
type textarea "*"
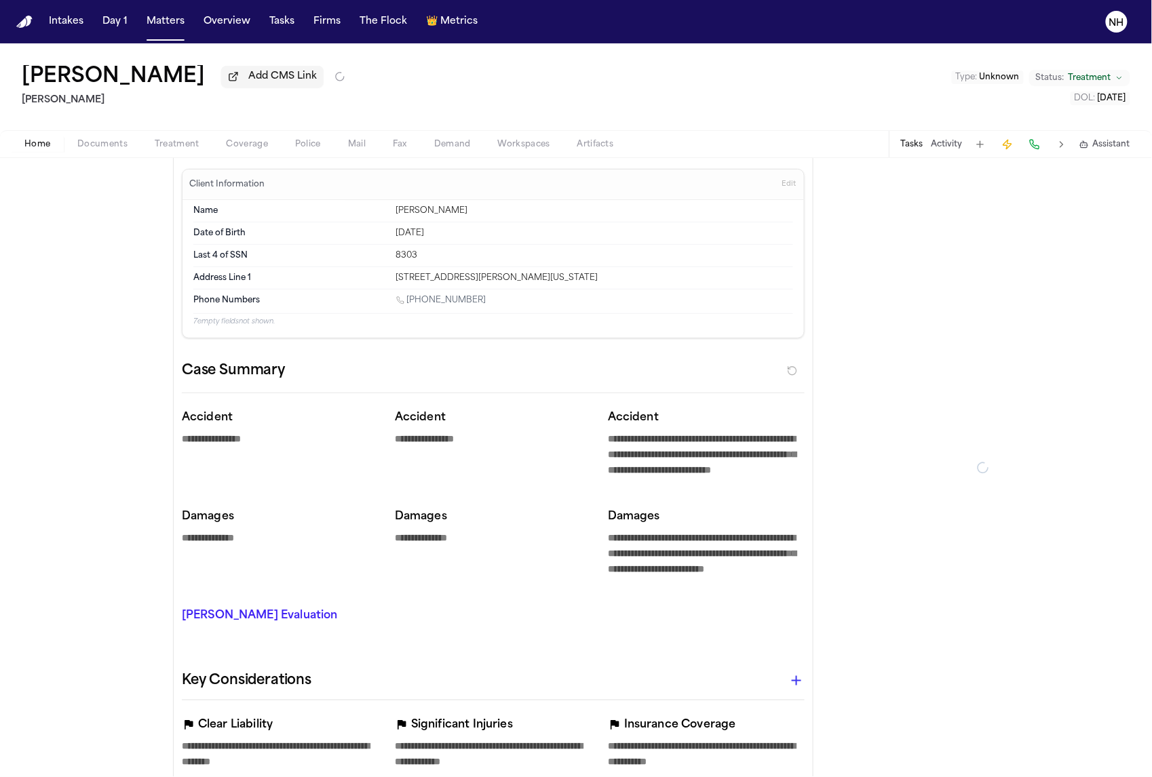
type textarea "*"
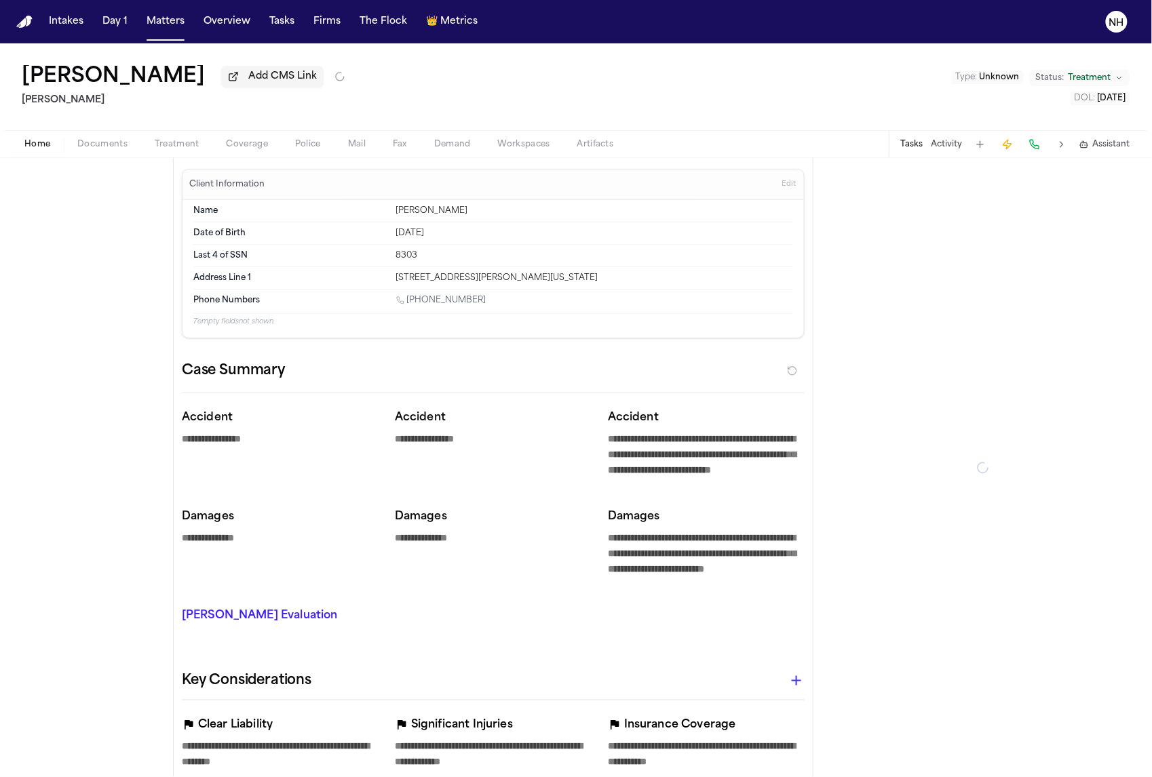
type textarea "*"
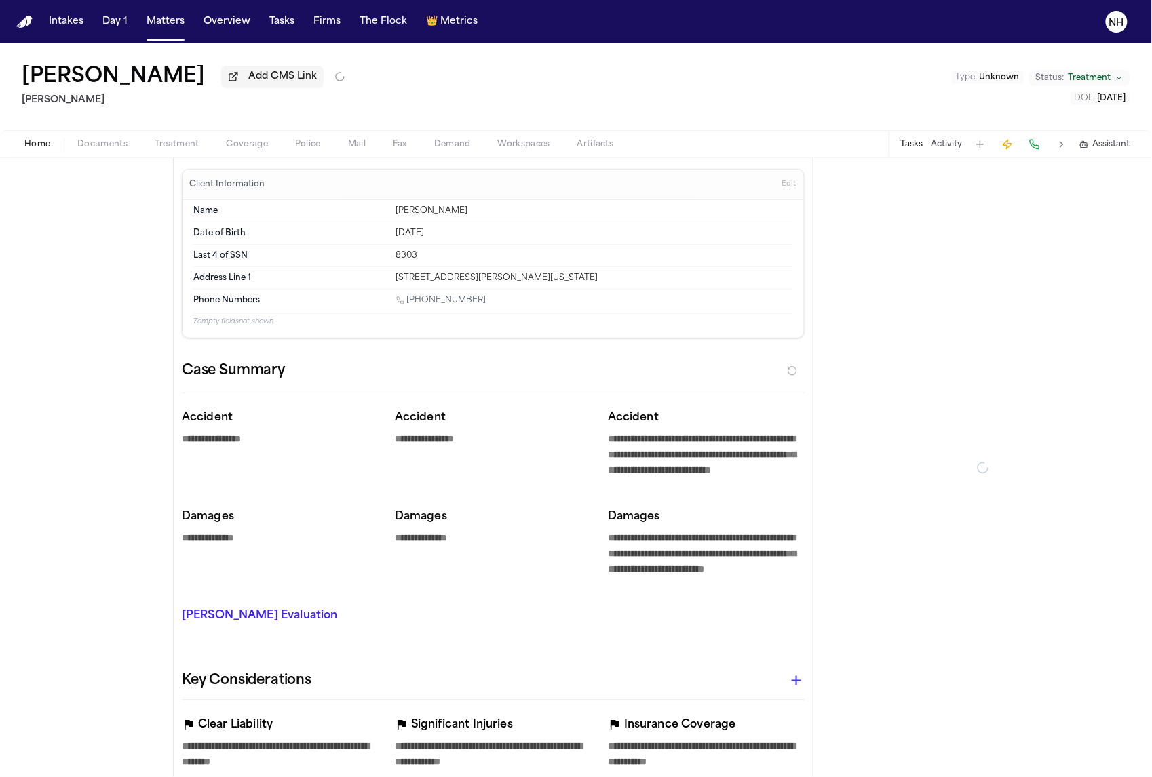
type textarea "*"
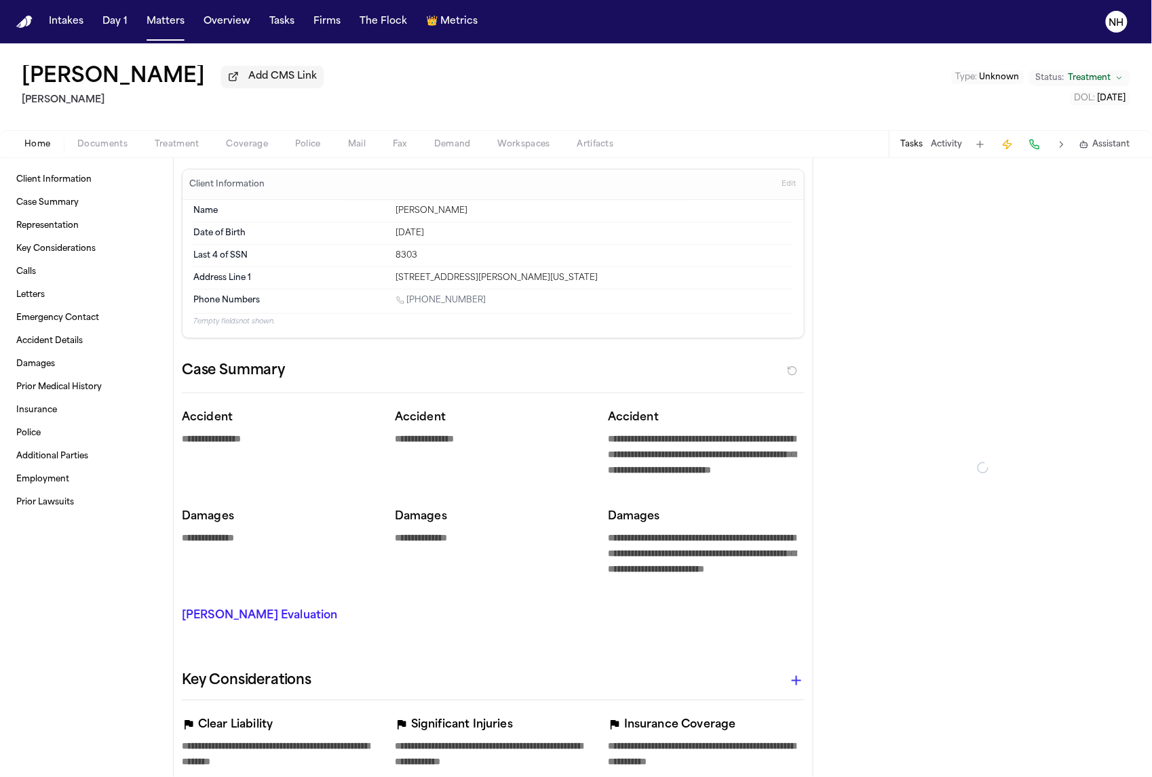
type textarea "*"
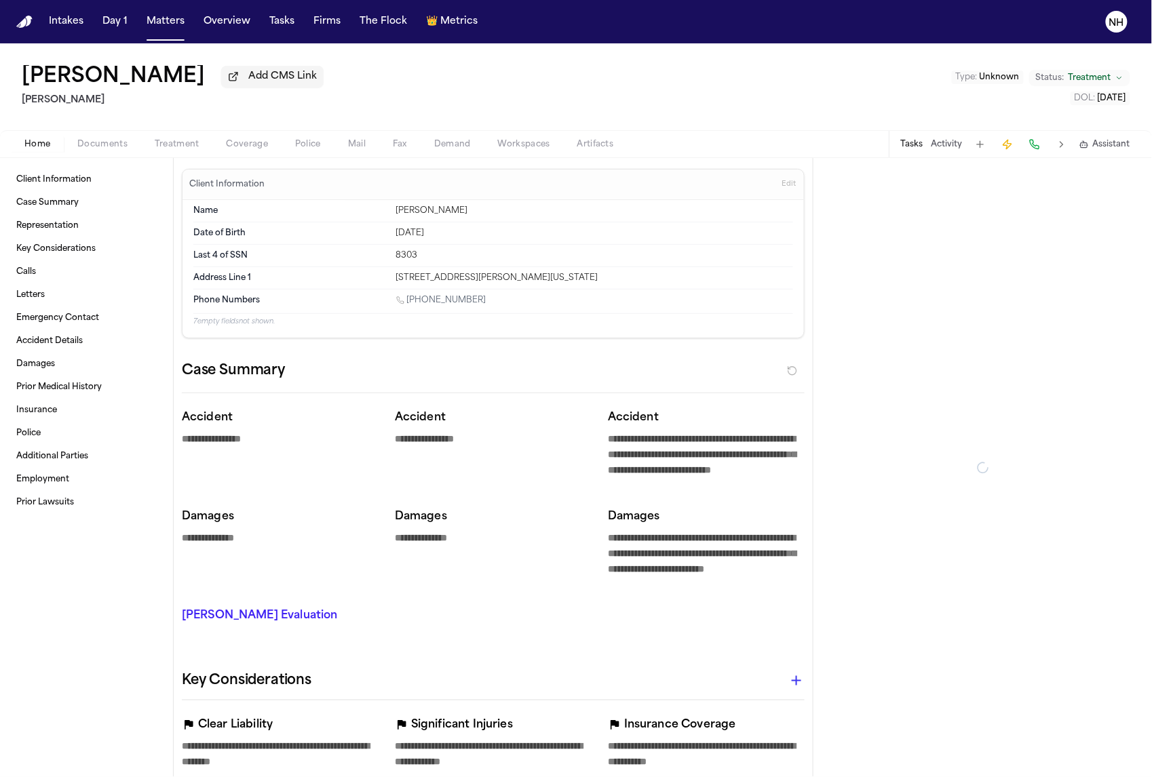
type textarea "*"
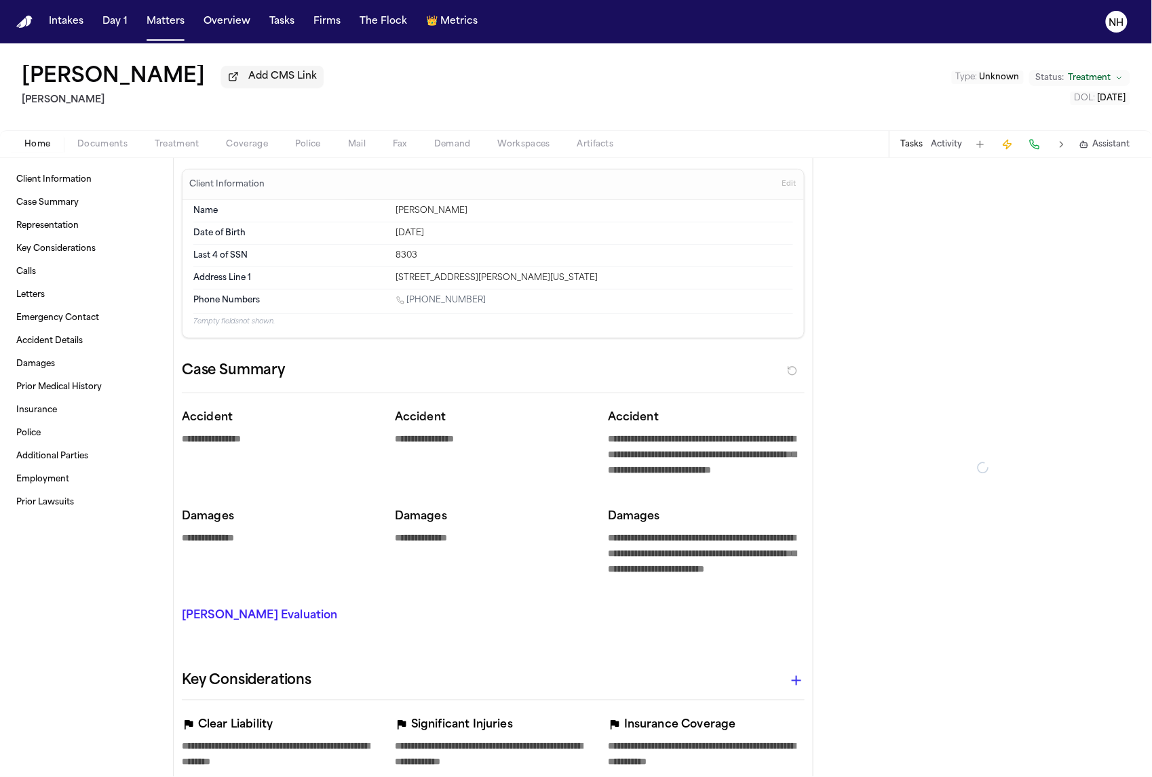
type textarea "*"
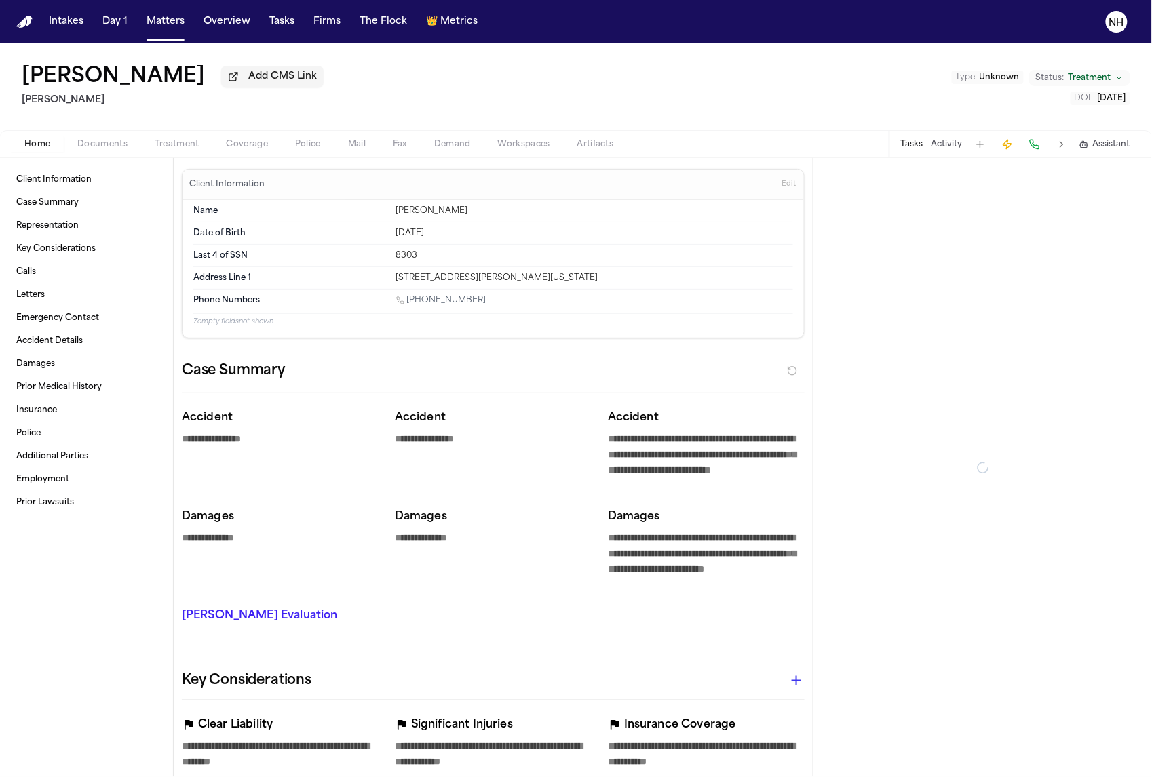
type textarea "*"
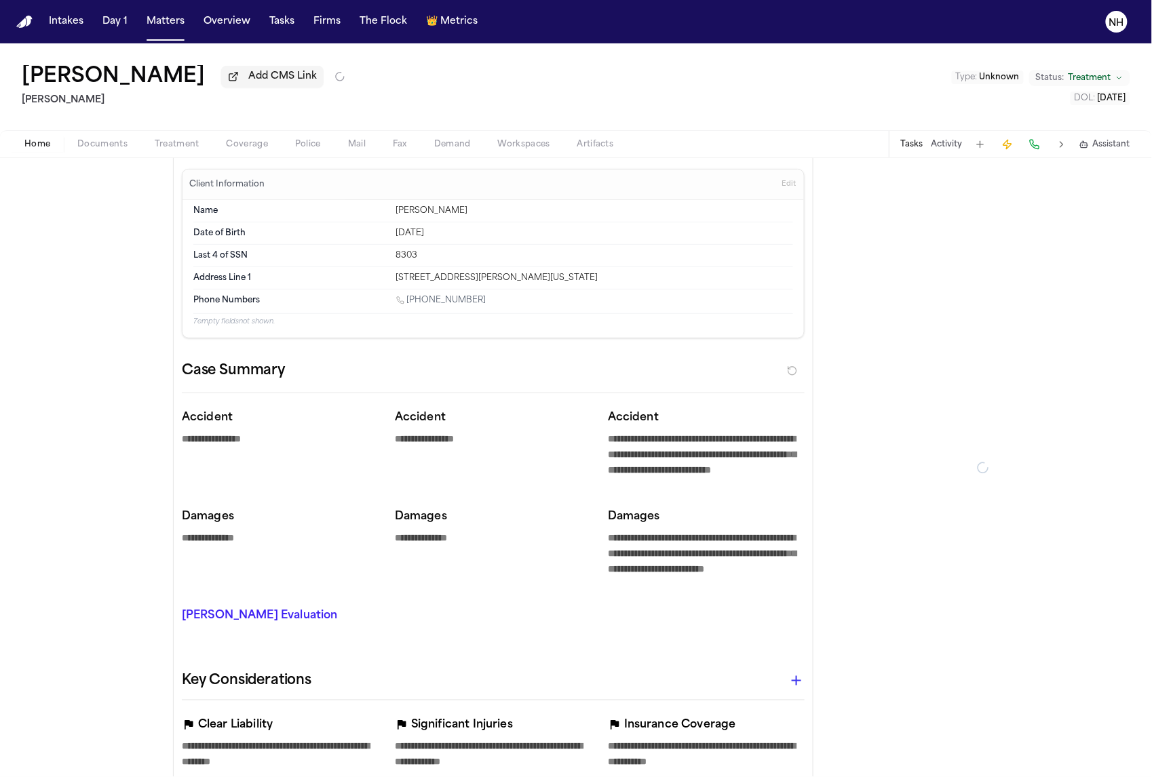
type textarea "*"
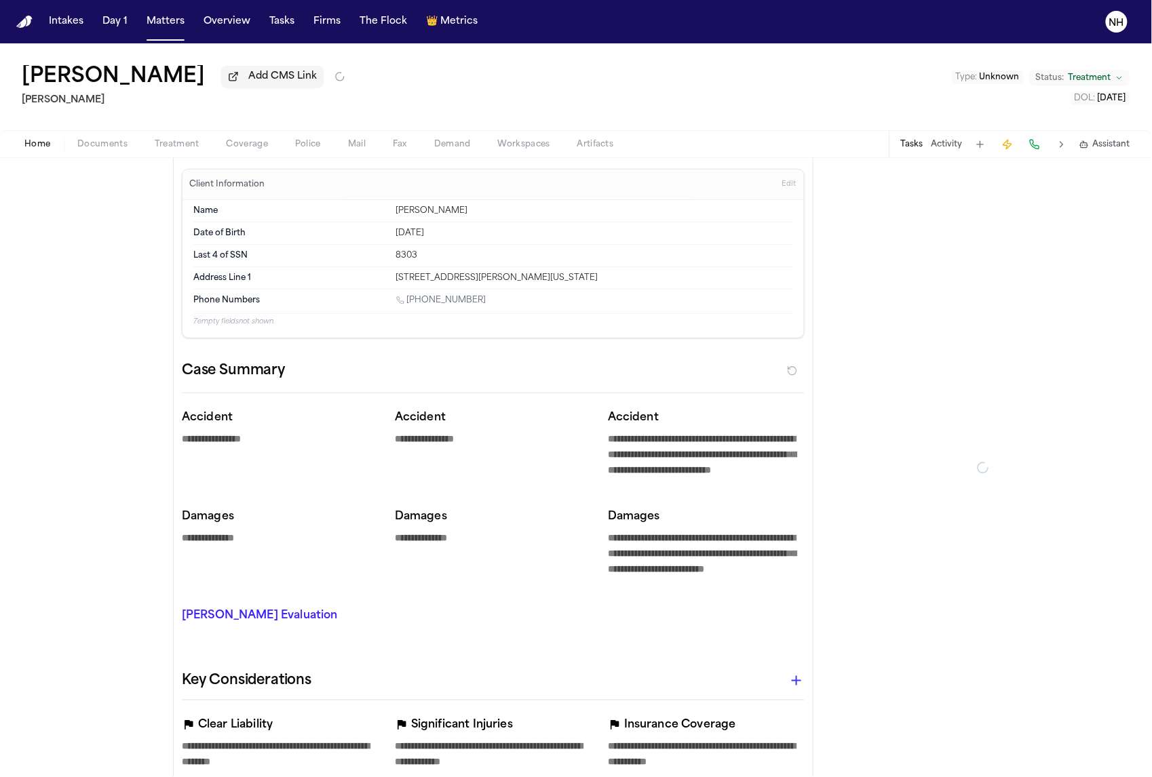
type textarea "*"
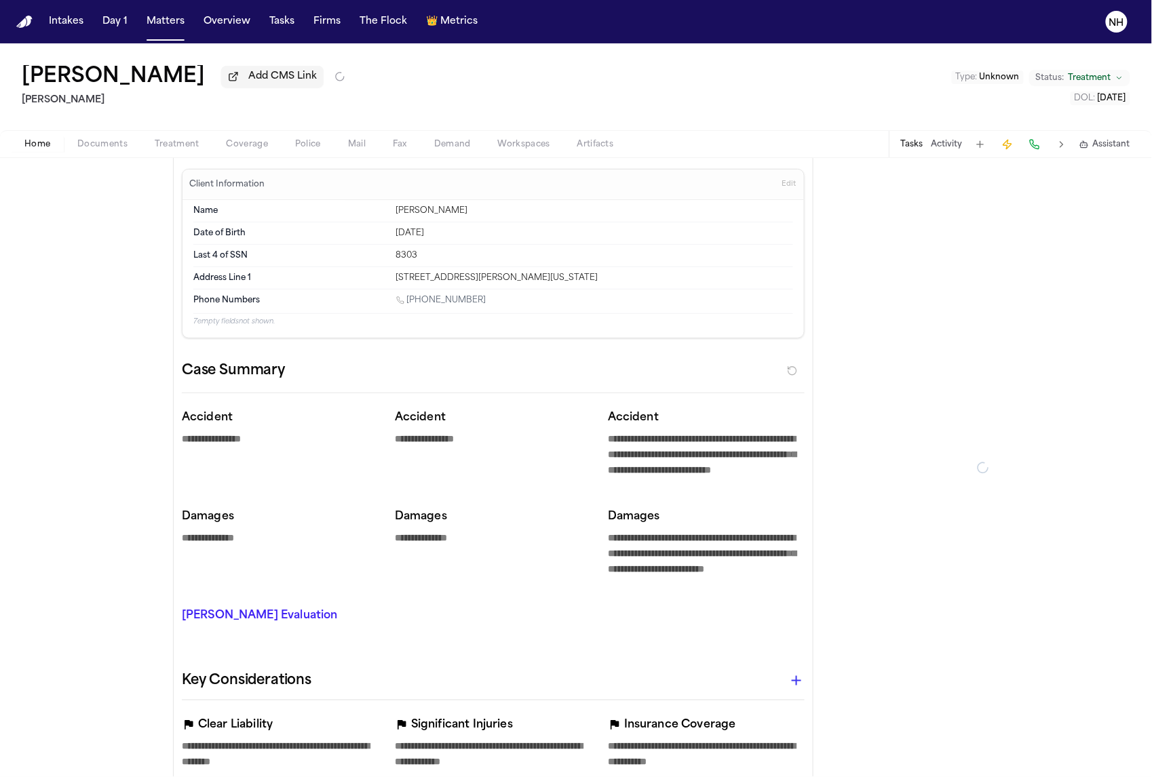
type textarea "*"
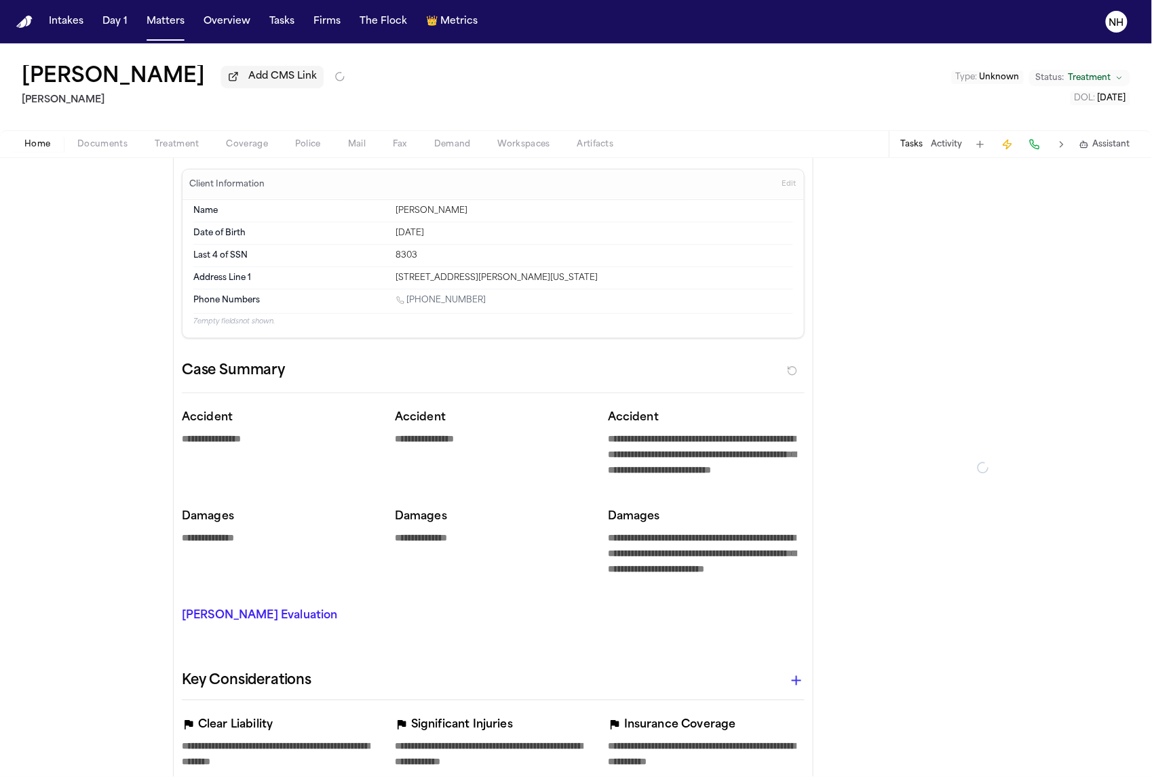
type textarea "*"
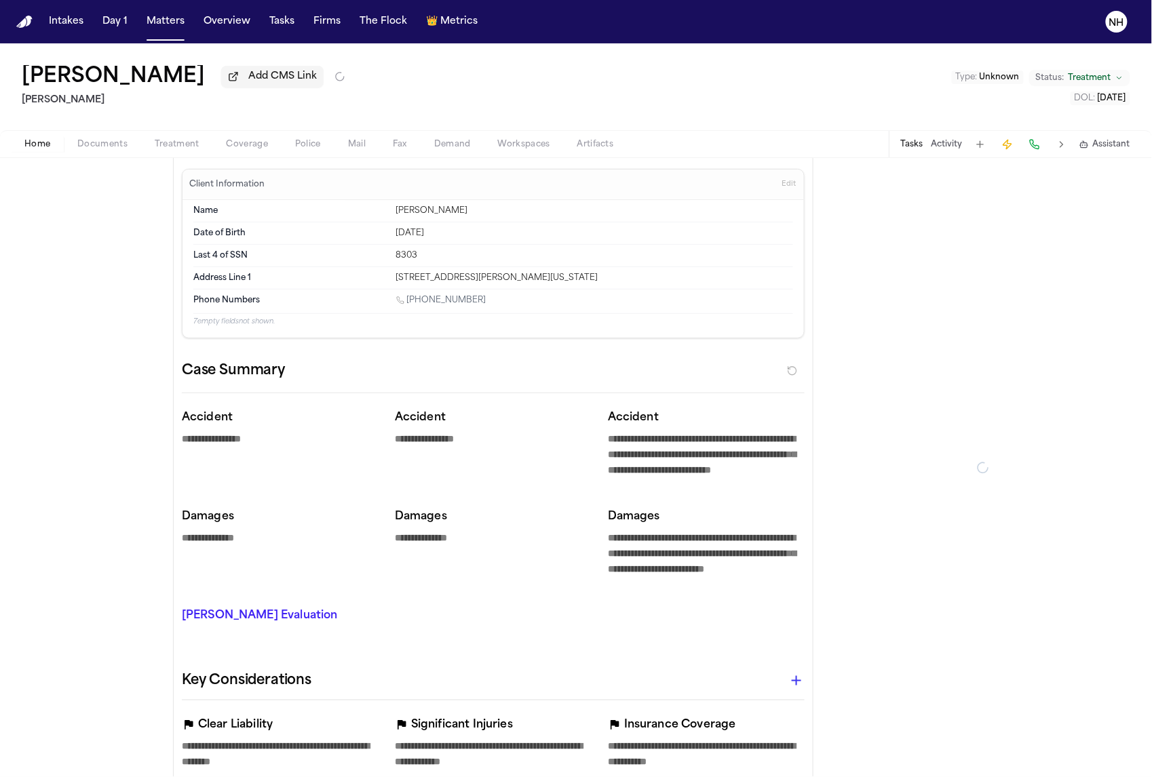
type textarea "*"
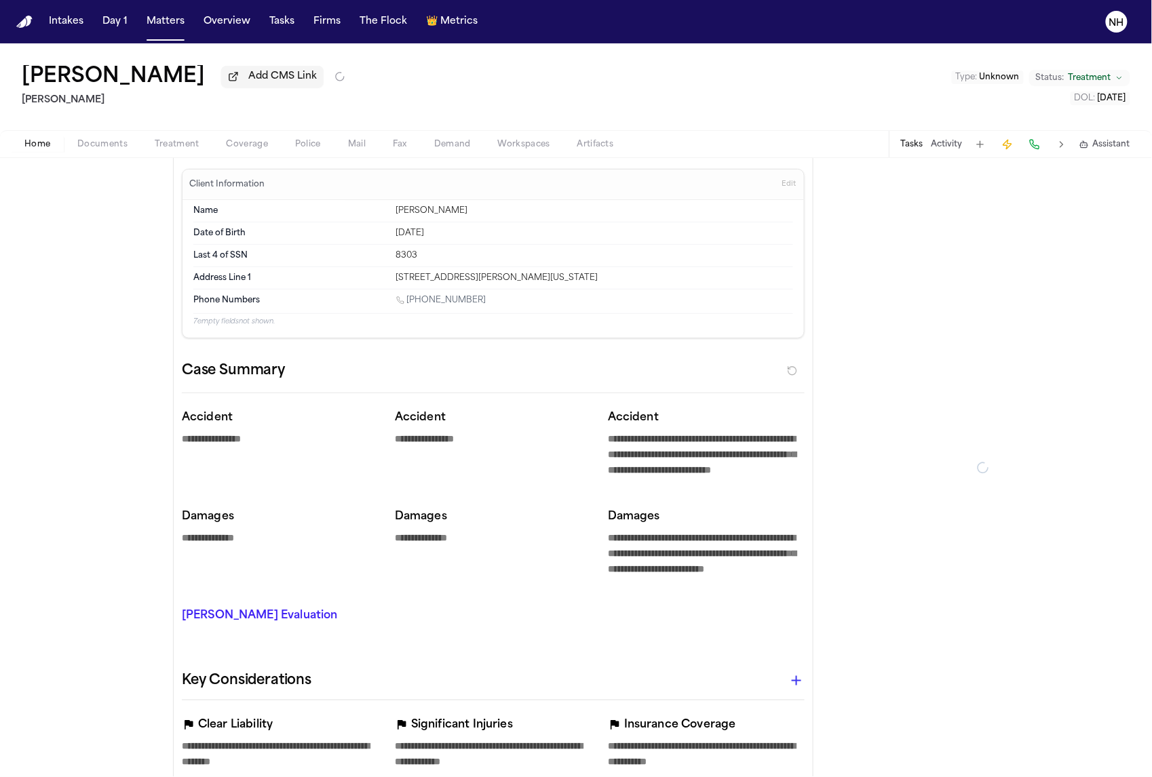
type textarea "*"
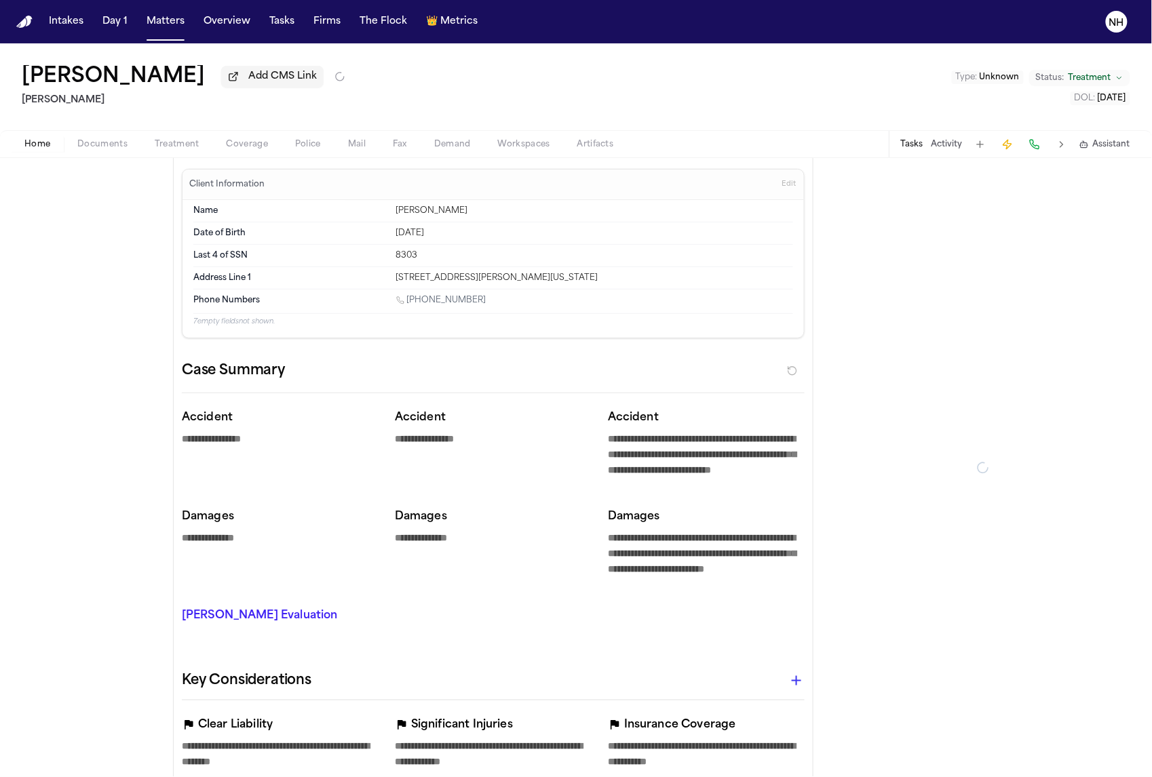
type textarea "*"
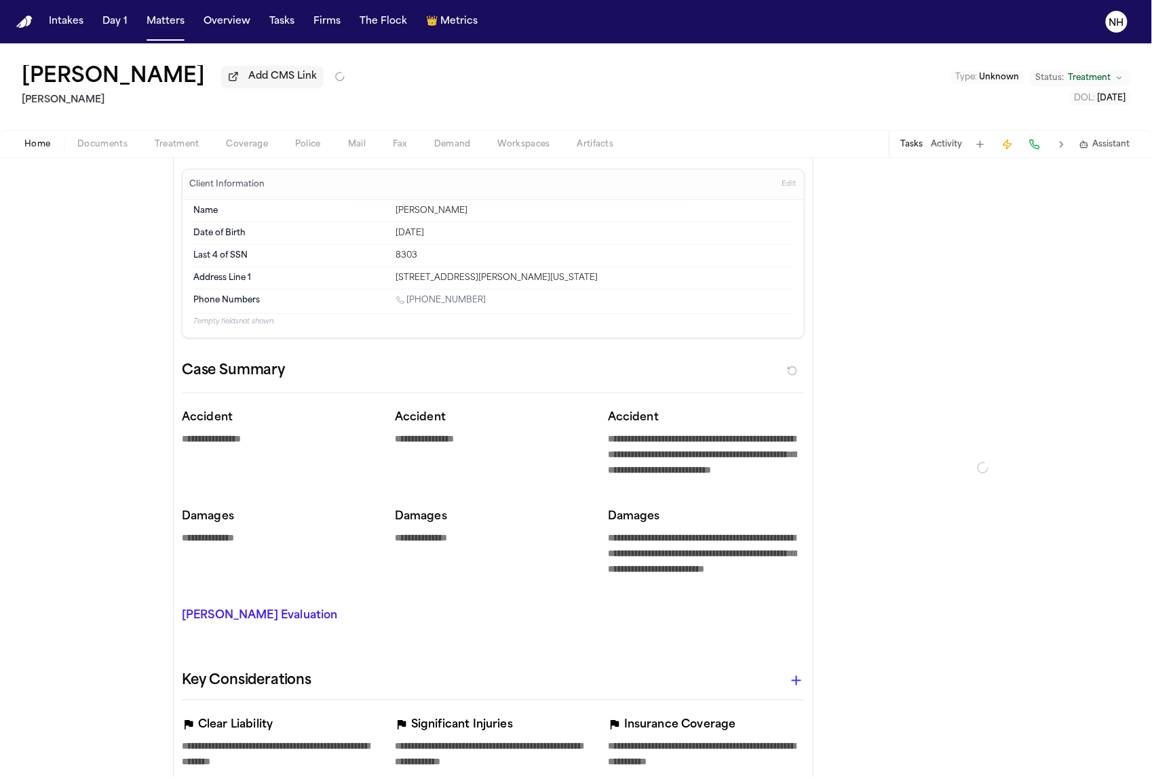
type textarea "*"
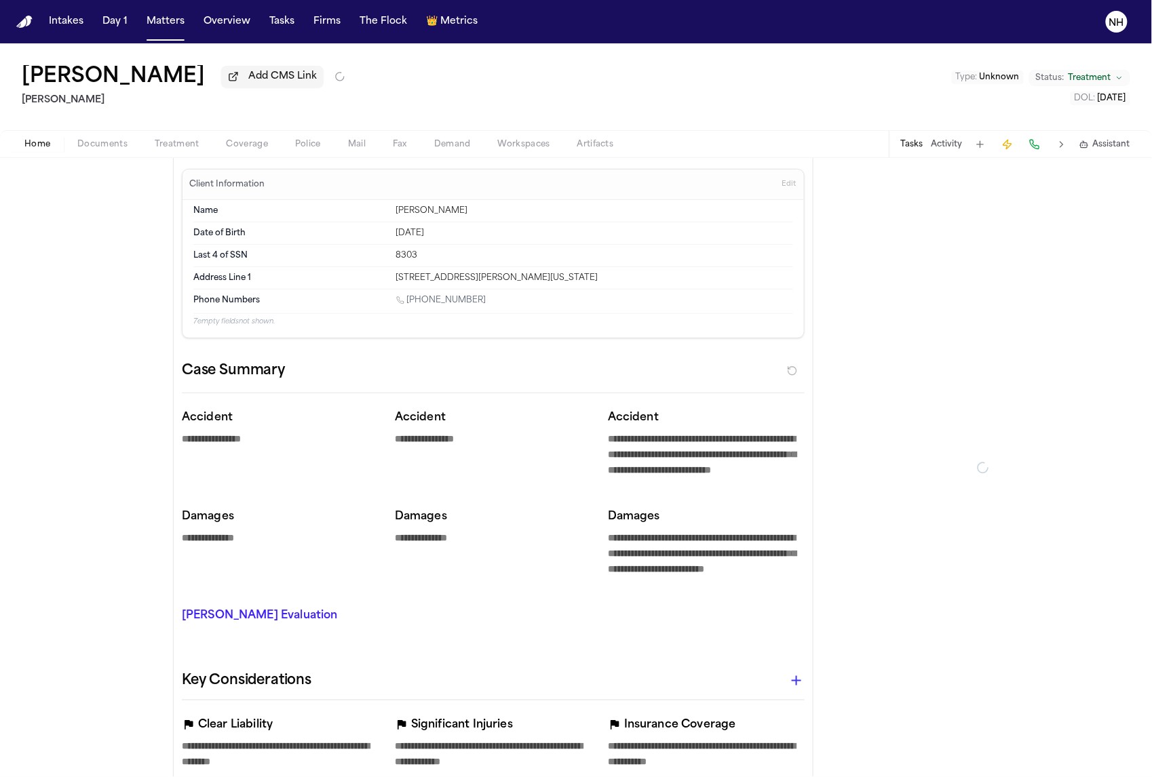
type textarea "*"
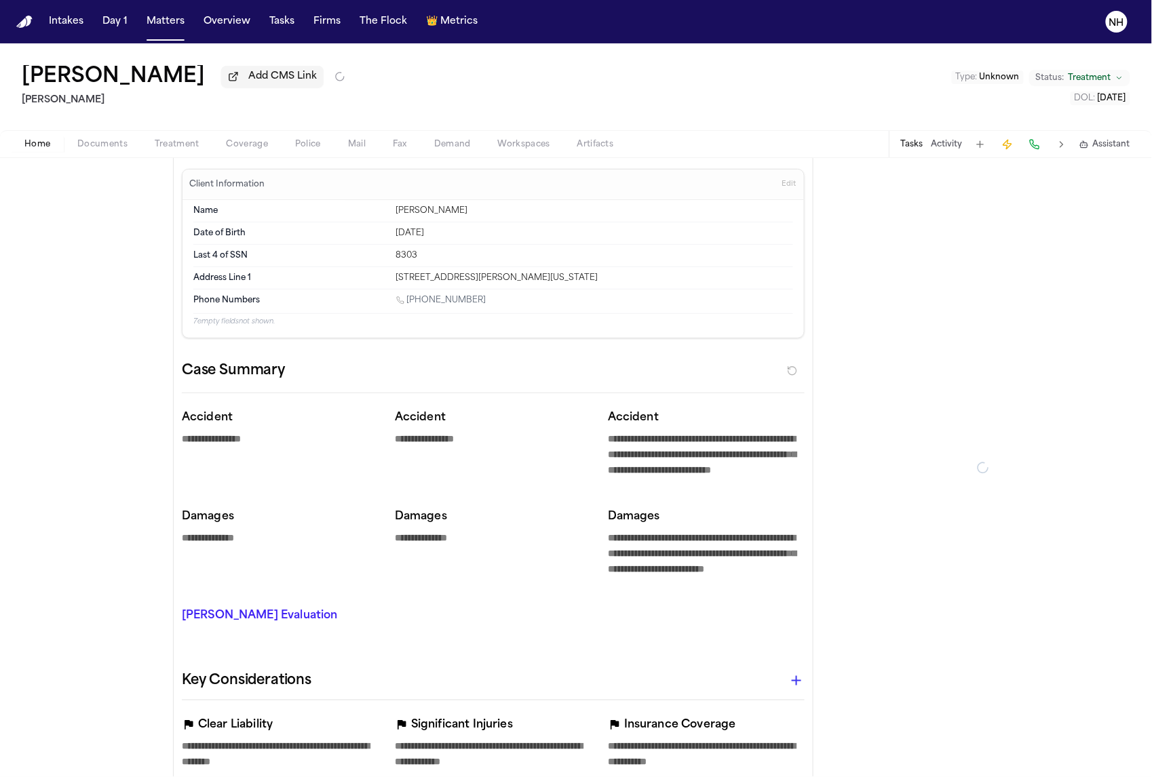
type textarea "*"
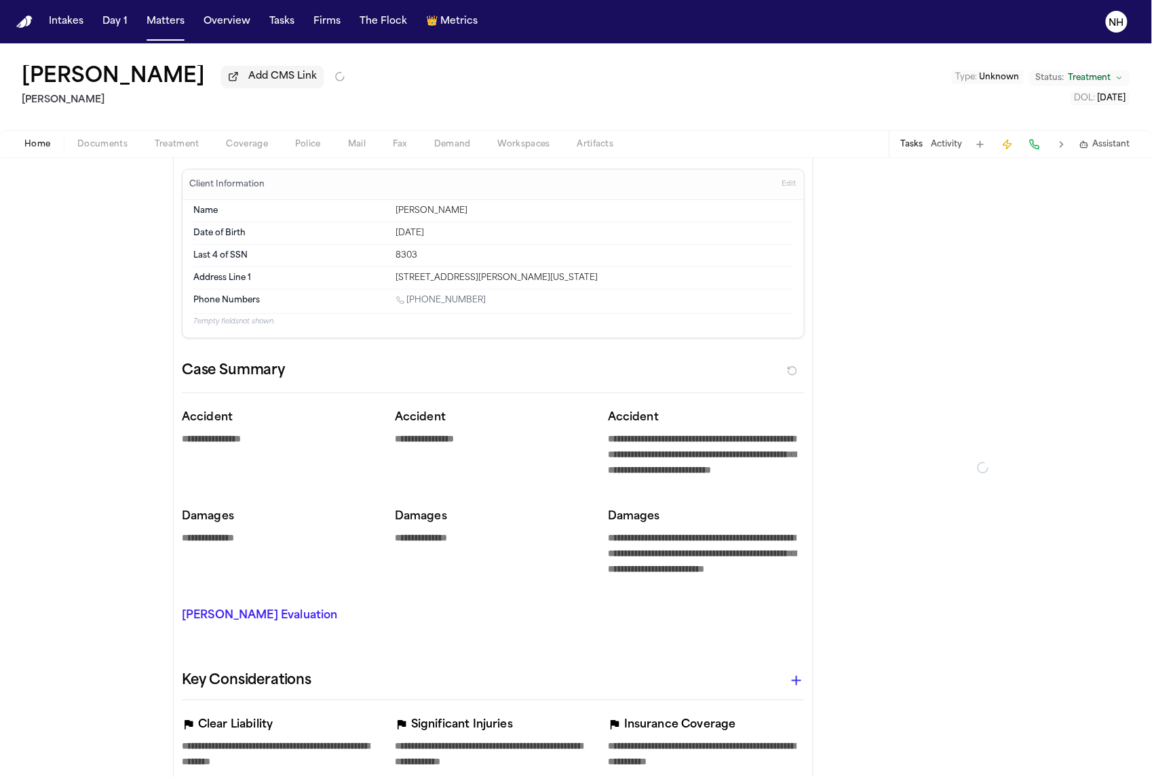
type textarea "*"
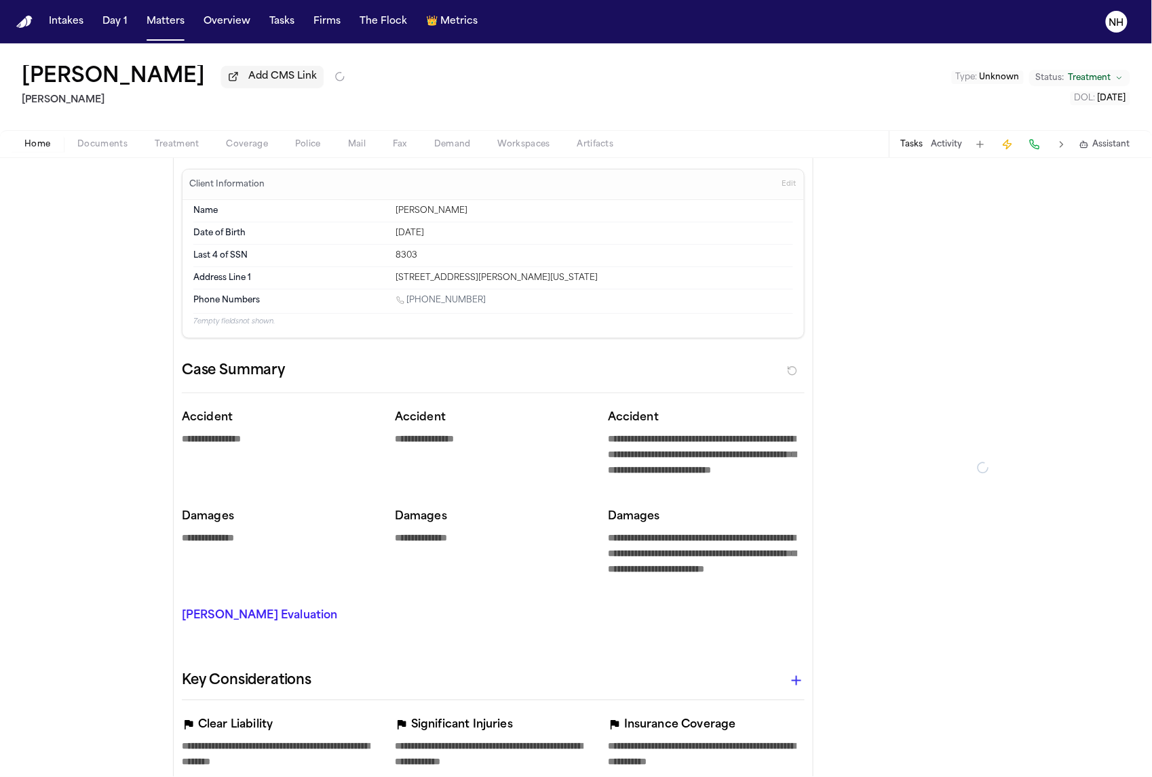
type textarea "*"
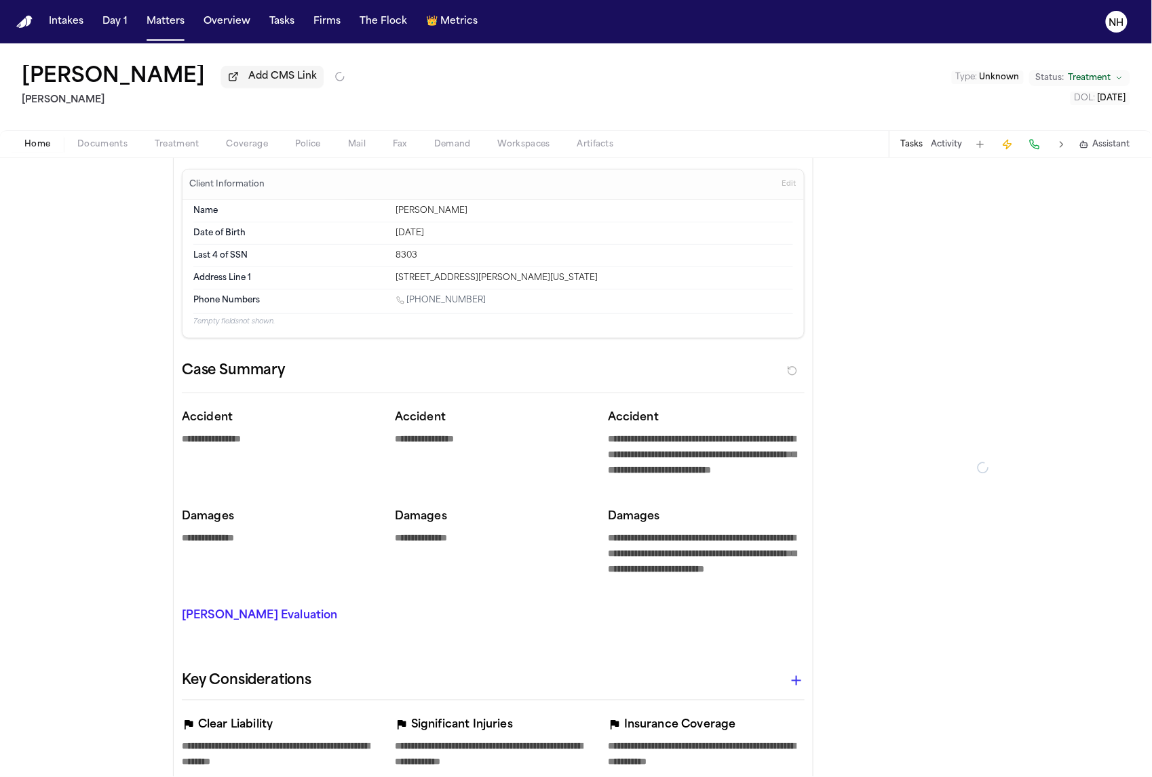
type textarea "*"
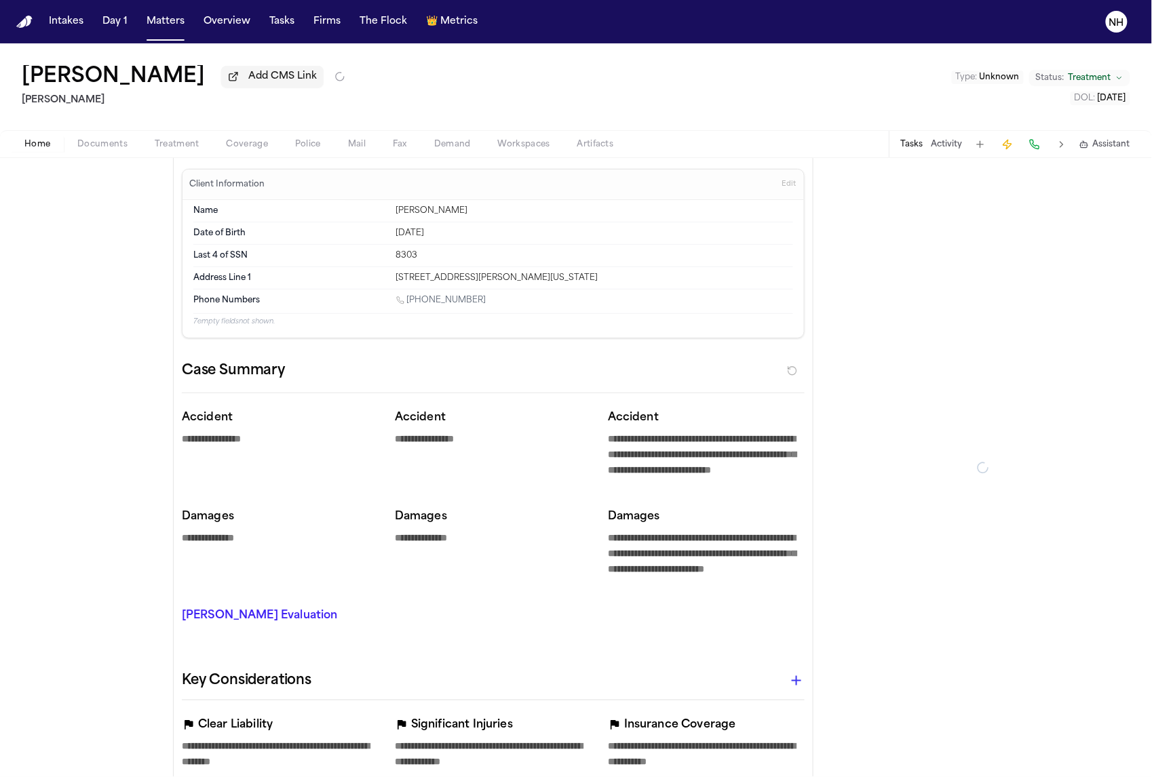
type textarea "*"
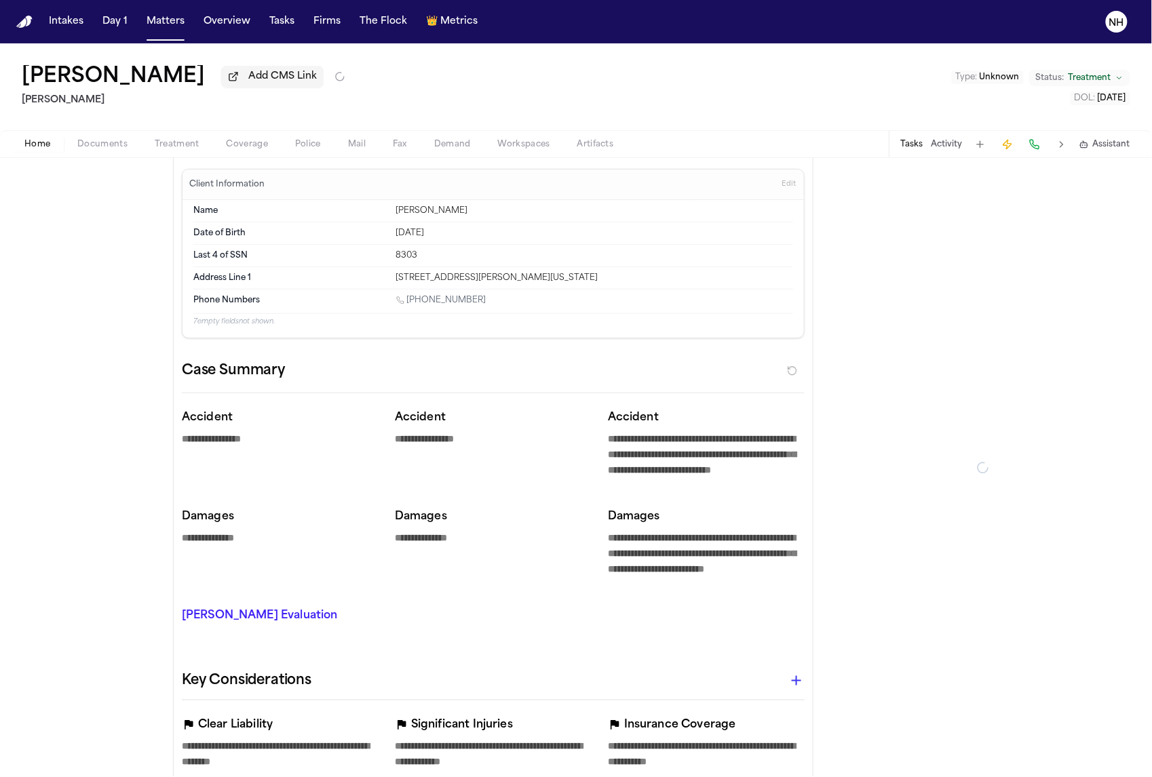
type textarea "*"
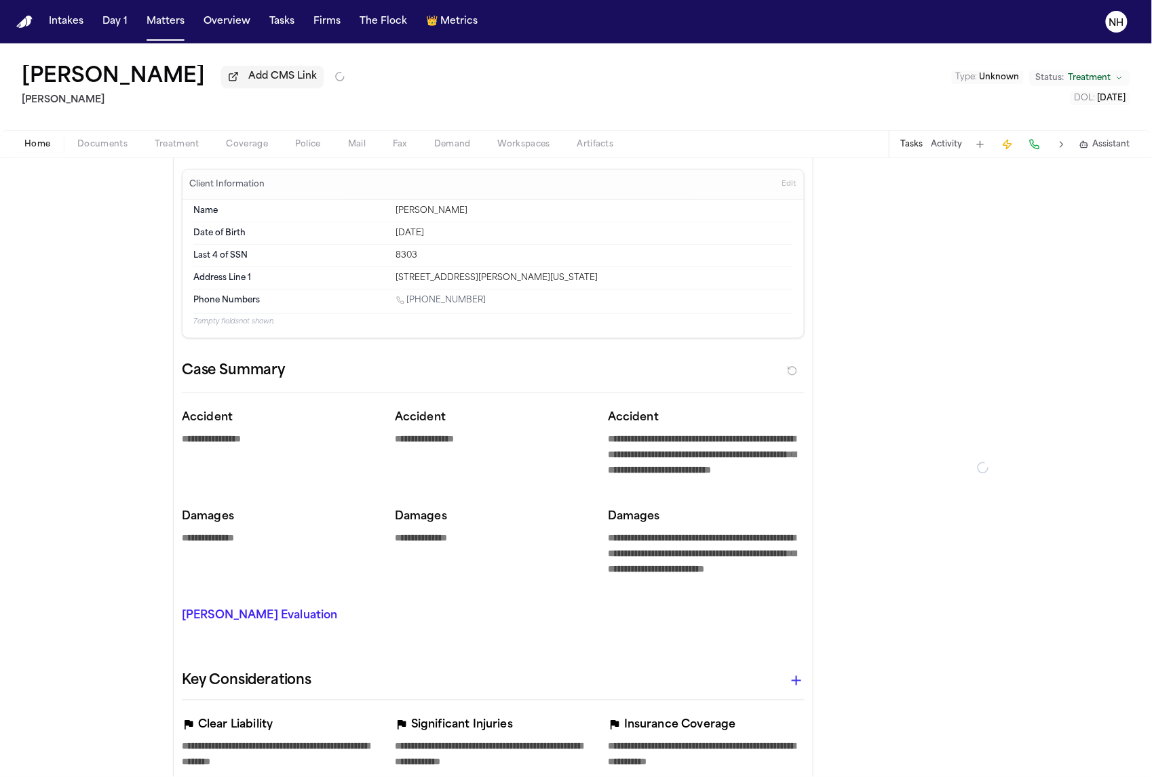
type textarea "*"
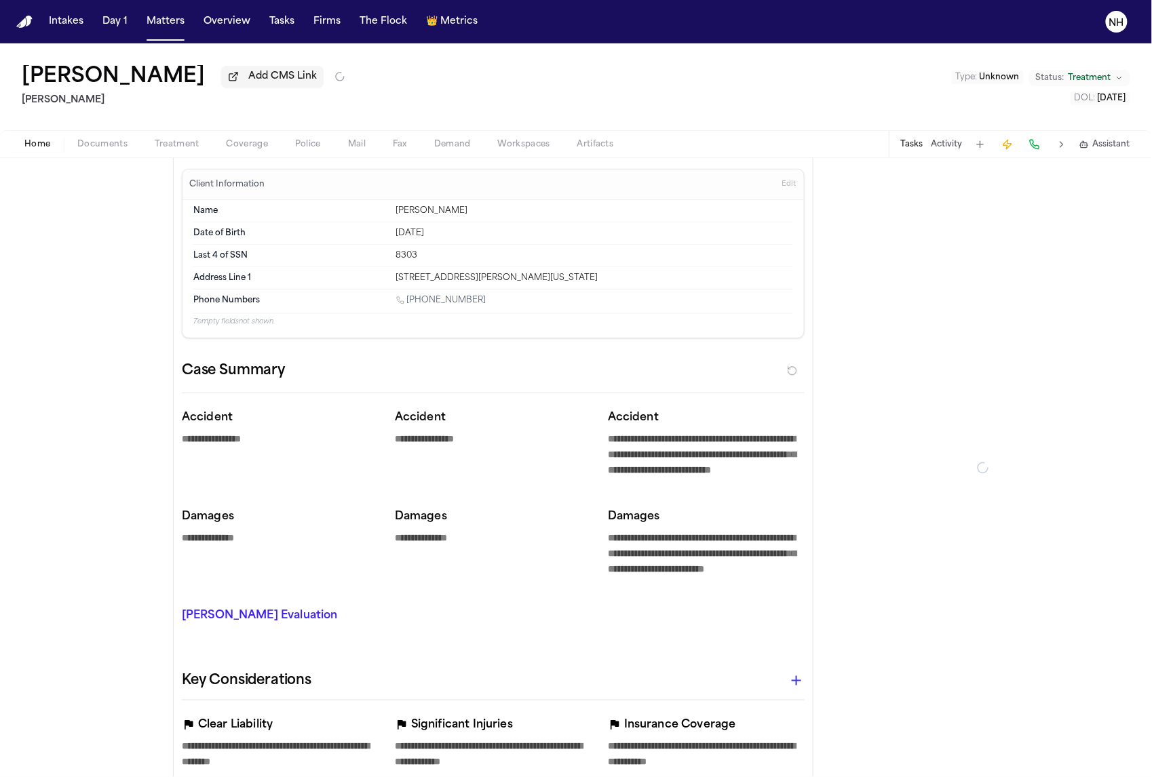
type textarea "*"
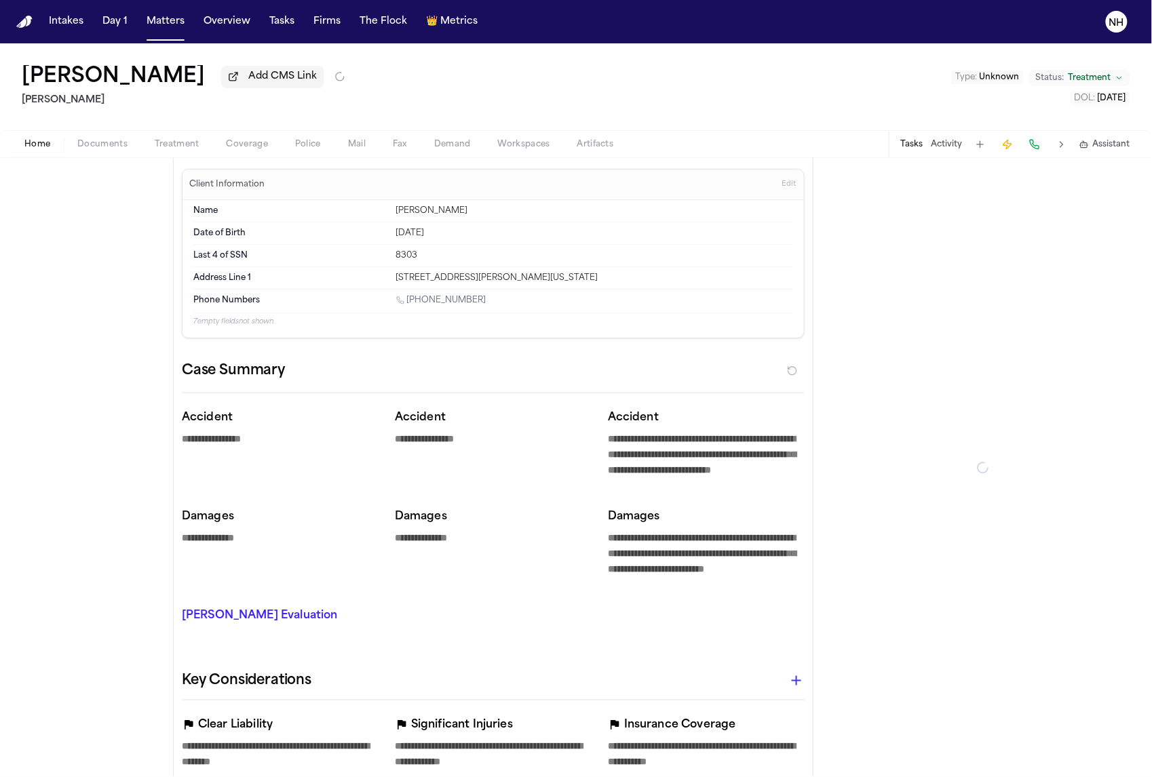
type textarea "*"
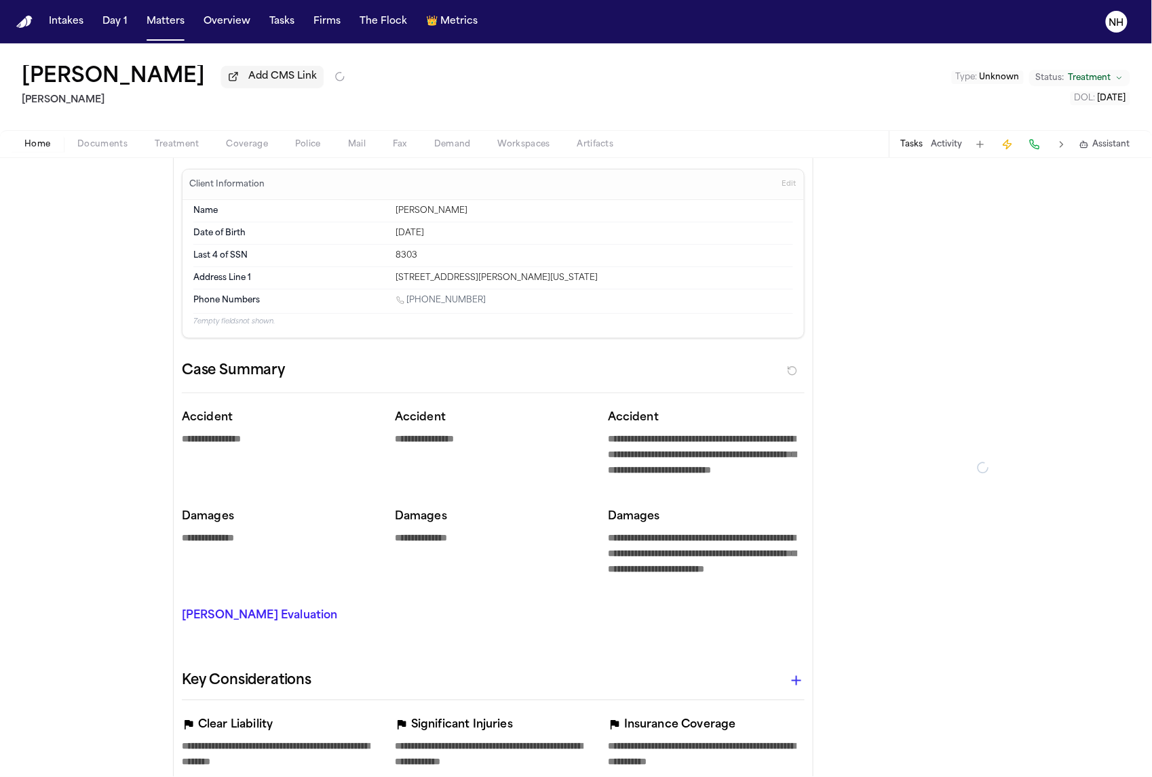
type textarea "*"
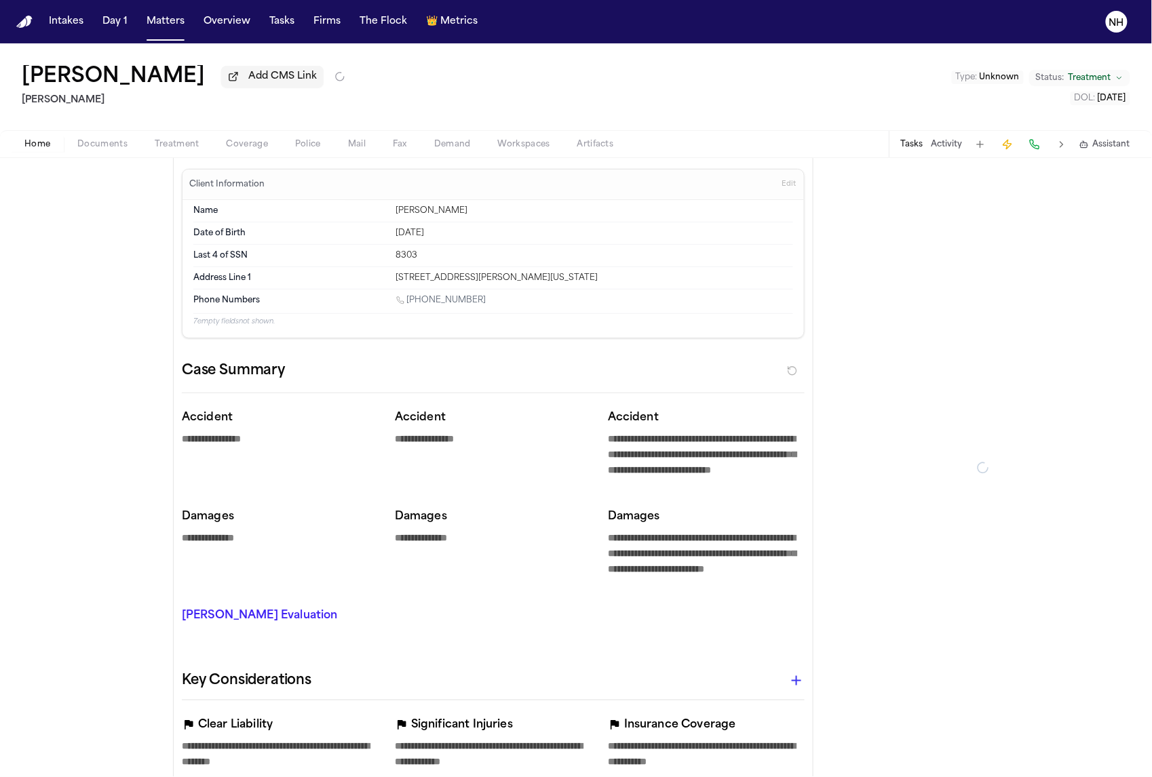
type textarea "*"
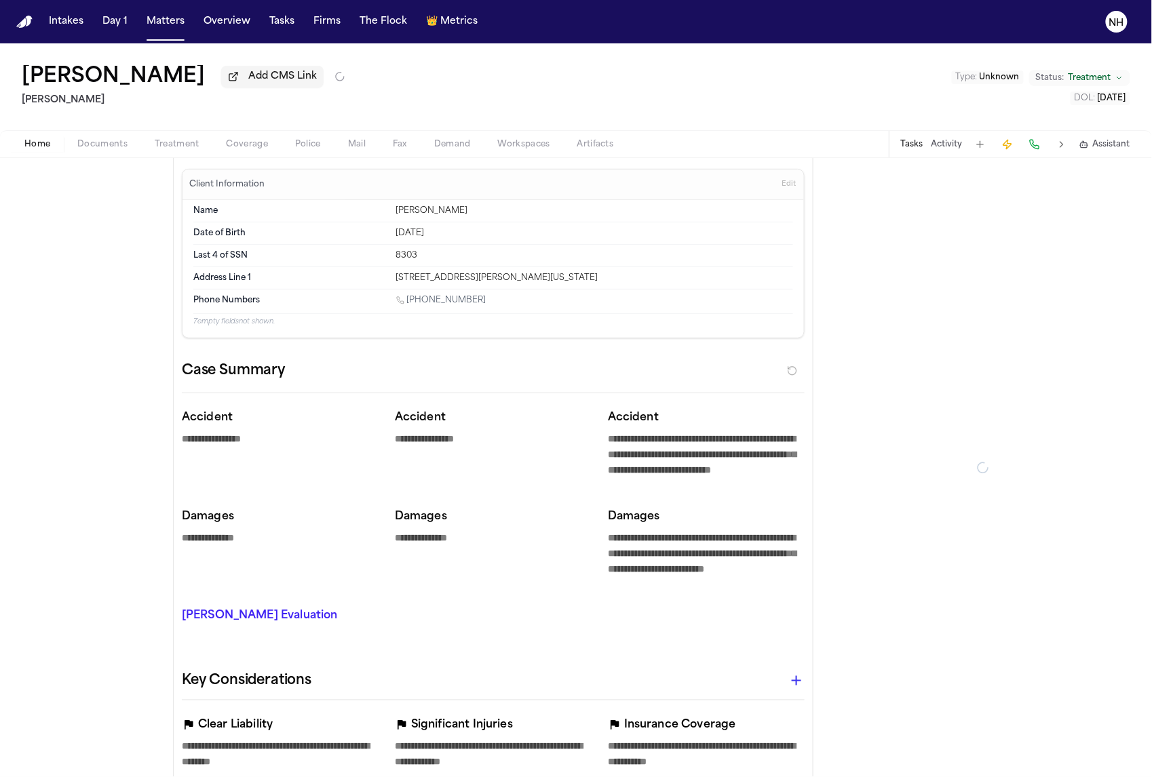
type textarea "*"
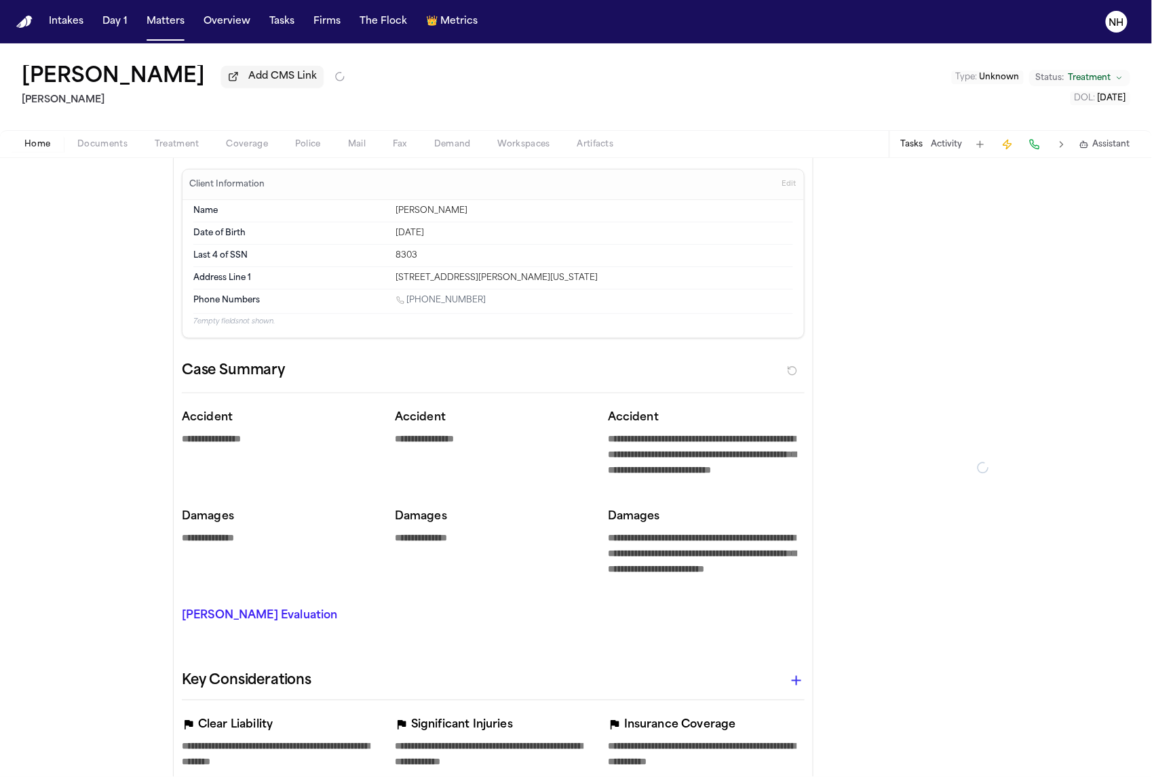
type textarea "*"
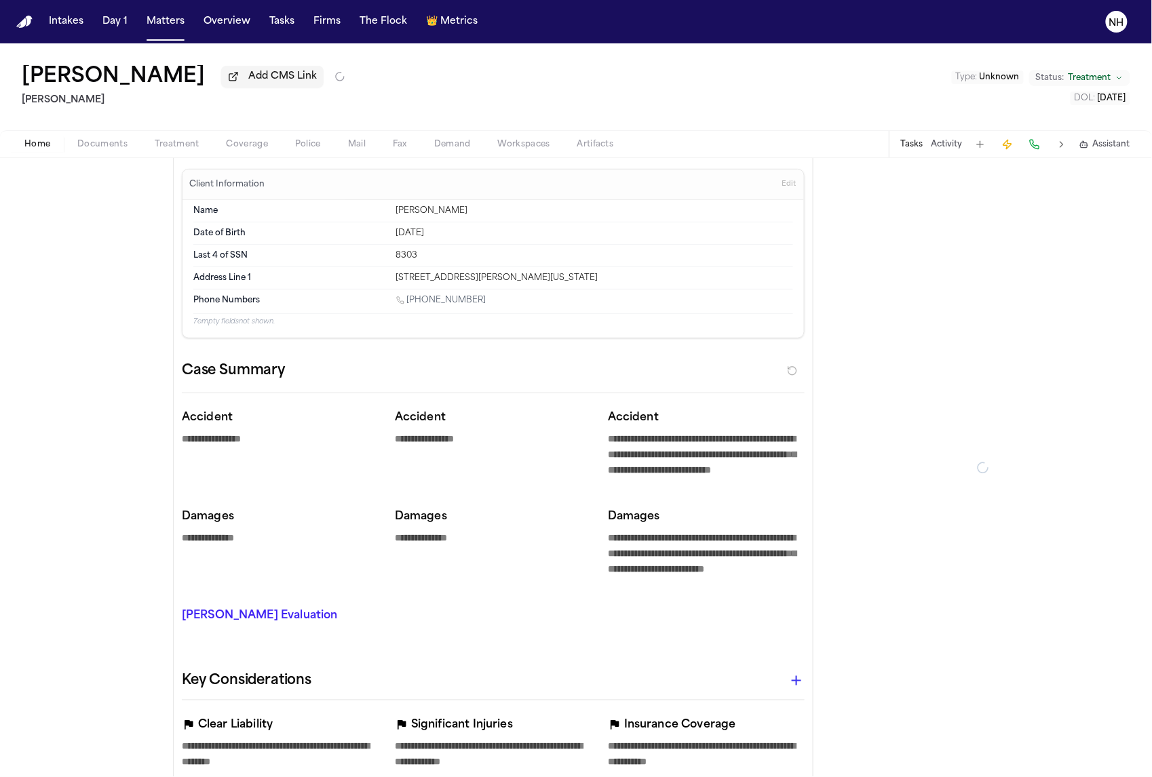
type textarea "*"
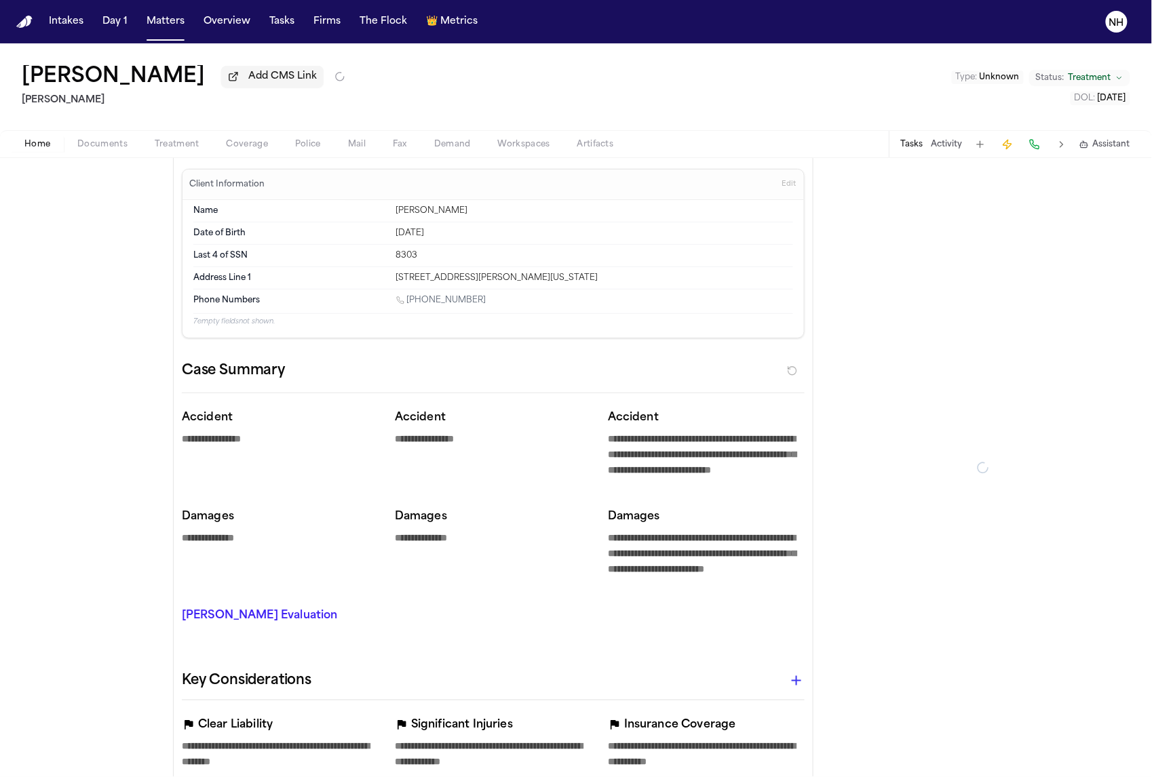
type textarea "*"
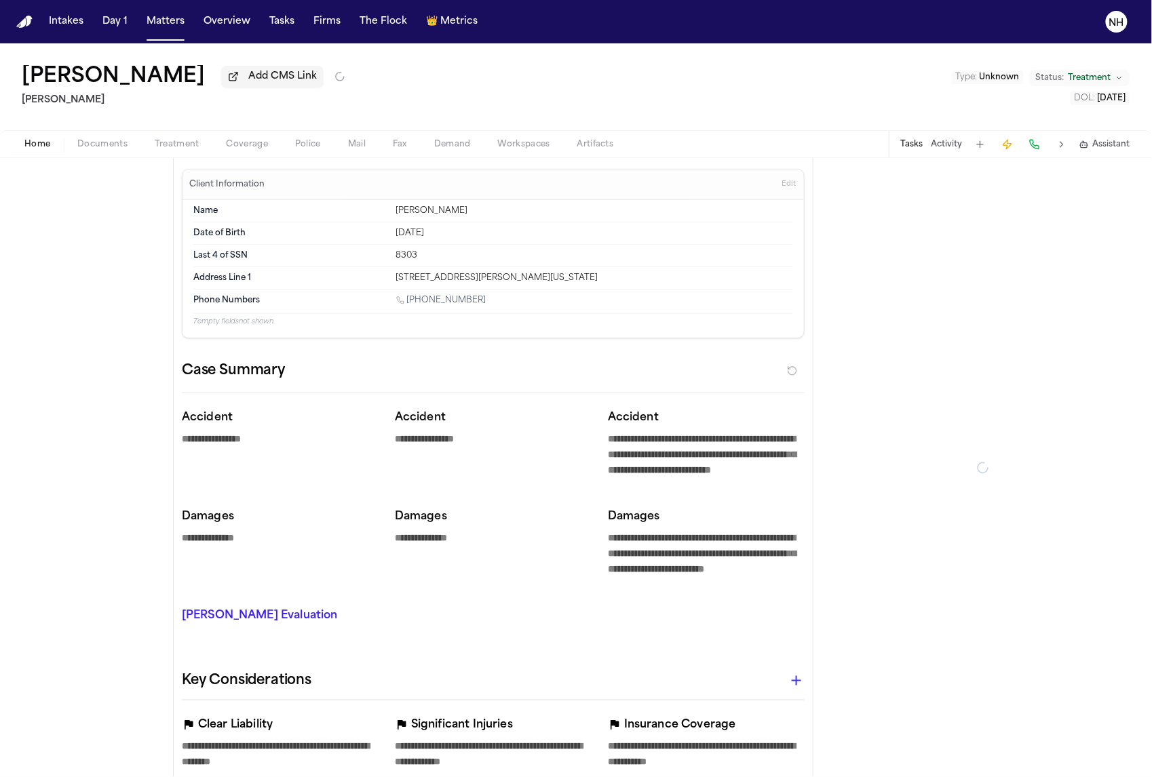
type textarea "*"
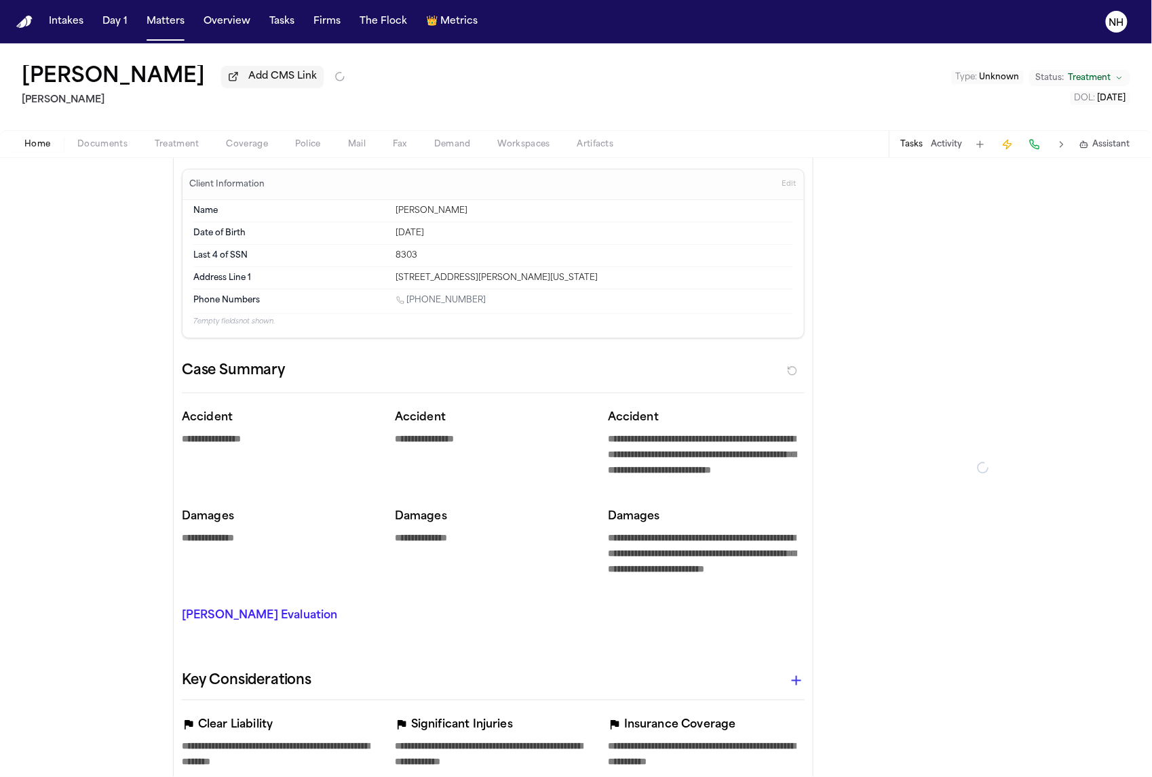
type textarea "*"
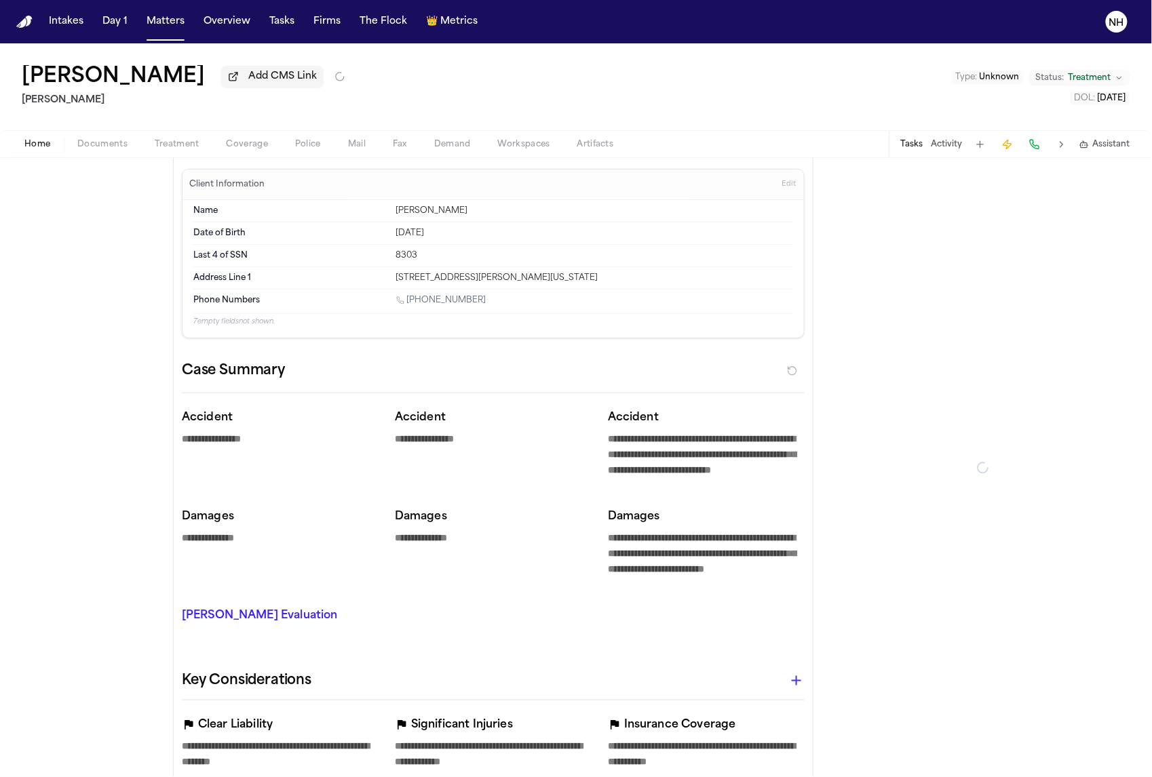
type textarea "*"
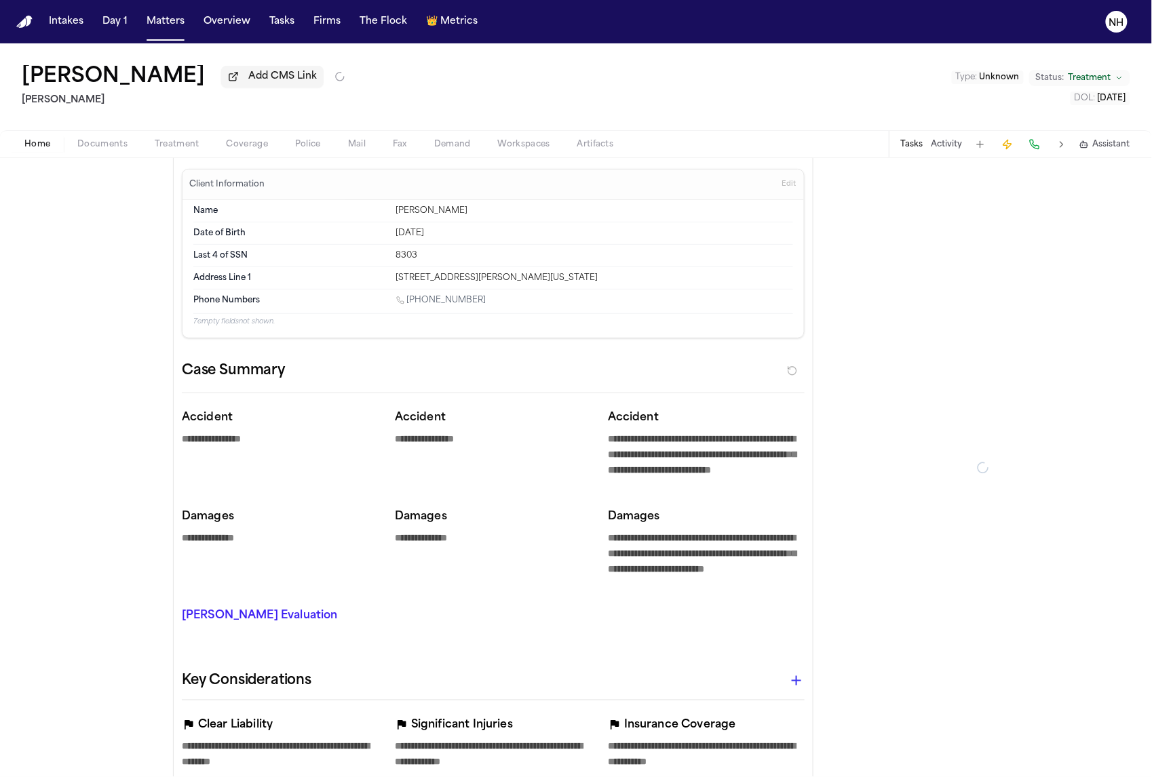
type textarea "*"
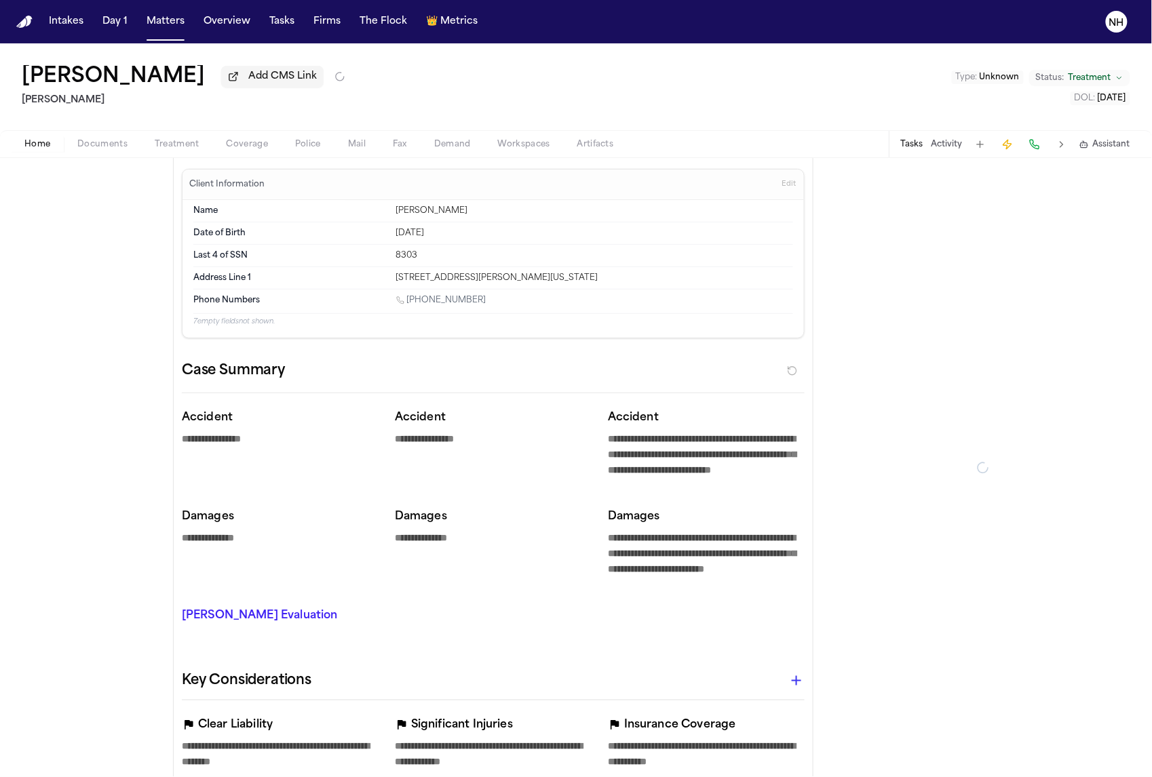
type textarea "*"
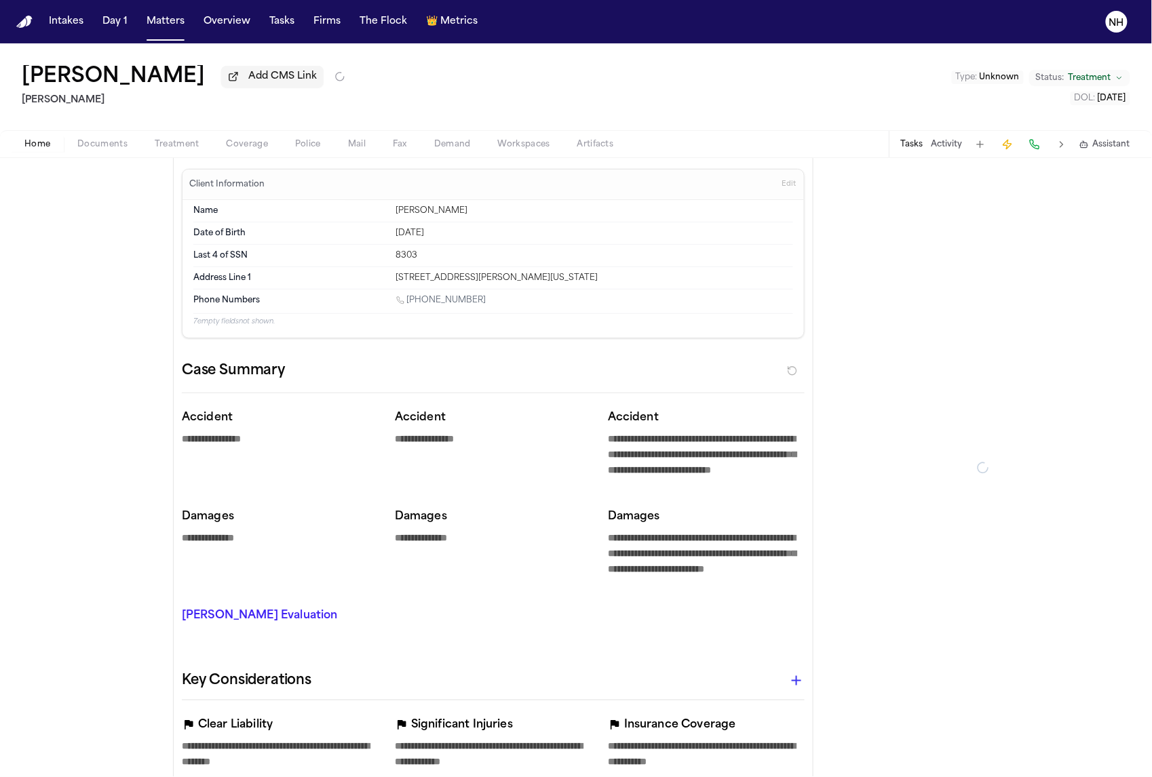
type textarea "*"
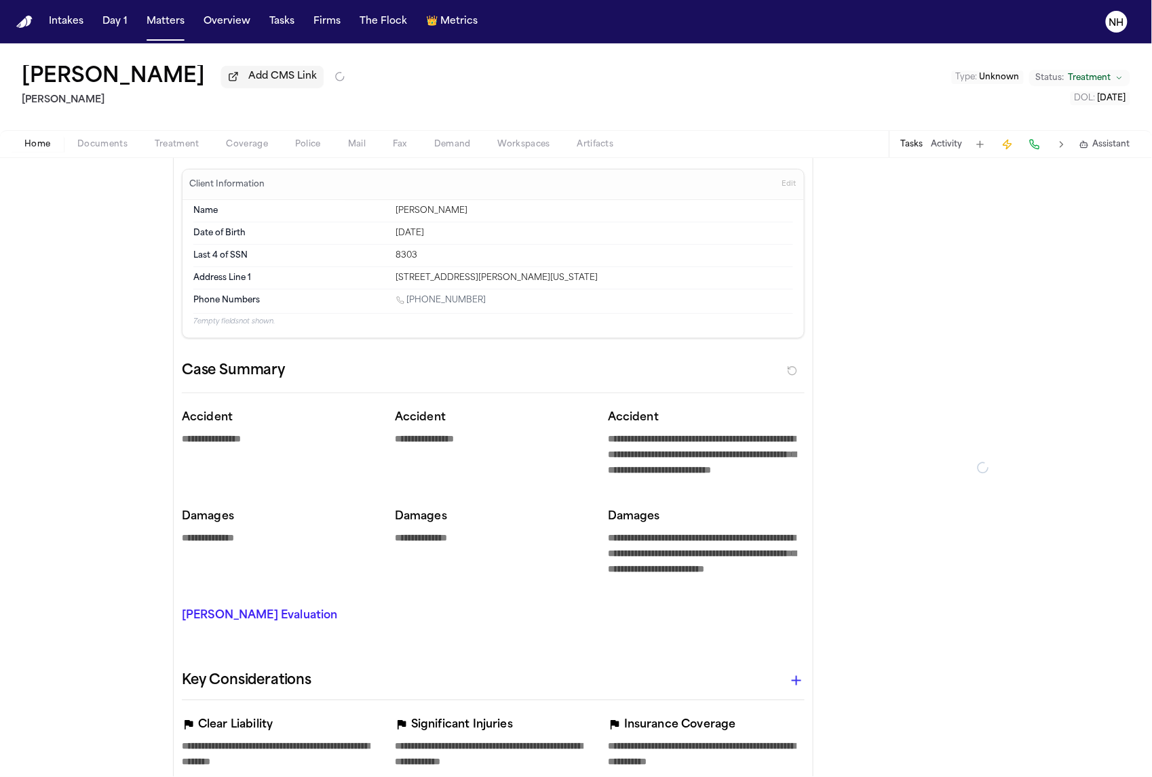
type textarea "*"
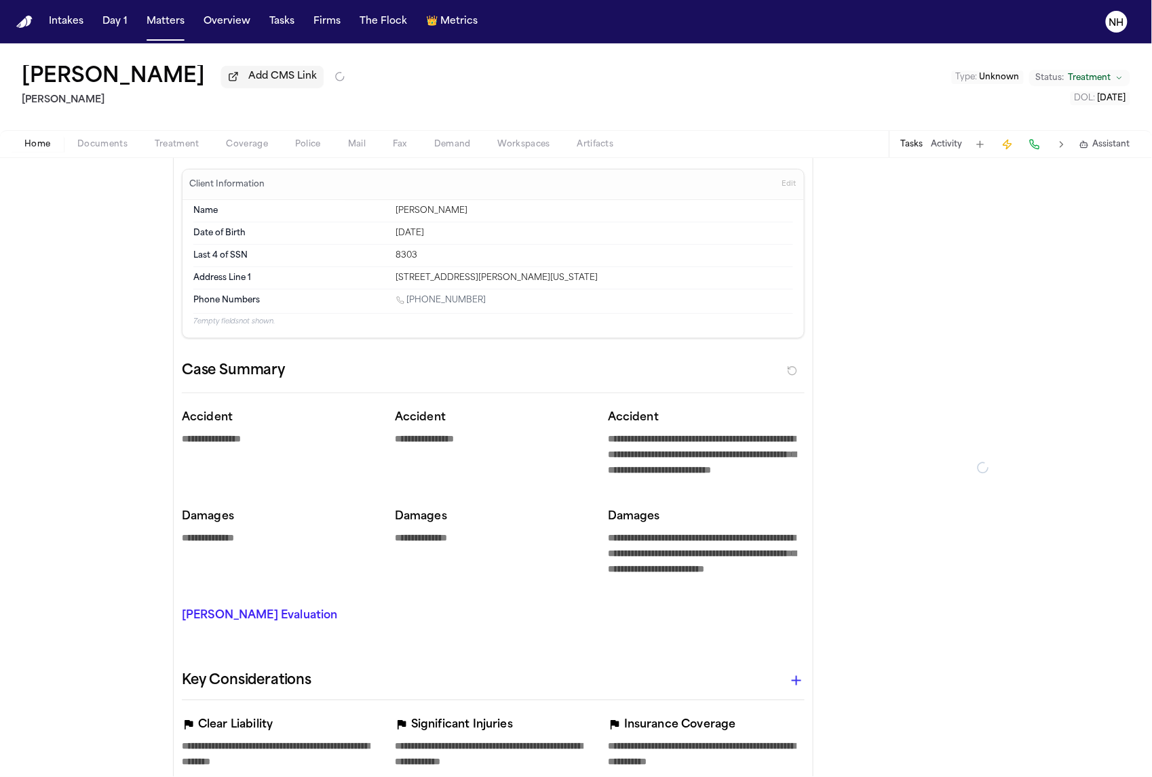
type textarea "*"
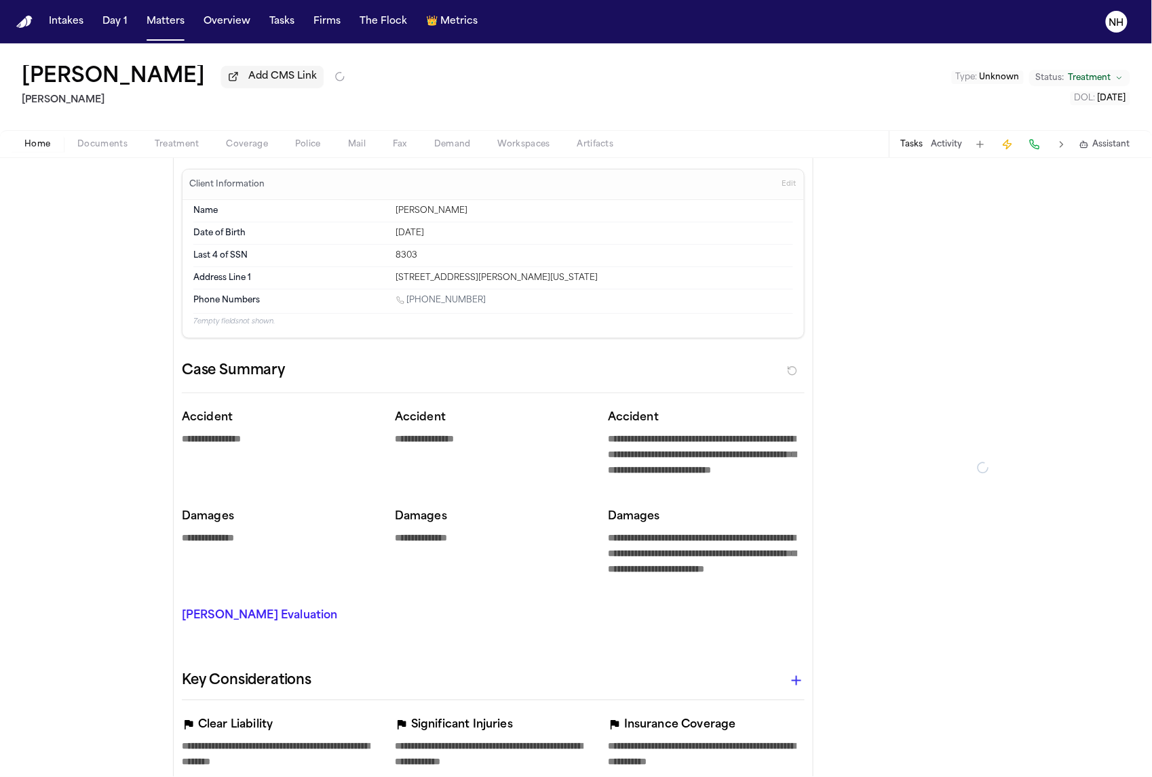
type textarea "*"
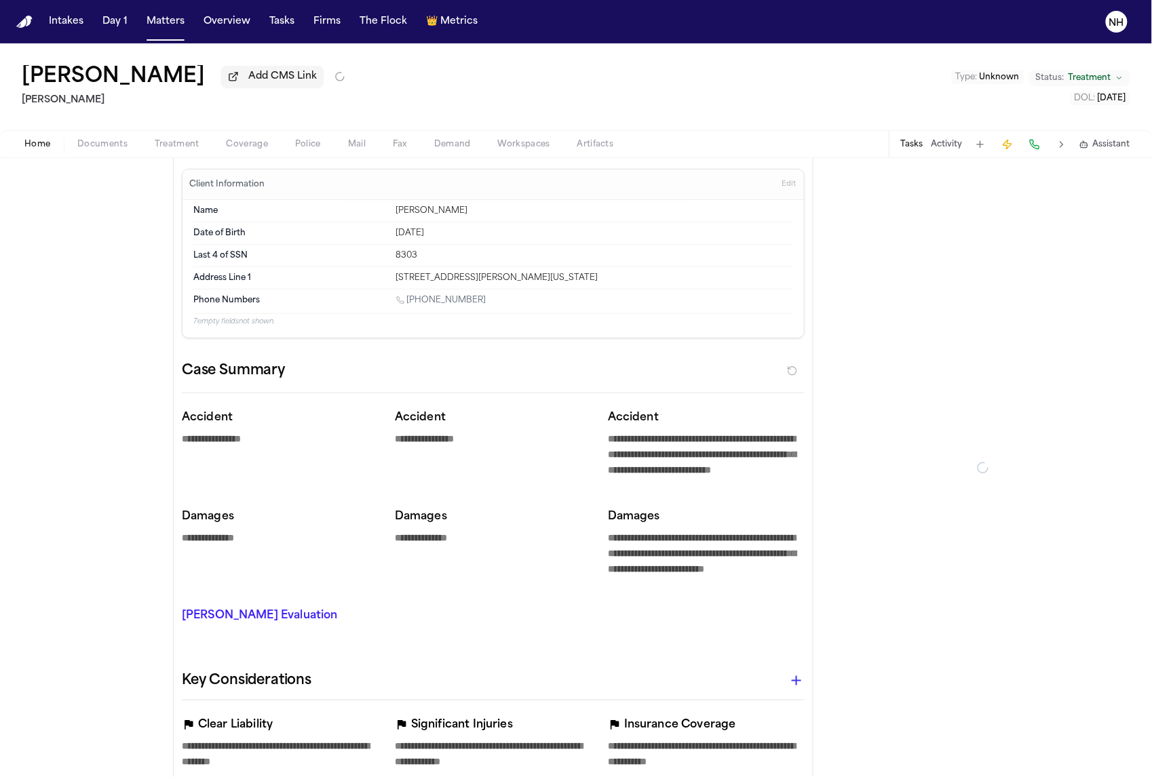
type textarea "*"
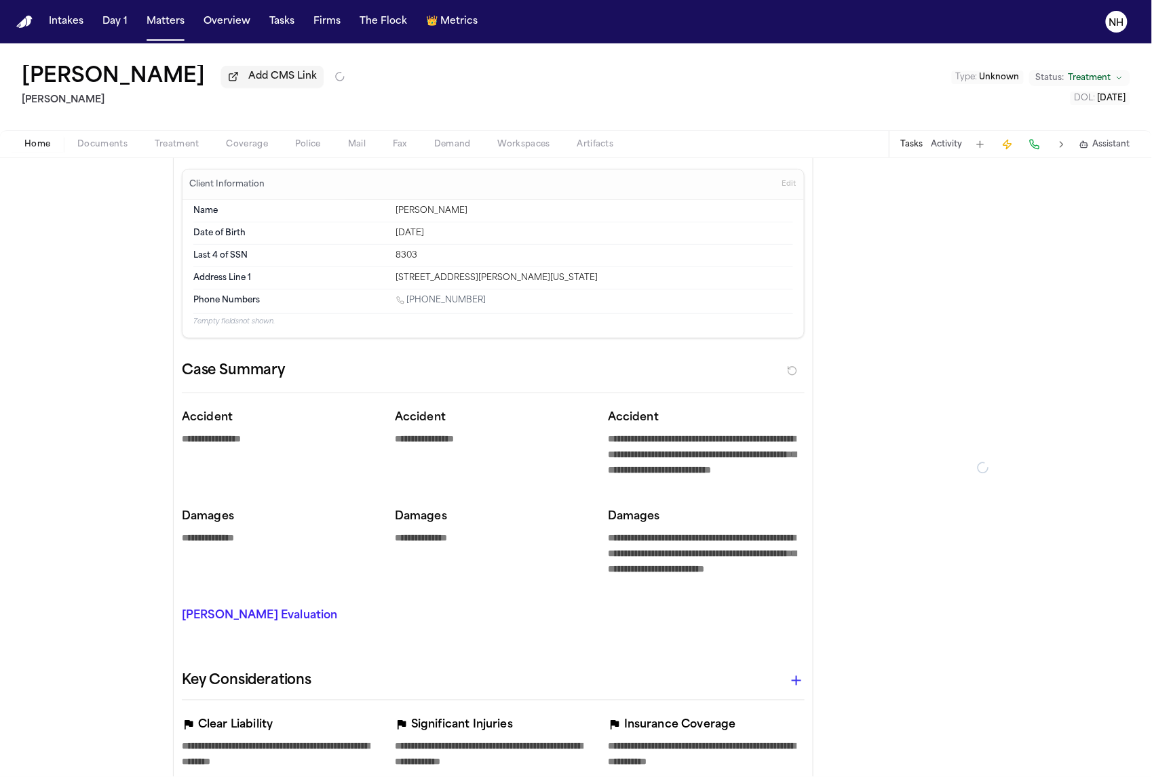
type textarea "*"
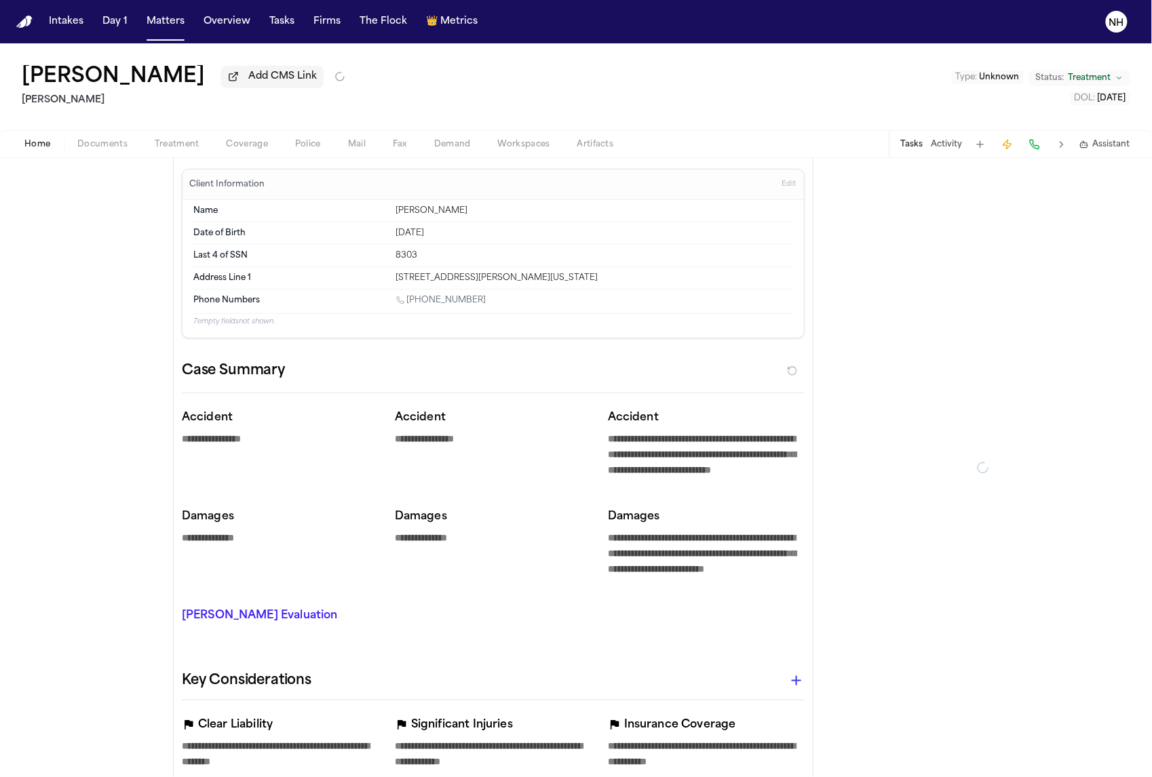
type textarea "*"
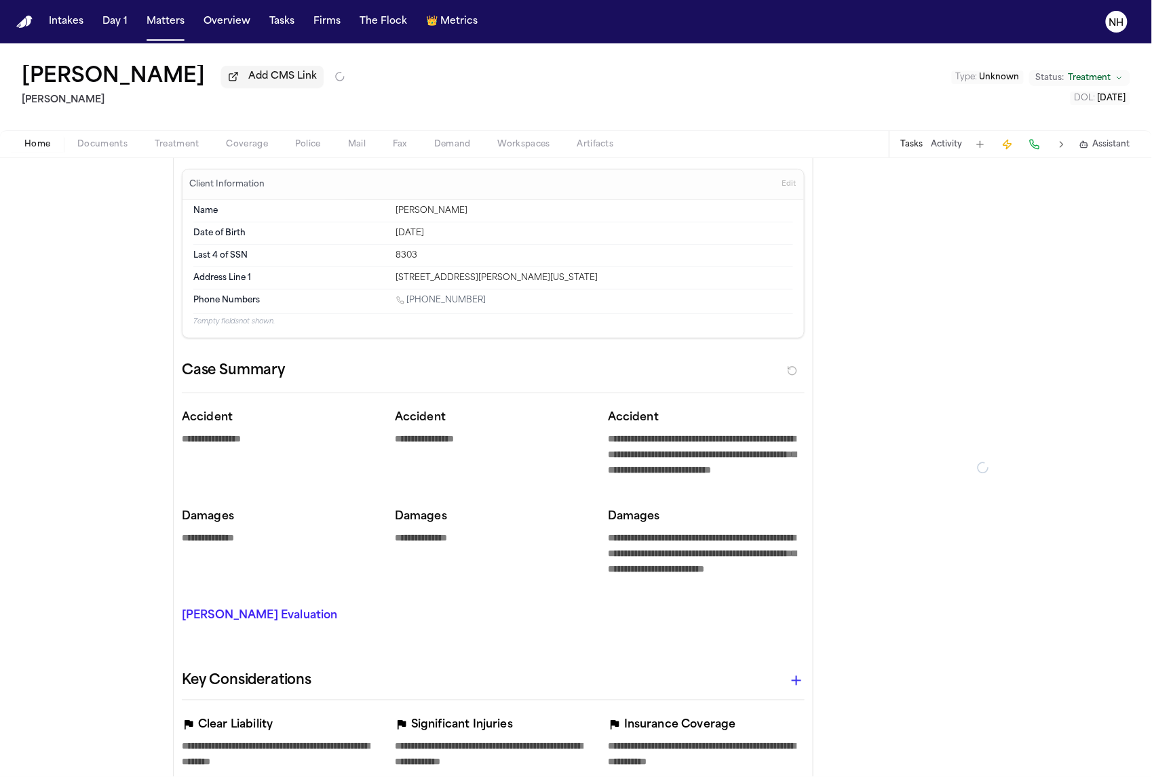
type textarea "*"
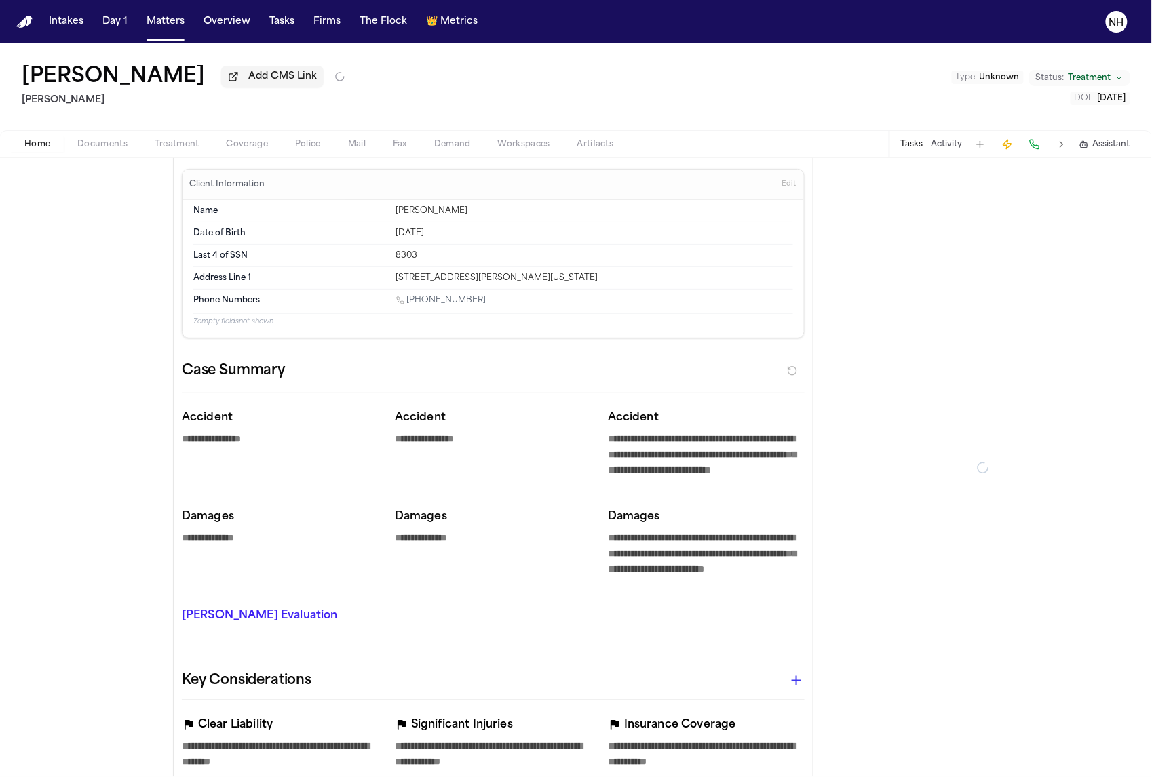
type textarea "*"
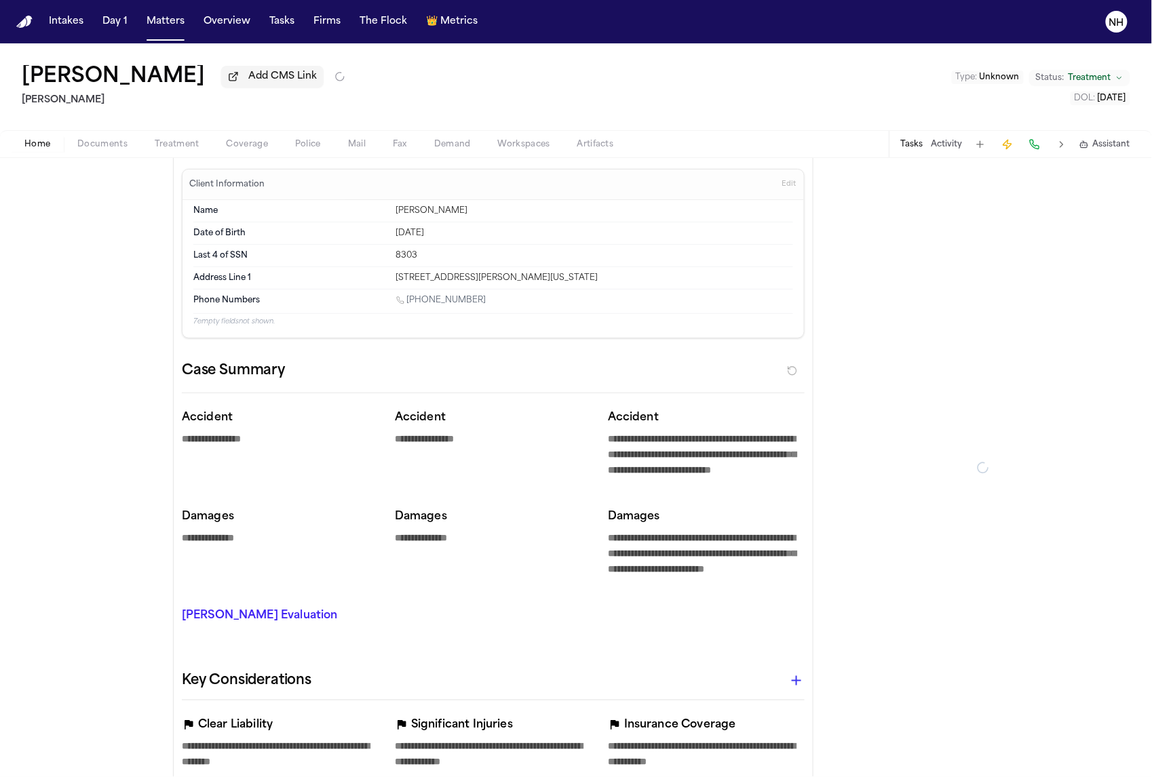
type textarea "*"
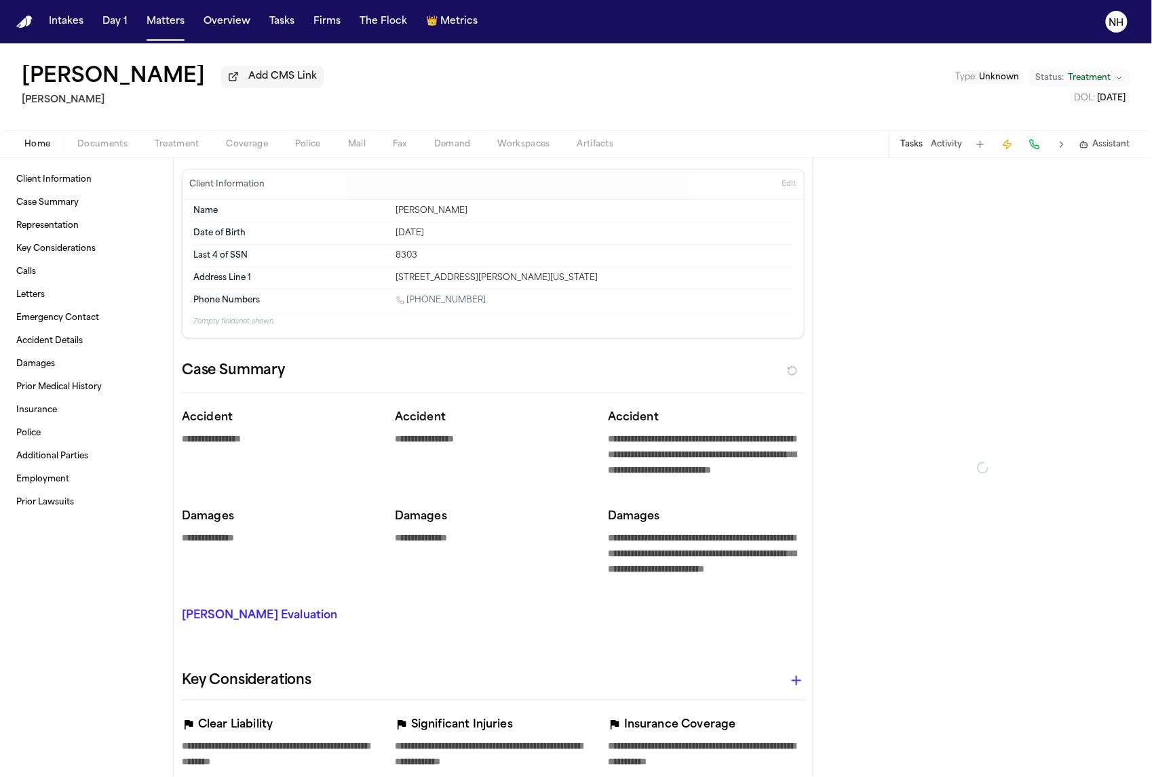
type textarea "*"
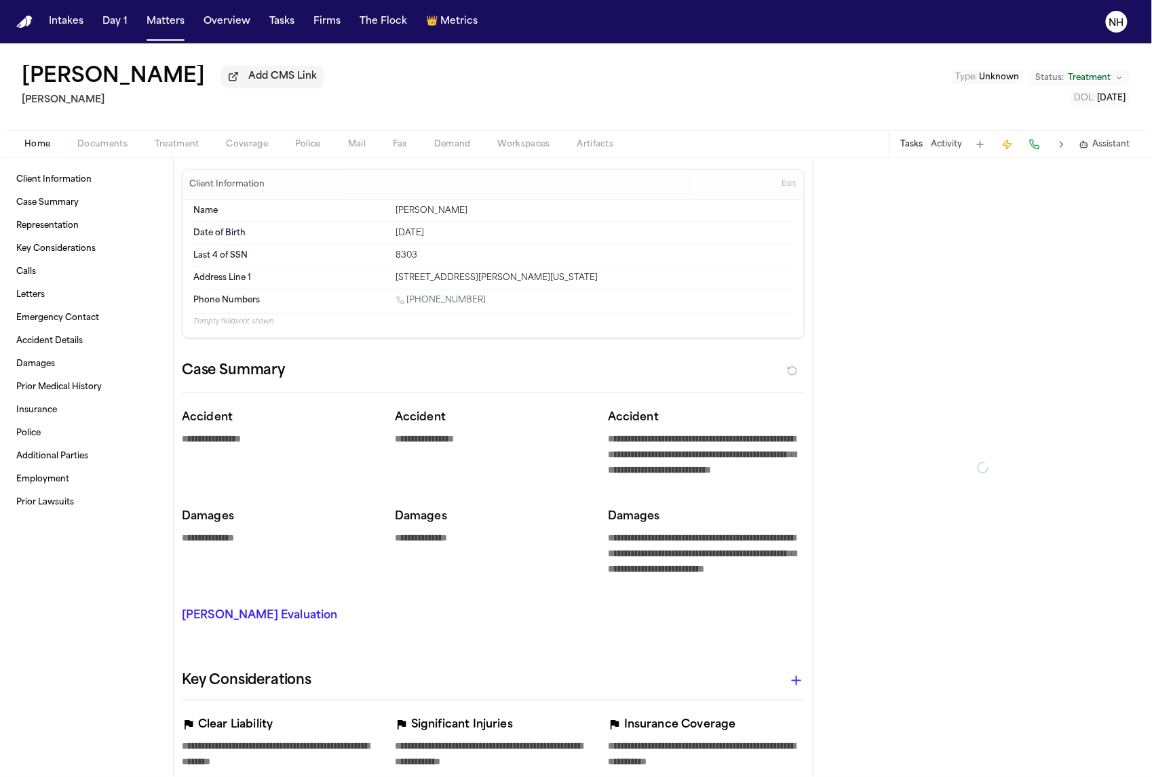
type textarea "*"
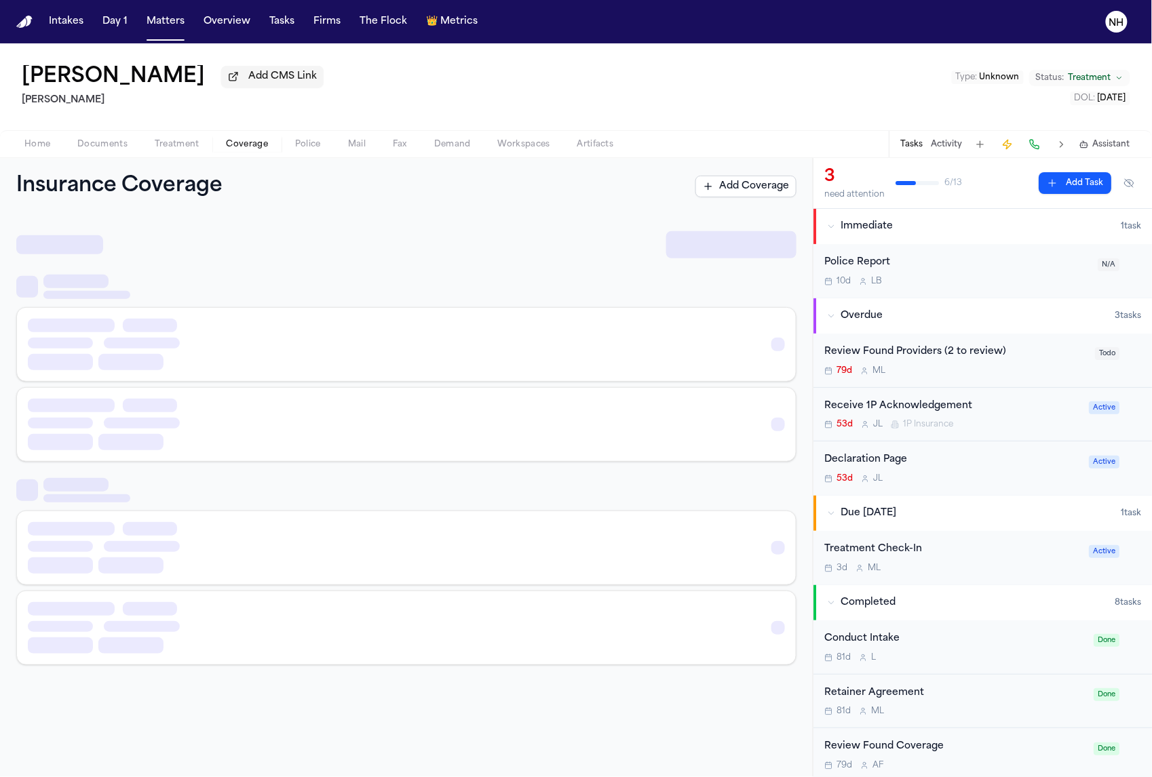
click at [254, 150] on span "Coverage" at bounding box center [247, 144] width 41 height 11
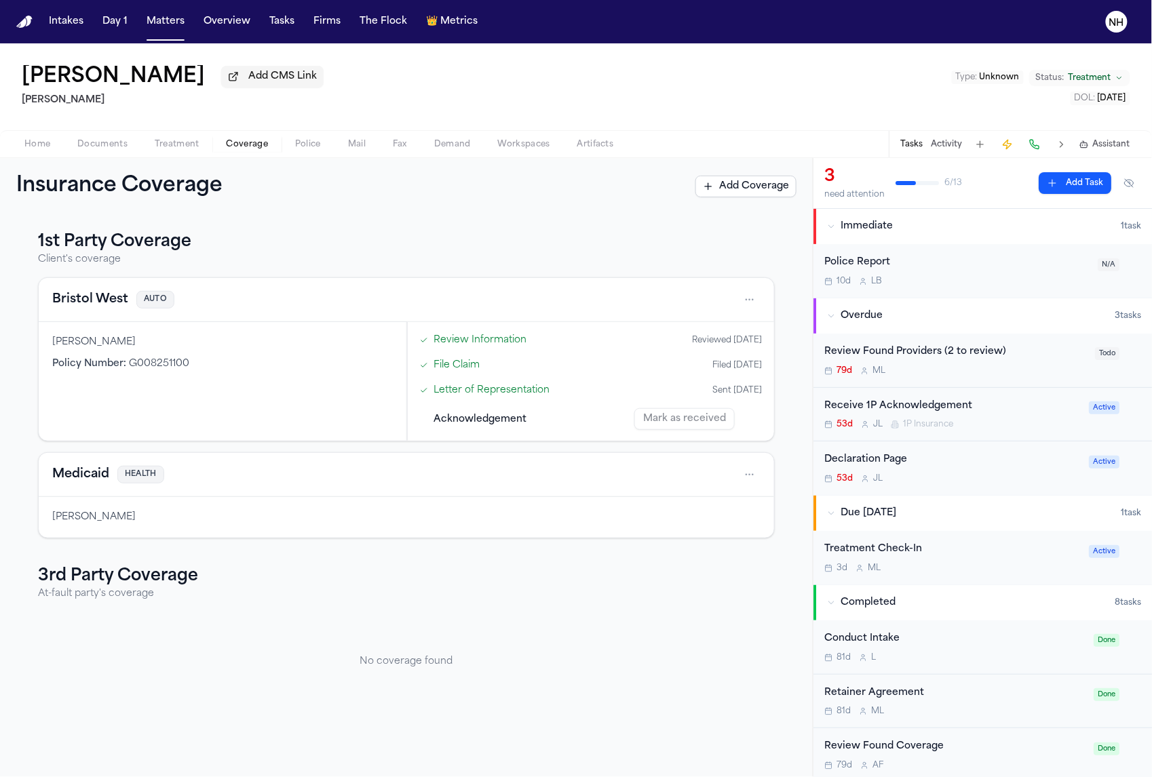
click at [126, 305] on button "Bristol West" at bounding box center [90, 299] width 76 height 19
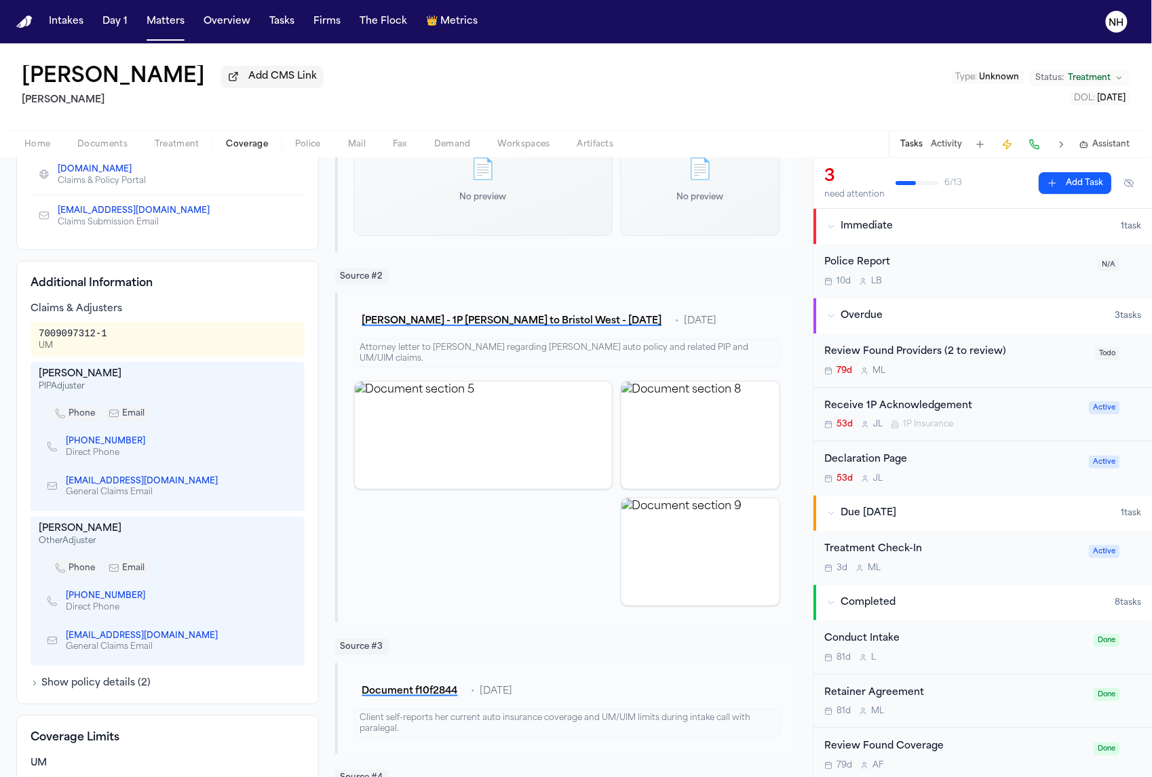
scroll to position [318, 0]
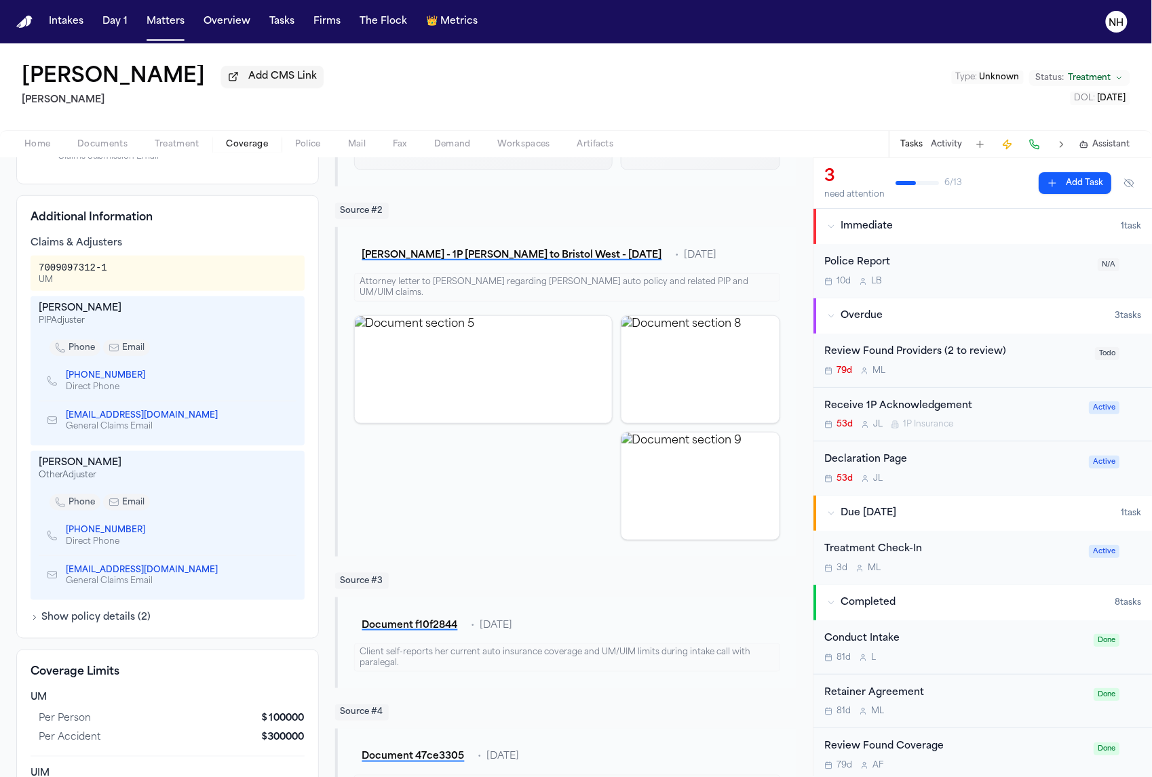
click at [102, 630] on div "Additional Information Claims & Adjusters 7009097312-1 UM Melanie Mazen PIP Adj…" at bounding box center [167, 417] width 303 height 444
click at [103, 621] on button "Show policy details ( 2 )" at bounding box center [91, 618] width 120 height 14
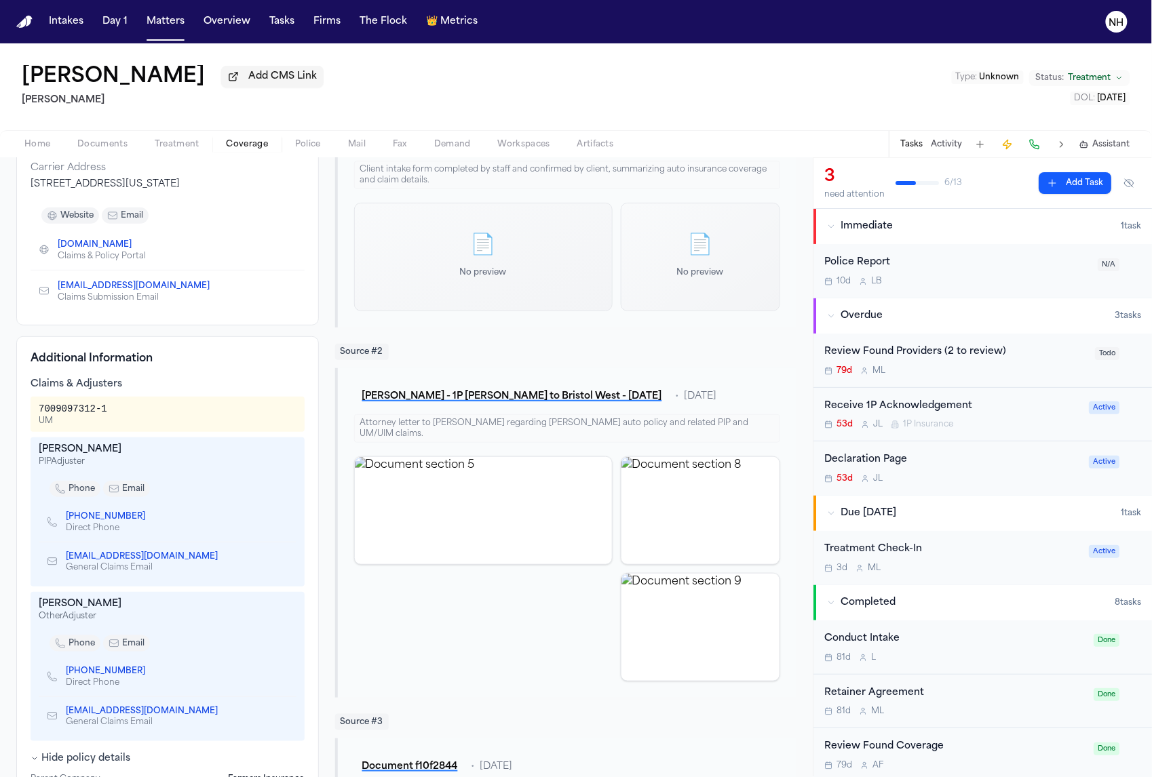
scroll to position [174, 0]
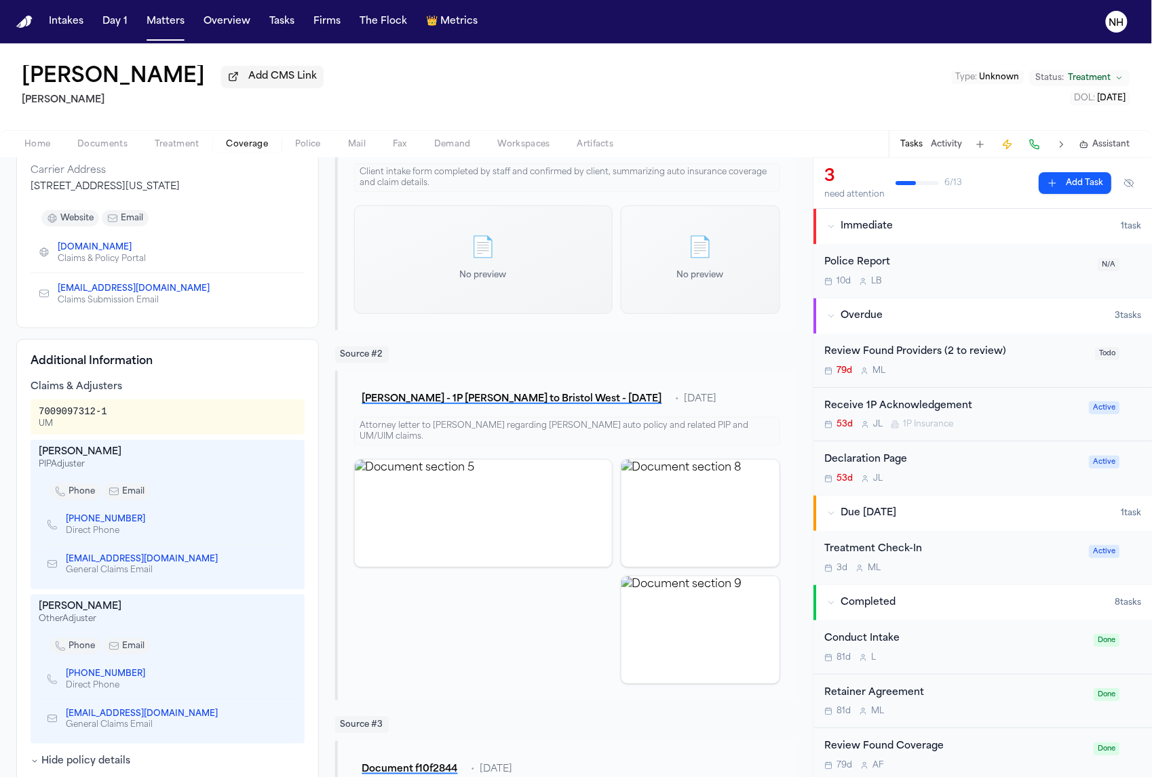
click at [222, 563] on icon "Copy to clipboard" at bounding box center [224, 560] width 5 height 5
click at [809, 3] on nav "Intakes Day 1 Matters Overview Tasks Firms The Flock 👑 Metrics NH" at bounding box center [576, 21] width 1152 height 43
click at [981, 427] on div "53d J L 1P Insurance" at bounding box center [952, 424] width 256 height 11
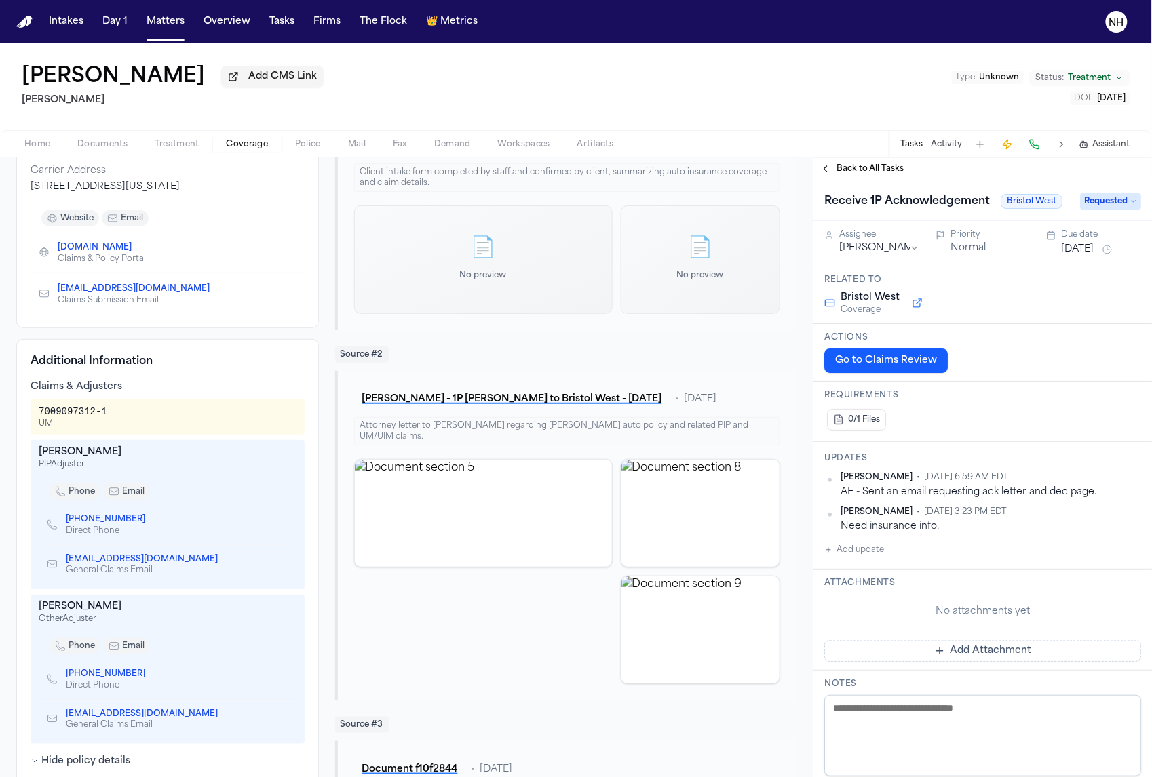
click at [897, 725] on textarea at bounding box center [982, 735] width 317 height 81
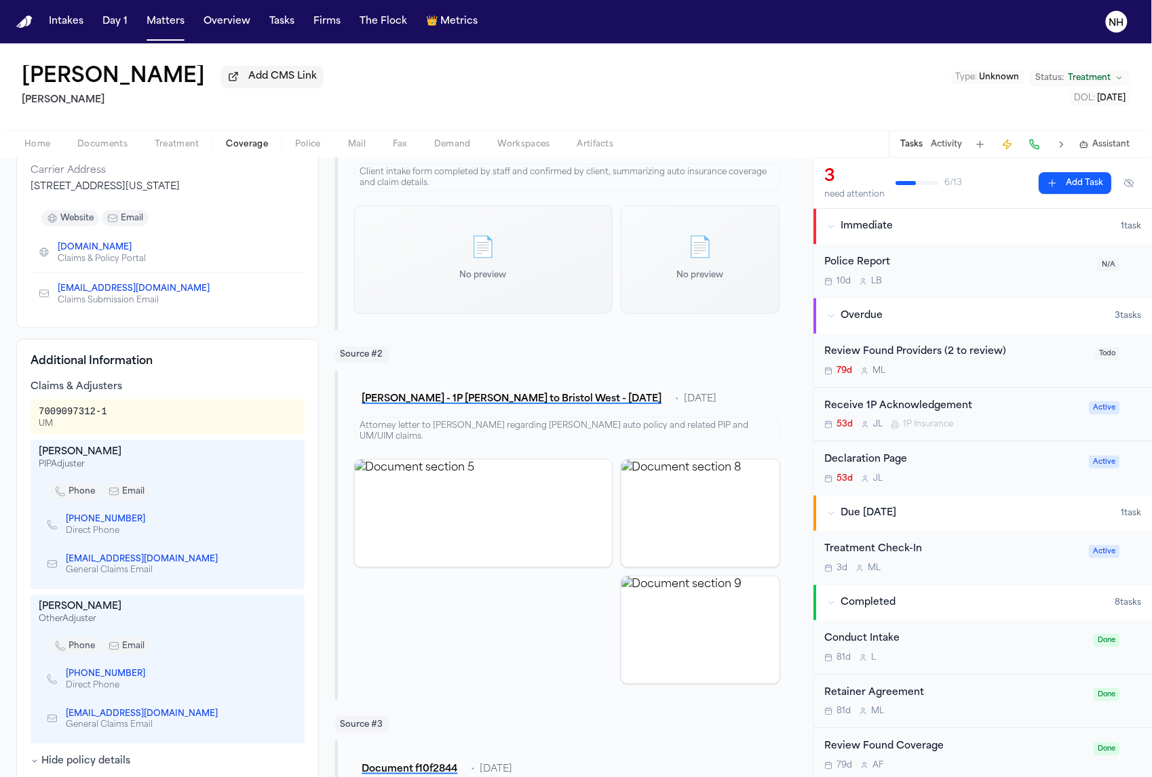
click at [898, 475] on div "Declaration Page 53d J L" at bounding box center [952, 469] width 256 height 32
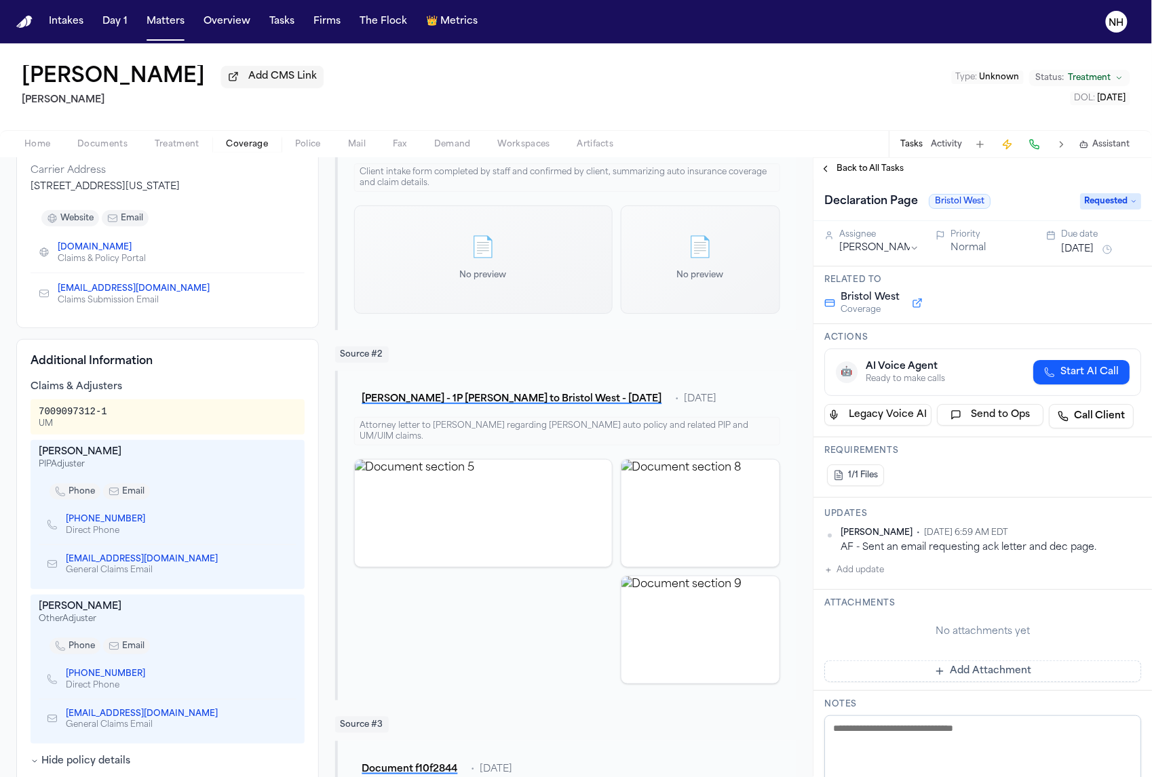
click at [874, 742] on textarea at bounding box center [982, 756] width 317 height 81
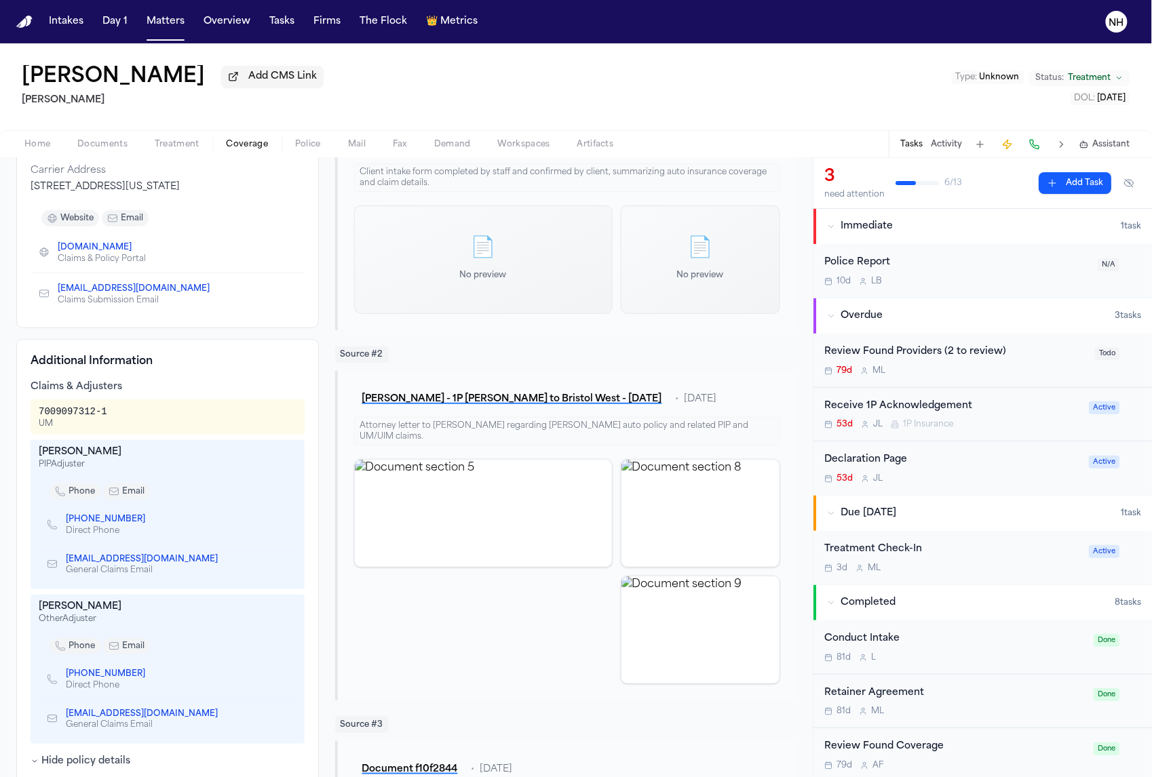
click at [928, 415] on div "Receive 1P Acknowledgement" at bounding box center [952, 407] width 256 height 16
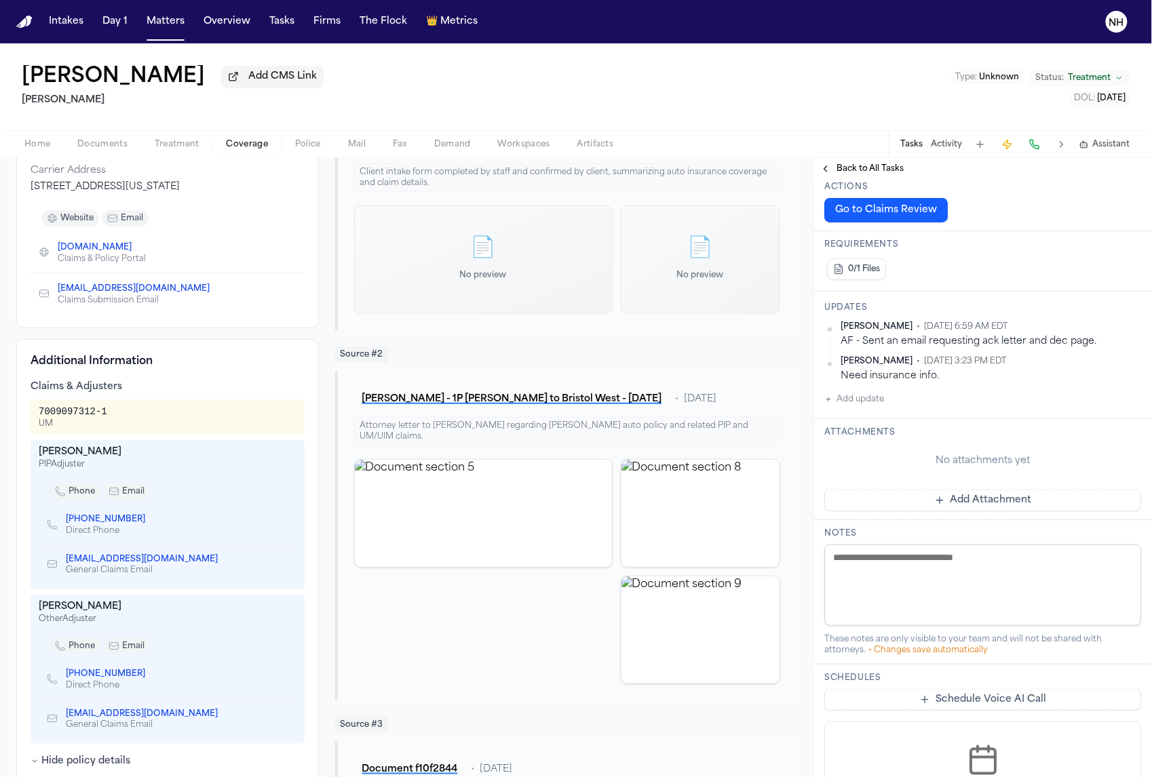
scroll to position [153, 0]
click at [912, 562] on textarea at bounding box center [982, 583] width 317 height 81
click at [830, 170] on button "Back to All Tasks" at bounding box center [862, 169] width 98 height 11
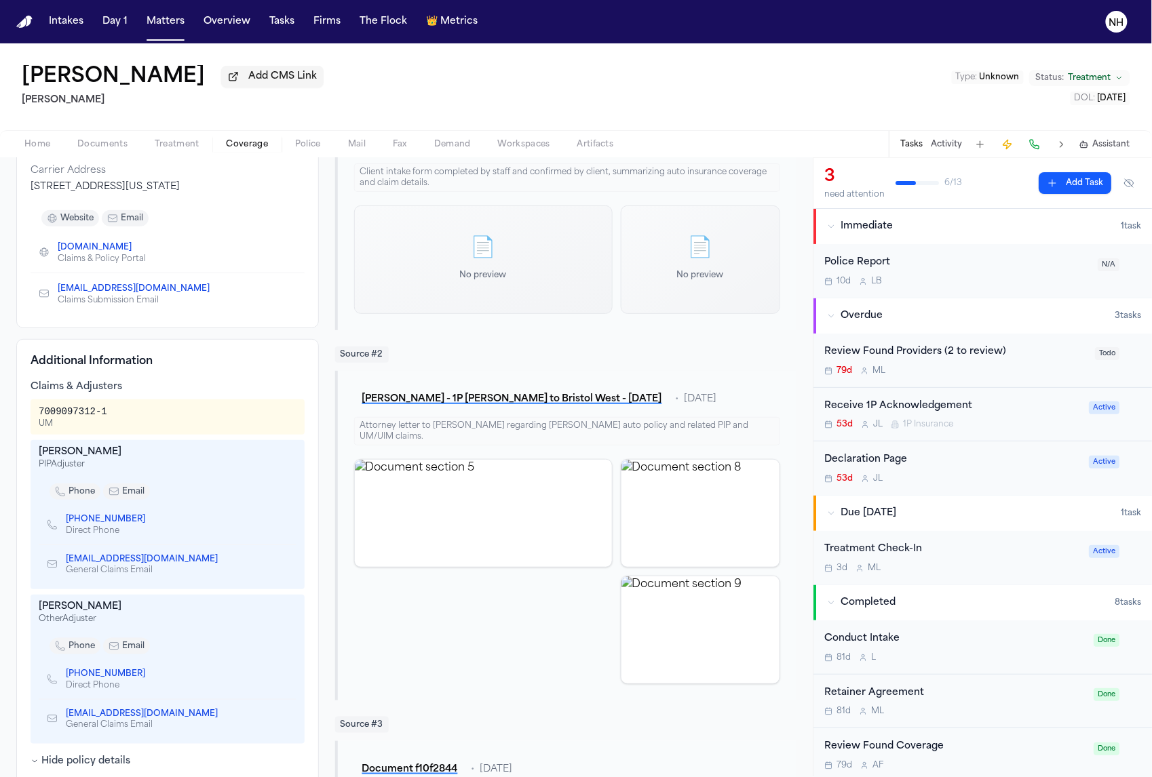
click at [912, 460] on div "Declaration Page" at bounding box center [952, 461] width 256 height 16
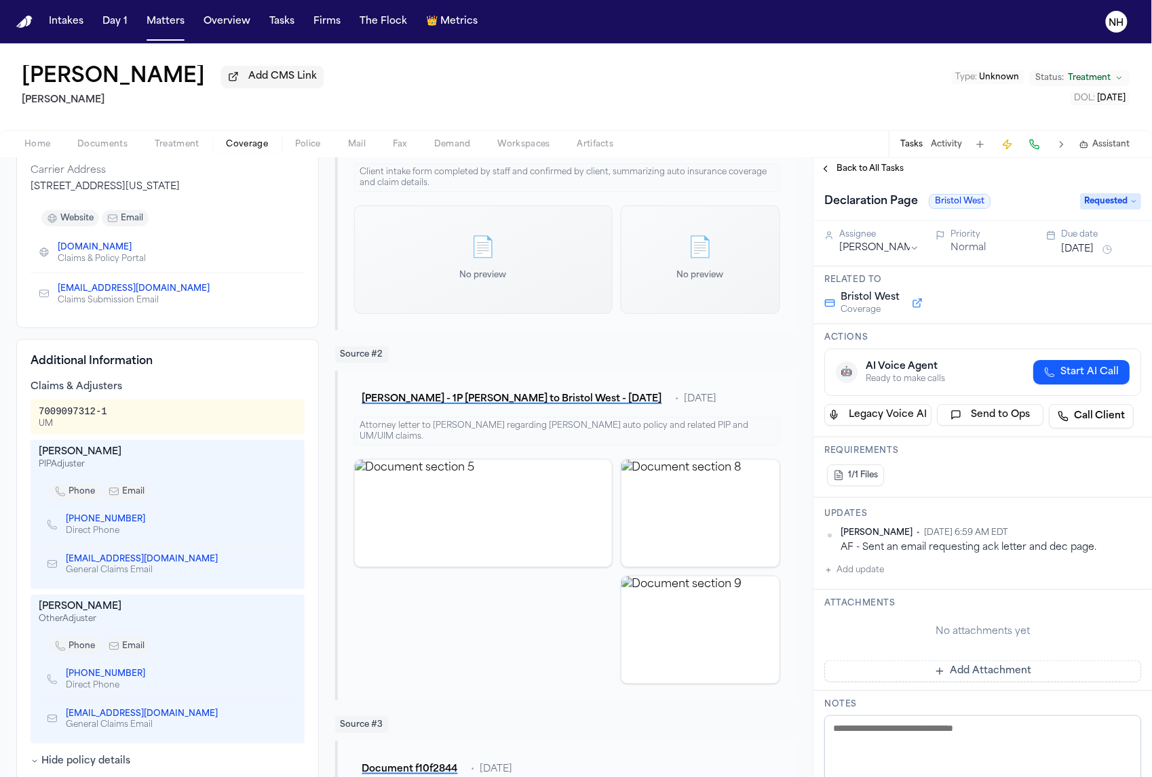
click at [889, 728] on textarea at bounding box center [982, 756] width 317 height 81
click at [821, 174] on button "Back to All Tasks" at bounding box center [862, 169] width 98 height 11
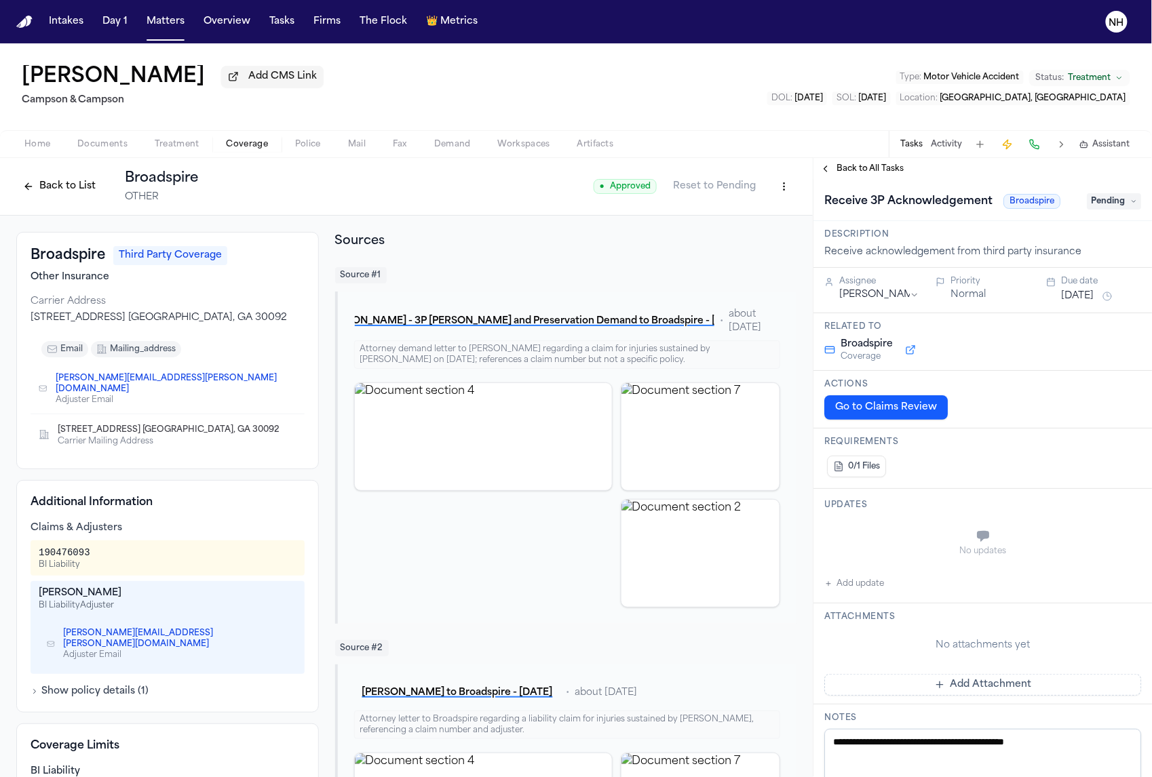
scroll to position [80, 0]
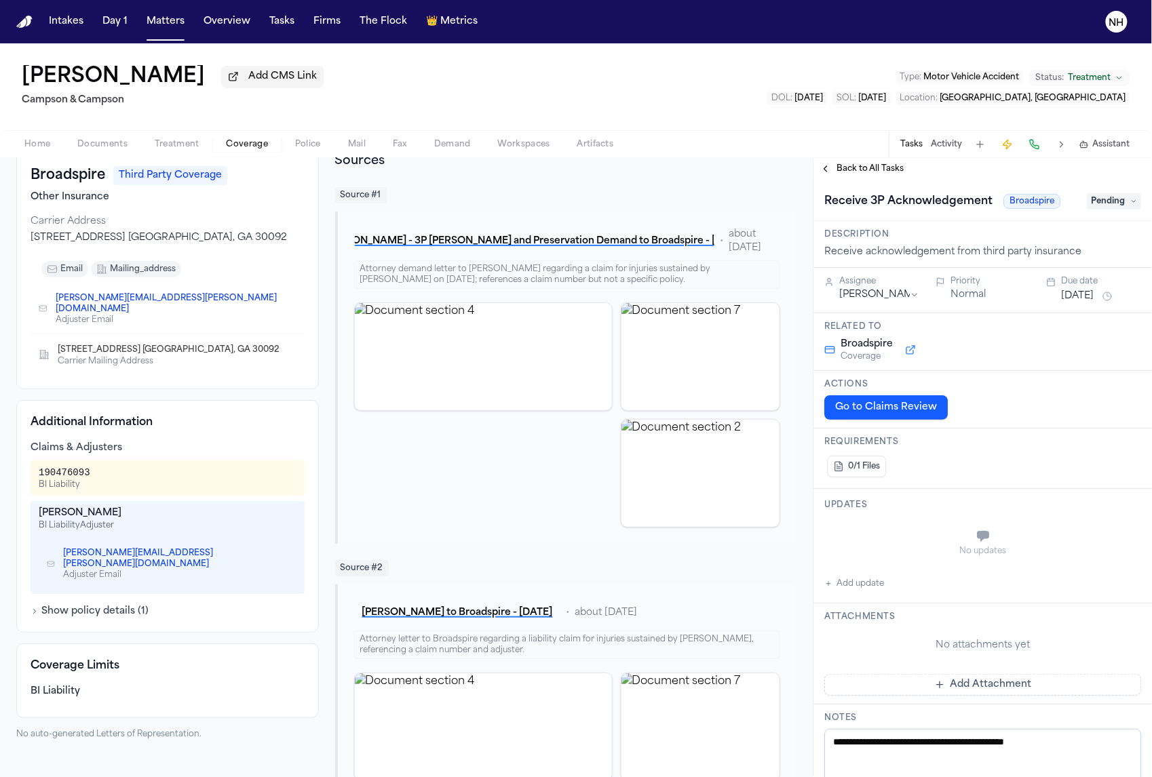
click at [1073, 0] on nav "Intakes Day 1 Matters Overview Tasks Firms The Flock 👑 Metrics NH" at bounding box center [576, 21] width 1152 height 43
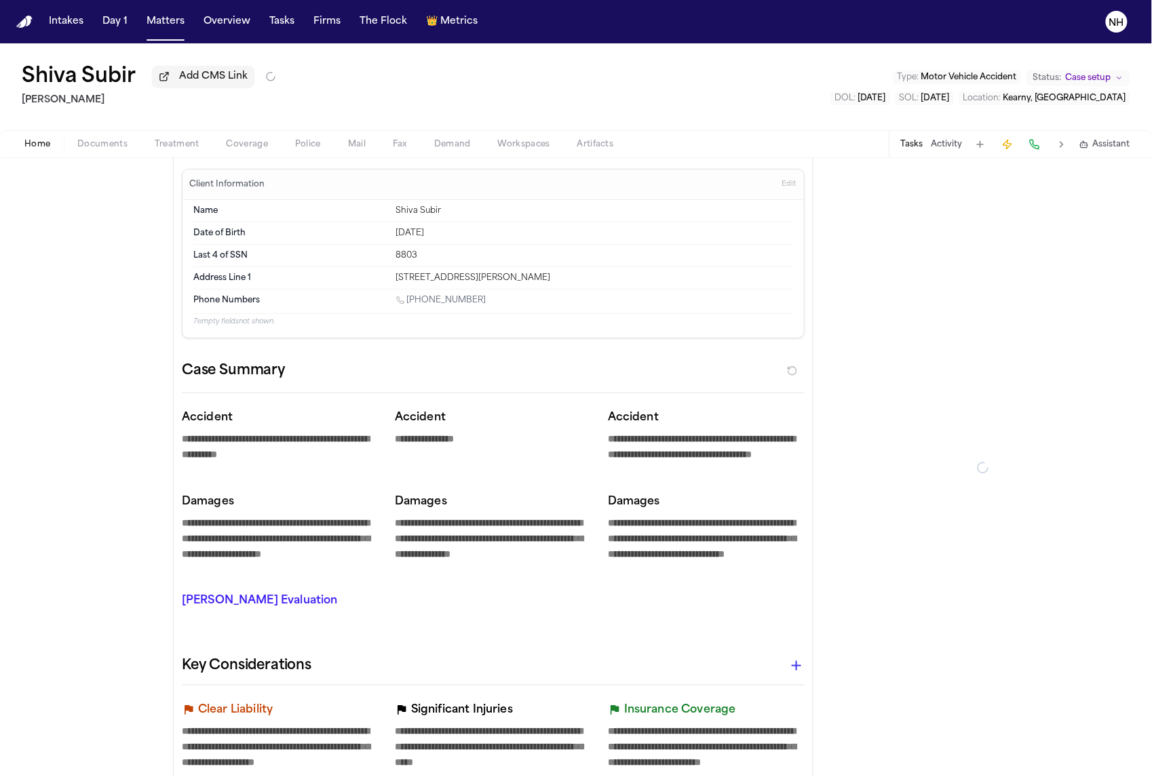
type textarea "*"
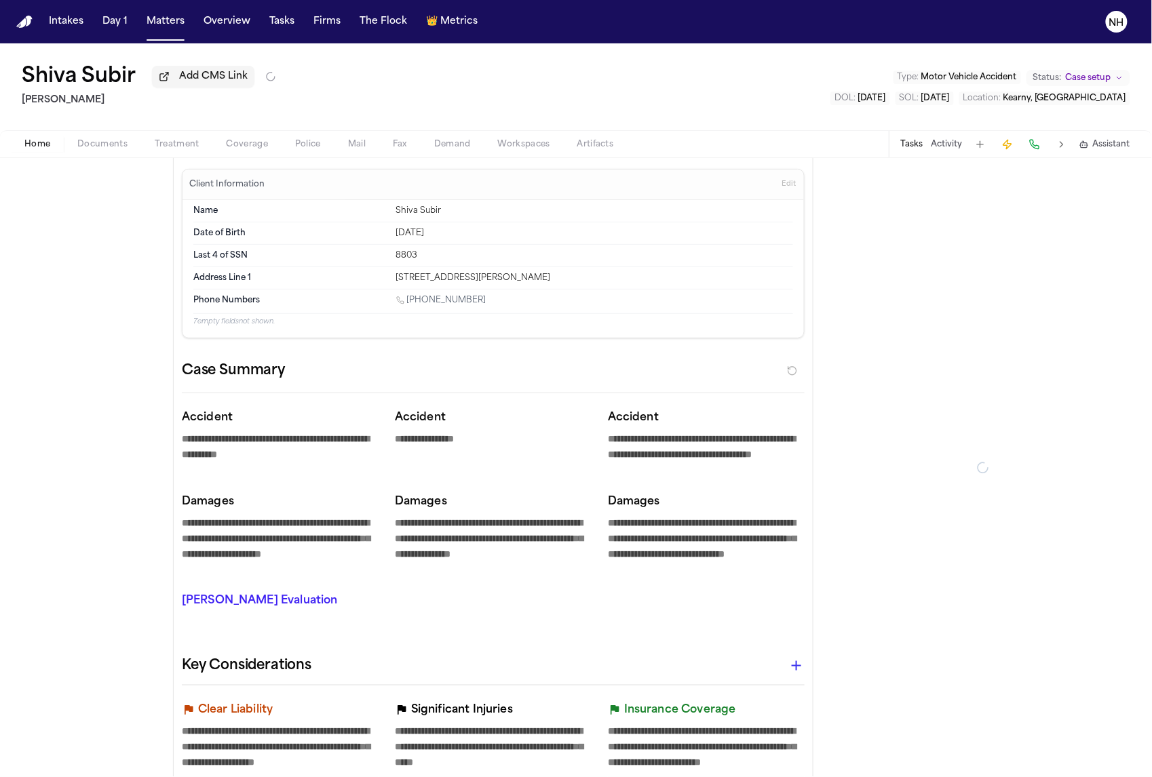
type textarea "*"
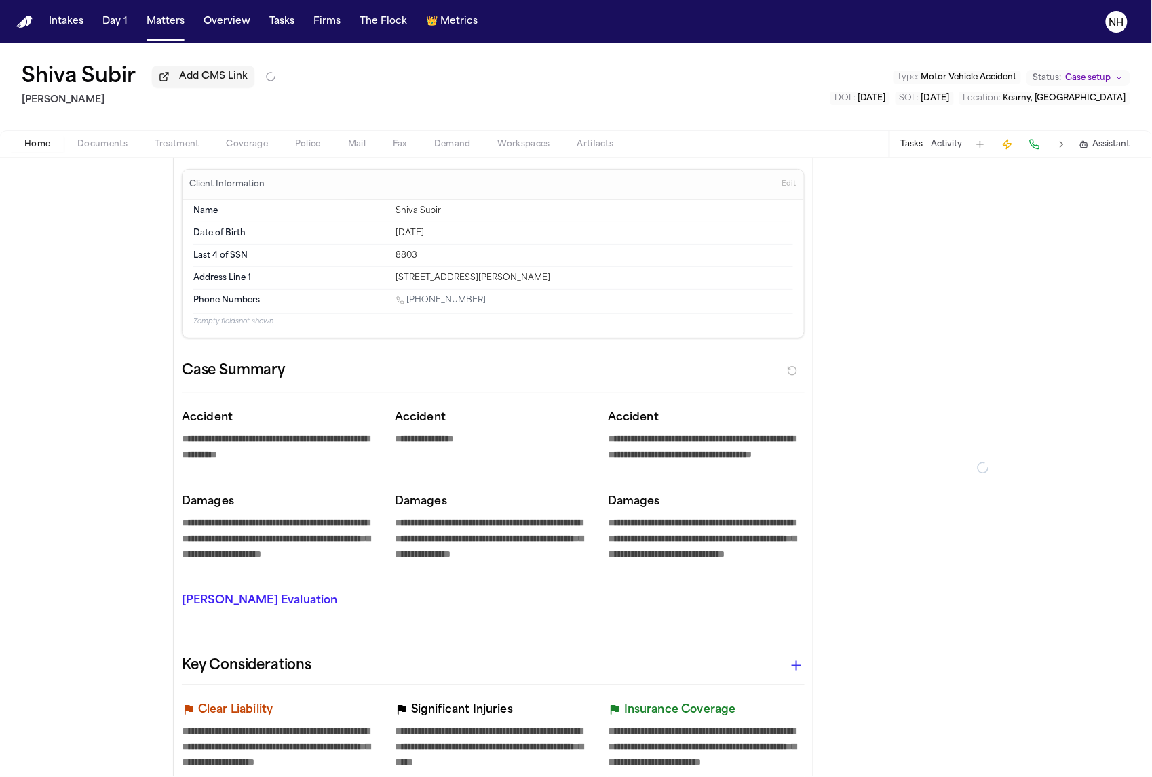
type textarea "*"
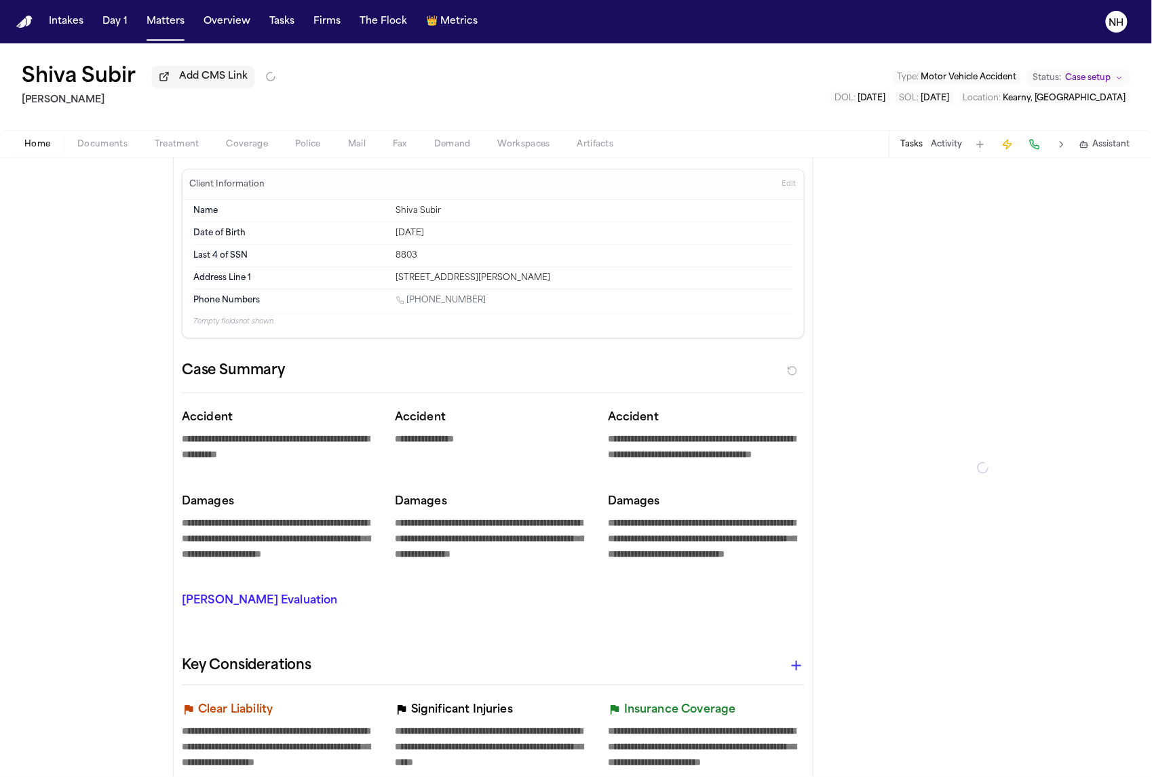
type textarea "*"
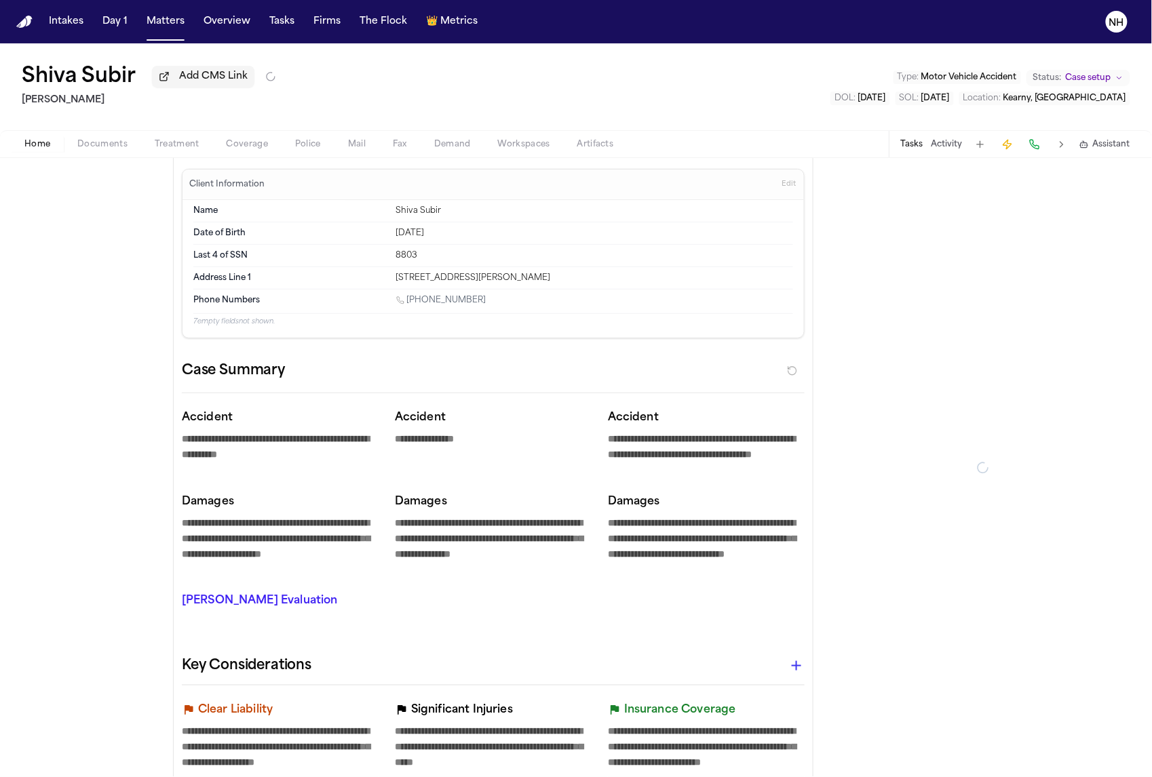
type textarea "*"
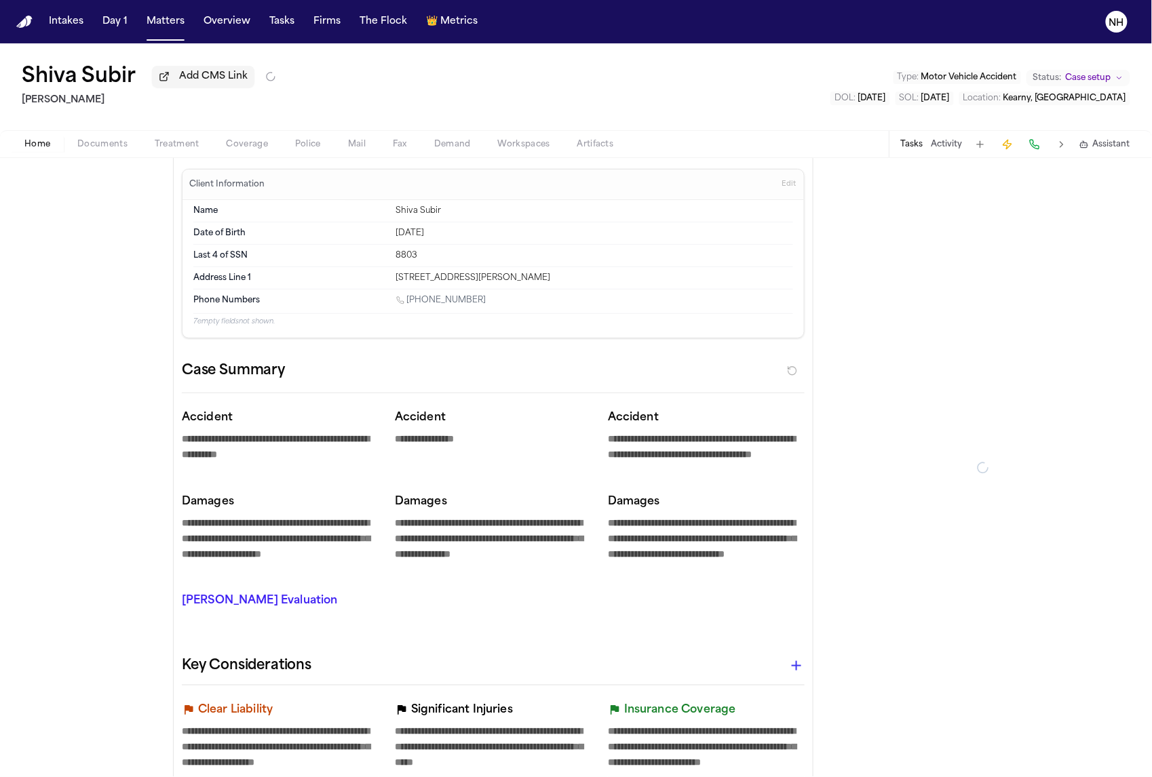
type textarea "*"
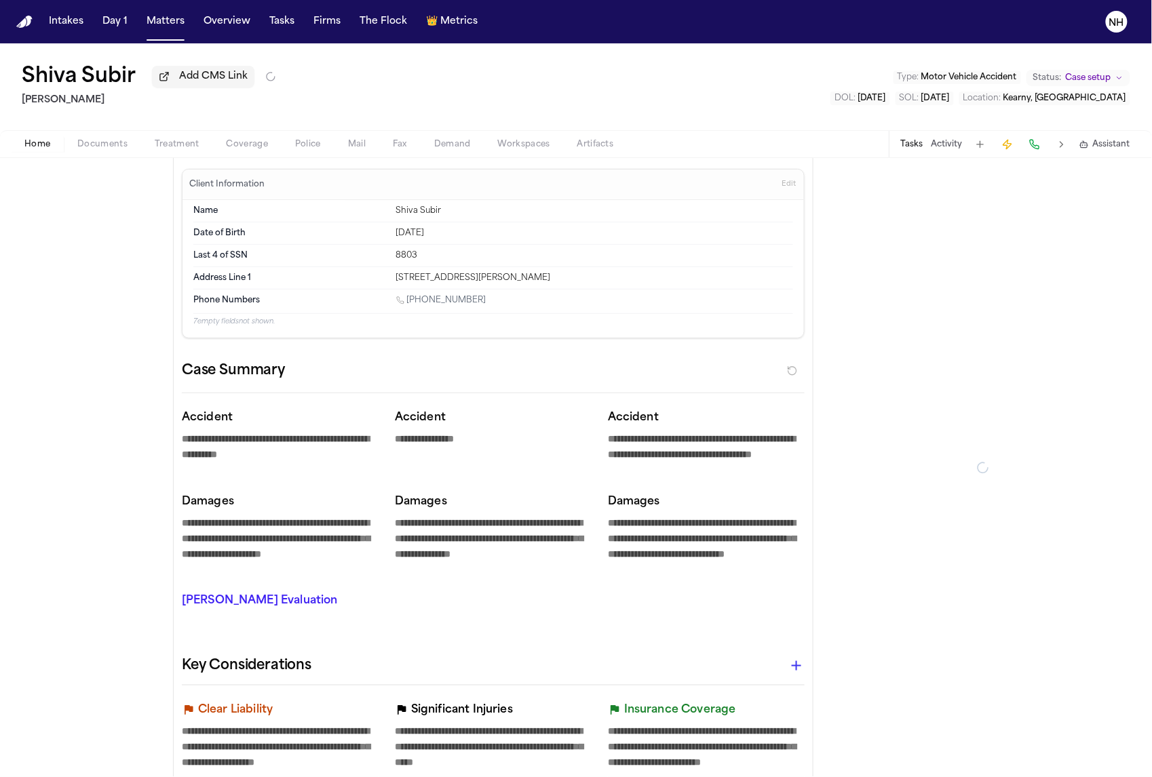
type textarea "*"
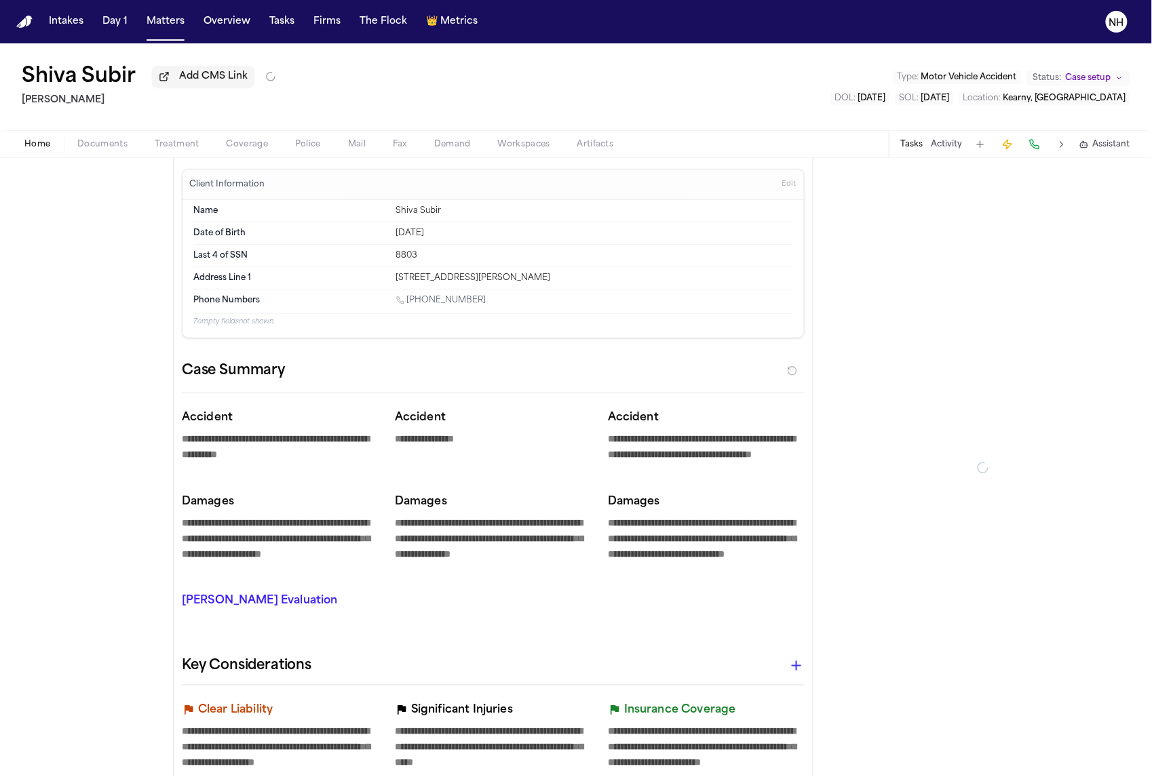
type textarea "*"
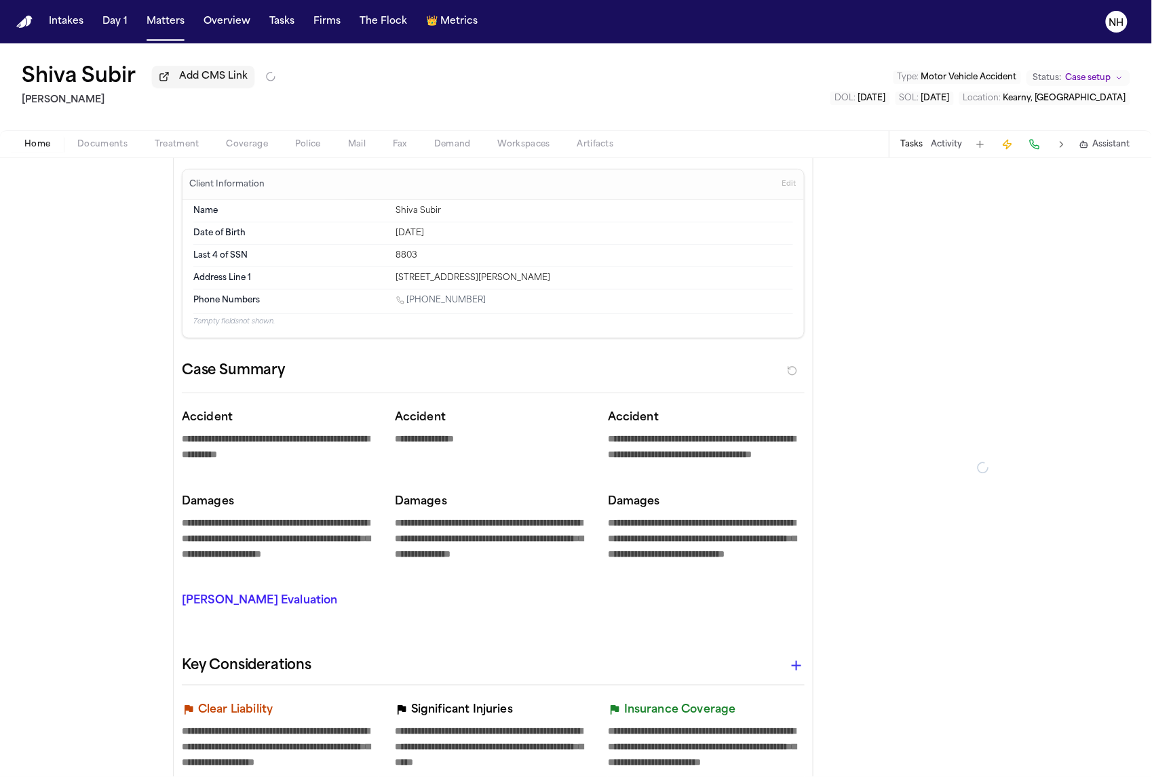
type textarea "*"
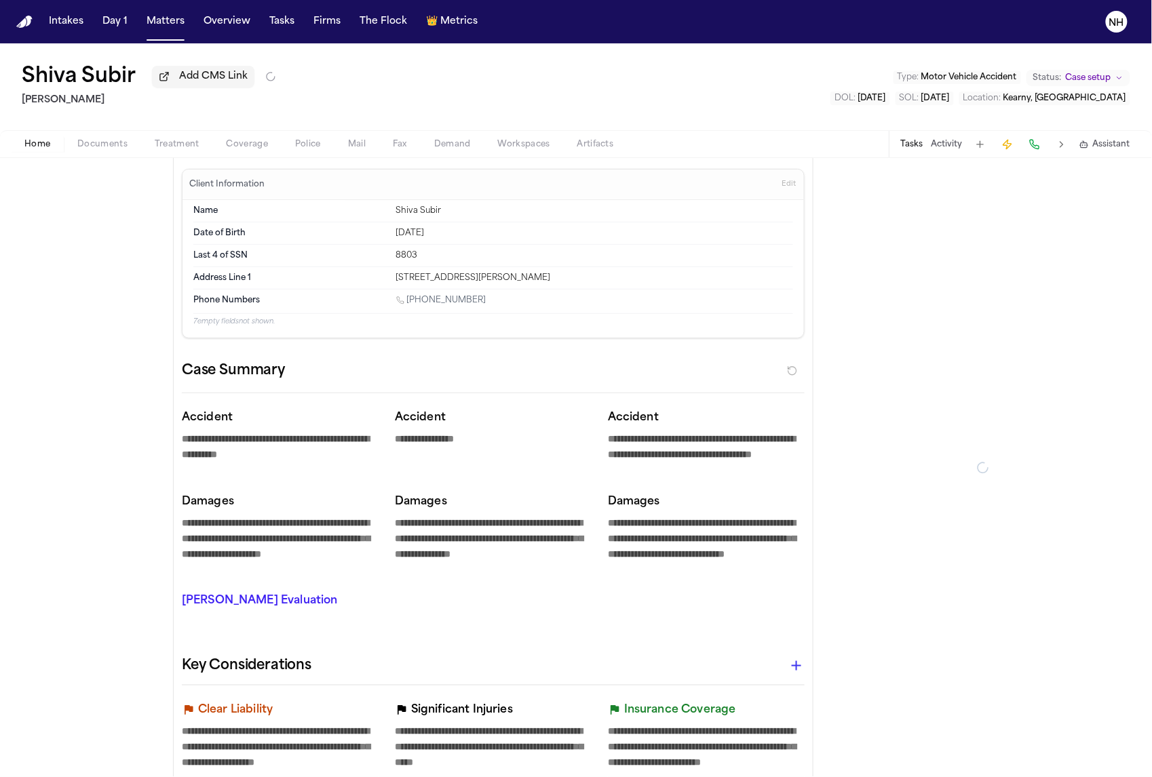
type textarea "*"
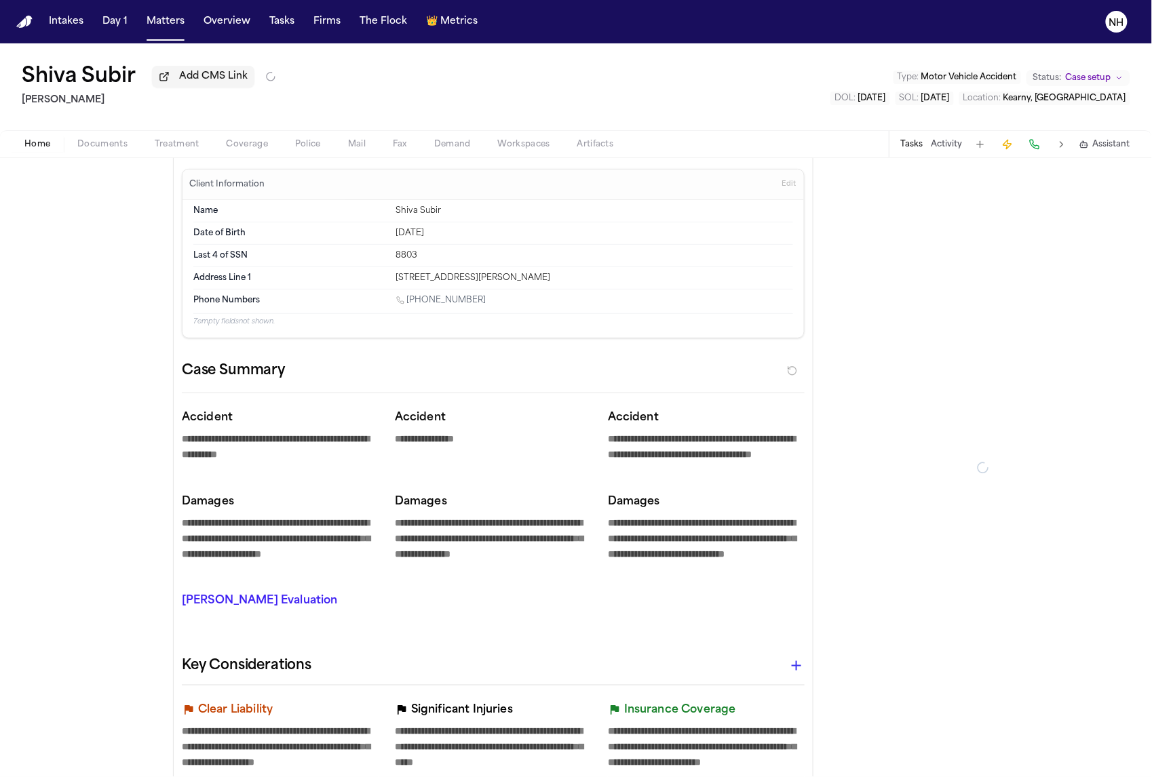
type textarea "*"
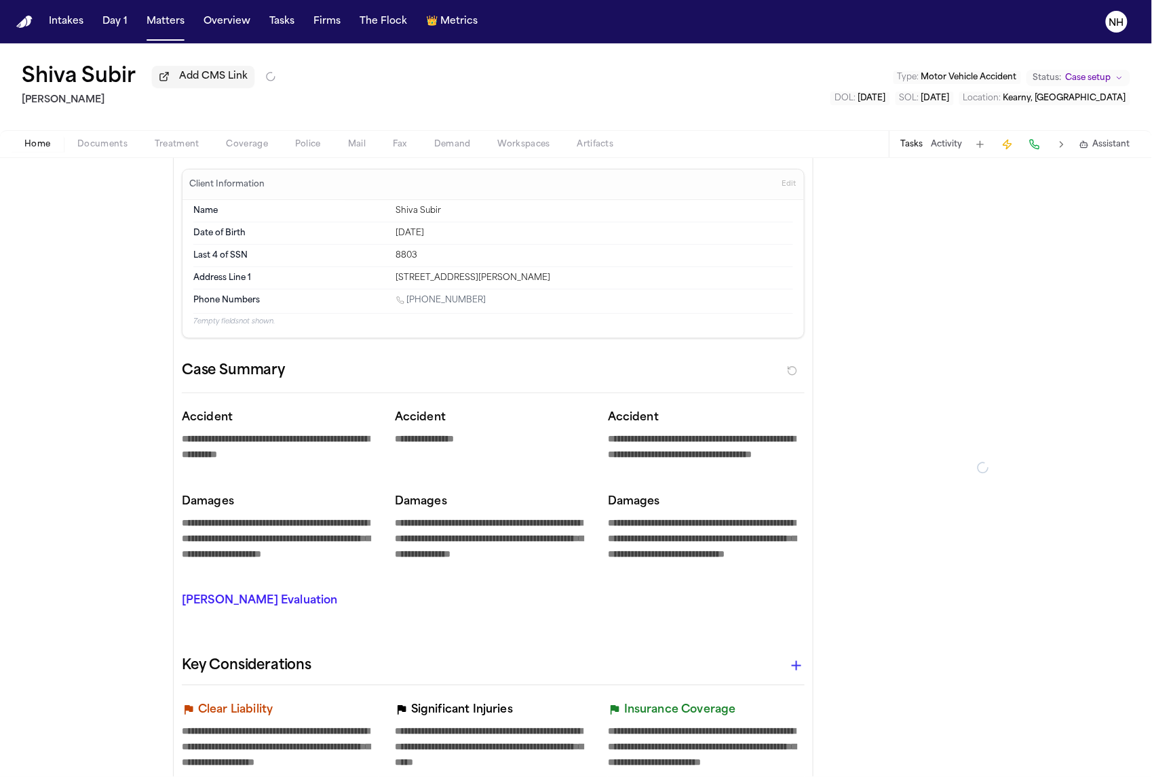
type textarea "*"
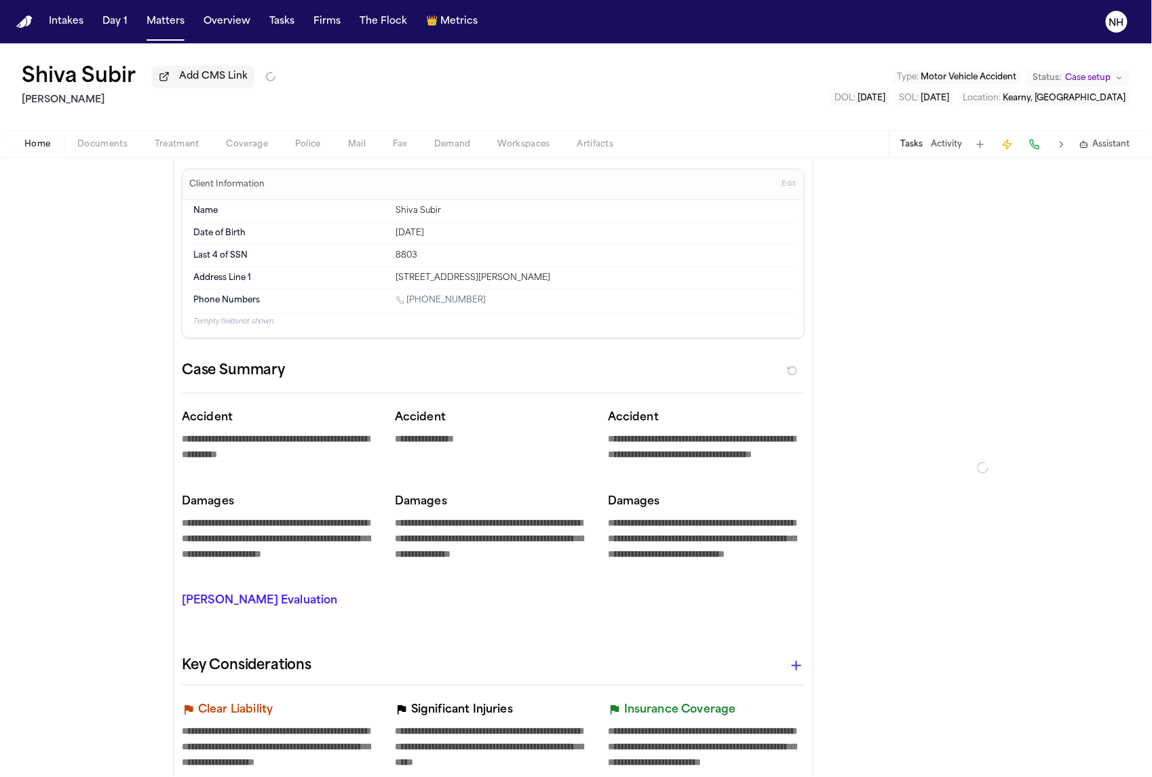
type textarea "*"
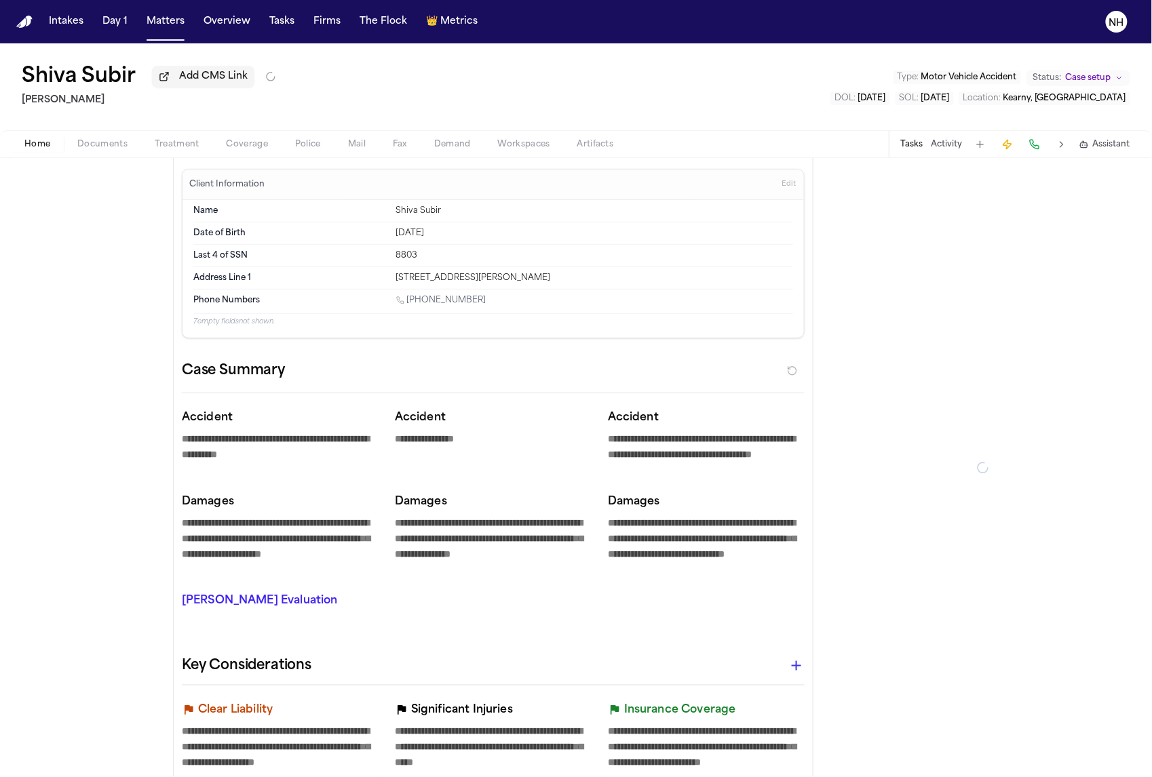
type textarea "*"
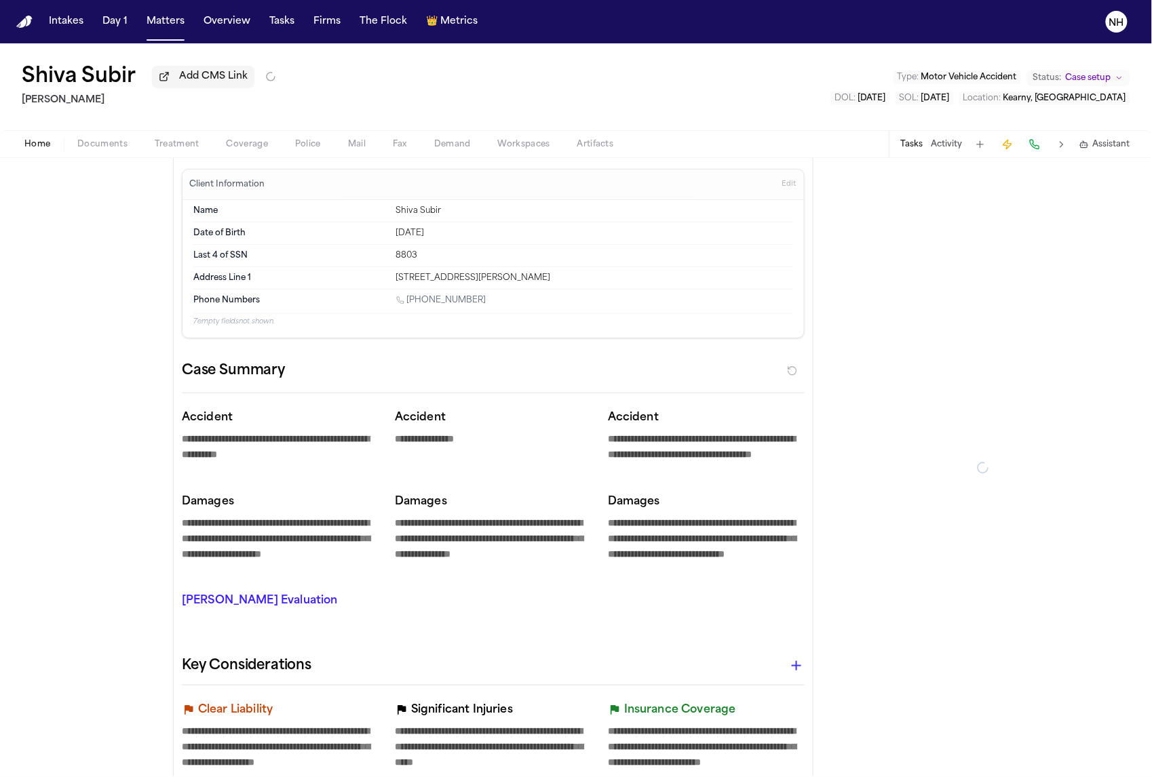
type textarea "*"
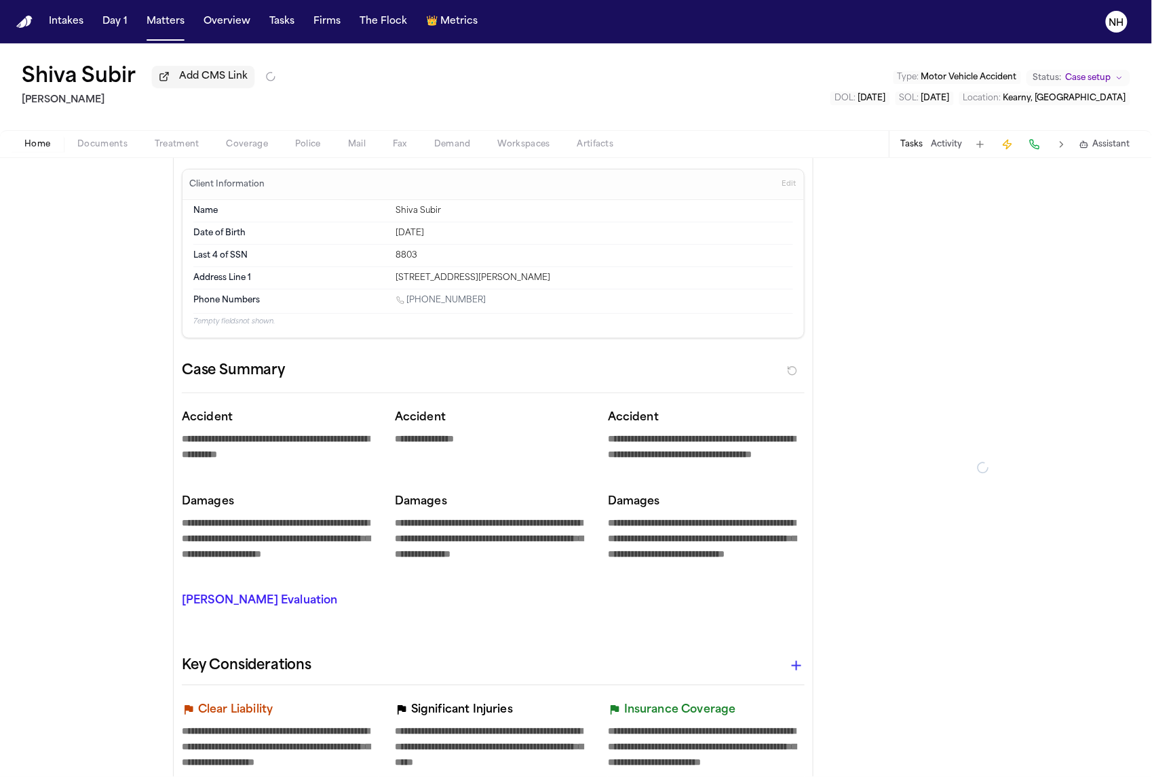
type textarea "*"
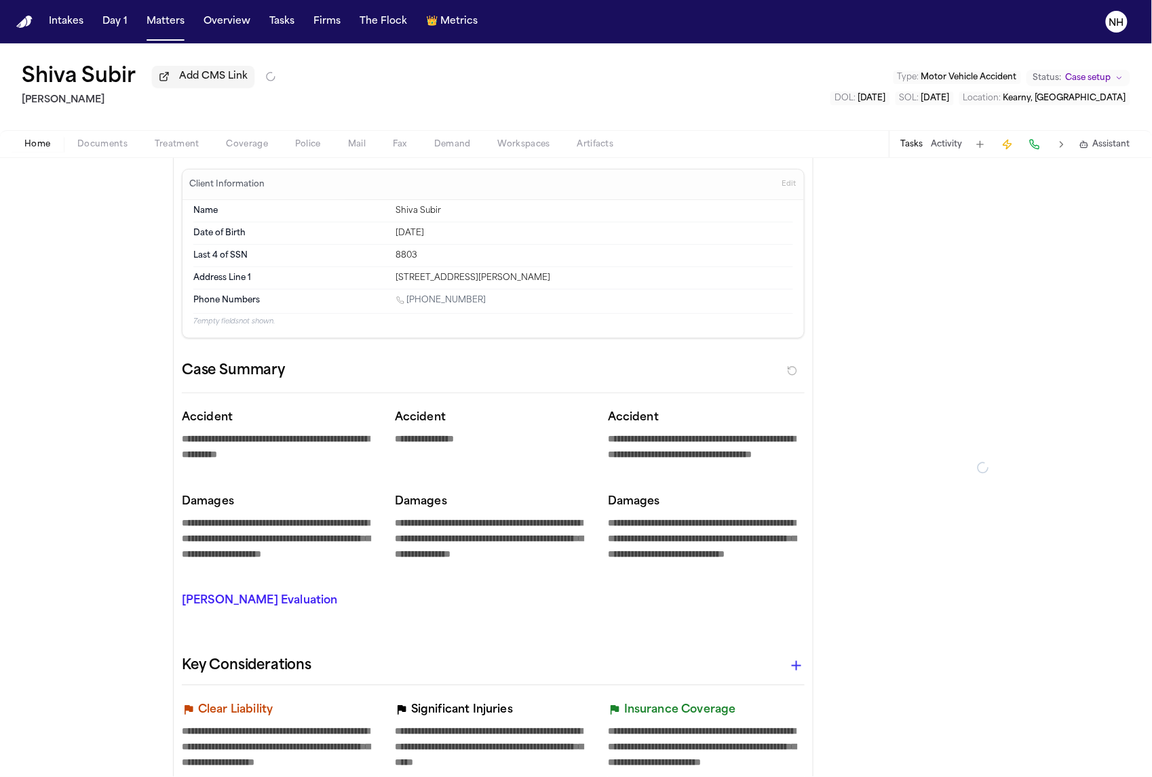
type textarea "*"
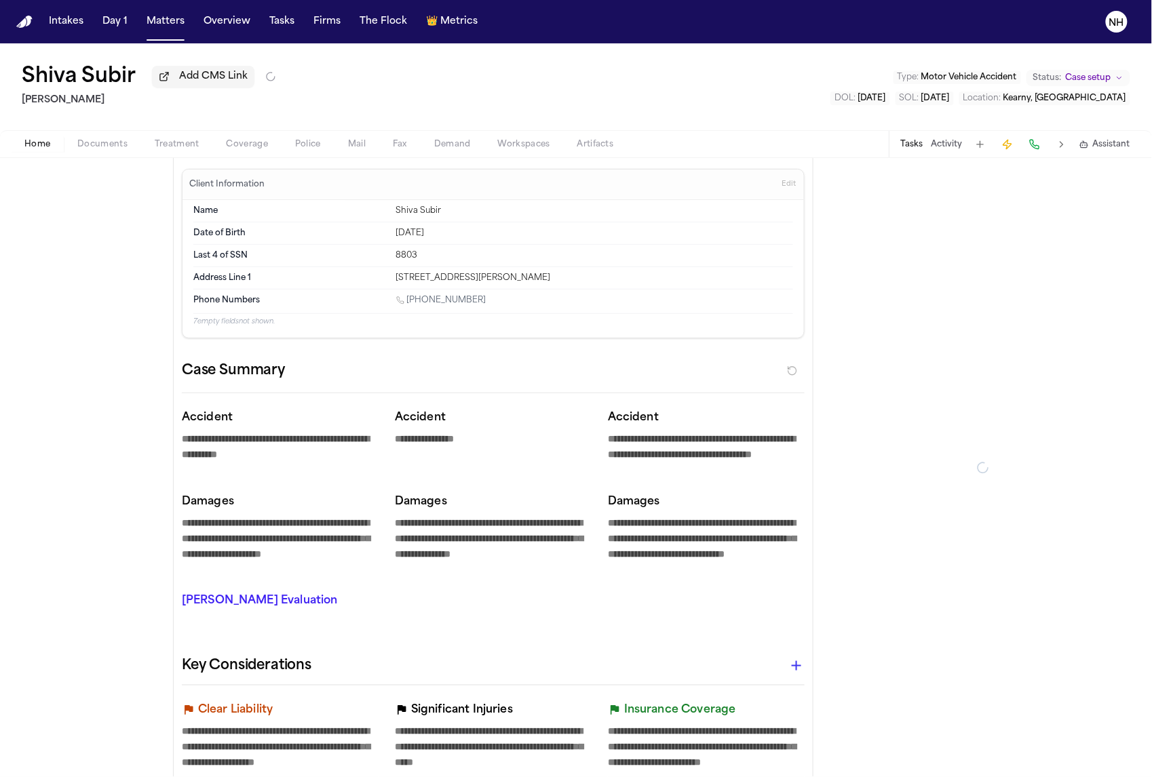
type textarea "*"
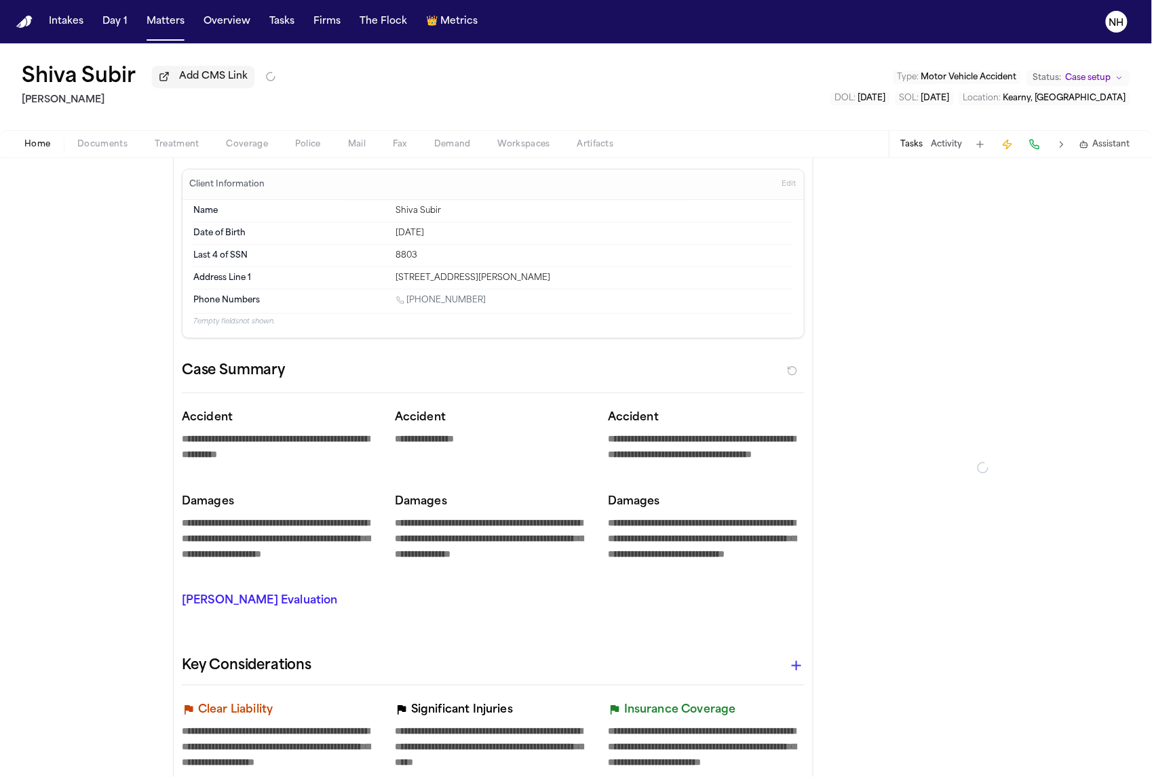
type textarea "*"
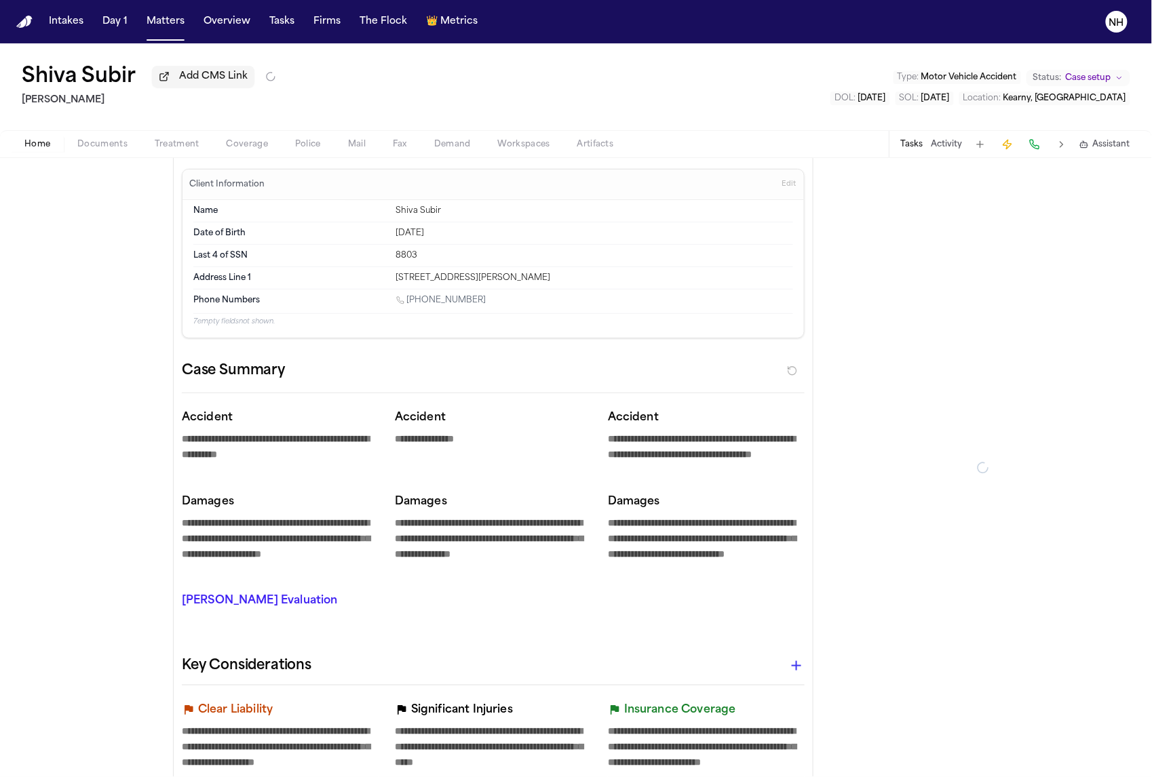
type textarea "*"
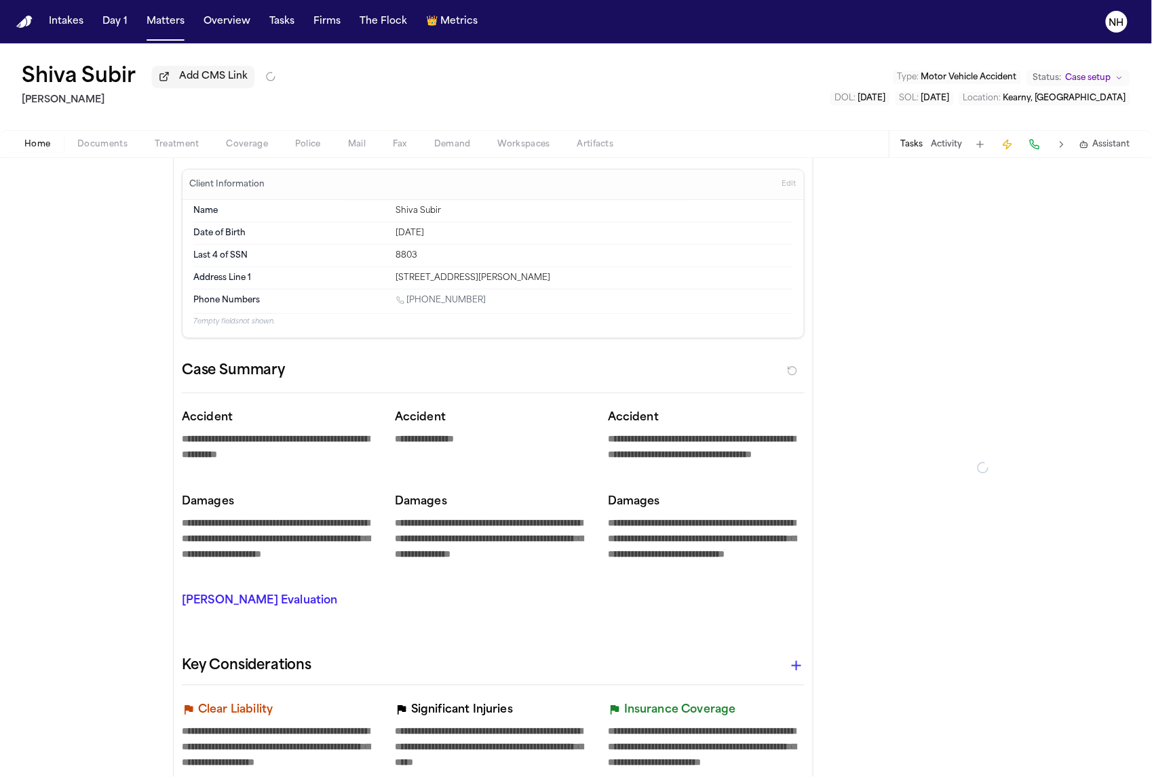
type textarea "*"
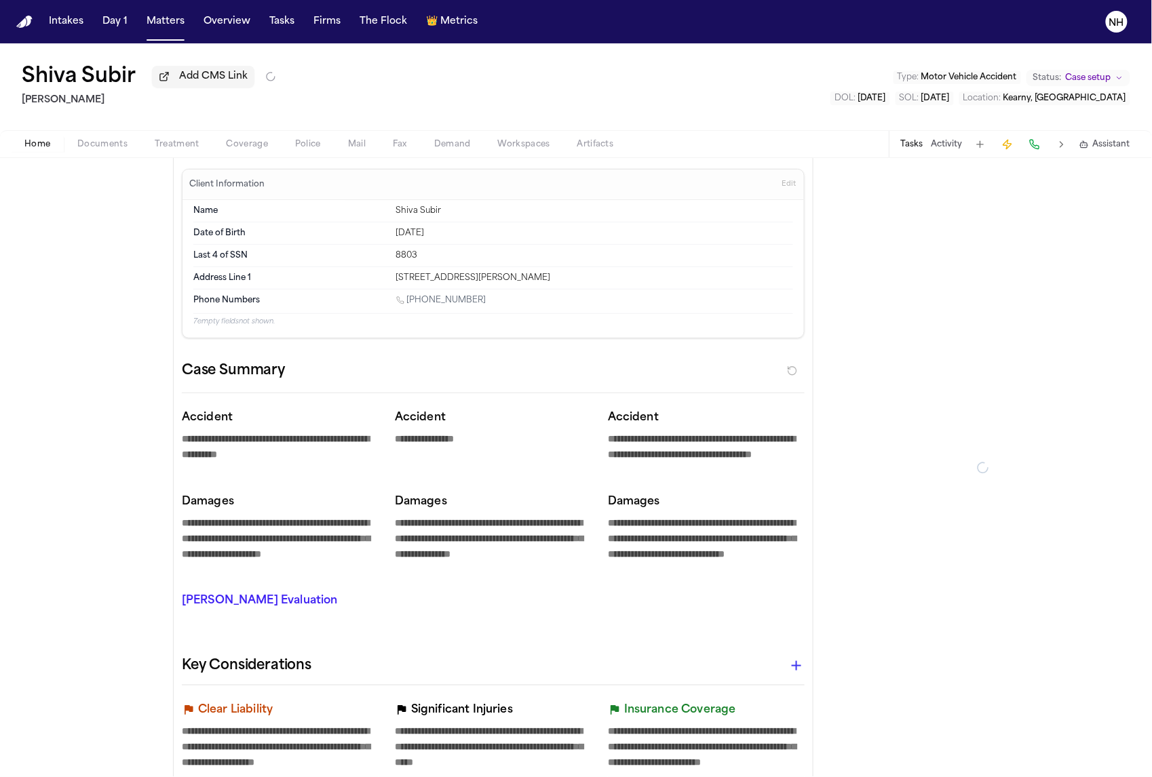
type textarea "*"
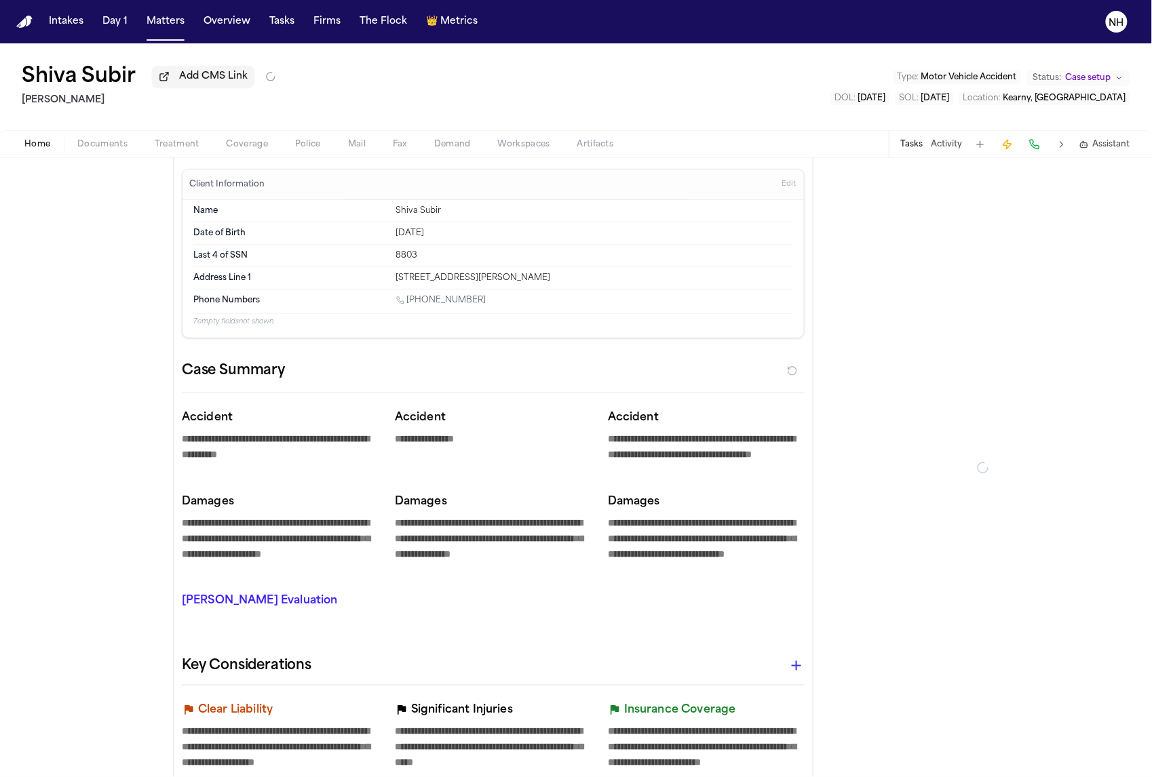
type textarea "*"
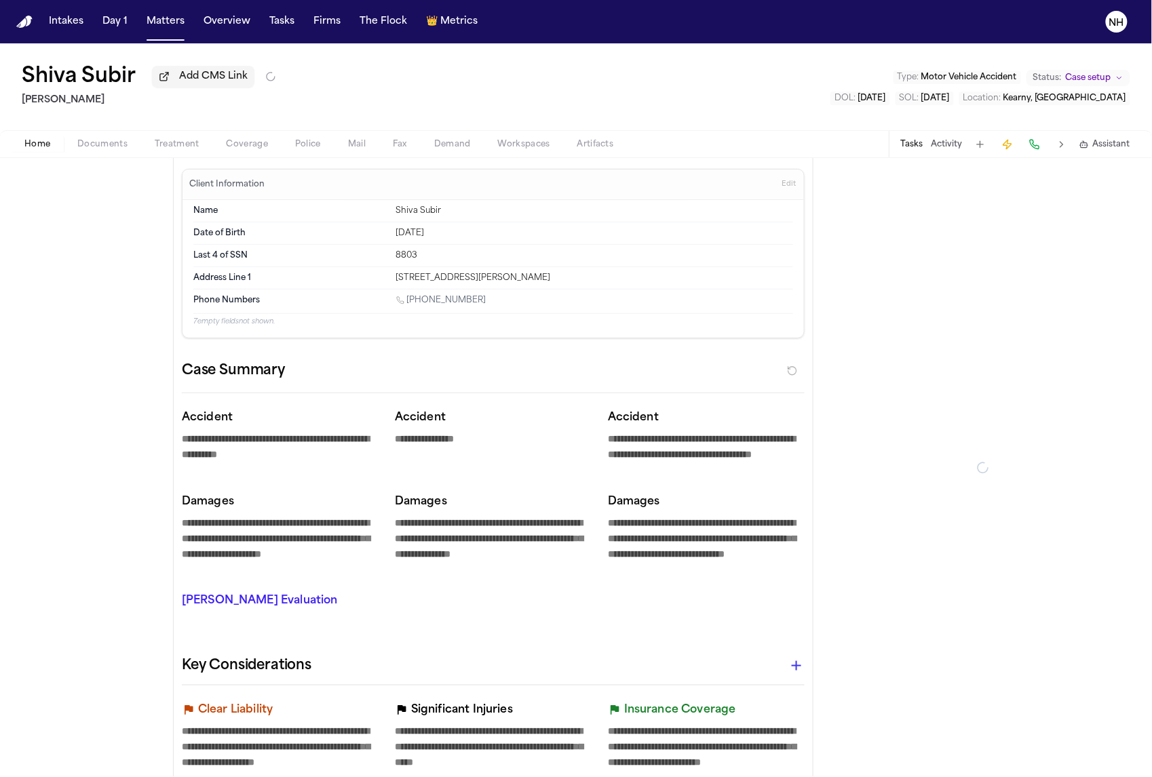
type textarea "*"
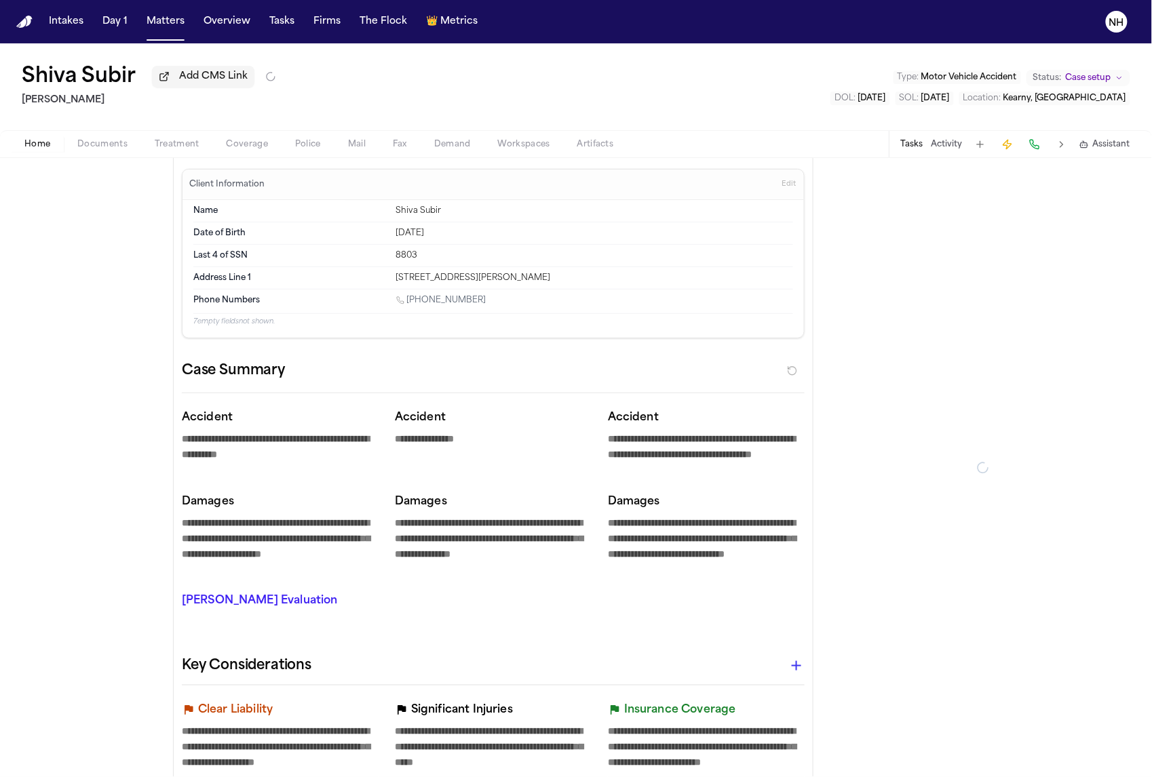
type textarea "*"
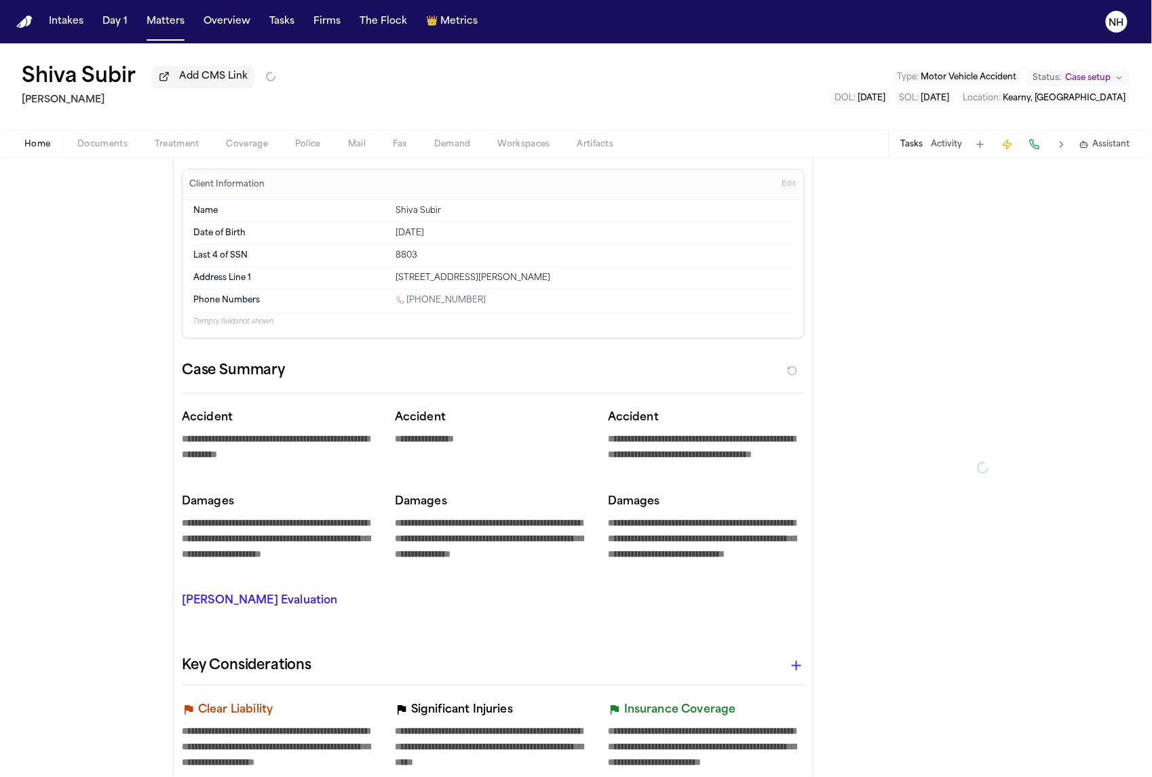
type textarea "*"
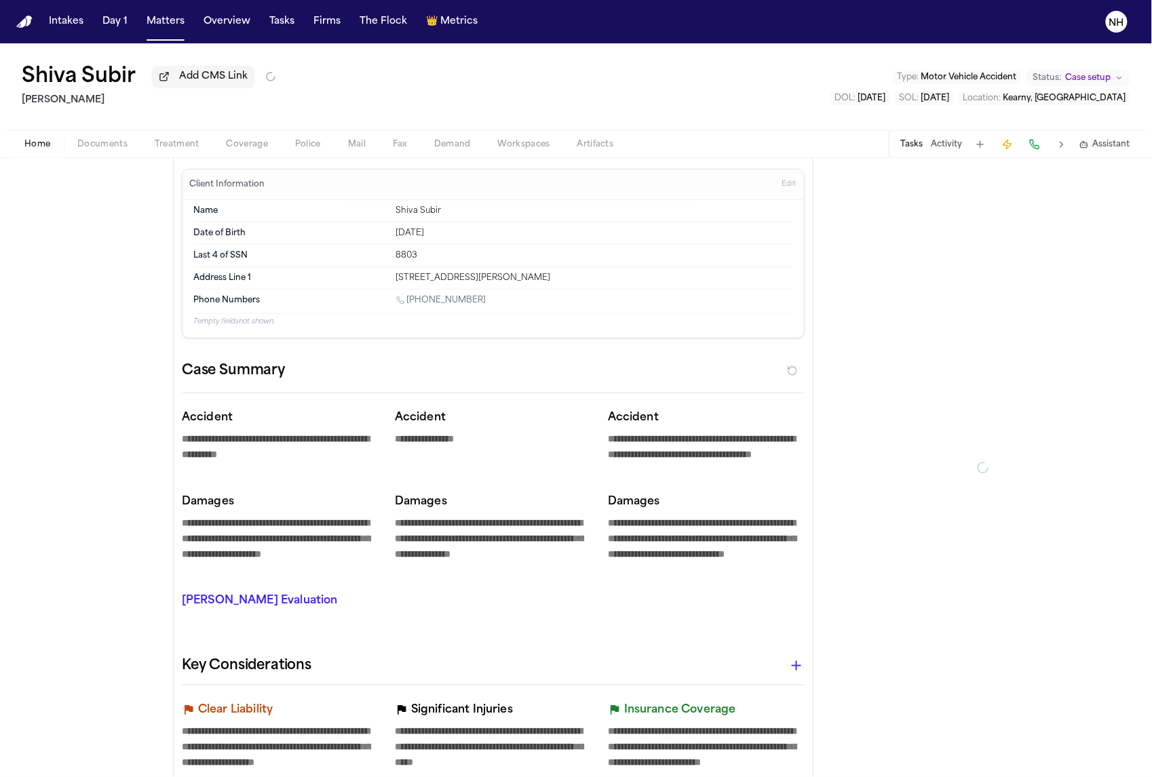
type textarea "*"
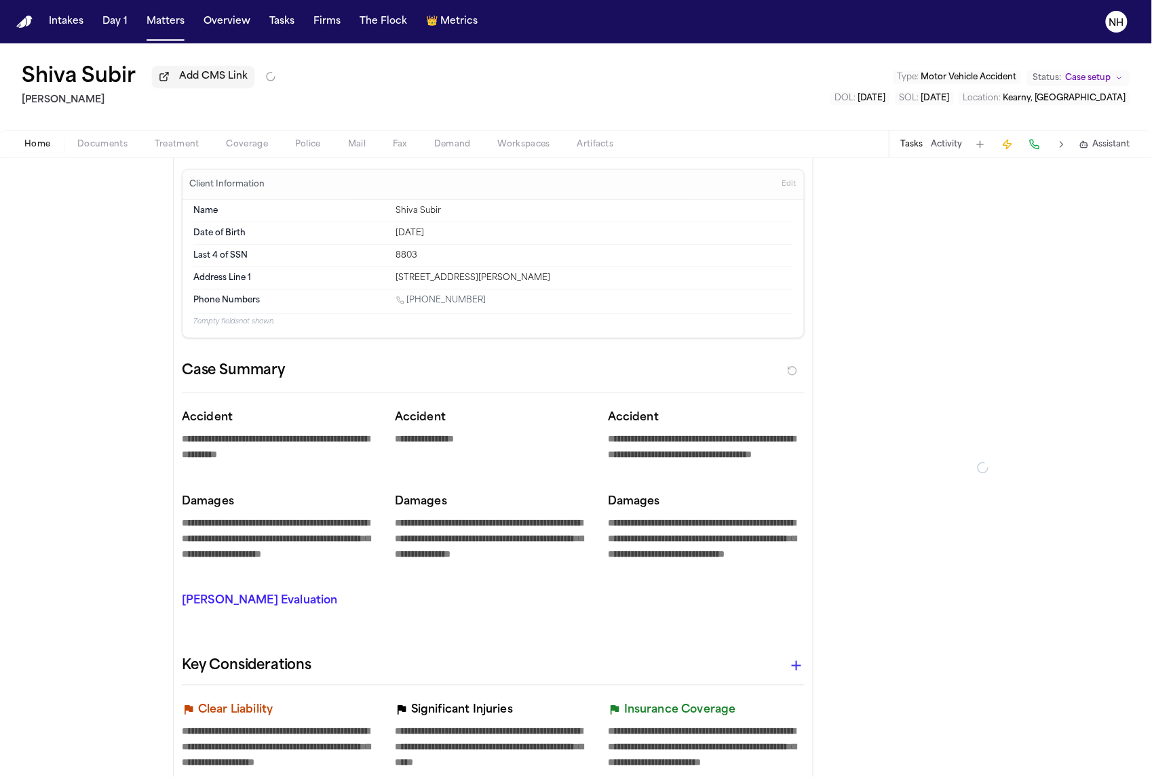
type textarea "*"
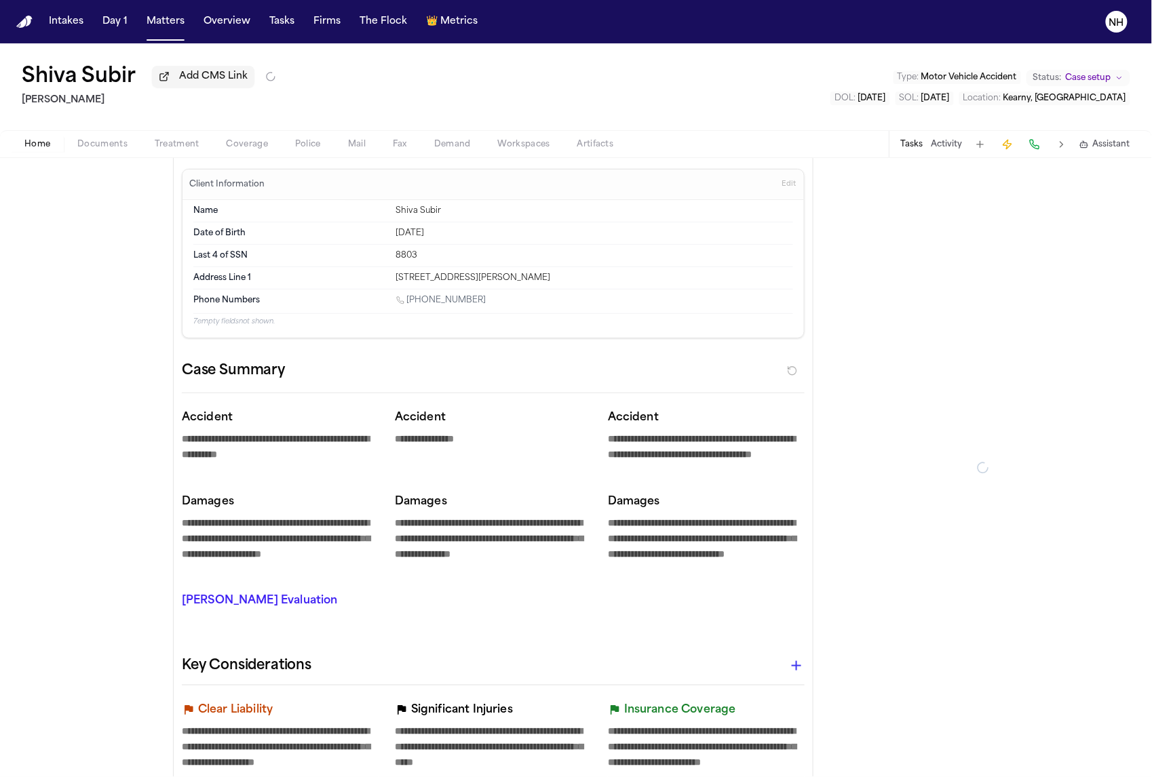
type textarea "*"
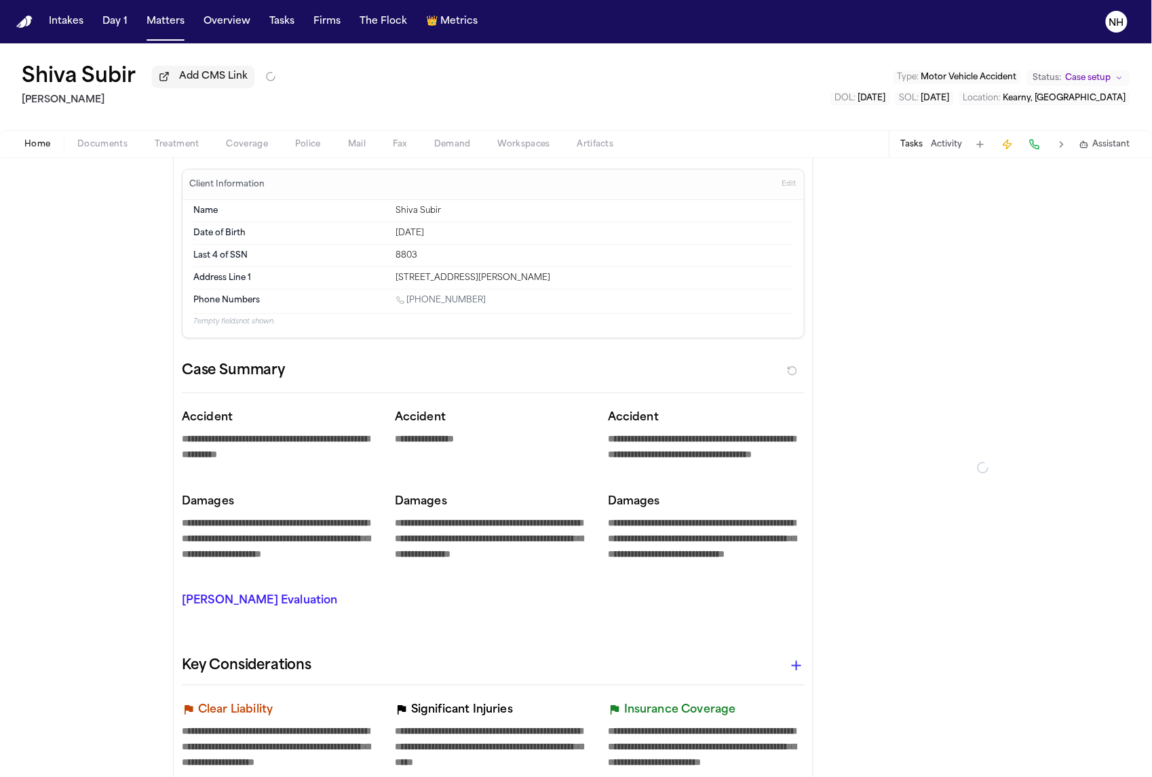
type textarea "*"
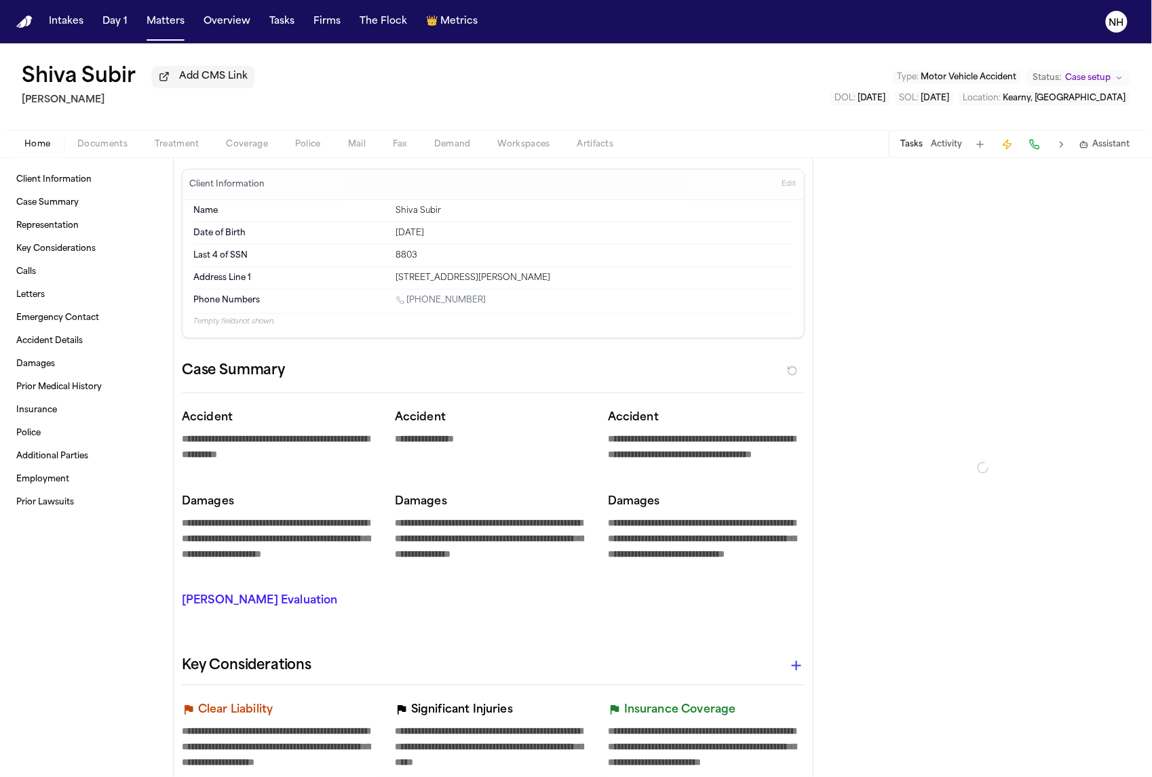
type textarea "*"
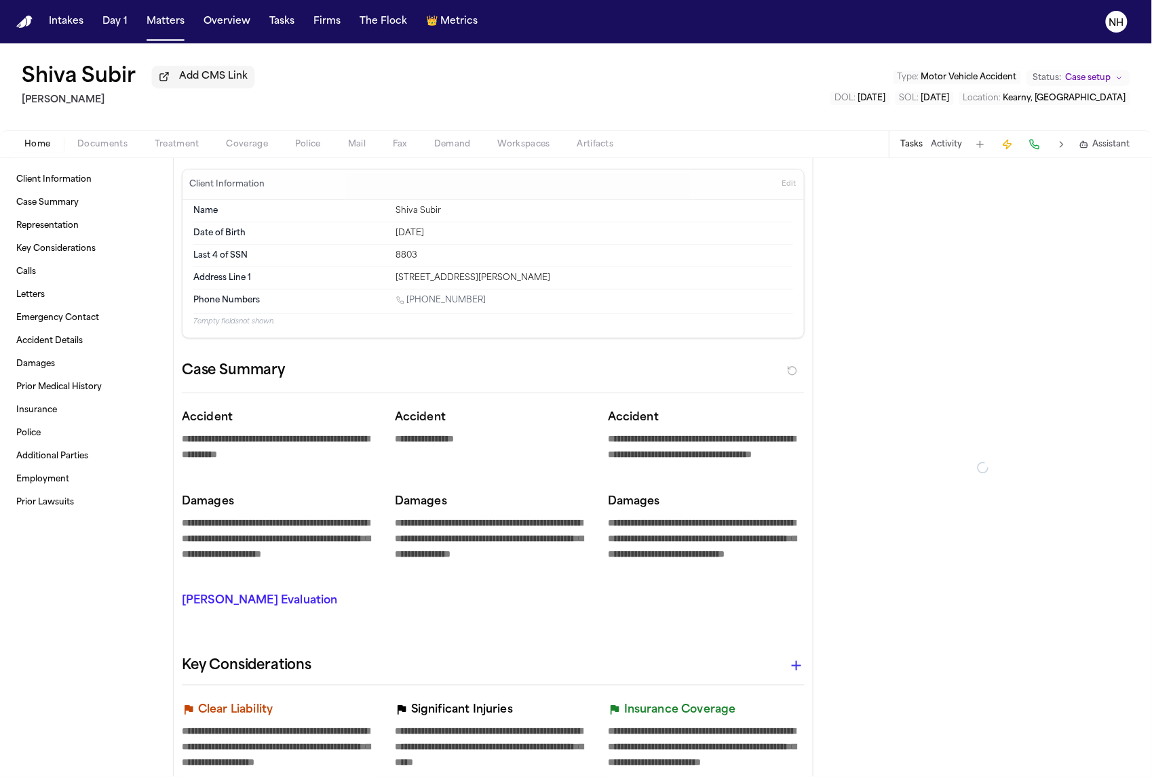
type textarea "*"
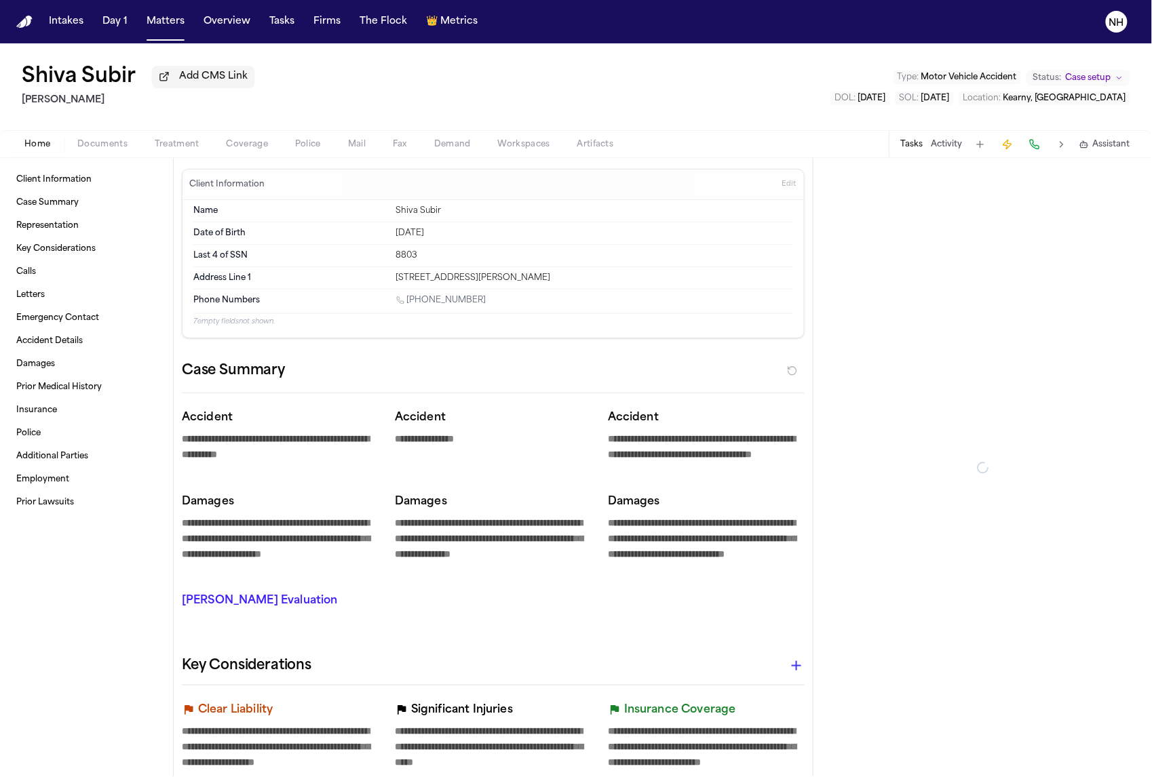
type textarea "*"
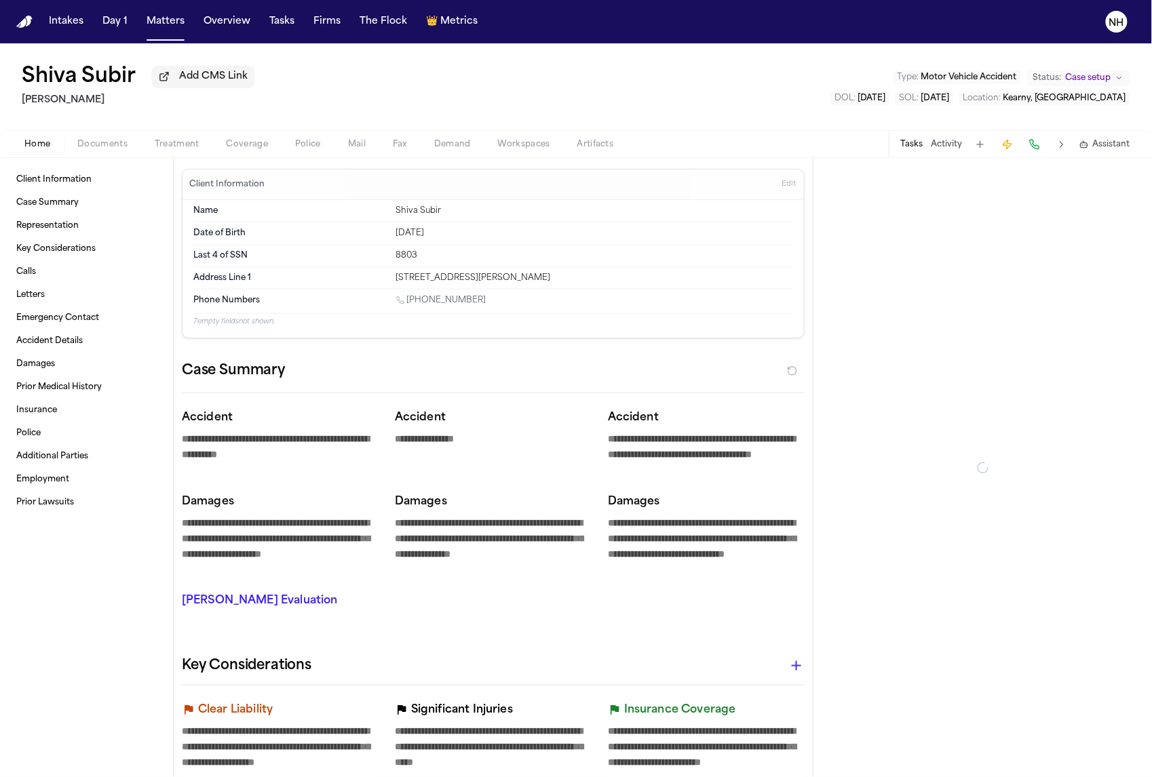
type textarea "*"
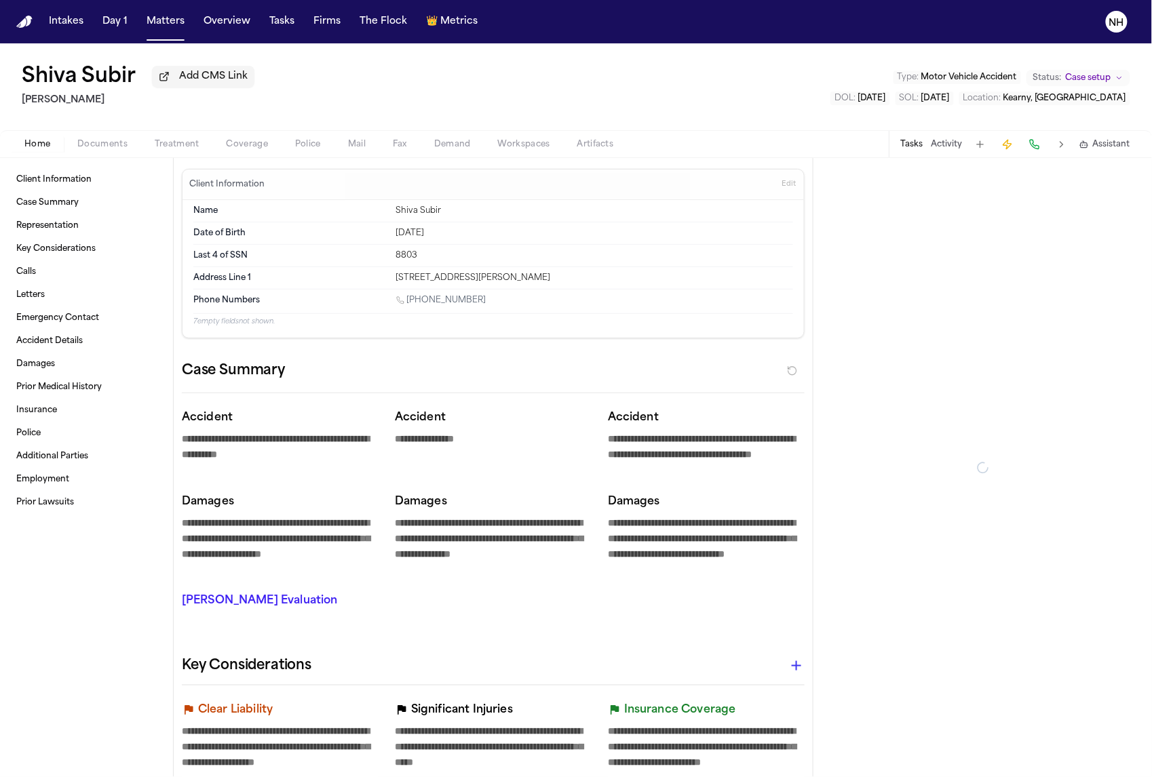
type textarea "*"
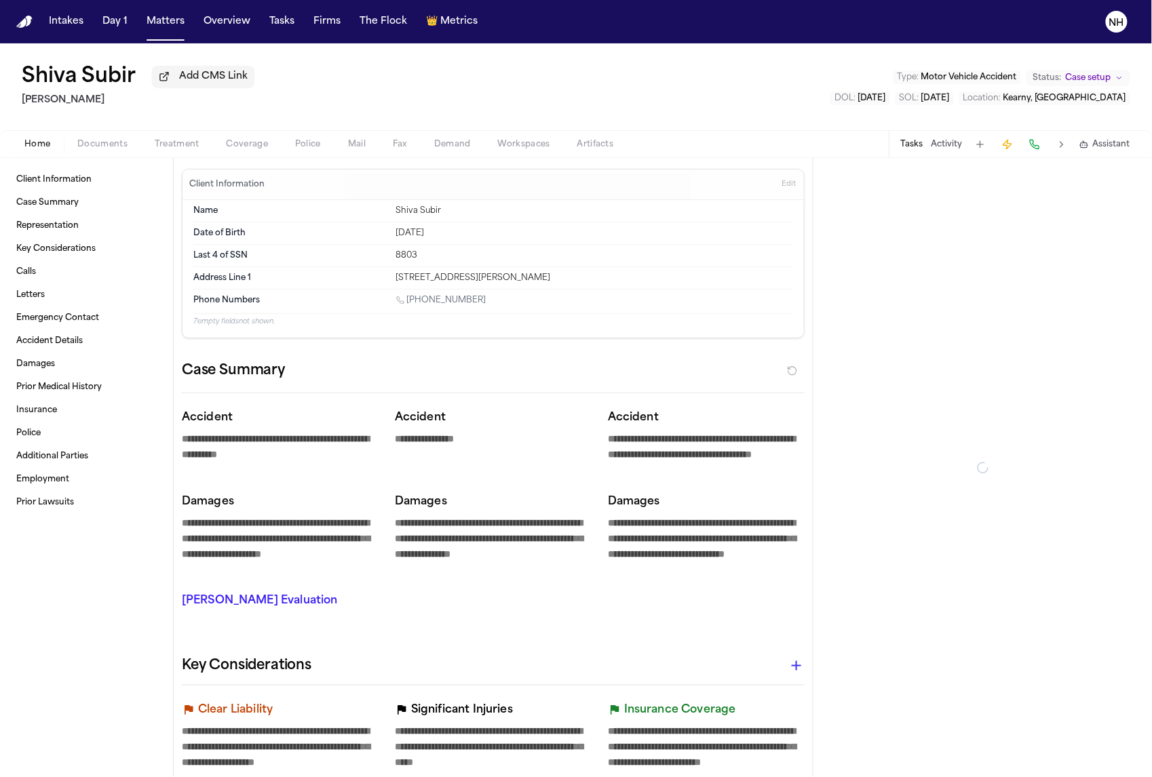
type textarea "*"
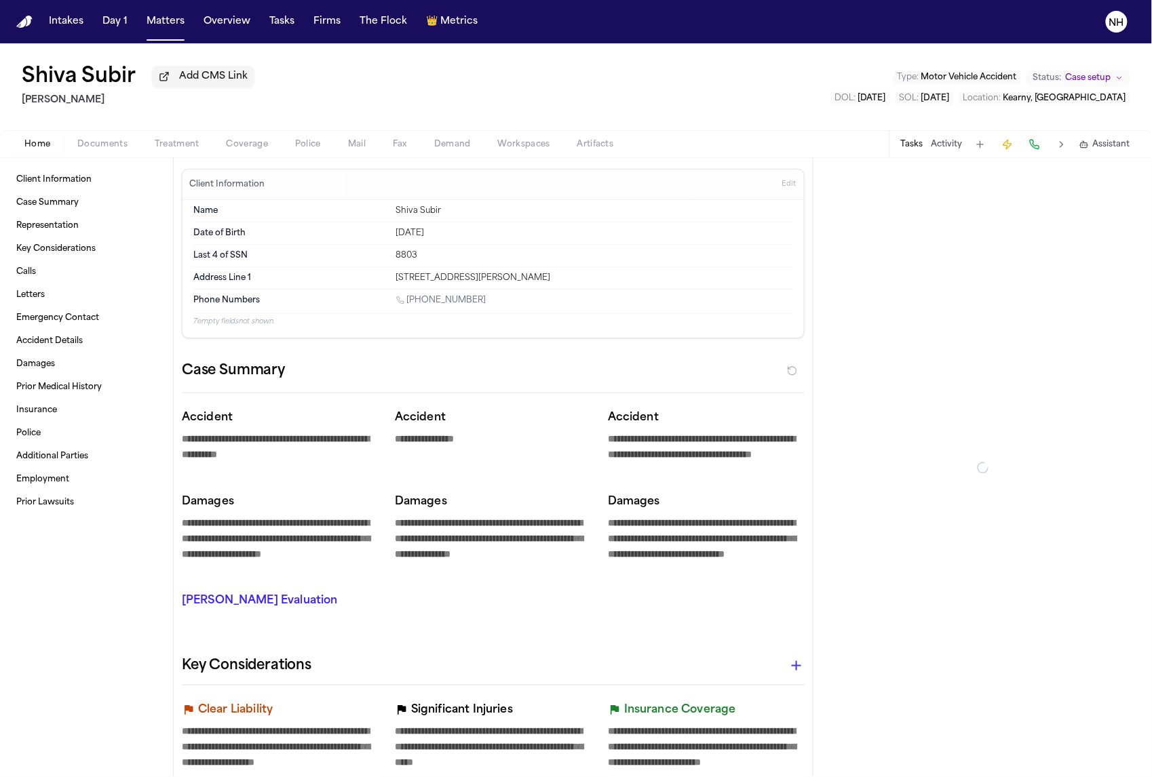
type textarea "*"
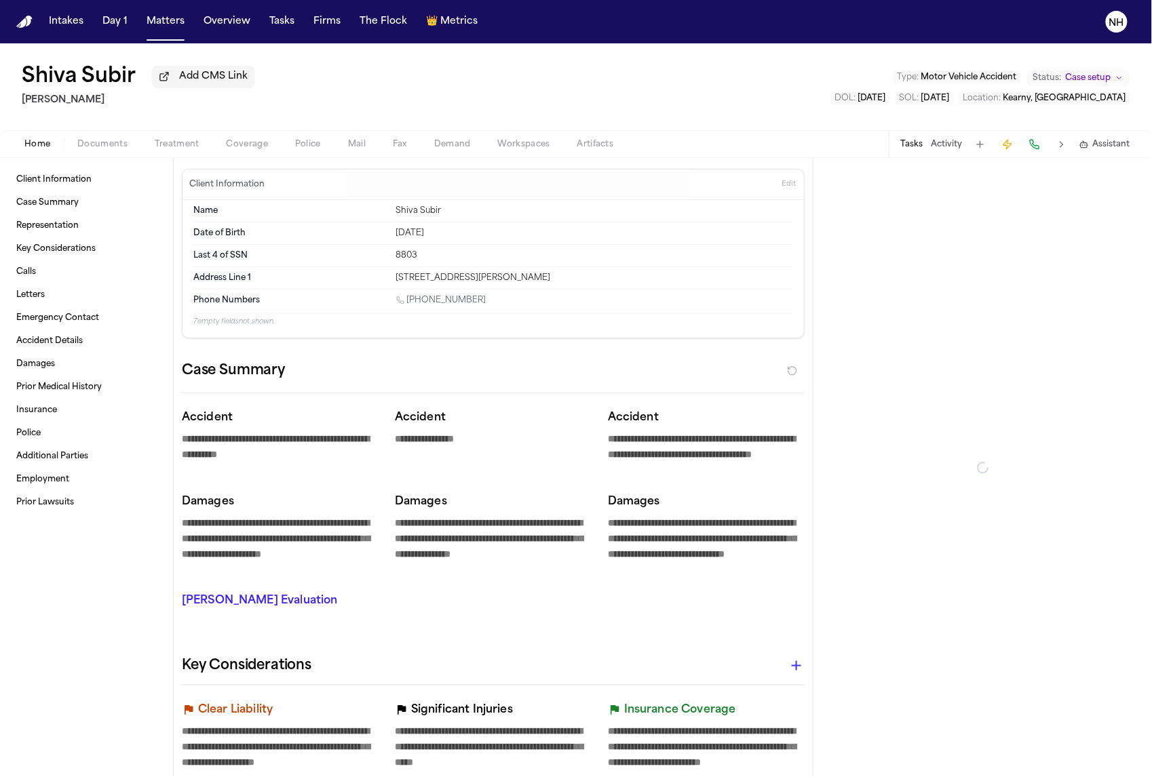
type textarea "*"
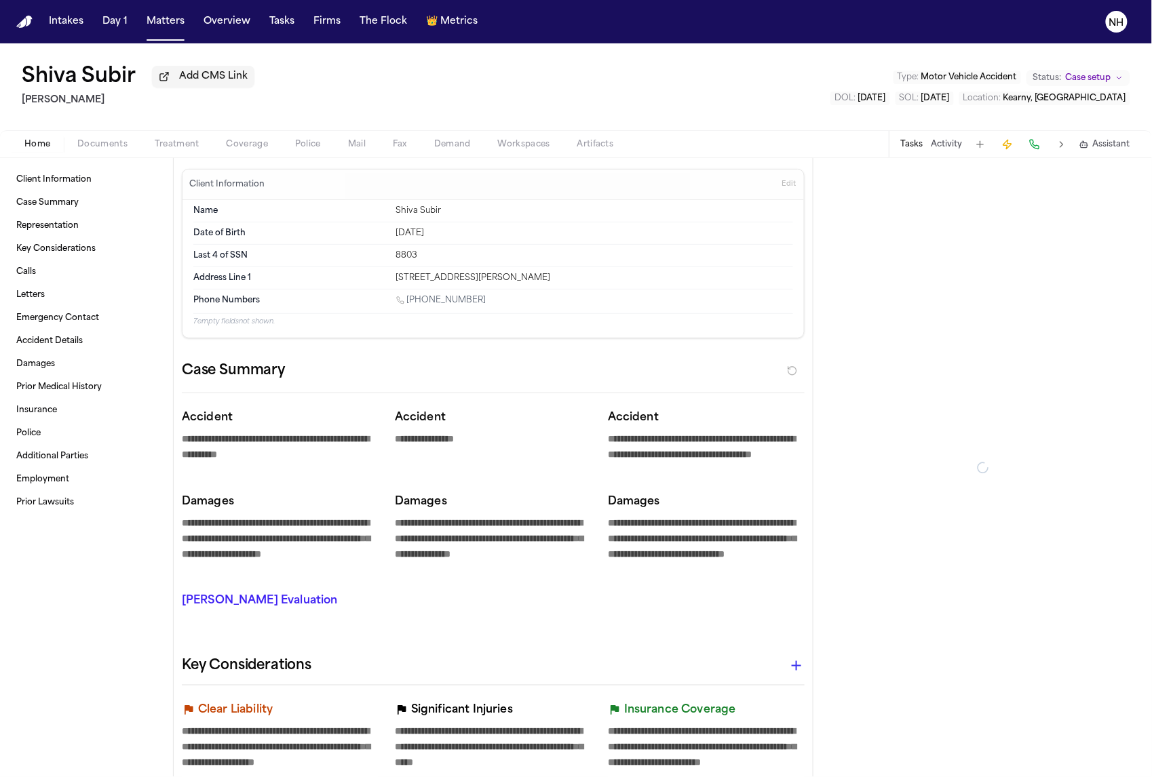
type textarea "*"
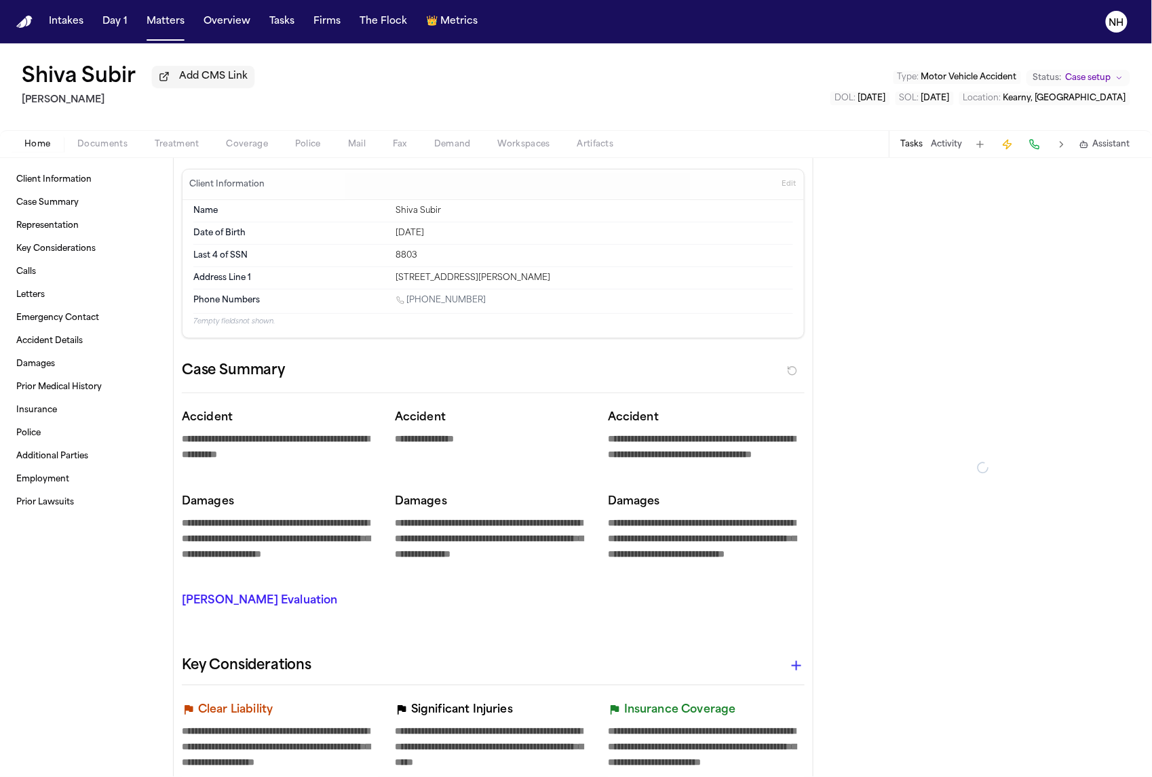
type textarea "*"
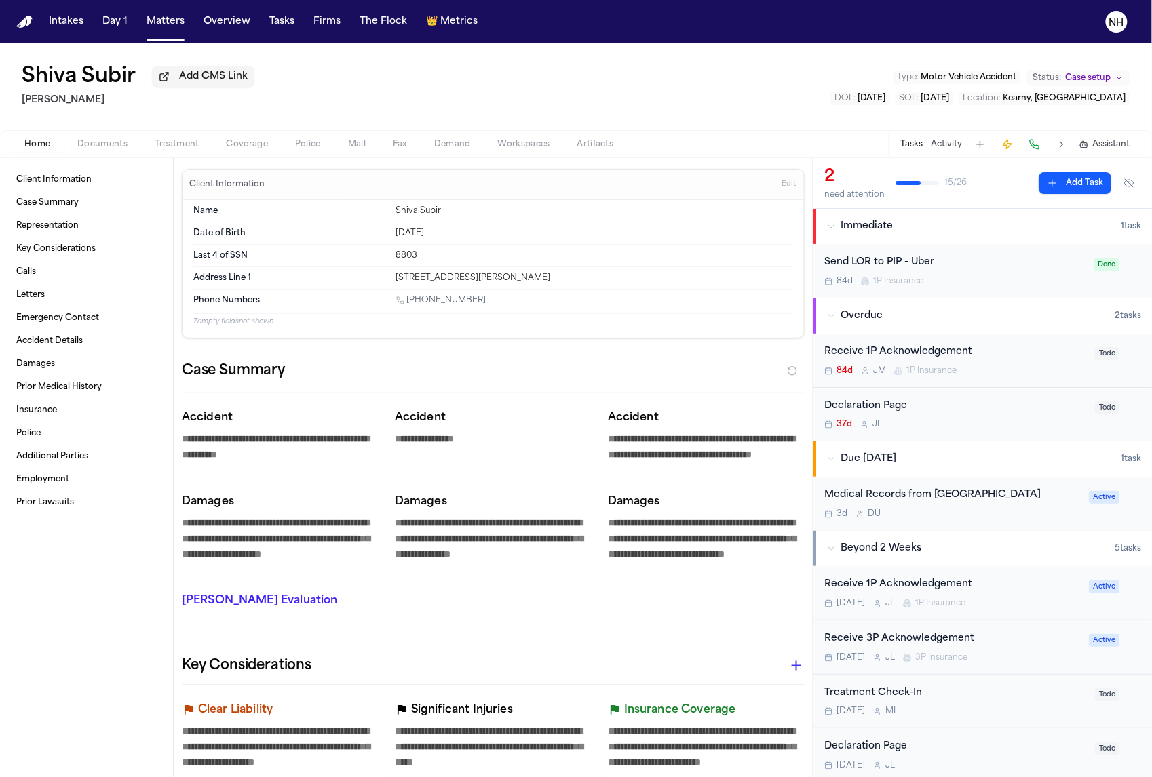
click at [250, 147] on span "Coverage" at bounding box center [247, 144] width 41 height 11
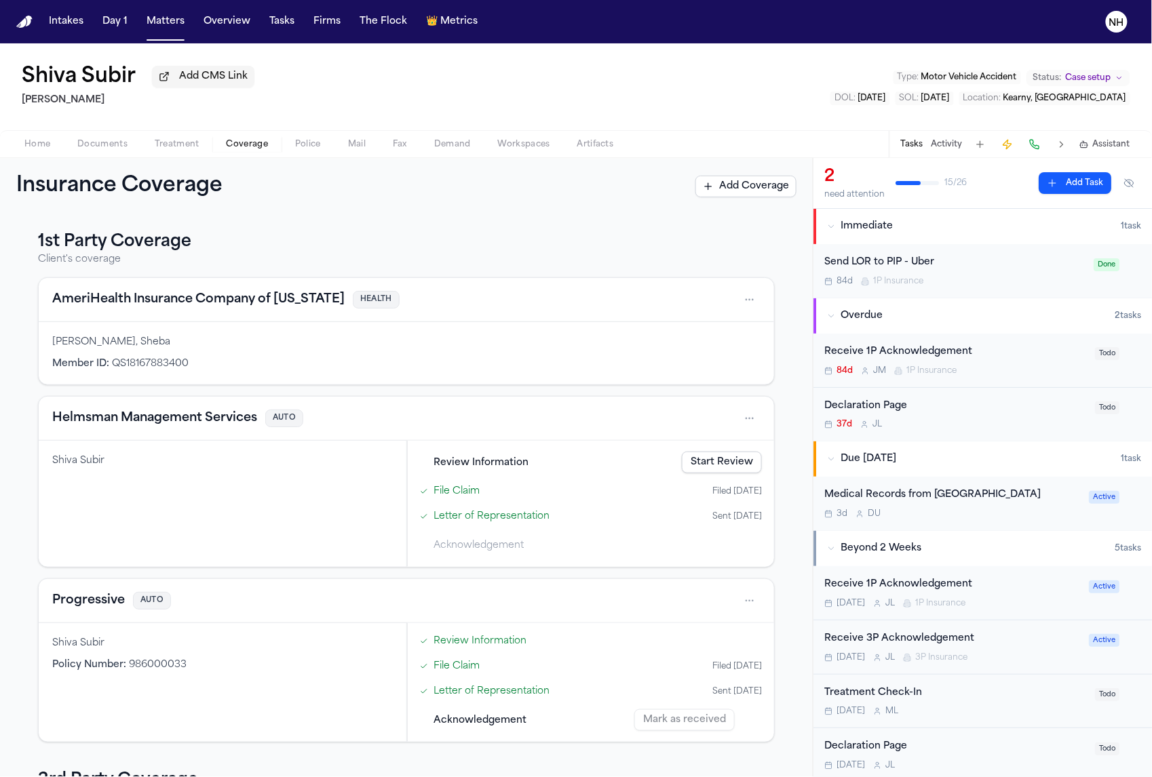
click at [193, 423] on button "Helmsman Management Services" at bounding box center [154, 418] width 205 height 19
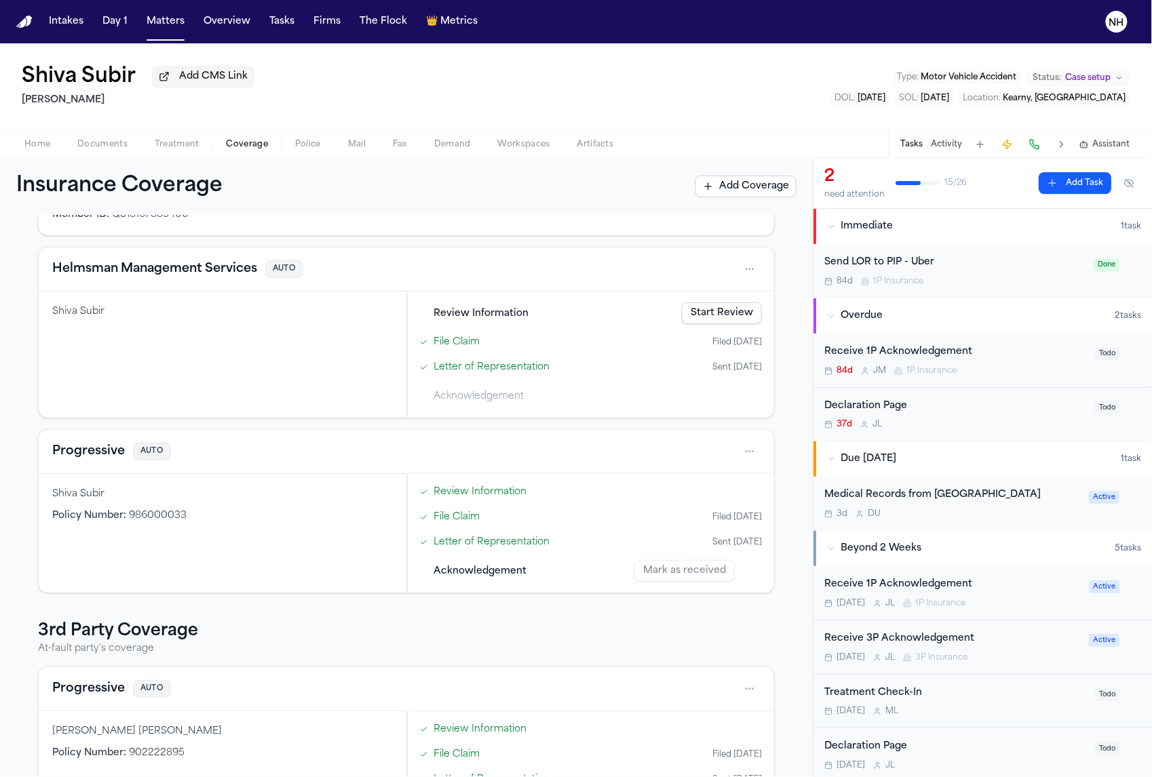
scroll to position [155, 0]
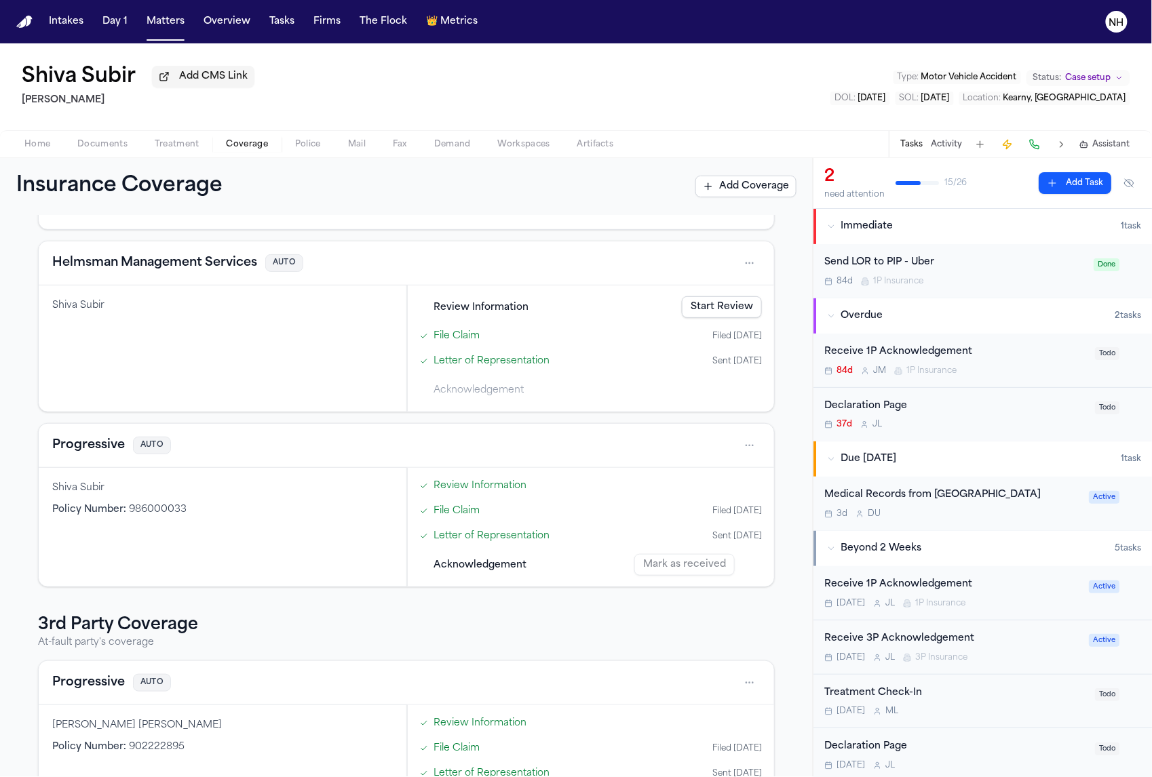
click at [232, 263] on button "Helmsman Management Services" at bounding box center [154, 263] width 205 height 19
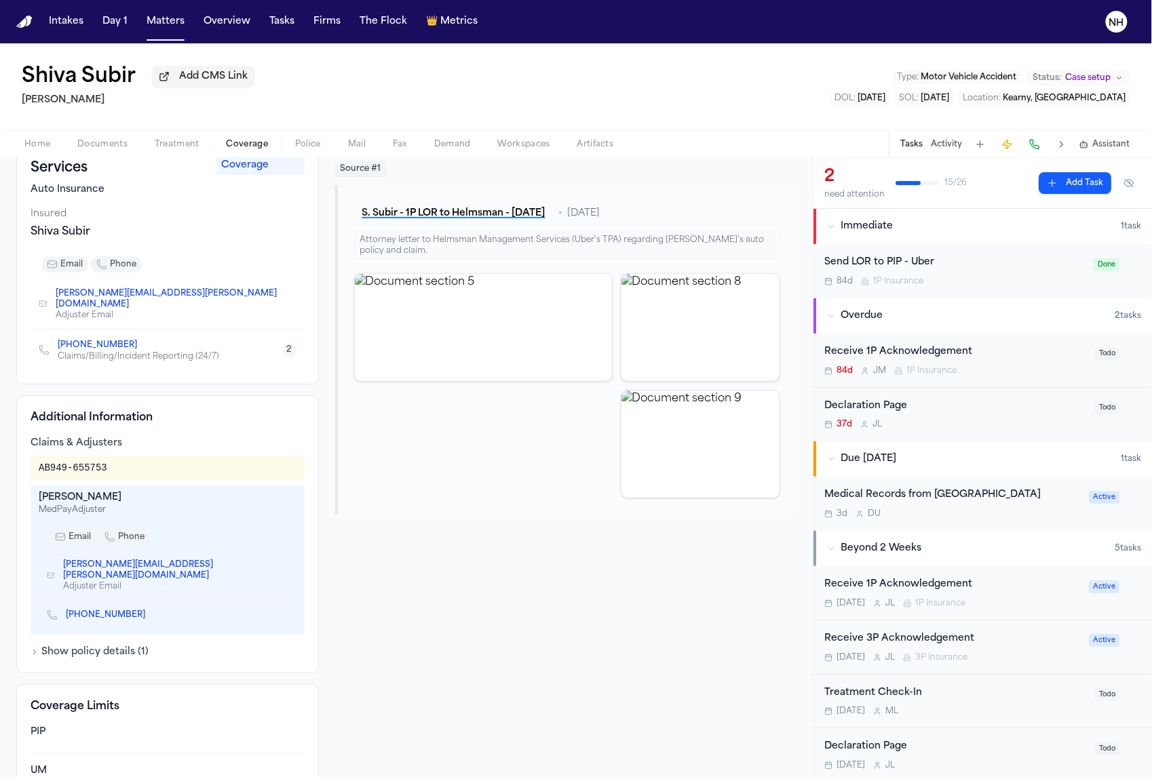
scroll to position [101, 0]
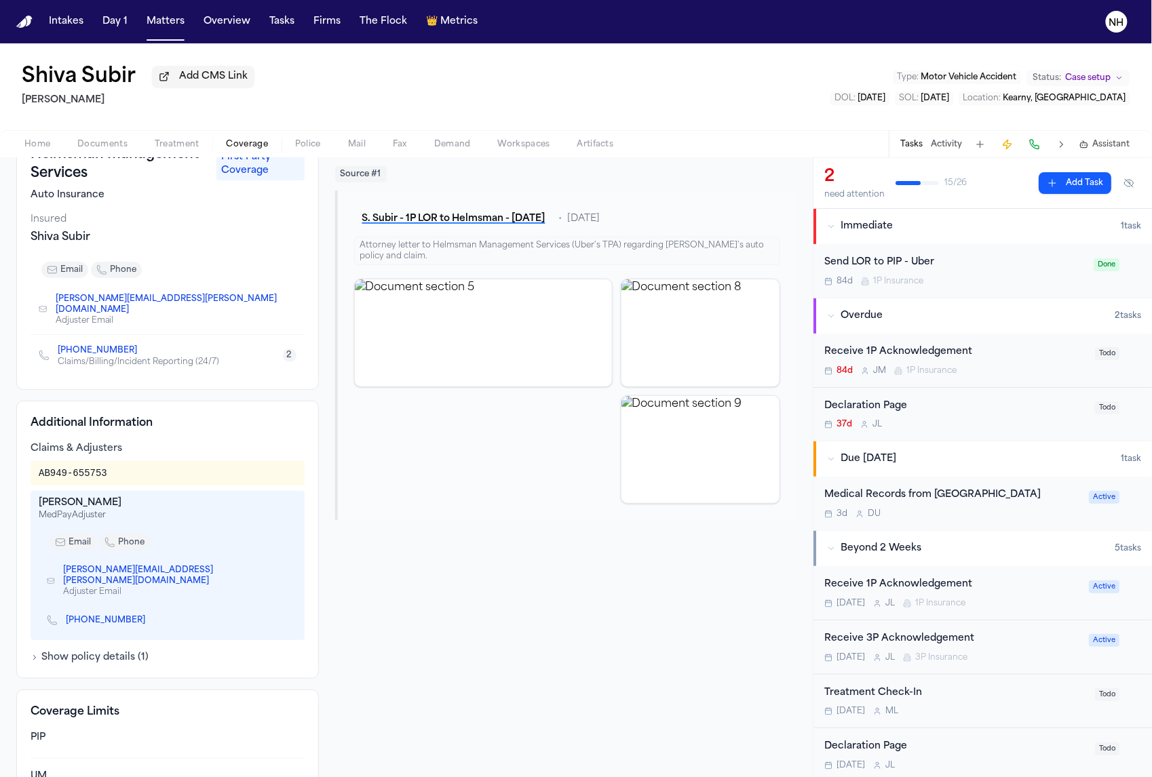
click at [107, 651] on button "Show policy details ( 1 )" at bounding box center [90, 658] width 118 height 14
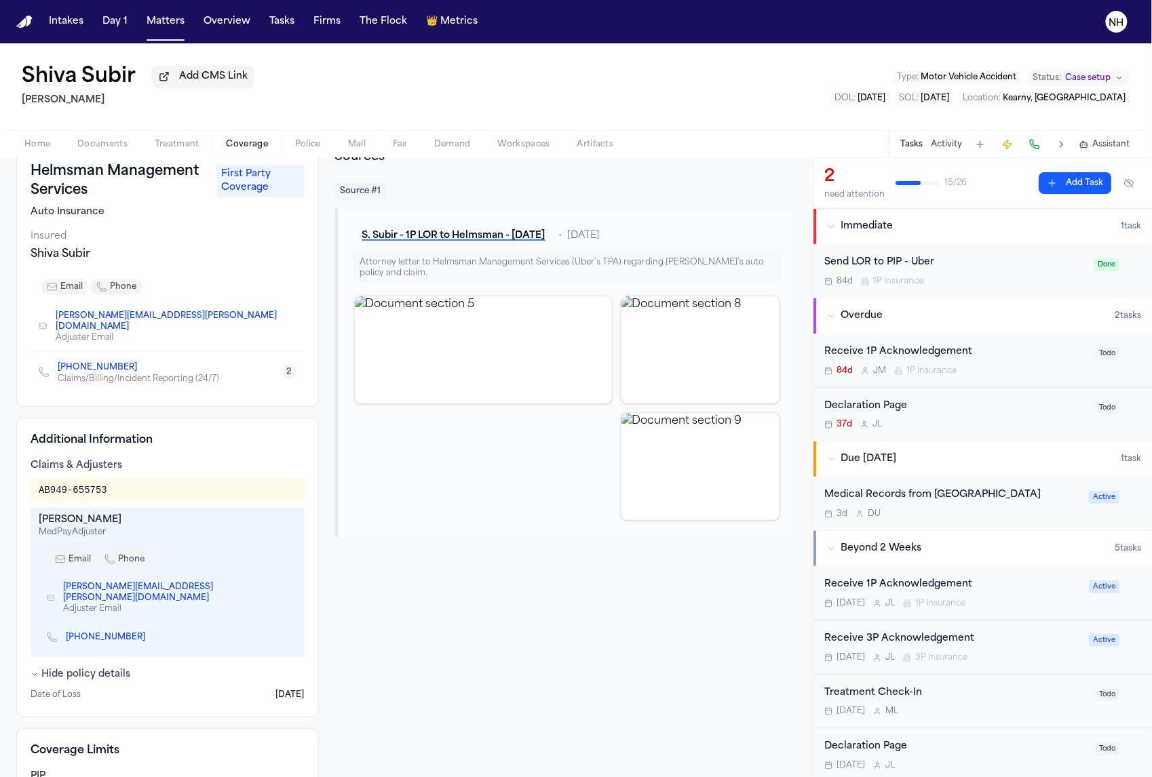
scroll to position [79, 0]
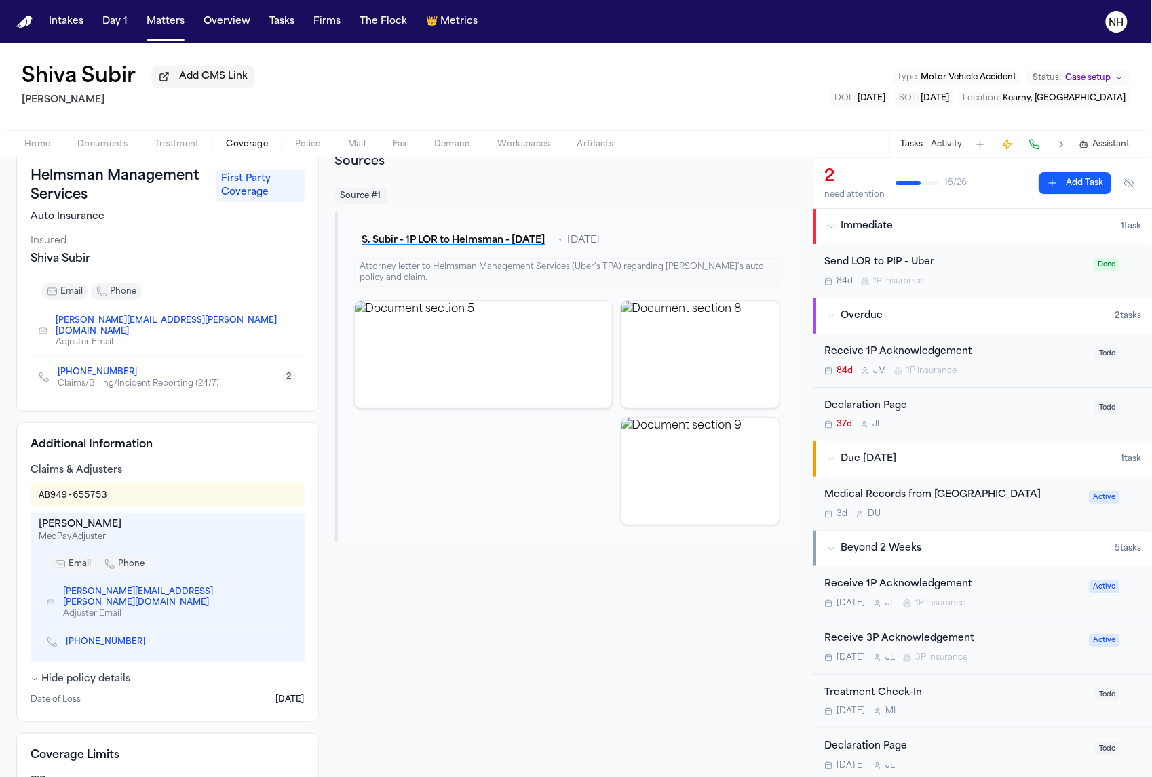
click at [103, 673] on button "Hide policy details" at bounding box center [81, 680] width 100 height 14
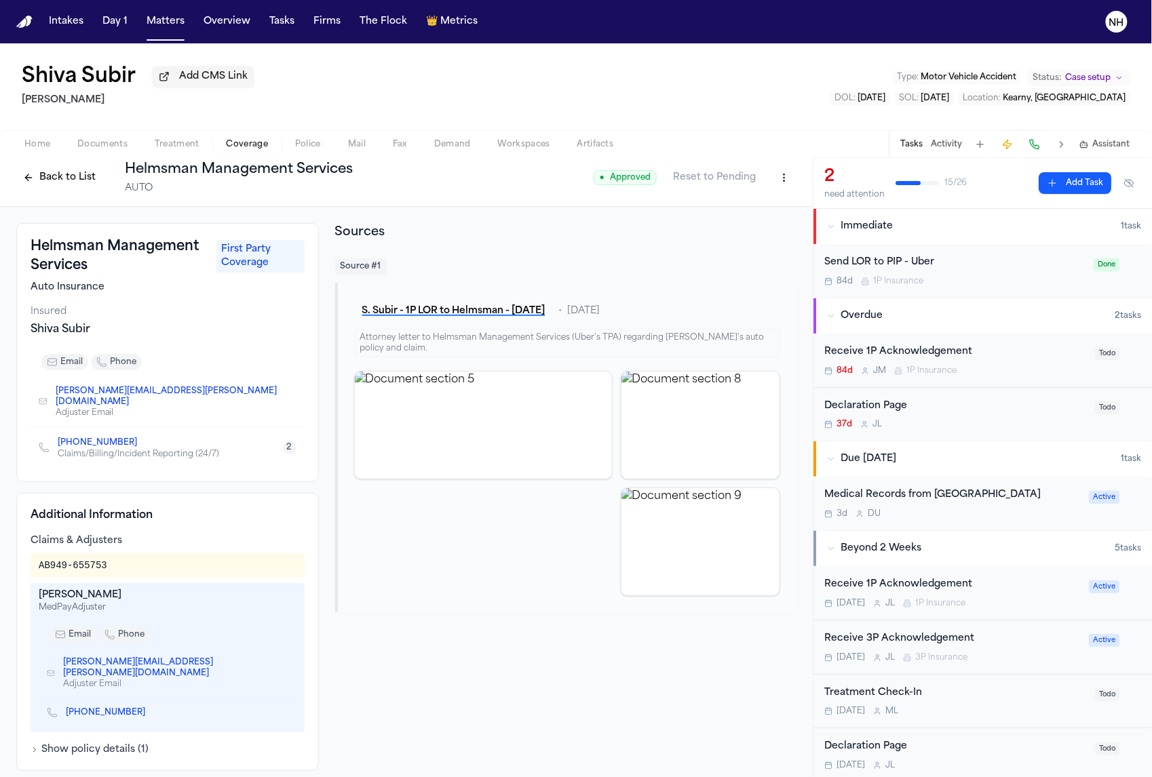
scroll to position [11, 0]
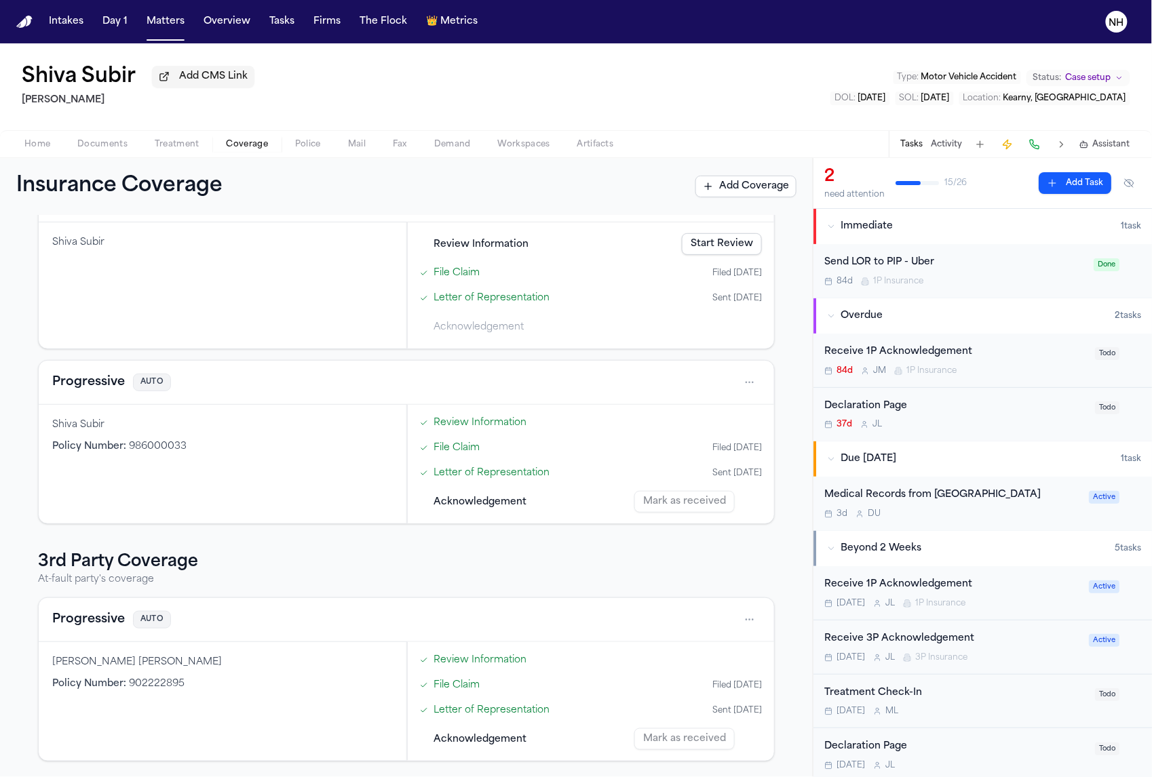
click at [96, 624] on button "Progressive" at bounding box center [88, 620] width 73 height 19
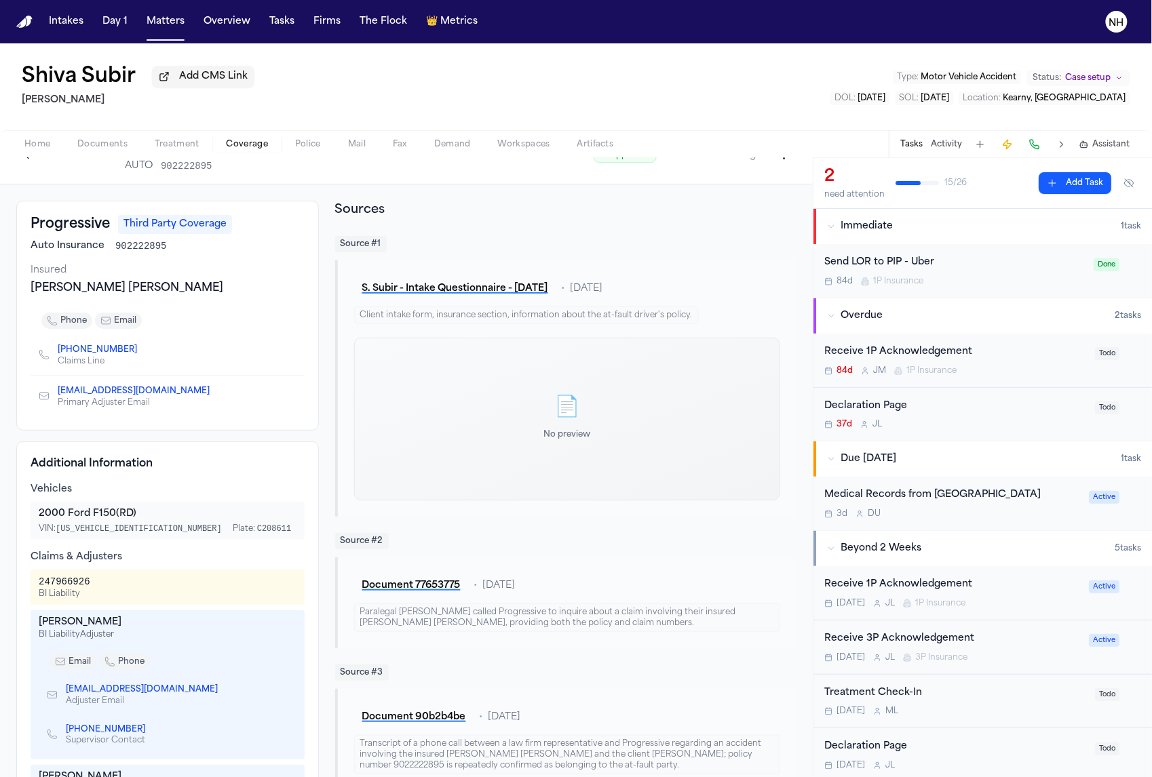
scroll to position [18, 0]
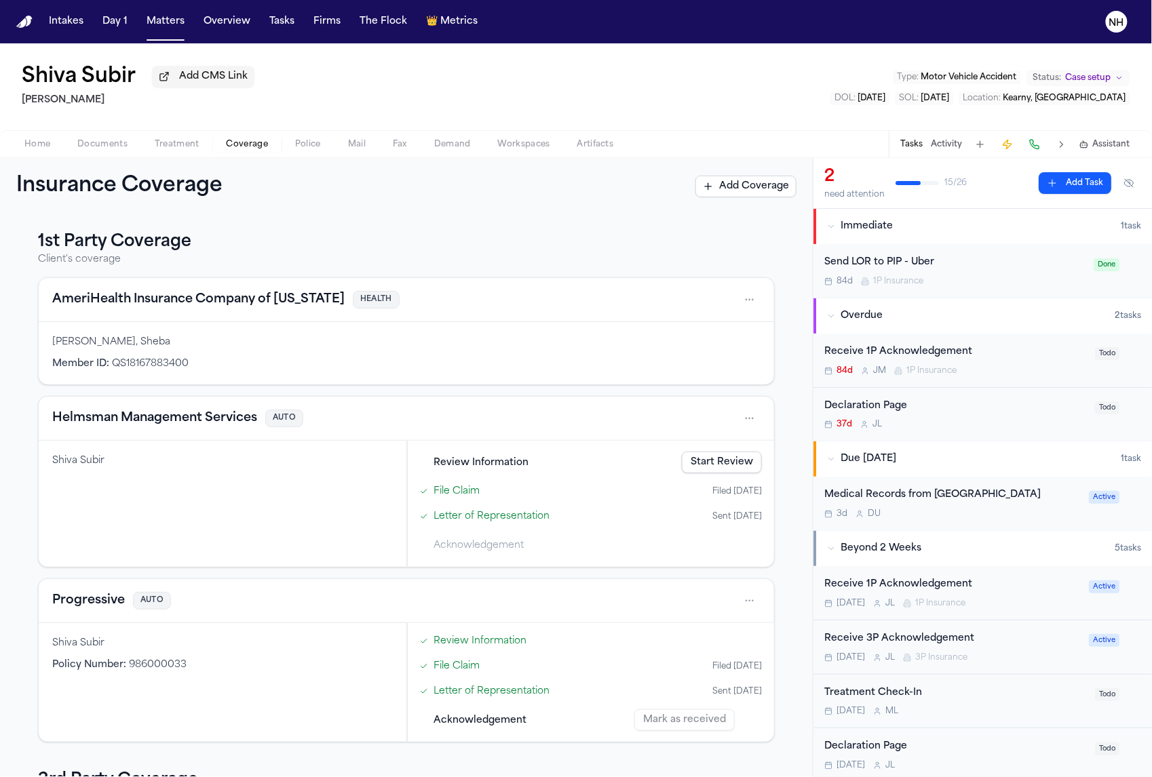
click at [214, 425] on button "Helmsman Management Services" at bounding box center [154, 418] width 205 height 19
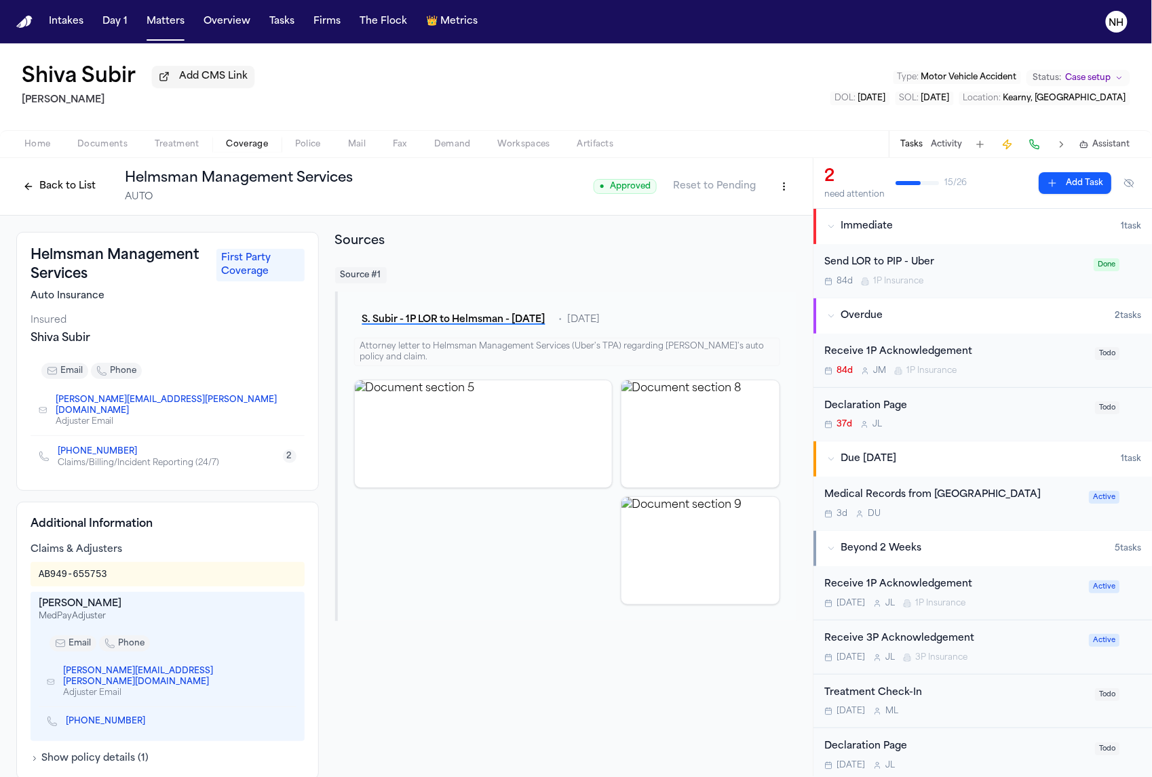
click at [289, 405] on icon "Copy to clipboard" at bounding box center [291, 407] width 5 height 5
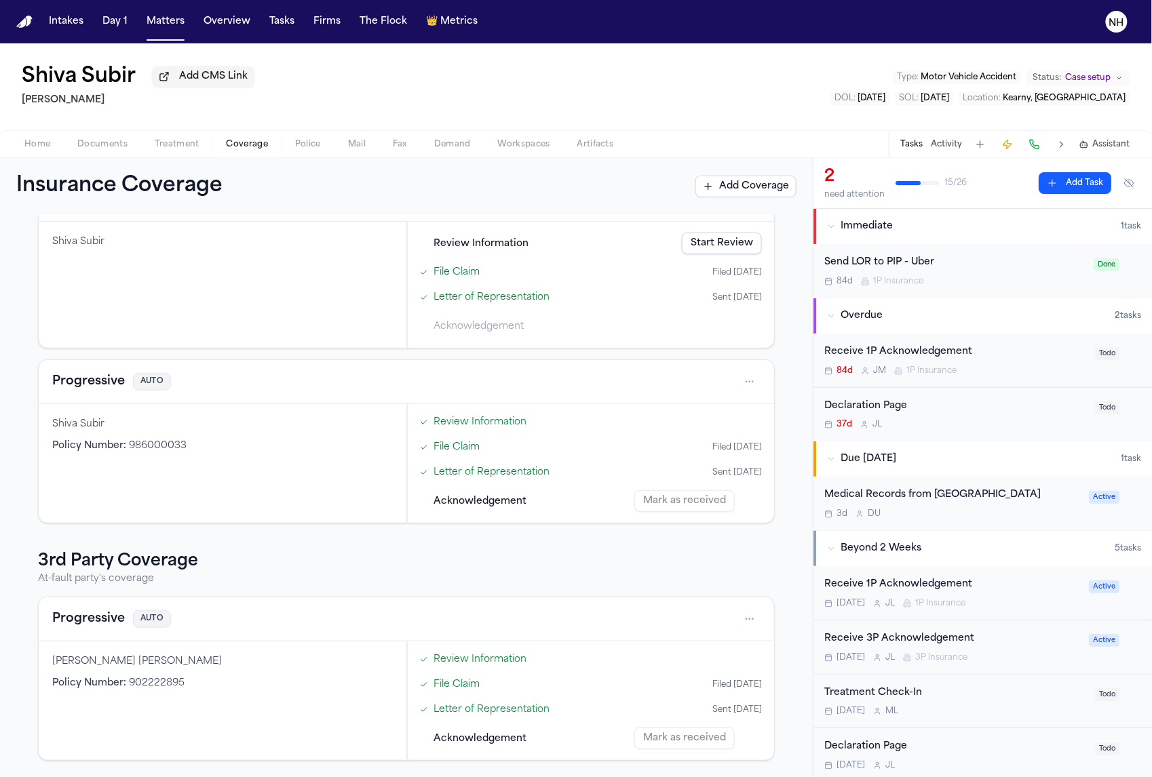
scroll to position [218, 0]
click at [81, 632] on div "Progressive AUTO" at bounding box center [406, 620] width 735 height 44
click at [101, 619] on button "Progressive" at bounding box center [88, 620] width 73 height 19
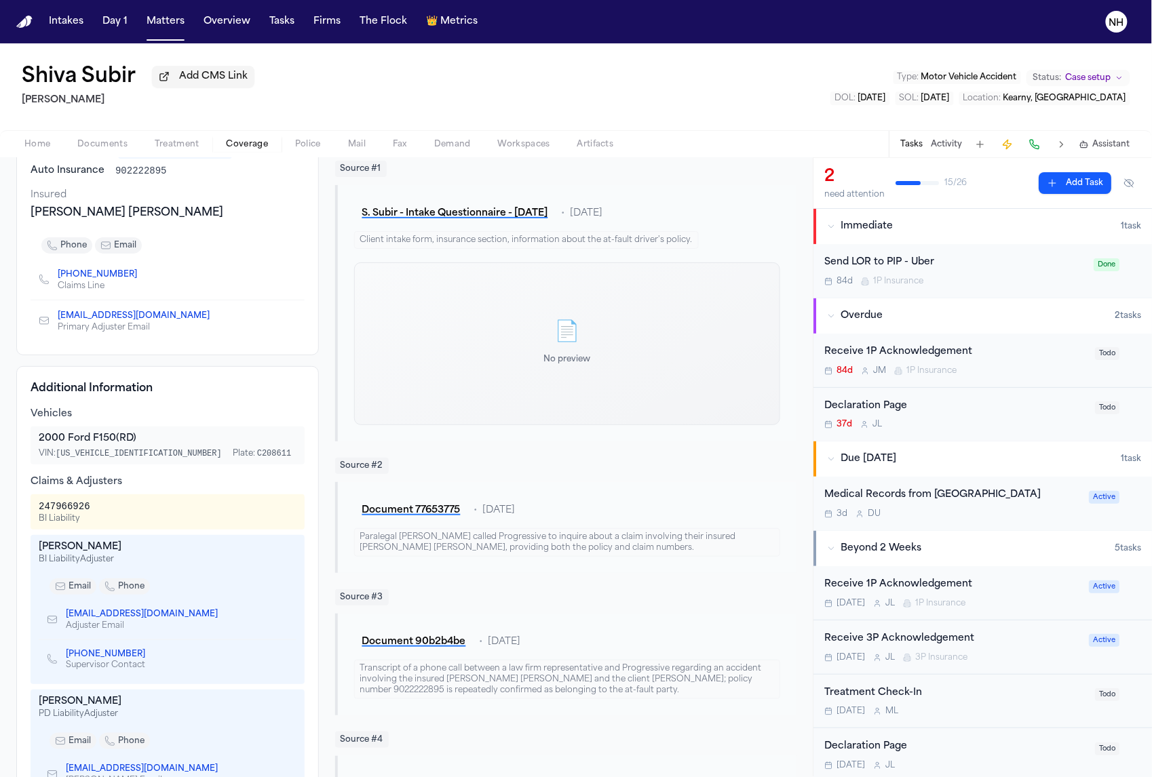
scroll to position [128, 0]
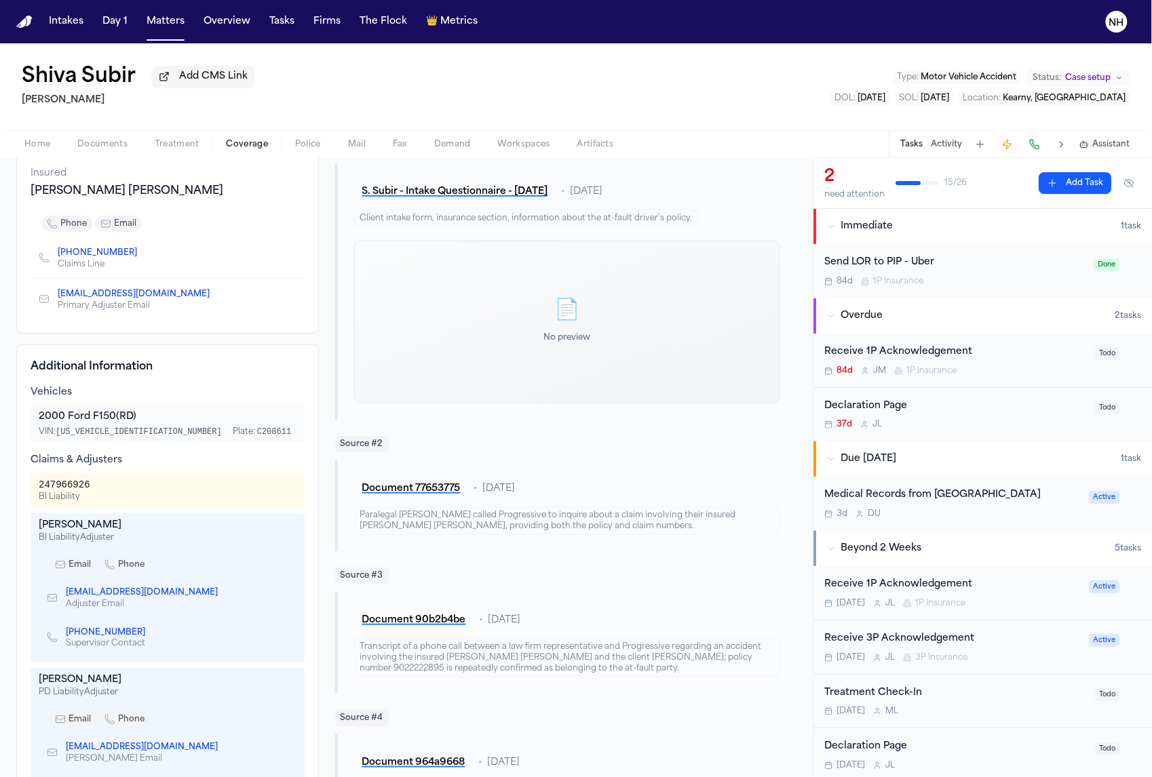
click at [220, 597] on icon "Copy to clipboard" at bounding box center [224, 593] width 8 height 8
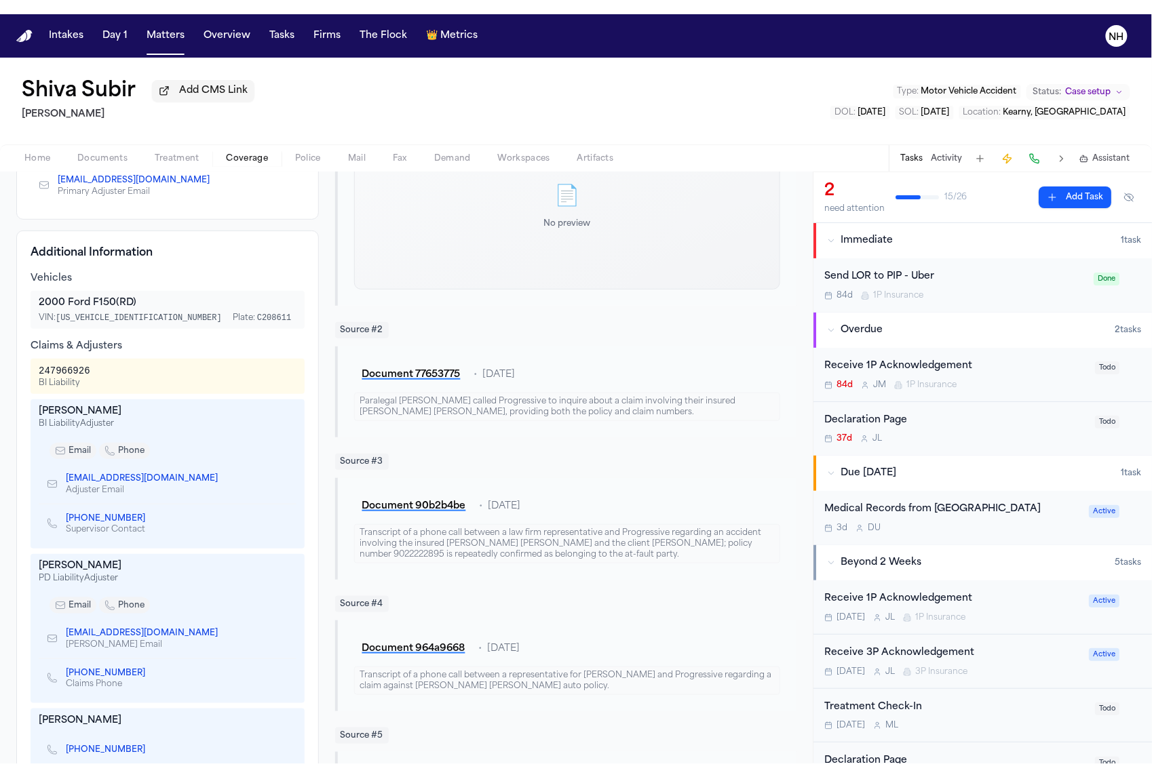
scroll to position [579, 0]
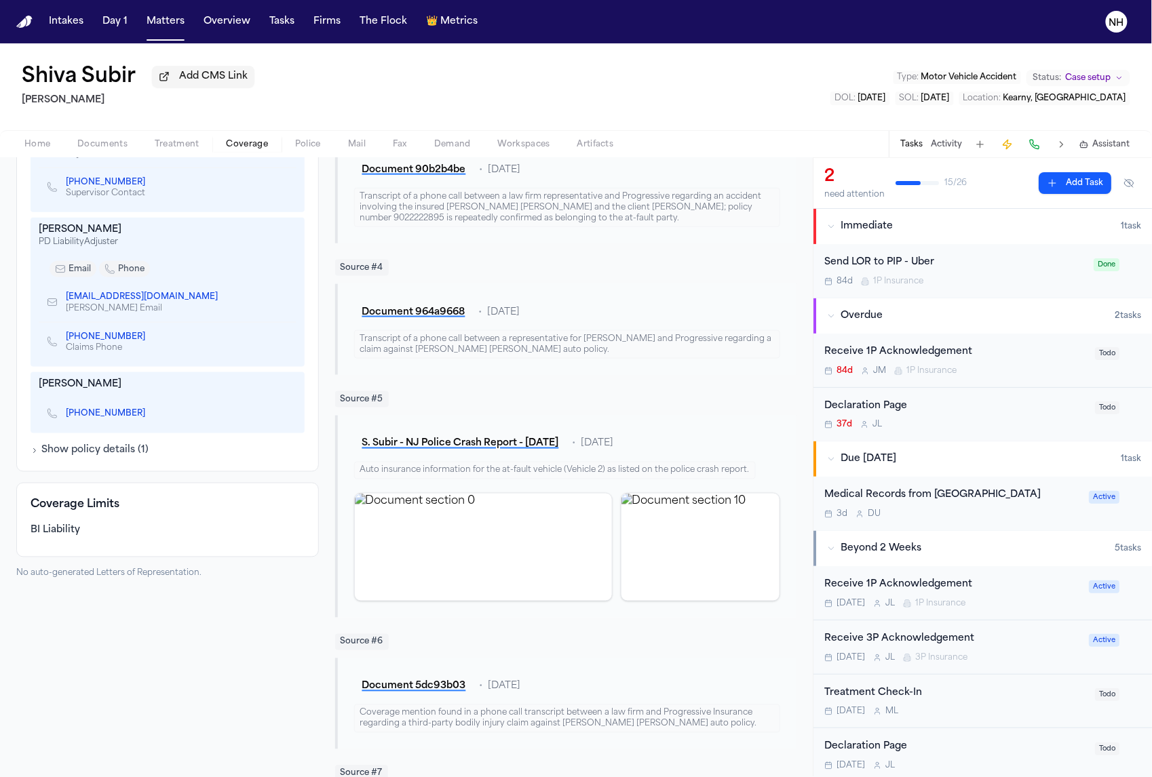
click at [119, 465] on div "Additional Information Vehicles 2000 Ford F150 (RD) VIN: 1FTRX18L1YNA17718 Plat…" at bounding box center [167, 183] width 303 height 578
click at [122, 444] on div "Vehicles 2000 Ford F150 (RD) VIN: 1FTRX18L1YNA17718 Plate: C208611 Claims & Adj…" at bounding box center [168, 197] width 274 height 522
click at [122, 449] on button "Show policy details ( 1 )" at bounding box center [90, 451] width 118 height 14
click at [122, 449] on button "Hide policy details" at bounding box center [81, 451] width 100 height 14
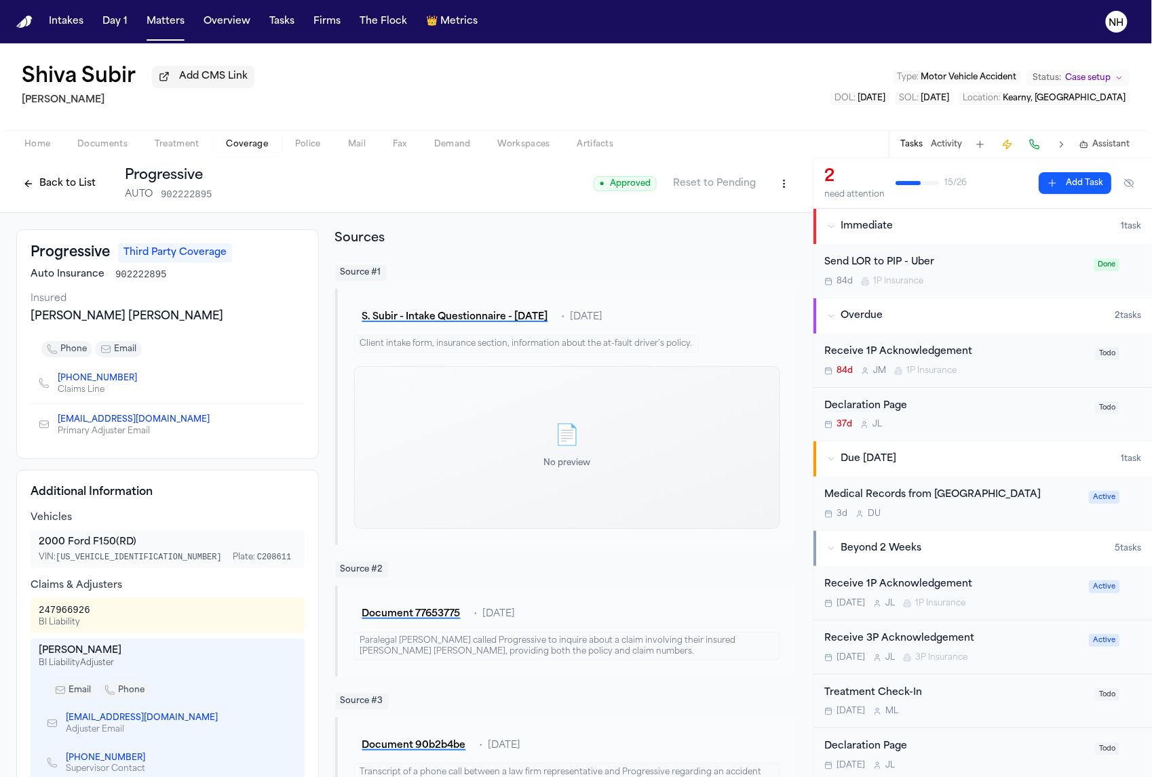
click at [79, 615] on div "247966926" at bounding box center [65, 611] width 52 height 14
copy div "247966926"
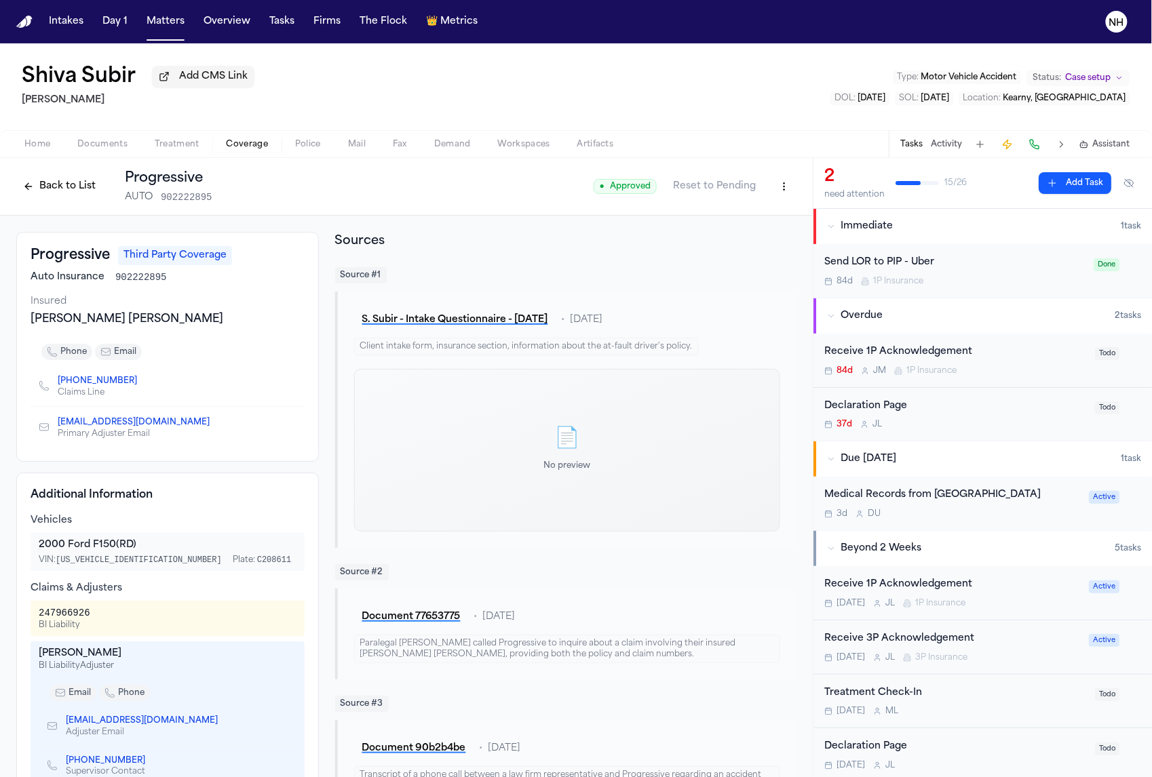
scroll to position [0, 0]
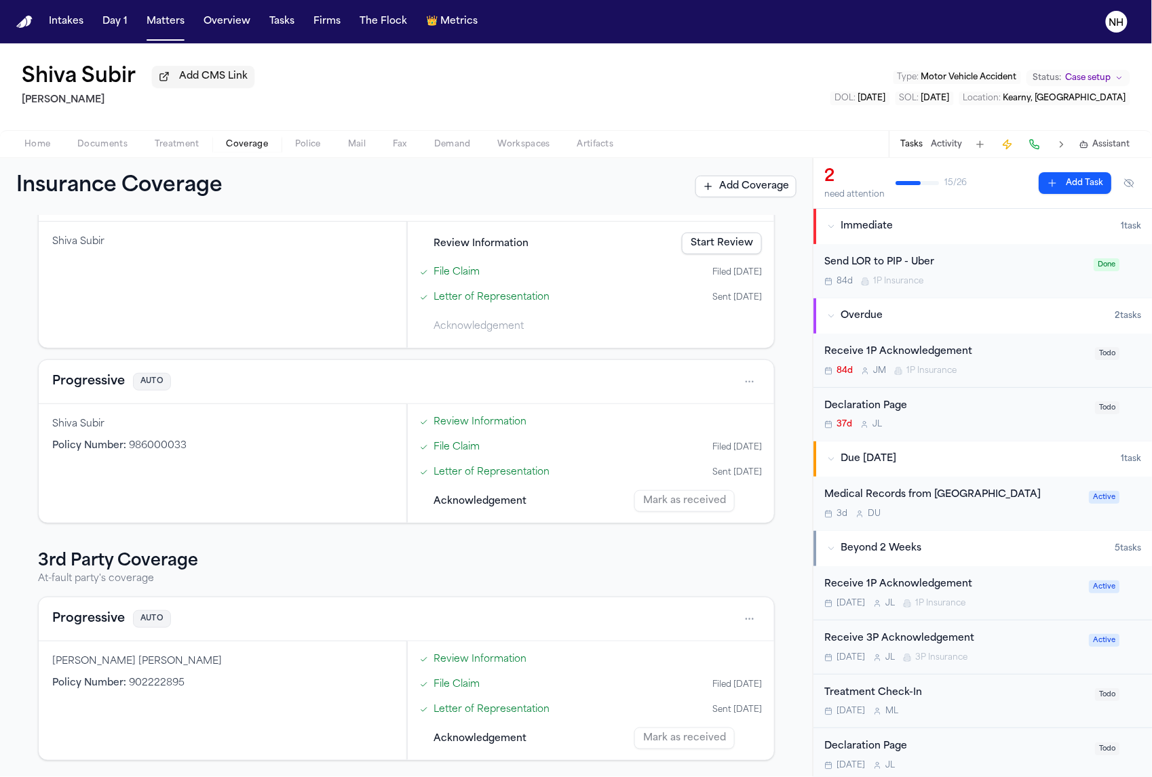
scroll to position [218, 0]
click at [69, 634] on div "Progressive AUTO" at bounding box center [406, 620] width 735 height 44
click at [80, 621] on button "Progressive" at bounding box center [88, 620] width 73 height 19
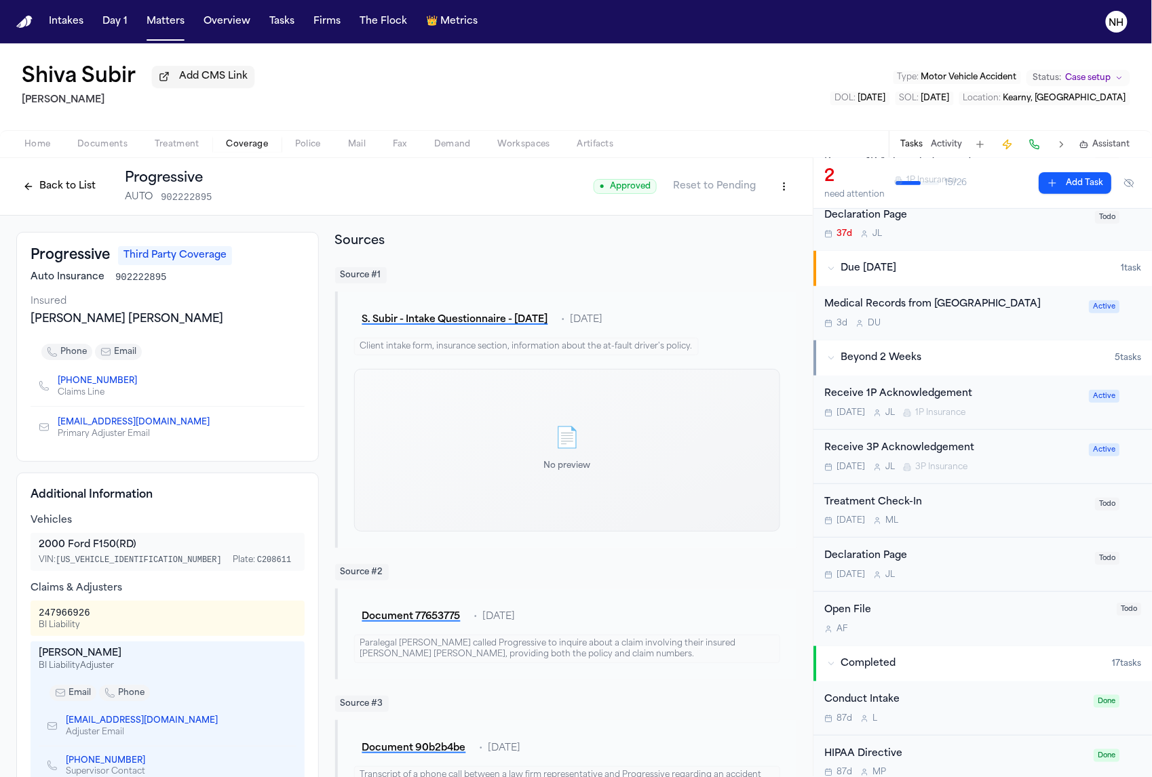
scroll to position [199, 0]
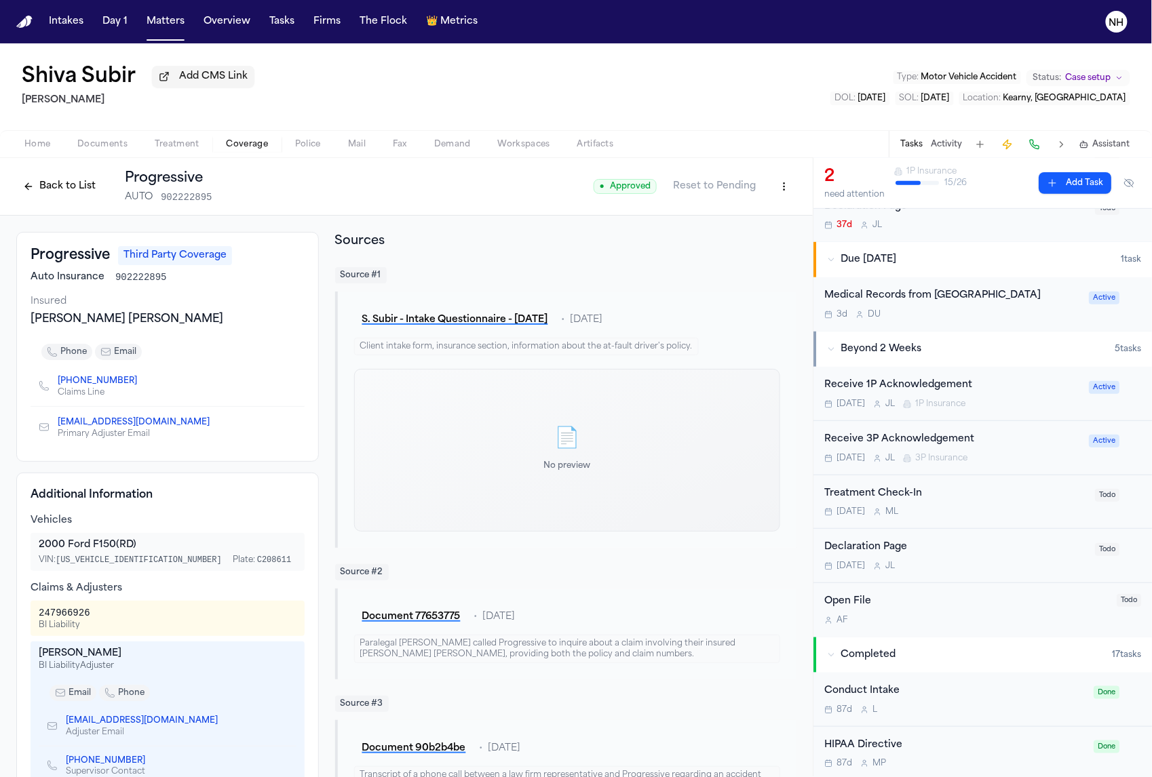
click at [992, 453] on div "Receive 3P Acknowledgement Dec 31 J L 3P Insurance" at bounding box center [952, 448] width 256 height 32
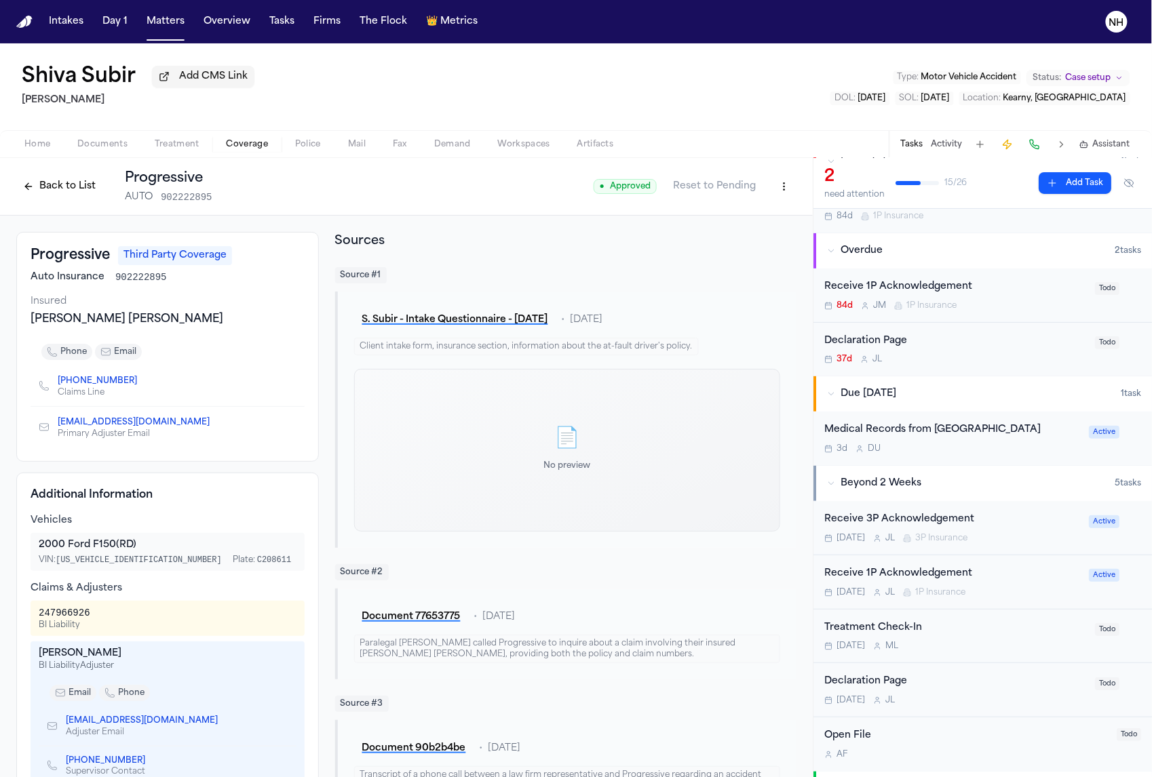
scroll to position [41, 0]
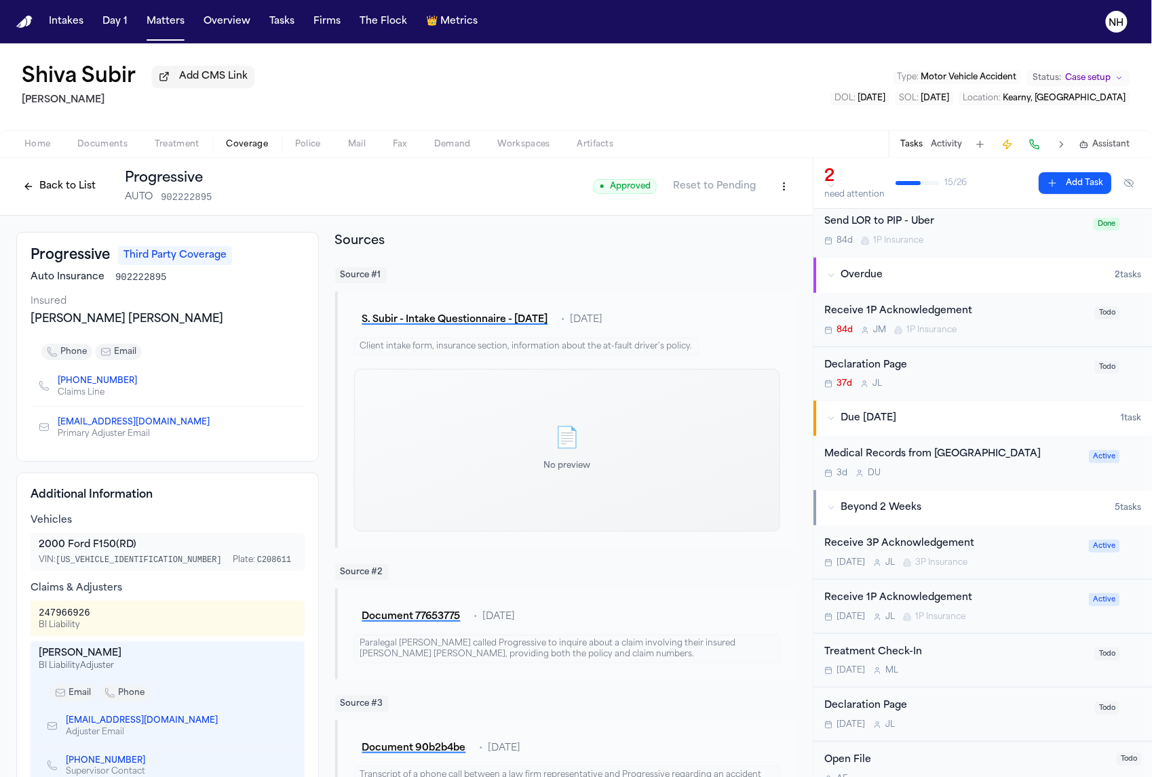
click at [883, 389] on div "37d J L" at bounding box center [955, 384] width 263 height 11
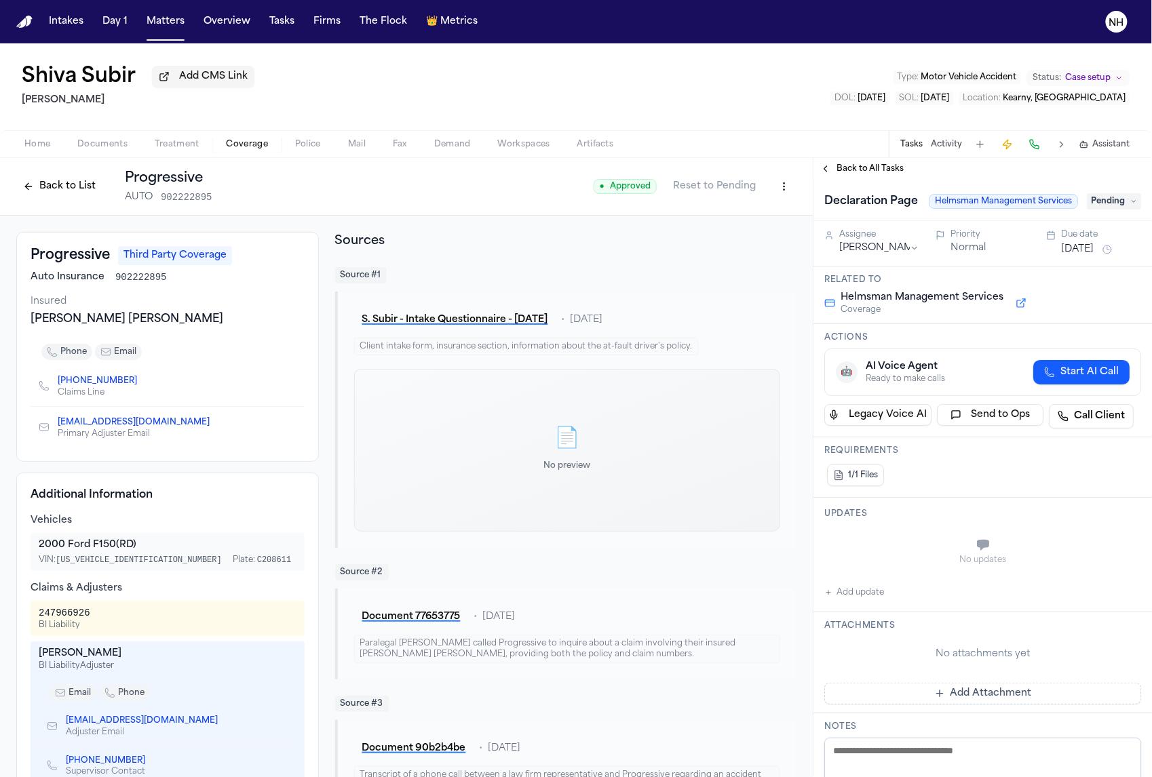
click at [904, 705] on button "Add Attachment" at bounding box center [982, 694] width 317 height 22
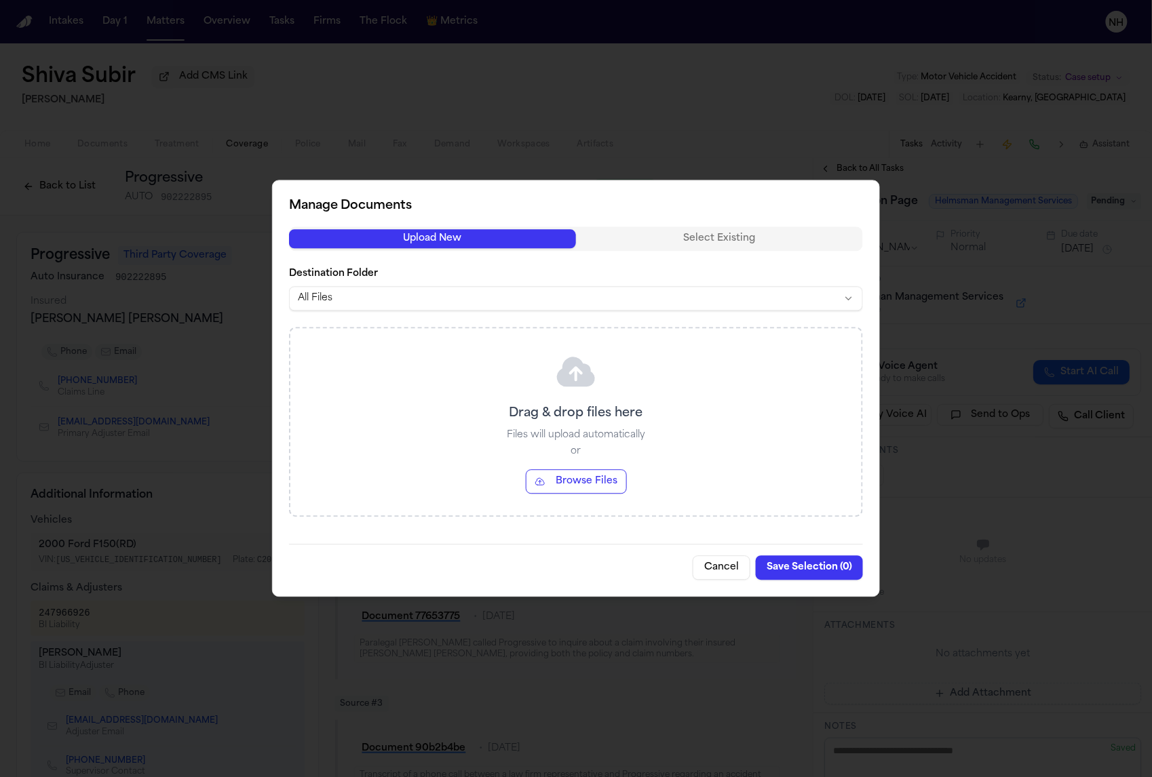
click at [738, 578] on button "Cancel" at bounding box center [722, 568] width 58 height 24
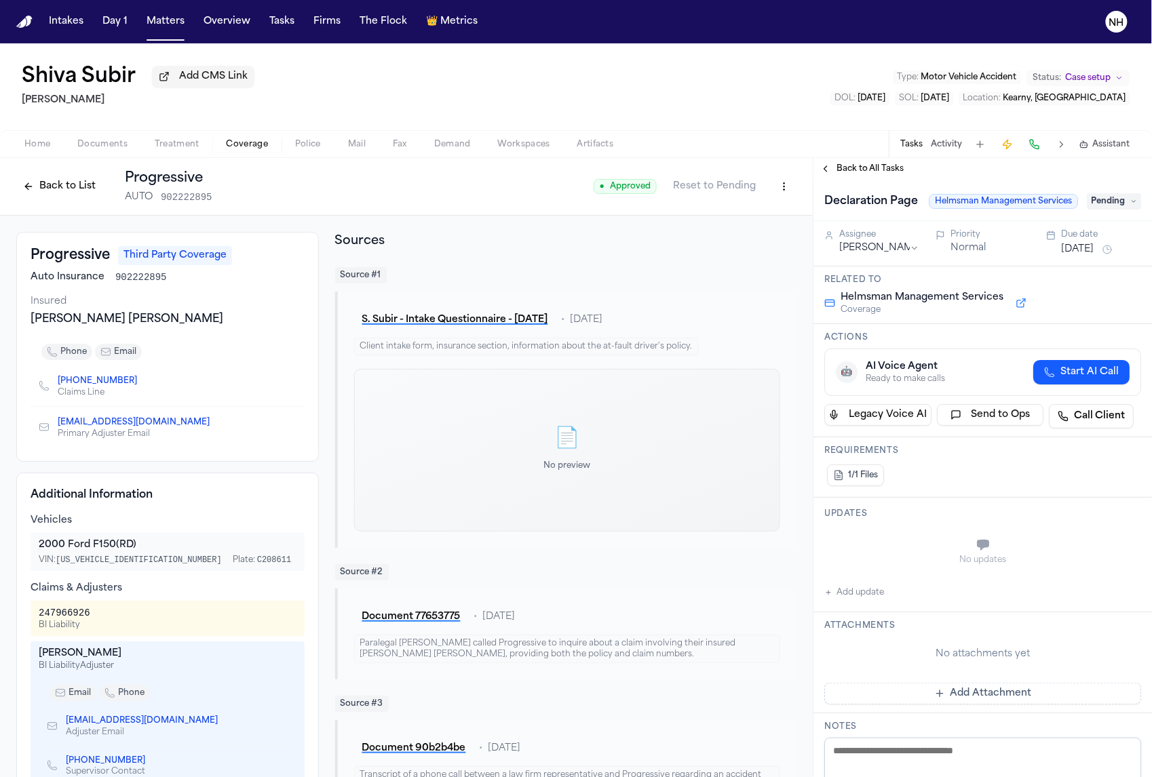
click at [860, 601] on button "Add update" at bounding box center [854, 593] width 60 height 16
click at [890, 560] on textarea "Add your update" at bounding box center [991, 546] width 290 height 27
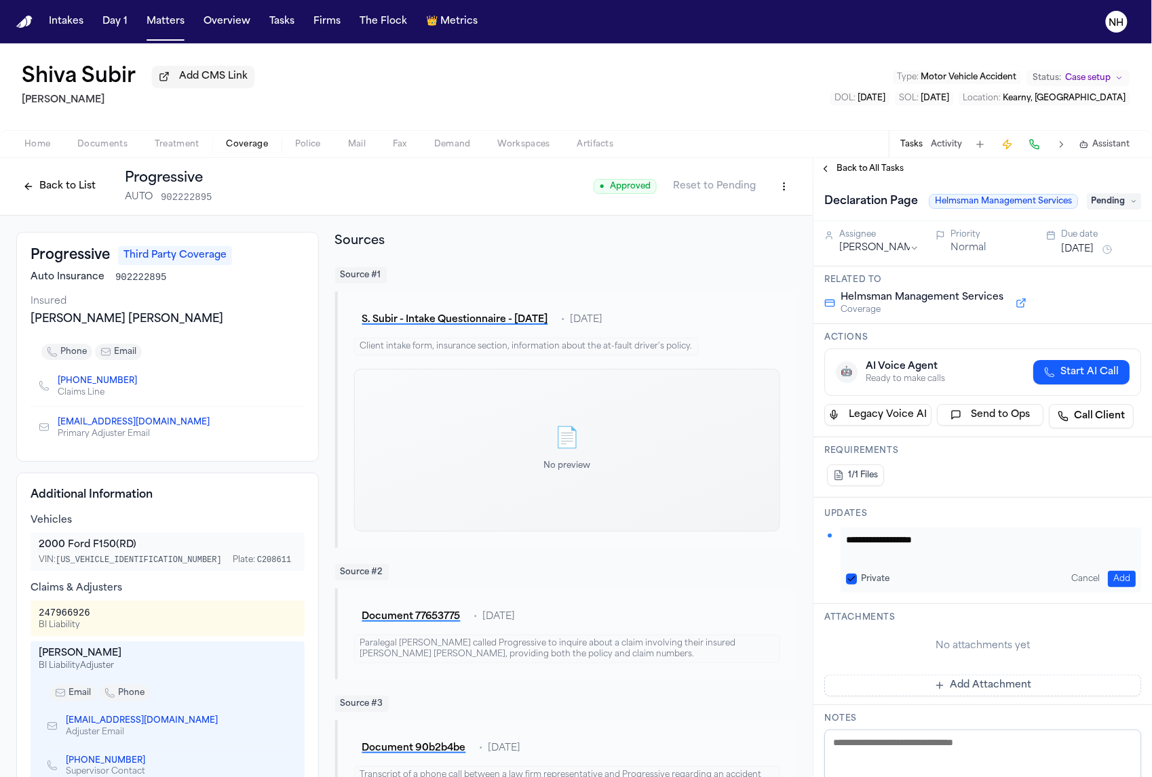
click at [1113, 588] on button "Add" at bounding box center [1122, 579] width 28 height 16
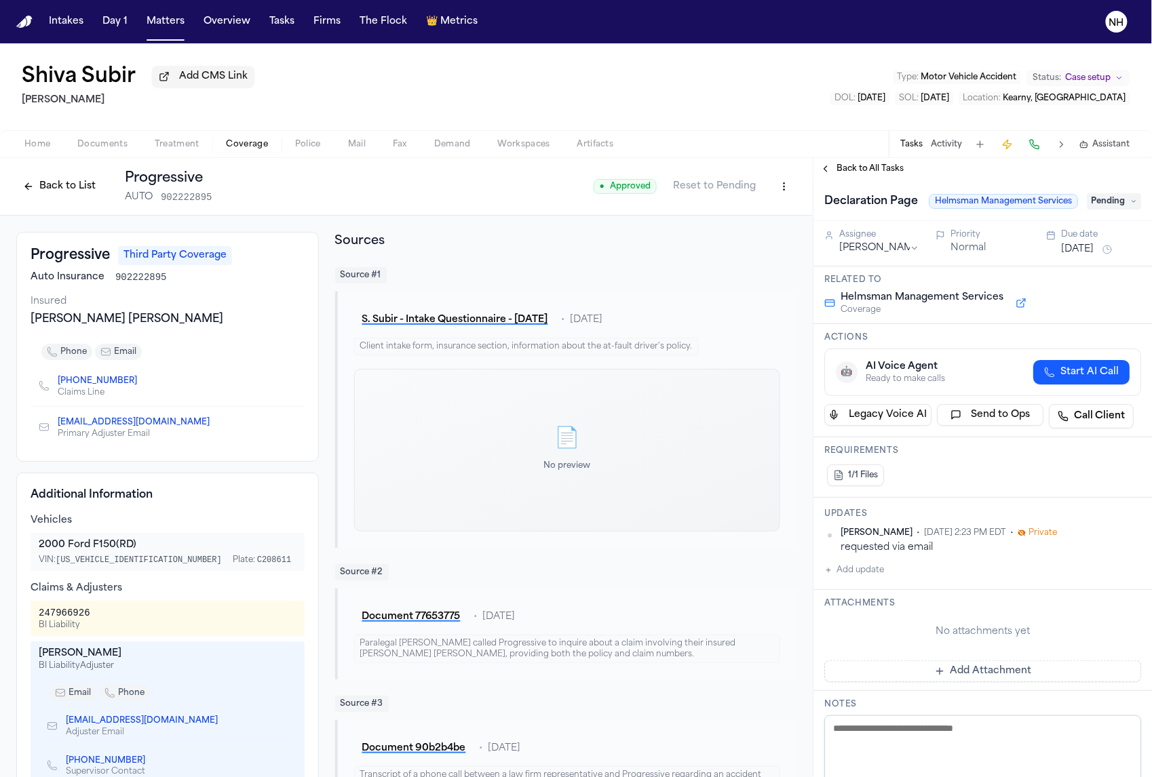
click at [830, 170] on button "Back to All Tasks" at bounding box center [862, 169] width 98 height 11
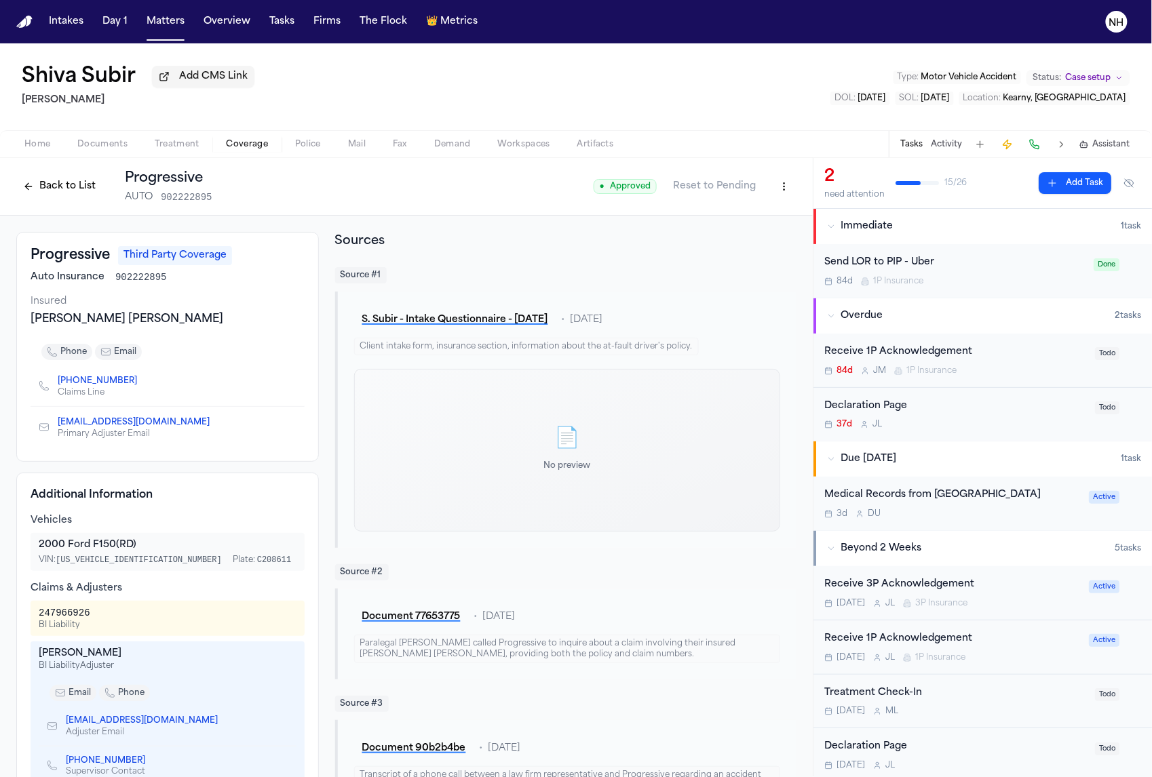
click at [913, 360] on div "Receive 1P Acknowledgement" at bounding box center [955, 353] width 263 height 16
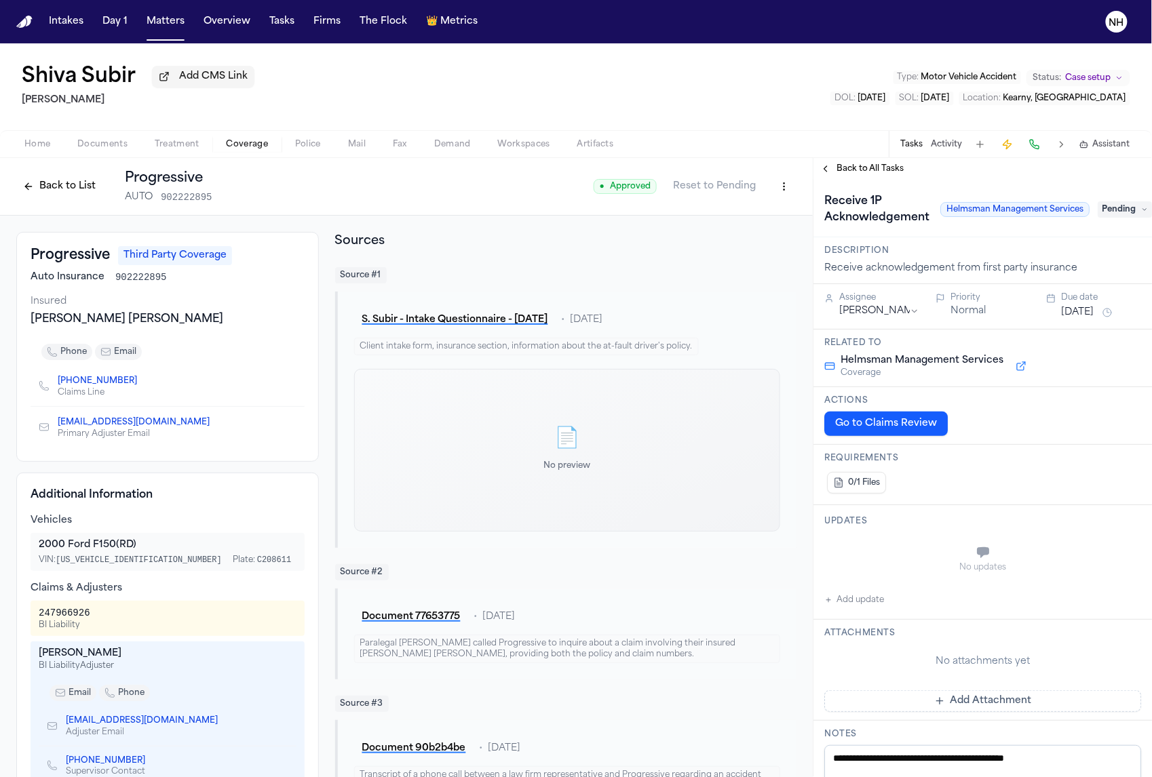
click at [858, 597] on button "Add update" at bounding box center [854, 600] width 60 height 16
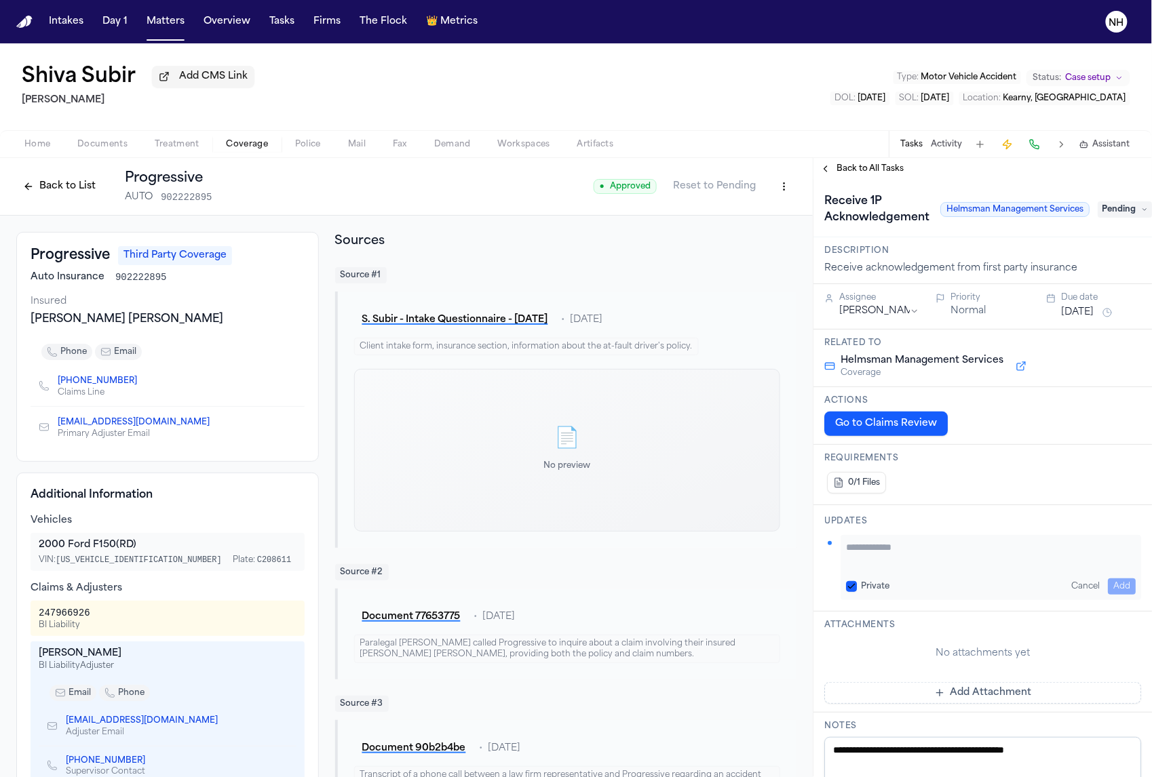
click at [898, 552] on textarea "Add your update" at bounding box center [991, 554] width 290 height 27
click at [1111, 585] on button "Add" at bounding box center [1122, 587] width 28 height 16
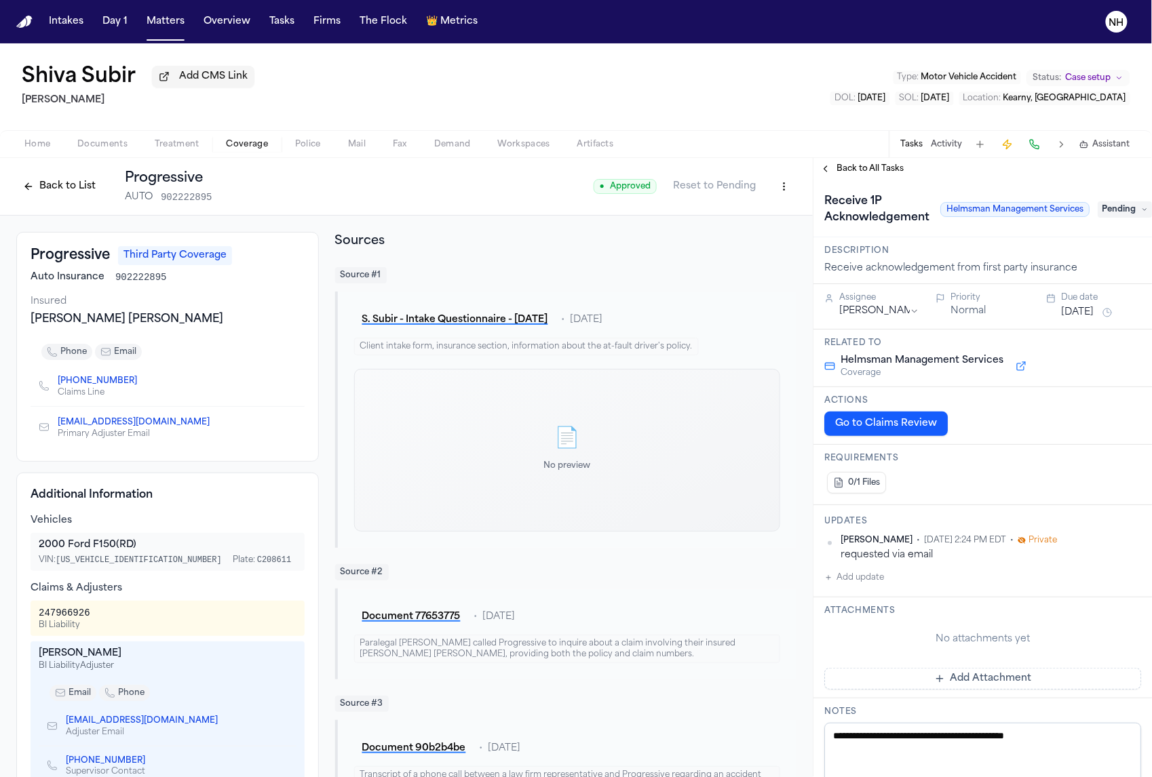
click at [825, 169] on button "Back to All Tasks" at bounding box center [862, 169] width 98 height 11
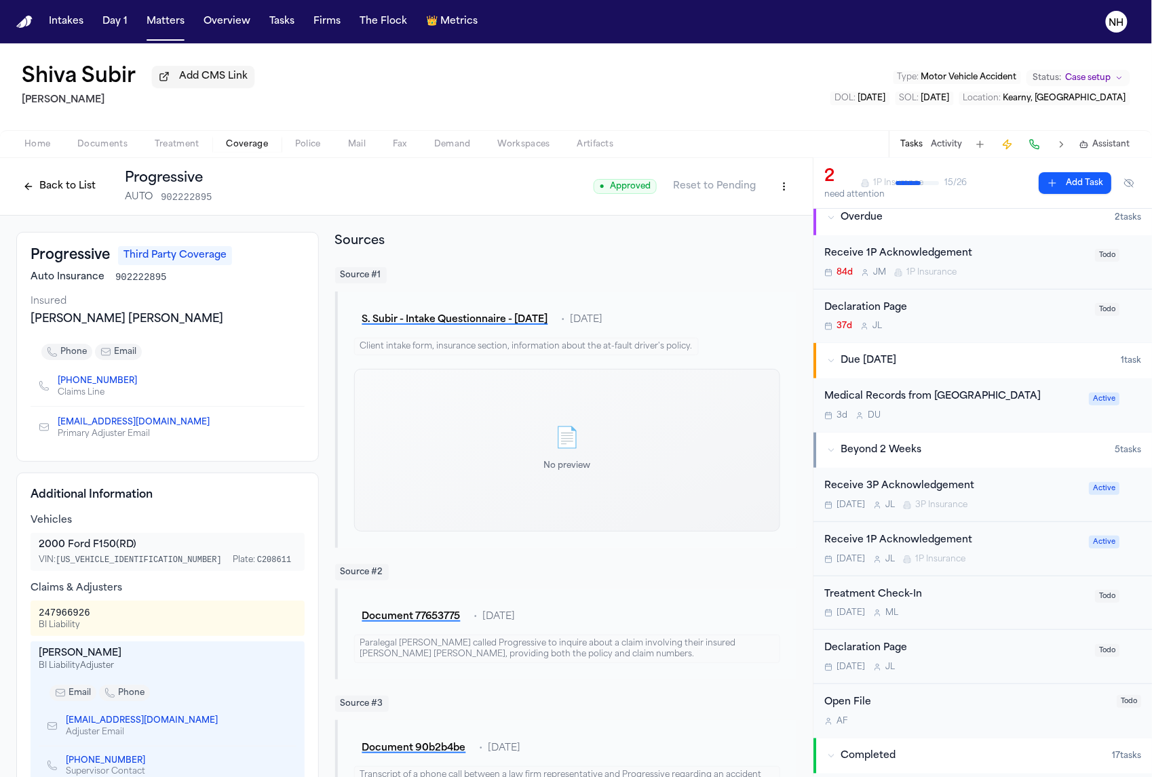
scroll to position [99, 0]
drag, startPoint x: 937, startPoint y: 384, endPoint x: 1334, endPoint y: 362, distance: 397.5
click at [1151, 362] on html "Intakes Day 1 Matters Overview Tasks Firms The Flock 👑 Metrics NH Shiva Subir A…" at bounding box center [576, 388] width 1152 height 777
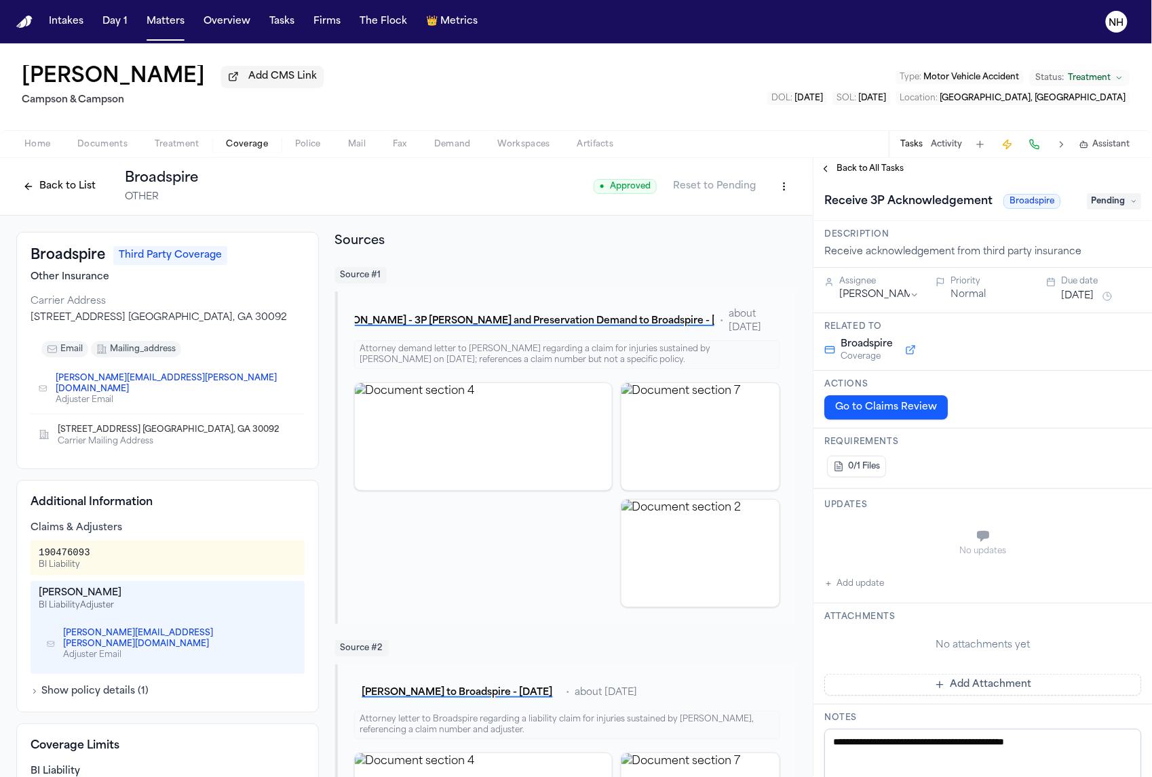
scroll to position [80, 0]
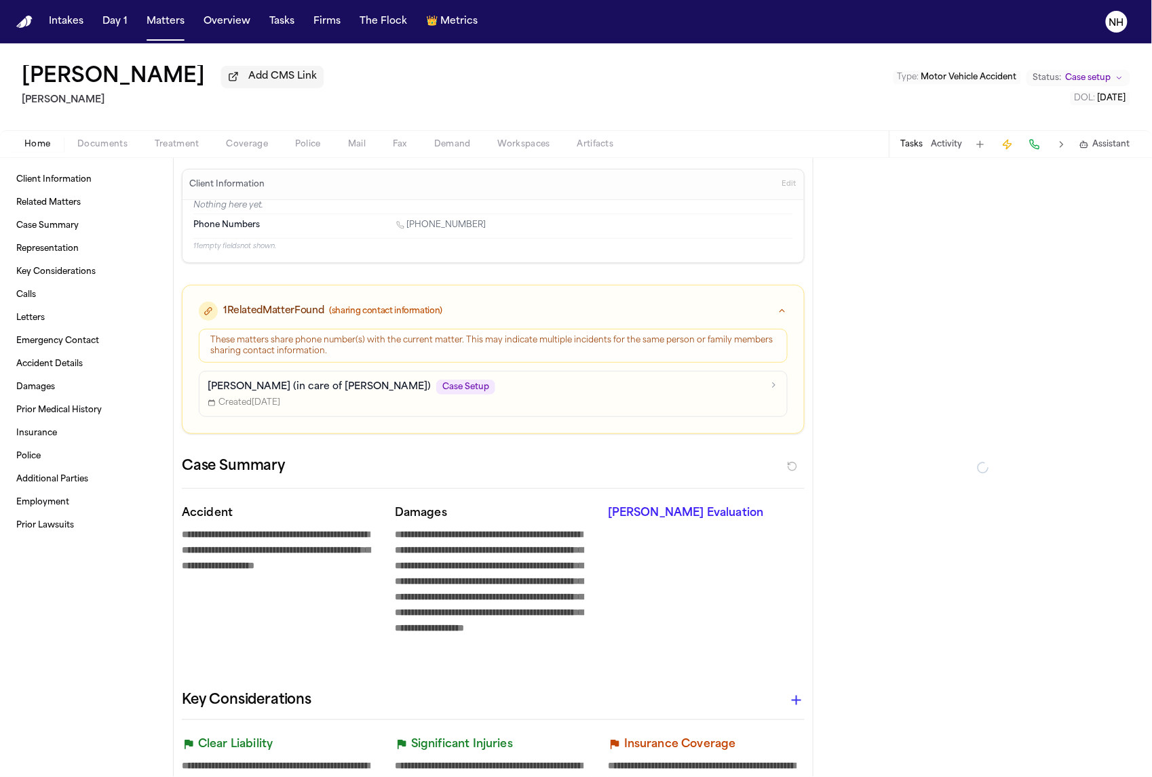
type textarea "*"
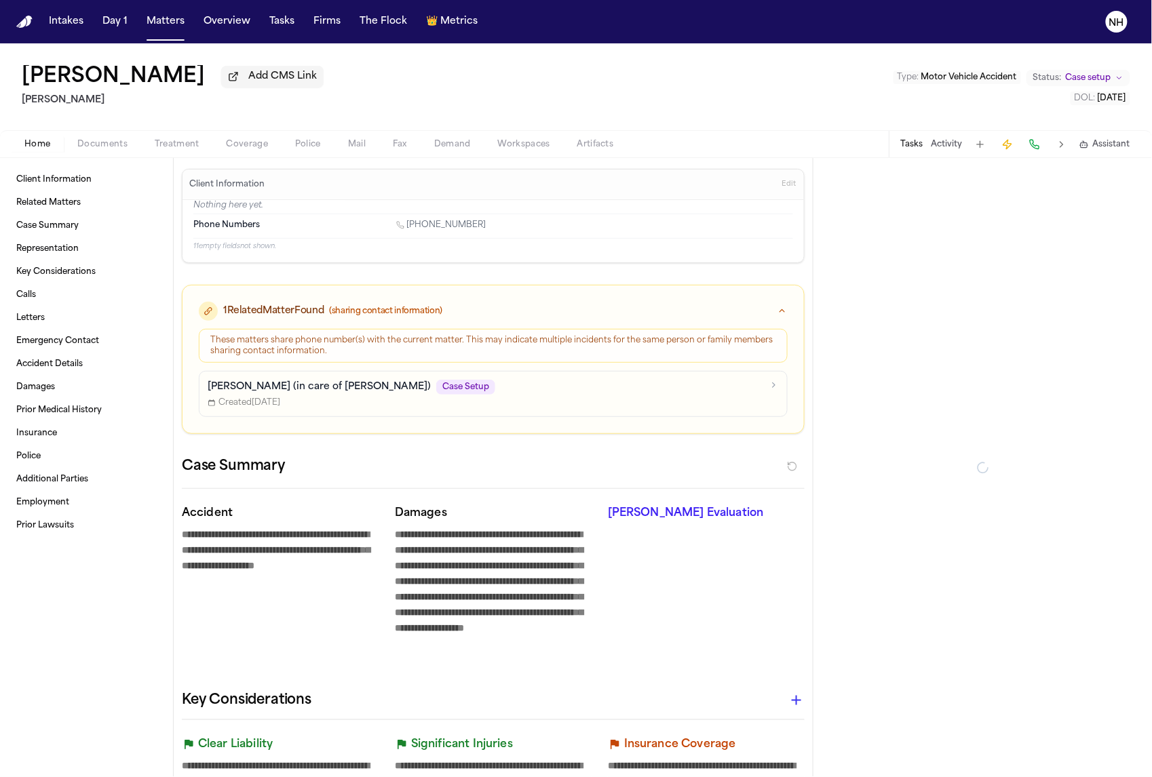
type textarea "*"
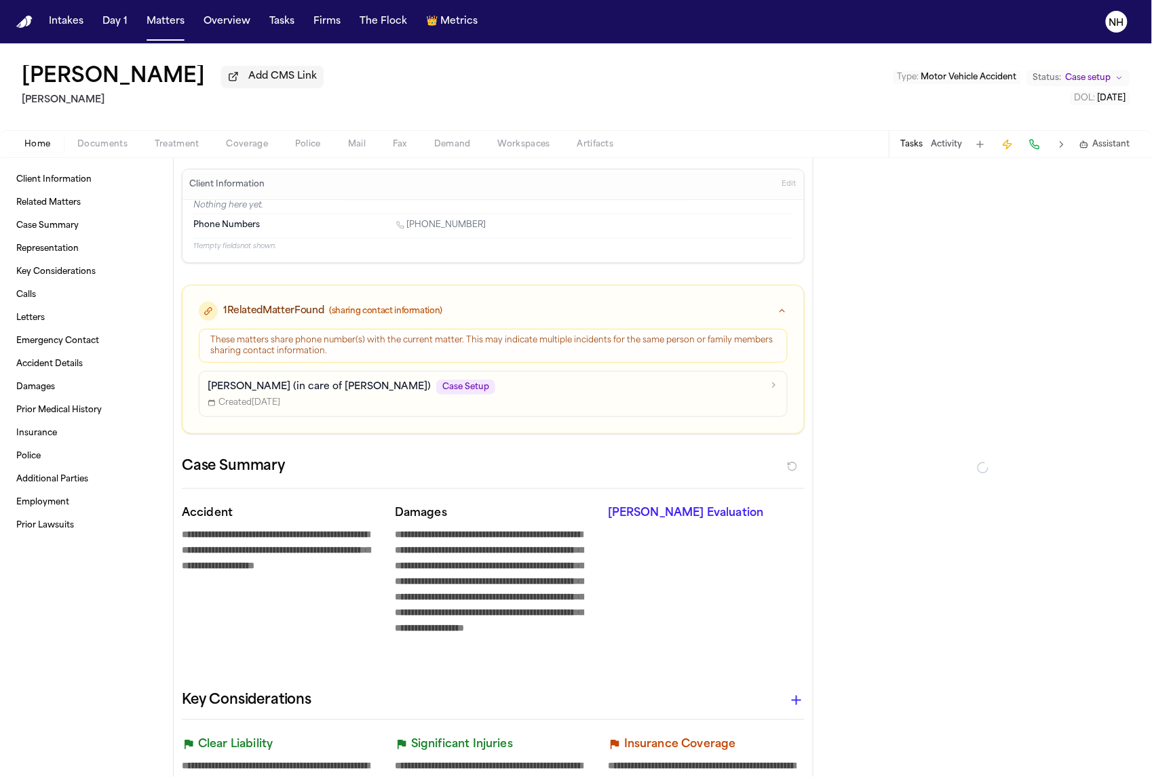
type textarea "*"
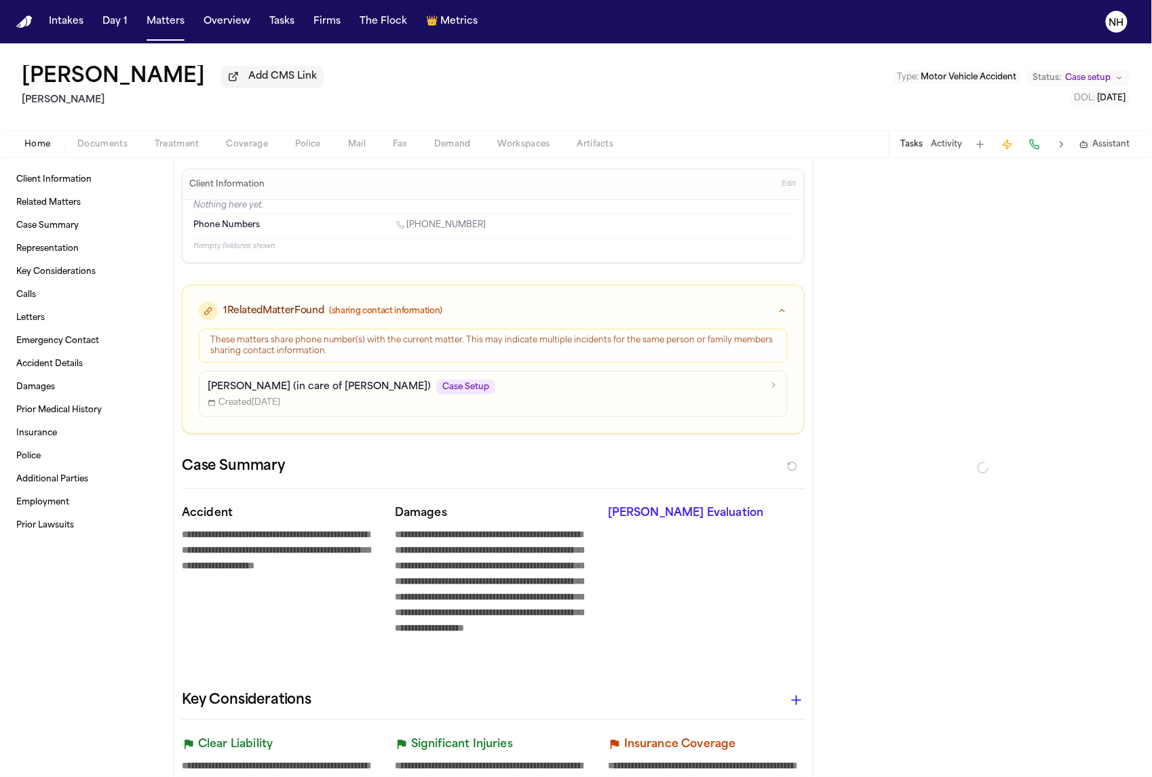
type textarea "*"
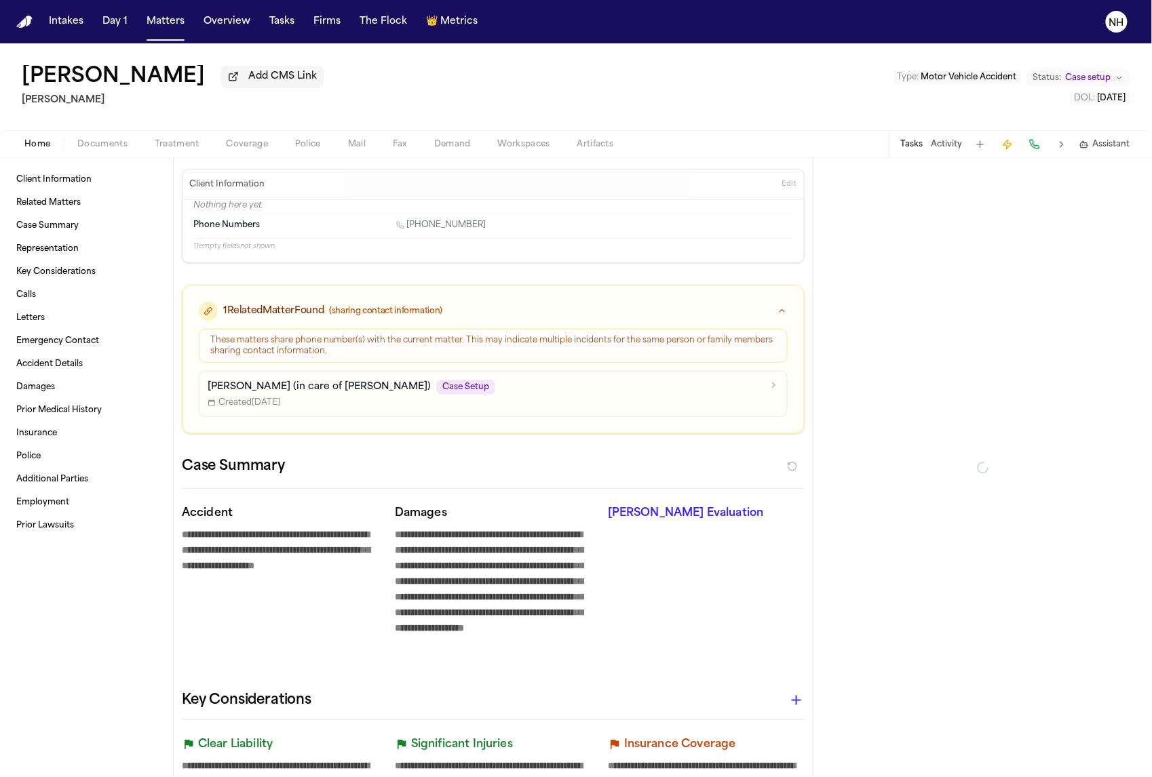
type textarea "*"
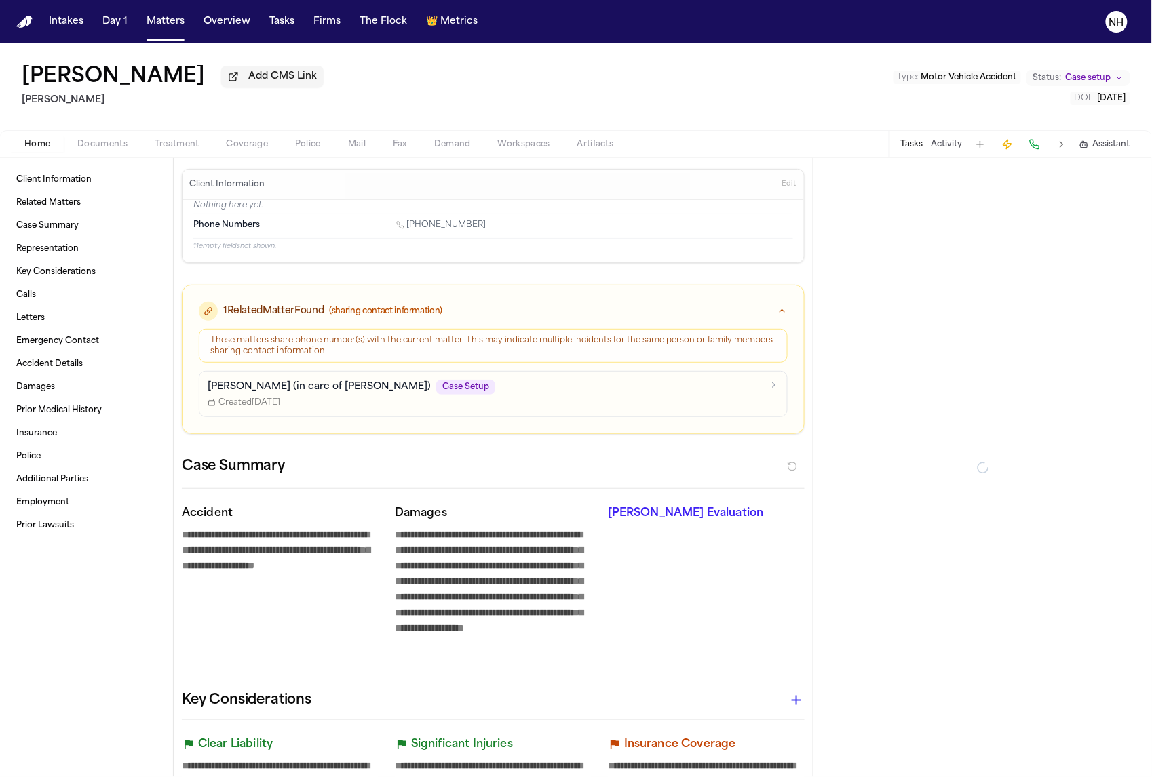
type textarea "*"
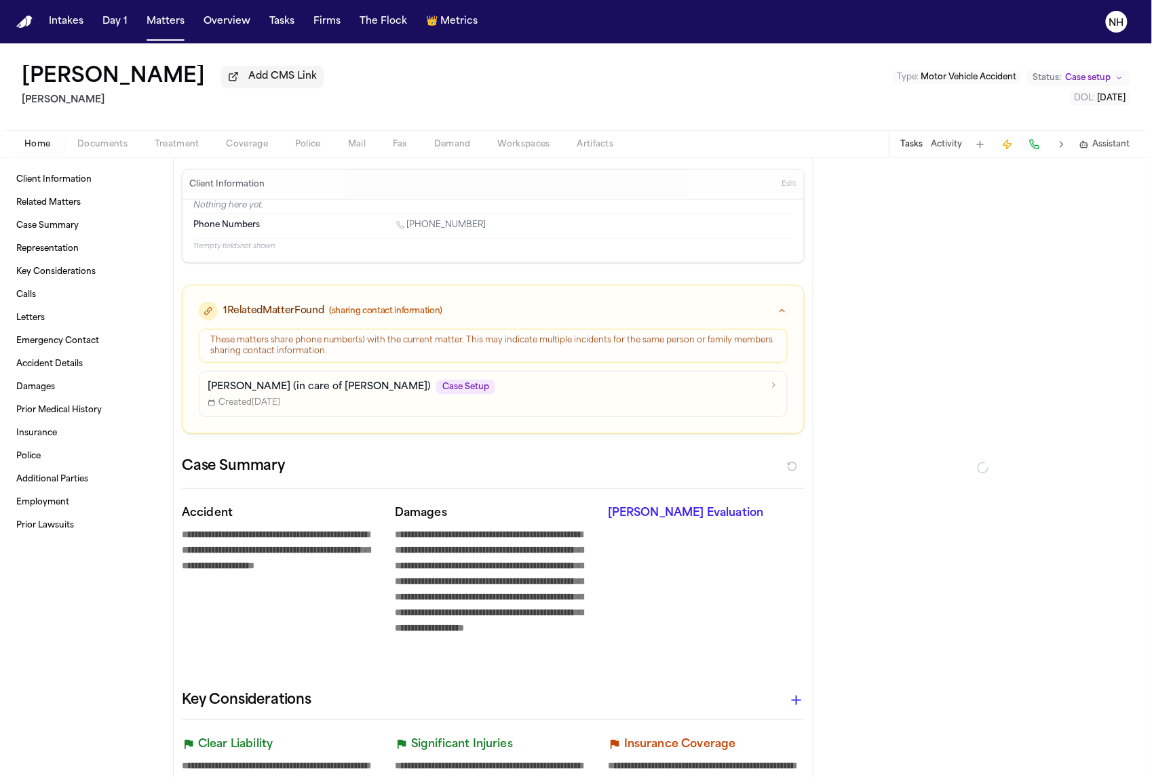
type textarea "*"
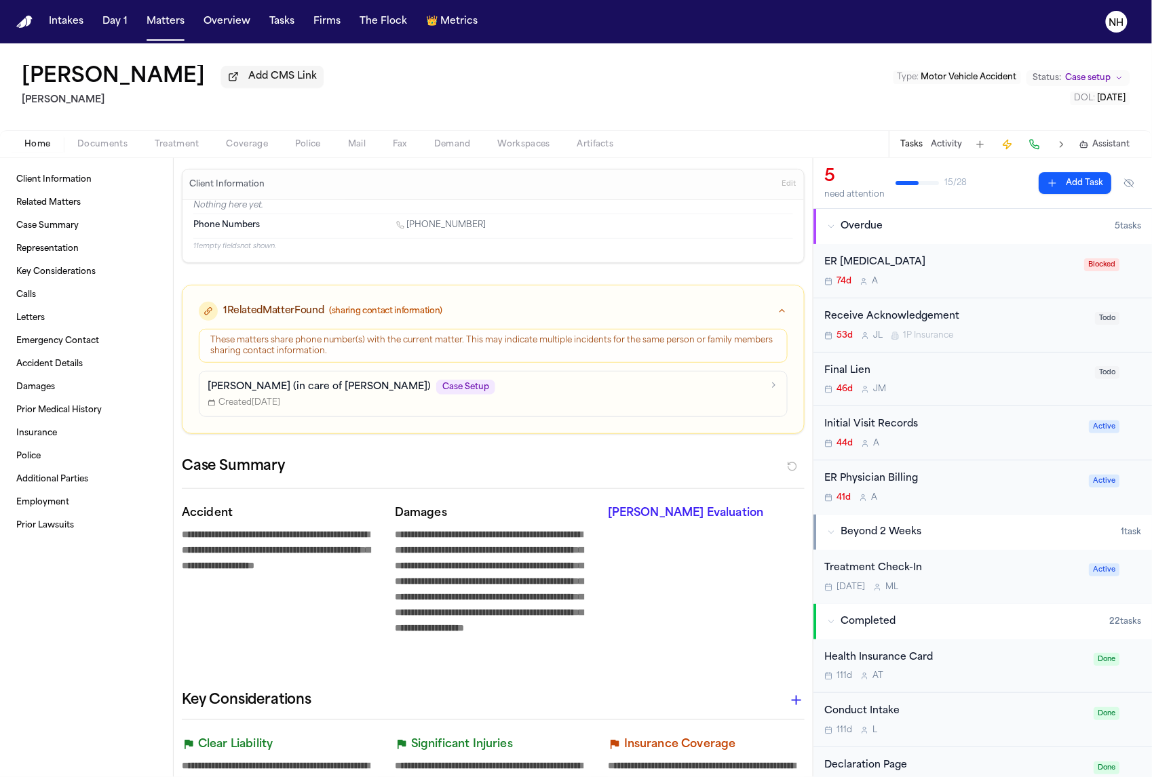
type textarea "*"
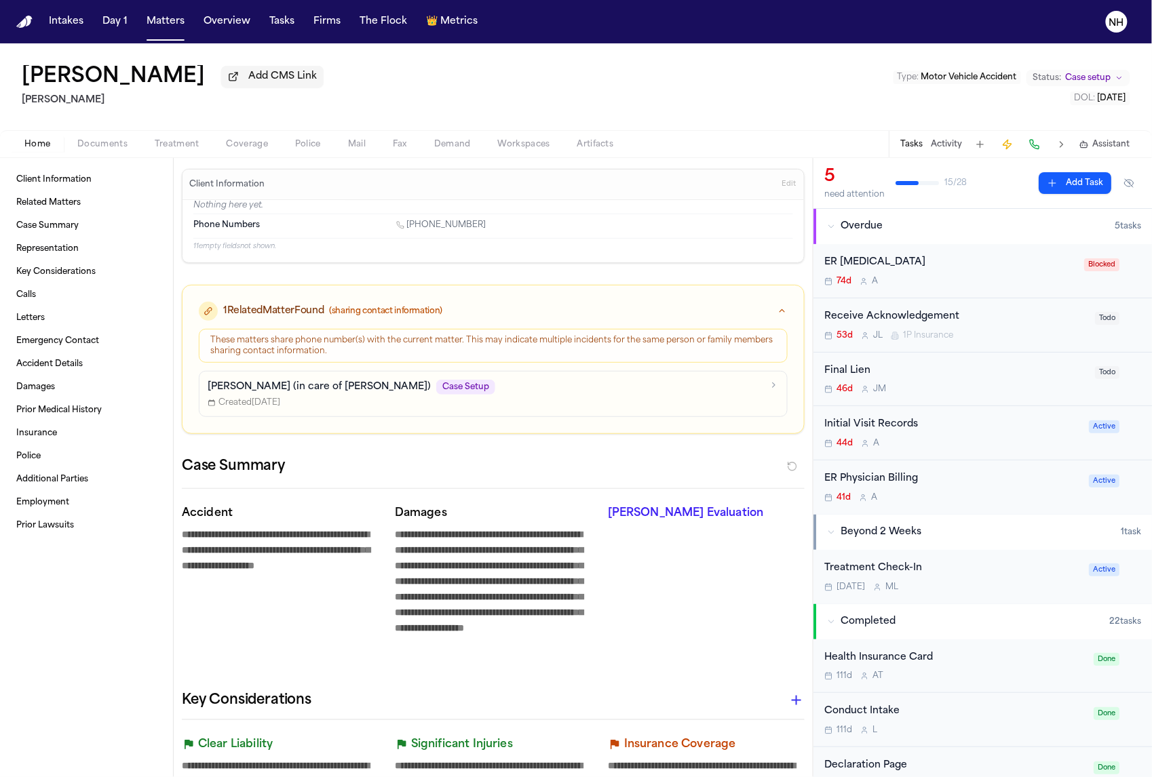
type textarea "*"
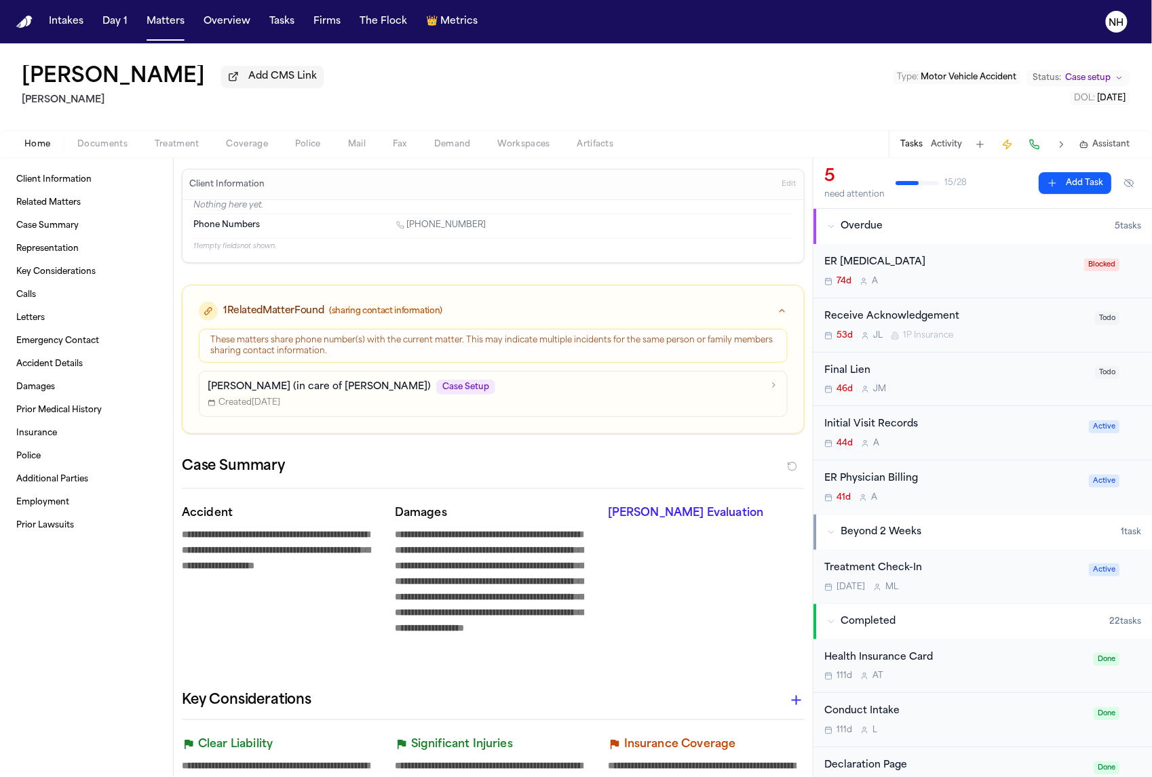
type textarea "*"
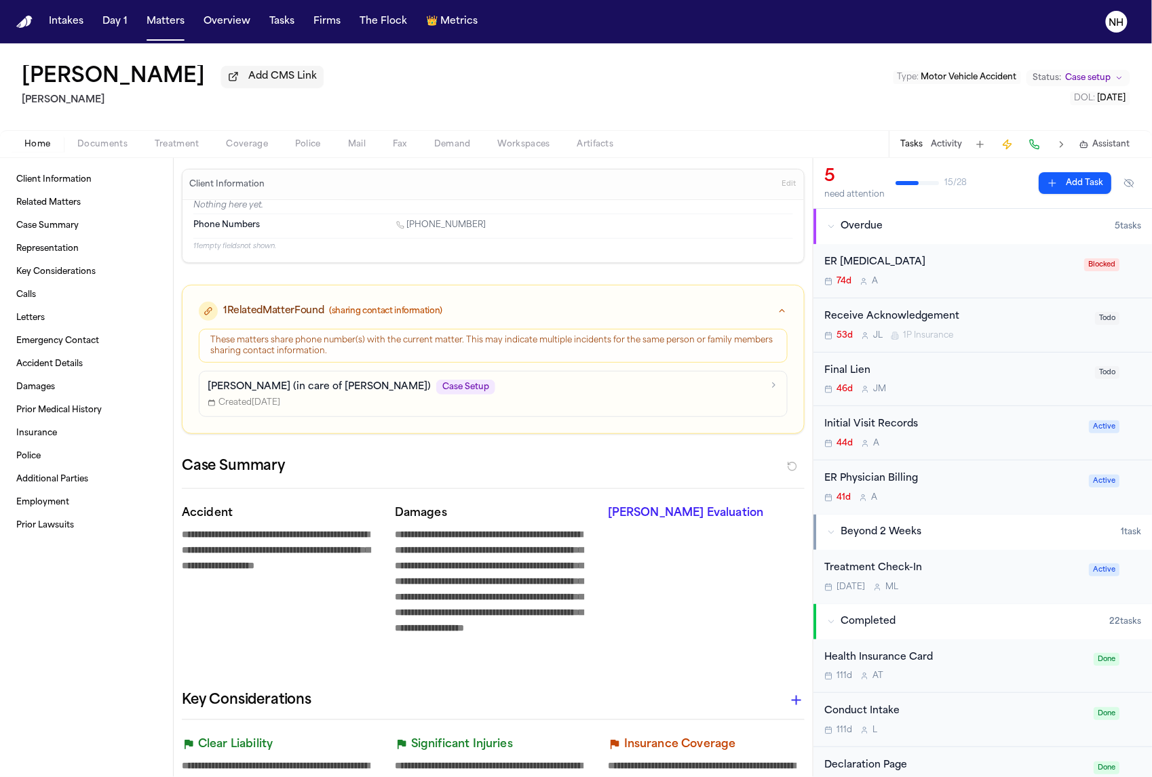
type textarea "*"
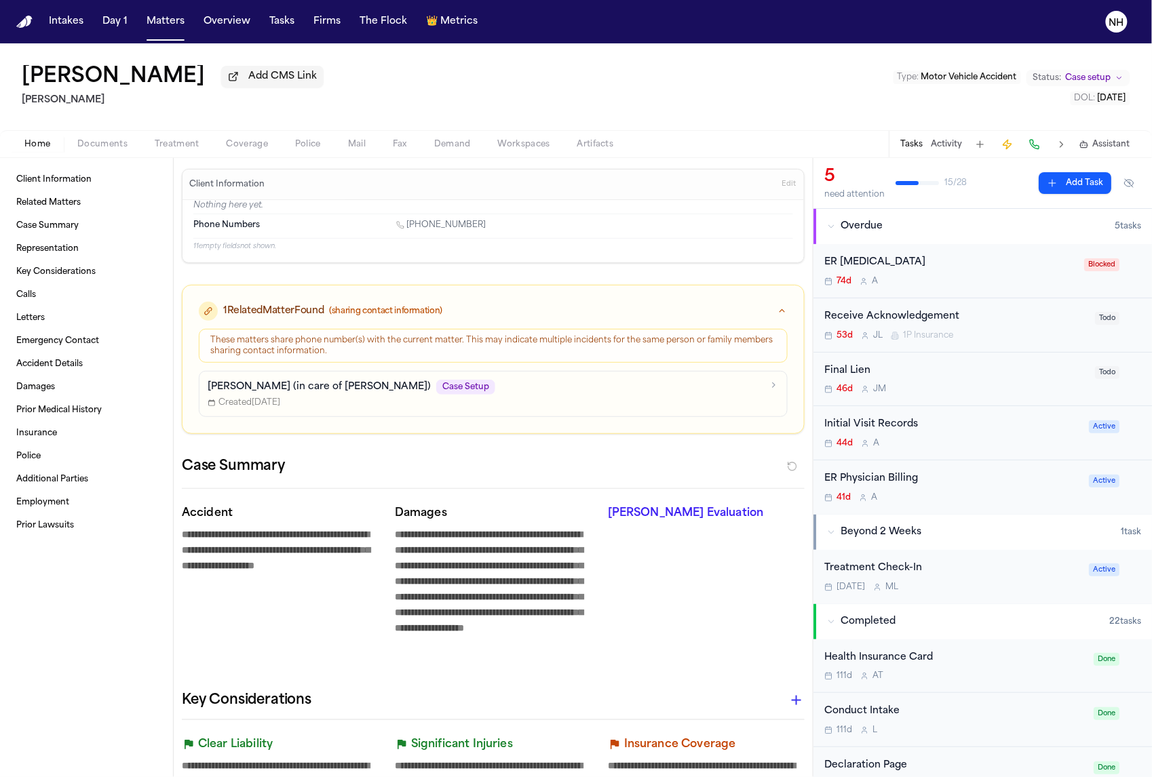
type textarea "*"
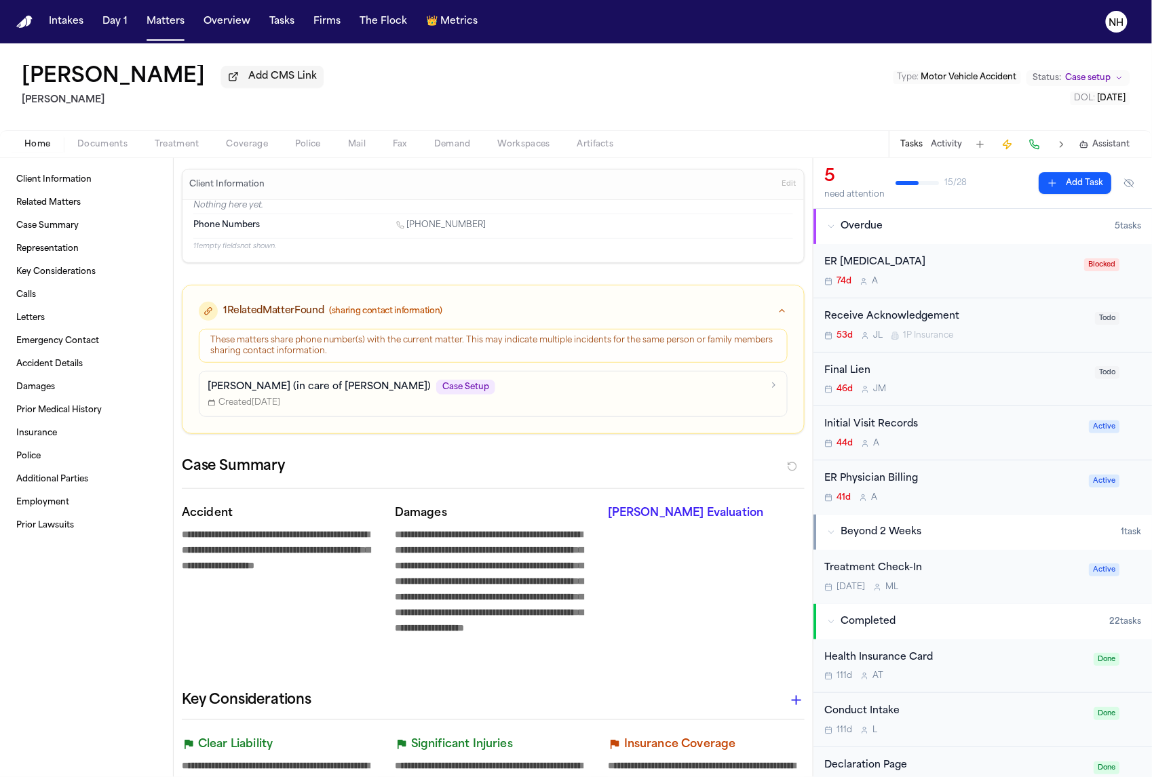
type textarea "*"
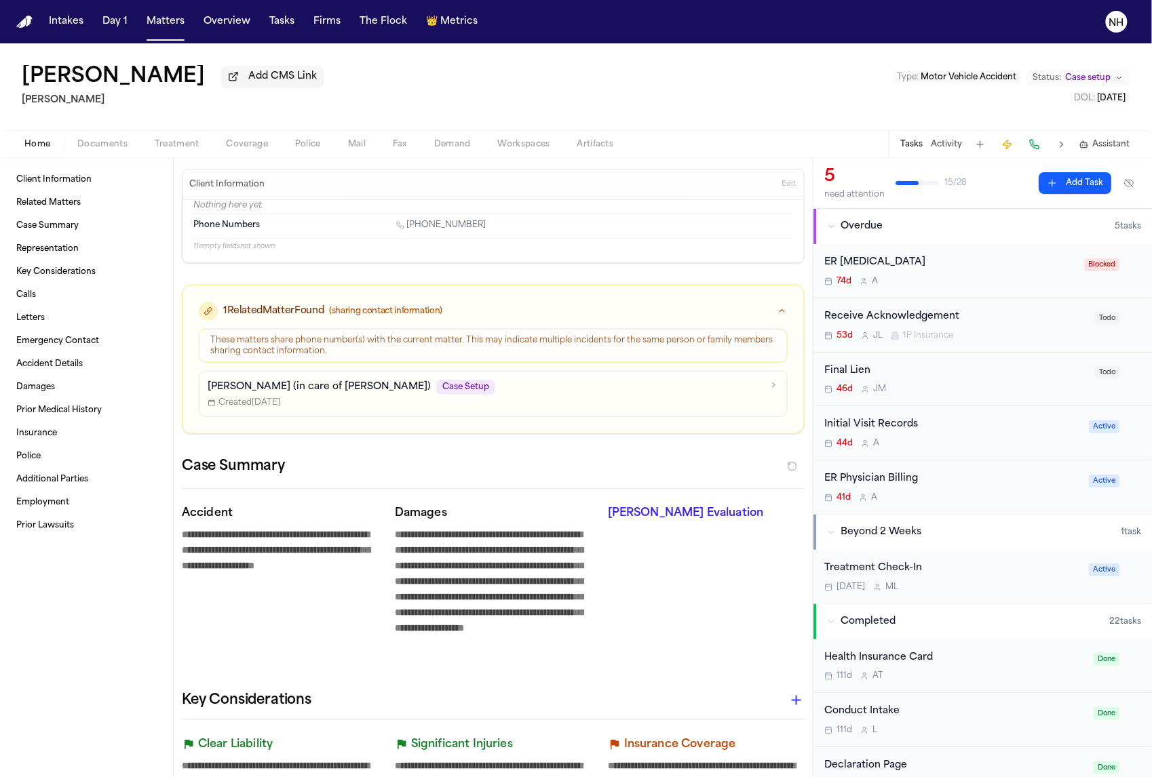
type textarea "*"
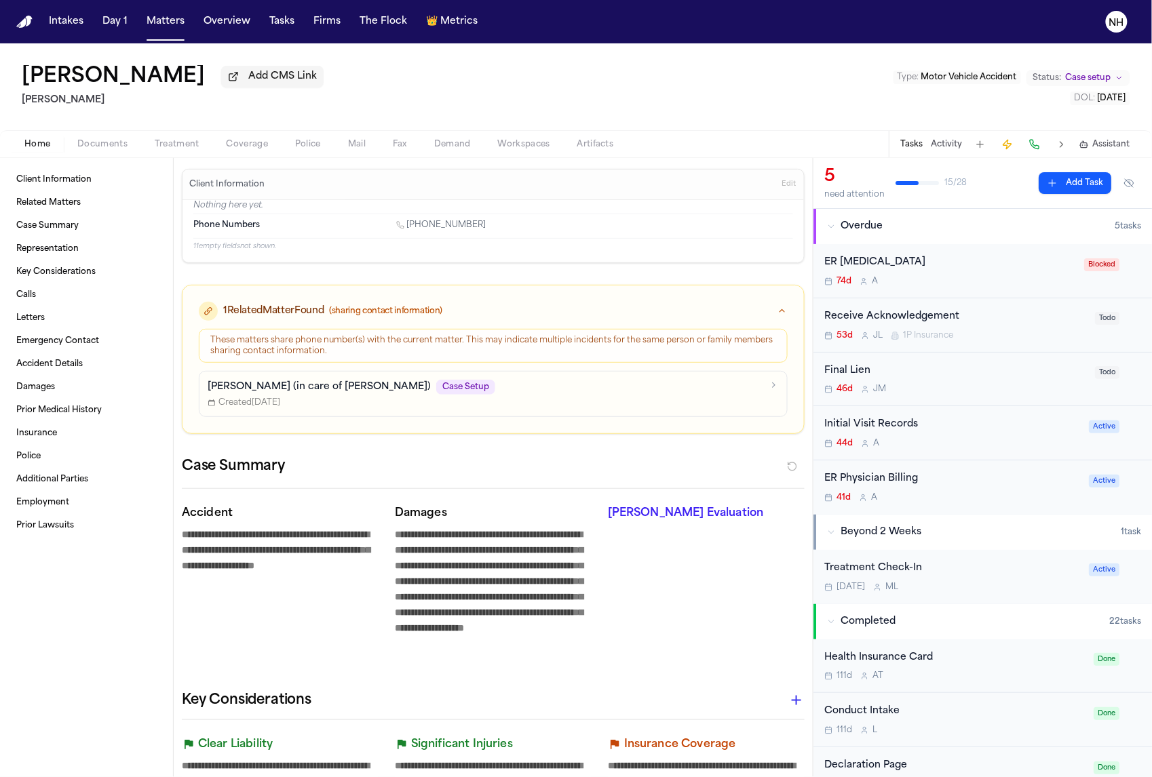
type textarea "*"
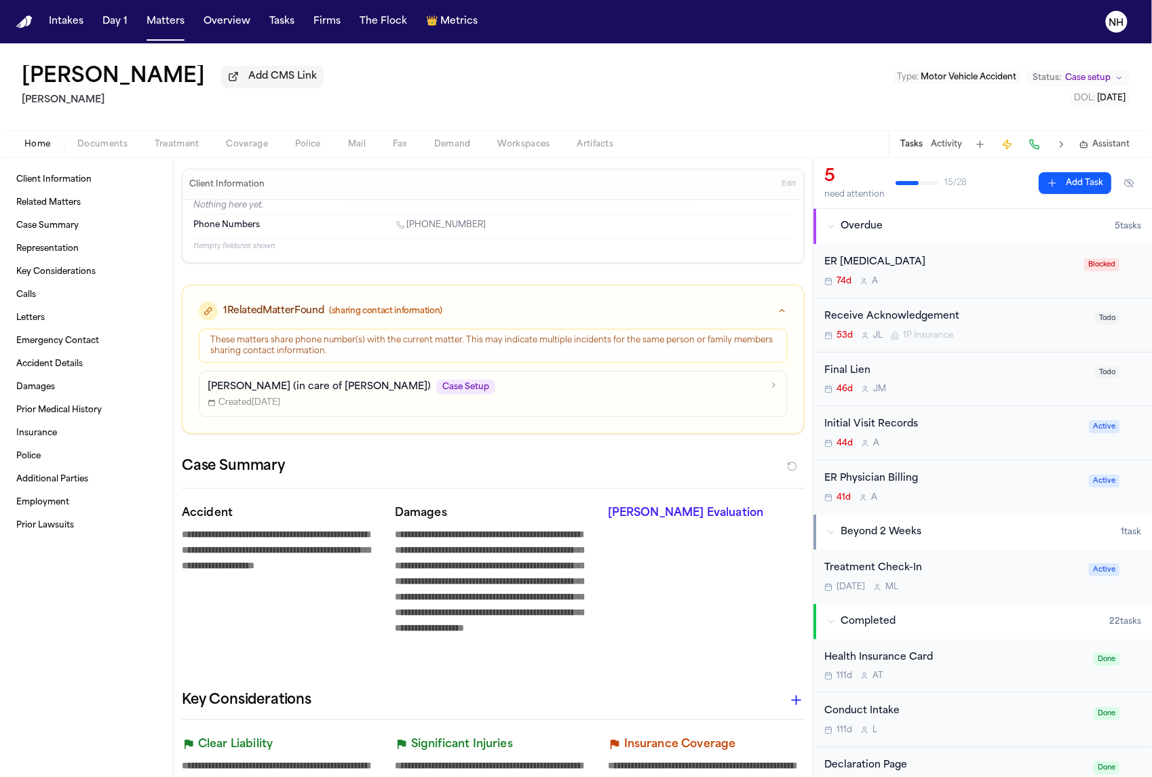
type textarea "*"
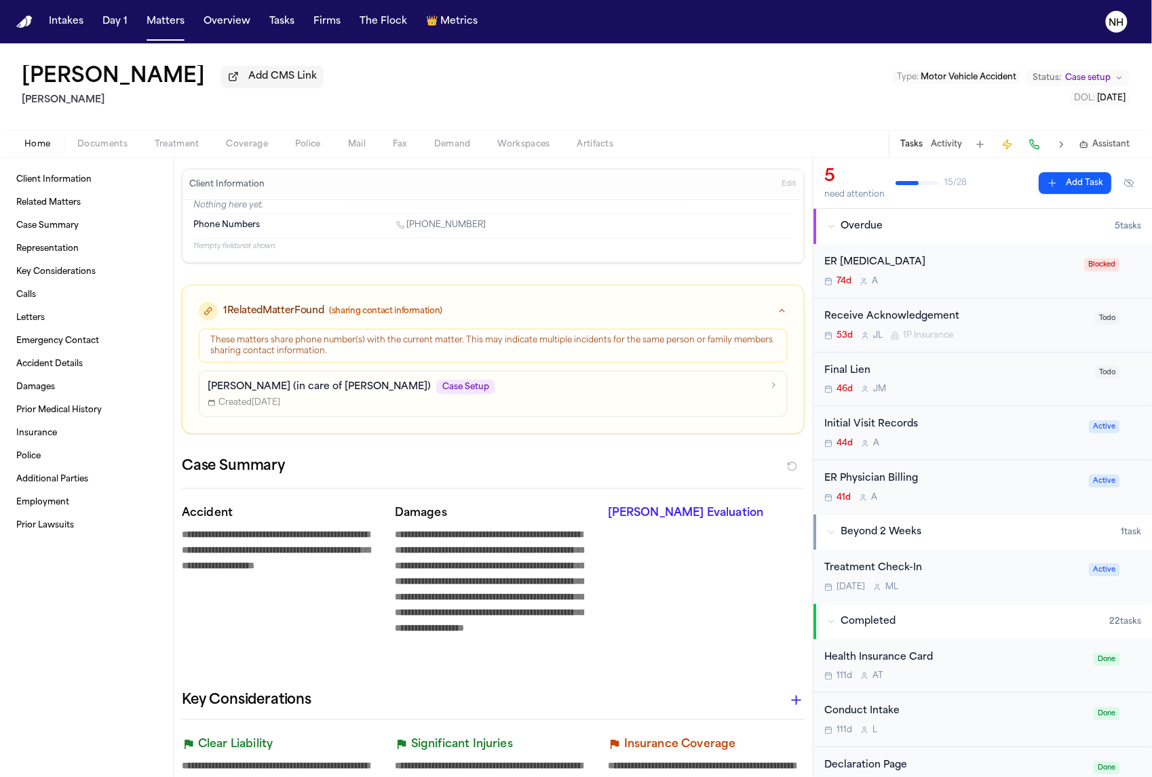
type textarea "*"
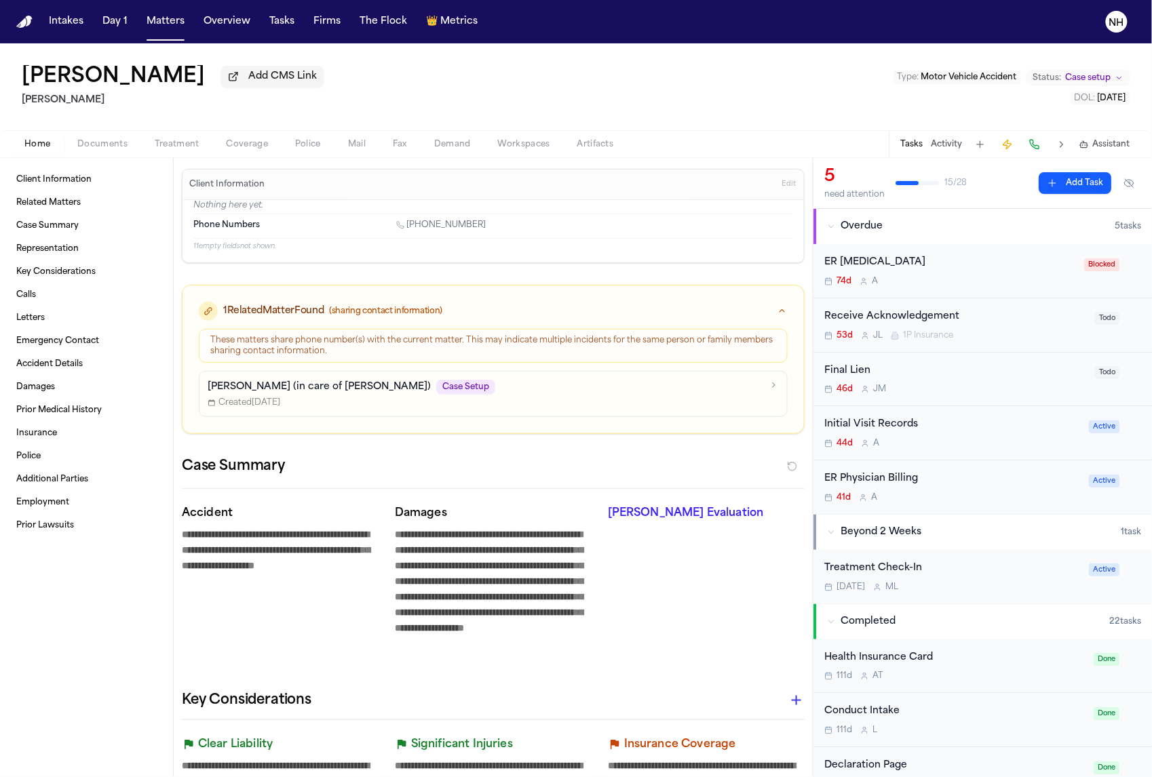
type textarea "*"
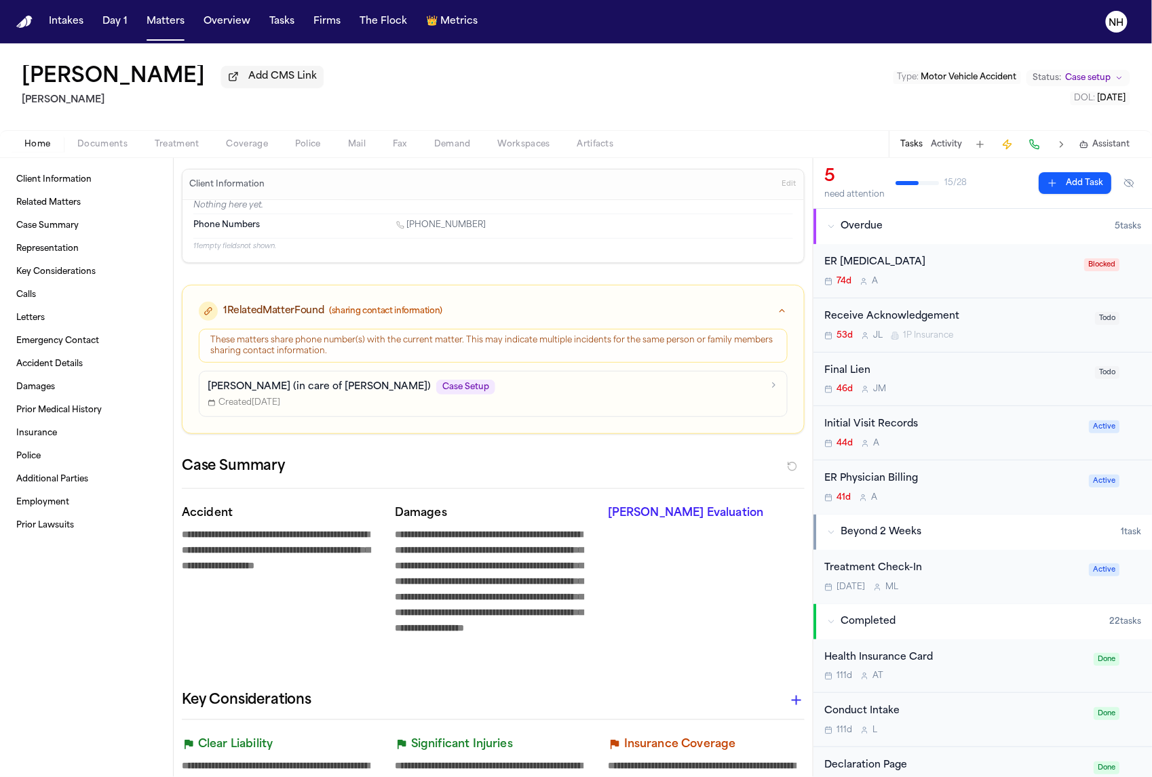
type textarea "*"
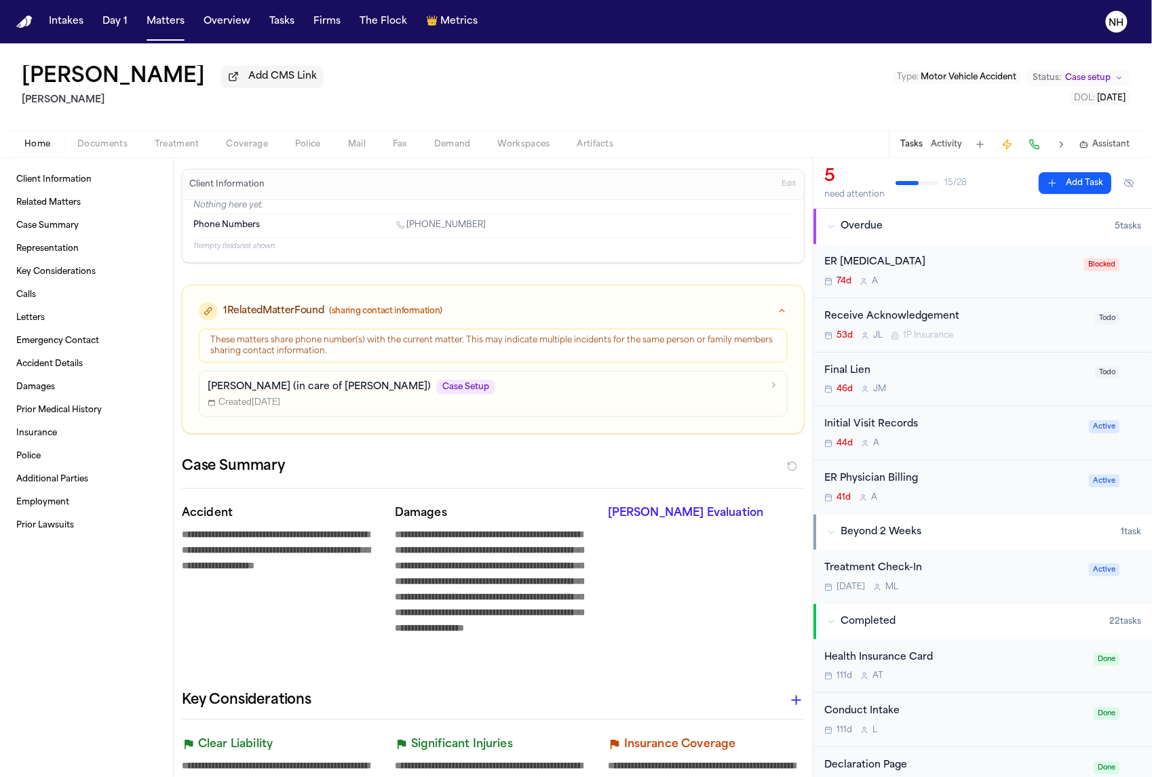
type textarea "*"
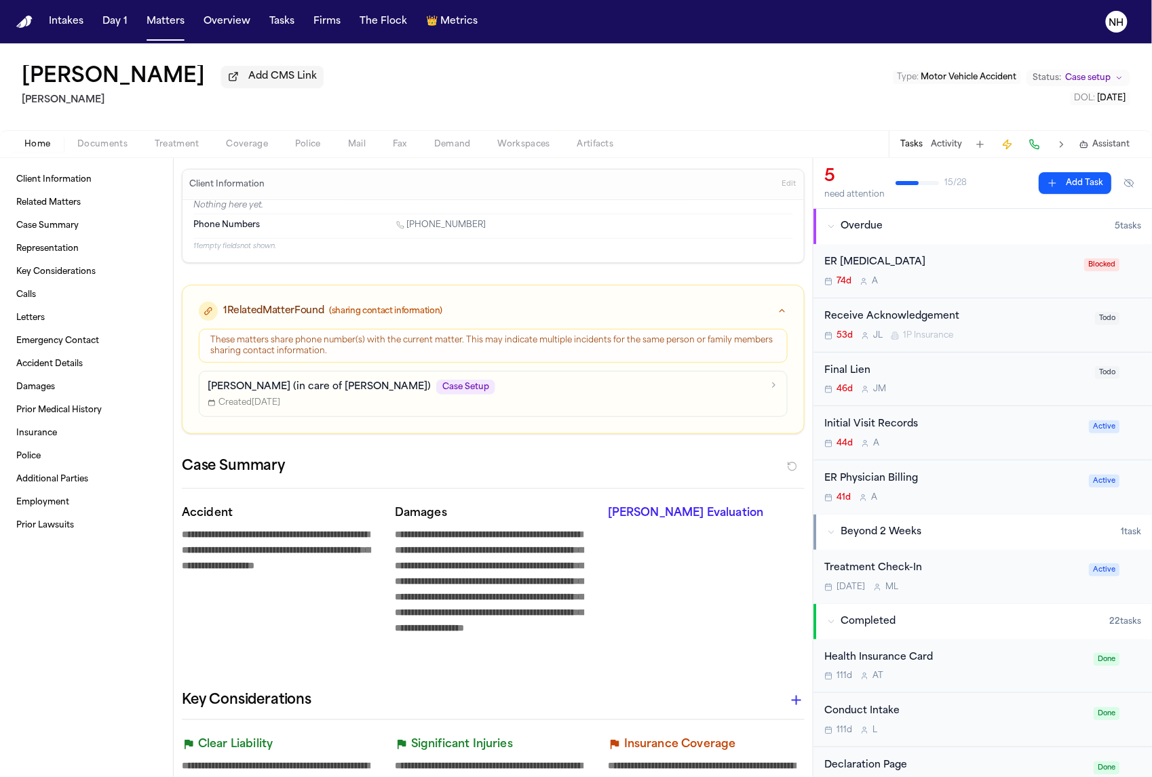
type textarea "*"
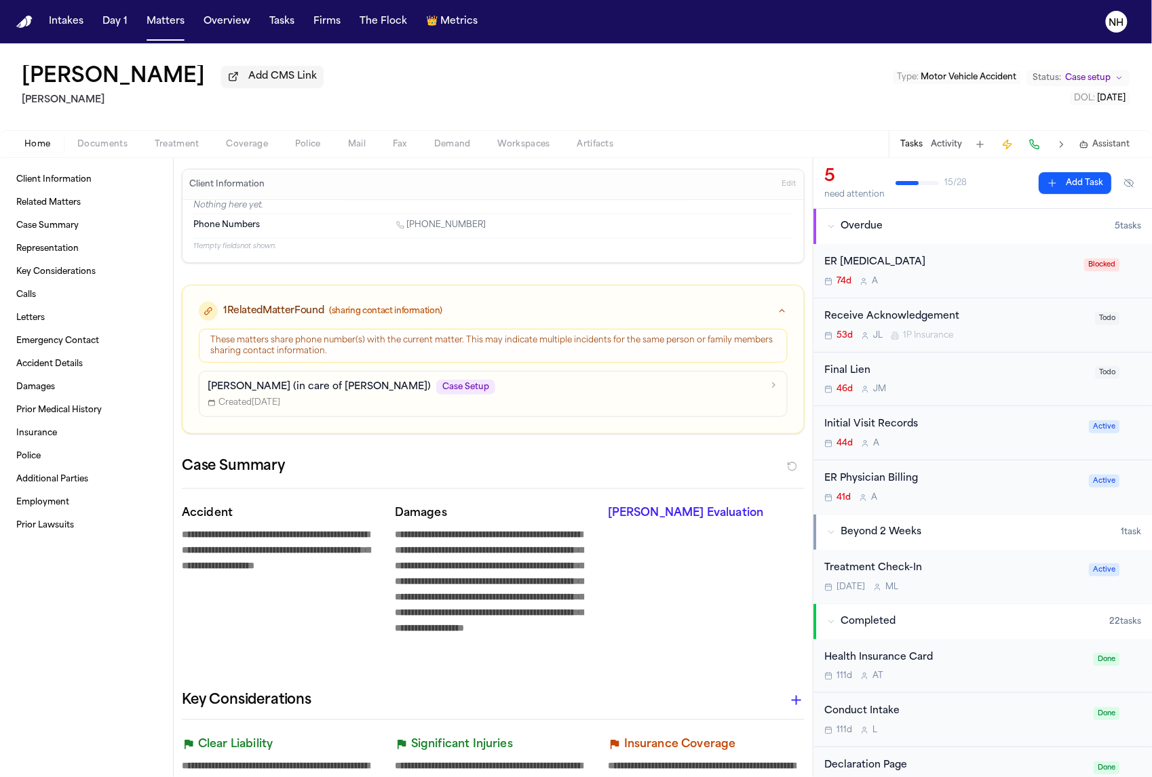
type textarea "*"
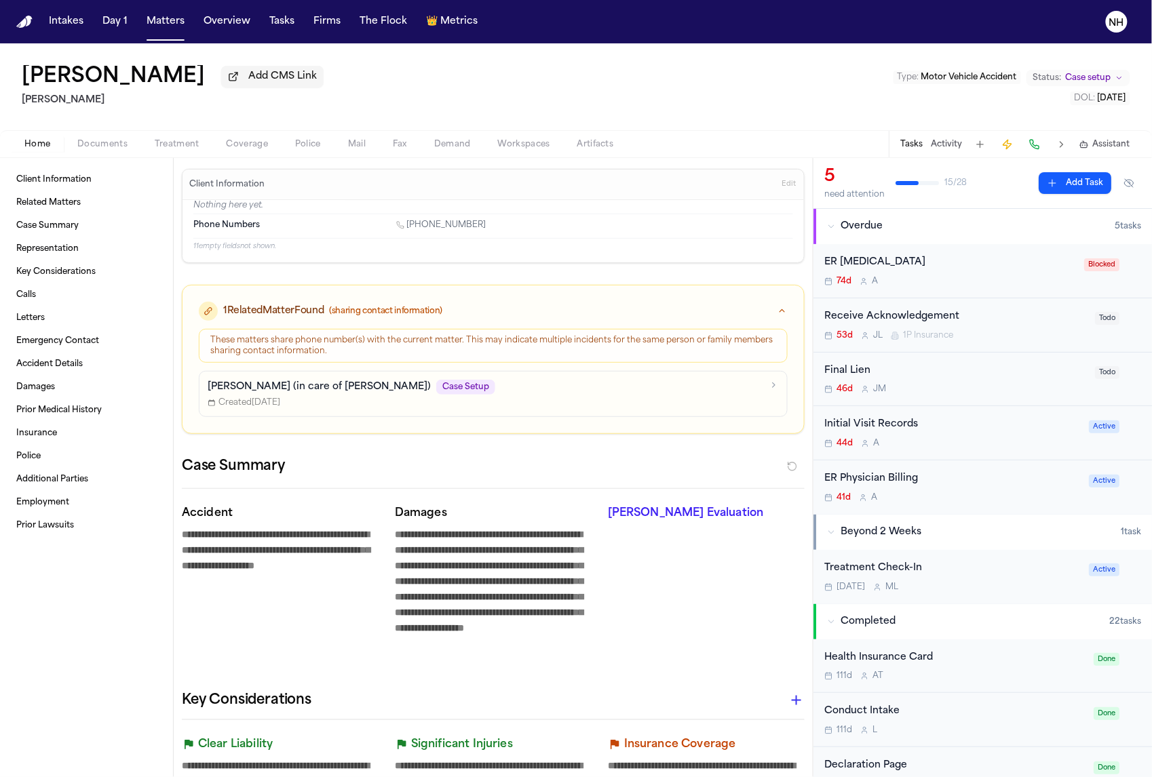
type textarea "*"
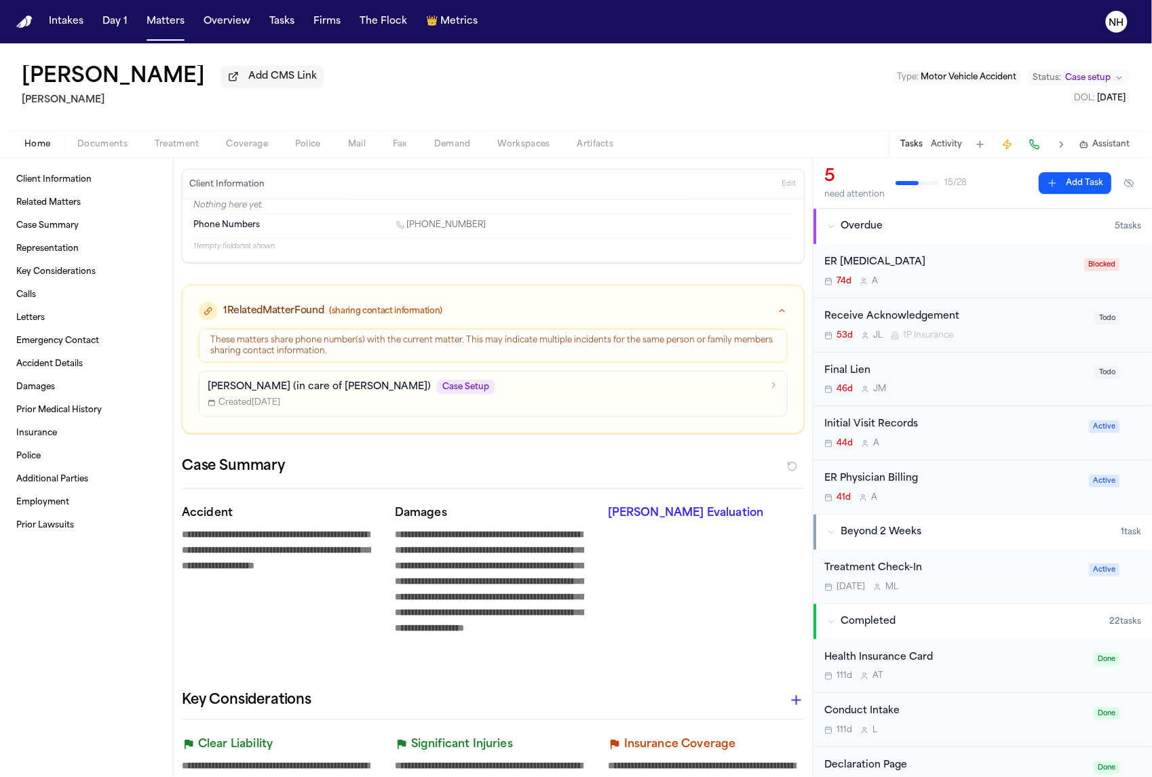
type textarea "*"
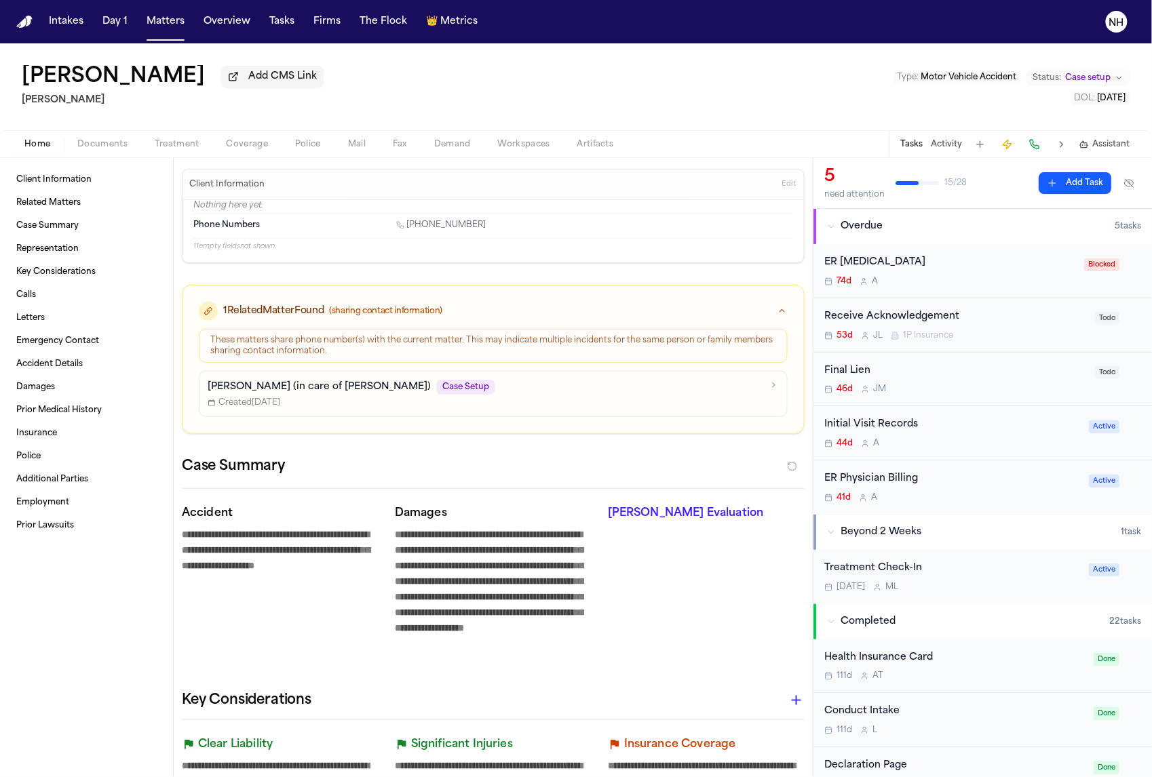
type textarea "*"
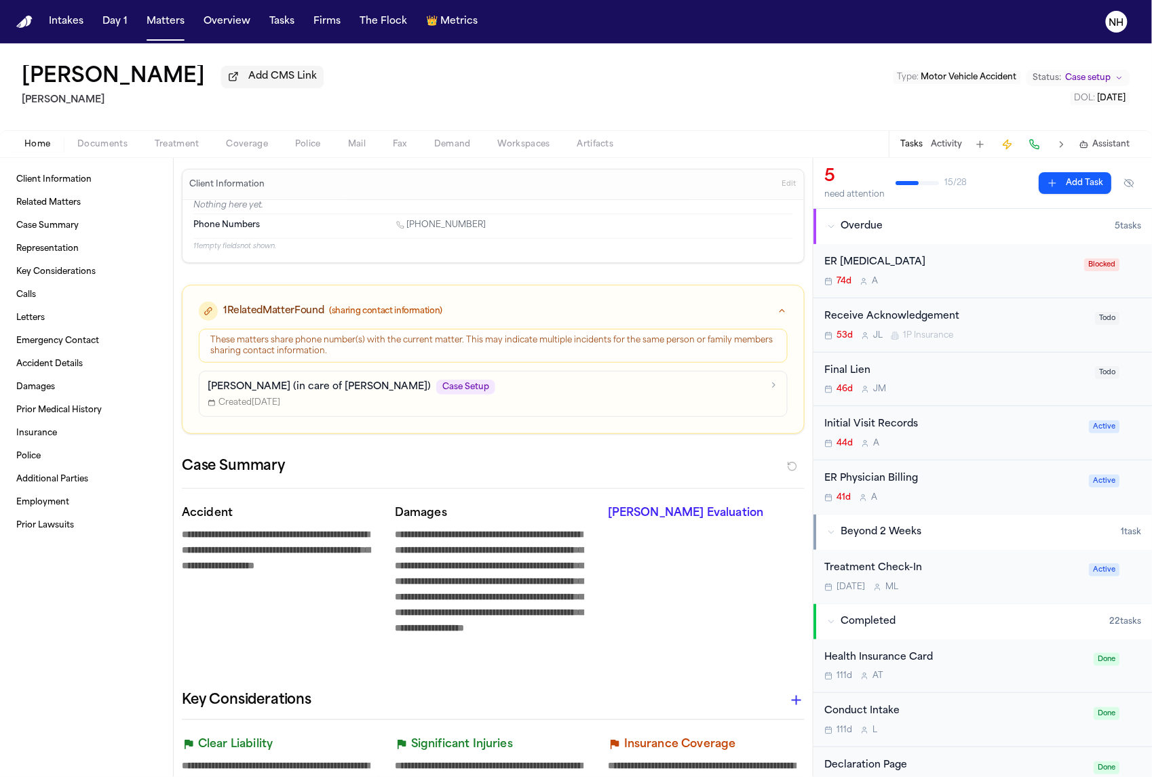
type textarea "*"
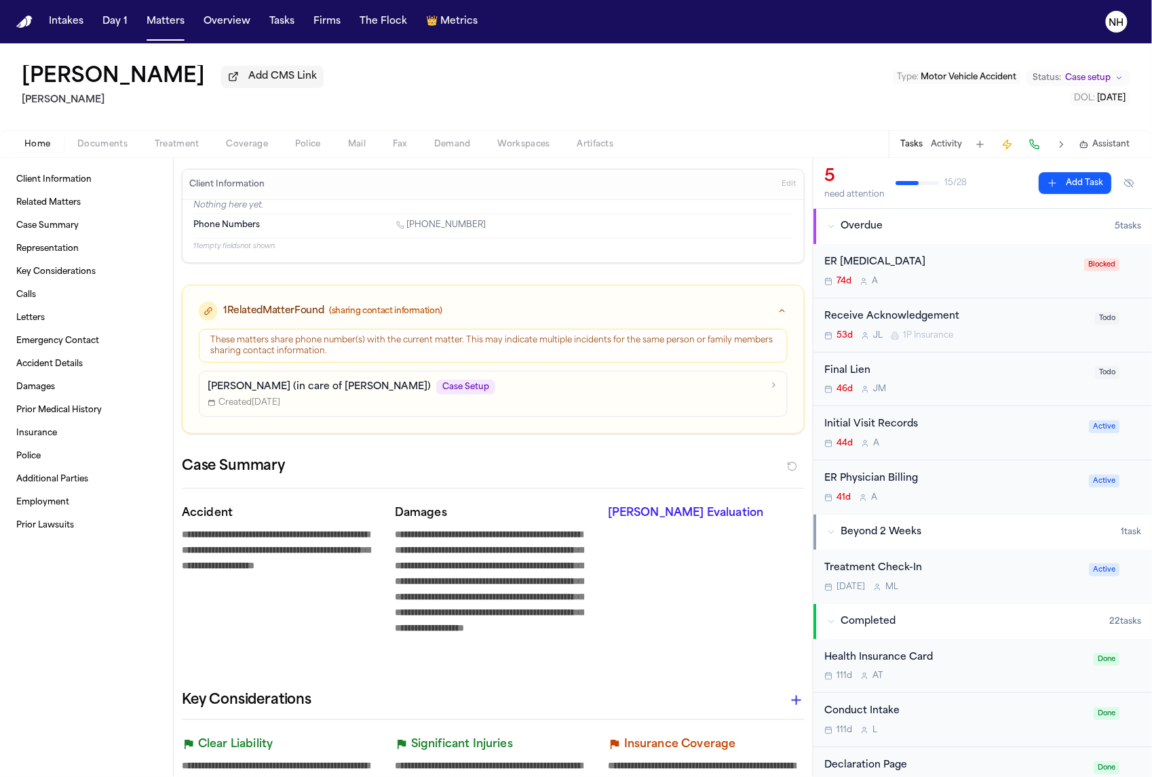
type textarea "*"
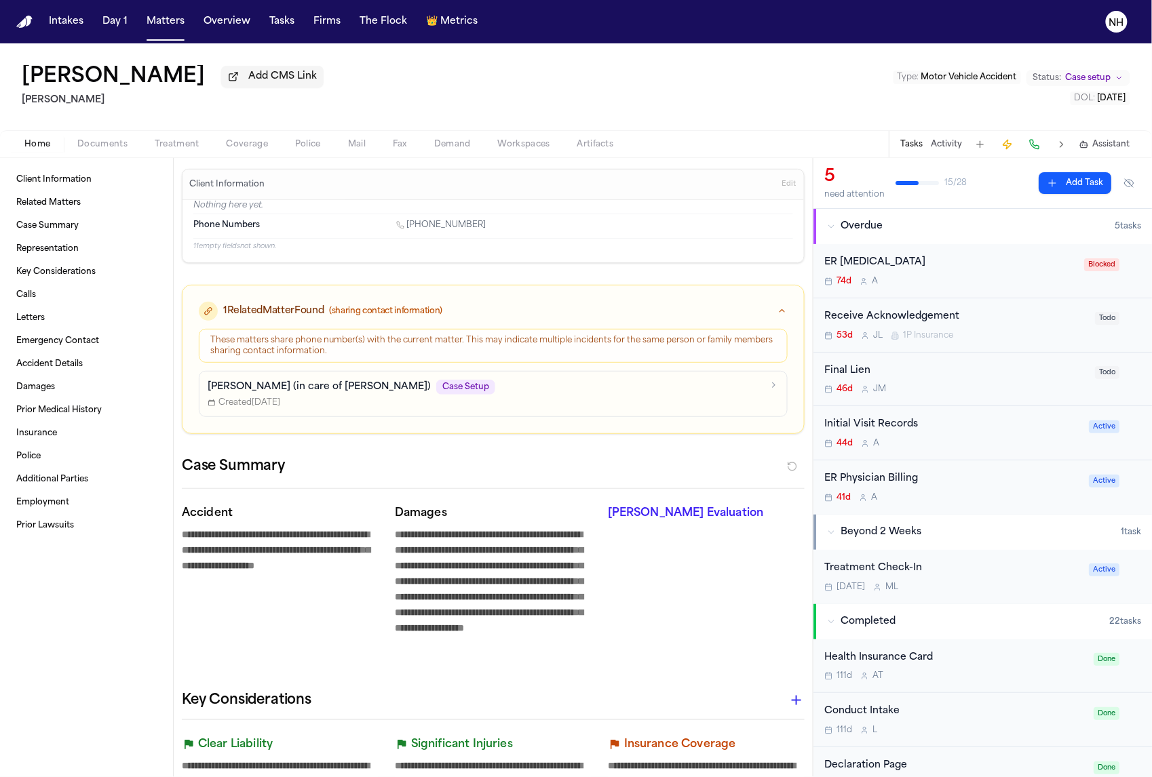
type textarea "*"
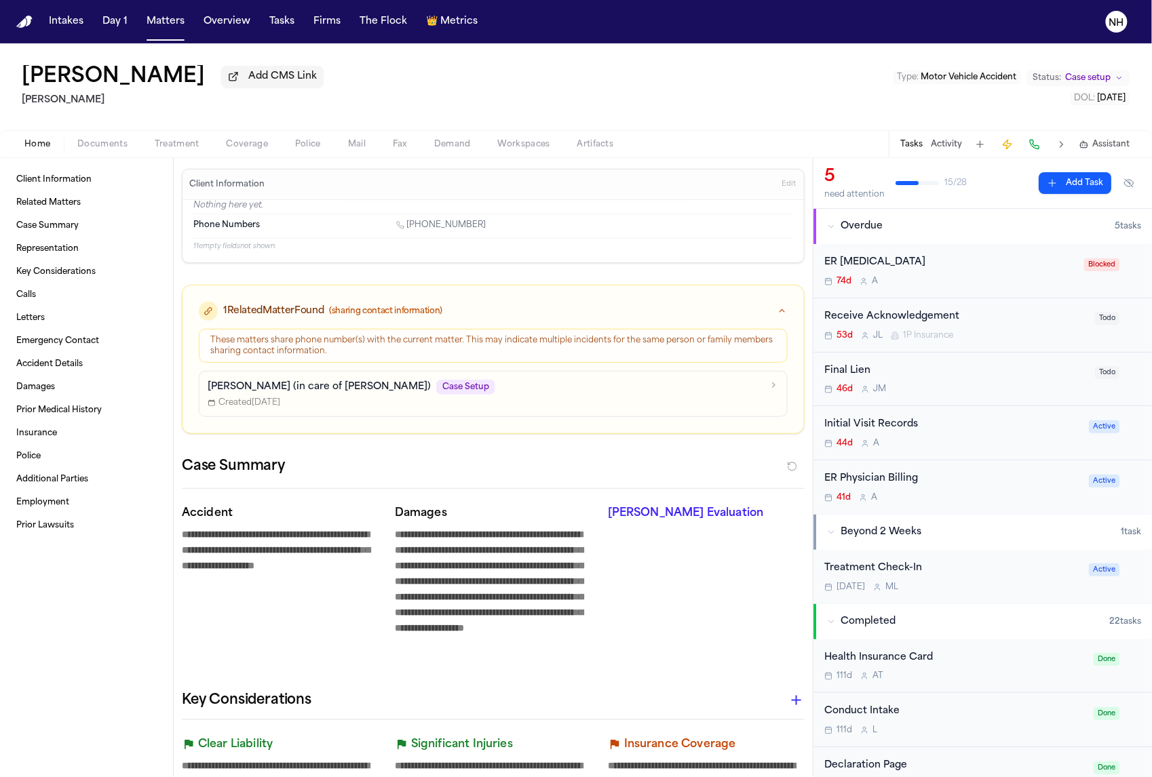
type textarea "*"
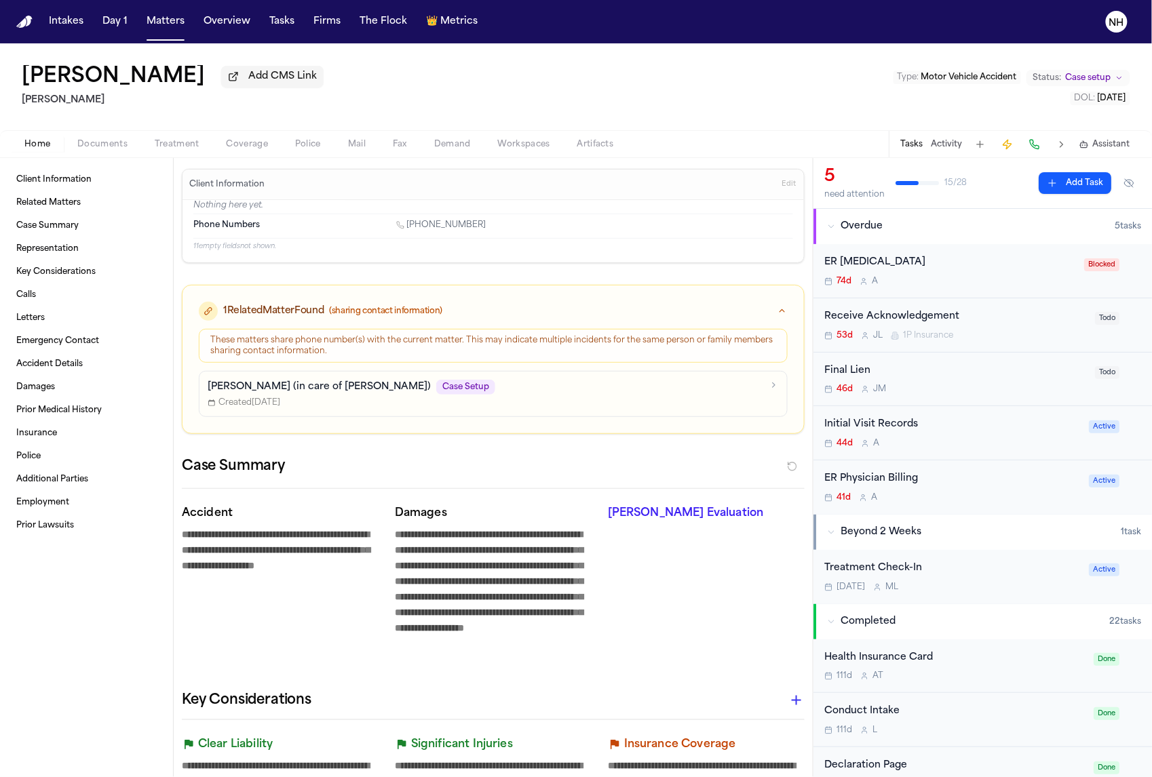
type textarea "*"
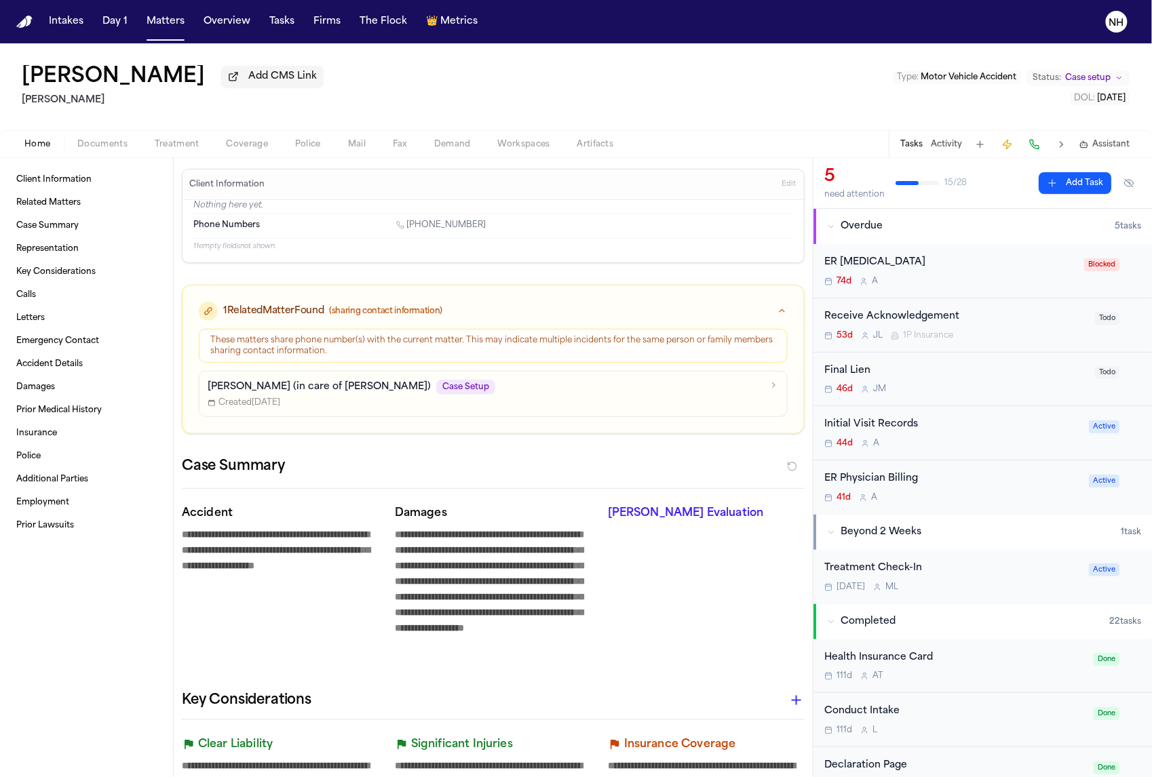
type textarea "*"
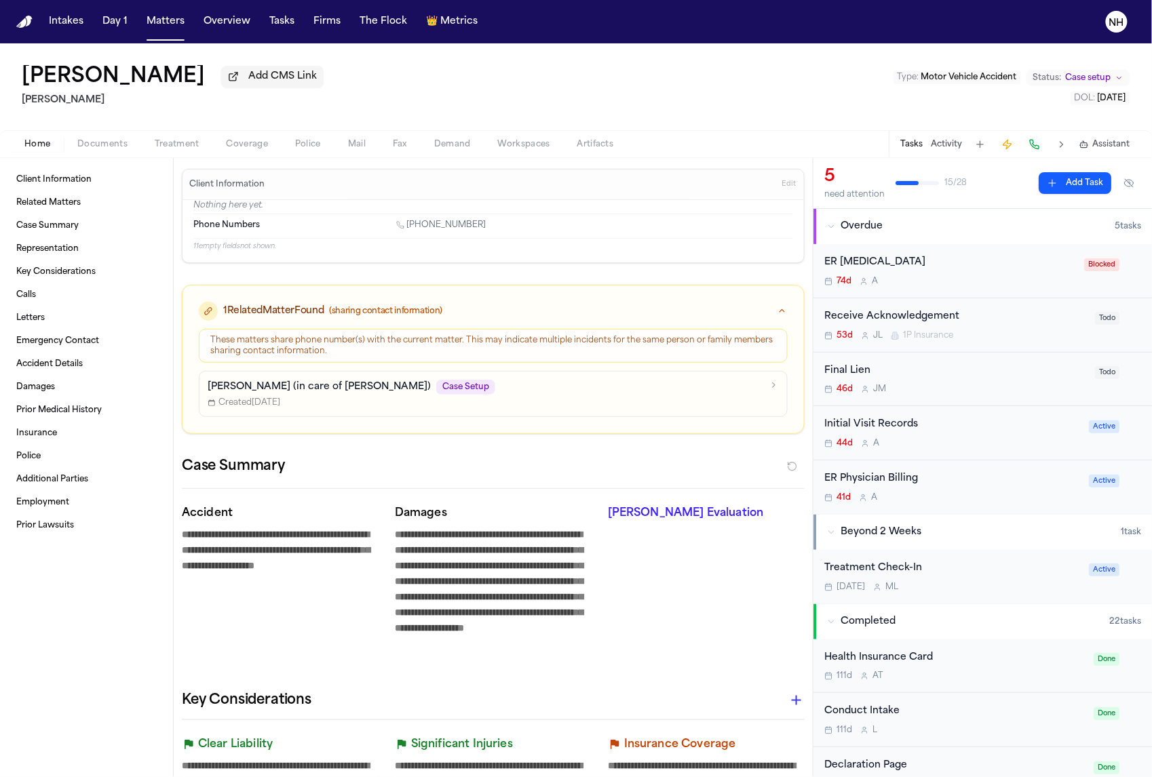
type textarea "*"
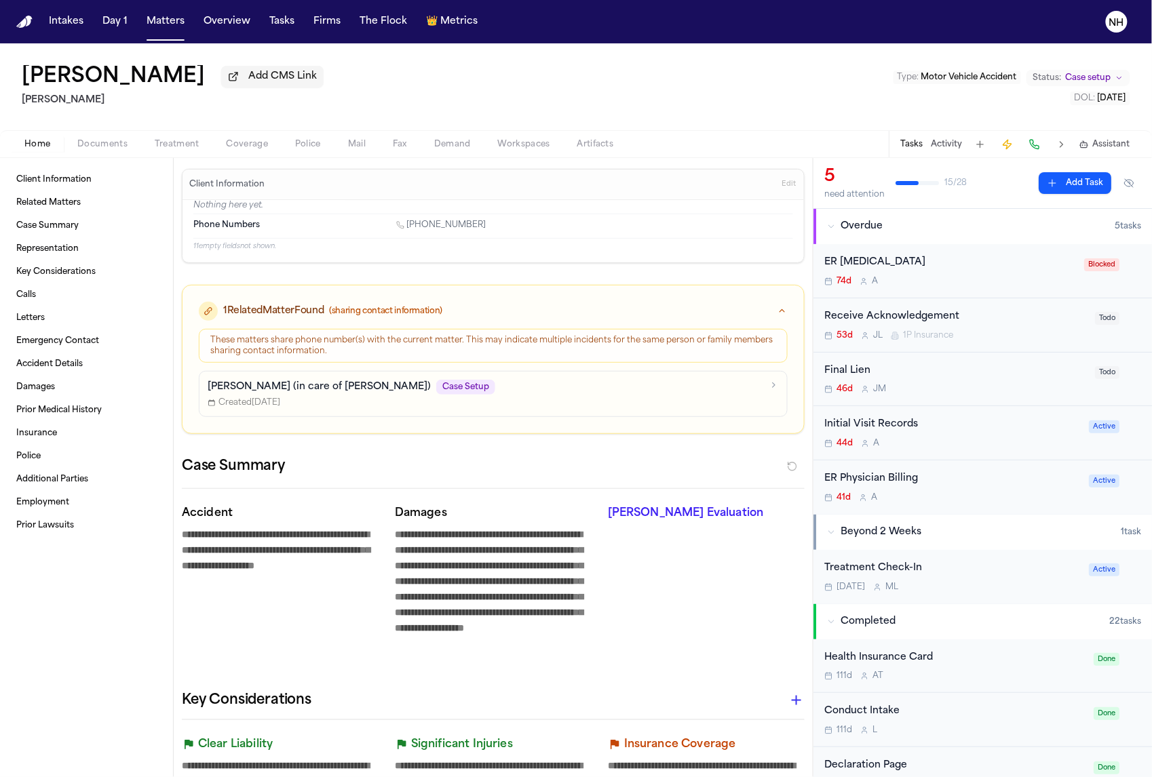
type textarea "*"
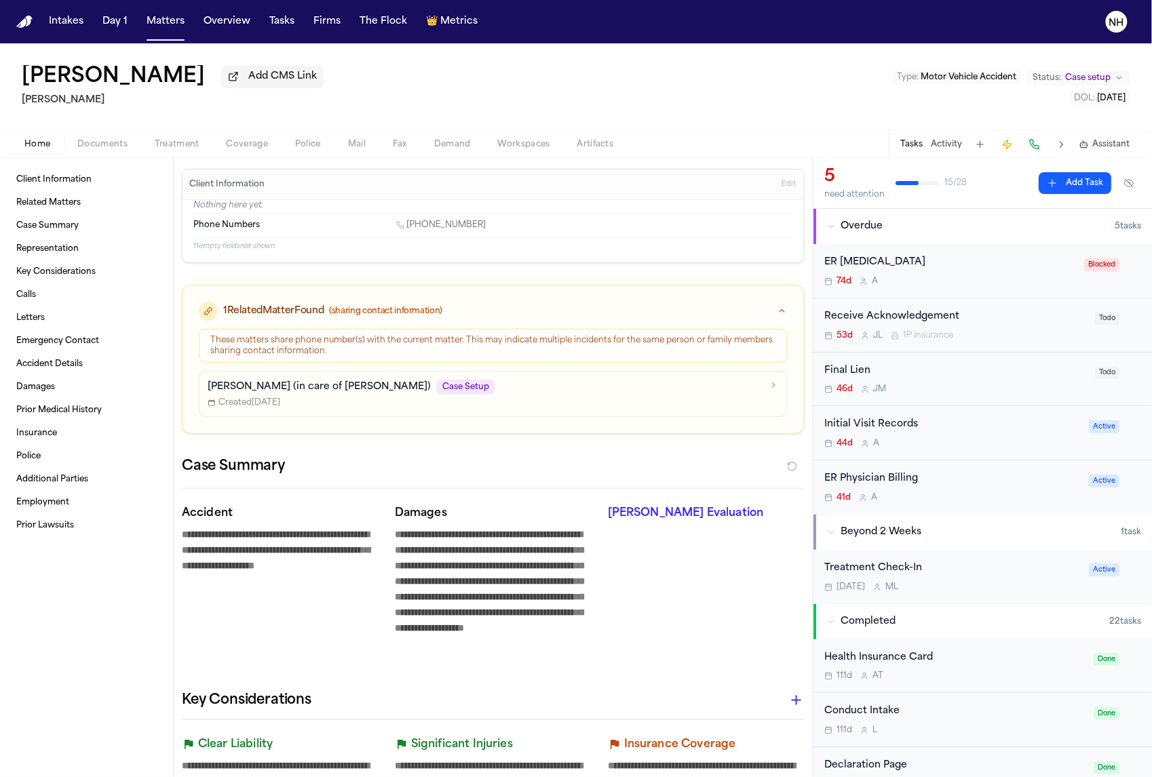
type textarea "*"
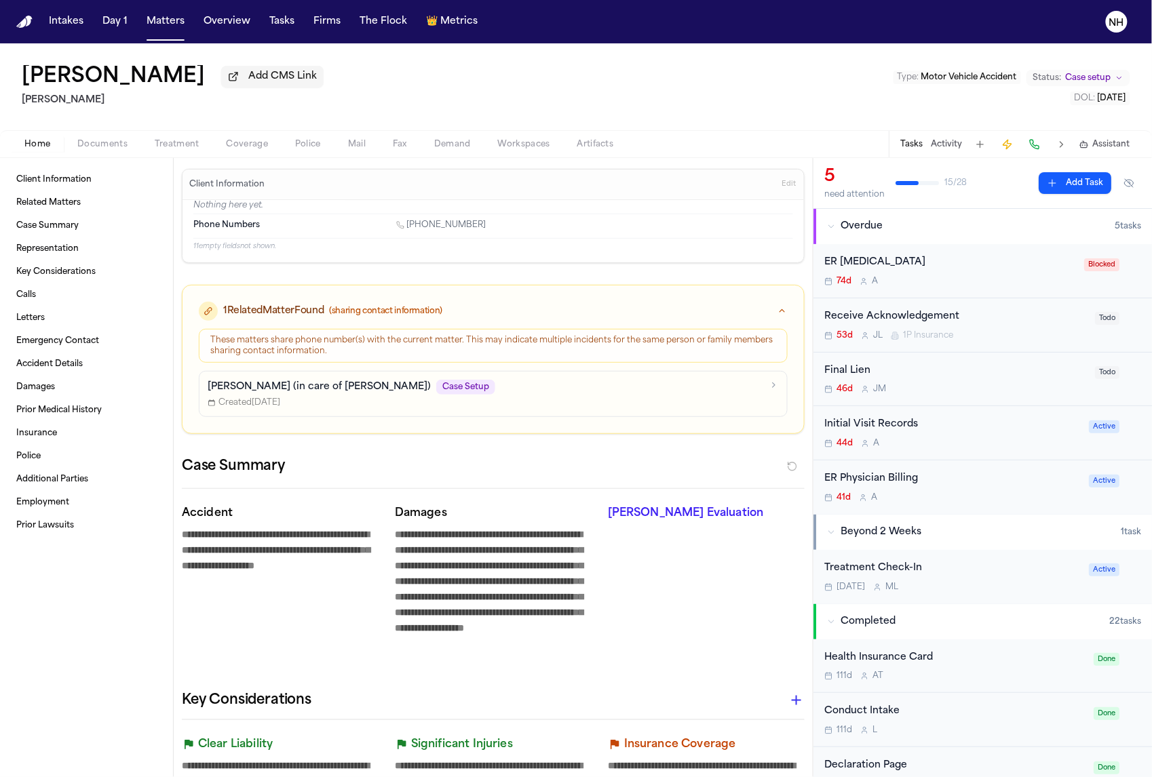
type textarea "*"
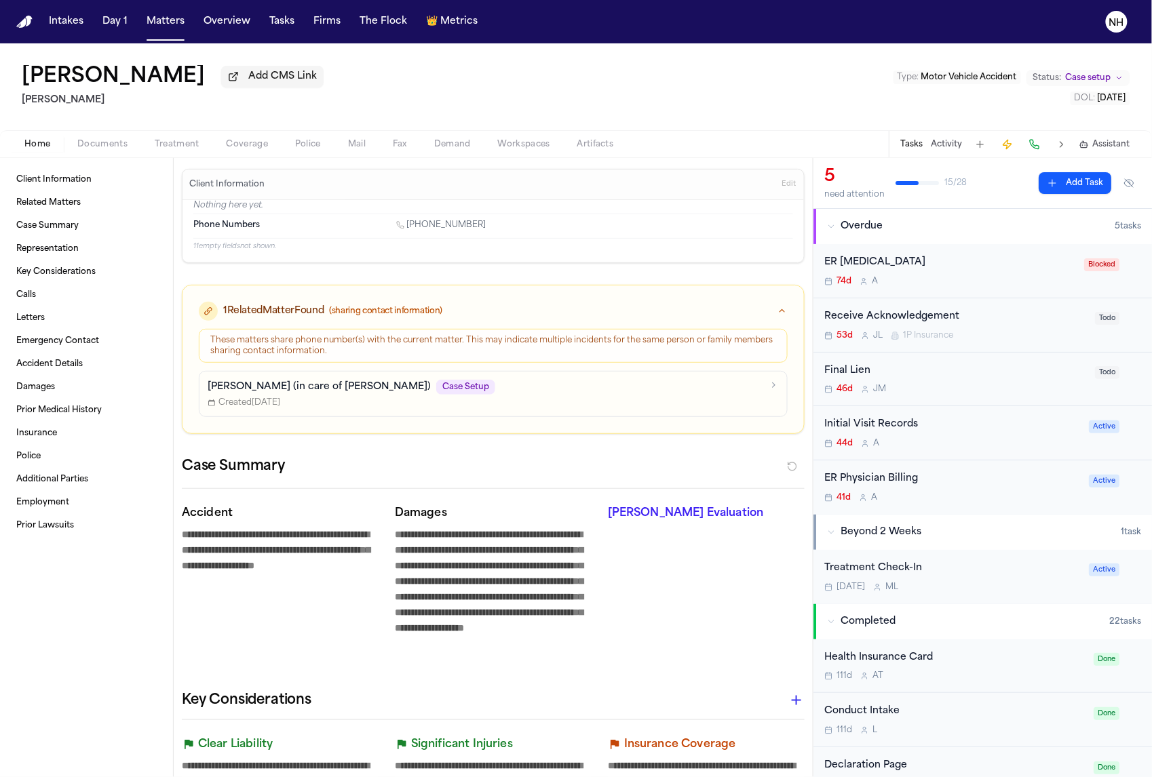
type textarea "*"
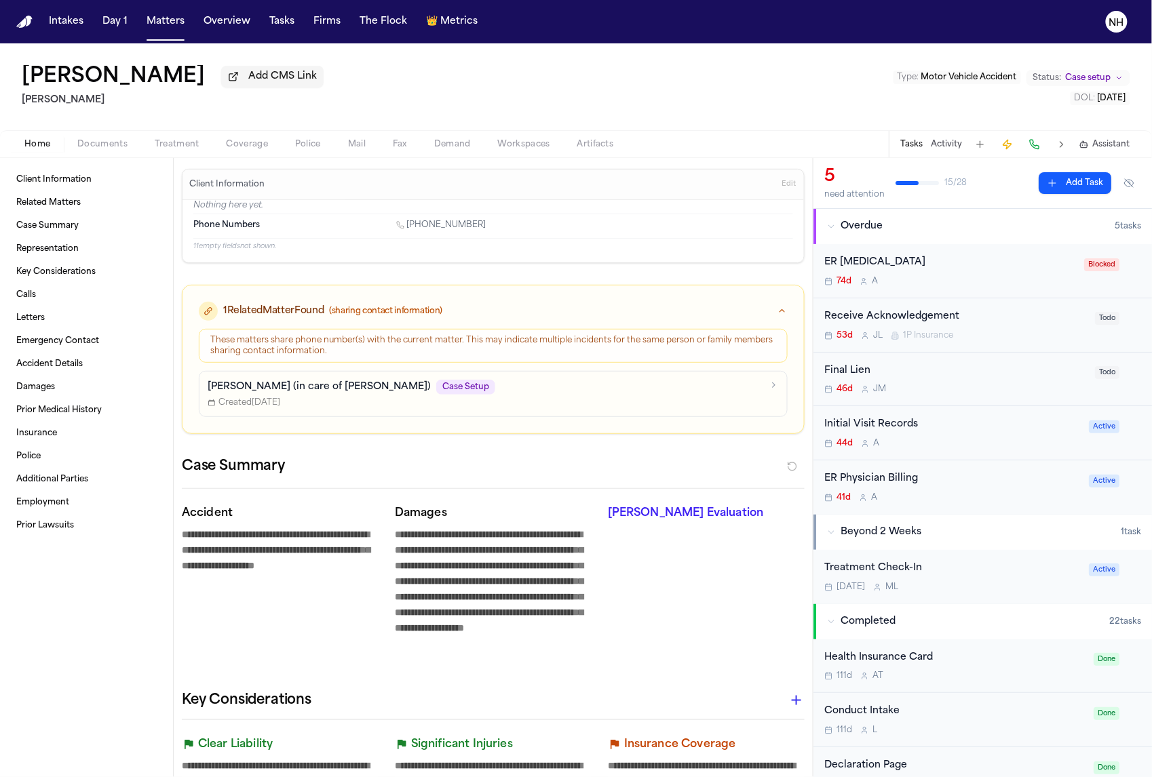
type textarea "*"
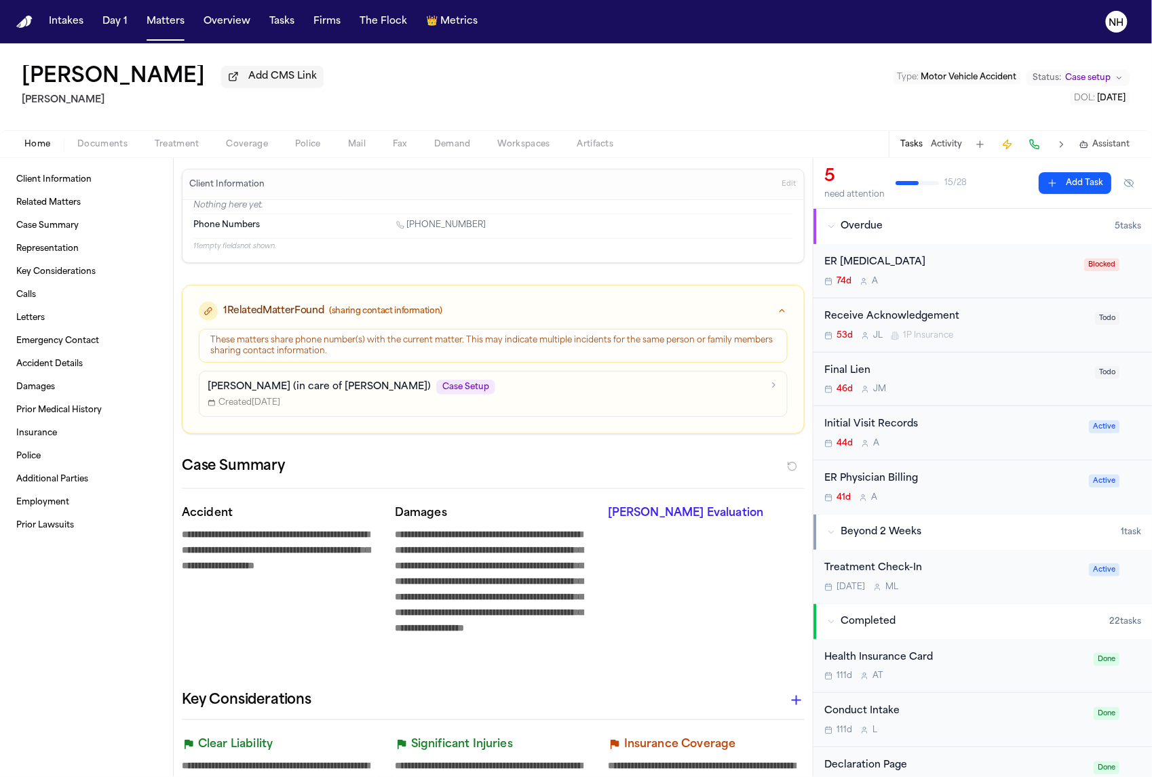
type textarea "*"
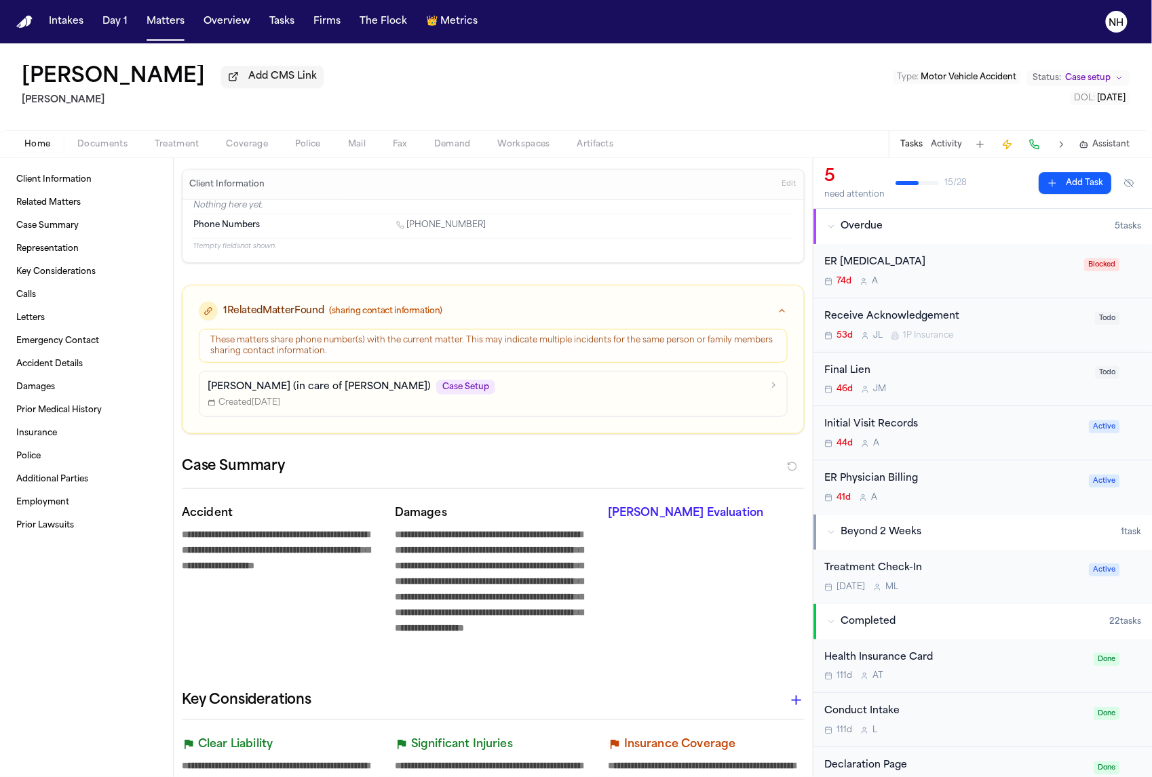
type textarea "*"
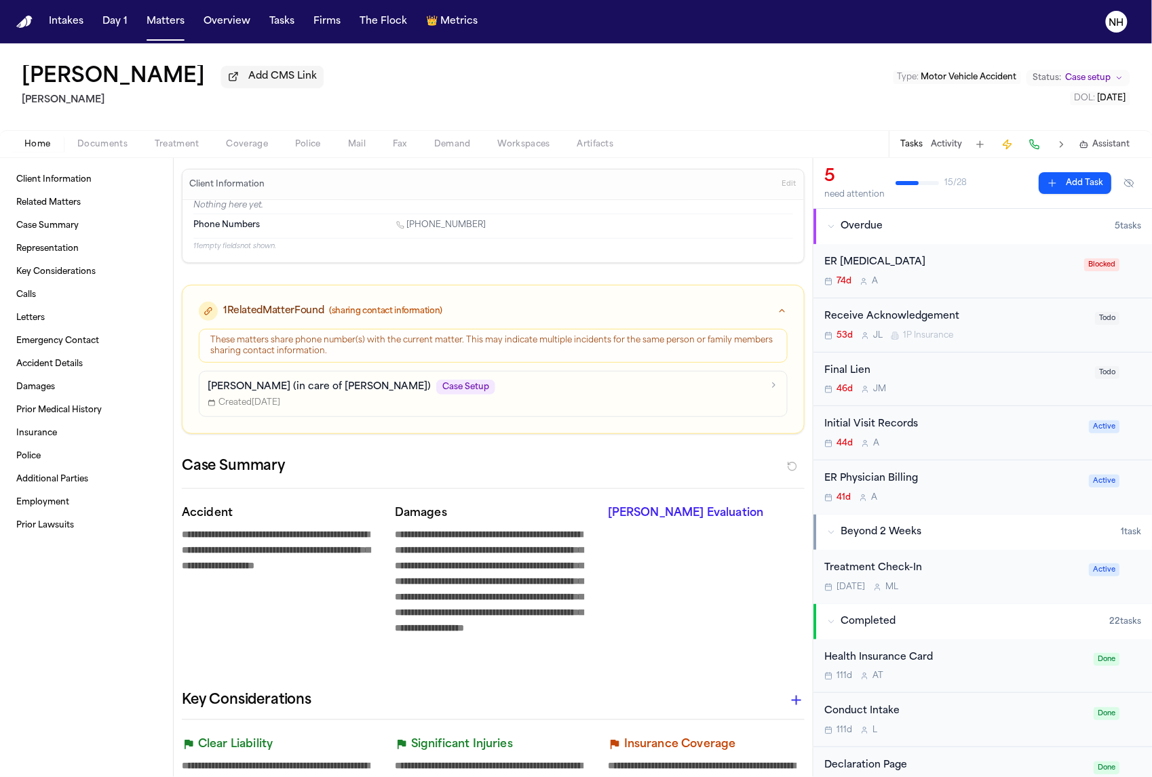
type textarea "*"
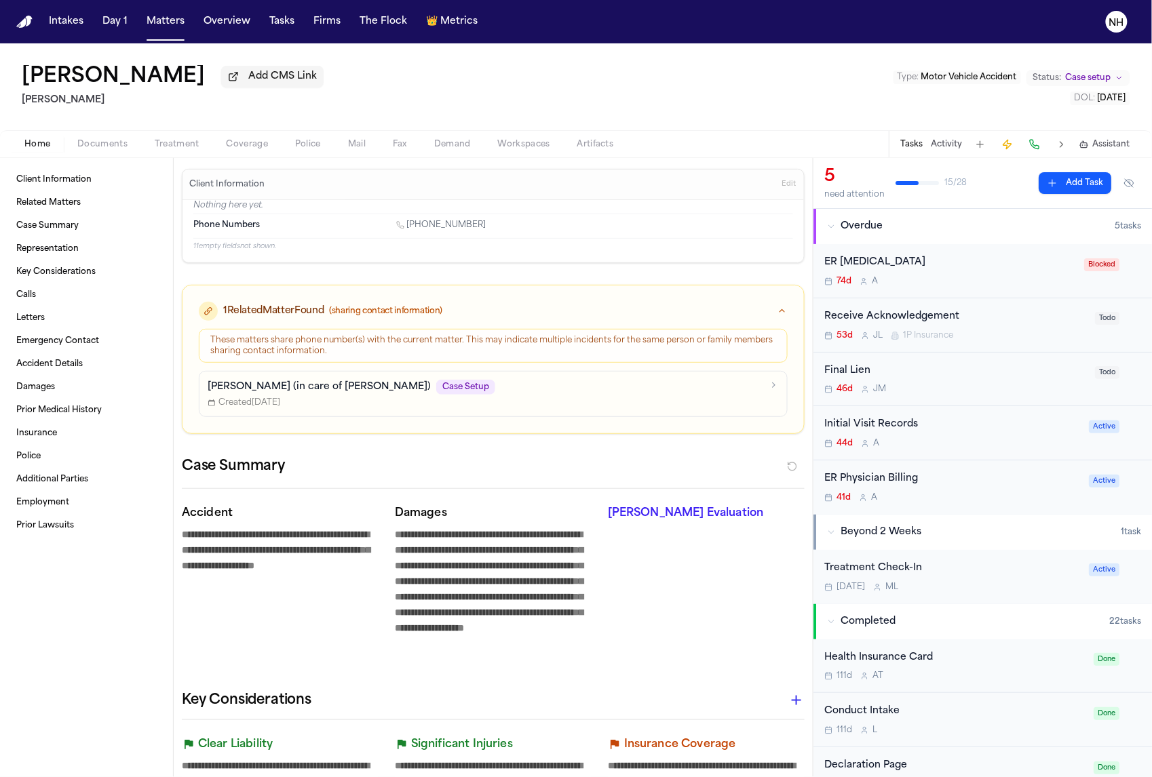
type textarea "*"
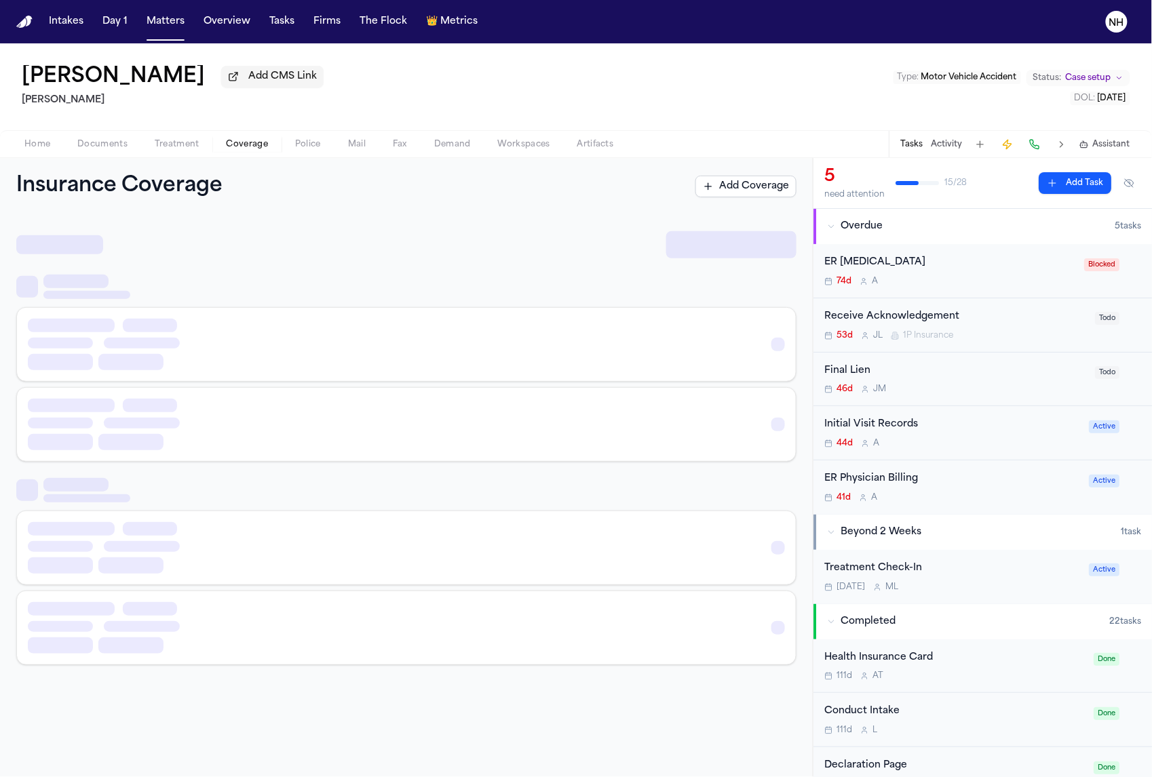
click at [237, 145] on span "Coverage" at bounding box center [247, 144] width 41 height 11
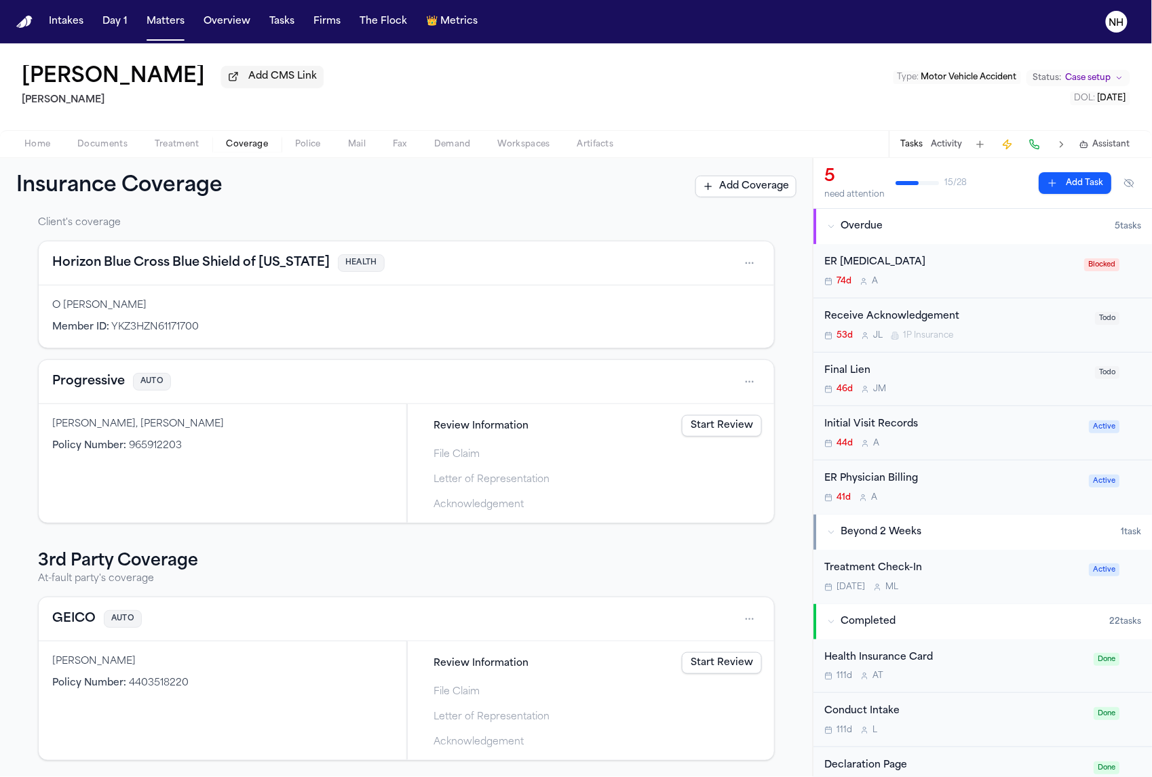
scroll to position [37, 0]
click at [98, 379] on button "Progressive" at bounding box center [88, 381] width 73 height 19
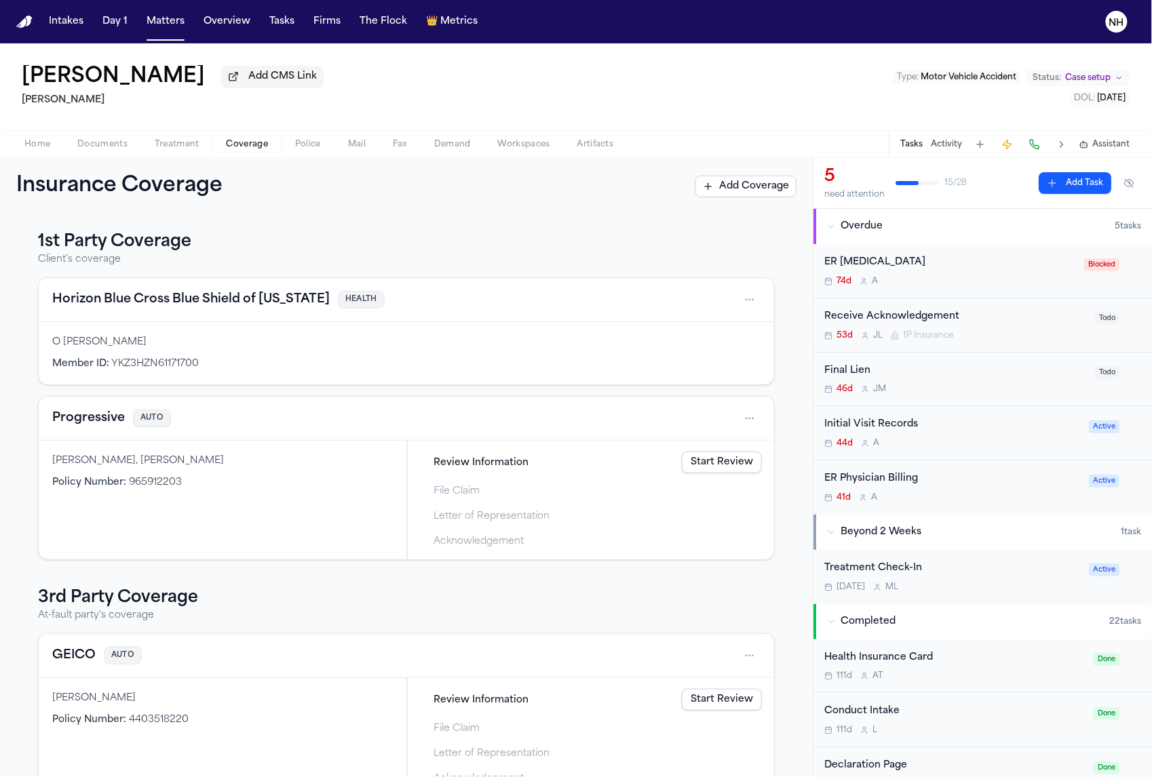
click at [77, 422] on button "Progressive" at bounding box center [88, 418] width 73 height 19
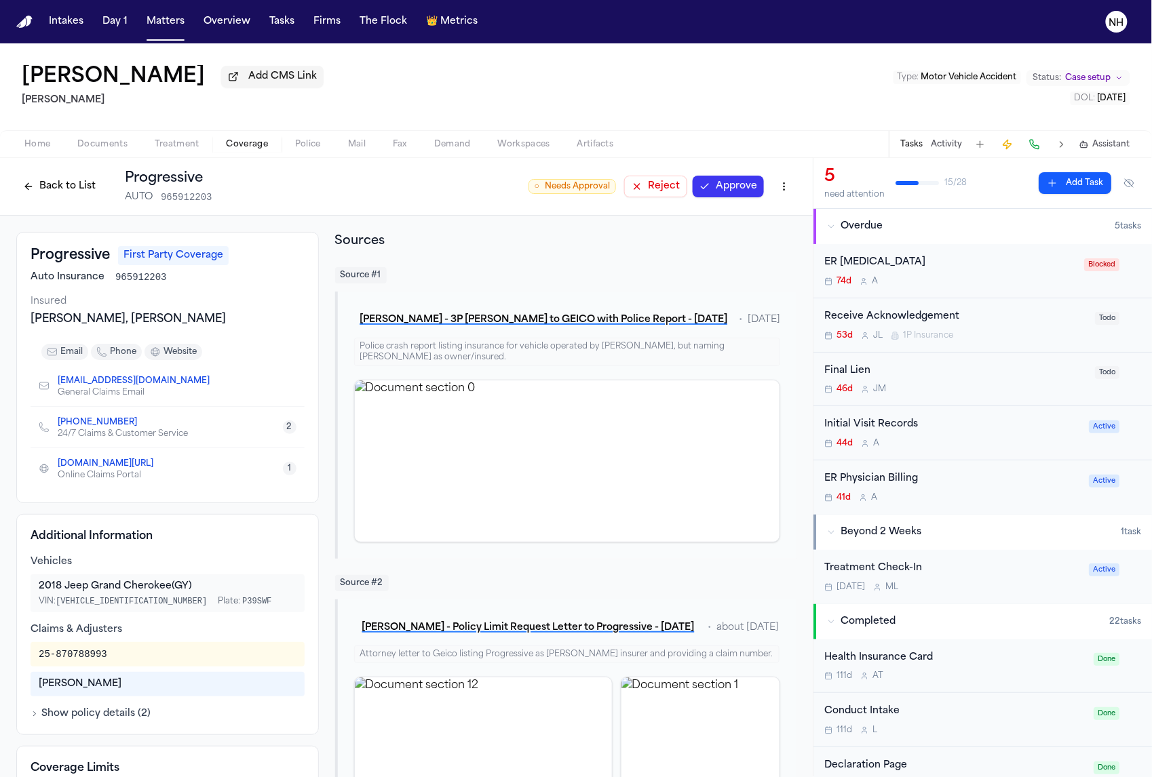
click at [126, 717] on button "Show policy details ( 2 )" at bounding box center [91, 715] width 120 height 14
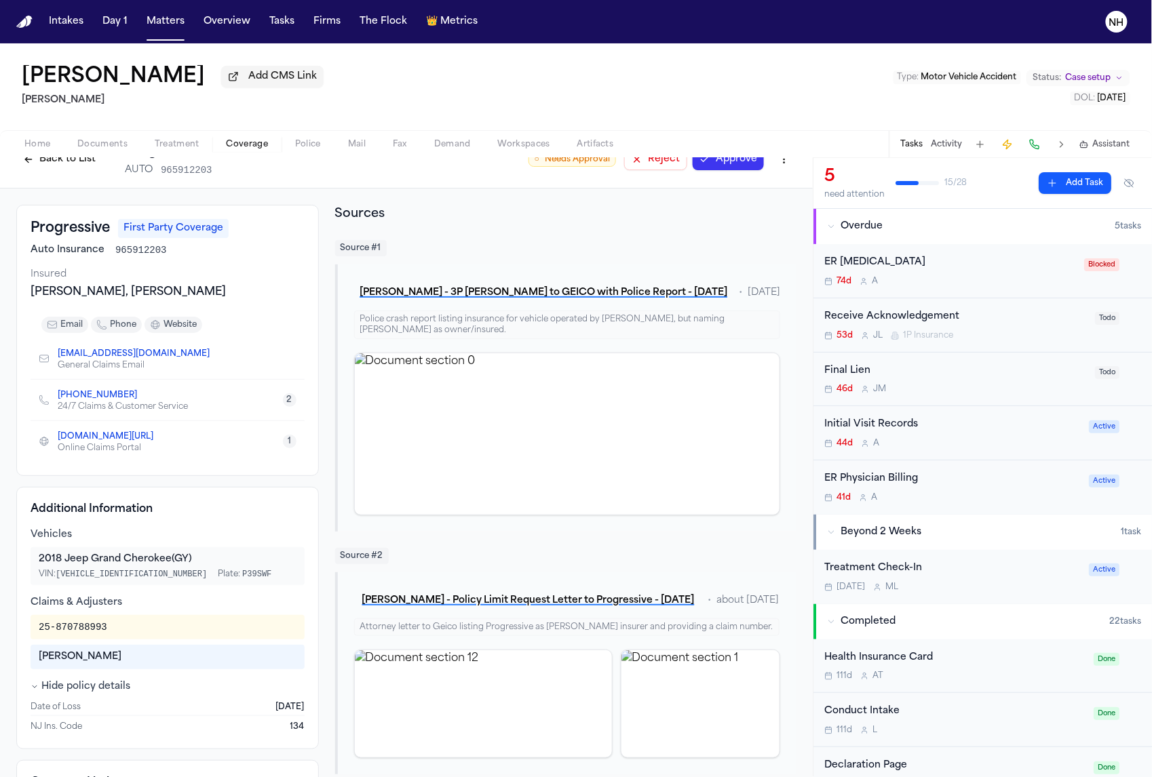
scroll to position [26, 0]
click at [90, 688] on button "Hide policy details" at bounding box center [81, 689] width 100 height 14
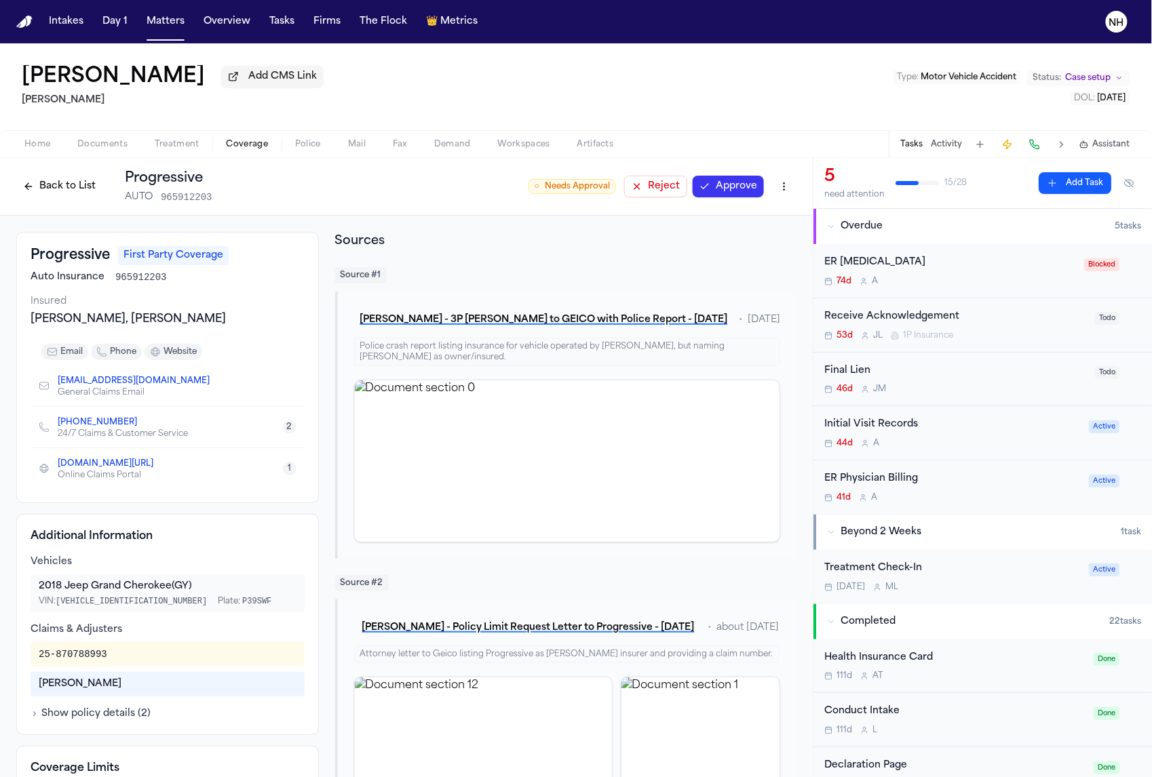
scroll to position [0, 0]
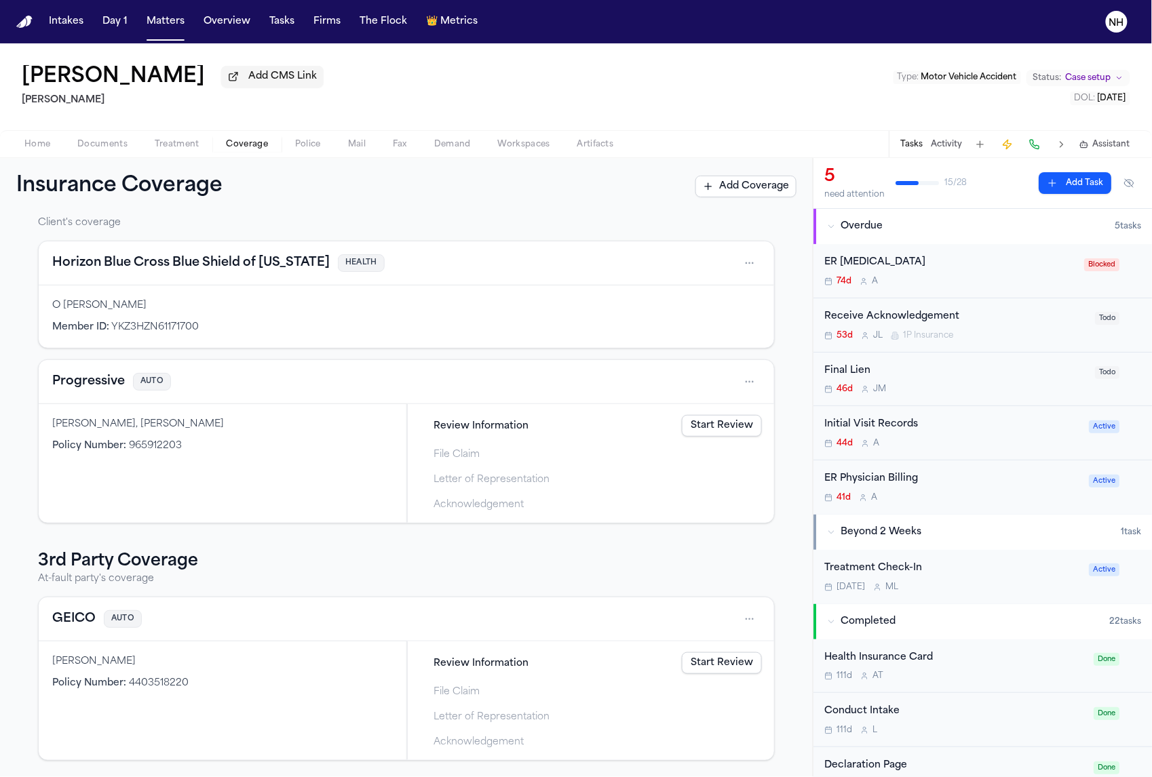
scroll to position [37, 0]
click at [69, 617] on button "GEICO" at bounding box center [73, 619] width 43 height 19
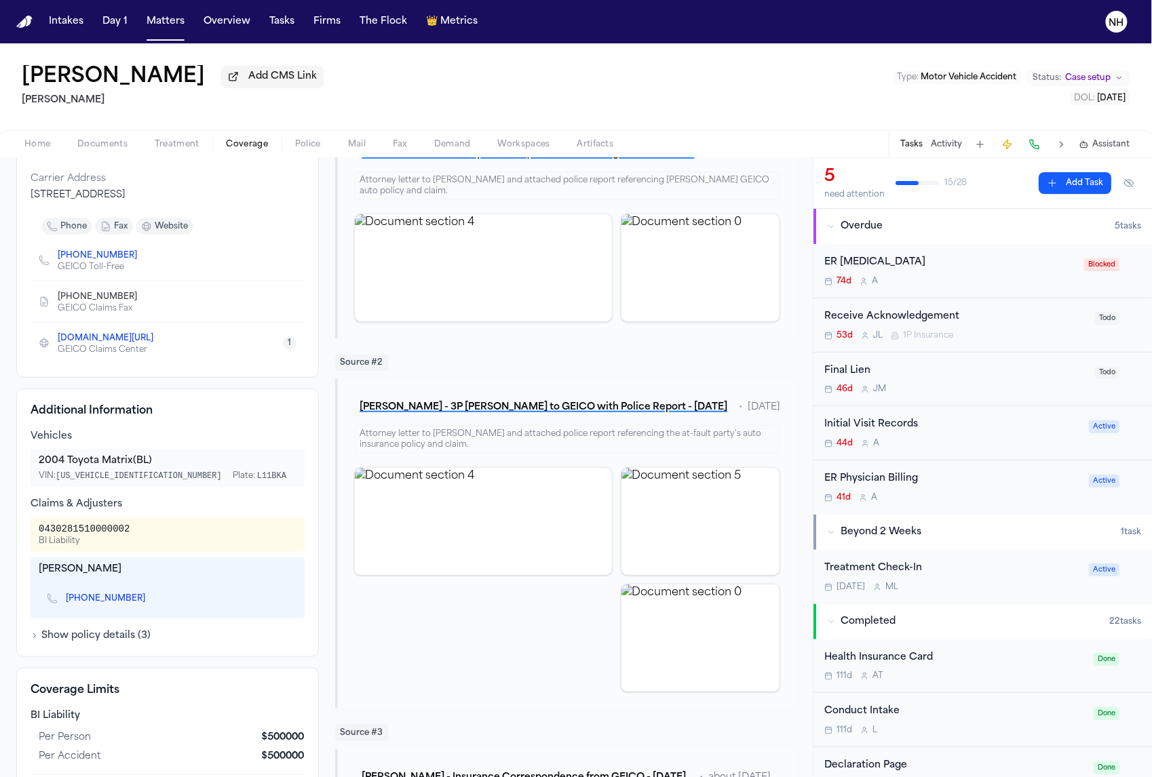
scroll to position [185, 0]
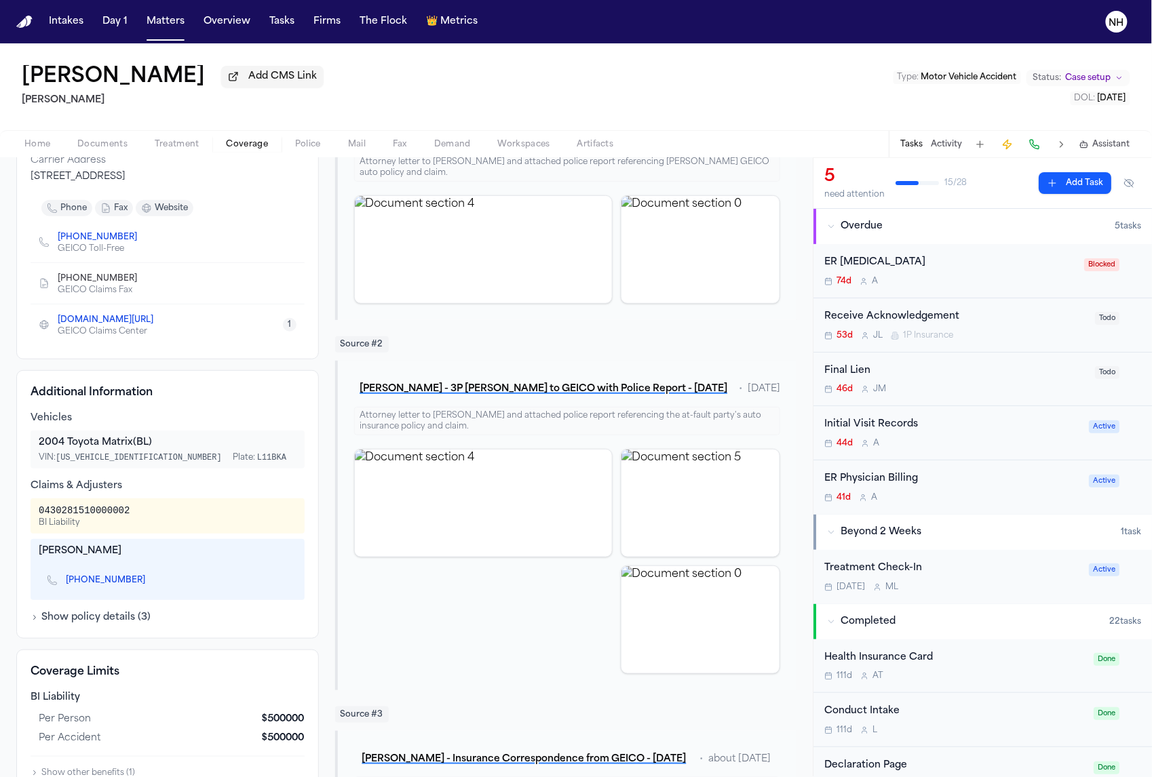
click at [82, 611] on div "Vehicles 2004 Toyota Matrix (BL) VIN: [US_VEHICLE_IDENTIFICATION_NUMBER] Plate:…" at bounding box center [168, 518] width 274 height 213
click at [85, 623] on button "Show policy details ( 3 )" at bounding box center [91, 618] width 120 height 14
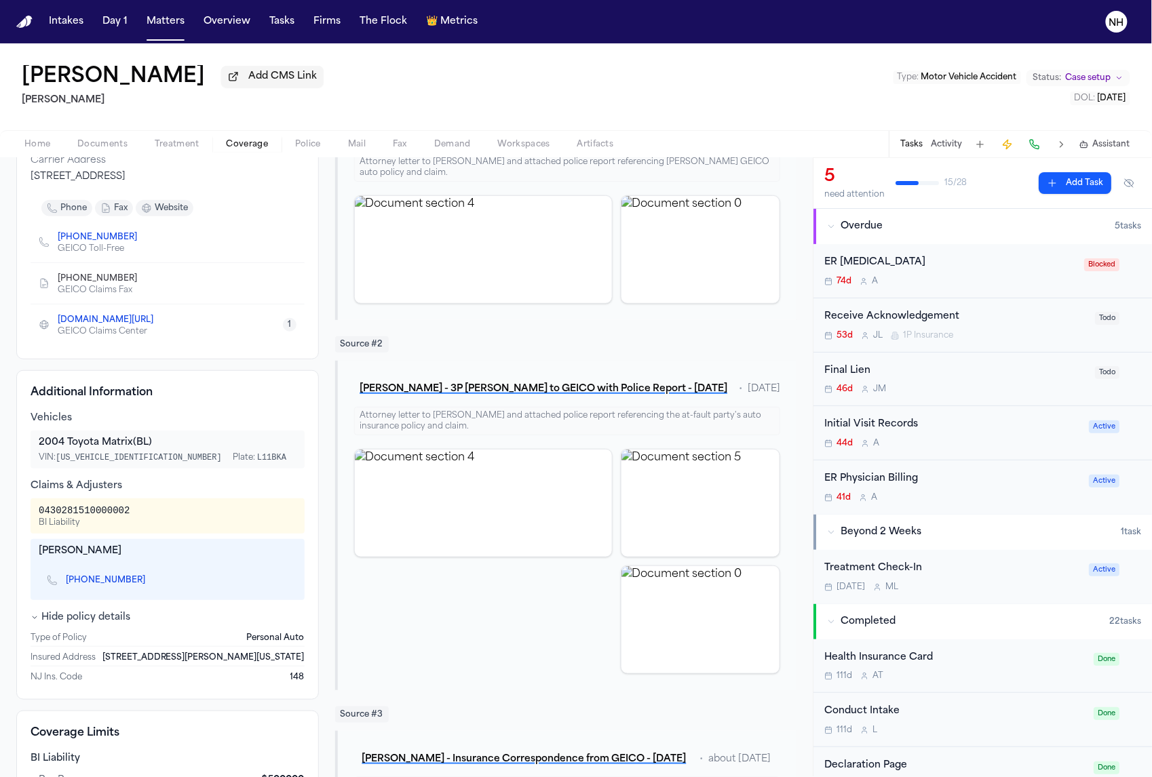
scroll to position [253, 0]
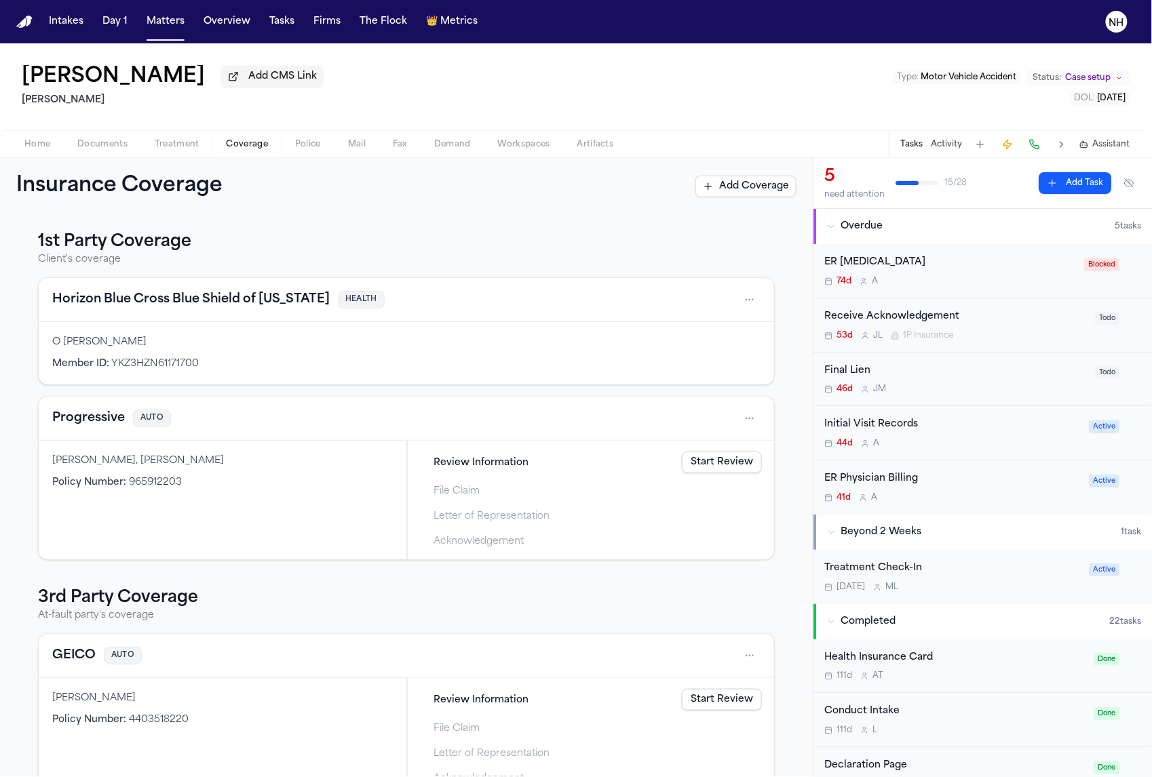
click at [82, 421] on button "Progressive" at bounding box center [88, 418] width 73 height 19
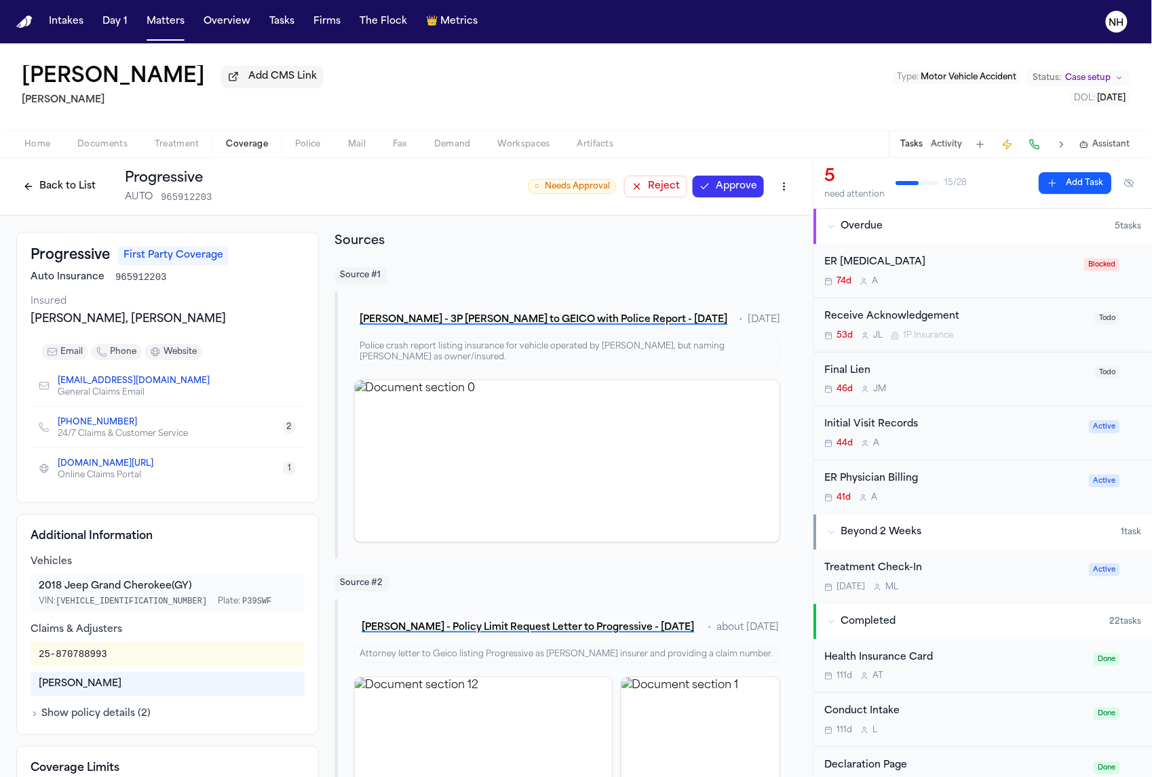
click at [212, 385] on icon "Copy to clipboard" at bounding box center [216, 381] width 8 height 8
click at [768, 309] on div "[PERSON_NAME] - 3P [PERSON_NAME] to GEICO with Police Report - [DATE] • [DATE] …" at bounding box center [565, 425] width 461 height 267
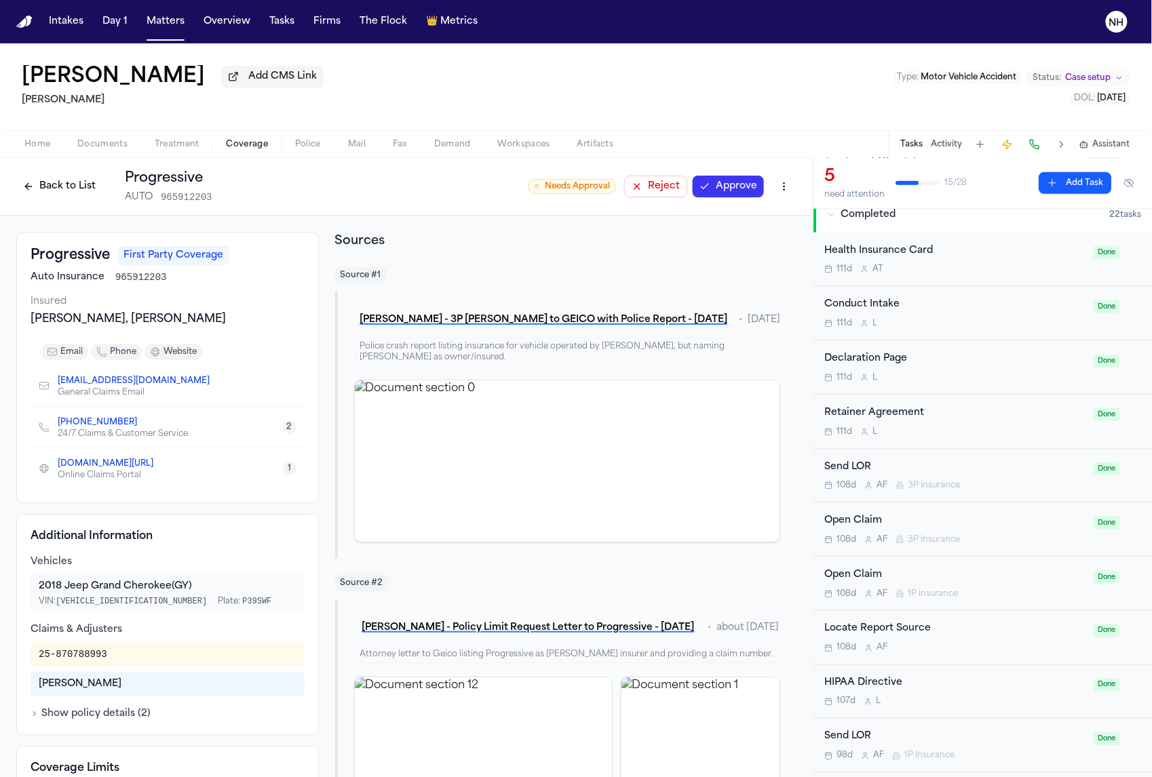
scroll to position [395, 0]
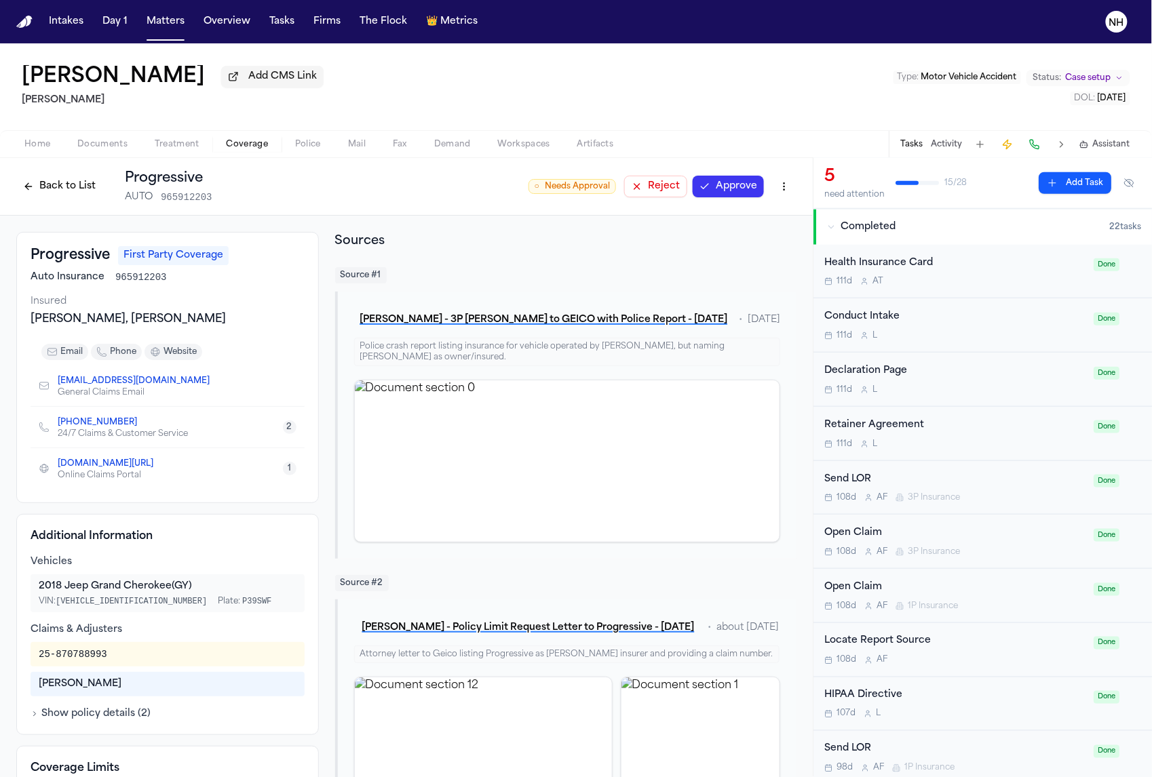
click at [912, 370] on div "Declaration Page" at bounding box center [954, 372] width 261 height 16
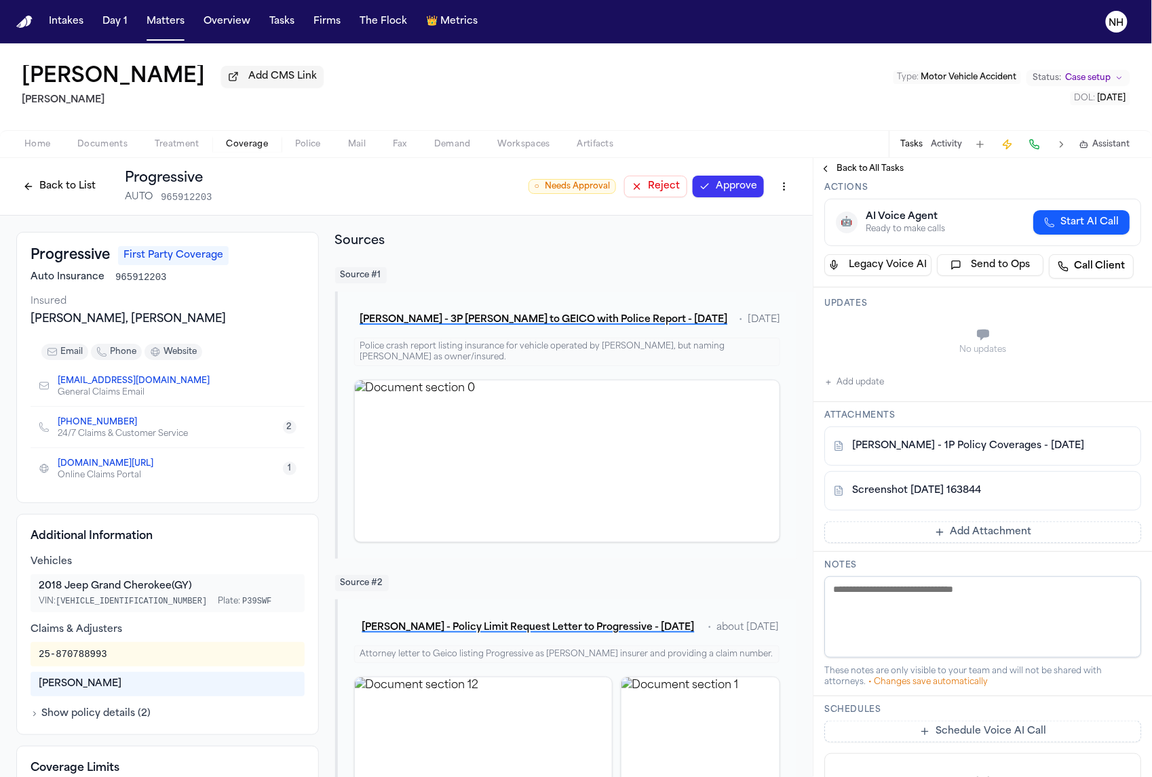
scroll to position [128, 0]
click at [940, 494] on link "Screenshot [DATE] 163844" at bounding box center [916, 490] width 129 height 14
click at [828, 174] on button "Back to All Tasks" at bounding box center [862, 169] width 98 height 11
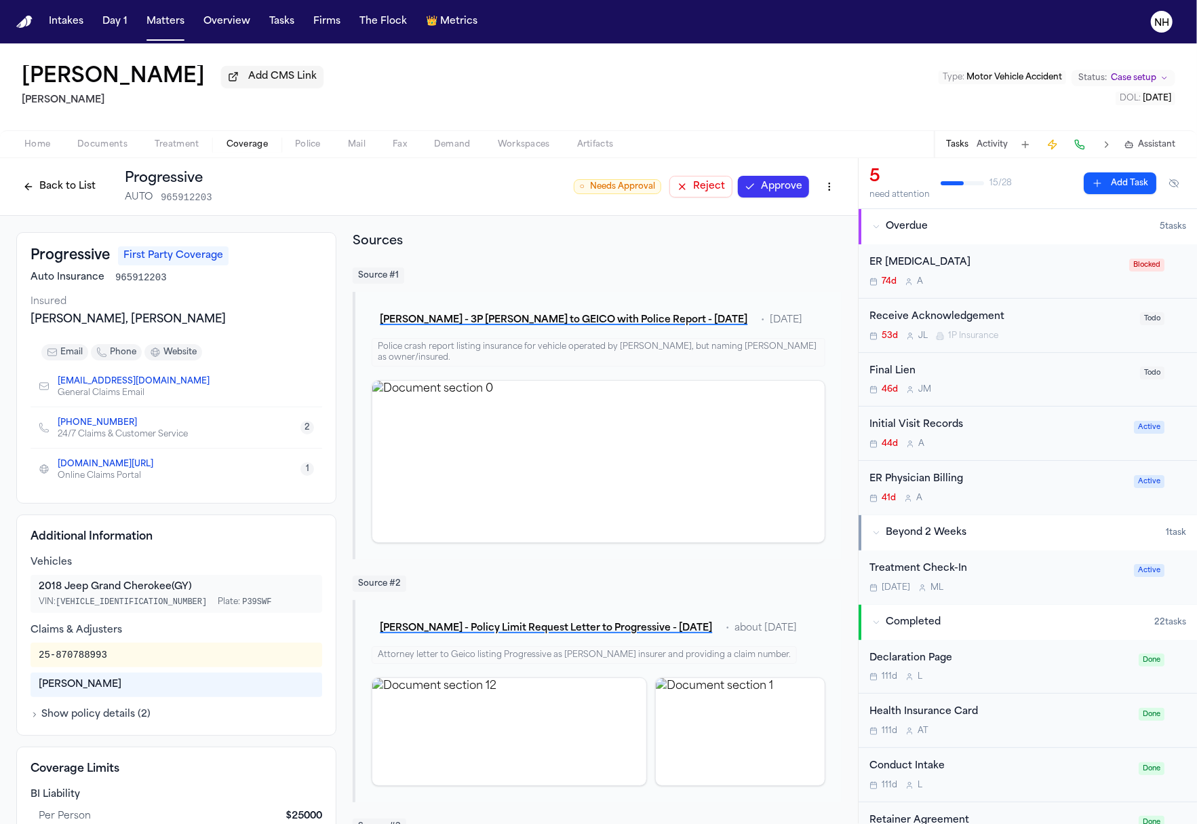
click at [31, 195] on button "Back to List" at bounding box center [59, 187] width 86 height 22
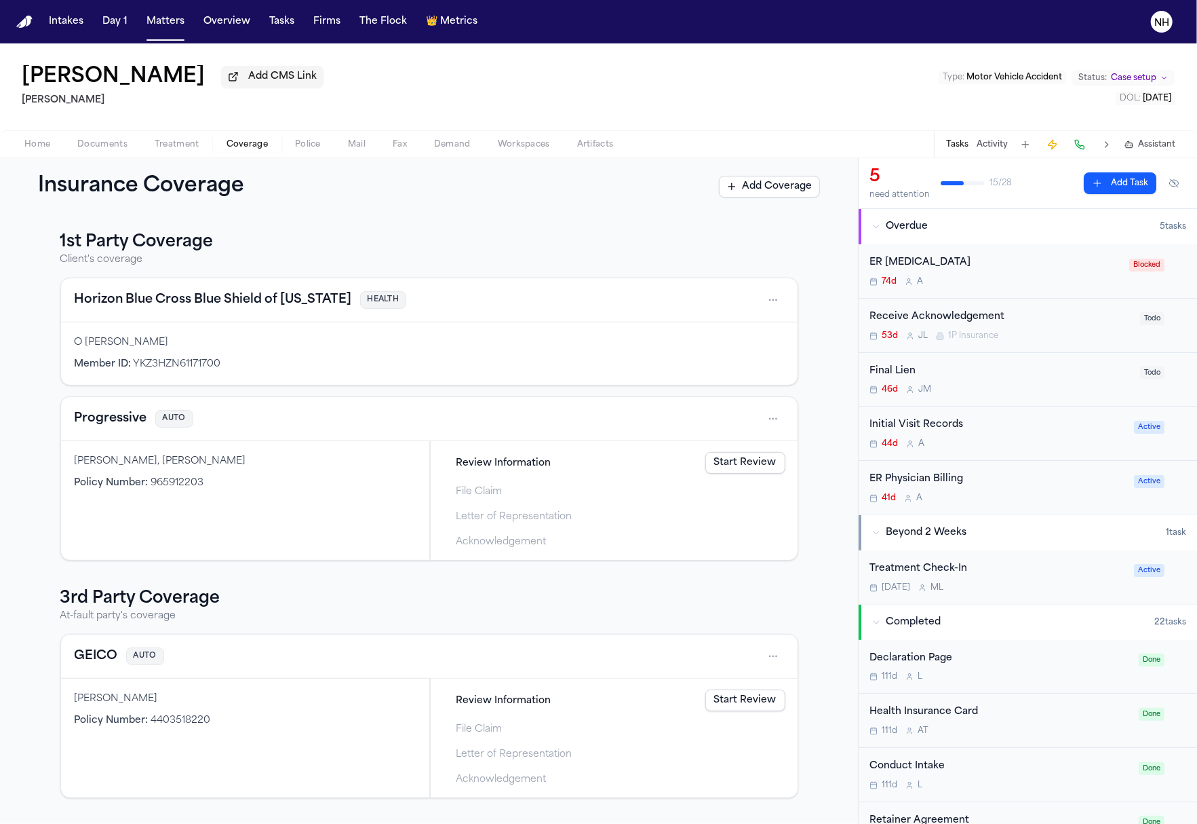
click at [100, 658] on button "GEICO" at bounding box center [96, 656] width 43 height 19
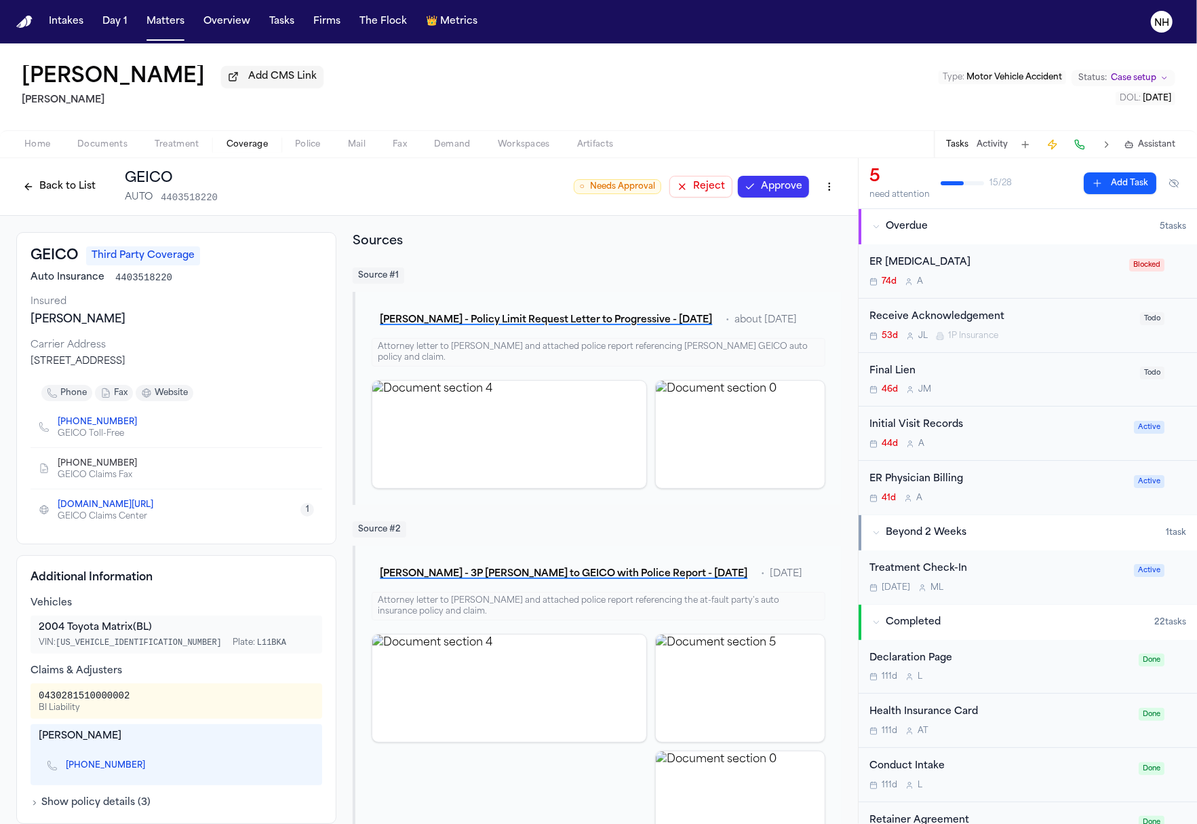
click at [309, 516] on button "1" at bounding box center [308, 510] width 14 height 14
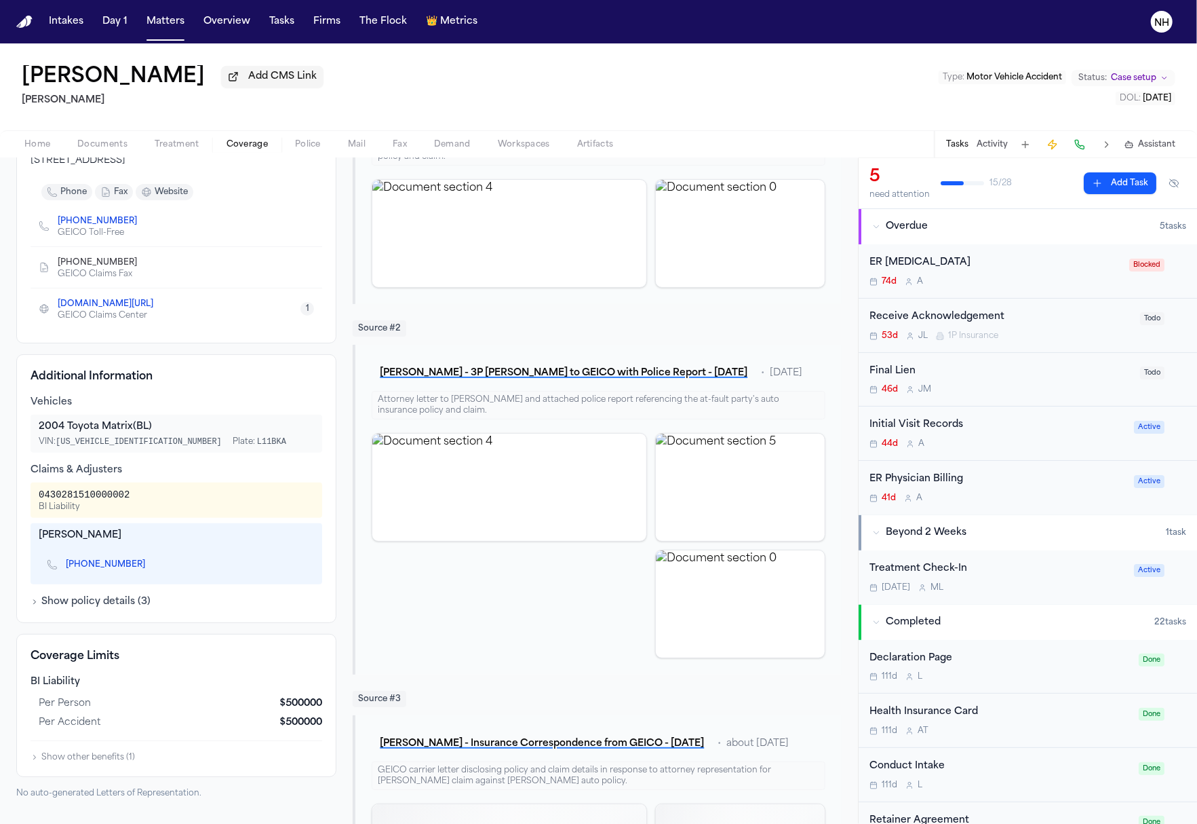
scroll to position [273, 0]
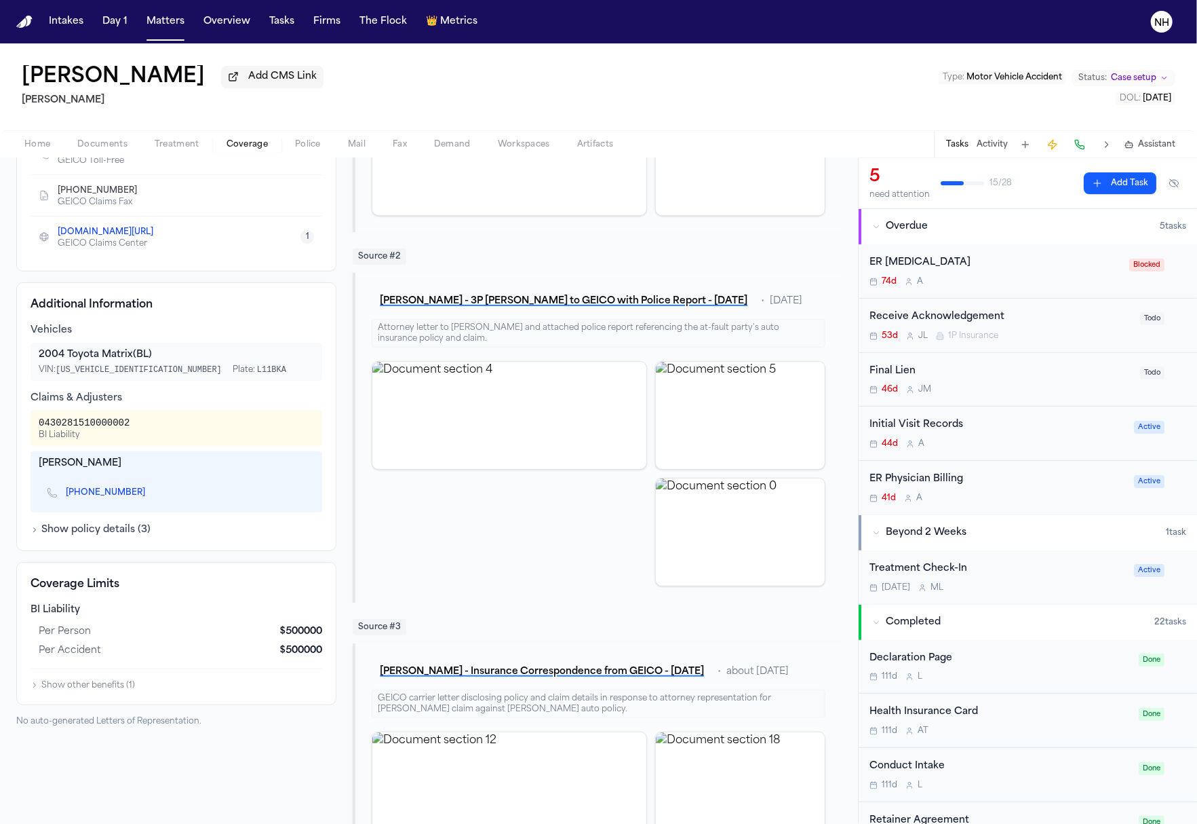
click at [109, 545] on div "Additional Information Vehicles 2004 Toyota Matrix (BL) VIN: [US_VEHICLE_IDENTI…" at bounding box center [176, 416] width 320 height 269
click at [109, 537] on button "Show policy details ( 3 )" at bounding box center [91, 530] width 120 height 14
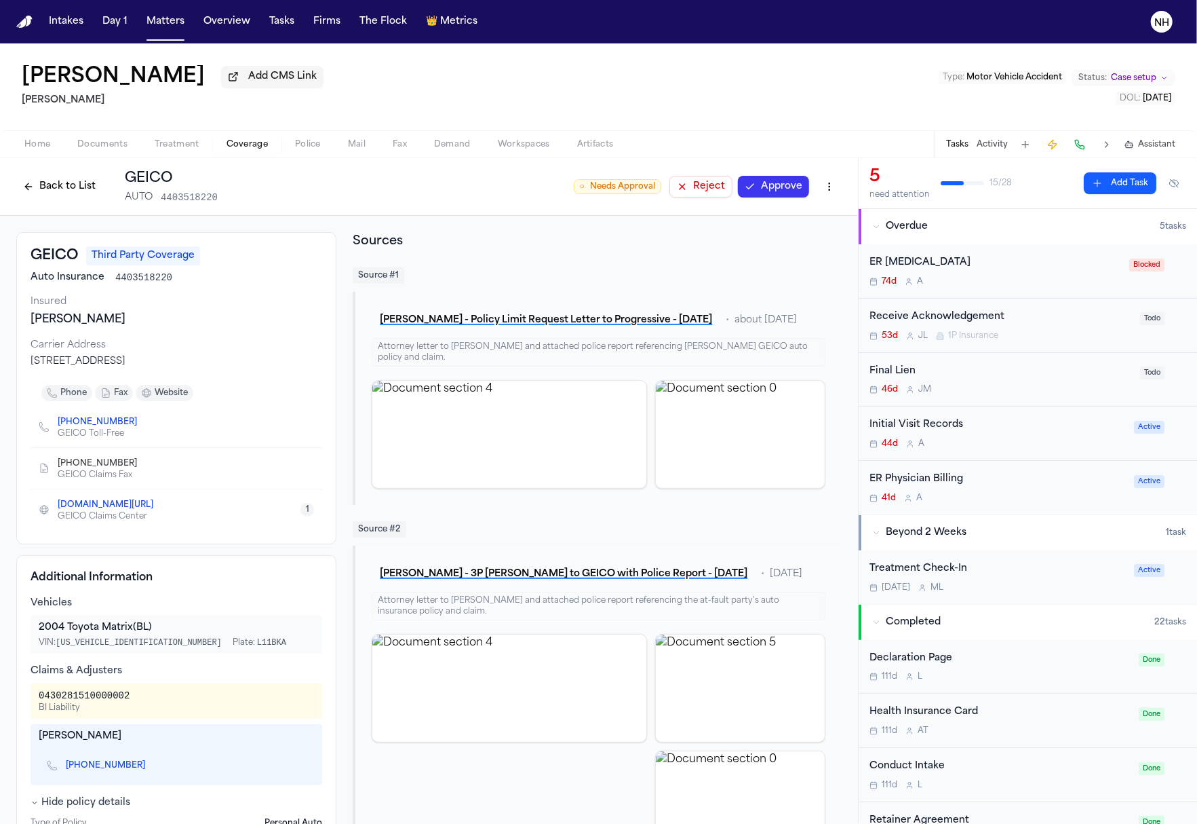
scroll to position [0, 0]
click at [278, 22] on button "Tasks" at bounding box center [282, 21] width 36 height 24
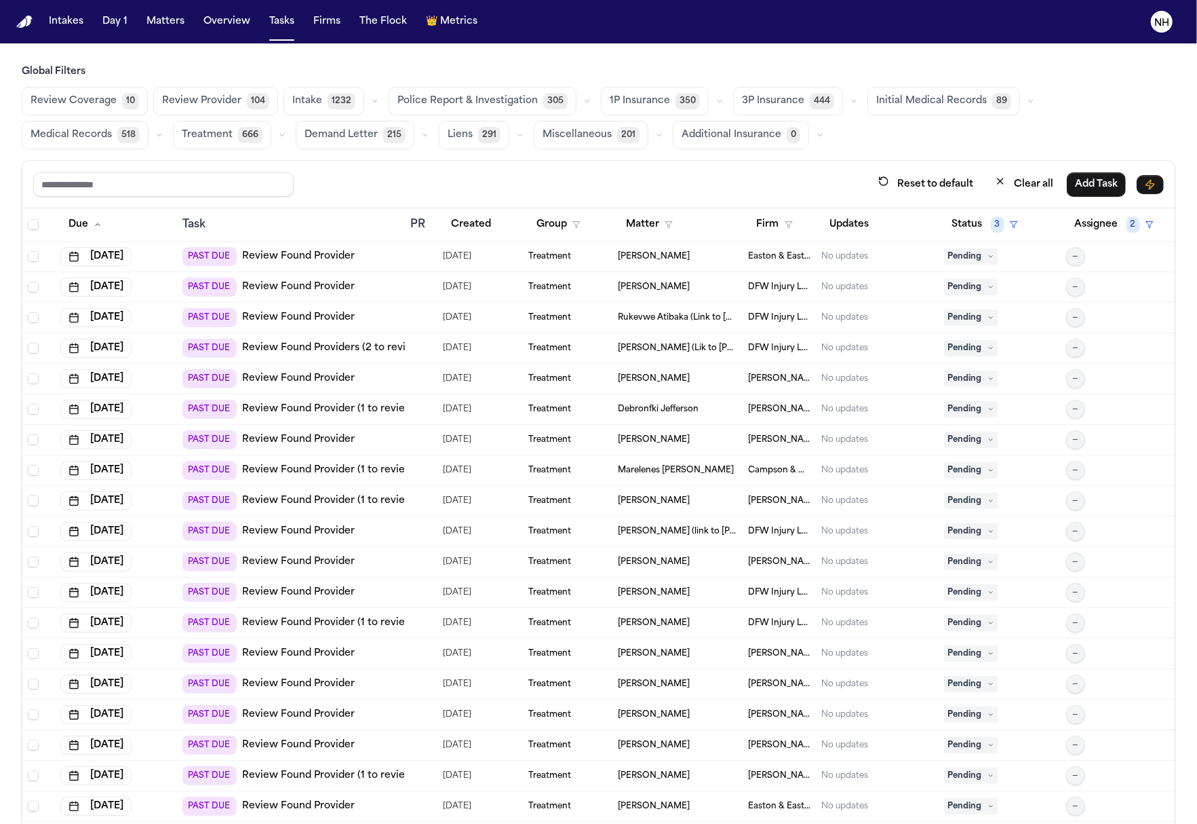
click at [716, 103] on icon "button" at bounding box center [720, 101] width 8 height 8
click at [674, 202] on span "LOR Acknowledgement" at bounding box center [657, 194] width 94 height 27
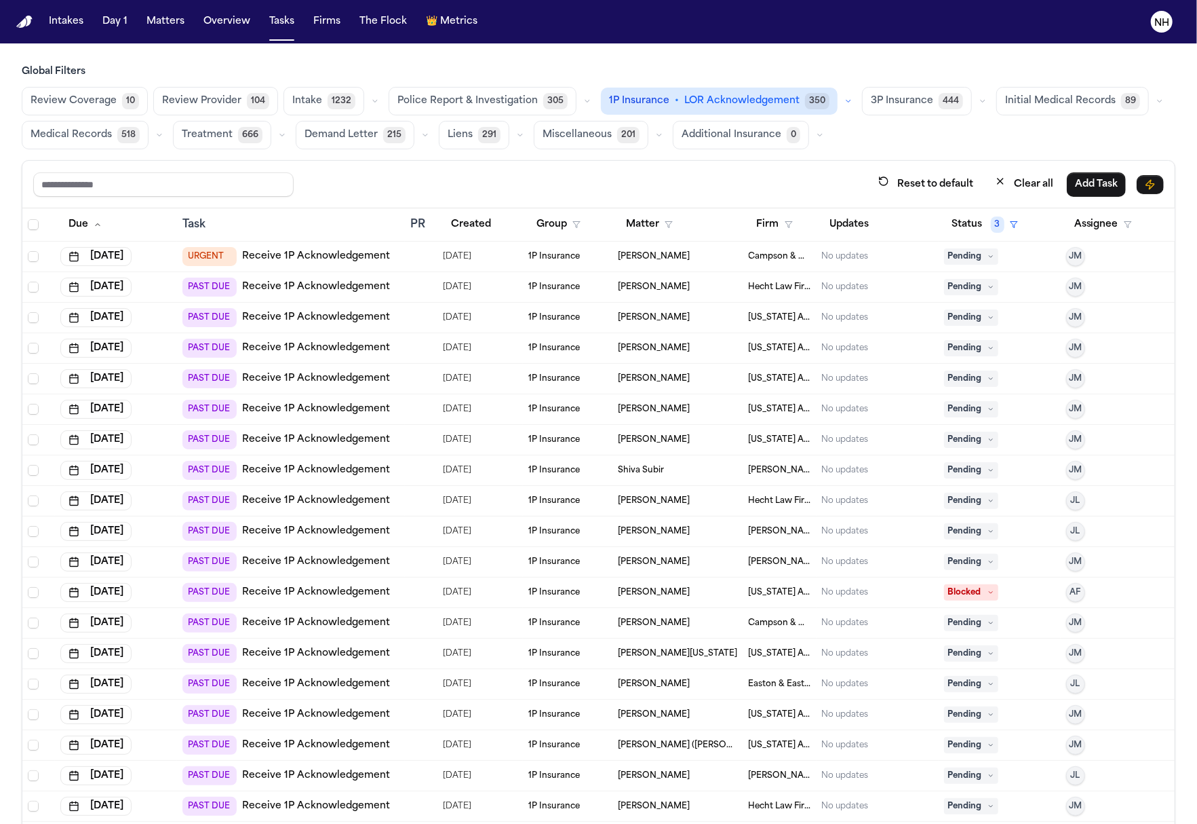
click at [1110, 4] on nav "Intakes Day 1 Matters Overview Tasks Firms The Flock 👑 Metrics NH" at bounding box center [598, 21] width 1197 height 43
